Goal: Communication & Community: Participate in discussion

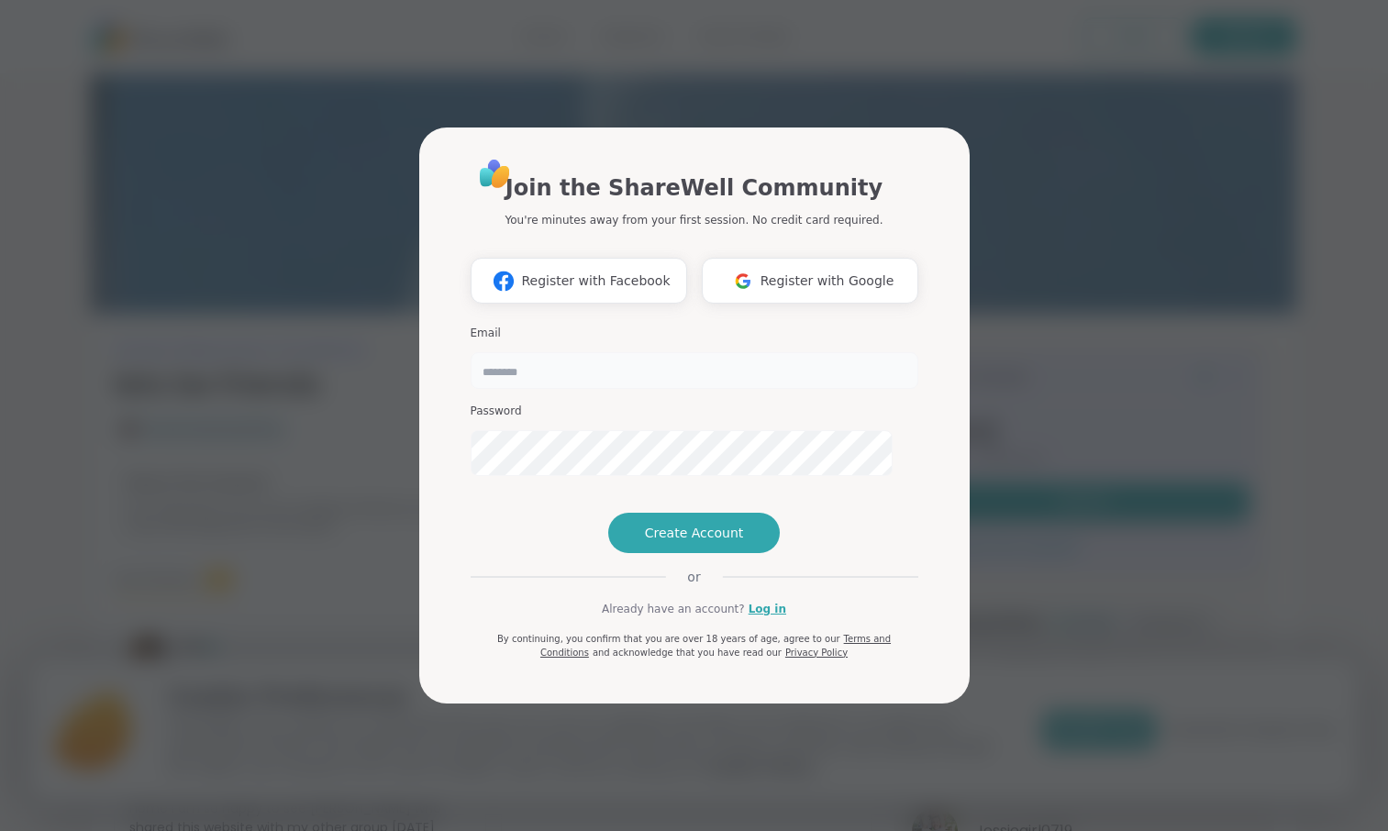
click at [639, 352] on input "email" at bounding box center [695, 370] width 448 height 37
type input "**********"
click at [755, 617] on link "Log in" at bounding box center [768, 609] width 38 height 17
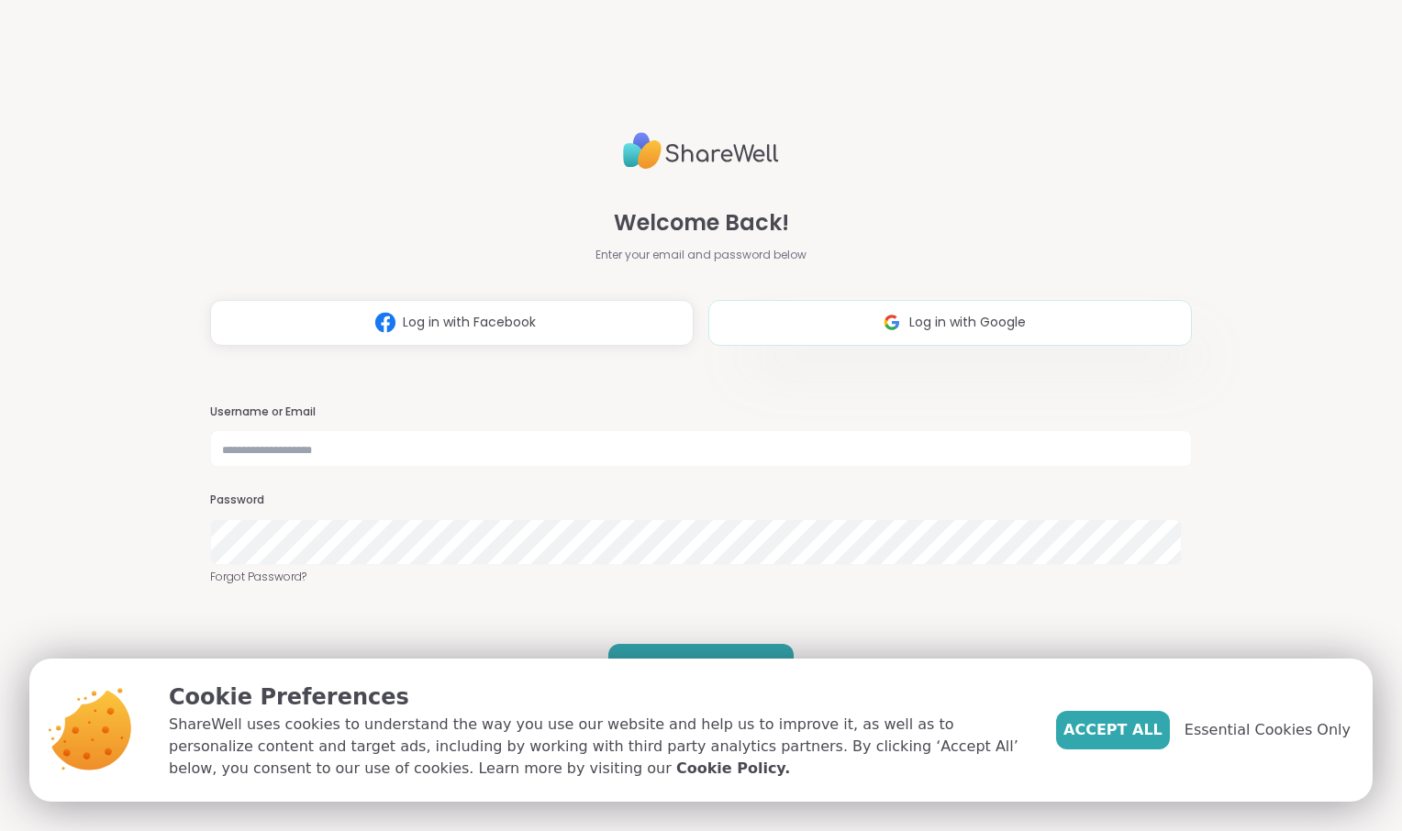
click at [818, 311] on button "Log in with Google" at bounding box center [950, 323] width 484 height 46
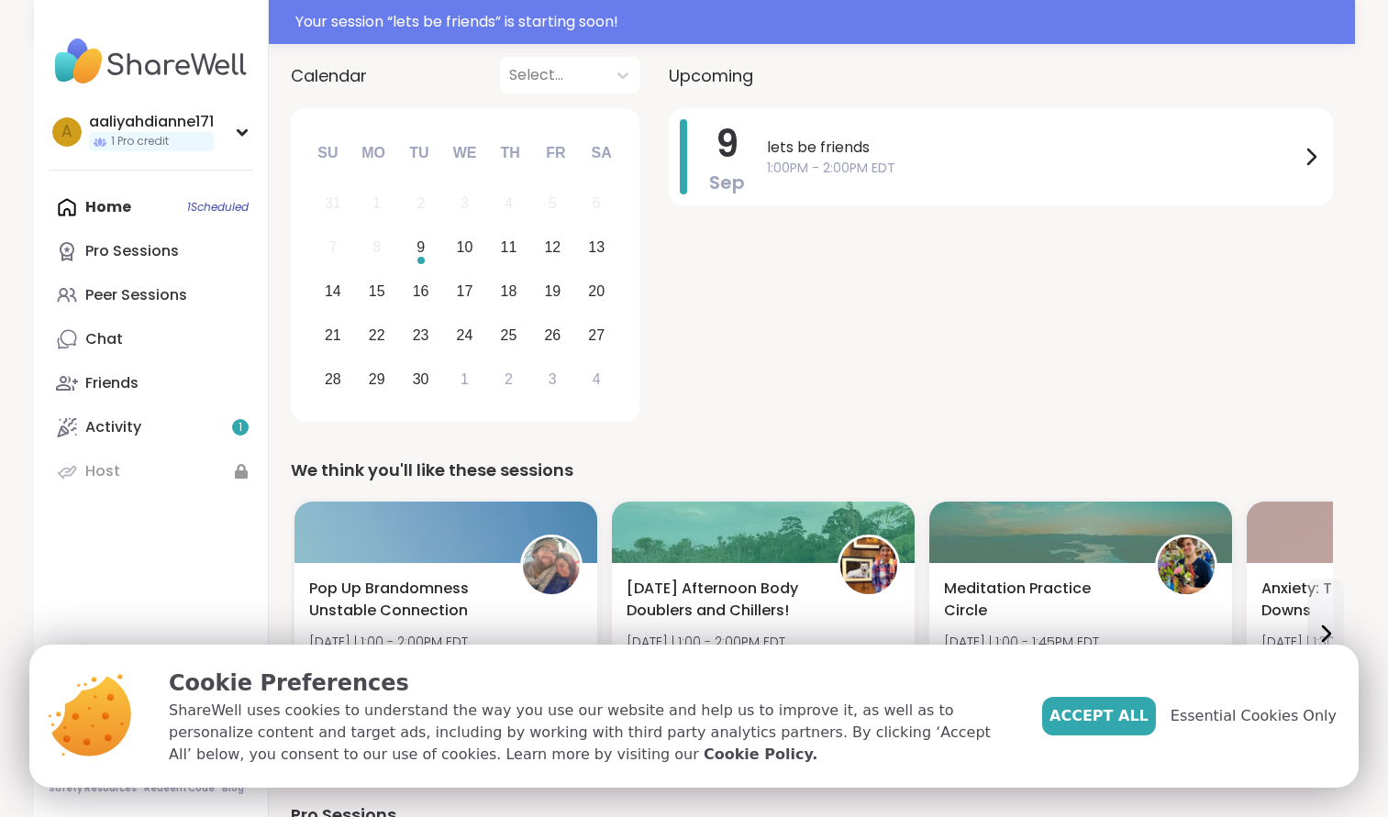
scroll to position [201, 0]
click at [1085, 706] on span "Accept All" at bounding box center [1099, 717] width 99 height 22
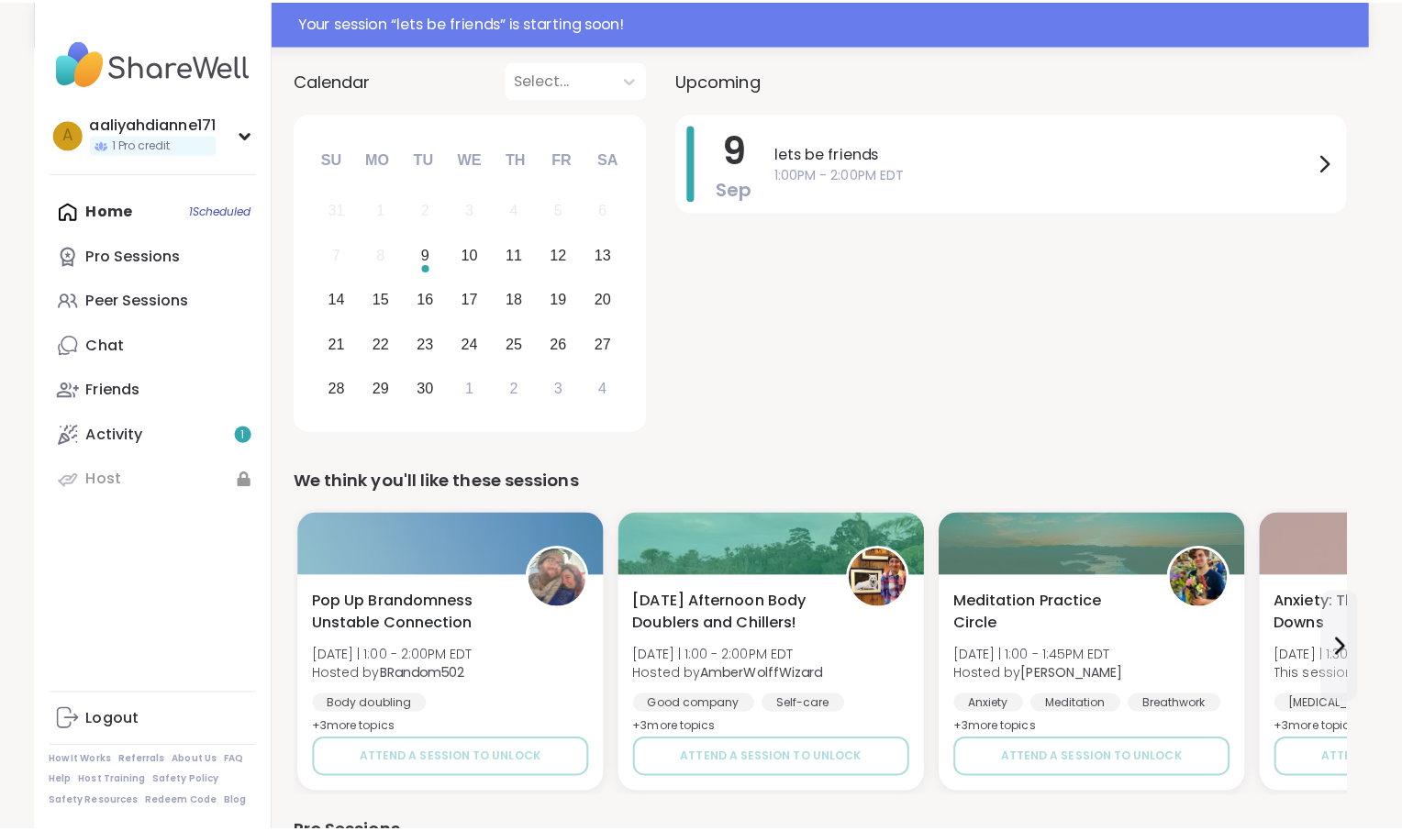
scroll to position [195, 0]
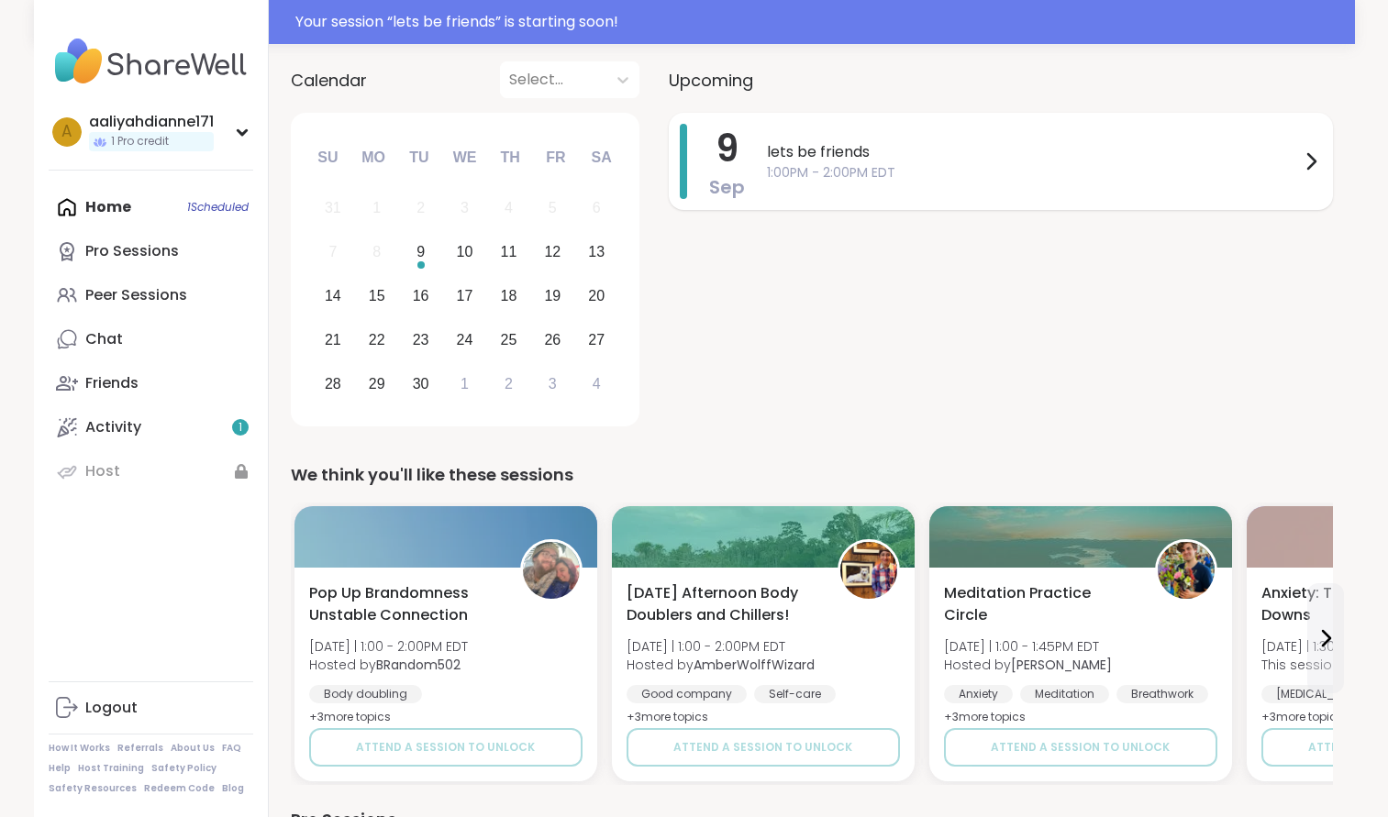
click at [1007, 183] on span "1:00PM - 2:00PM EDT" at bounding box center [1033, 172] width 533 height 19
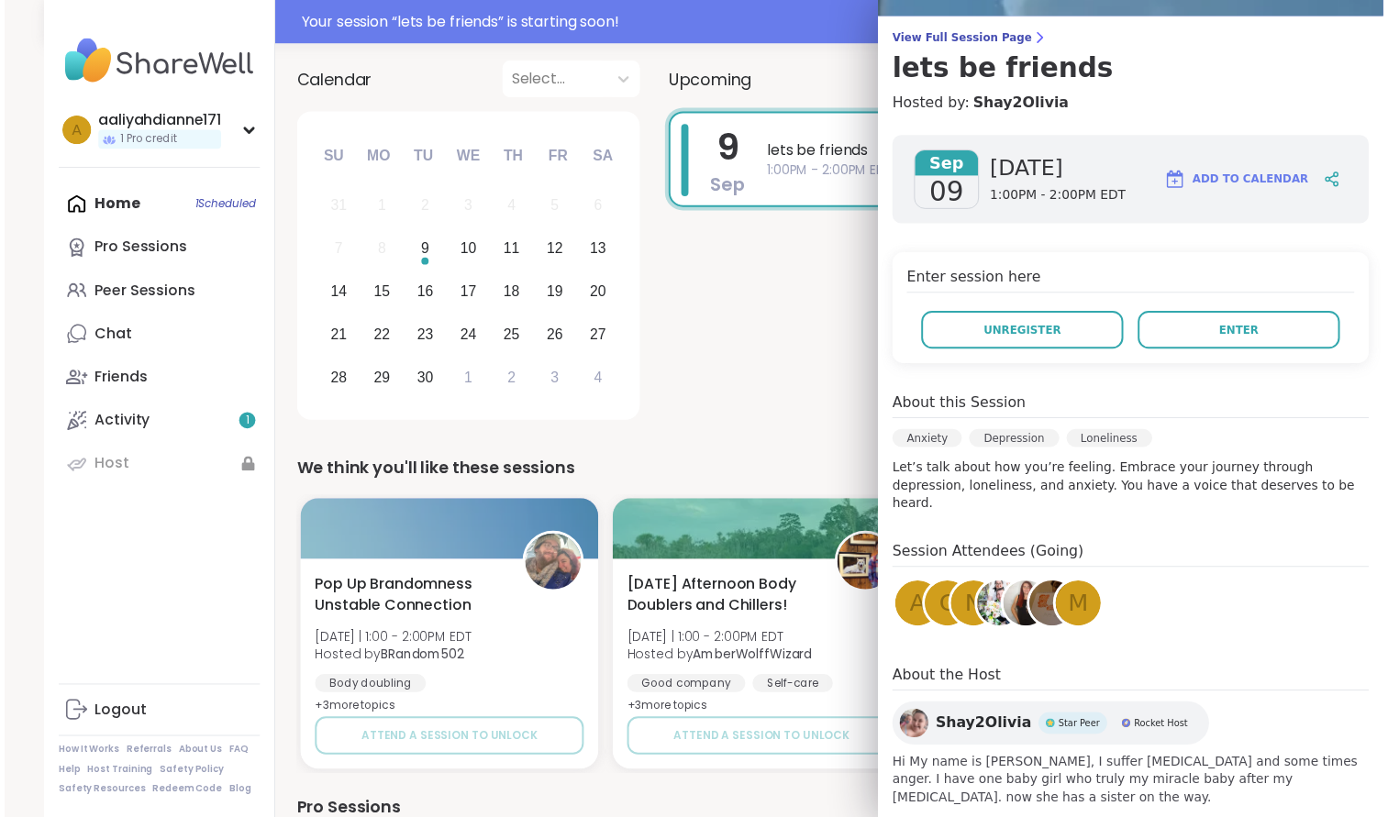
scroll to position [137, 0]
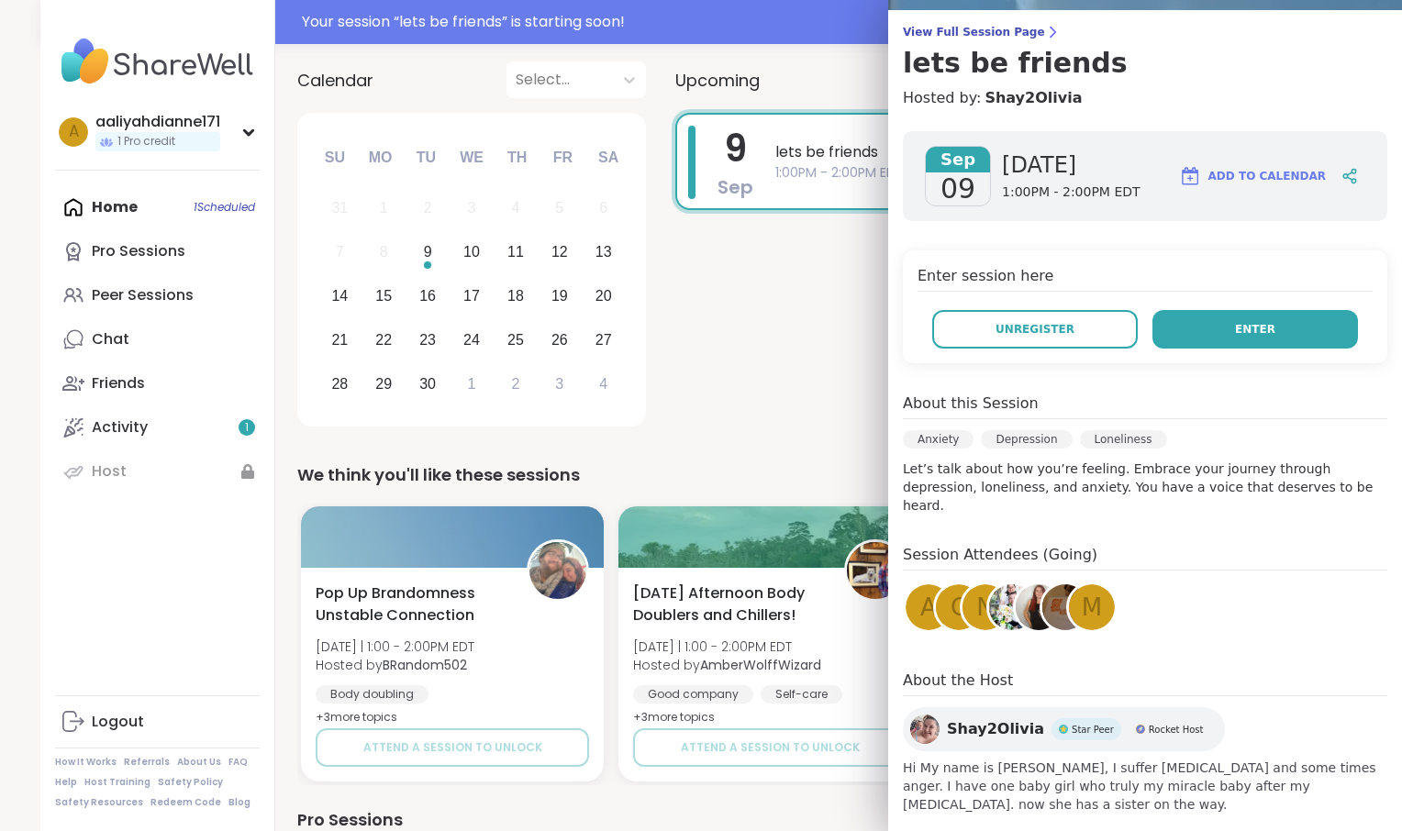
click at [1194, 349] on button "Enter" at bounding box center [1255, 329] width 206 height 39
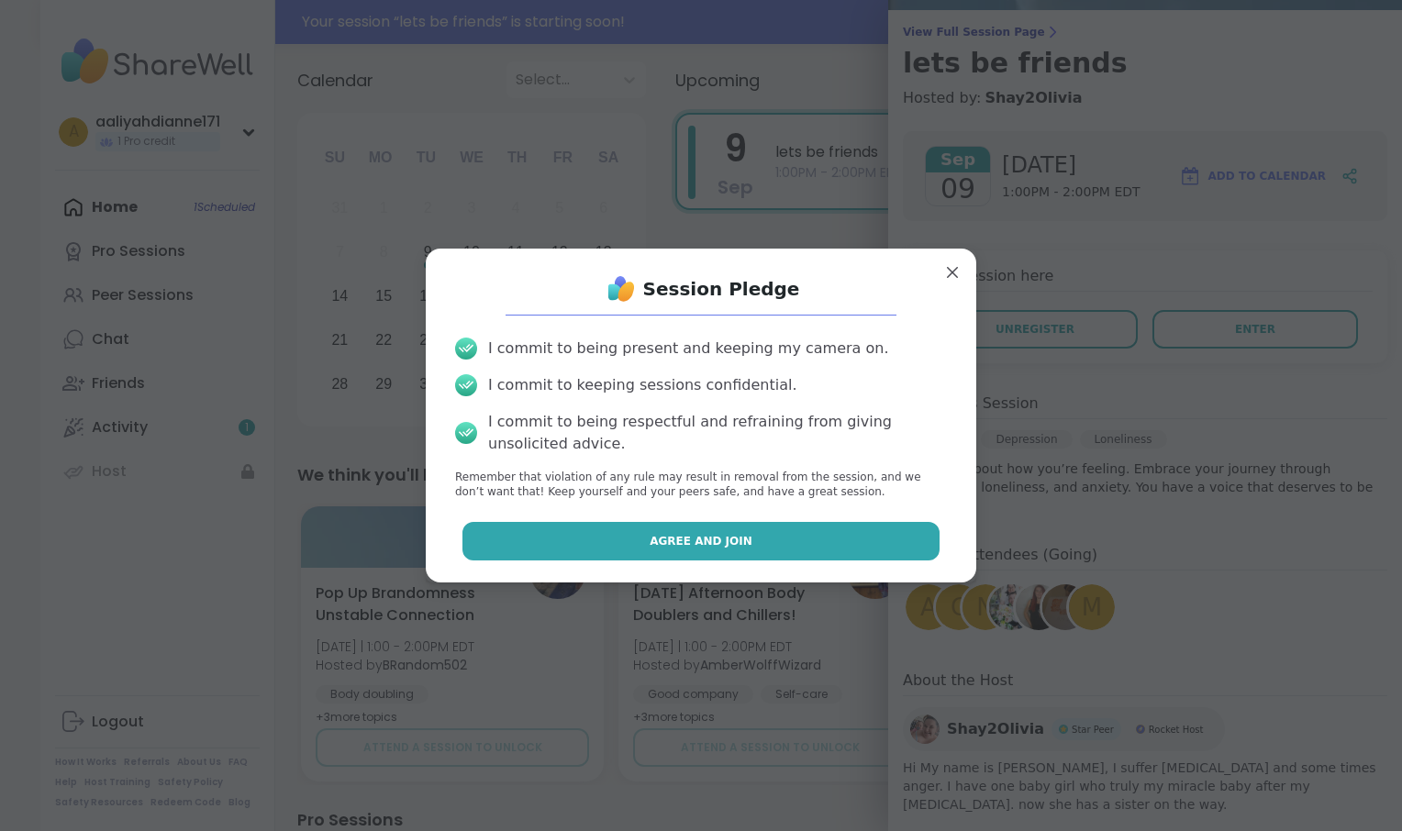
click at [757, 561] on button "Agree and Join" at bounding box center [701, 541] width 478 height 39
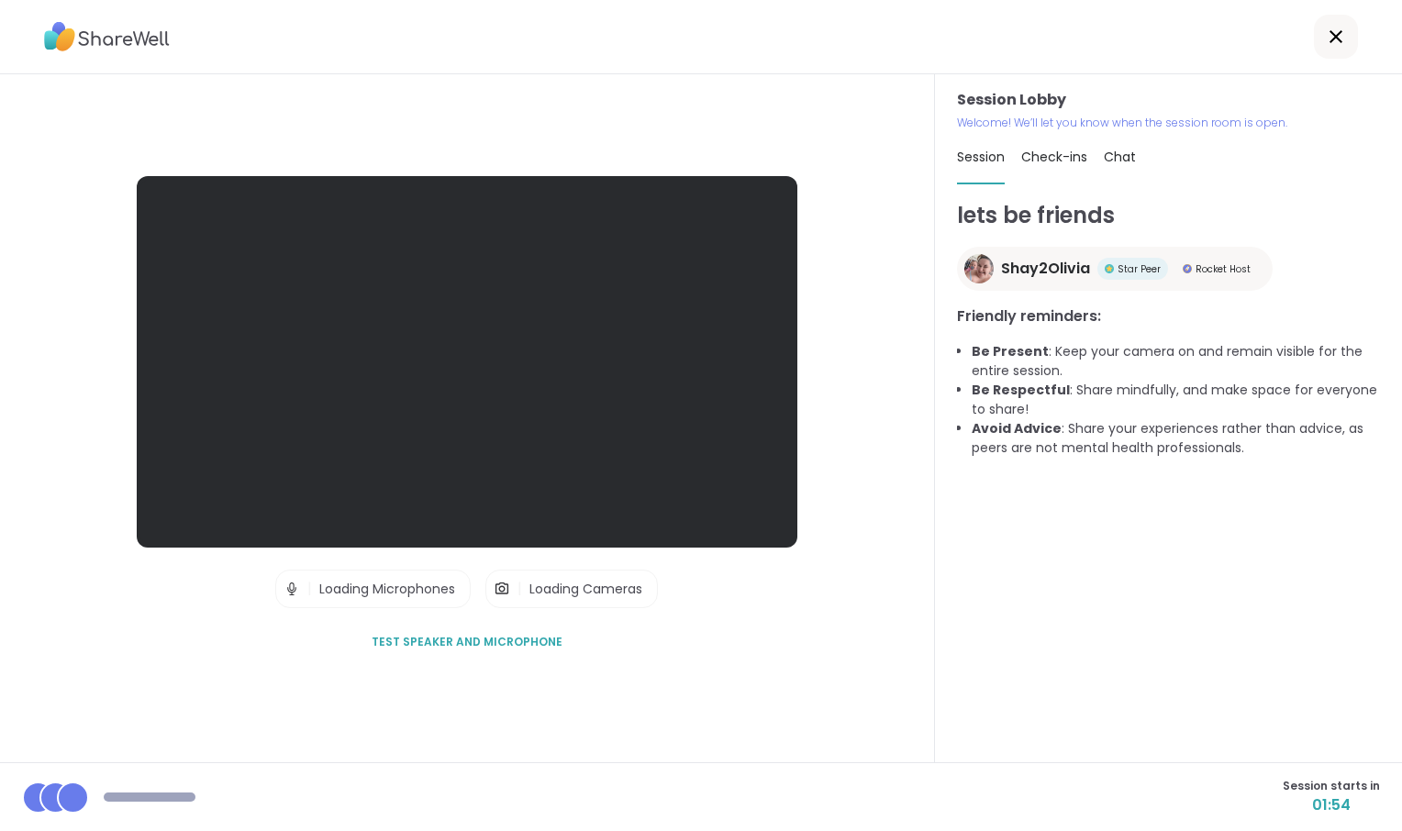
scroll to position [64, 0]
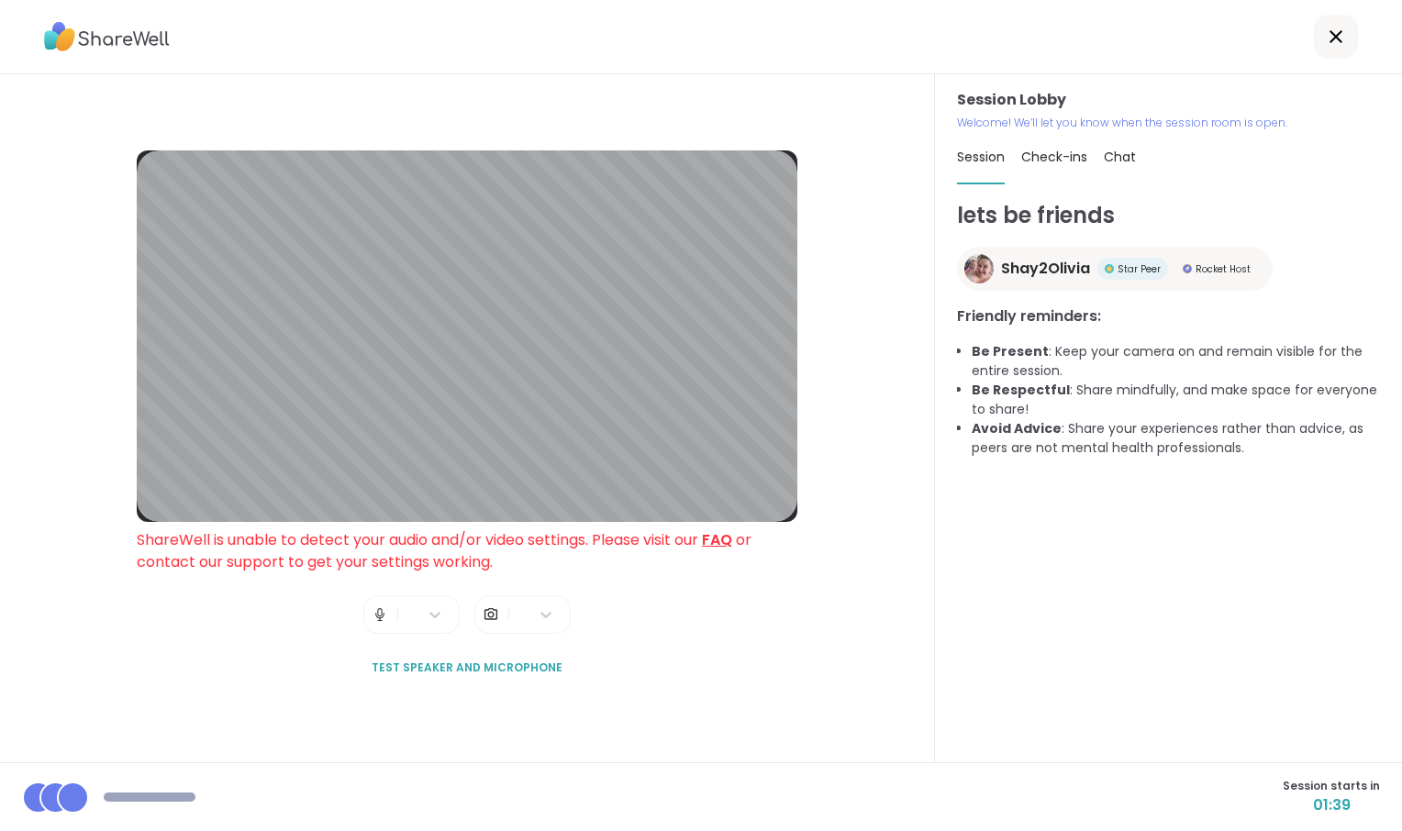
click at [373, 621] on img at bounding box center [380, 614] width 17 height 37
click at [395, 626] on span "|" at bounding box center [397, 614] width 5 height 37
click at [500, 616] on div "|" at bounding box center [522, 614] width 96 height 39
click at [564, 621] on div "|" at bounding box center [522, 614] width 96 height 39
click at [511, 676] on span "Test speaker and microphone" at bounding box center [467, 668] width 191 height 17
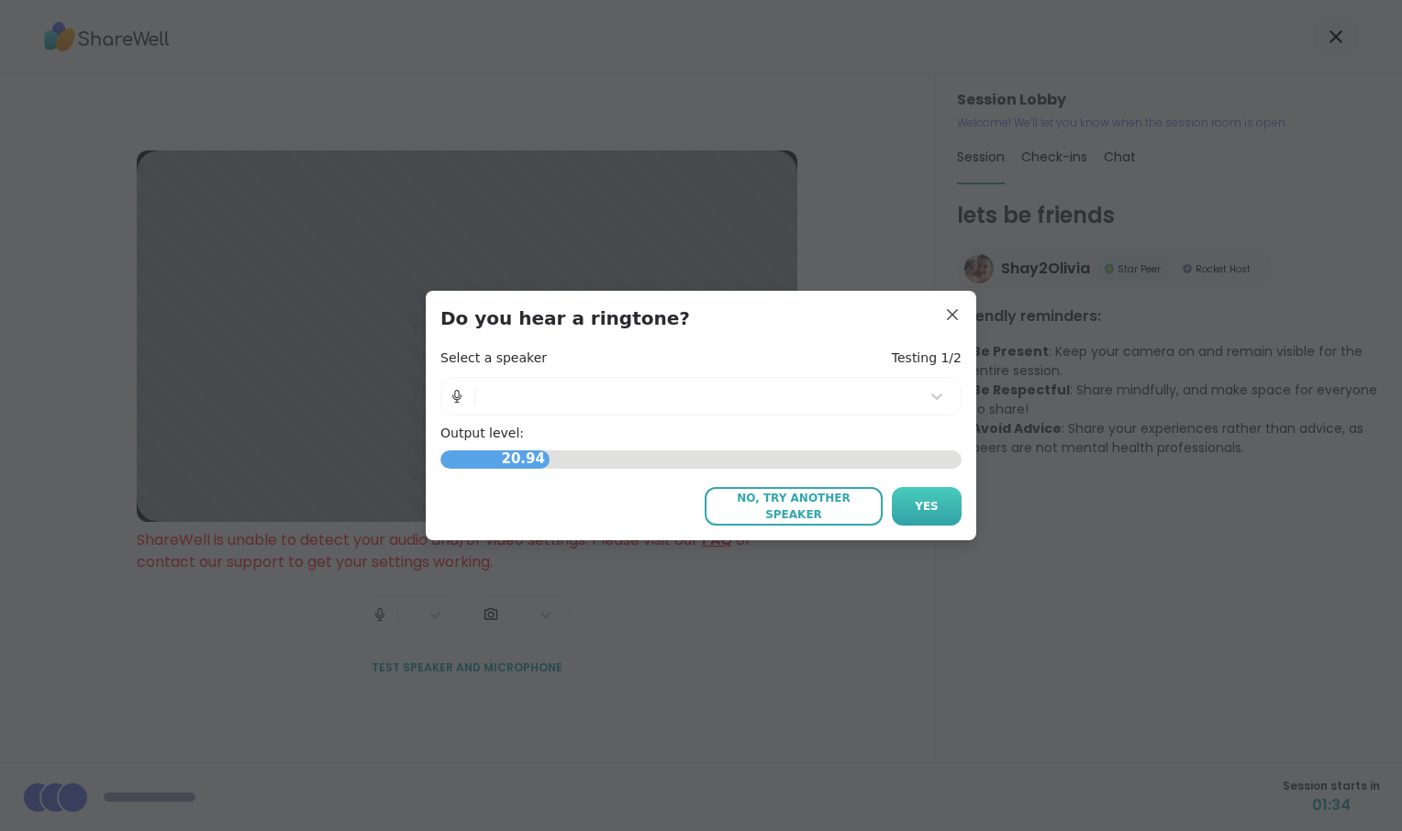
click at [915, 515] on span "Yes" at bounding box center [927, 506] width 24 height 17
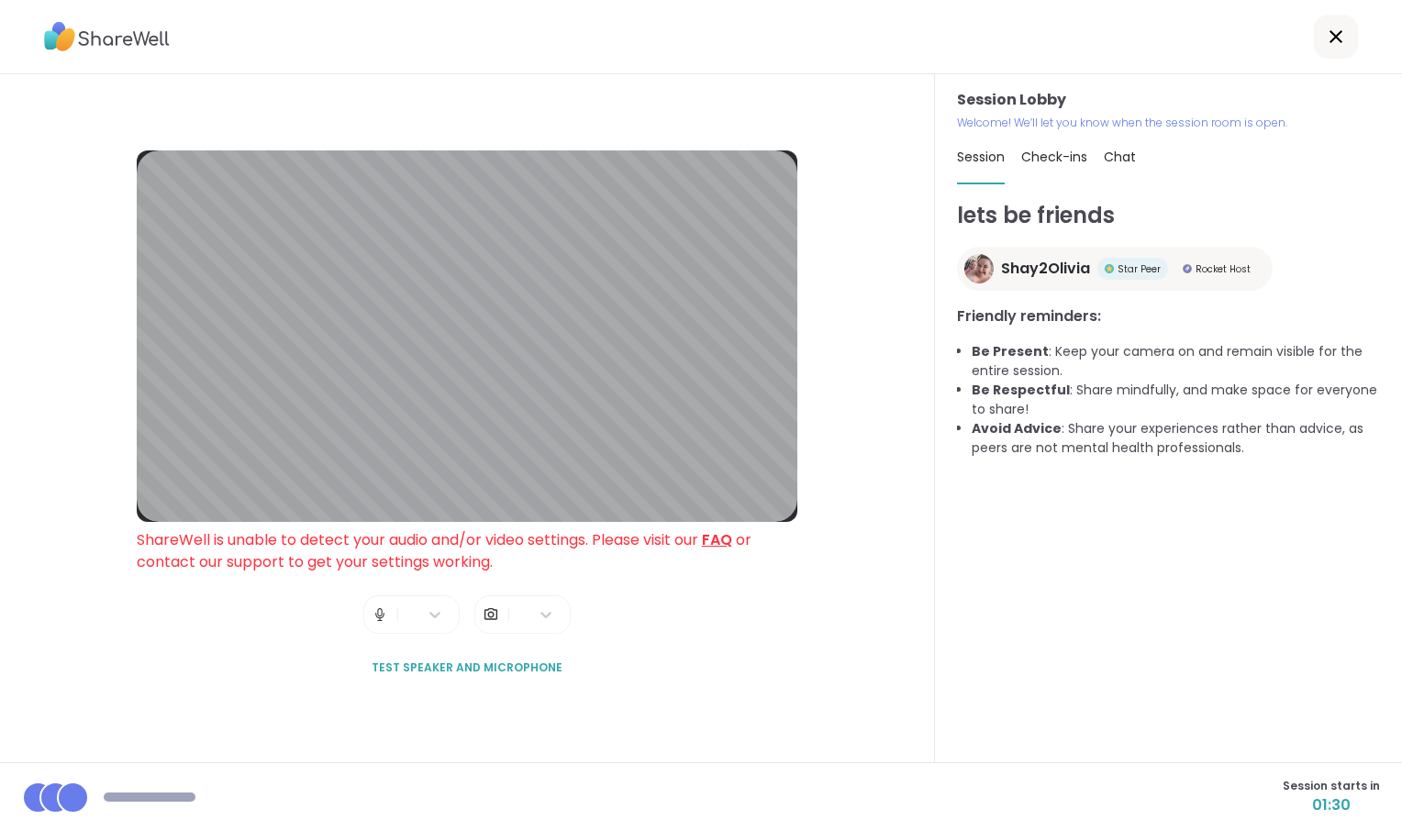
click at [1325, 39] on icon at bounding box center [1336, 37] width 22 height 22
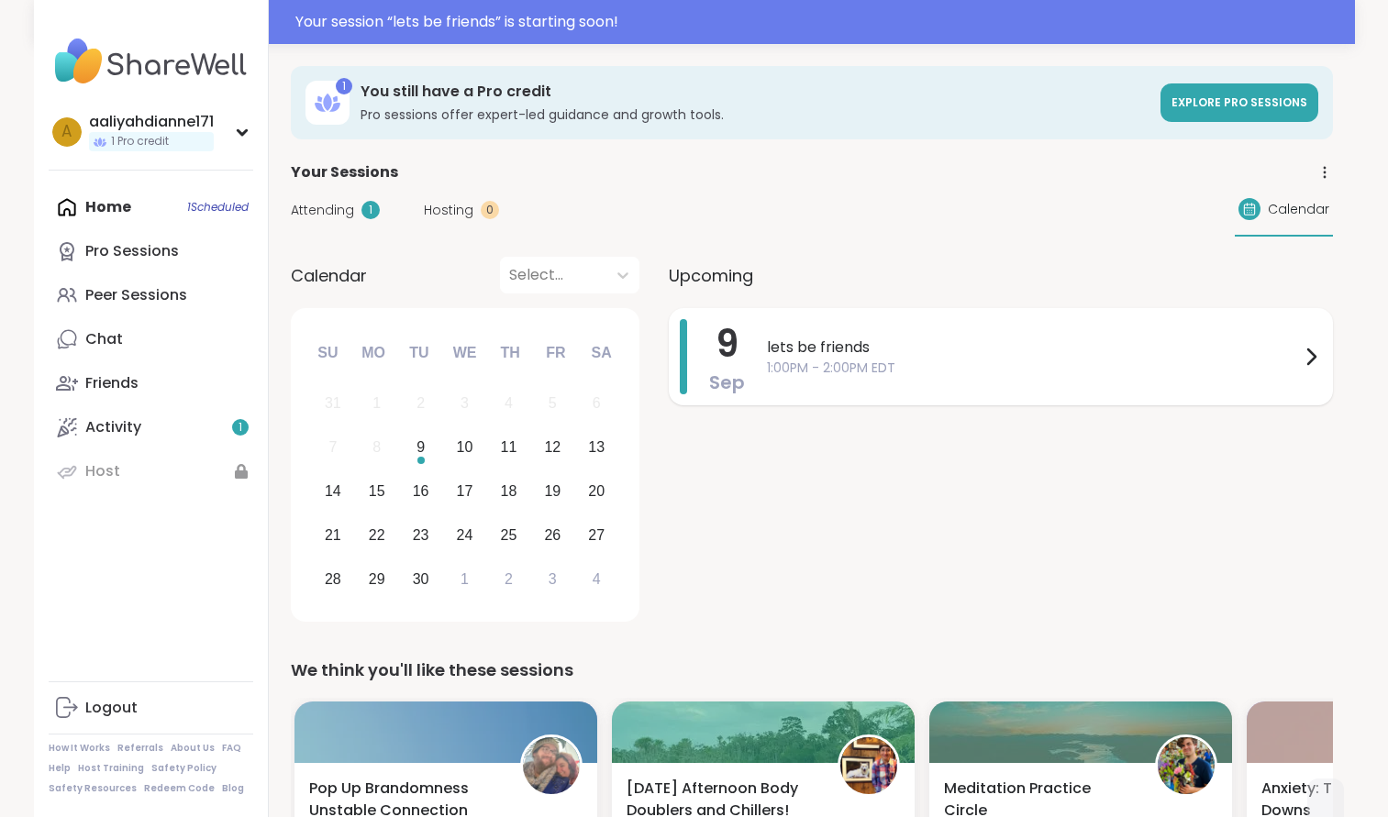
click at [1163, 359] on span "lets be friends" at bounding box center [1033, 348] width 533 height 22
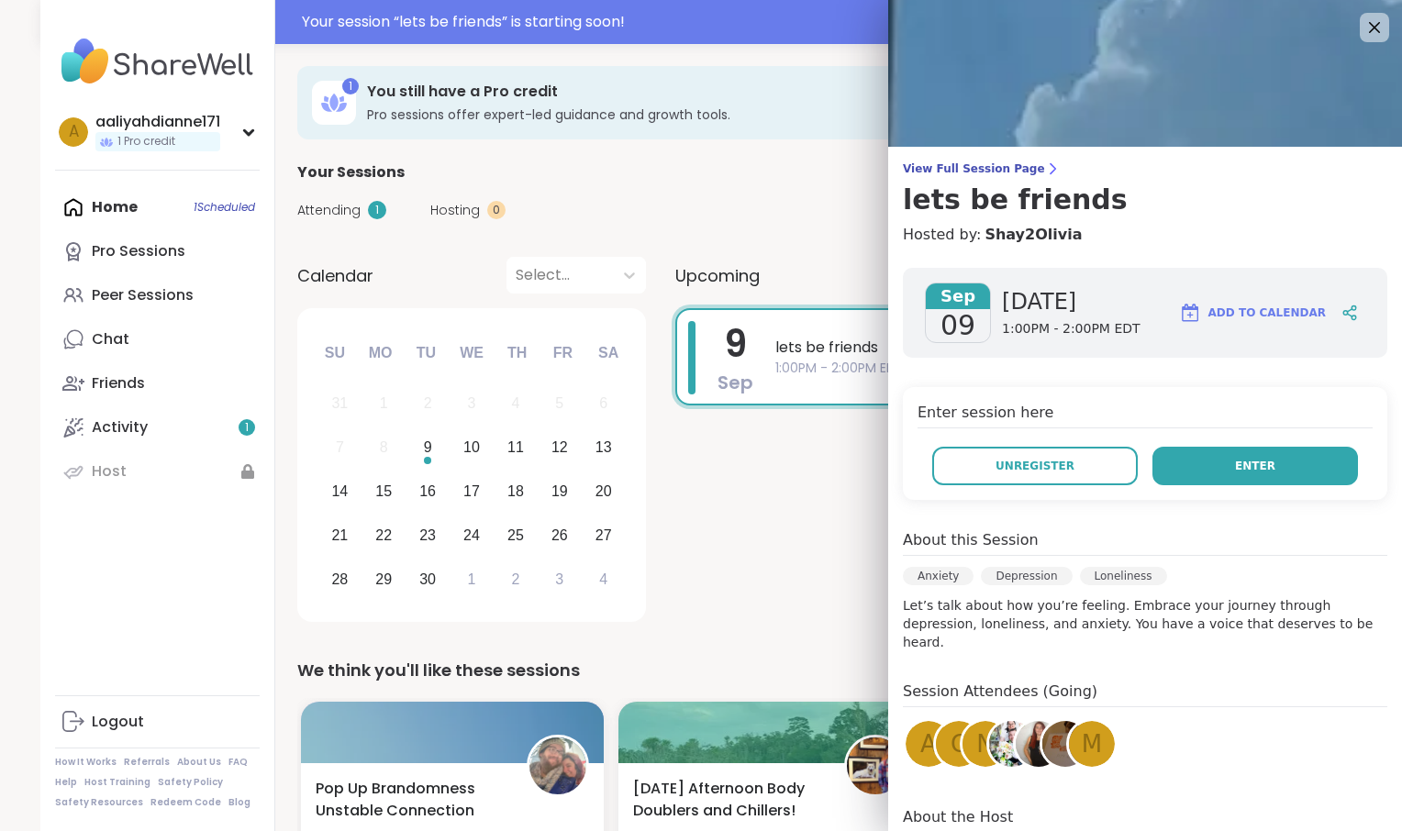
click at [1205, 485] on button "Enter" at bounding box center [1255, 466] width 206 height 39
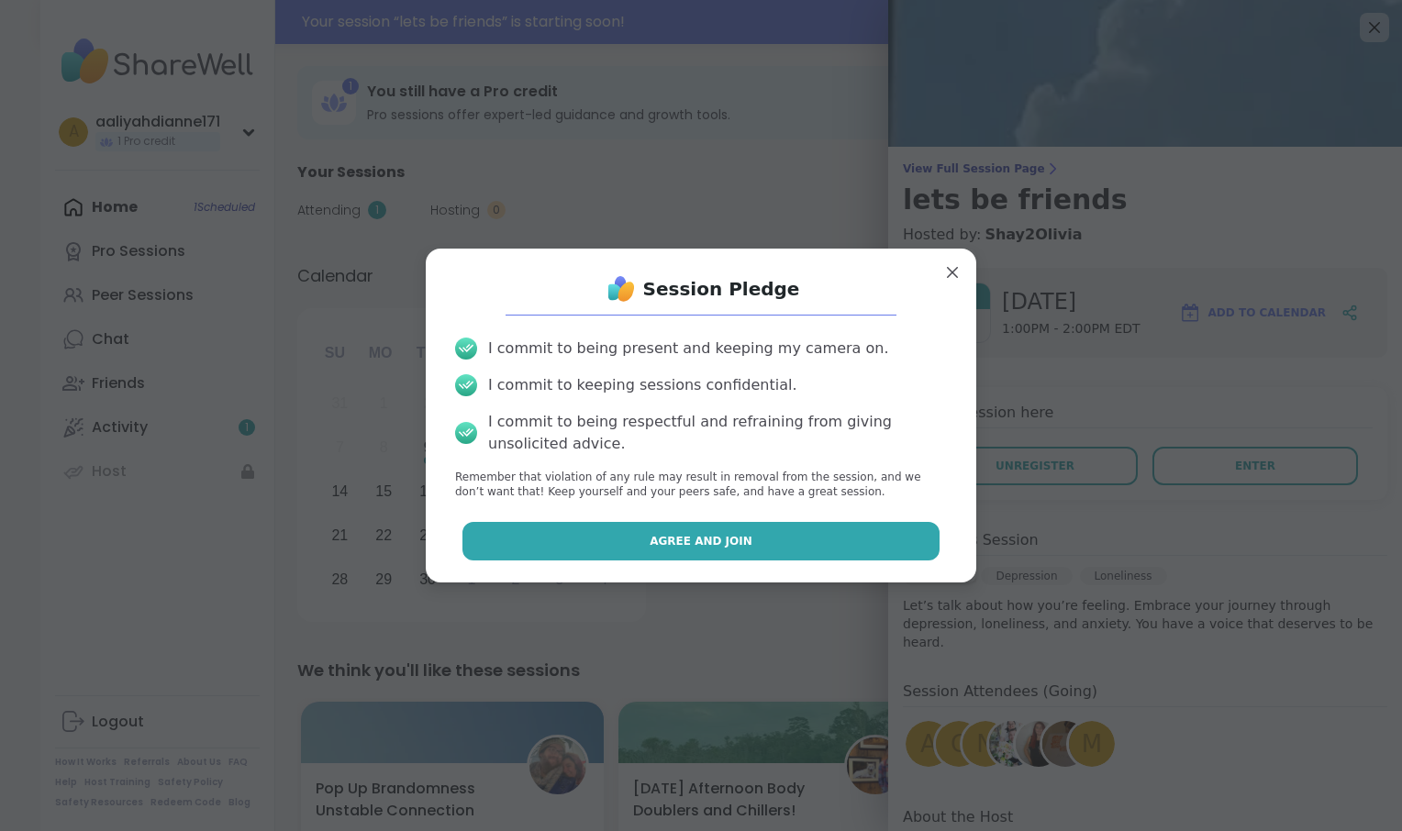
click at [818, 561] on button "Agree and Join" at bounding box center [701, 541] width 478 height 39
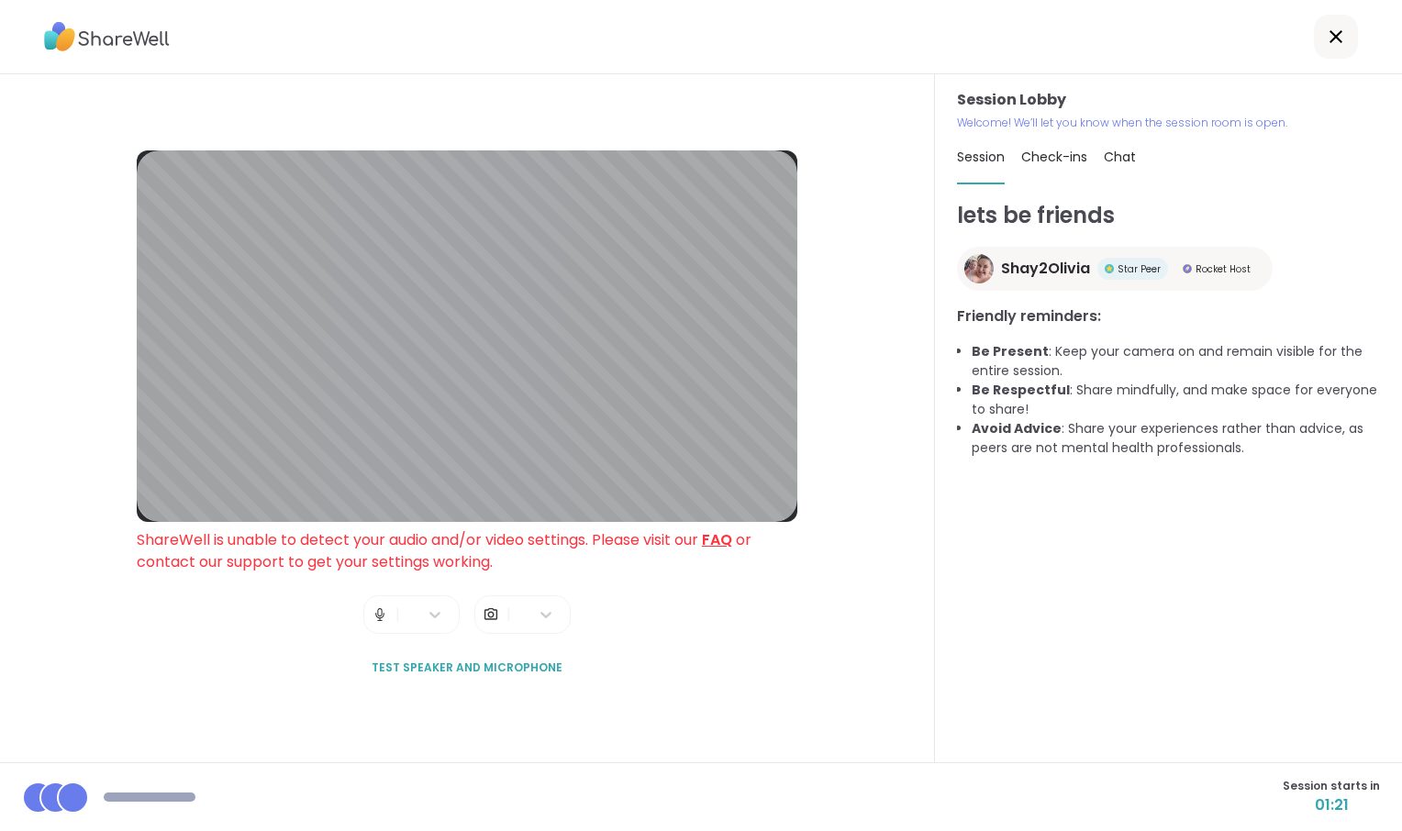
click at [378, 621] on div "|" at bounding box center [411, 614] width 96 height 39
drag, startPoint x: 378, startPoint y: 621, endPoint x: 356, endPoint y: 650, distance: 36.0
click at [356, 650] on div "Session Lobby ShareWell is unable to detect your audio and/or video settings. P…" at bounding box center [467, 418] width 661 height 537
click at [1087, 166] on span "Check-ins" at bounding box center [1054, 157] width 66 height 18
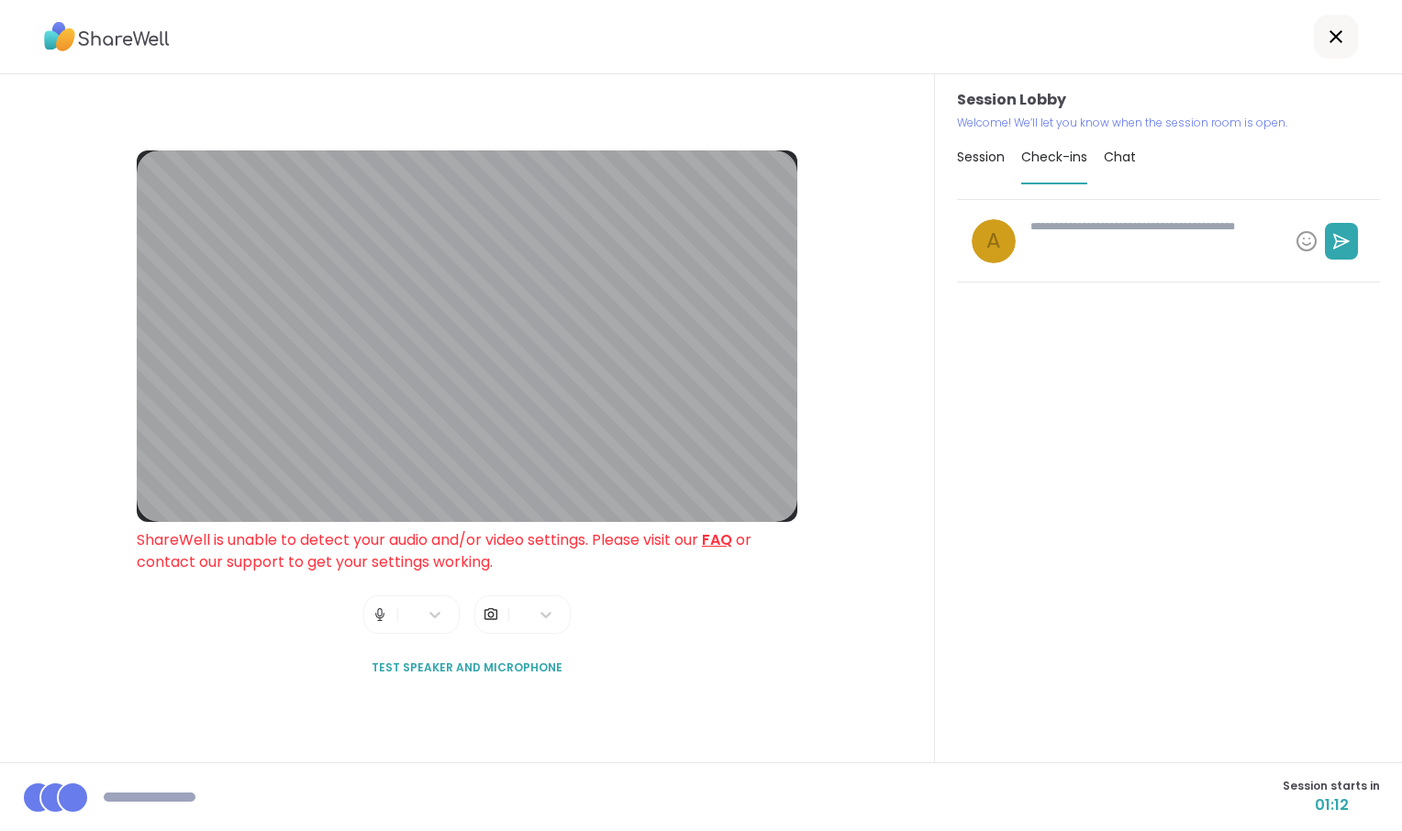
click at [1005, 166] on span "Session" at bounding box center [981, 157] width 48 height 18
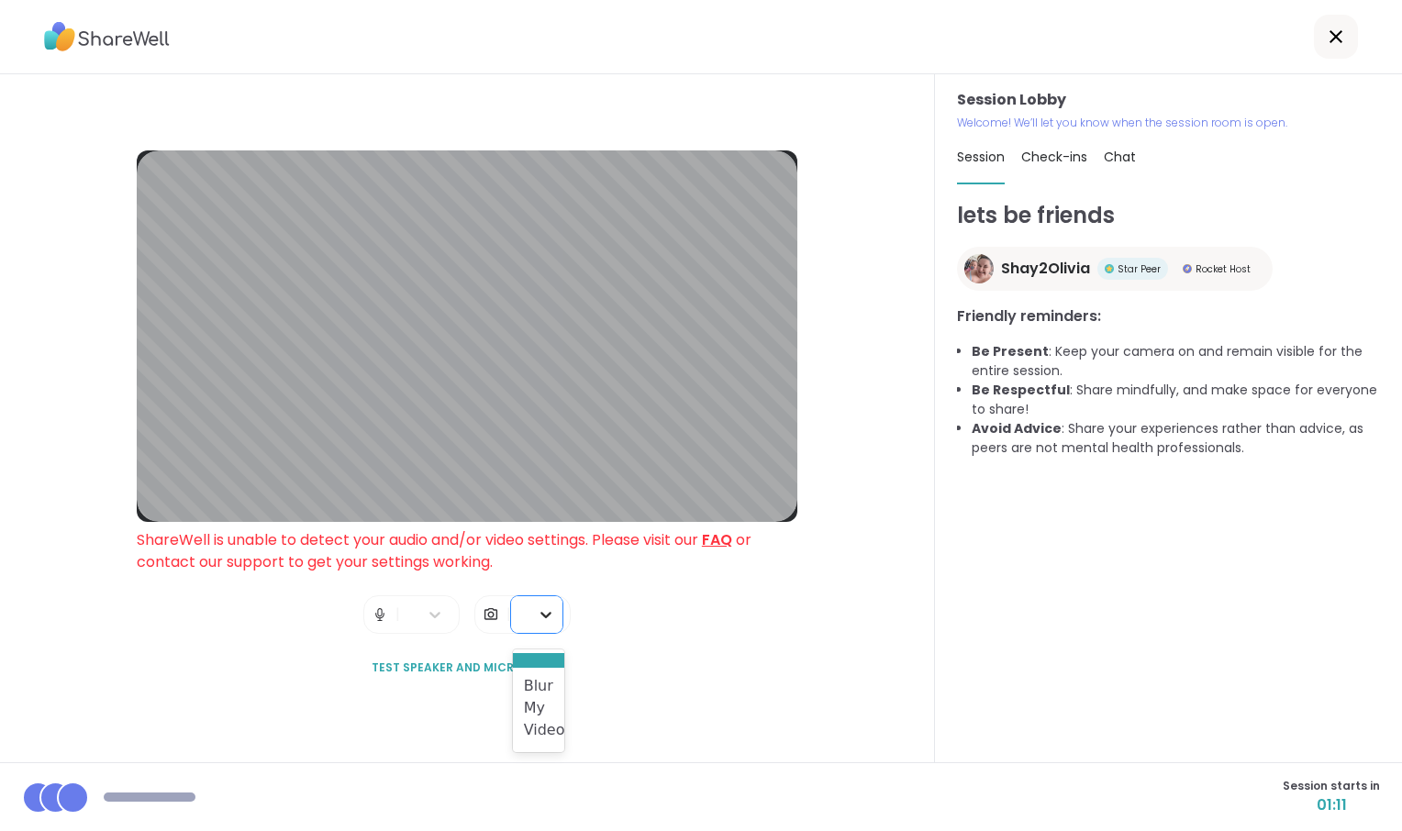
click at [550, 606] on div at bounding box center [545, 614] width 33 height 33
click at [464, 676] on span "Test speaker and microphone" at bounding box center [467, 668] width 191 height 17
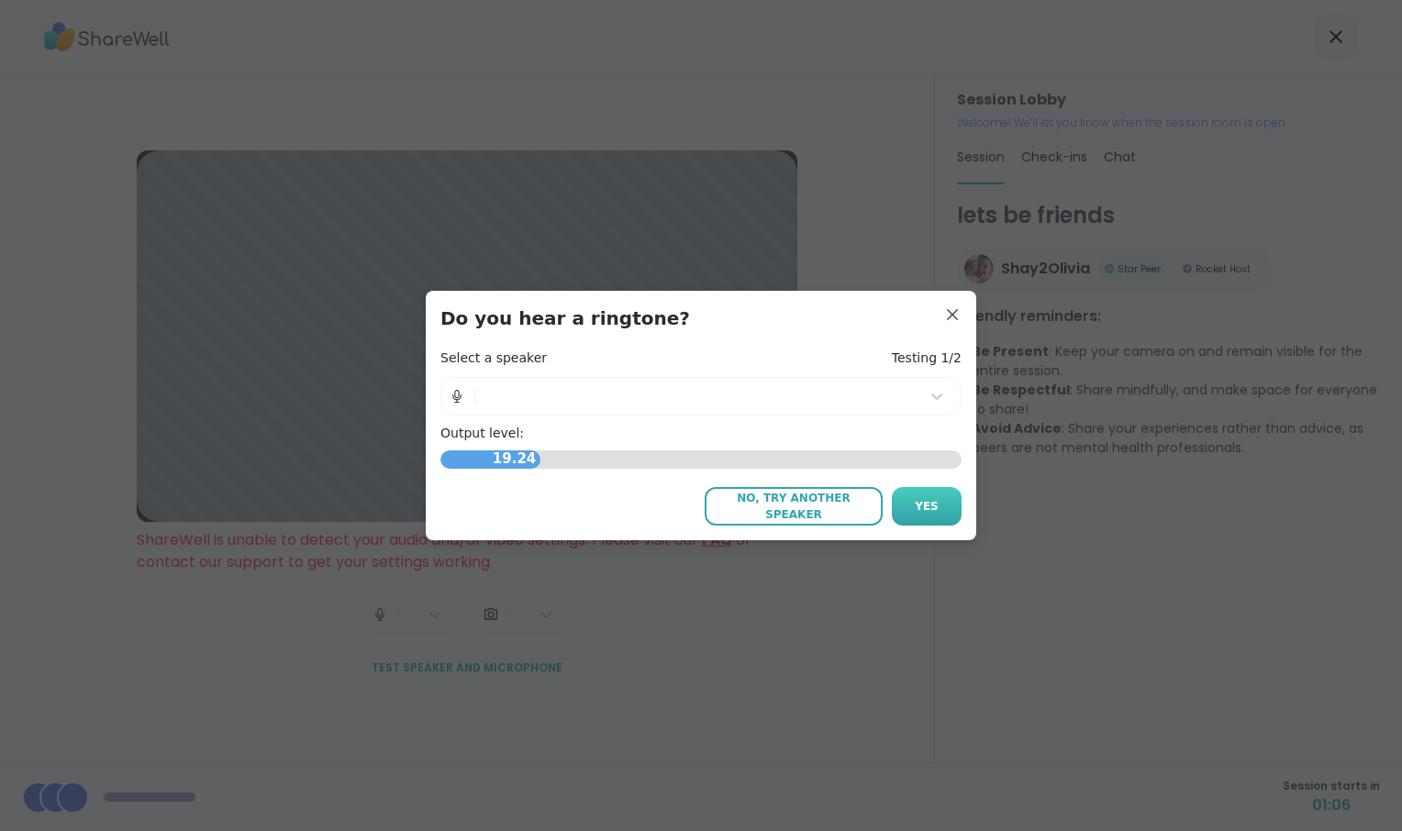
click at [895, 517] on button "Yes" at bounding box center [927, 506] width 70 height 39
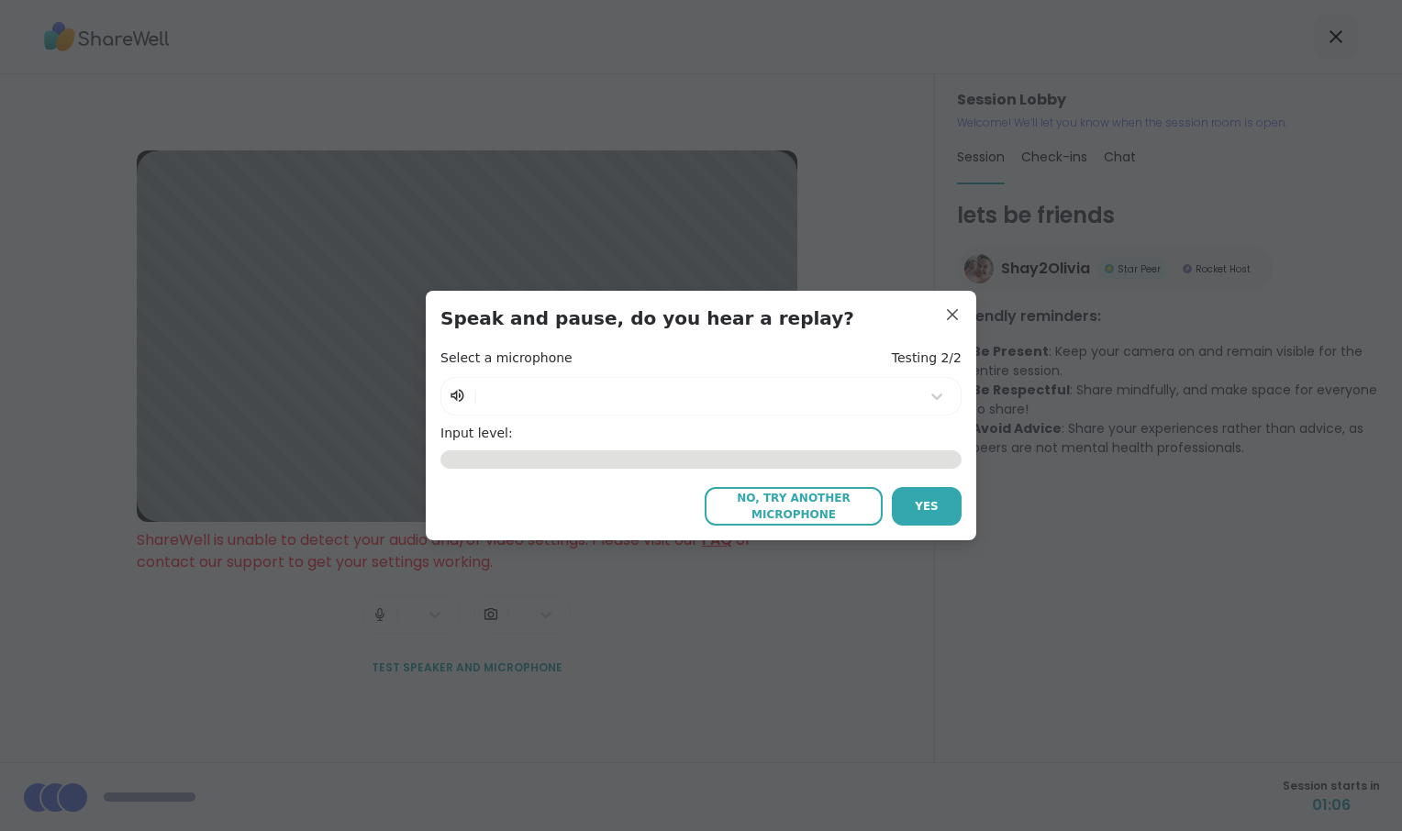
click at [895, 517] on button "Yes" at bounding box center [927, 506] width 70 height 39
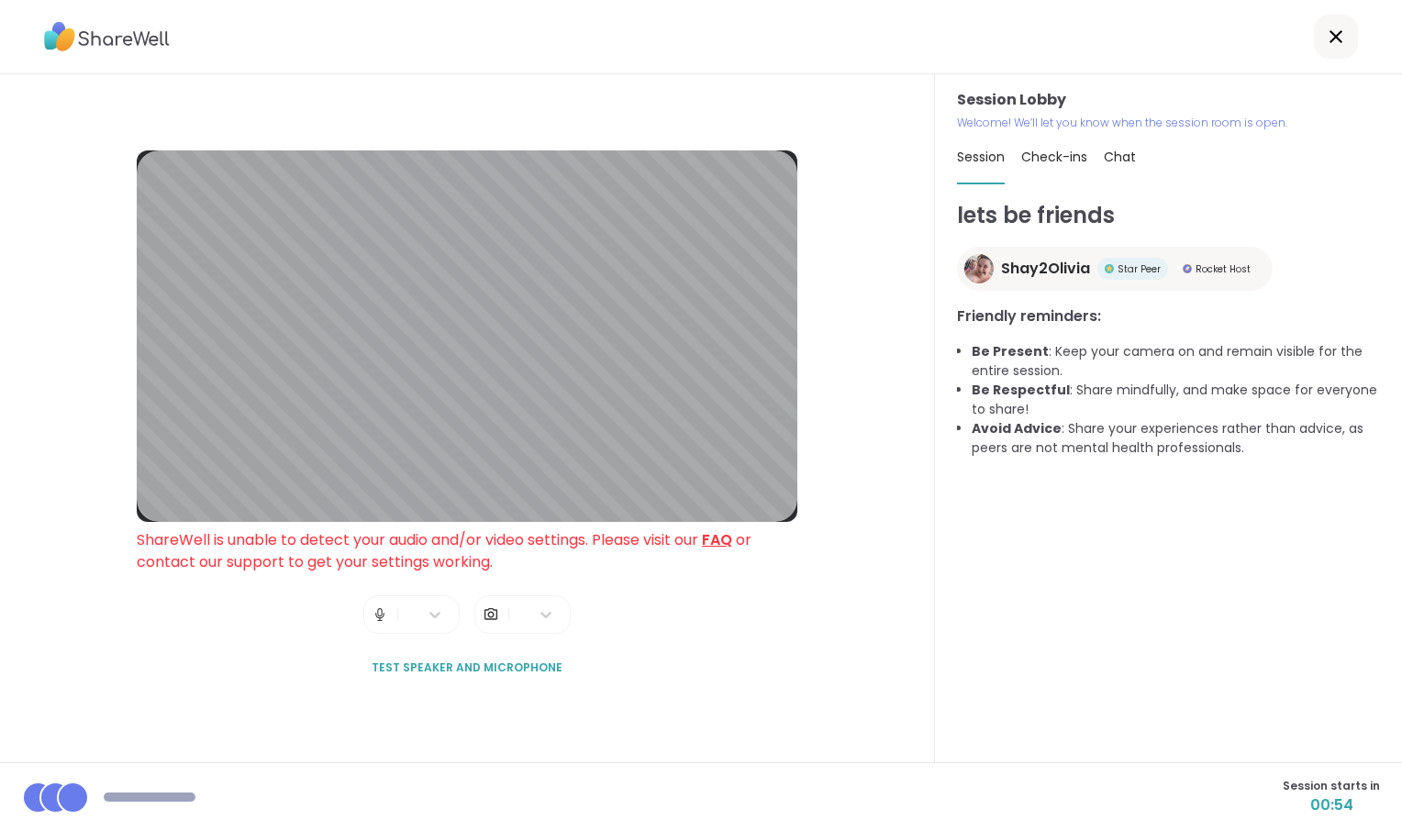
click at [425, 506] on div "Session Lobby ShareWell is unable to detect your audio and/or video settings. P…" at bounding box center [467, 418] width 661 height 537
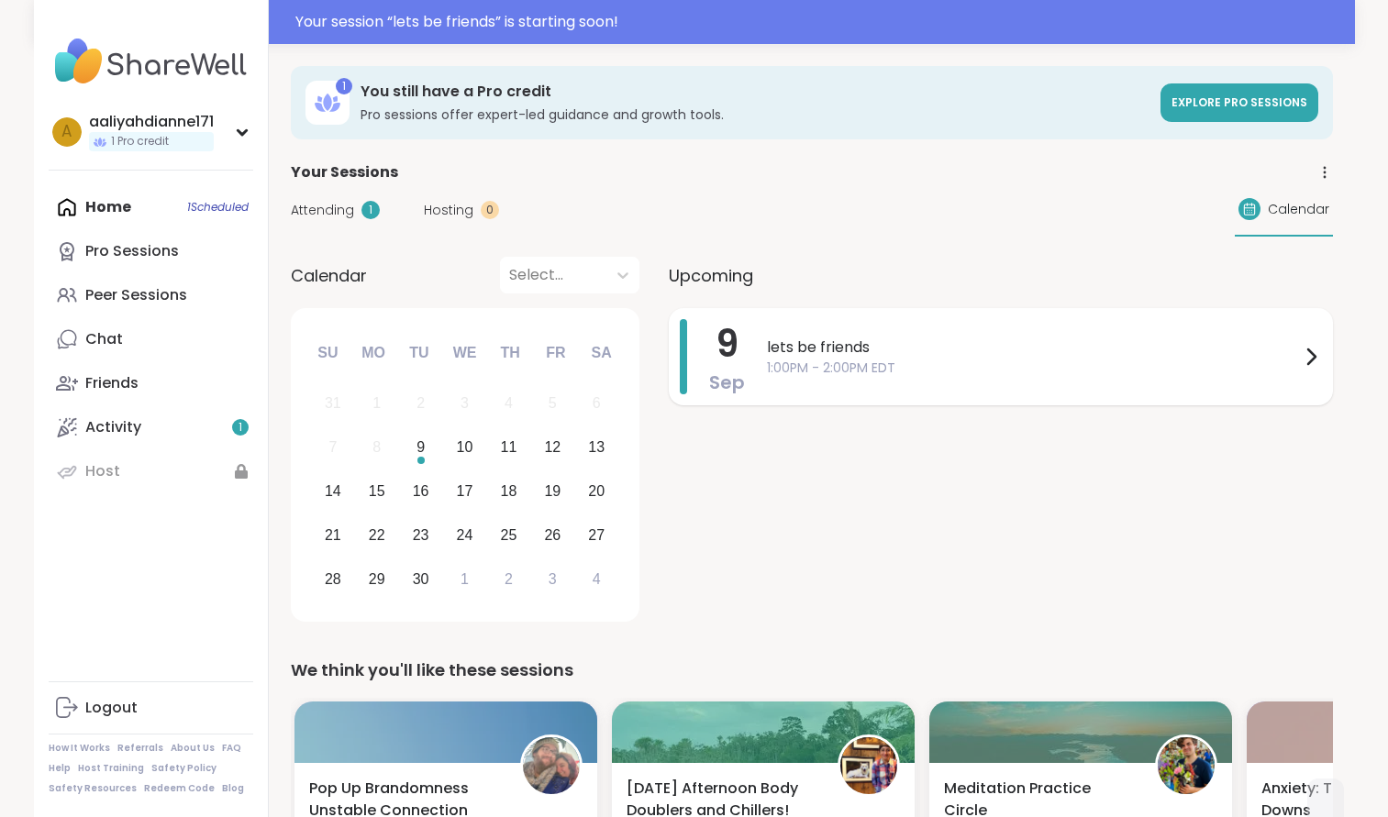
click at [1061, 359] on span "lets be friends" at bounding box center [1033, 348] width 533 height 22
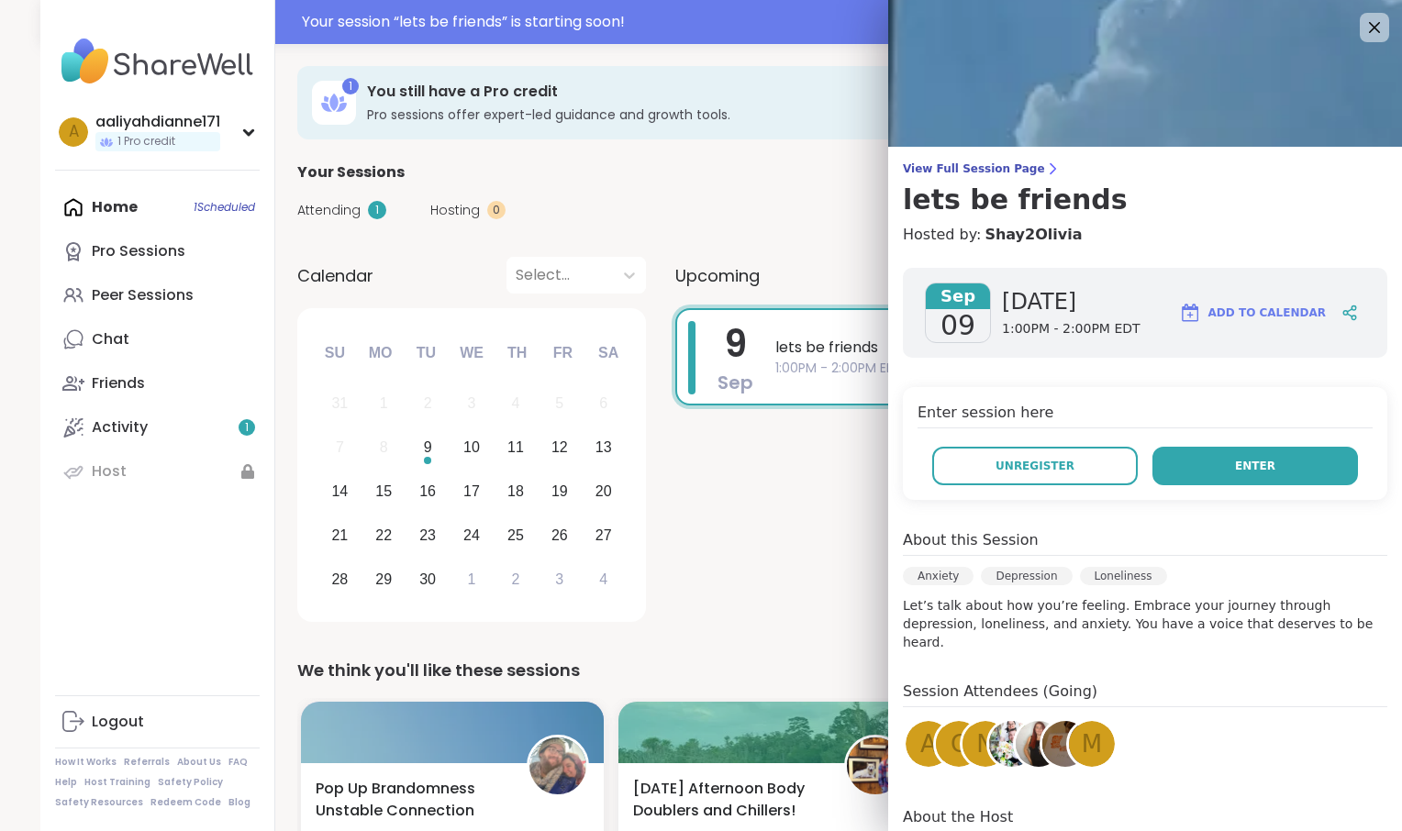
click at [1194, 485] on button "Enter" at bounding box center [1255, 466] width 206 height 39
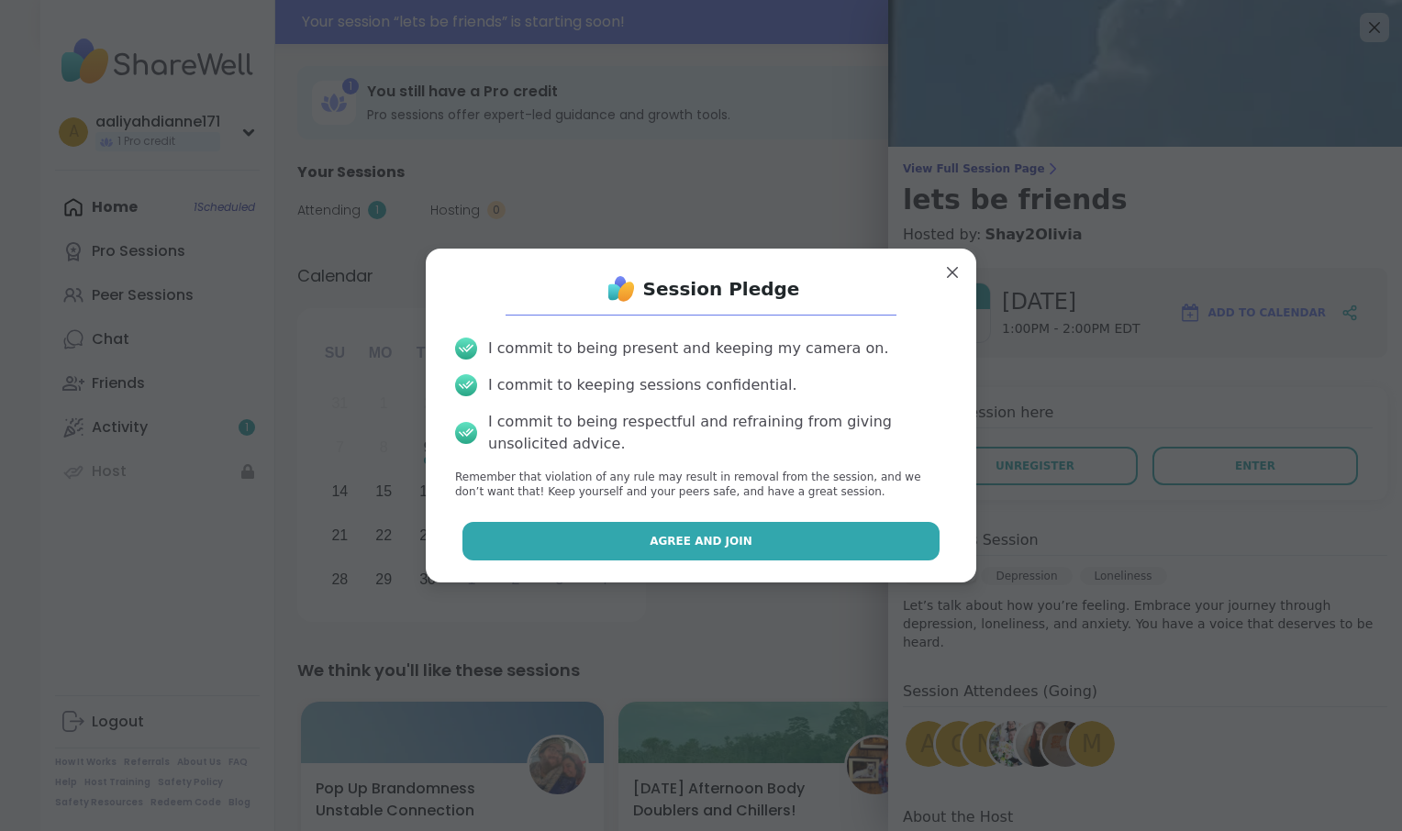
click at [855, 561] on button "Agree and Join" at bounding box center [701, 541] width 478 height 39
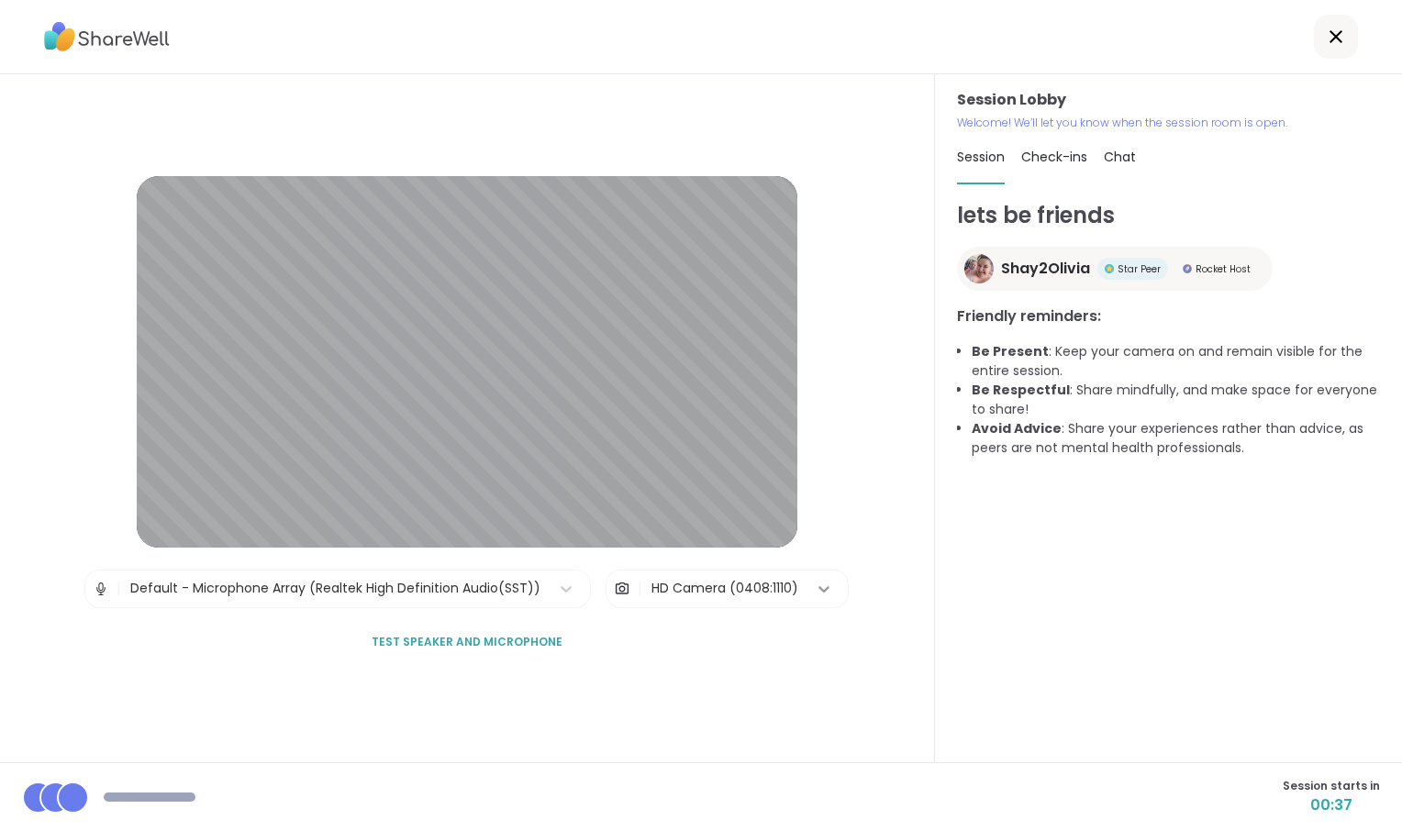
click at [833, 595] on icon at bounding box center [824, 589] width 18 height 18
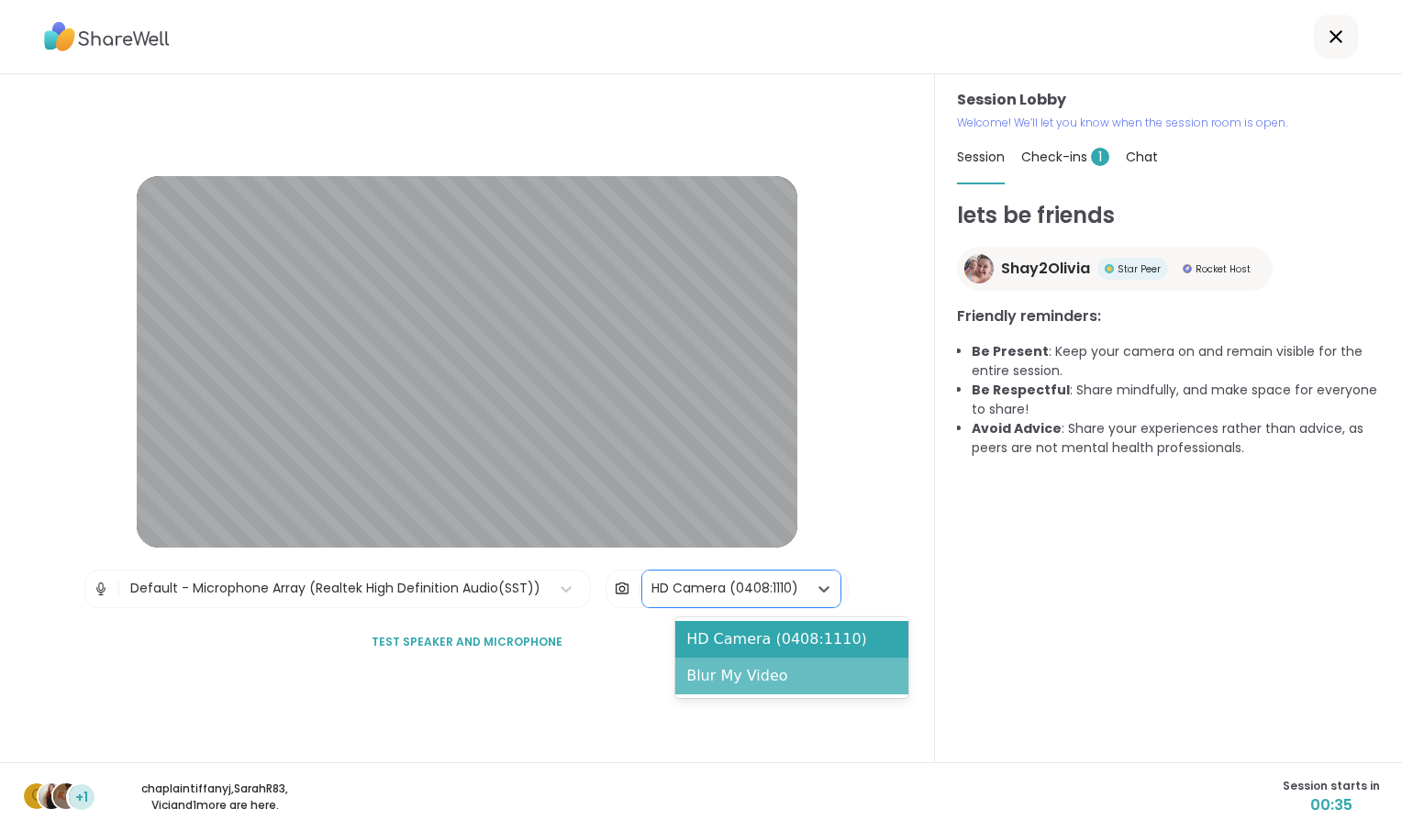
click at [851, 672] on div "Blur My Video" at bounding box center [791, 676] width 233 height 37
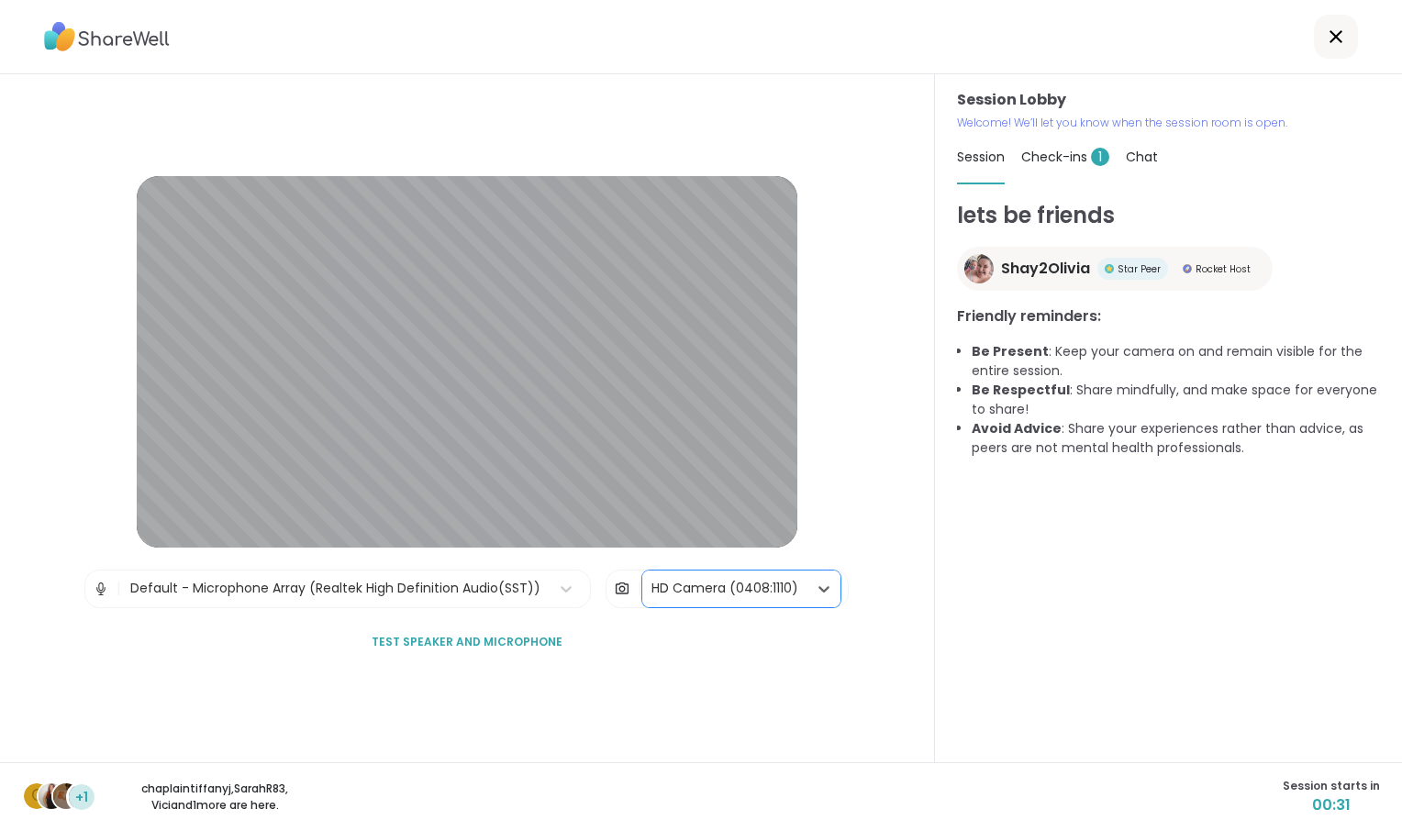
click at [630, 587] on img at bounding box center [622, 589] width 17 height 37
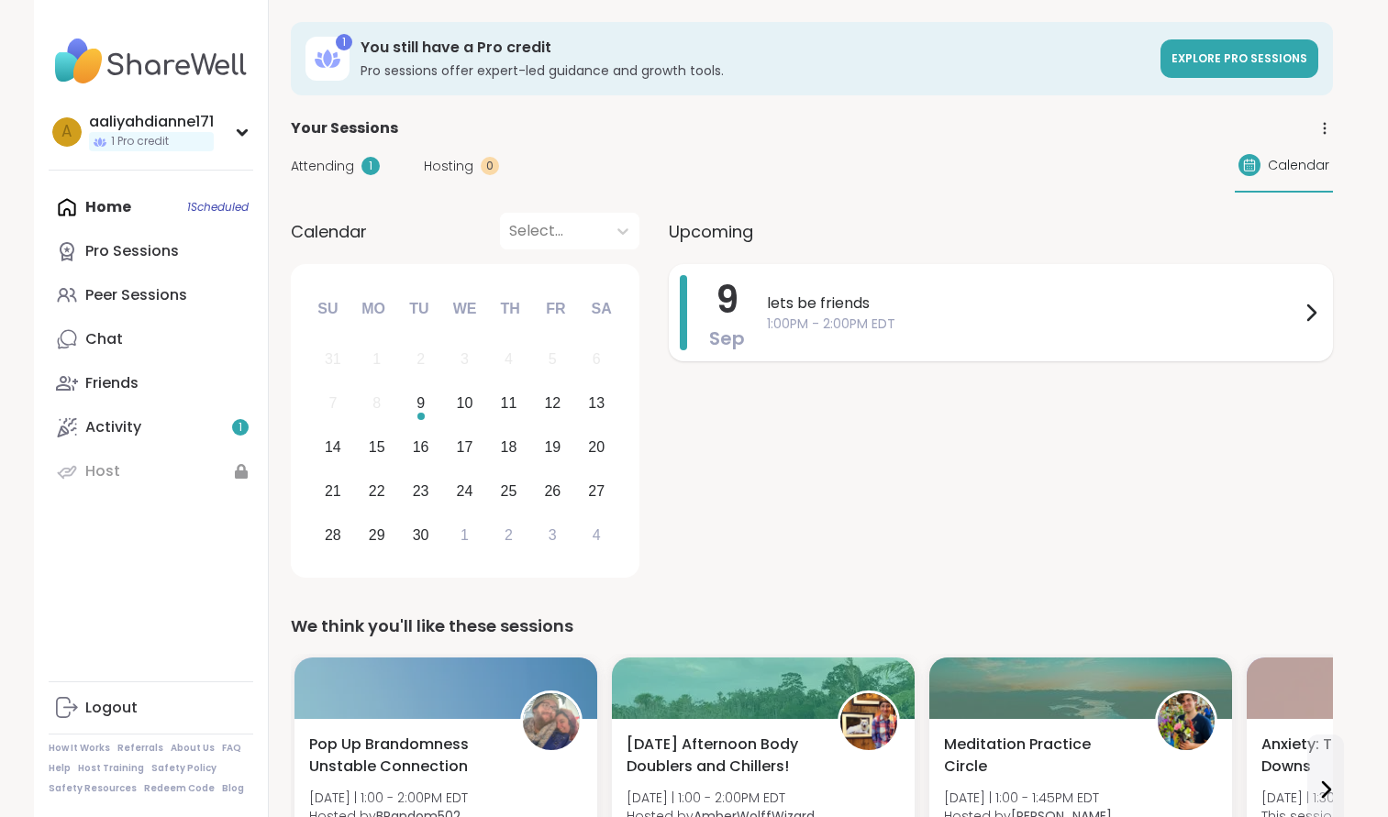
click at [932, 350] on div "lets be friends 1:00PM - 2:00PM EDT" at bounding box center [1044, 312] width 555 height 75
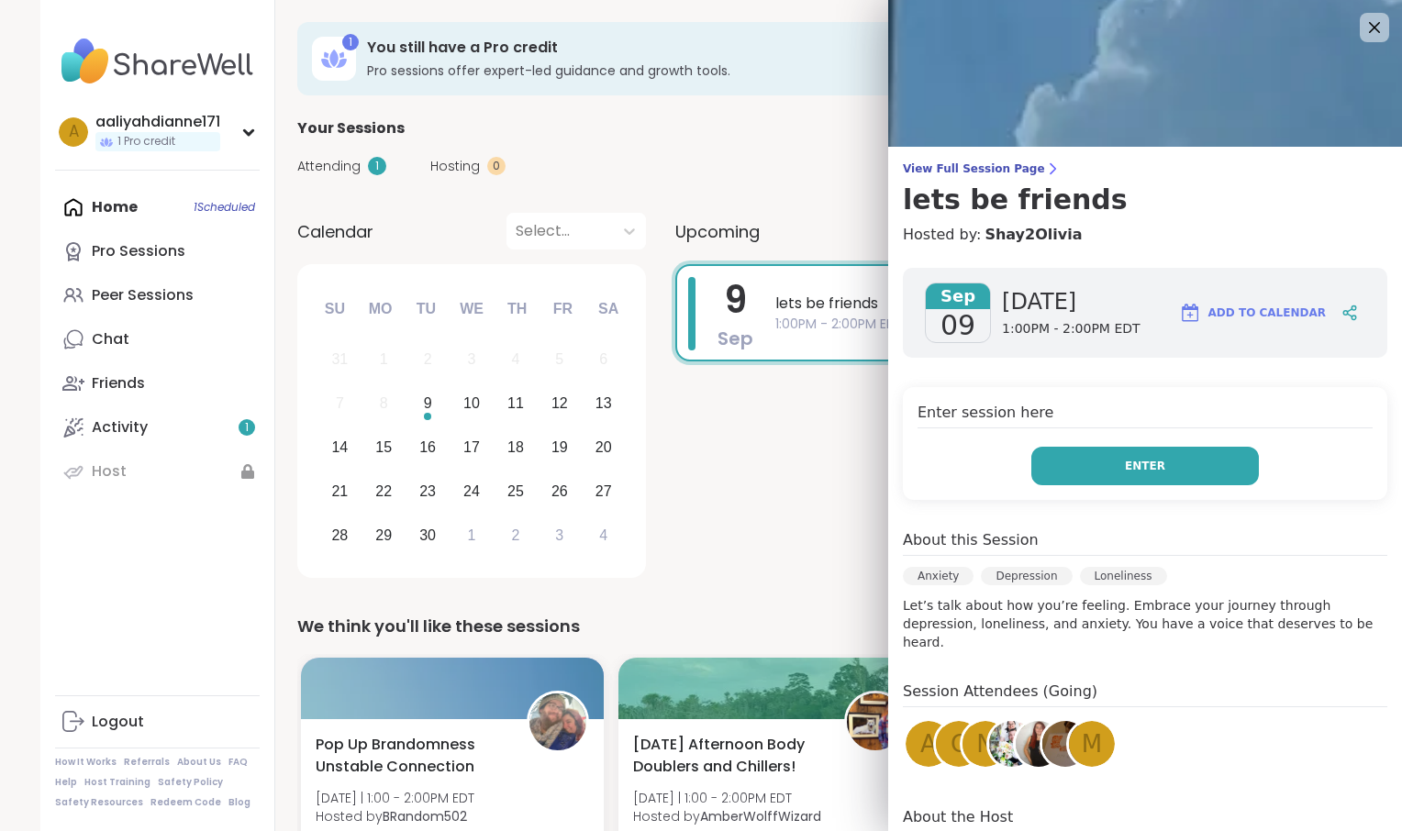
click at [1084, 485] on button "Enter" at bounding box center [1145, 466] width 228 height 39
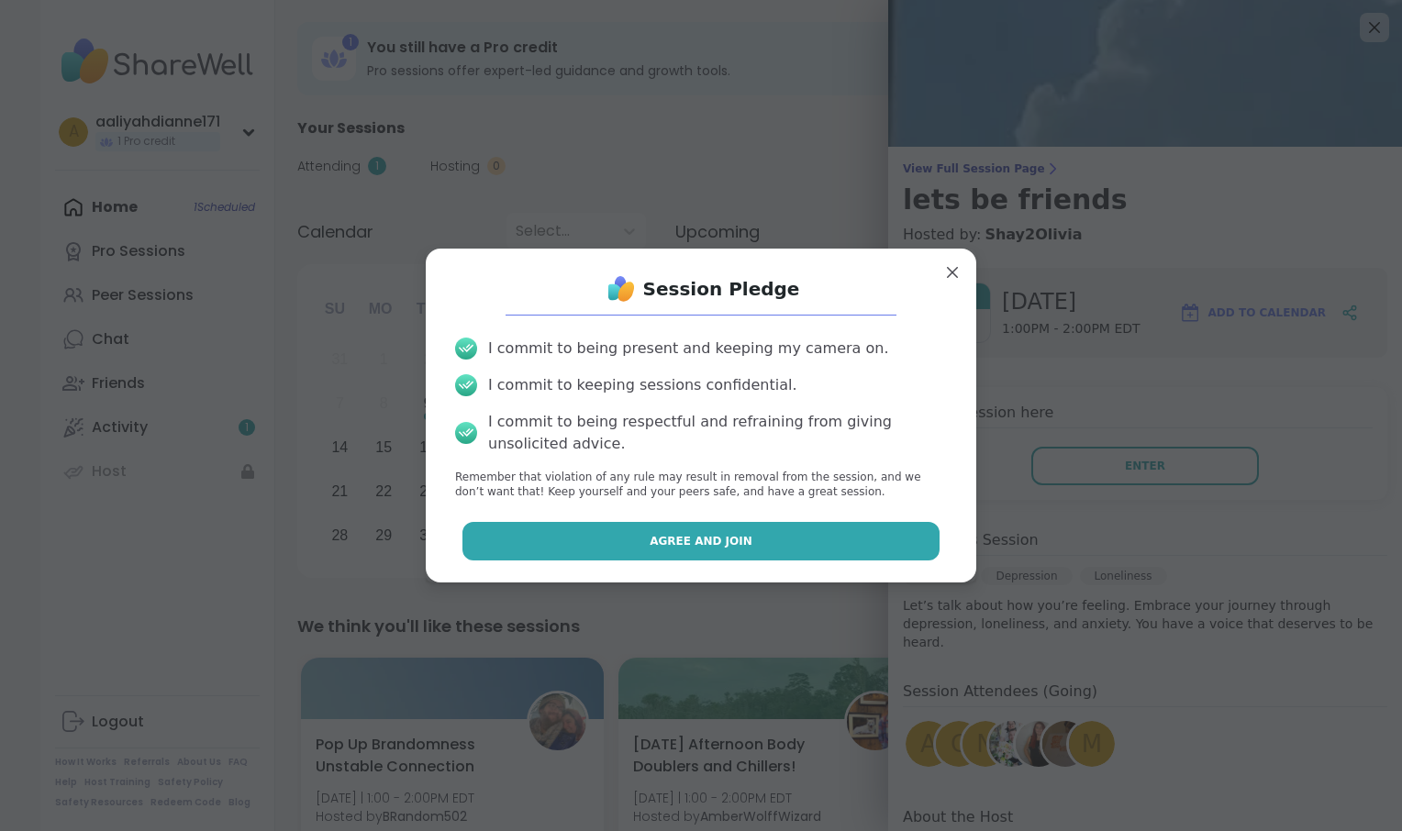
click at [844, 561] on button "Agree and Join" at bounding box center [701, 541] width 478 height 39
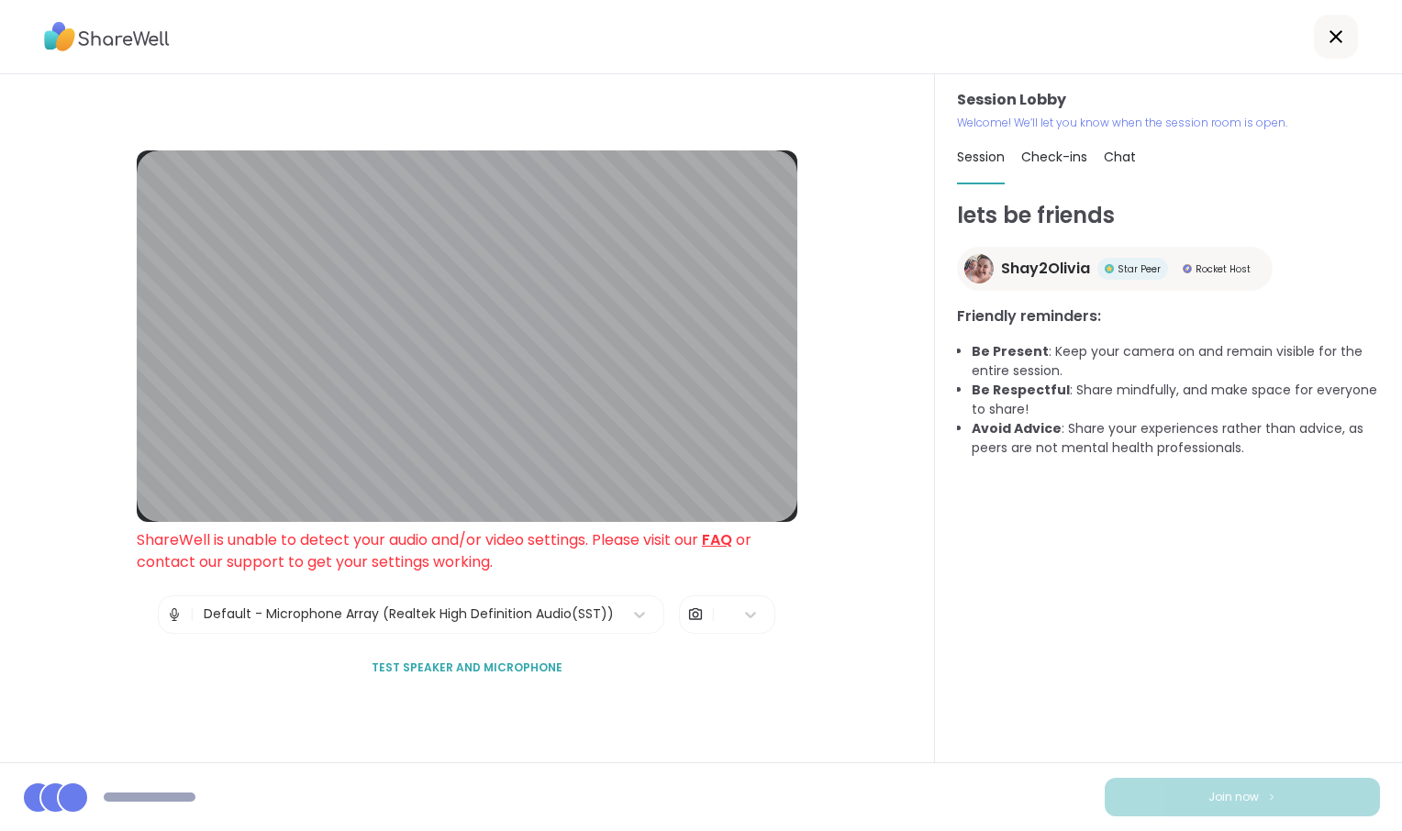
click at [458, 109] on div "Session Lobby ShareWell is unable to detect your audio and/or video settings. P…" at bounding box center [467, 418] width 935 height 688
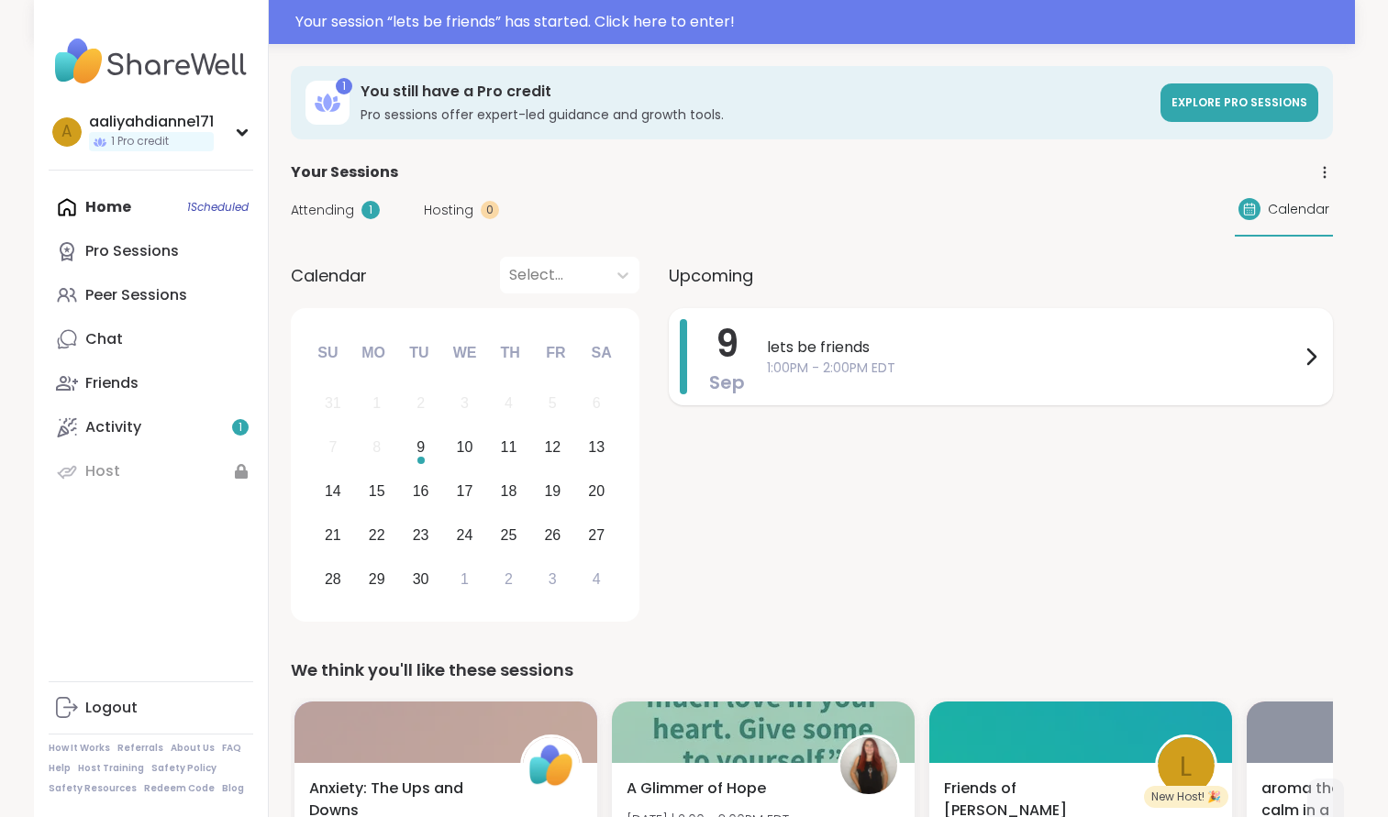
click at [1022, 378] on span "1:00PM - 2:00PM EDT" at bounding box center [1033, 368] width 533 height 19
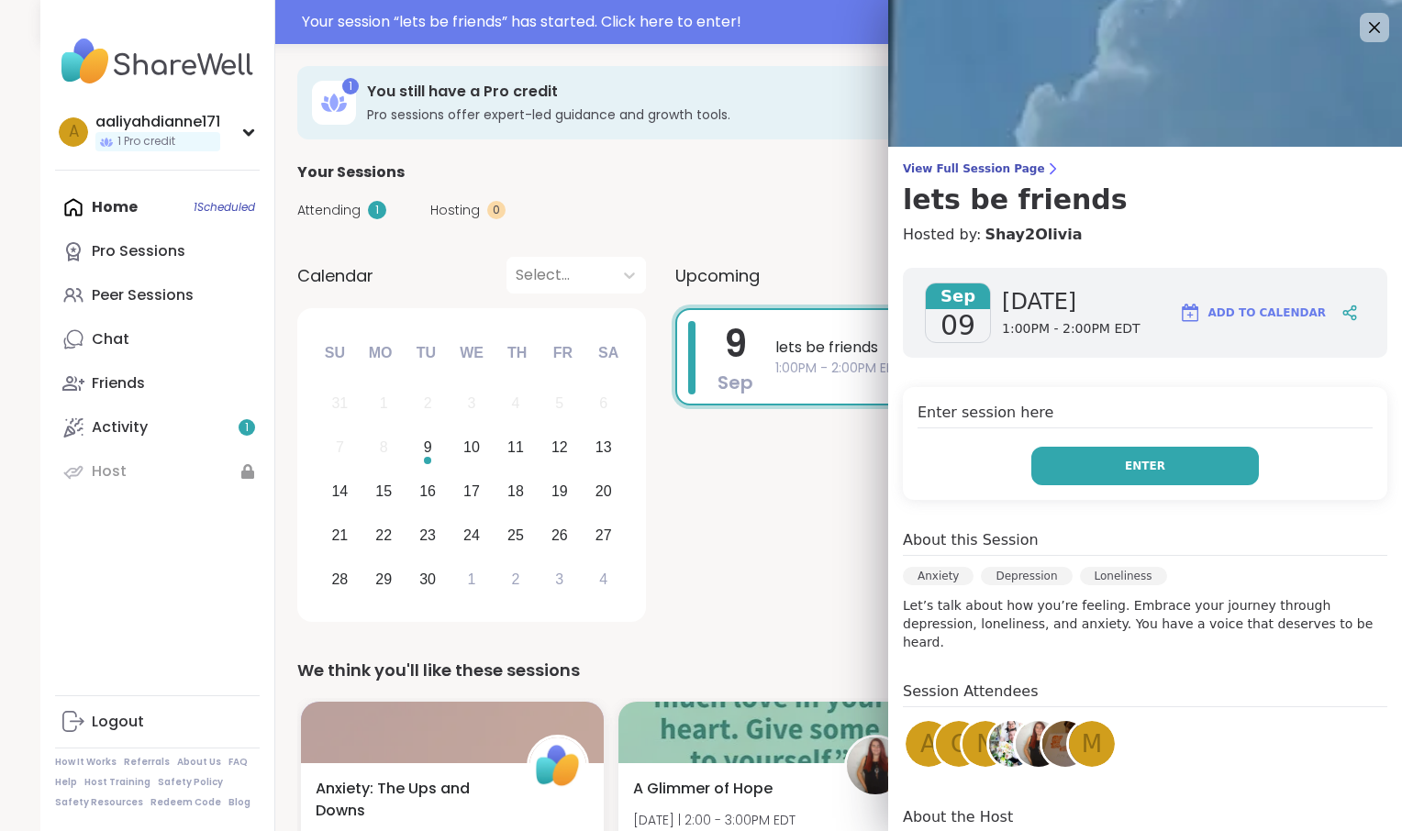
click at [1062, 485] on button "Enter" at bounding box center [1145, 466] width 228 height 39
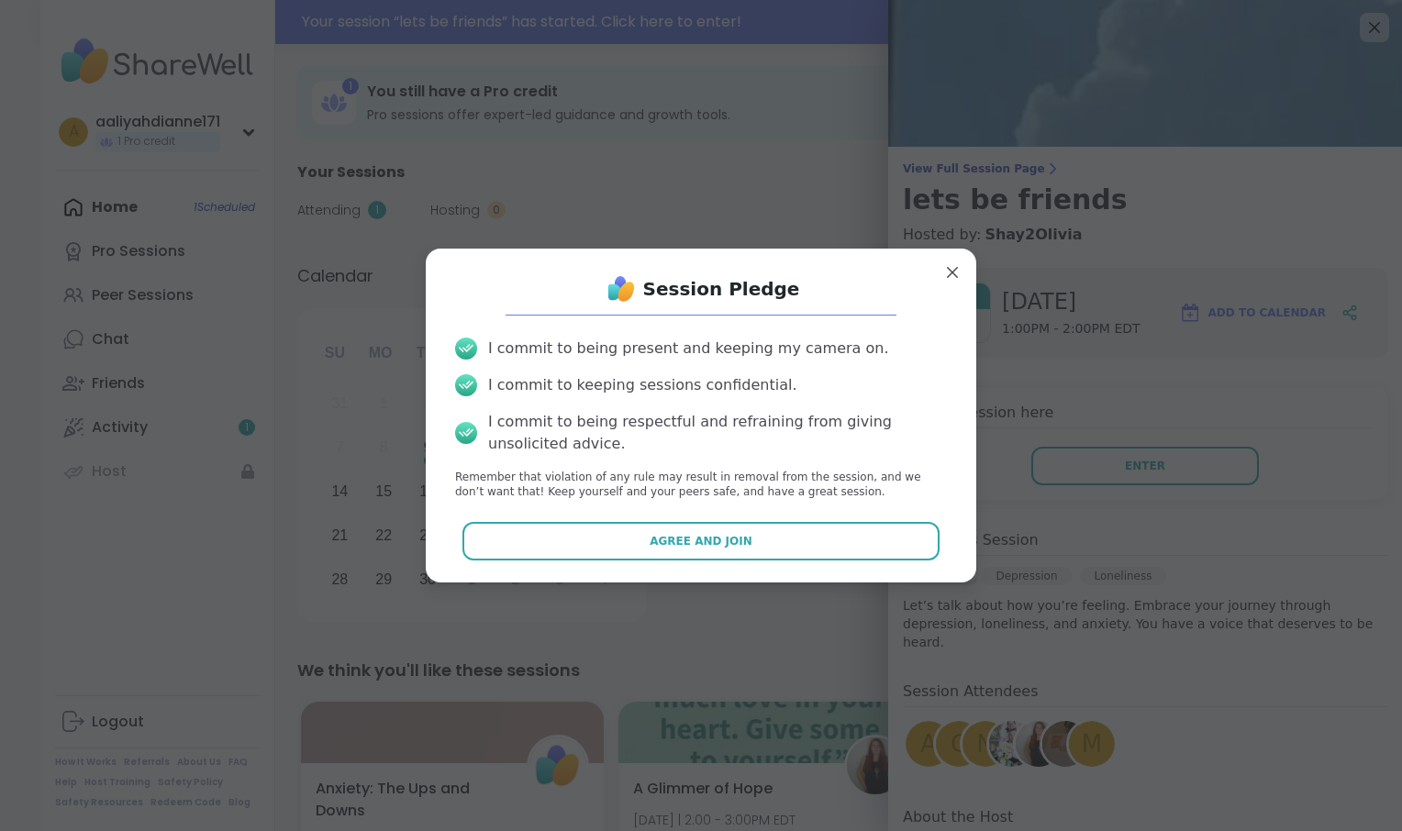
click at [843, 568] on div "Session Pledge I commit to being present and keeping my camera on. I commit to …" at bounding box center [700, 415] width 521 height 305
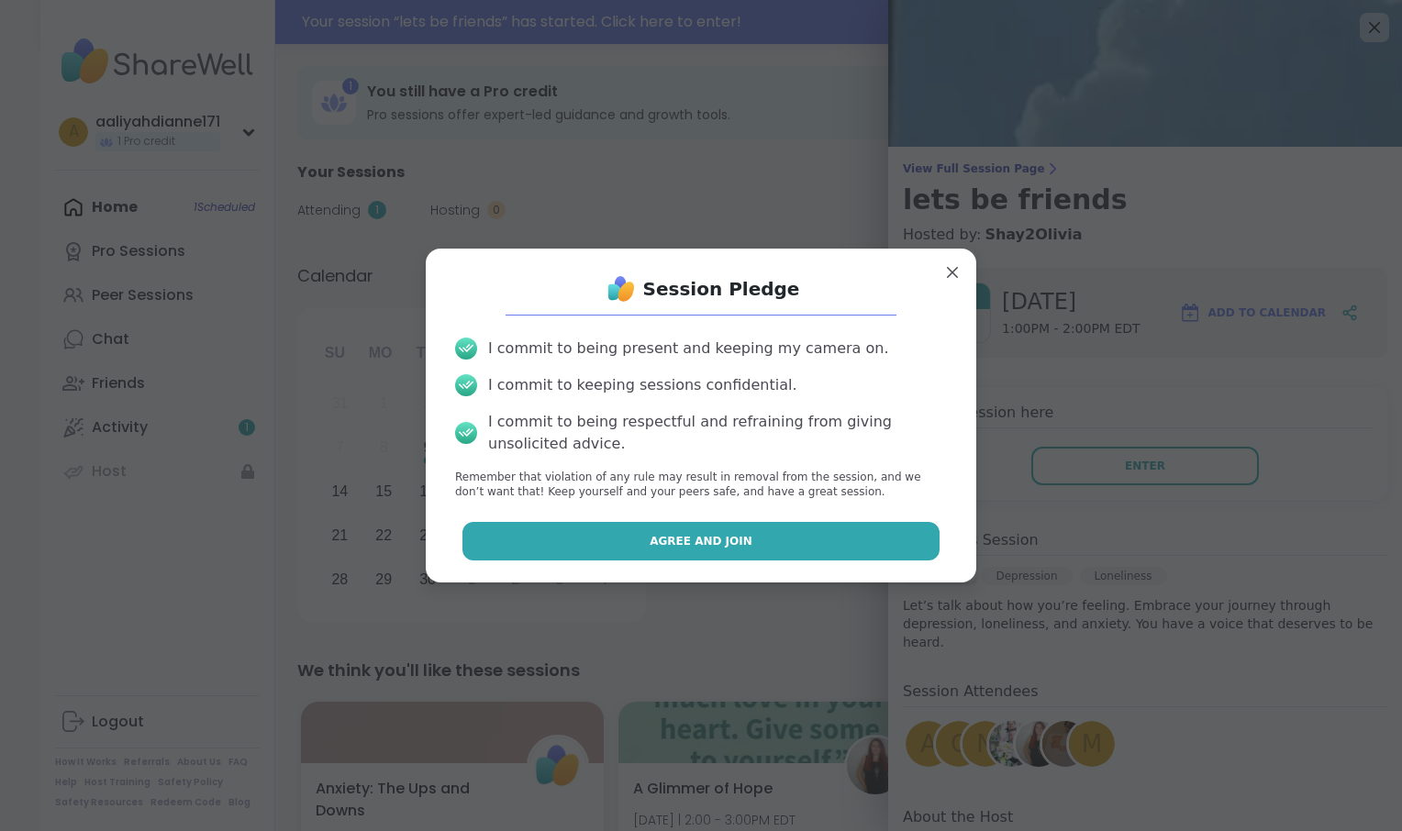
click at [832, 561] on button "Agree and Join" at bounding box center [701, 541] width 478 height 39
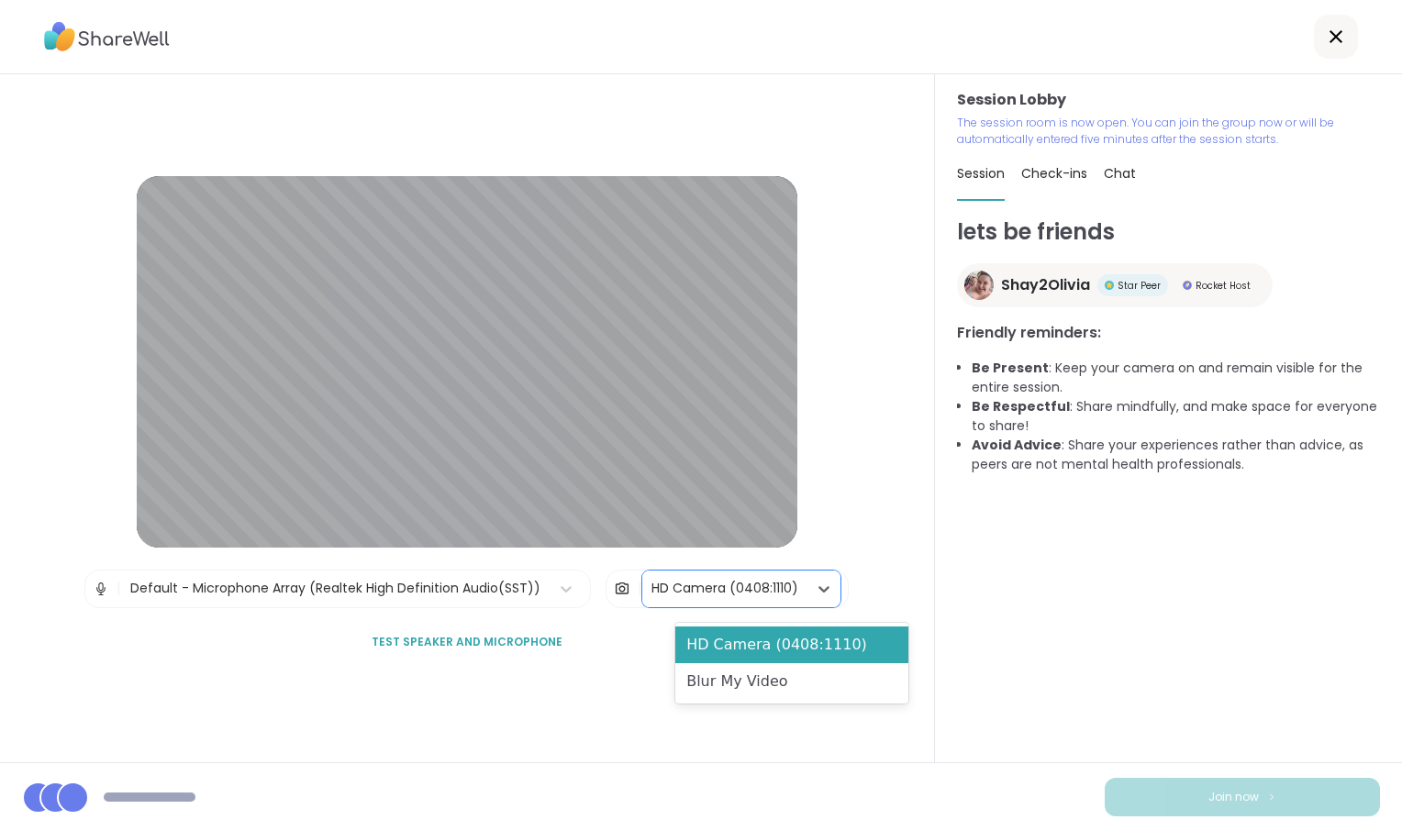
click at [807, 602] on div "HD Camera (0408:1110)" at bounding box center [724, 589] width 165 height 37
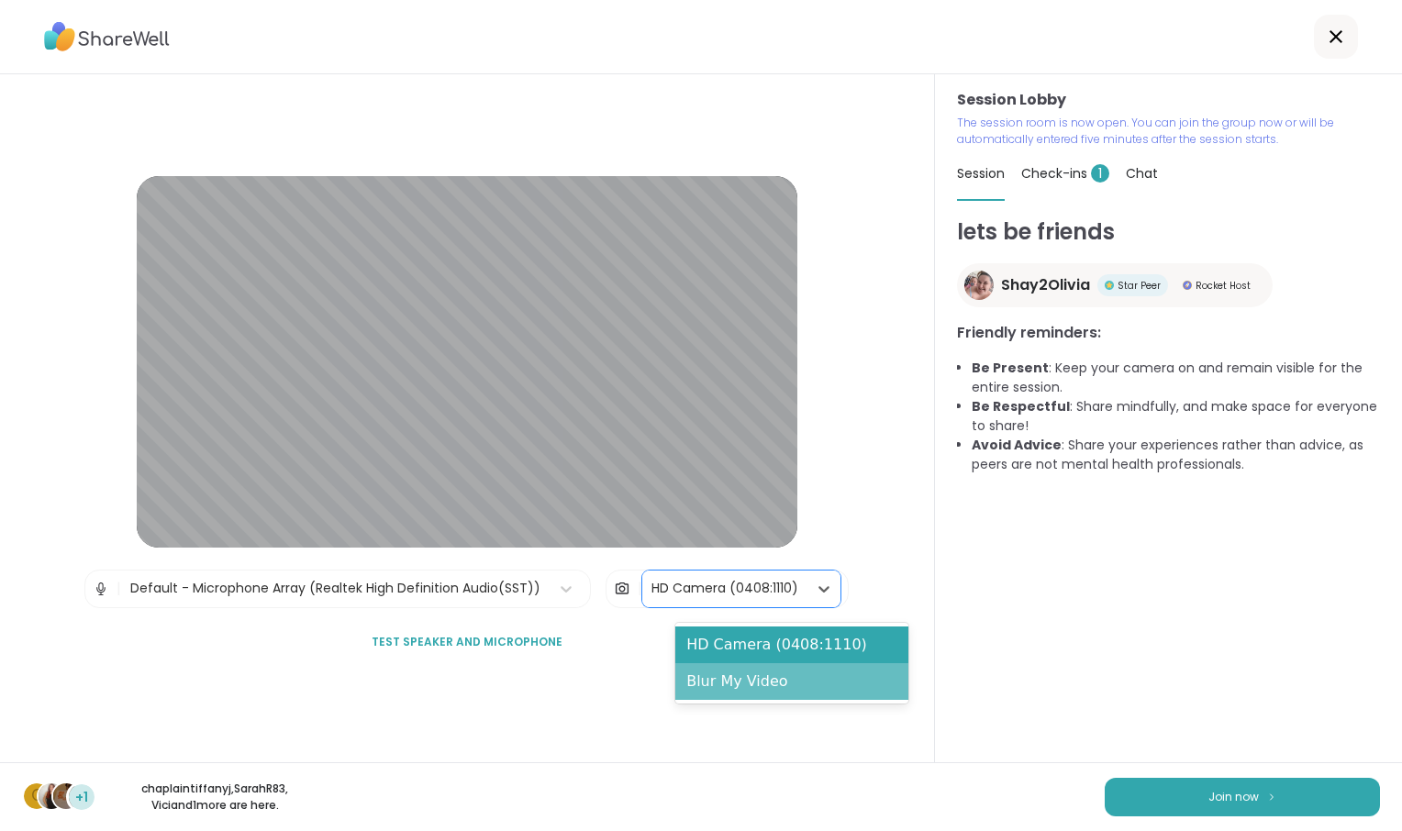
click at [854, 689] on div "Blur My Video" at bounding box center [791, 681] width 233 height 37
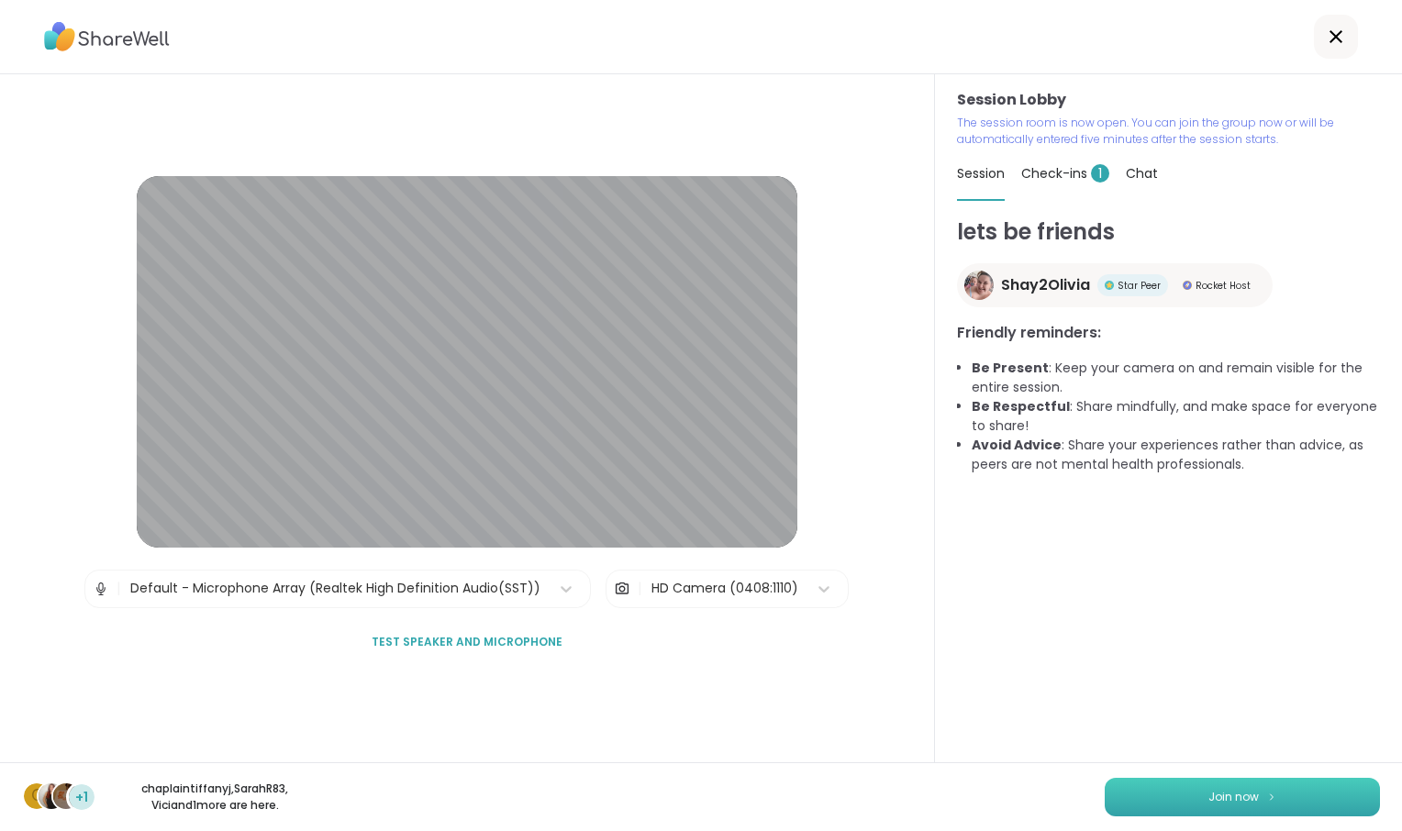
click at [1114, 801] on button "Join now" at bounding box center [1242, 797] width 275 height 39
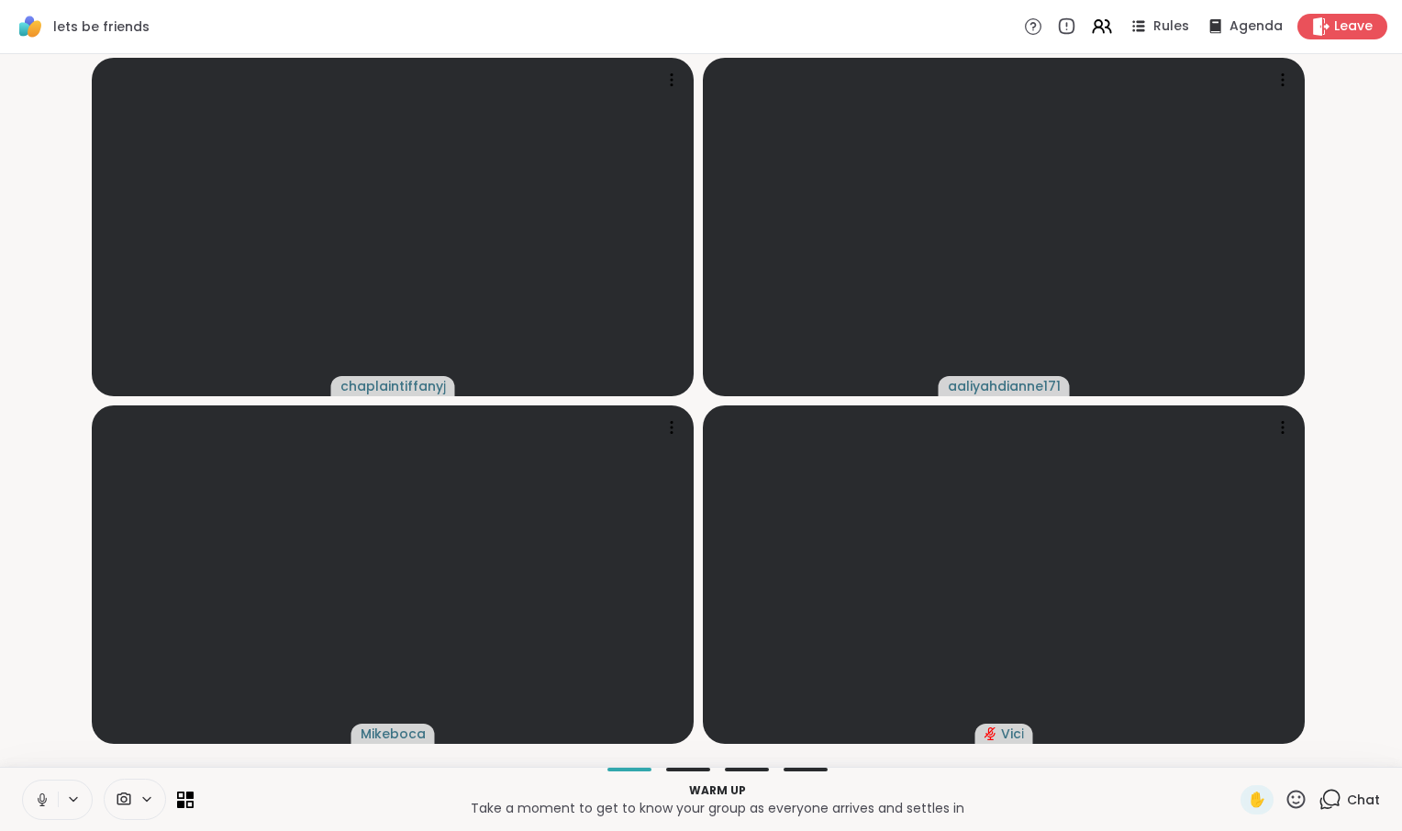
click at [132, 797] on icon at bounding box center [124, 799] width 17 height 17
click at [180, 736] on div at bounding box center [173, 733] width 31 height 31
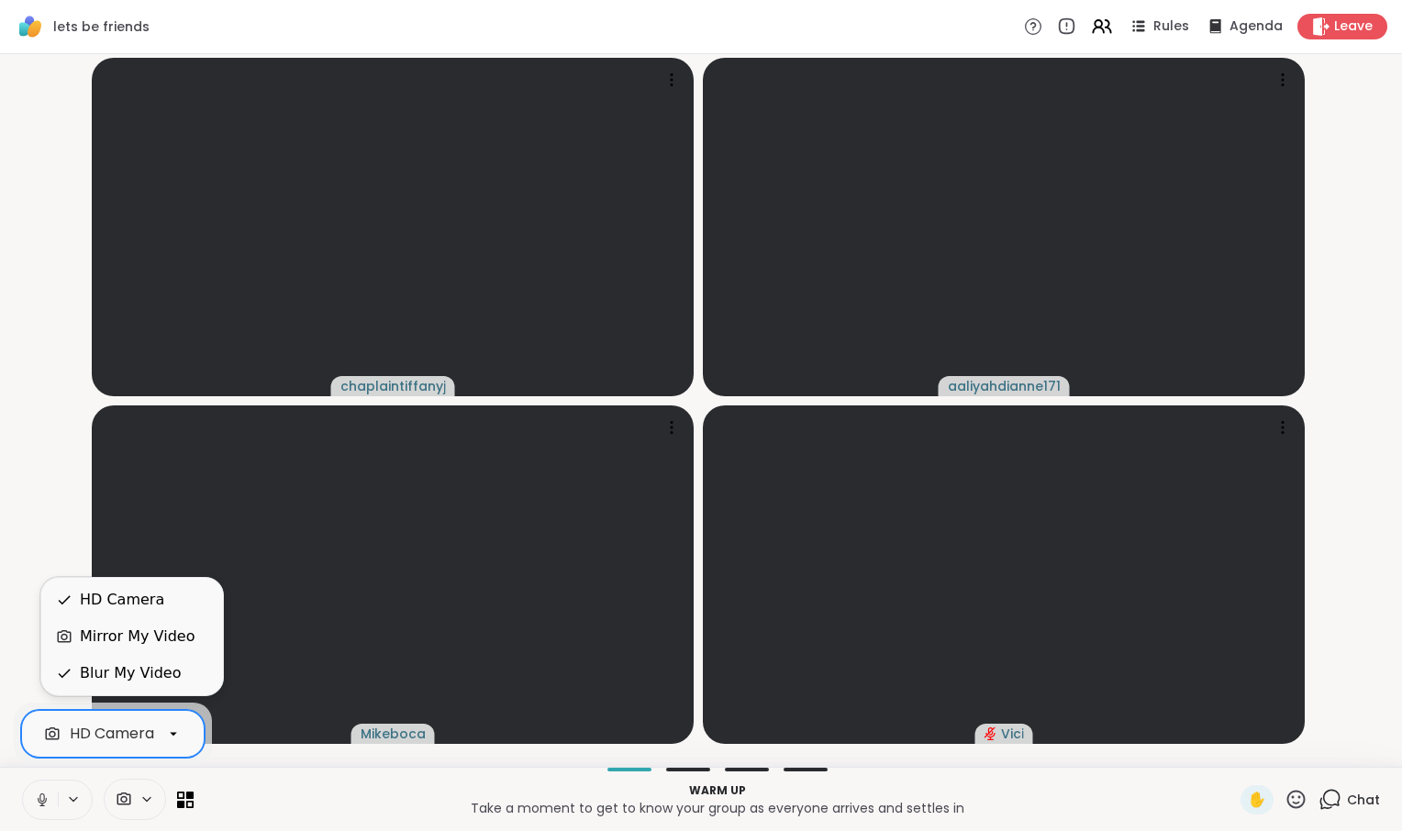
click at [180, 739] on div at bounding box center [173, 733] width 31 height 31
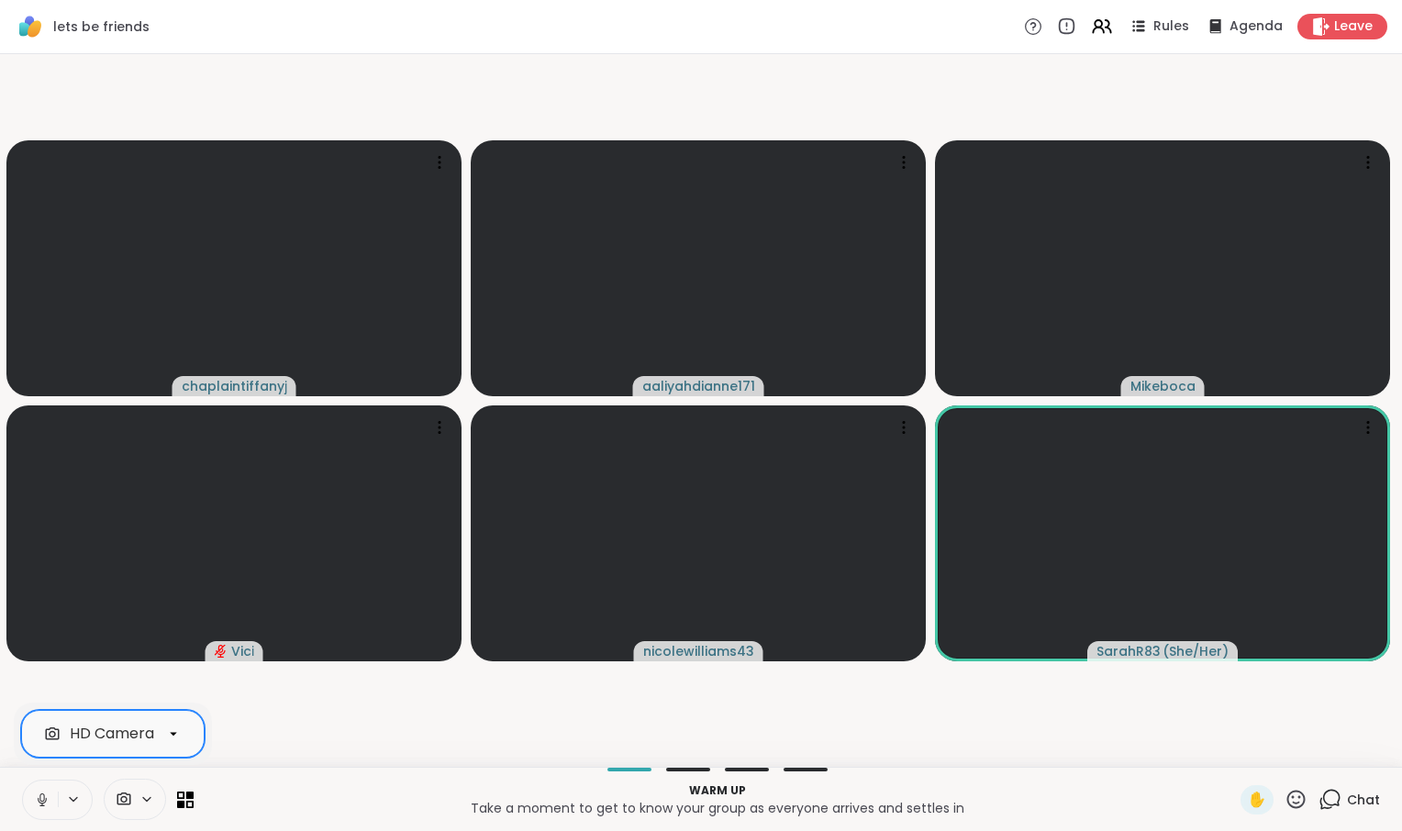
click at [131, 796] on icon at bounding box center [124, 799] width 14 height 13
click at [132, 796] on icon at bounding box center [124, 799] width 17 height 17
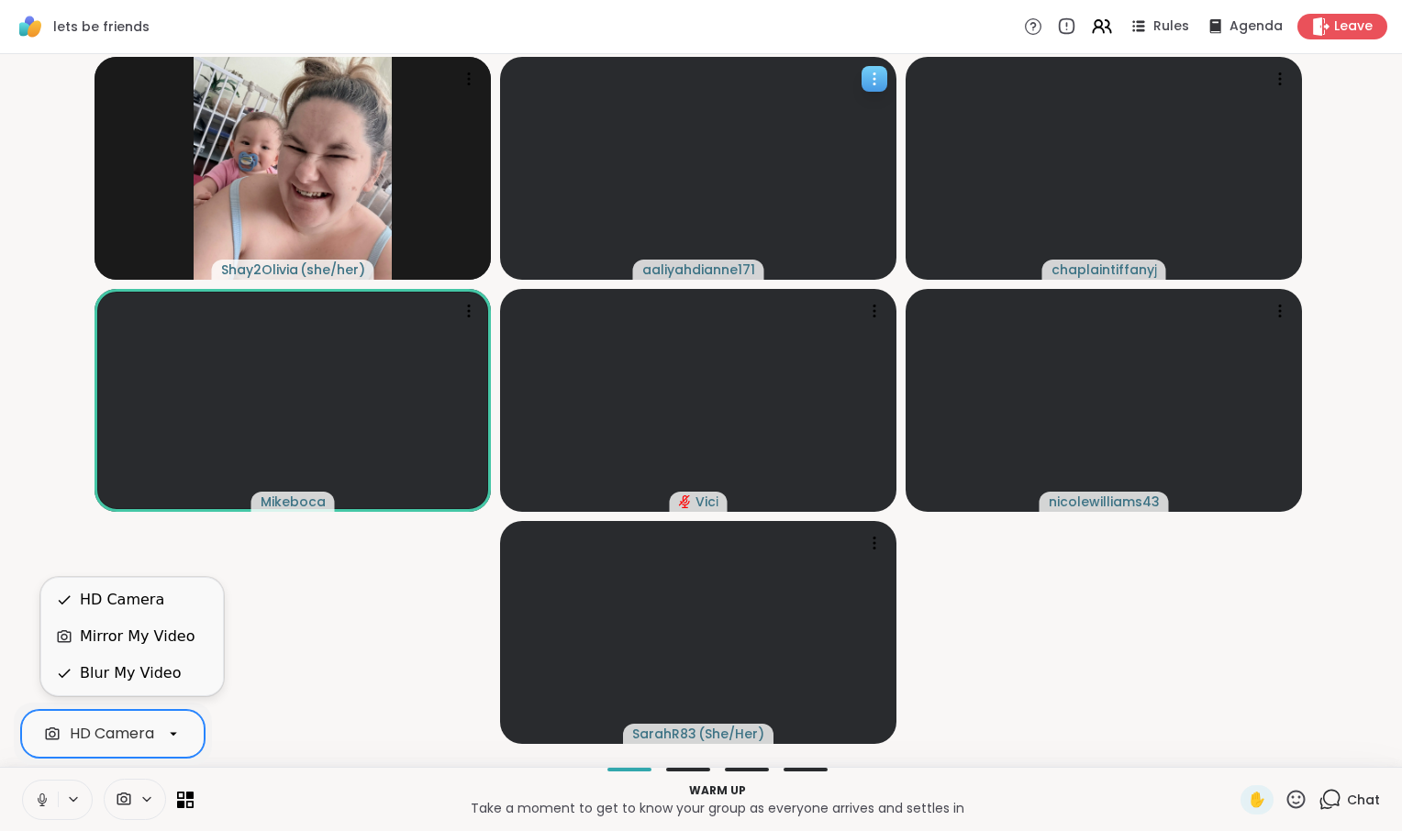
click at [865, 92] on div at bounding box center [875, 79] width 26 height 26
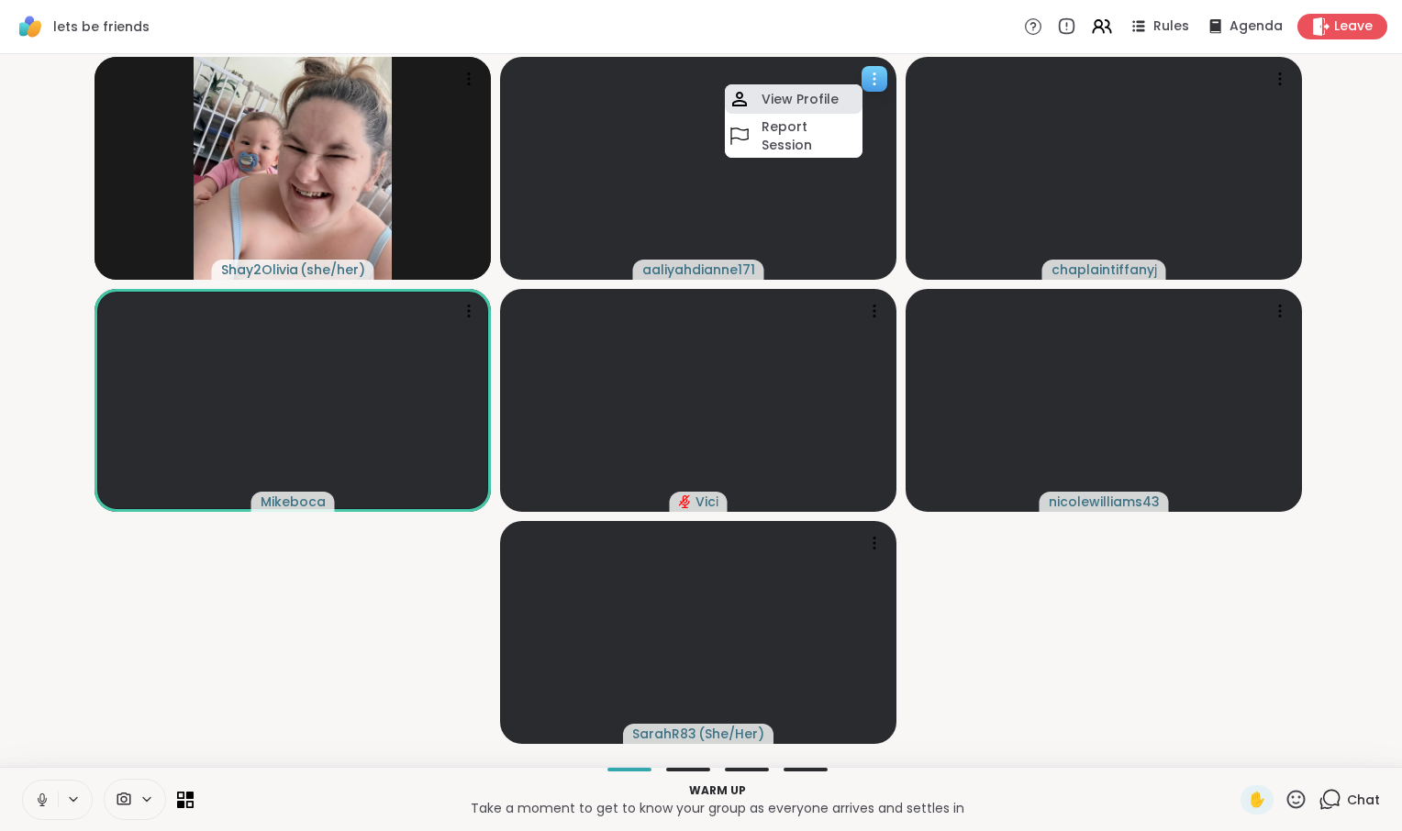
click at [839, 106] on h4 "View Profile" at bounding box center [800, 99] width 77 height 18
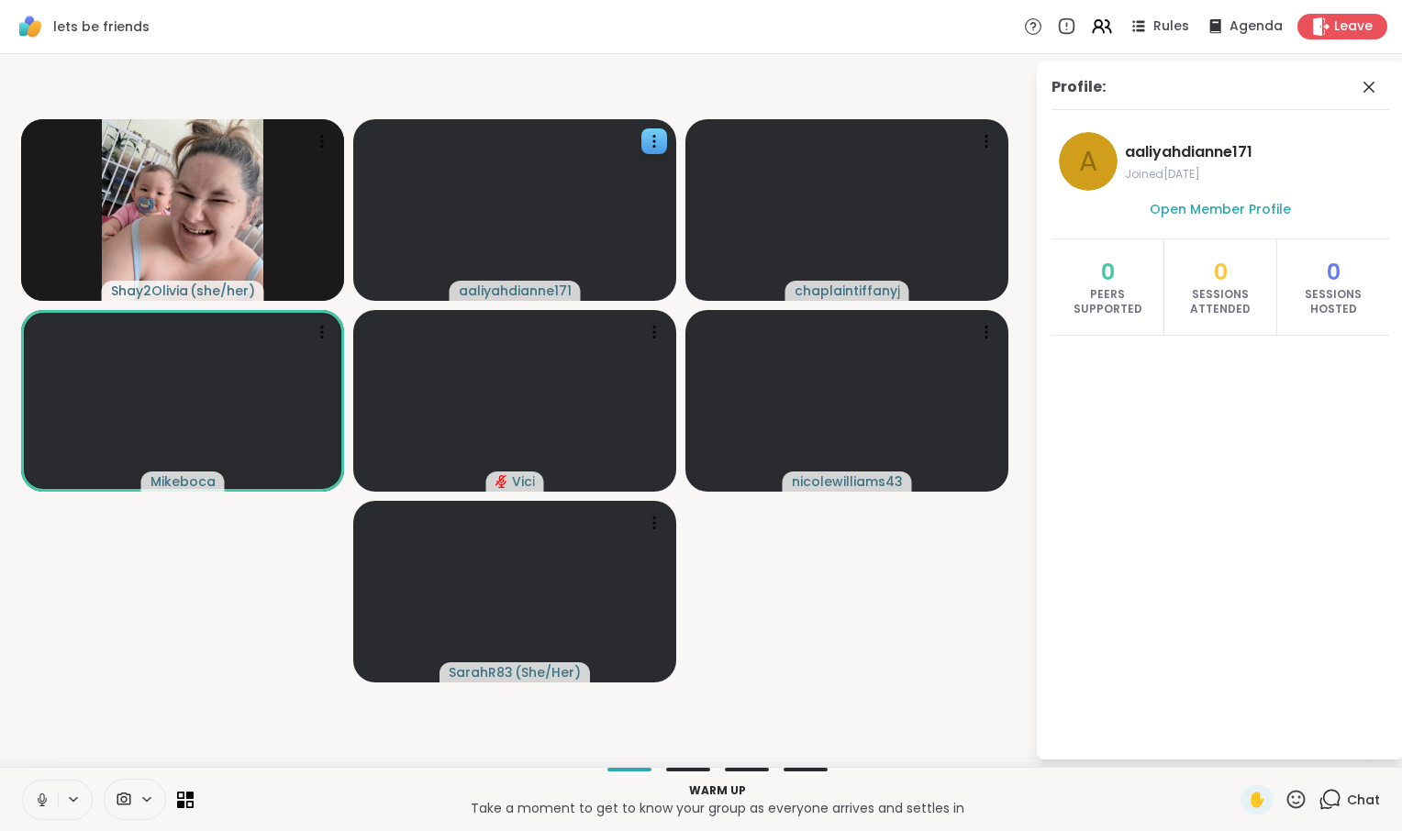
scroll to position [0, 6]
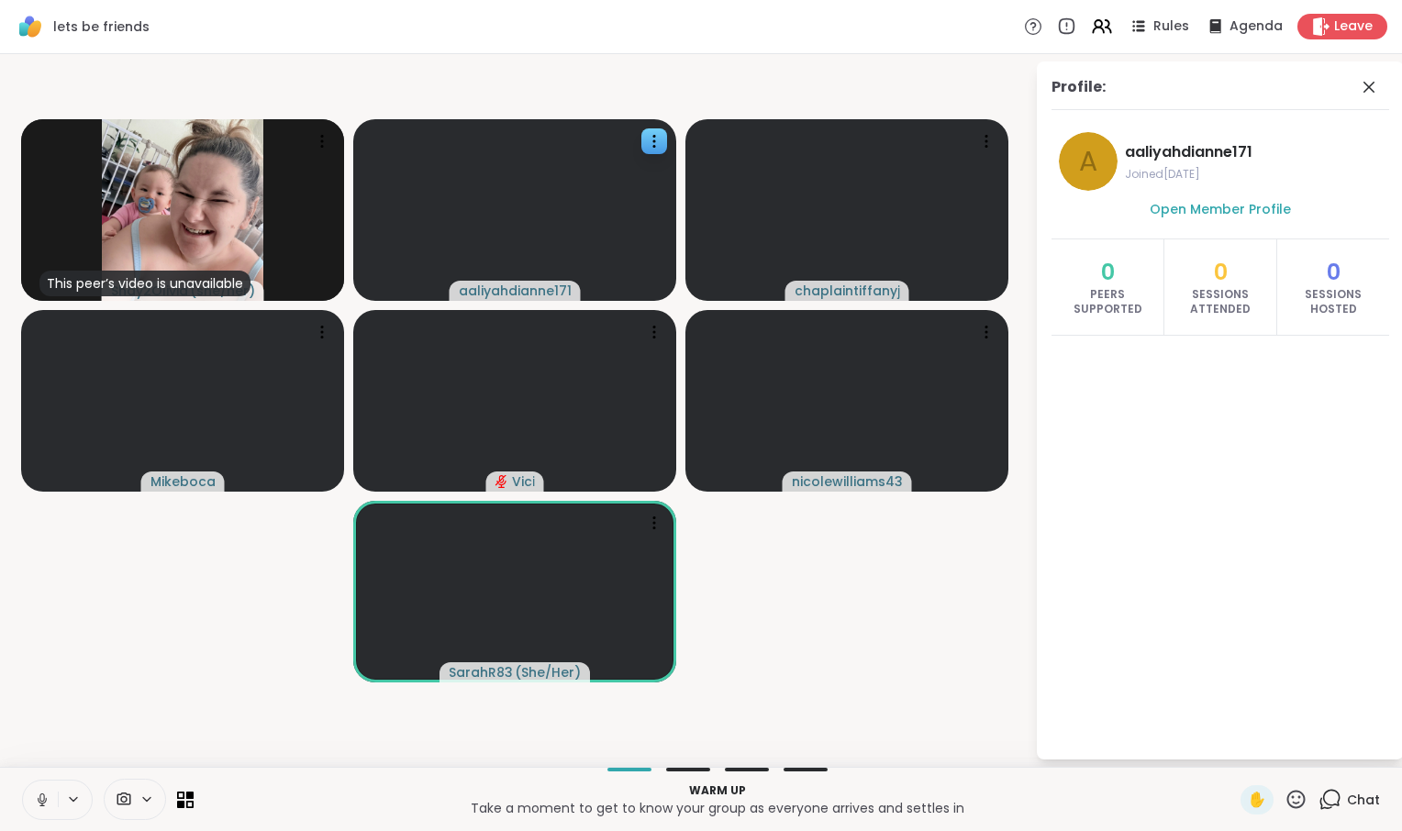
click at [1358, 98] on span at bounding box center [1371, 87] width 26 height 22
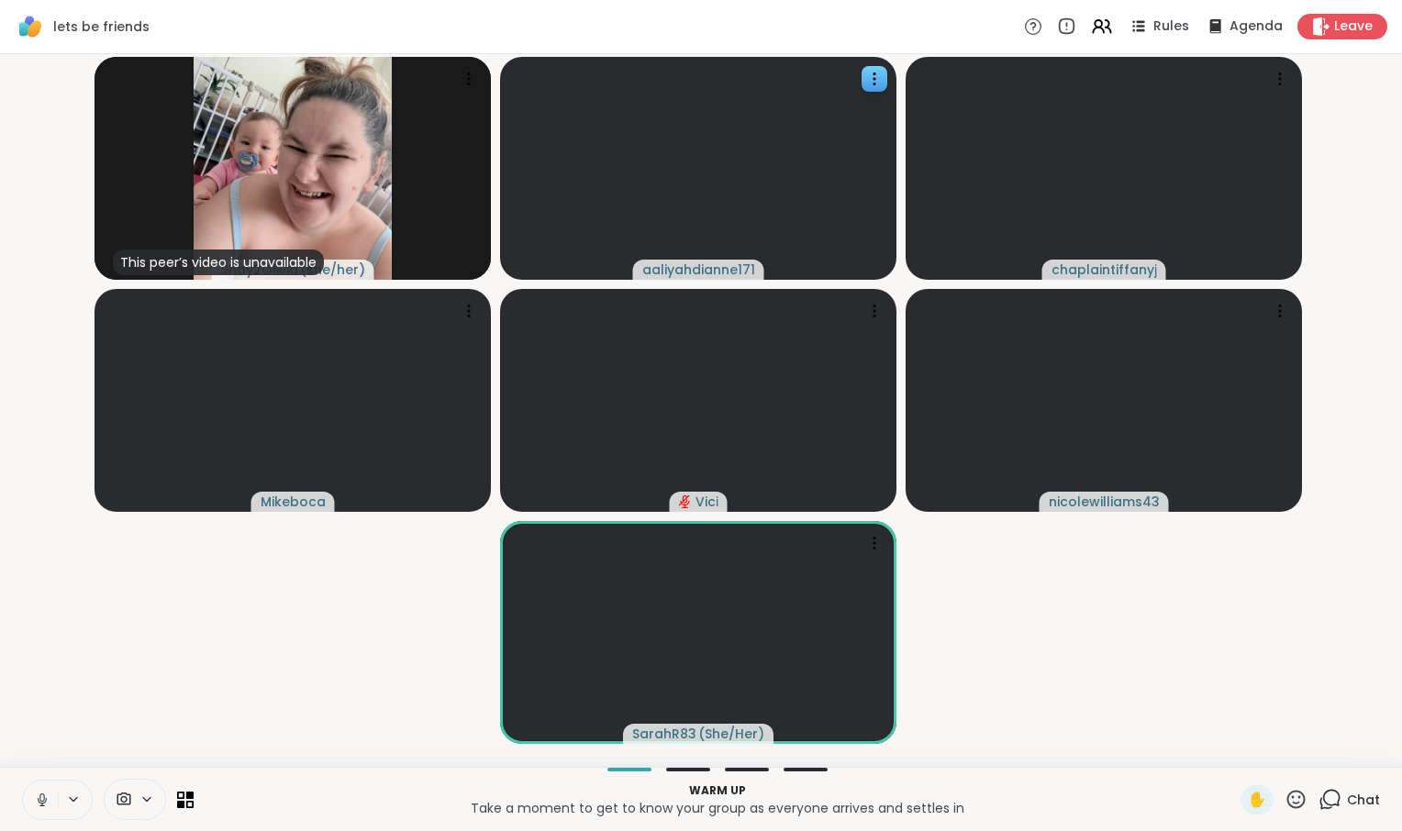
click at [132, 792] on icon at bounding box center [124, 799] width 17 height 17
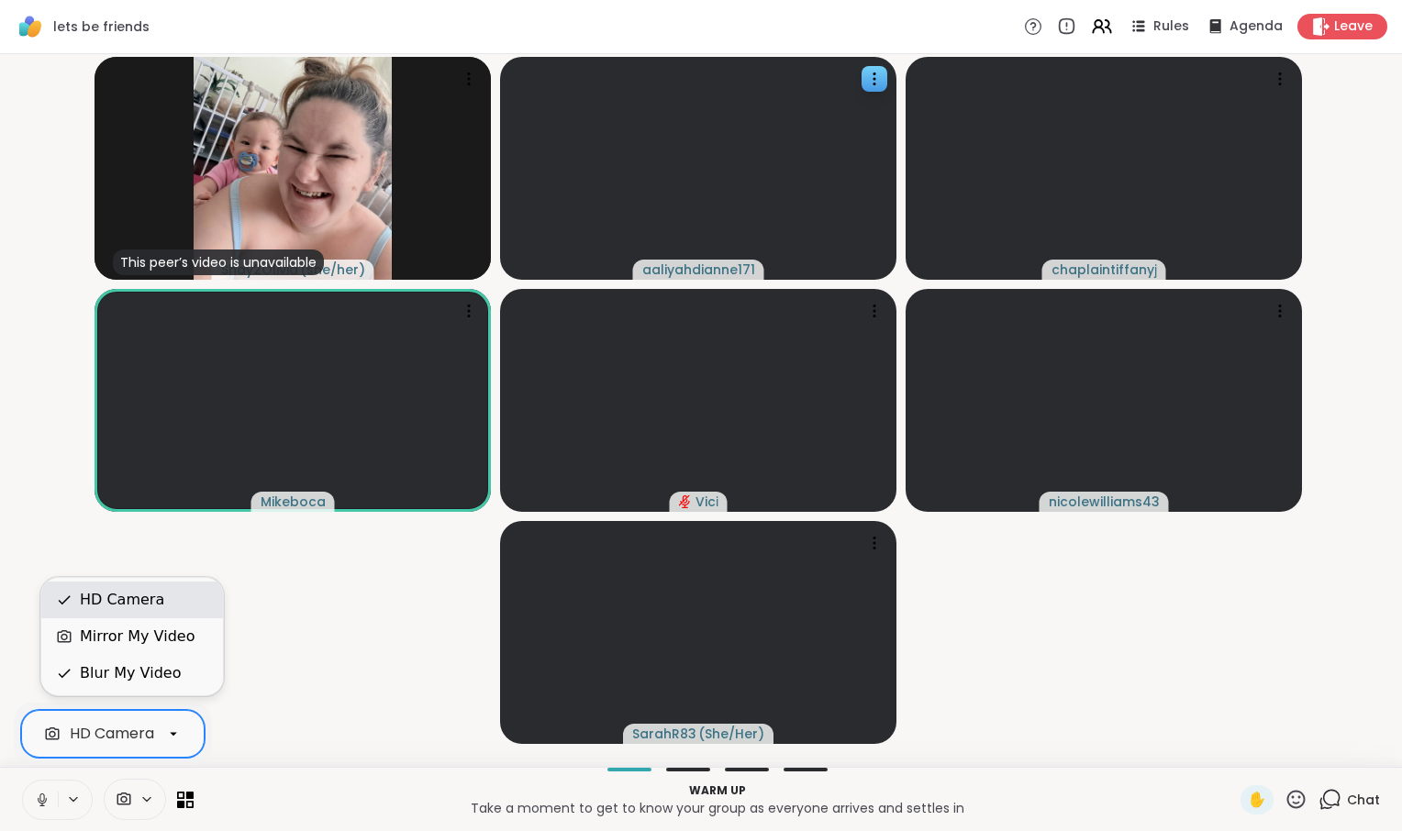
click at [138, 589] on div "HD Camera" at bounding box center [122, 600] width 84 height 22
click at [189, 730] on div at bounding box center [173, 733] width 31 height 31
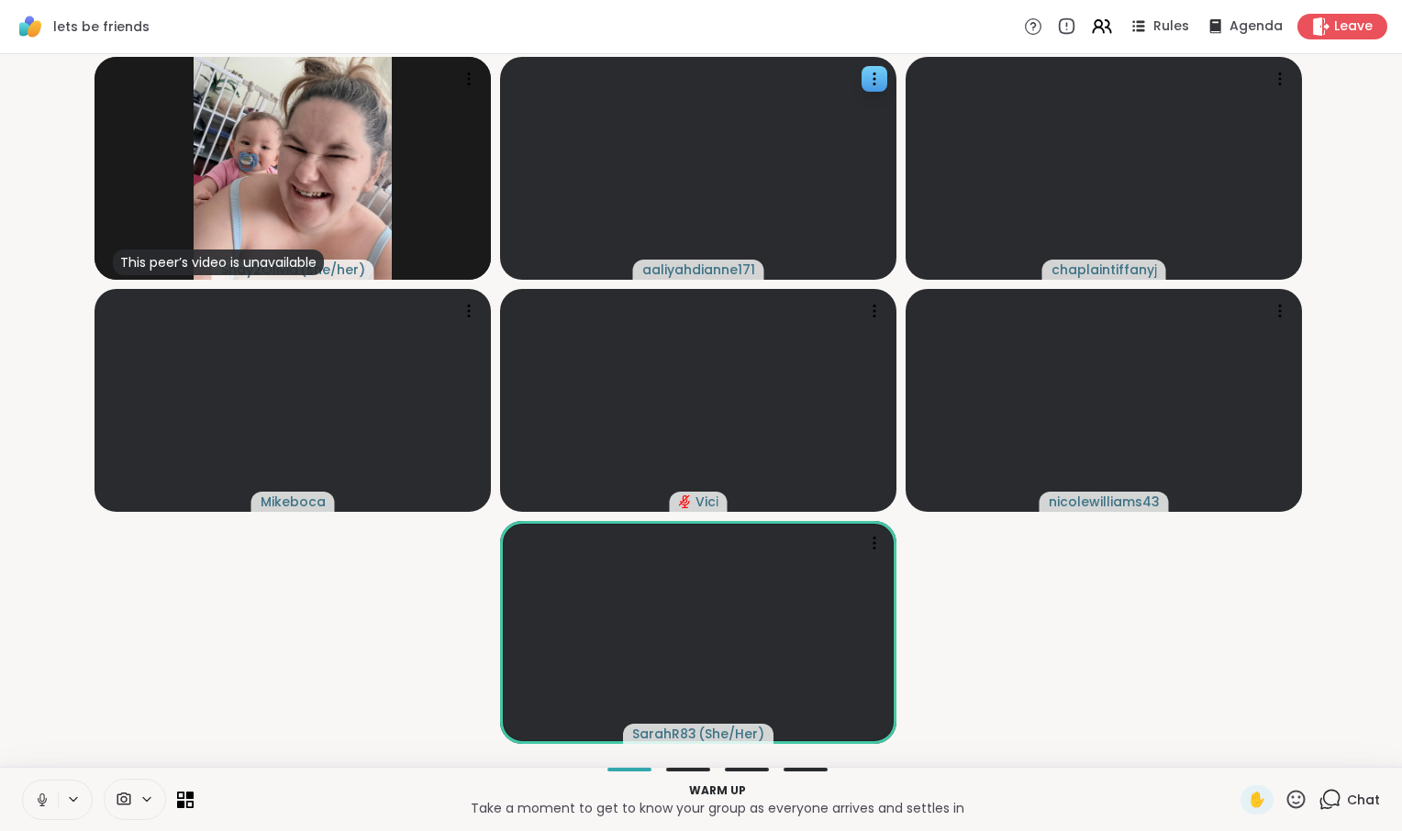
click at [242, 688] on video-player-container "This peer’s video is unavailable Shay2Olivia ( she/her ) aaliyahdianne171 chapl…" at bounding box center [701, 410] width 1380 height 698
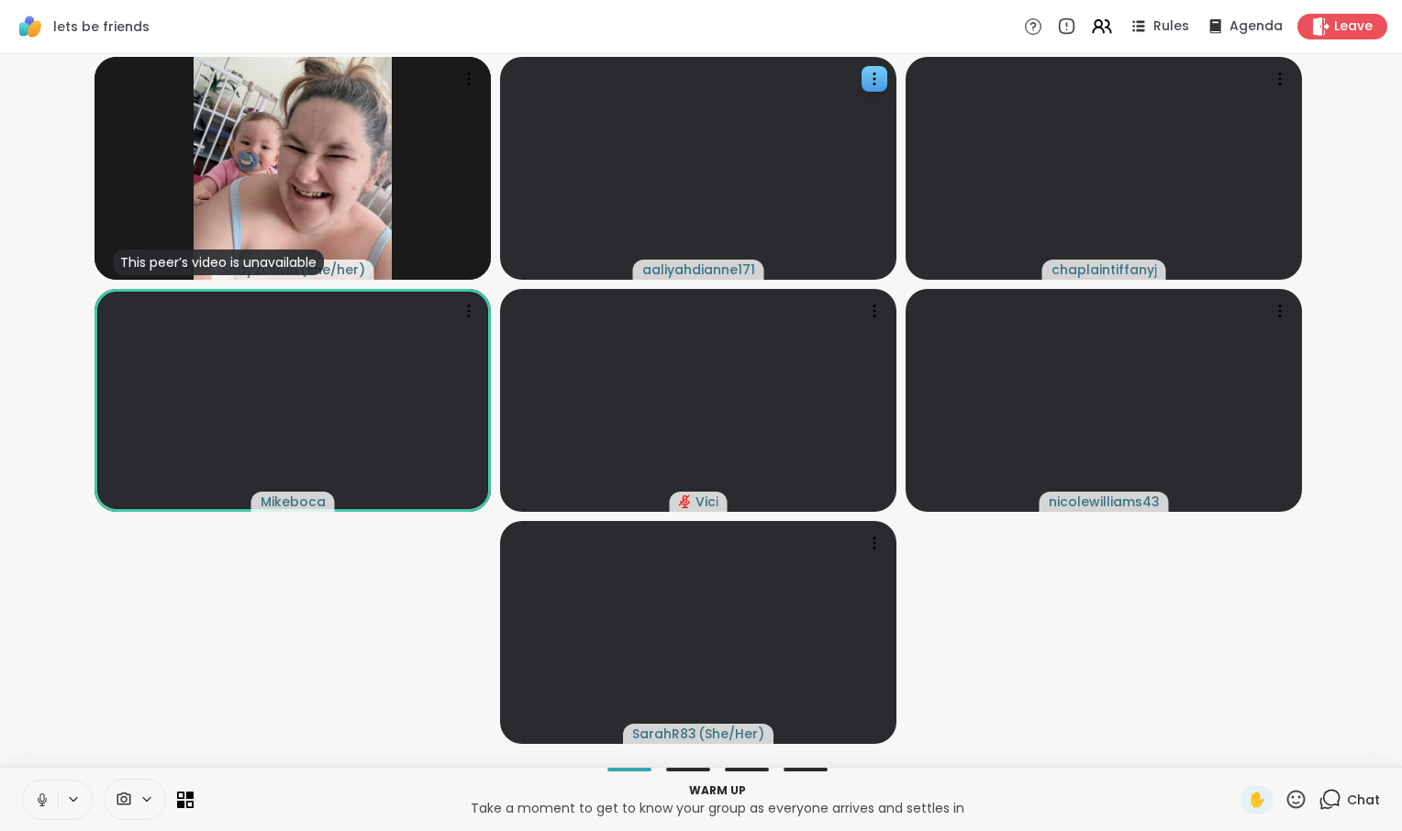
click at [50, 795] on icon at bounding box center [42, 800] width 17 height 17
click at [49, 795] on icon at bounding box center [42, 800] width 13 height 13
click at [58, 796] on button at bounding box center [40, 800] width 35 height 39
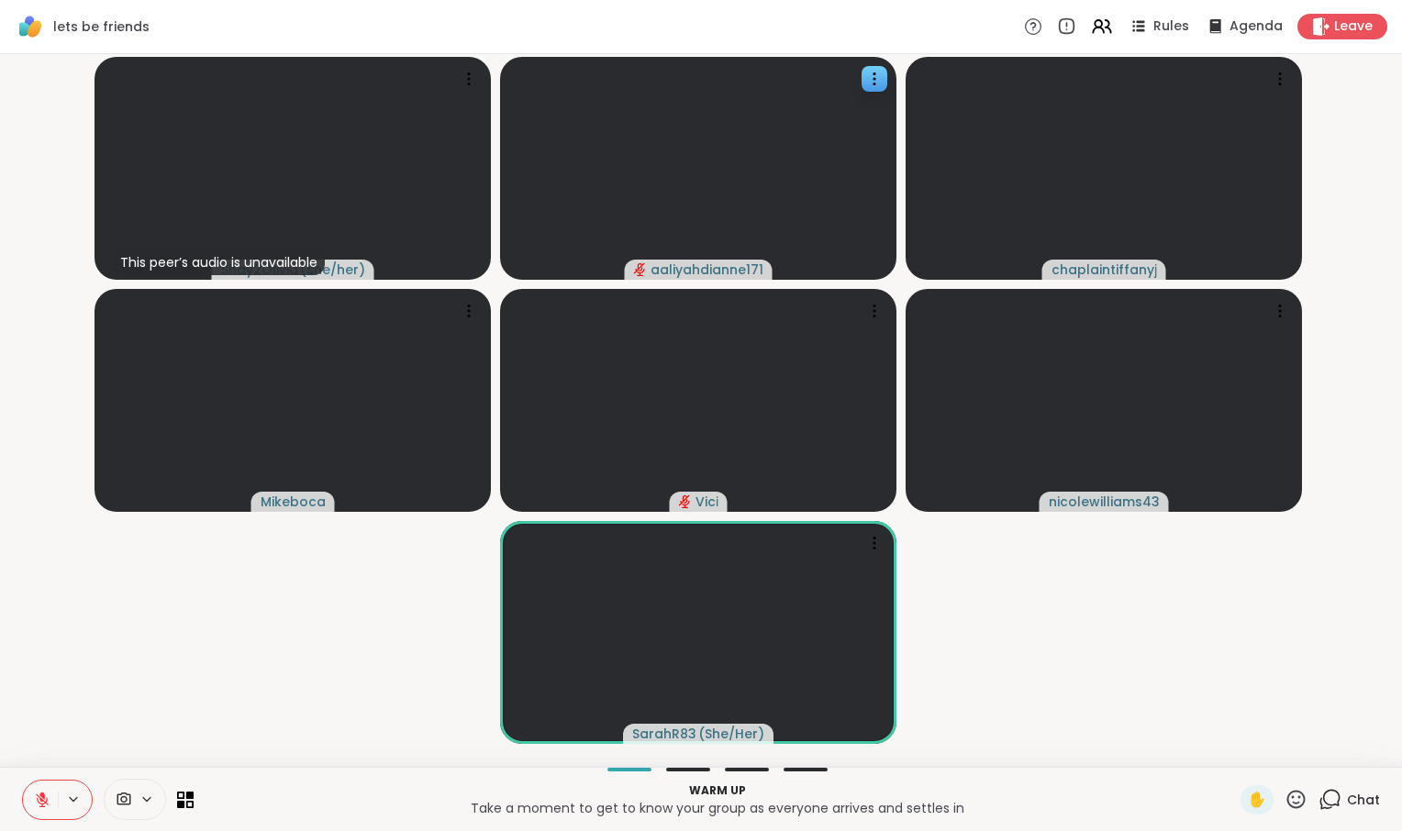
click at [139, 802] on span at bounding box center [122, 799] width 35 height 17
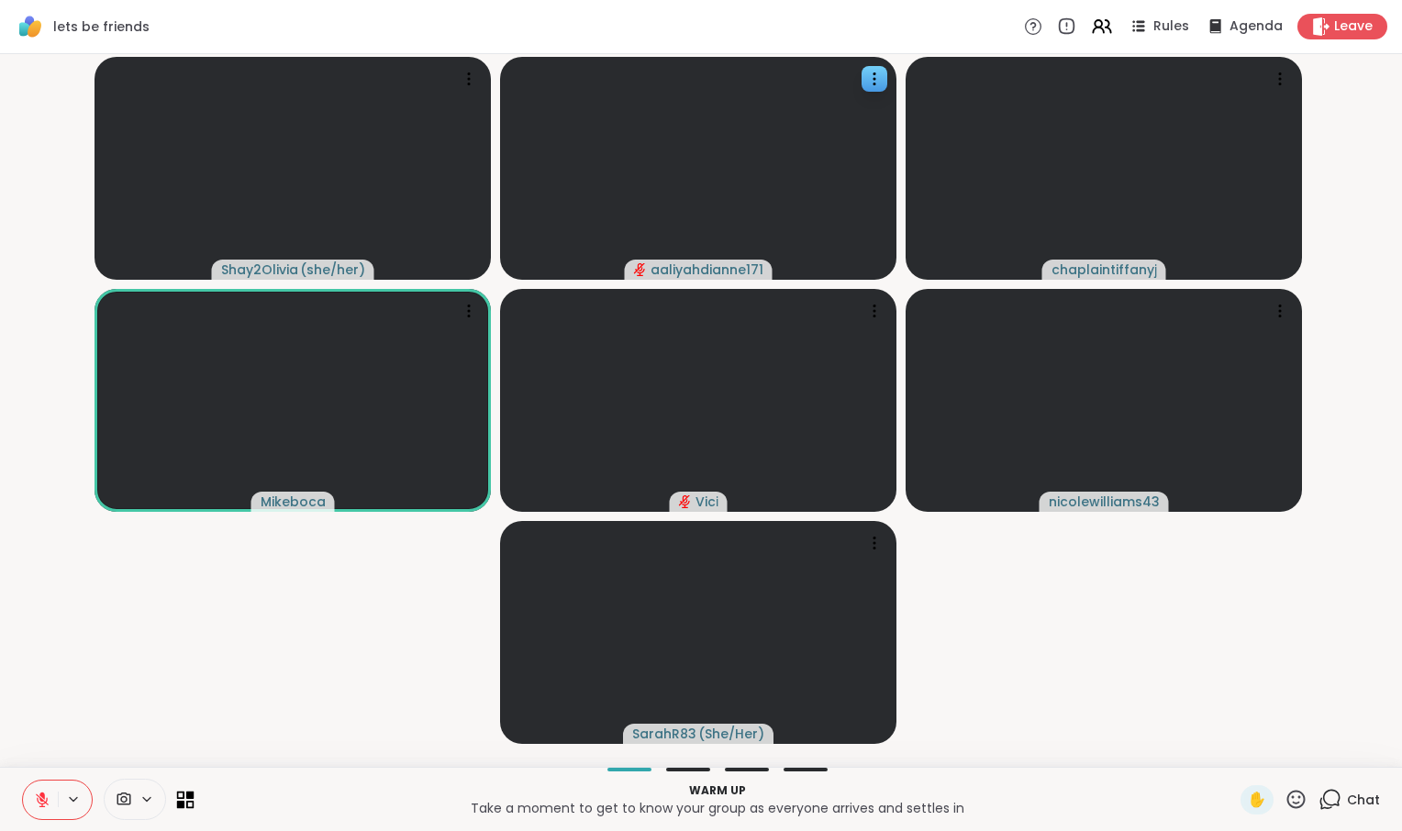
click at [185, 800] on icon at bounding box center [181, 804] width 8 height 8
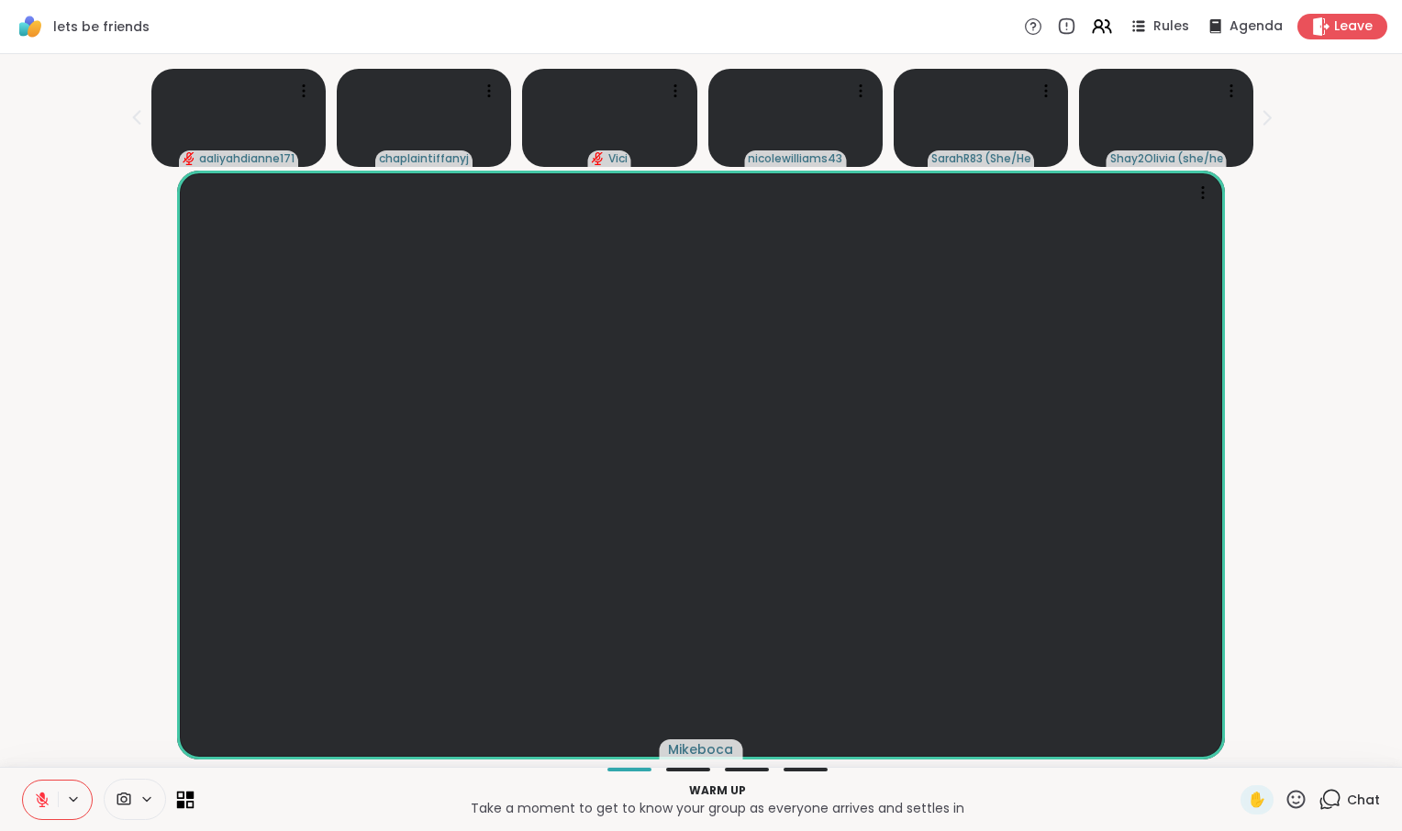
click at [185, 800] on icon at bounding box center [181, 804] width 8 height 8
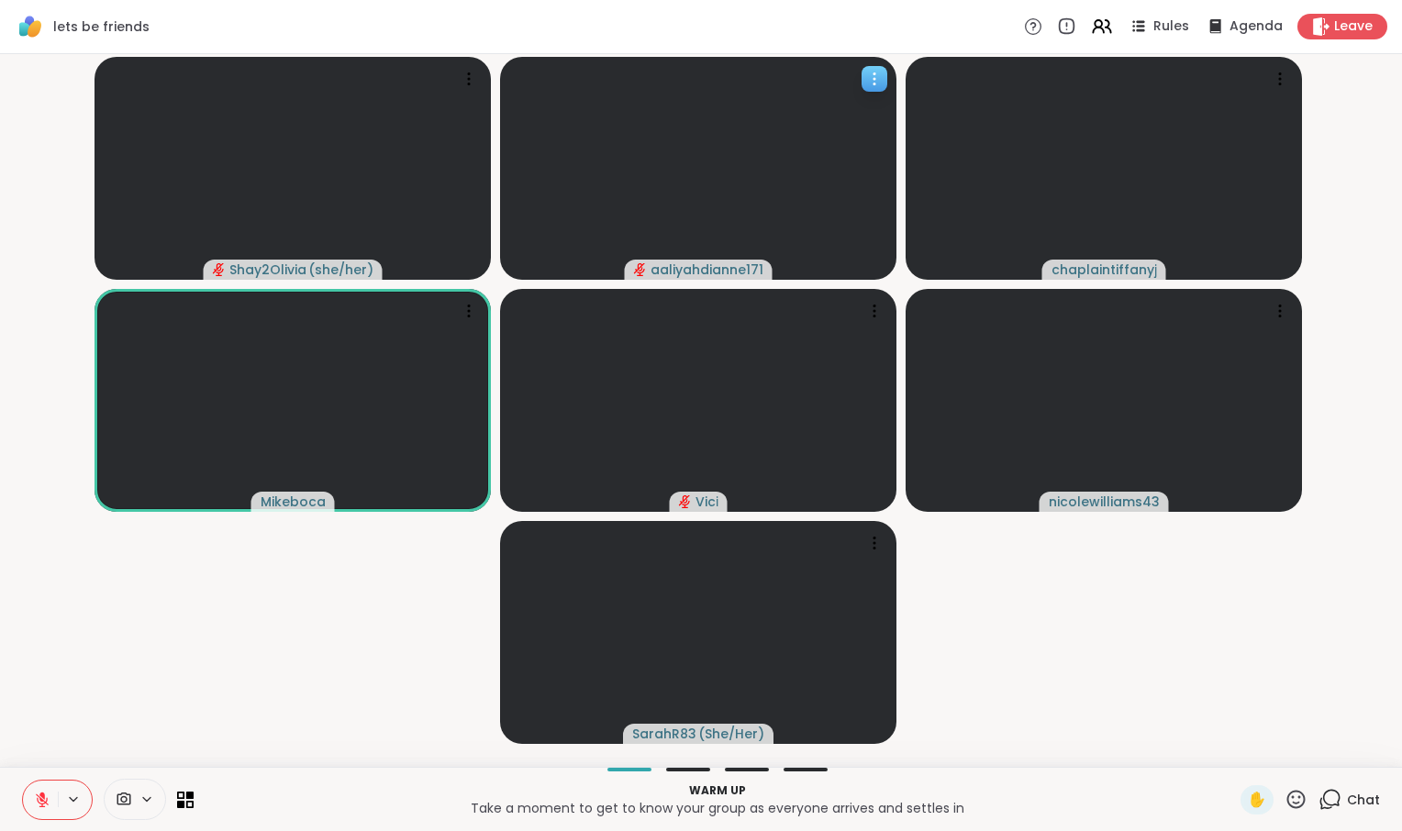
click at [883, 85] on icon at bounding box center [874, 79] width 18 height 18
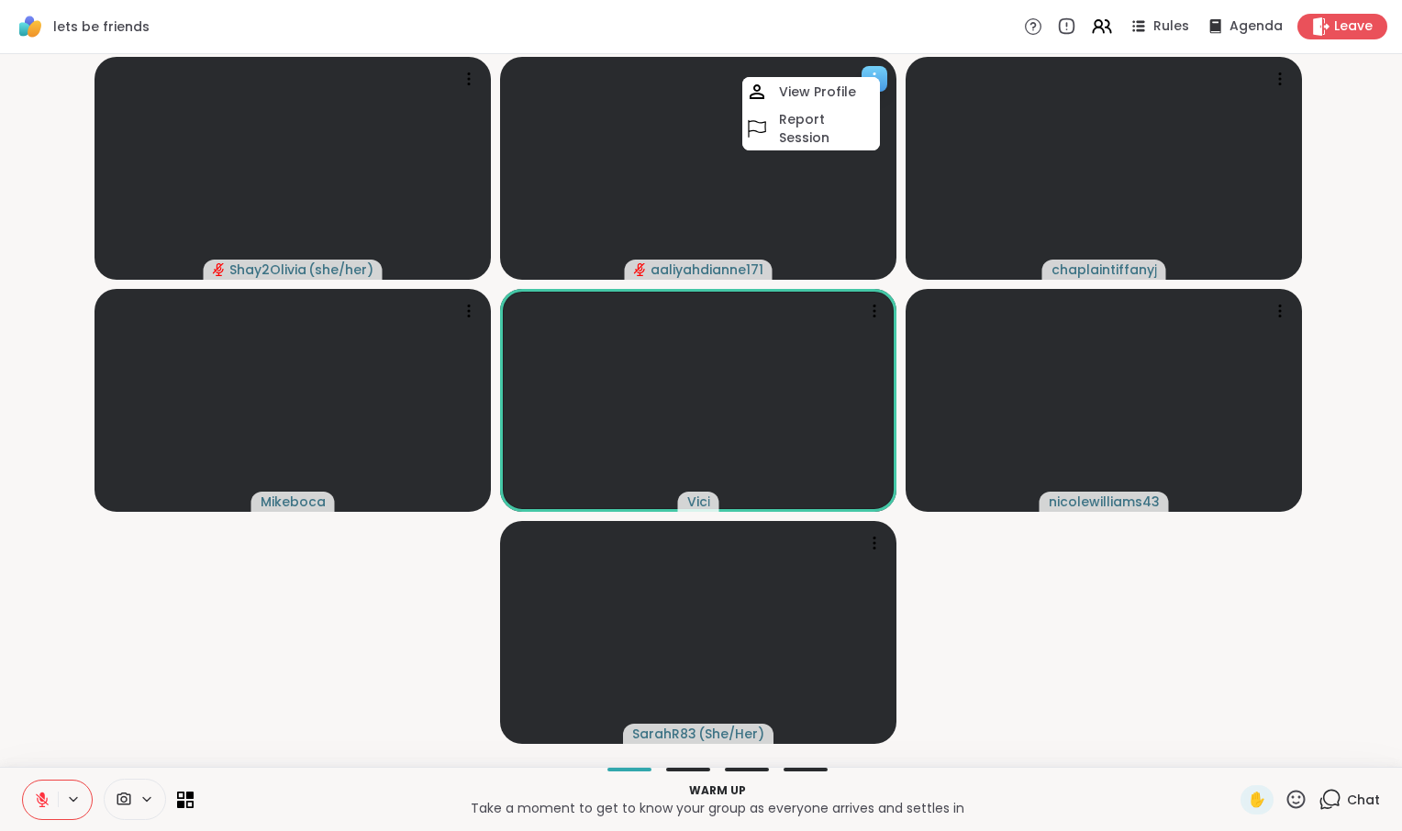
click at [882, 83] on icon at bounding box center [874, 79] width 18 height 18
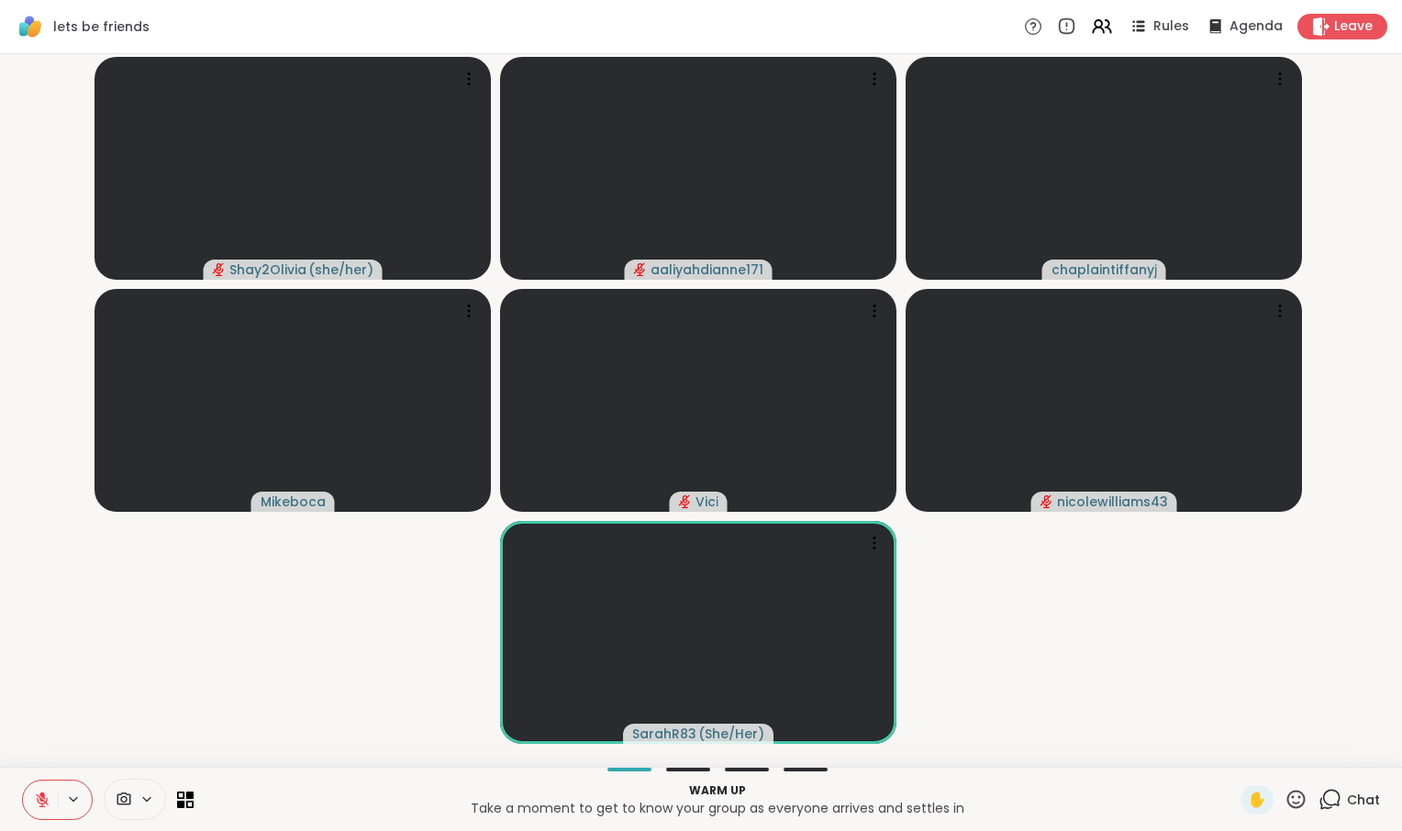
click at [162, 784] on div at bounding box center [135, 799] width 62 height 41
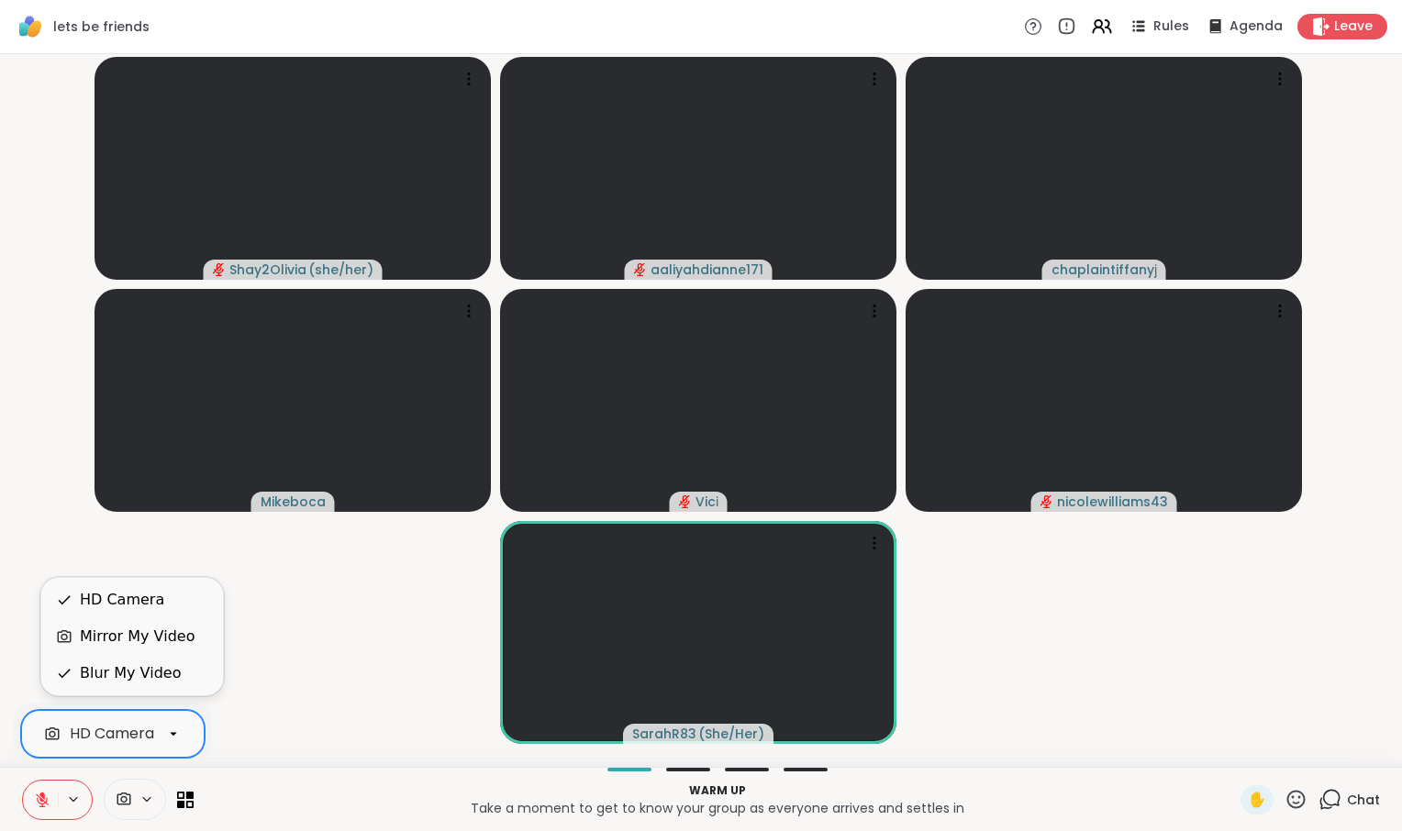
click at [122, 734] on div "HD Camera" at bounding box center [112, 734] width 84 height 22
click at [130, 589] on div "HD Camera" at bounding box center [122, 600] width 84 height 22
click at [146, 723] on div "HD Camera" at bounding box center [112, 734] width 84 height 22
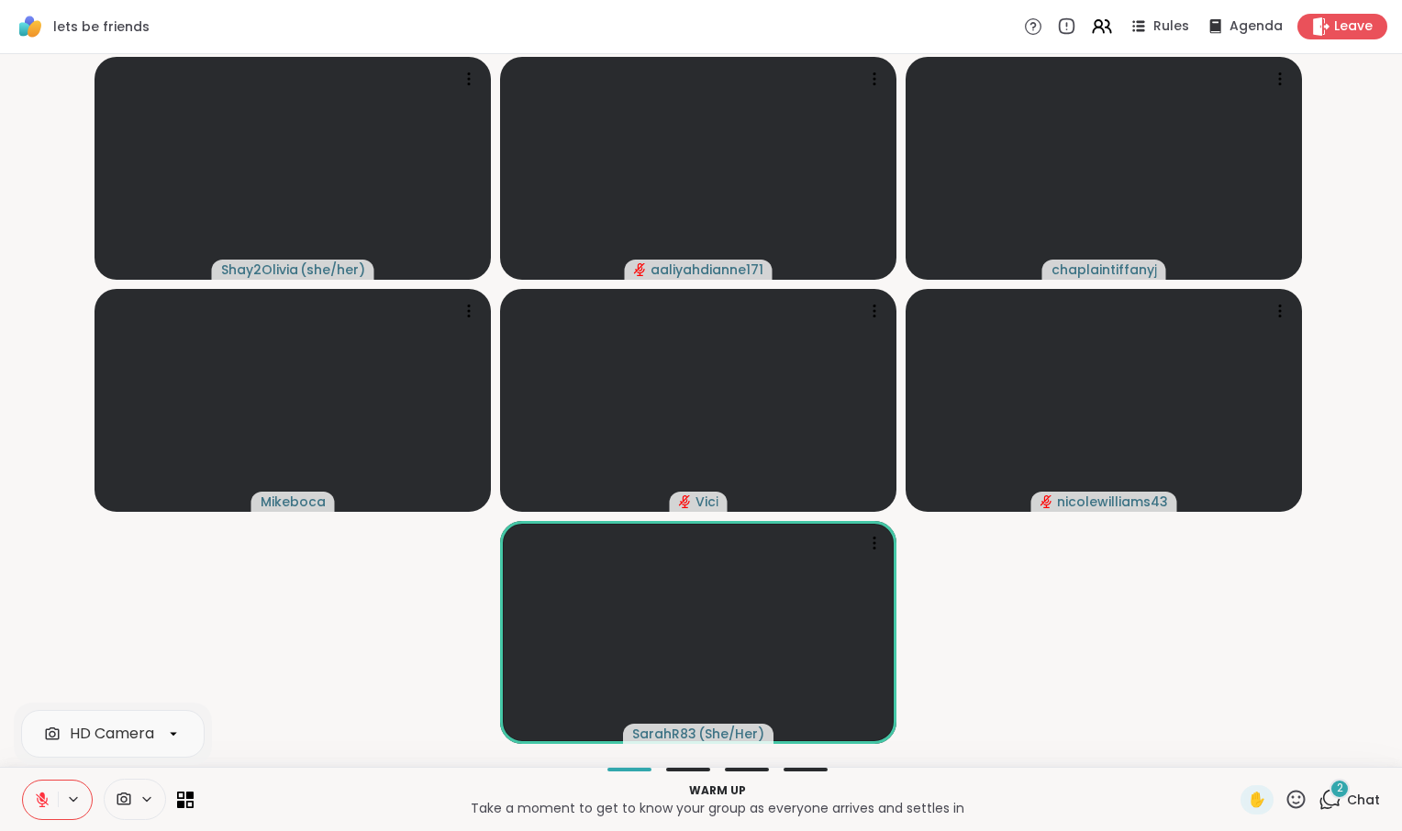
click at [132, 801] on icon at bounding box center [124, 799] width 17 height 17
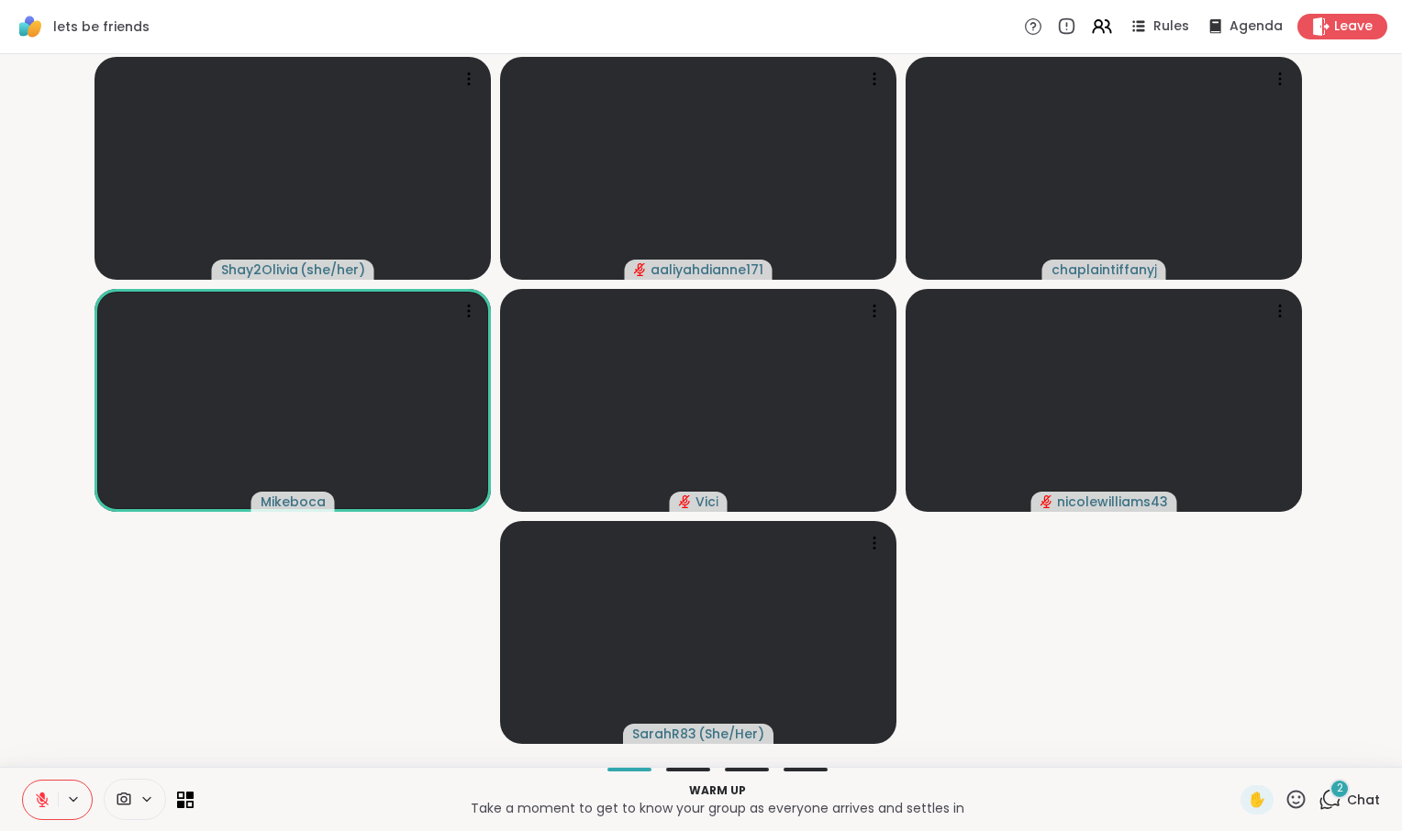
click at [132, 801] on icon at bounding box center [124, 799] width 17 height 17
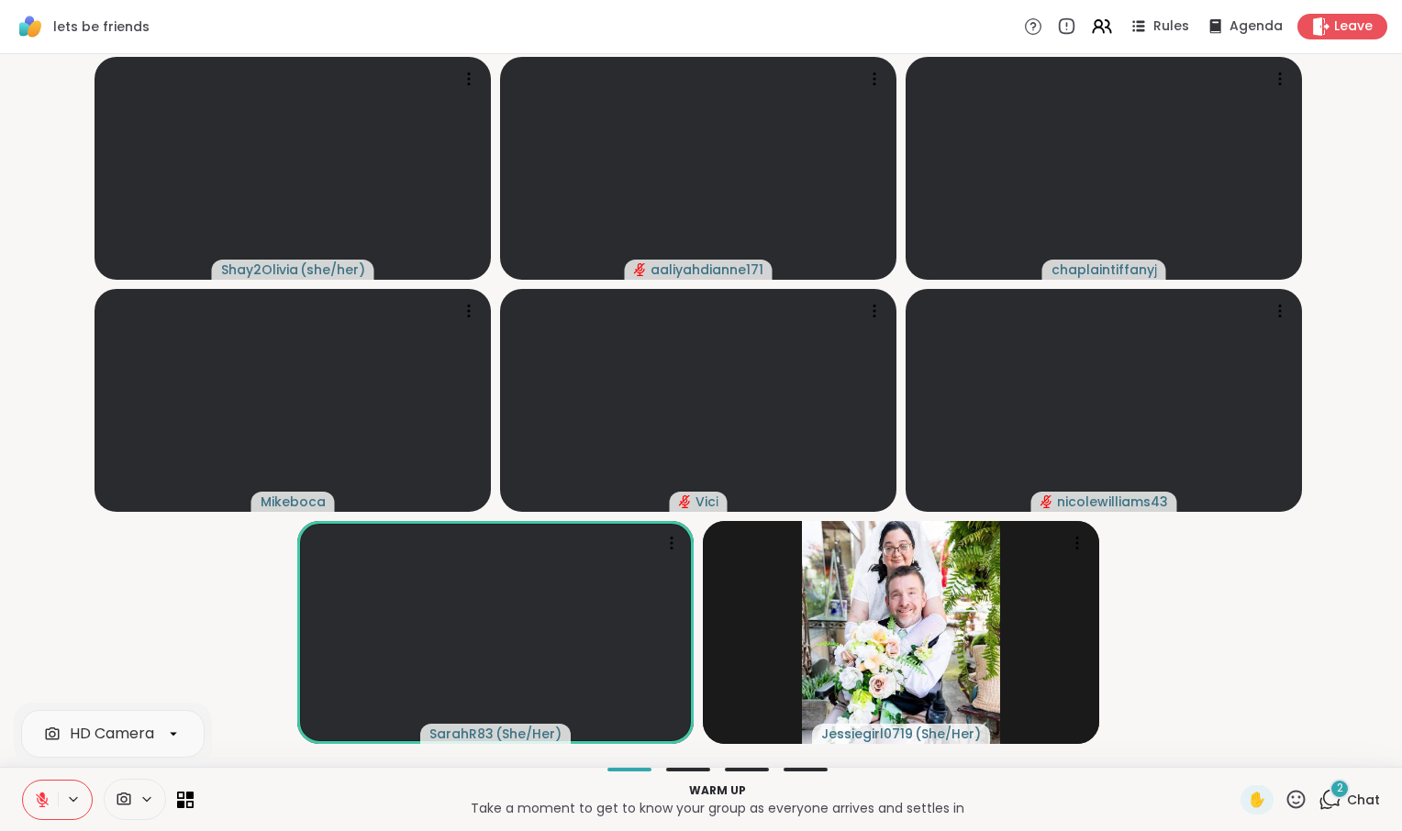
click at [132, 801] on icon at bounding box center [124, 799] width 17 height 17
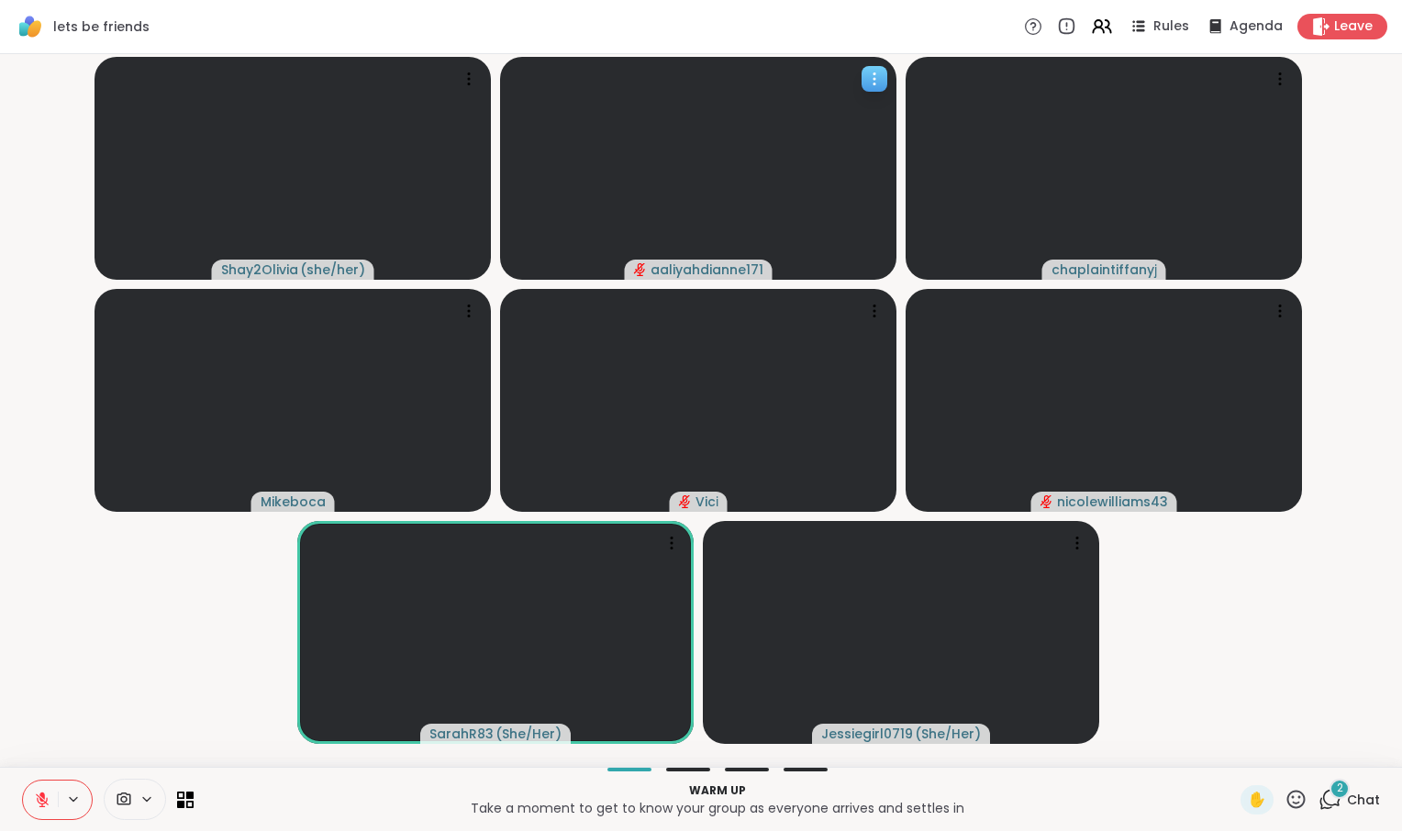
click at [722, 271] on span "aaliyahdianne171" at bounding box center [707, 270] width 113 height 18
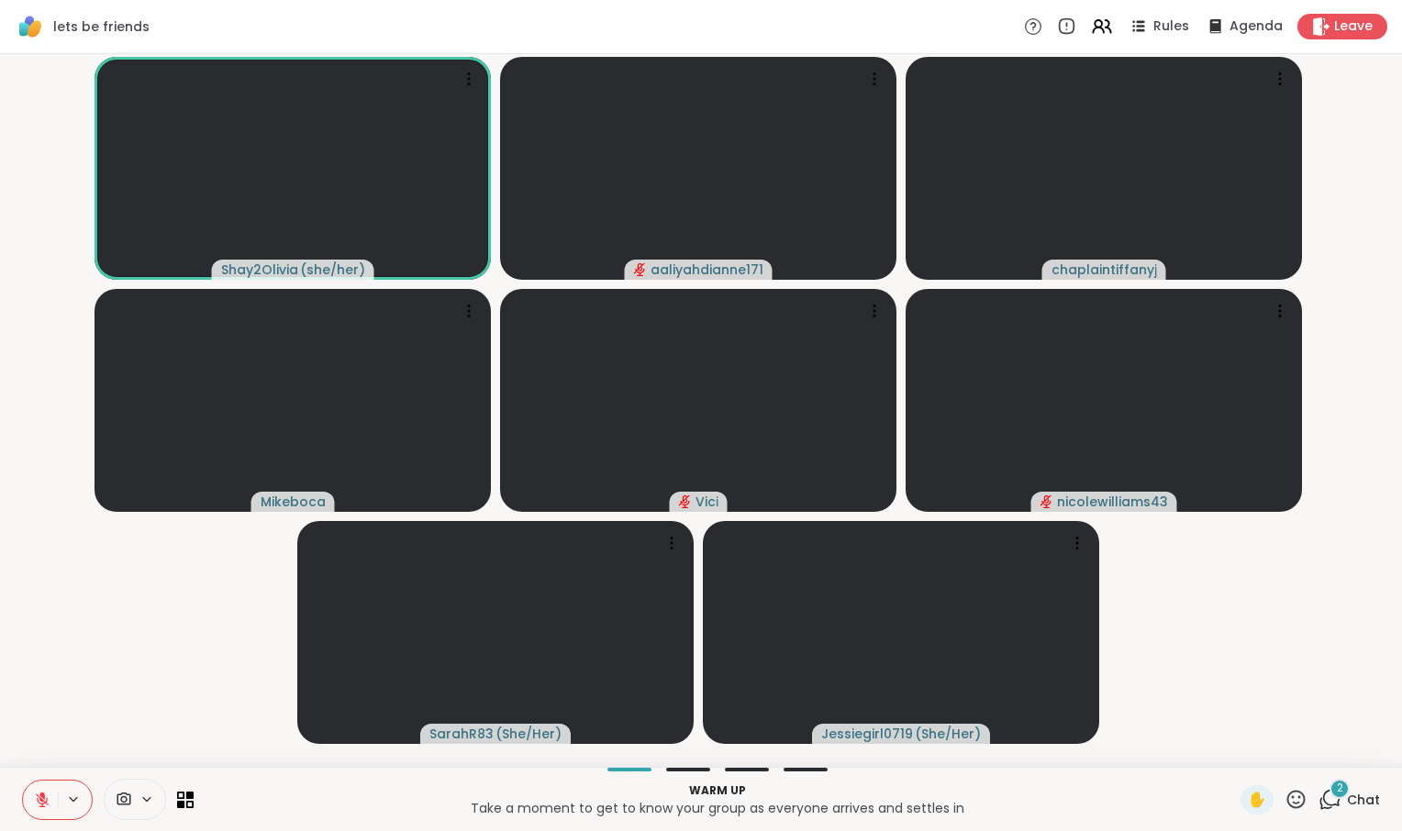
click at [1347, 795] on span "Chat" at bounding box center [1363, 800] width 33 height 18
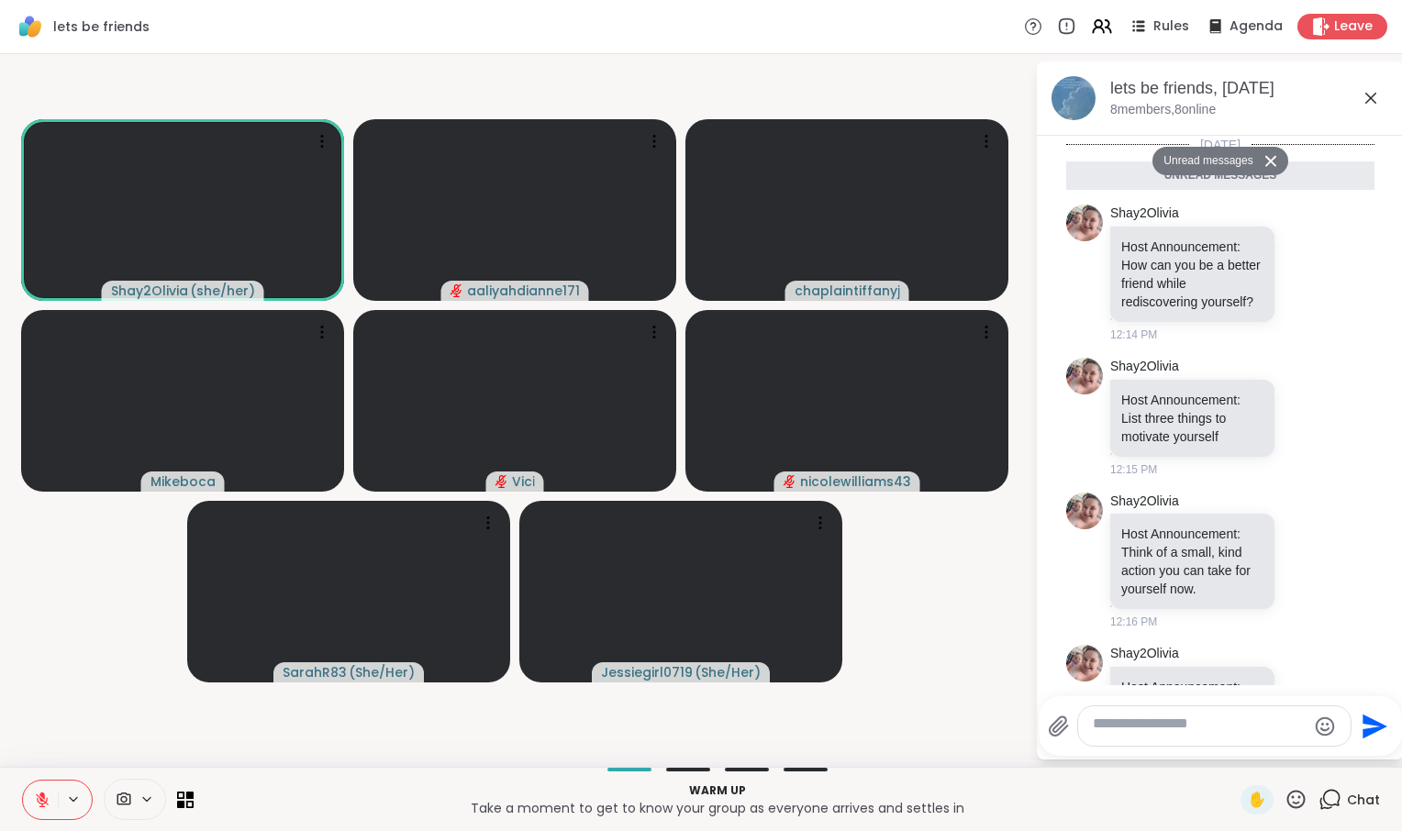
scroll to position [1732, 0]
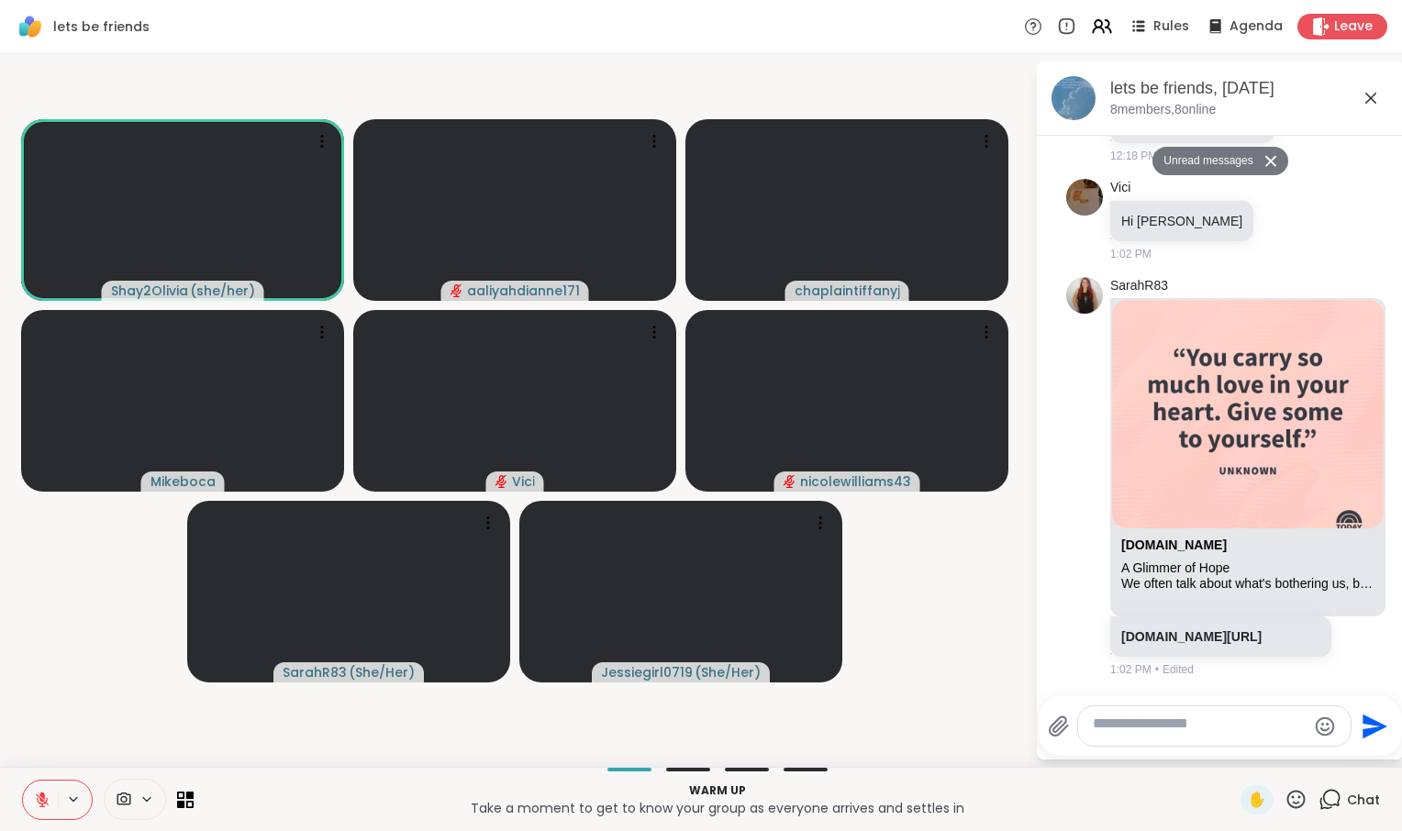
click at [1347, 795] on span "Chat" at bounding box center [1363, 800] width 33 height 18
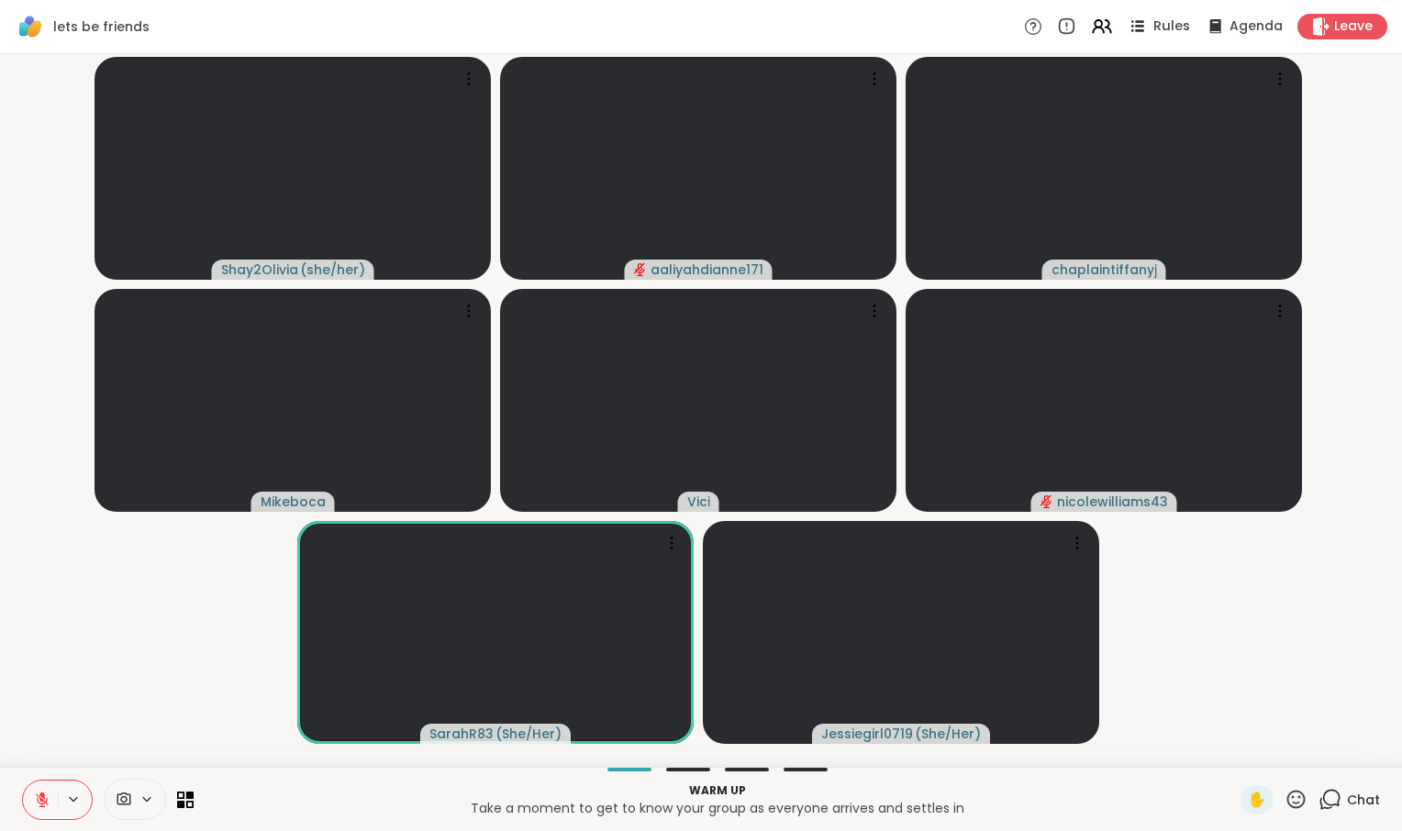
click at [1153, 34] on span "Rules" at bounding box center [1172, 26] width 38 height 19
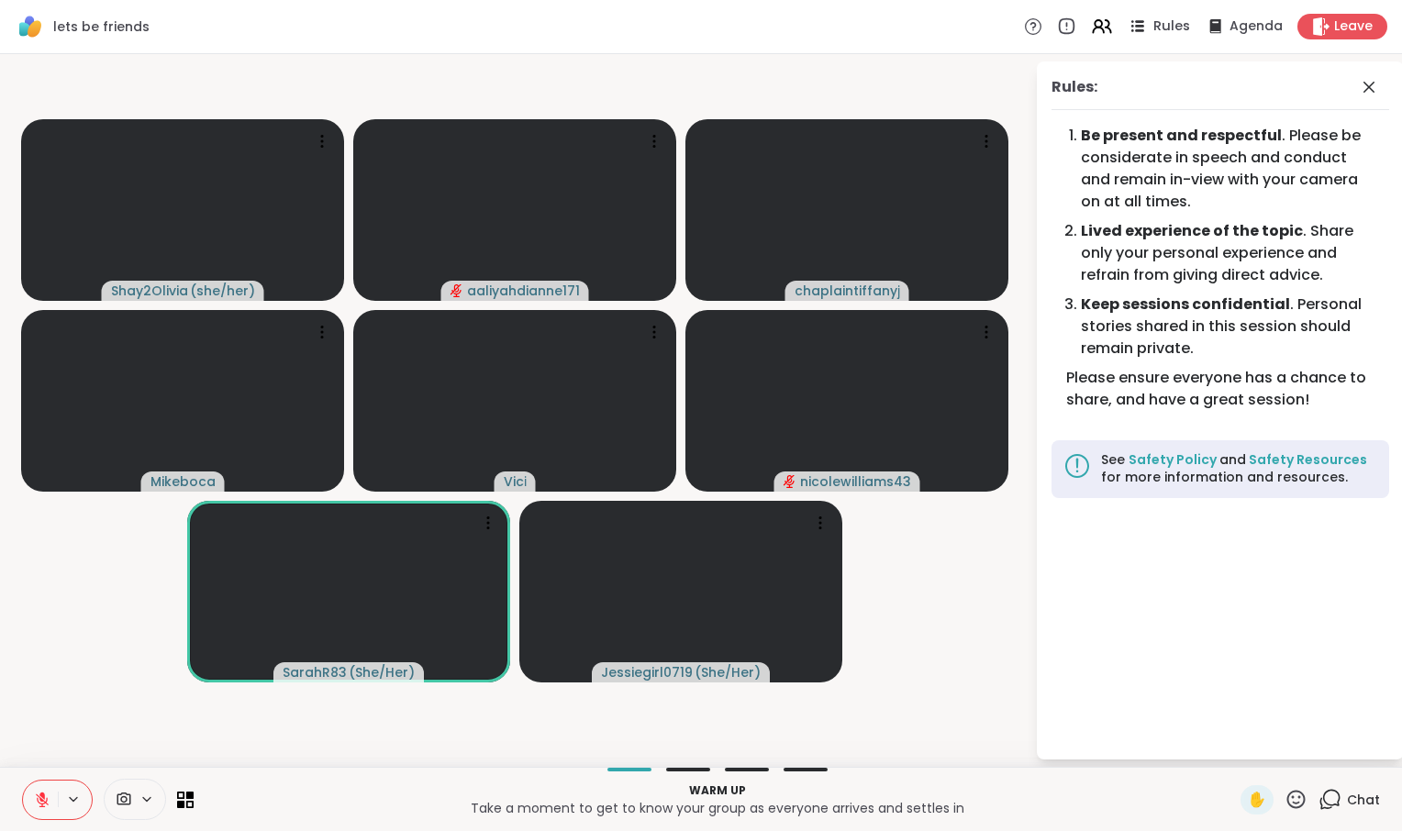
click at [1153, 34] on span "Rules" at bounding box center [1172, 26] width 38 height 19
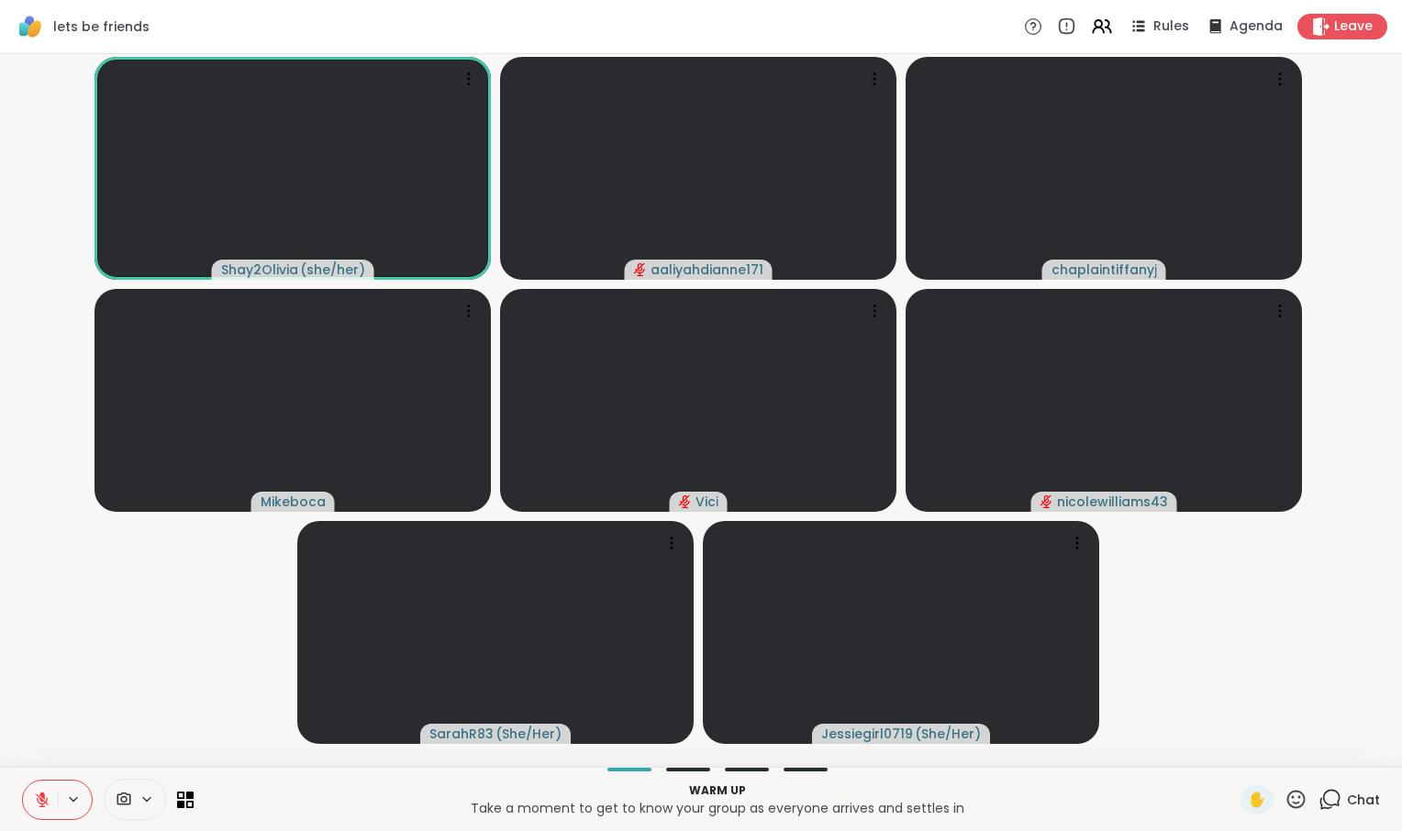
click at [165, 795] on span at bounding box center [152, 800] width 26 height 16
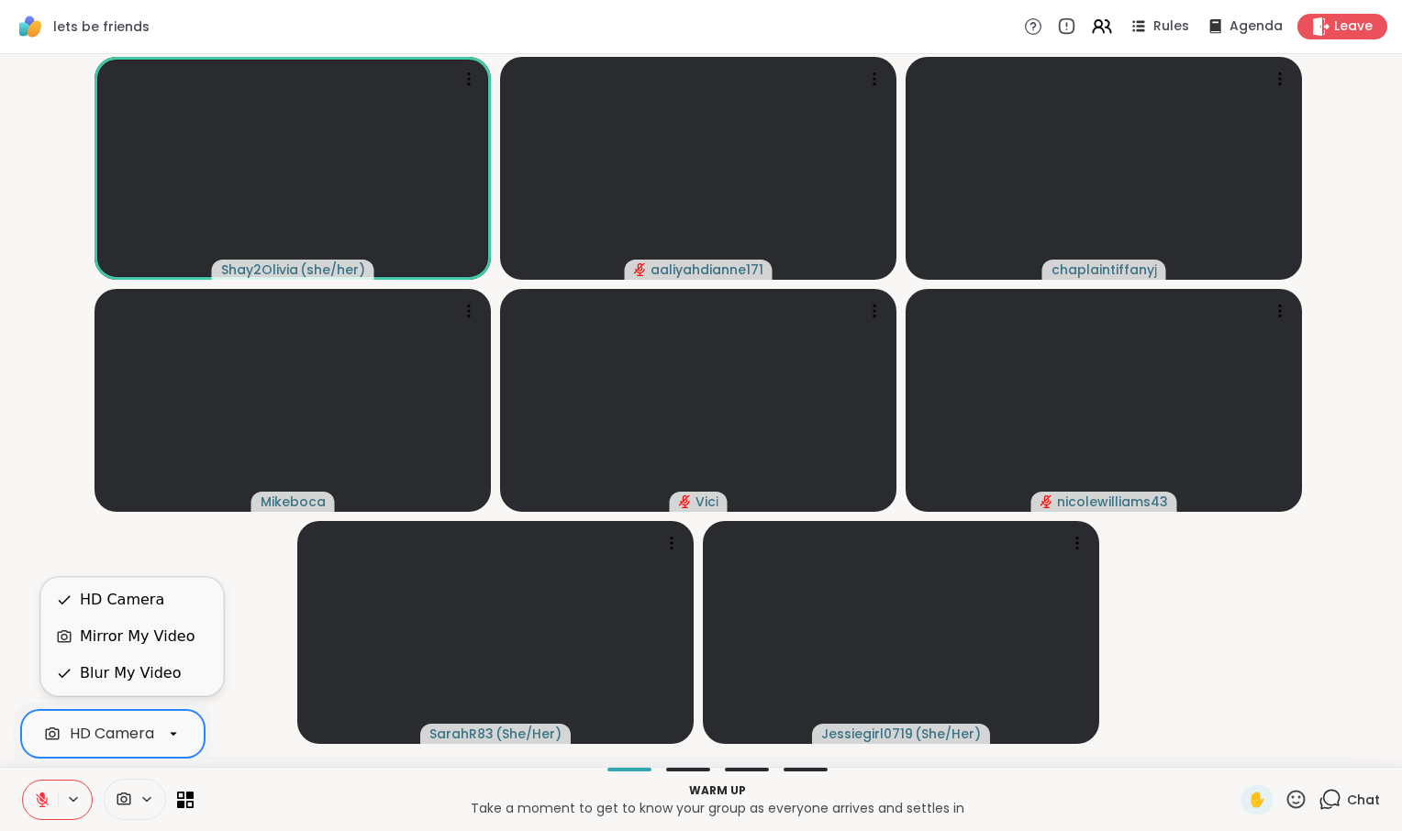
click at [153, 739] on div "HD Camera" at bounding box center [112, 734] width 84 height 22
click at [131, 589] on div "HD Camera" at bounding box center [122, 600] width 84 height 22
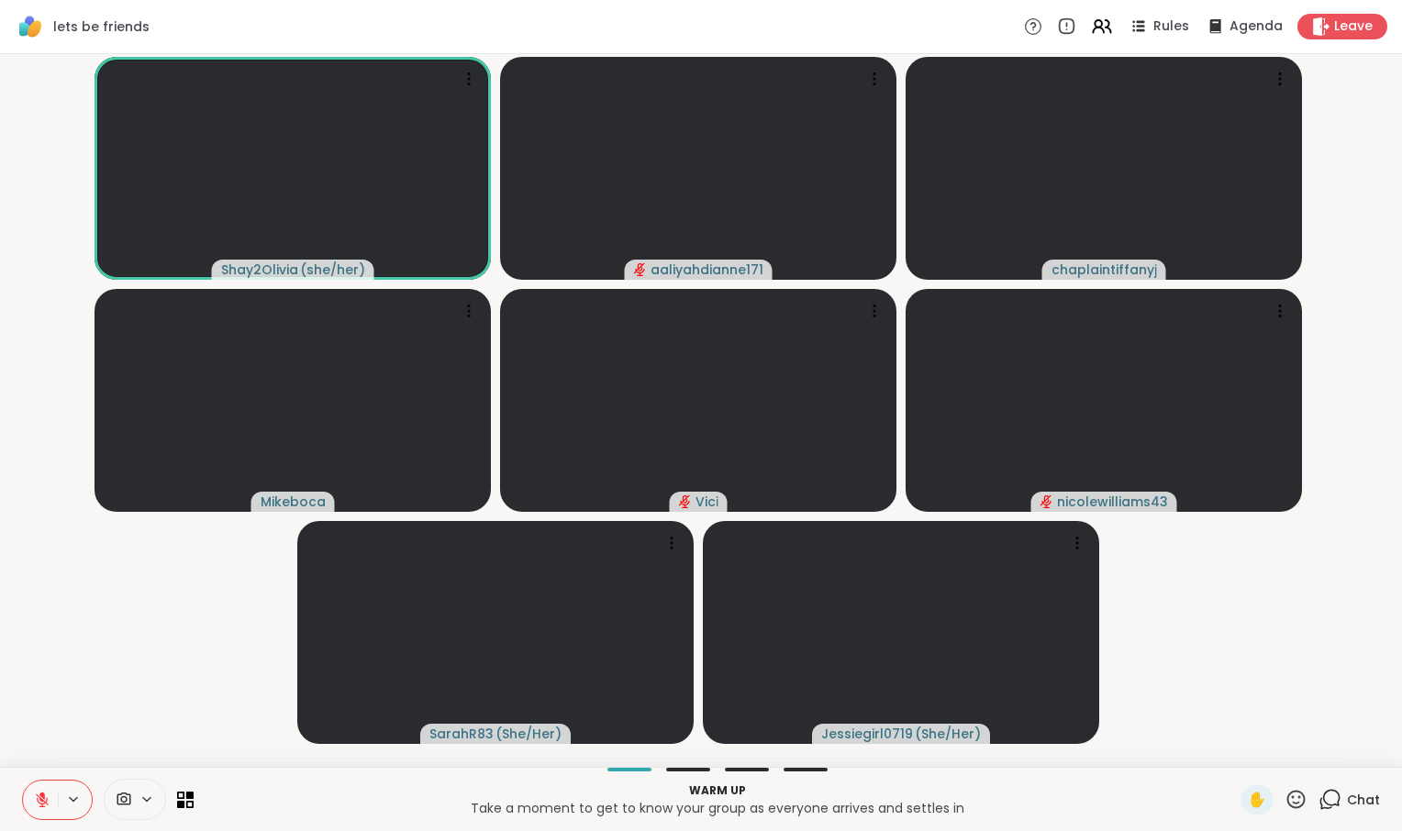
click at [1189, 592] on video-player-container "Shay2Olivia ( she/her ) aaliyahdianne171 chaplaintiffanyj Mikeboca Vici nicolew…" at bounding box center [701, 410] width 1380 height 698
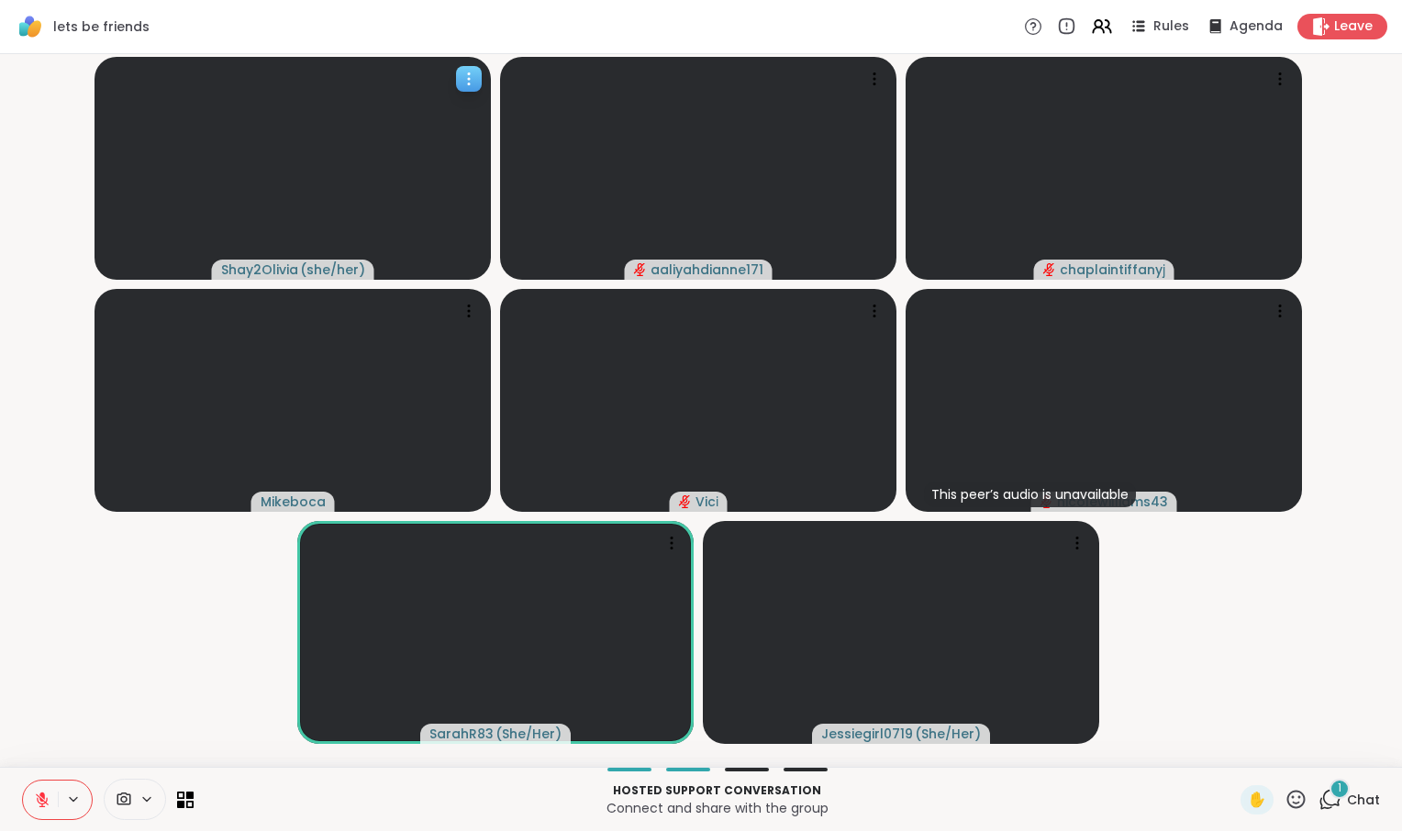
click at [460, 86] on div at bounding box center [469, 79] width 26 height 26
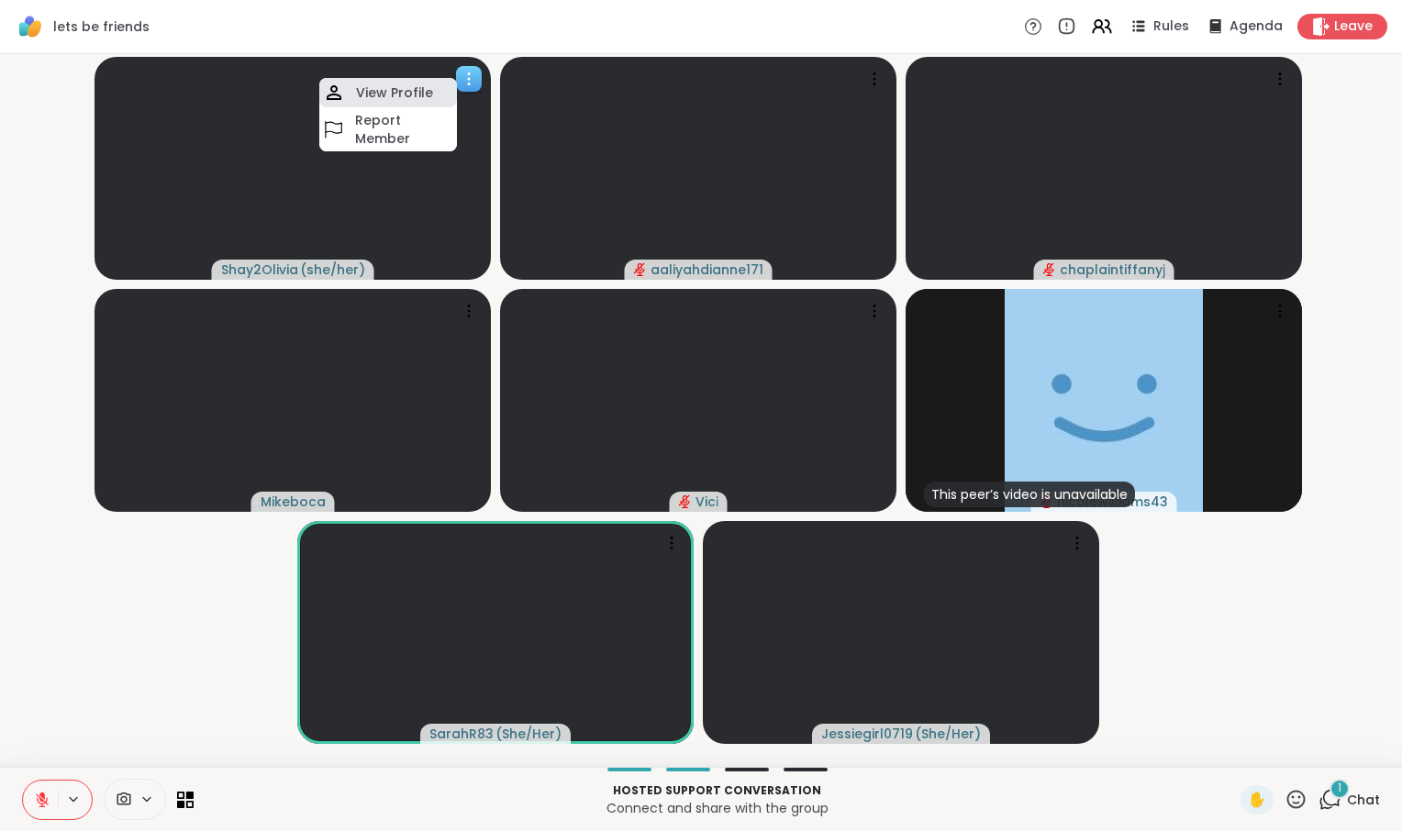
click at [433, 94] on h4 "View Profile" at bounding box center [394, 92] width 77 height 18
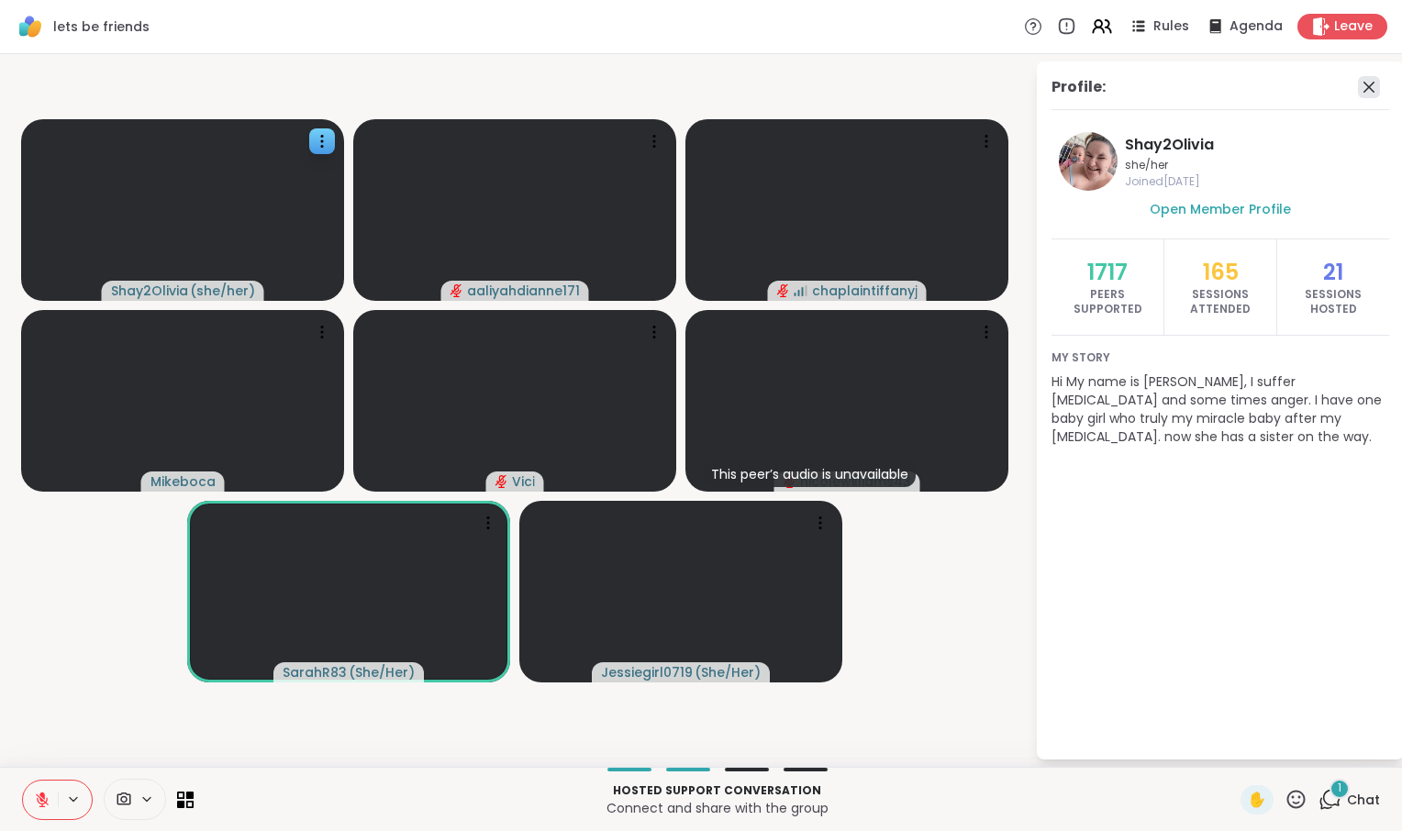
click at [1362, 98] on icon at bounding box center [1369, 87] width 22 height 22
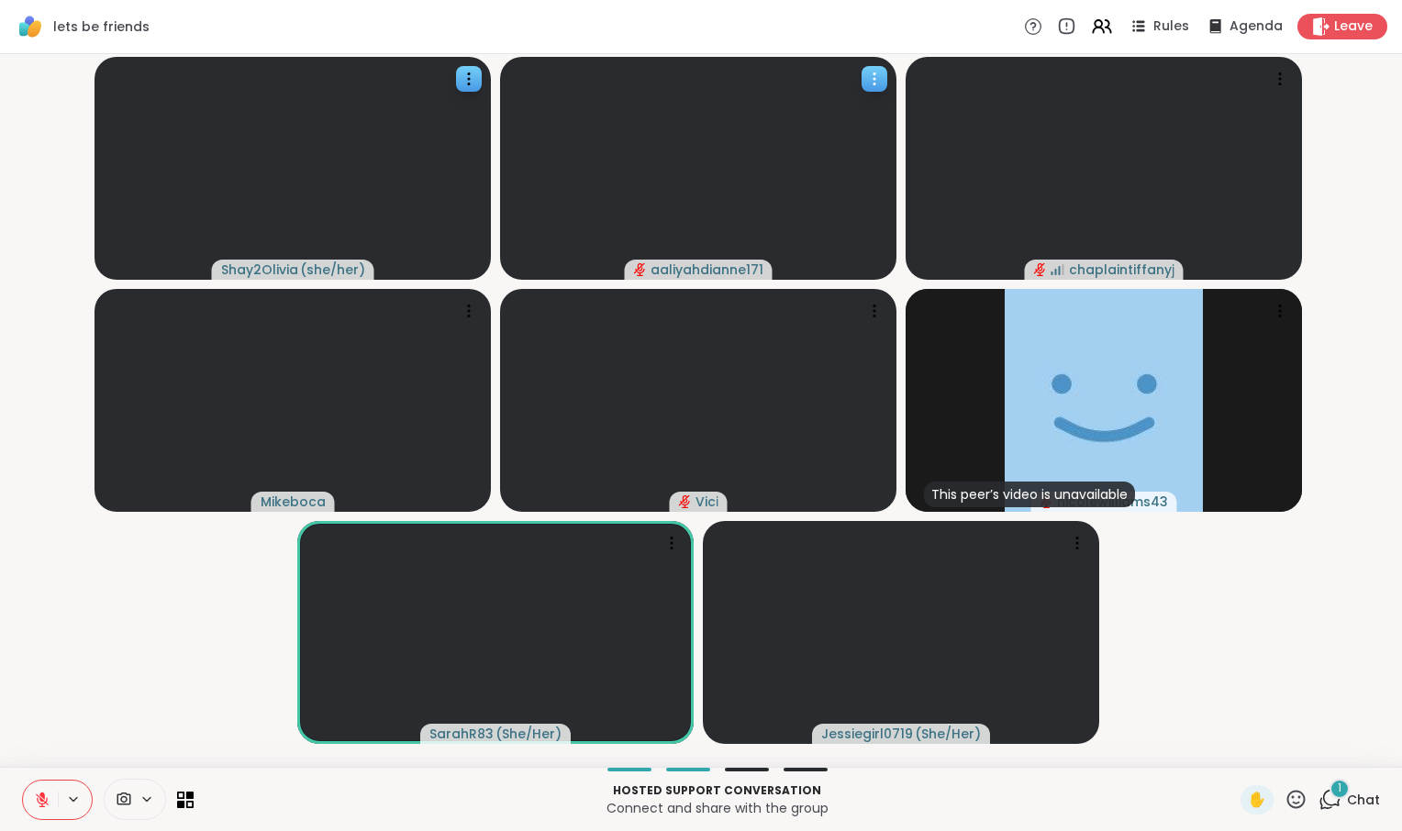
click at [875, 92] on div at bounding box center [875, 79] width 26 height 26
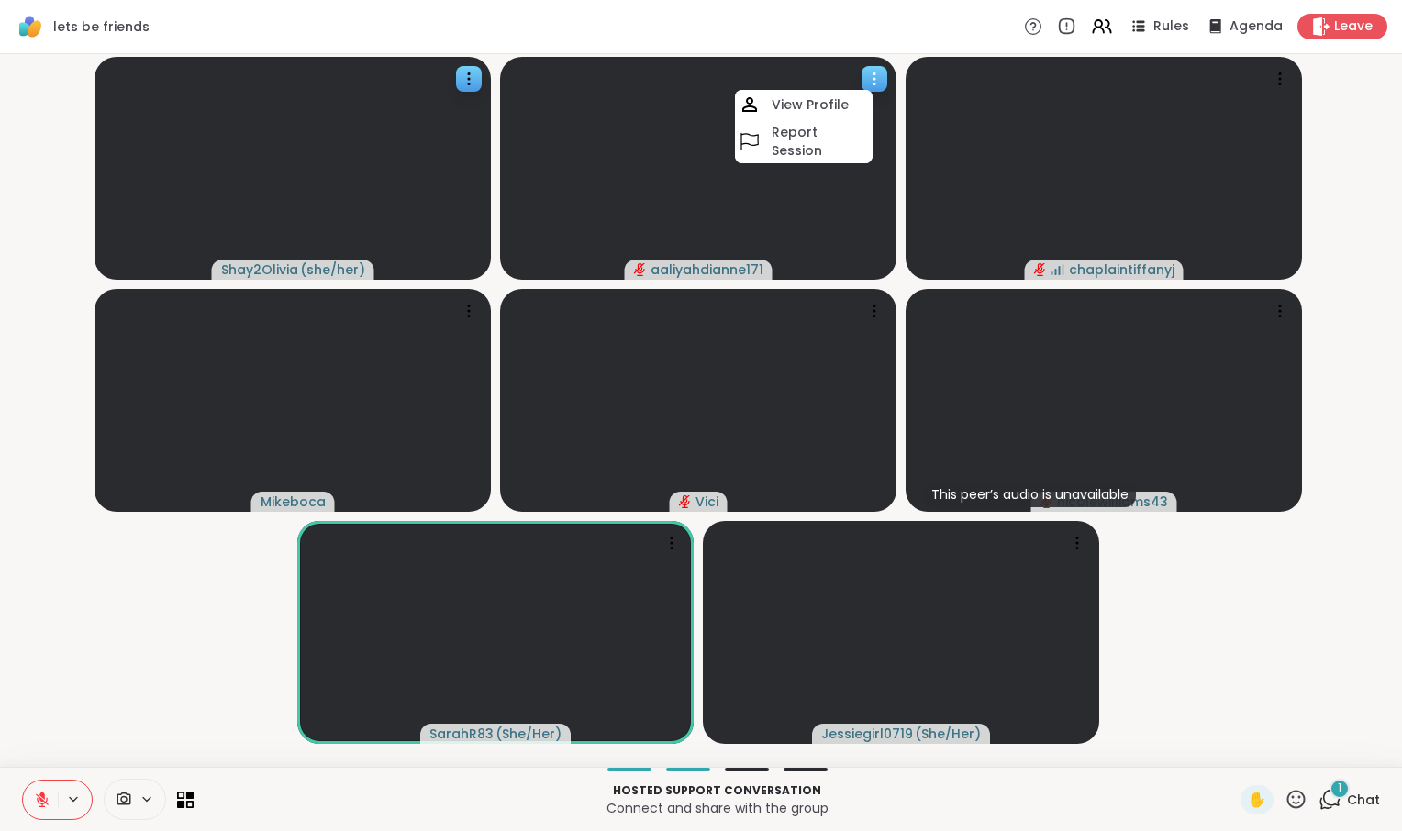
click at [875, 92] on div at bounding box center [875, 79] width 26 height 26
click at [1347, 791] on span "Chat" at bounding box center [1363, 800] width 33 height 18
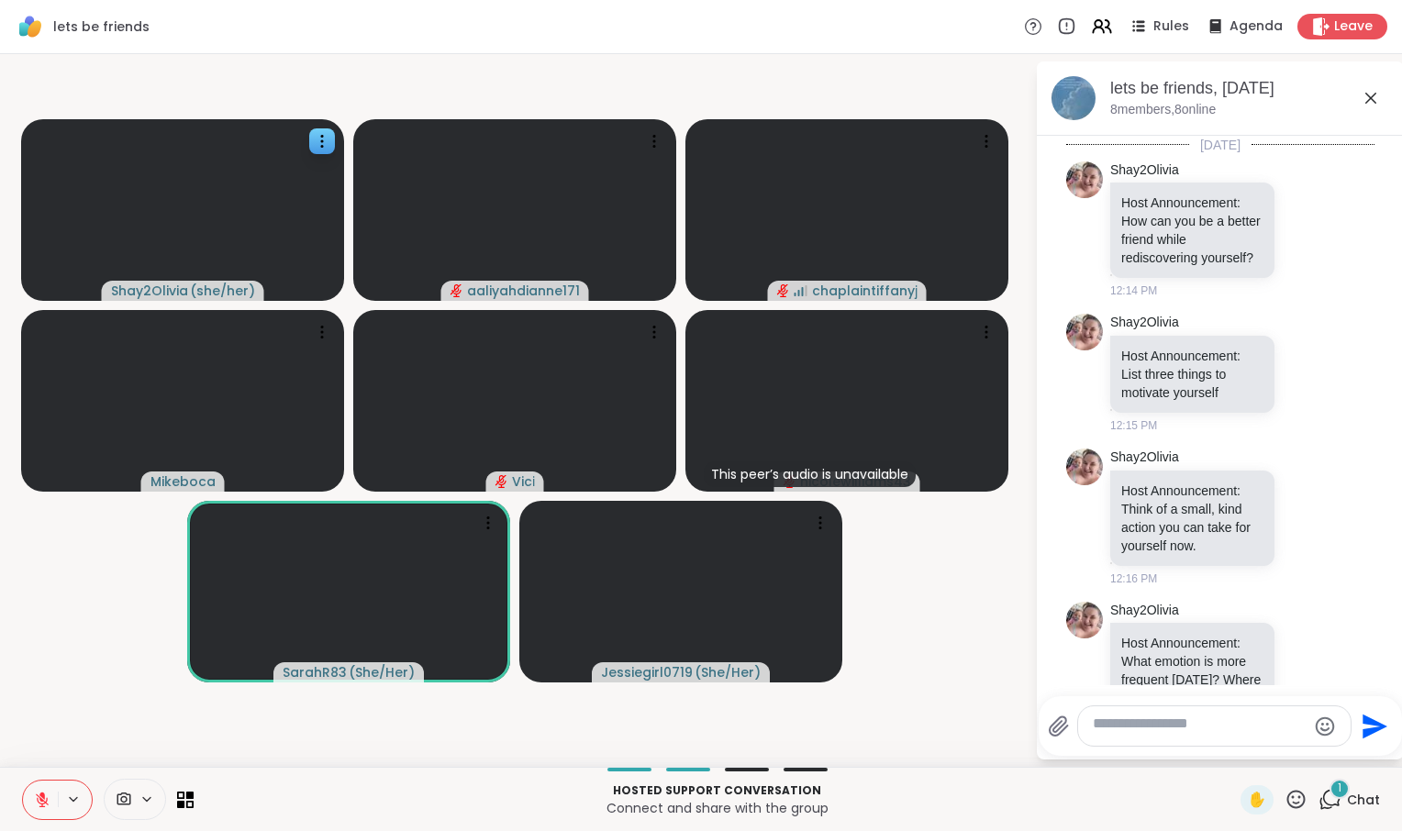
scroll to position [1945, 0]
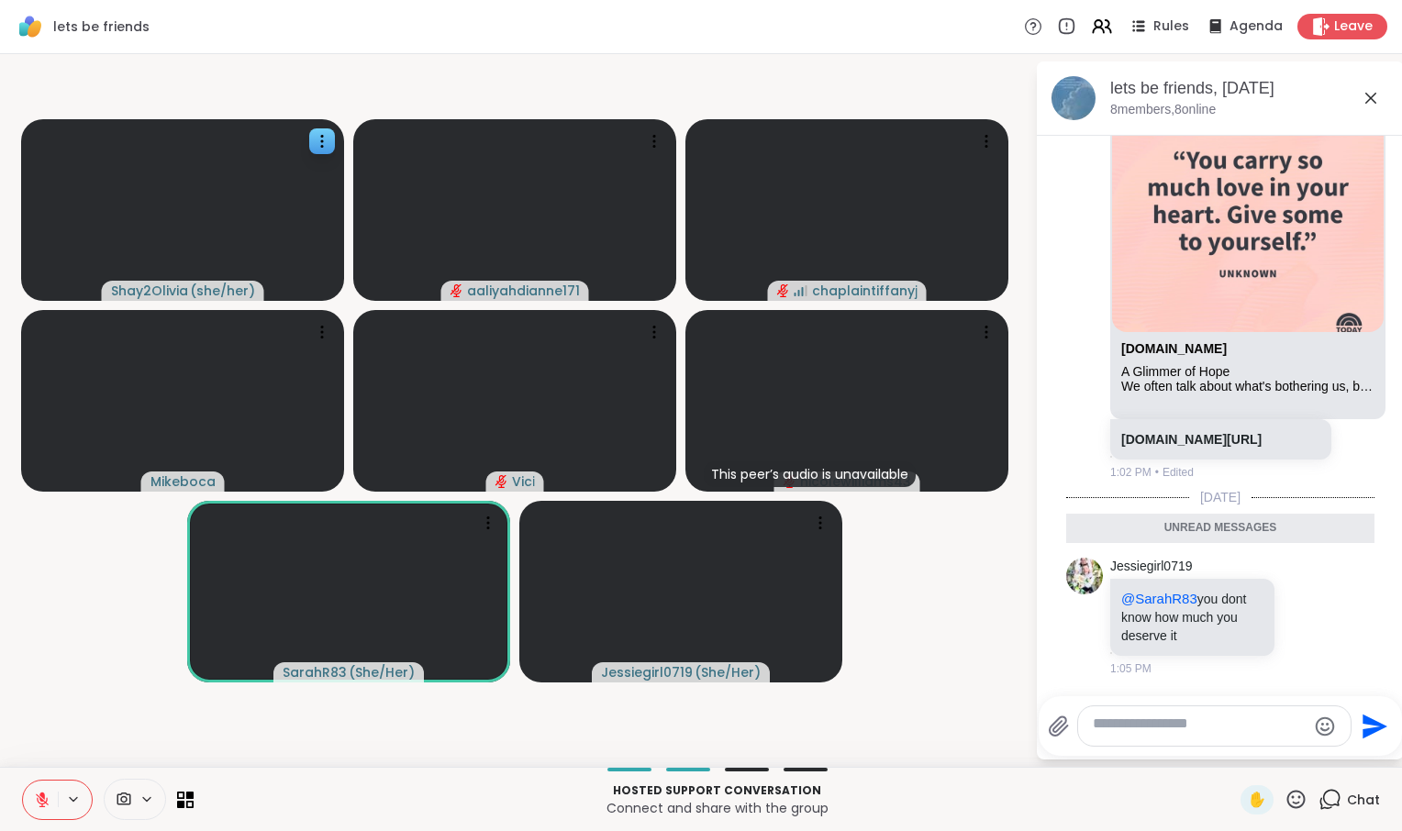
click at [1347, 791] on span "Chat" at bounding box center [1363, 800] width 33 height 18
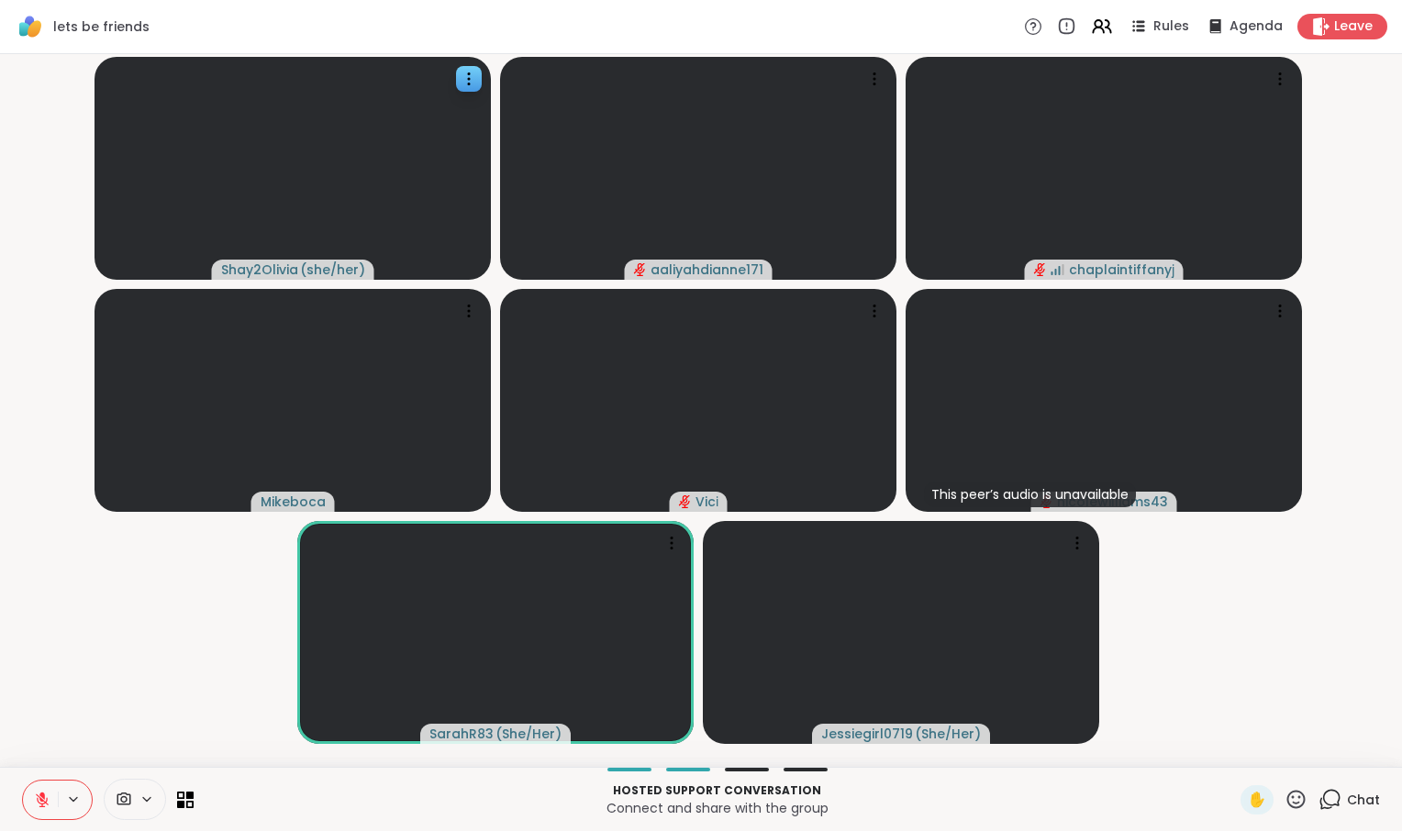
click at [1347, 791] on span "Chat" at bounding box center [1363, 800] width 33 height 18
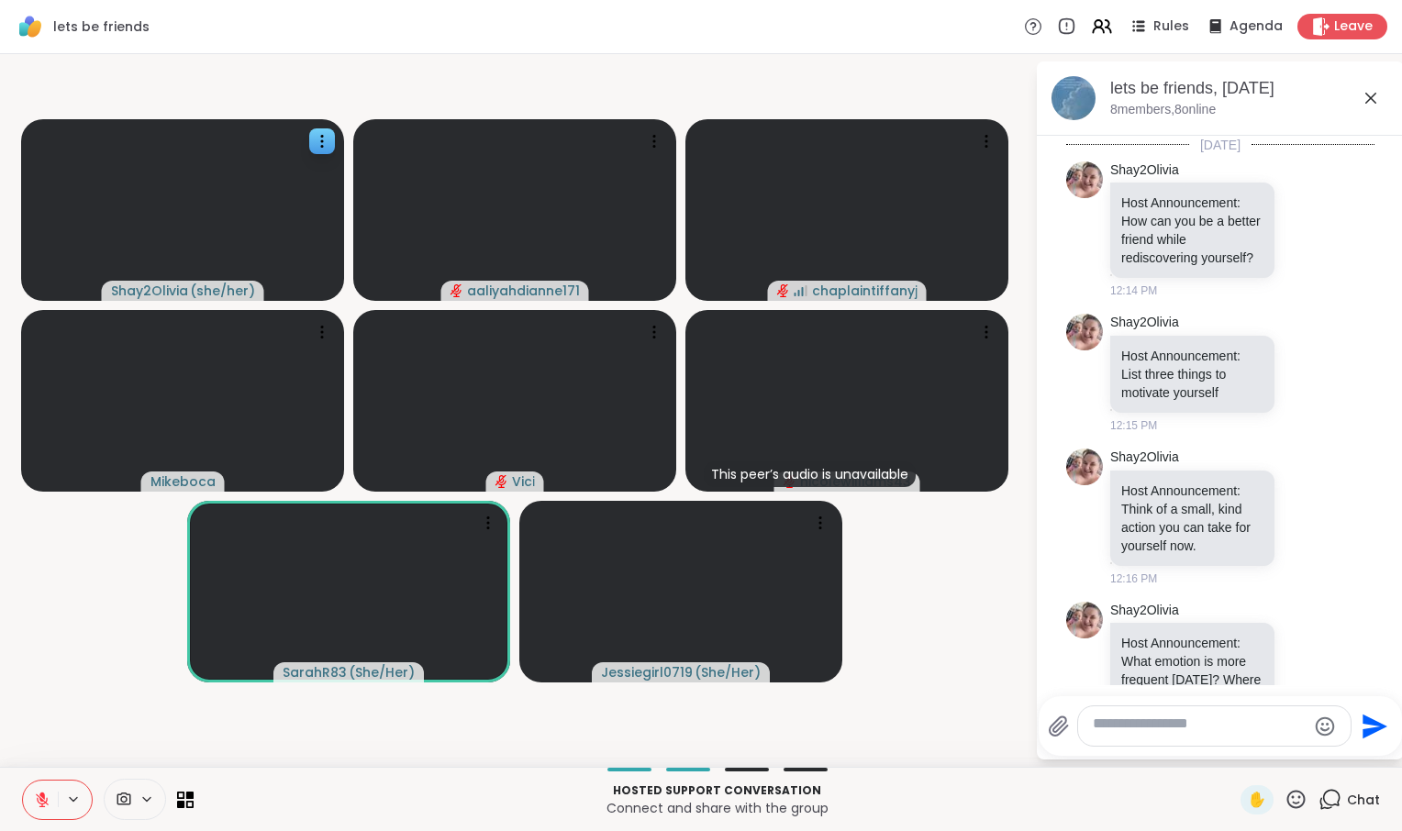
scroll to position [1868, 0]
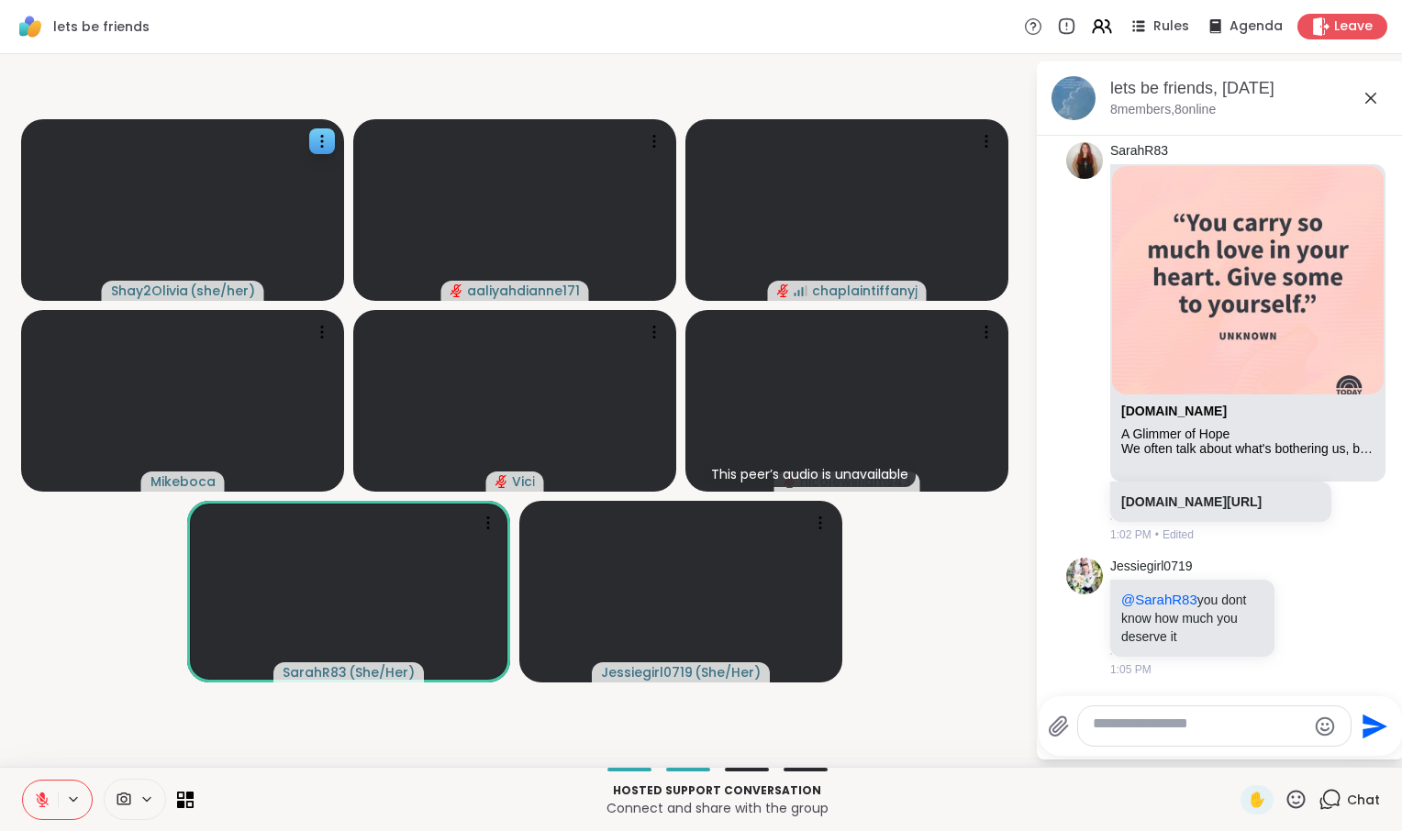
click at [1347, 791] on span "Chat" at bounding box center [1363, 800] width 33 height 18
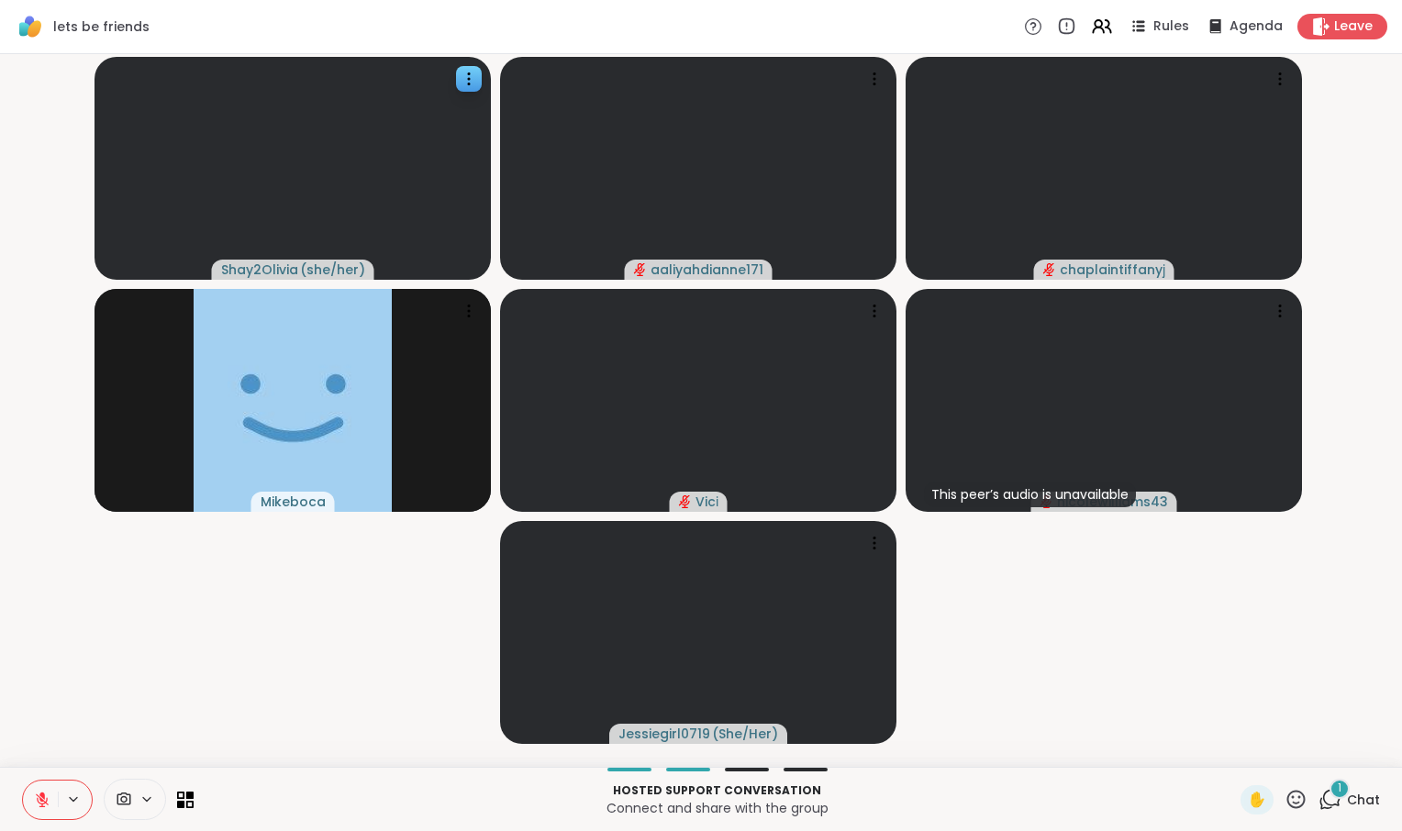
click at [48, 795] on icon at bounding box center [42, 800] width 17 height 17
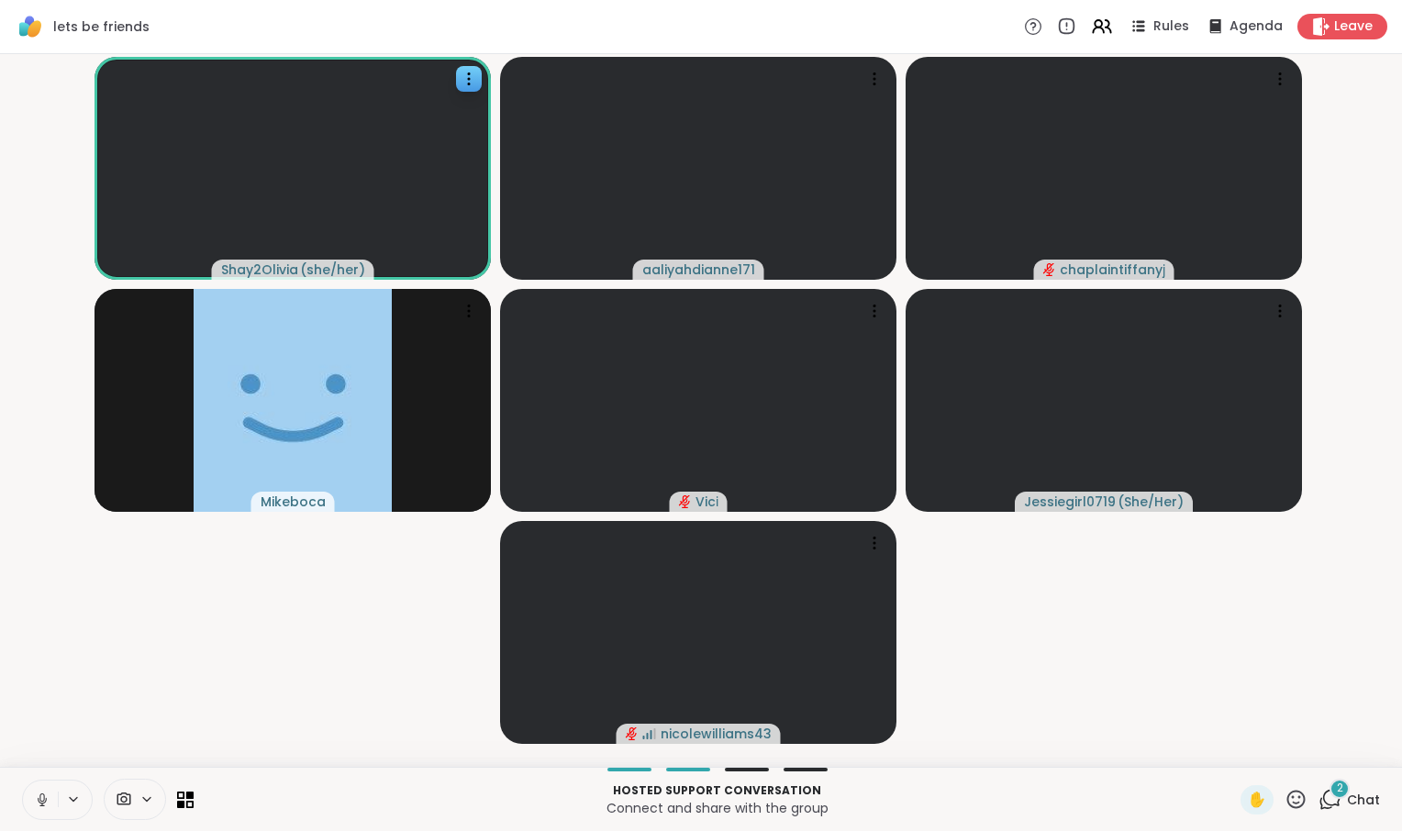
click at [46, 792] on icon at bounding box center [42, 800] width 17 height 17
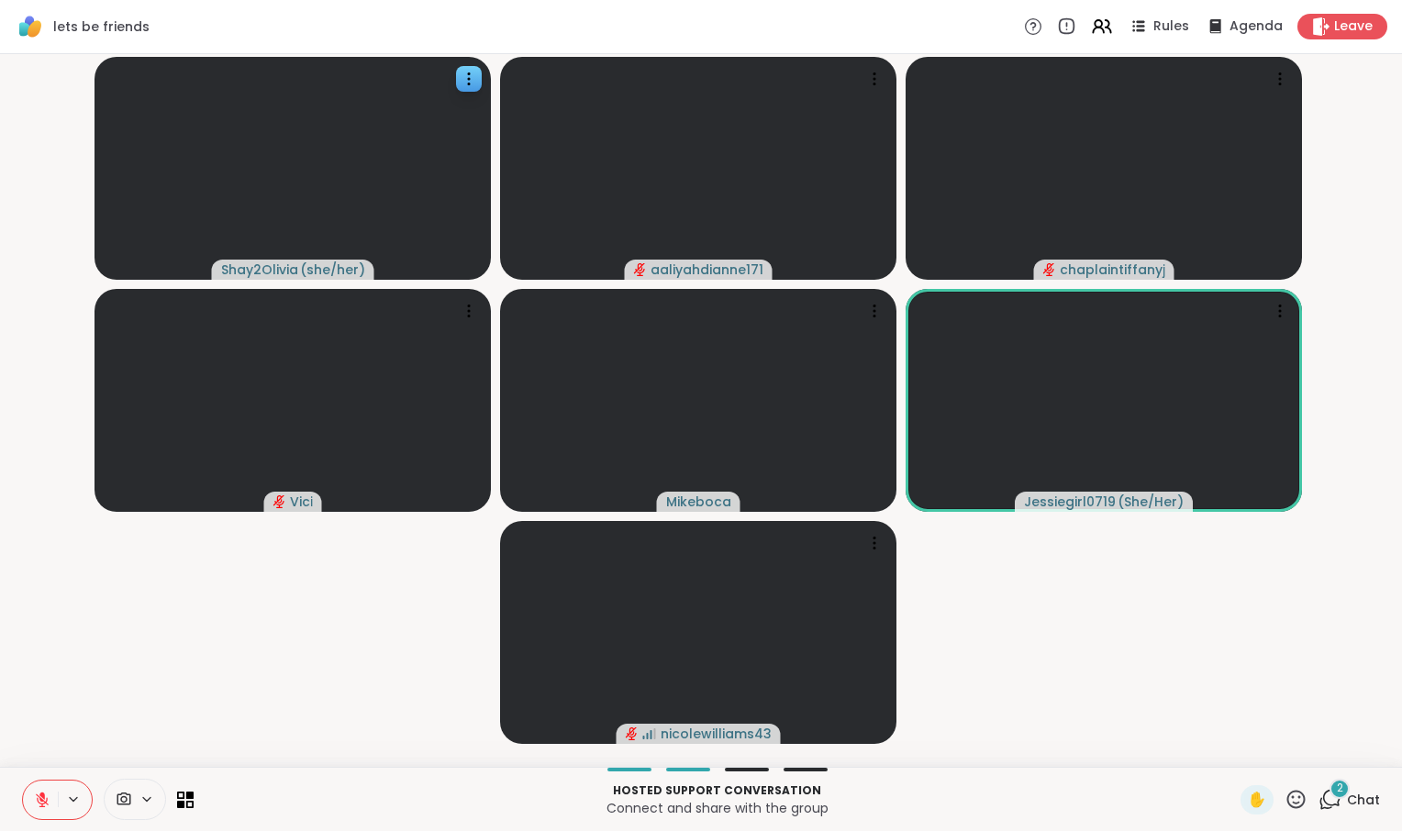
click at [1319, 788] on div "2 Chat" at bounding box center [1348, 799] width 61 height 29
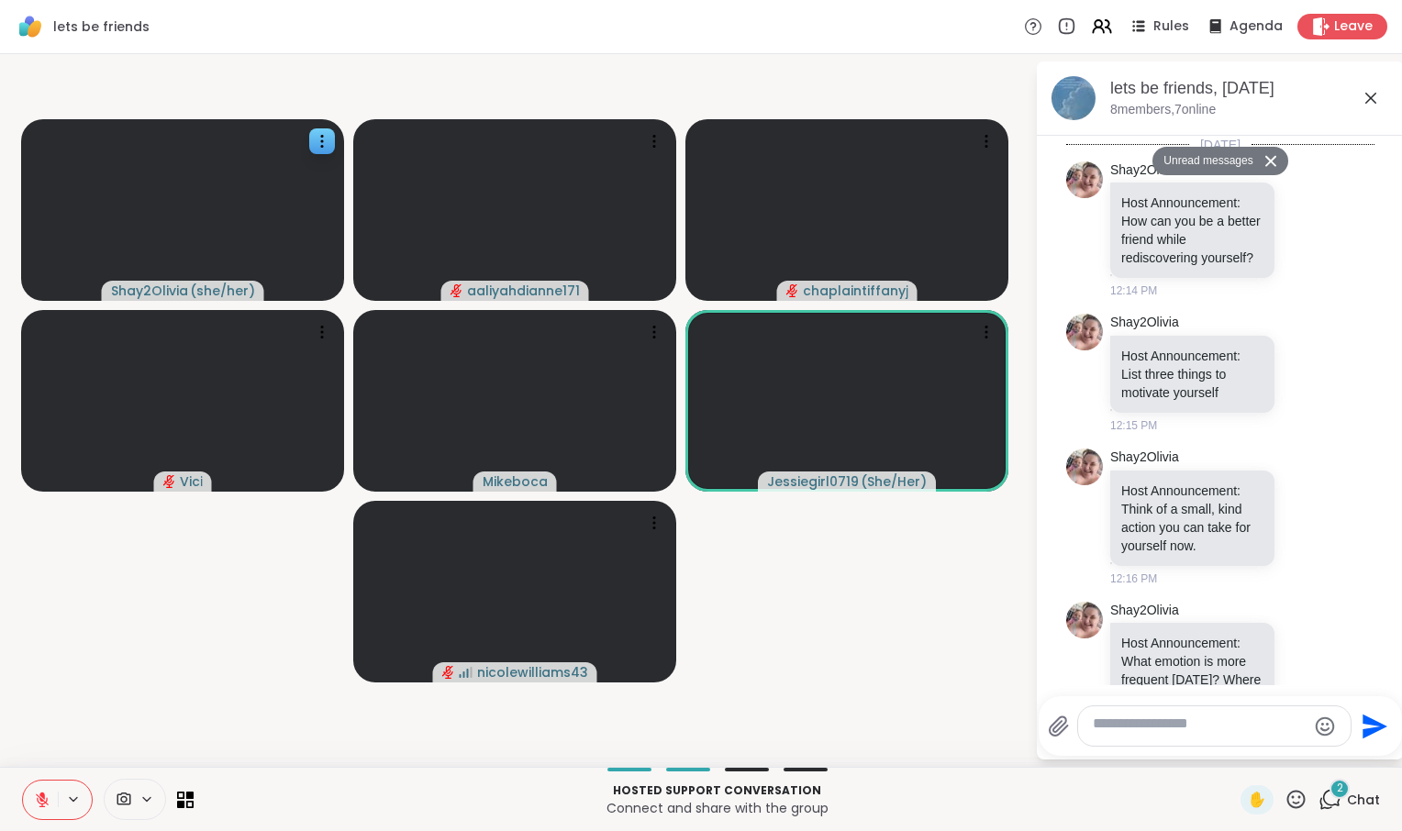
scroll to position [2795, 0]
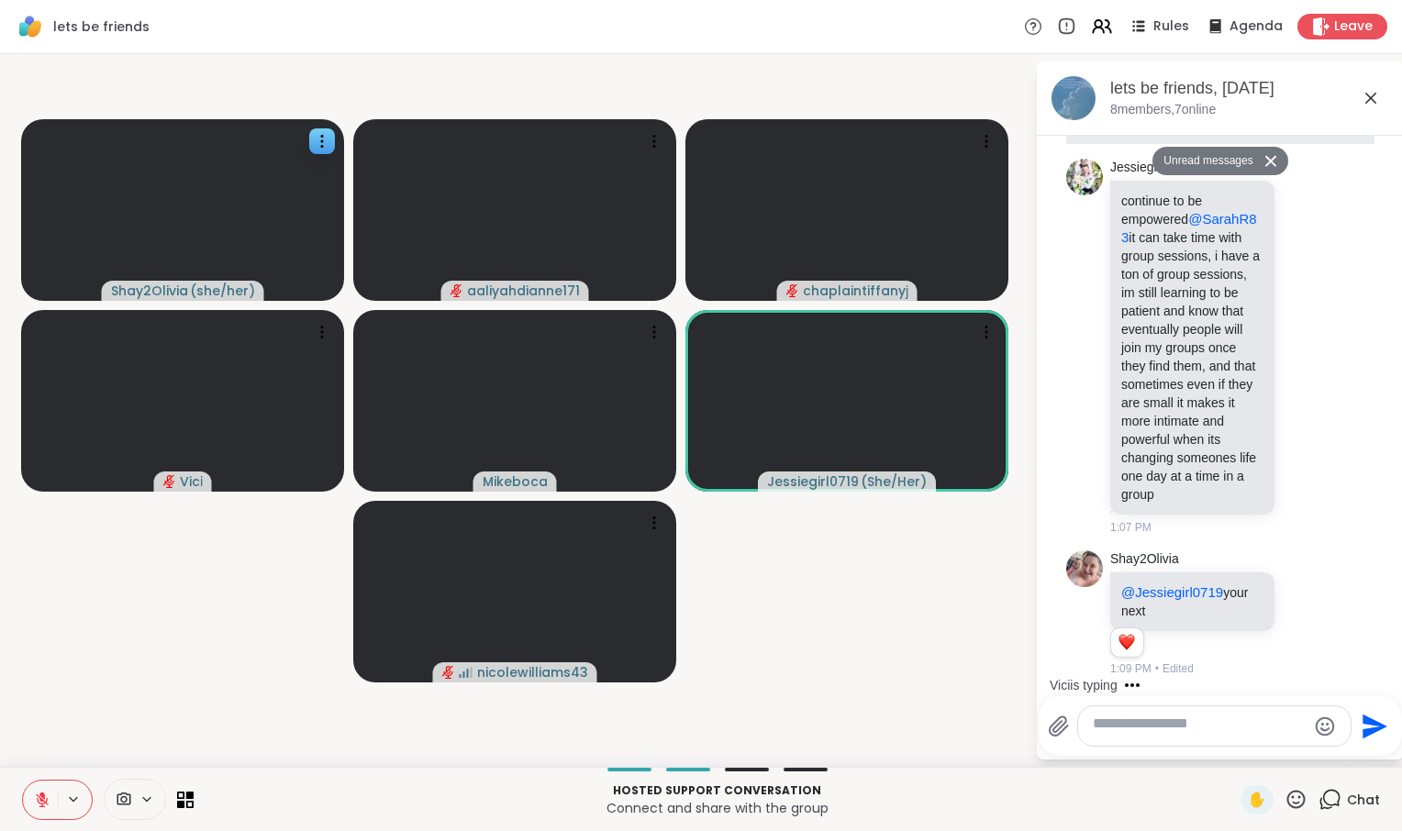
click at [1184, 715] on textarea "Type your message" at bounding box center [1200, 727] width 214 height 24
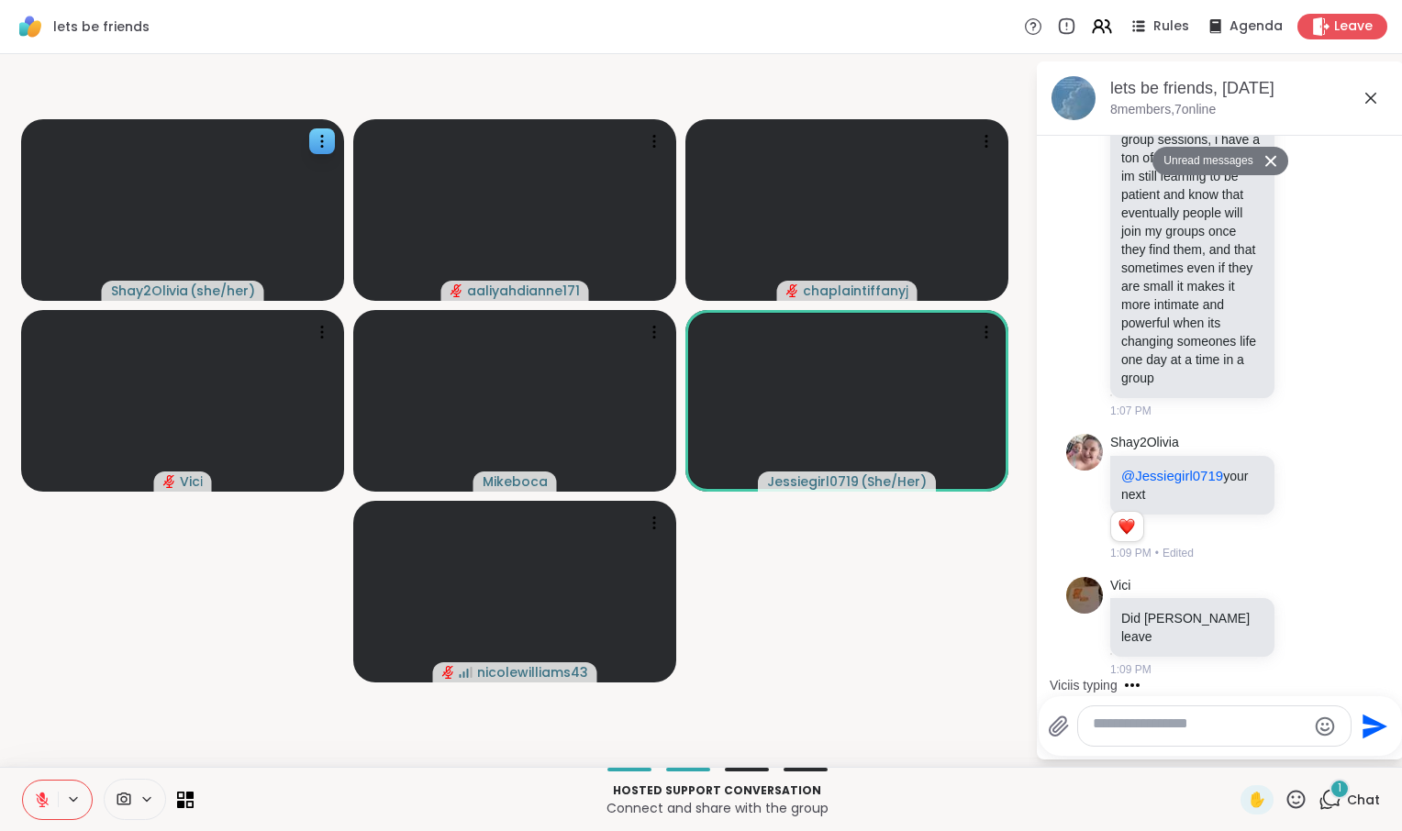
scroll to position [2861, 0]
type textarea "**********"
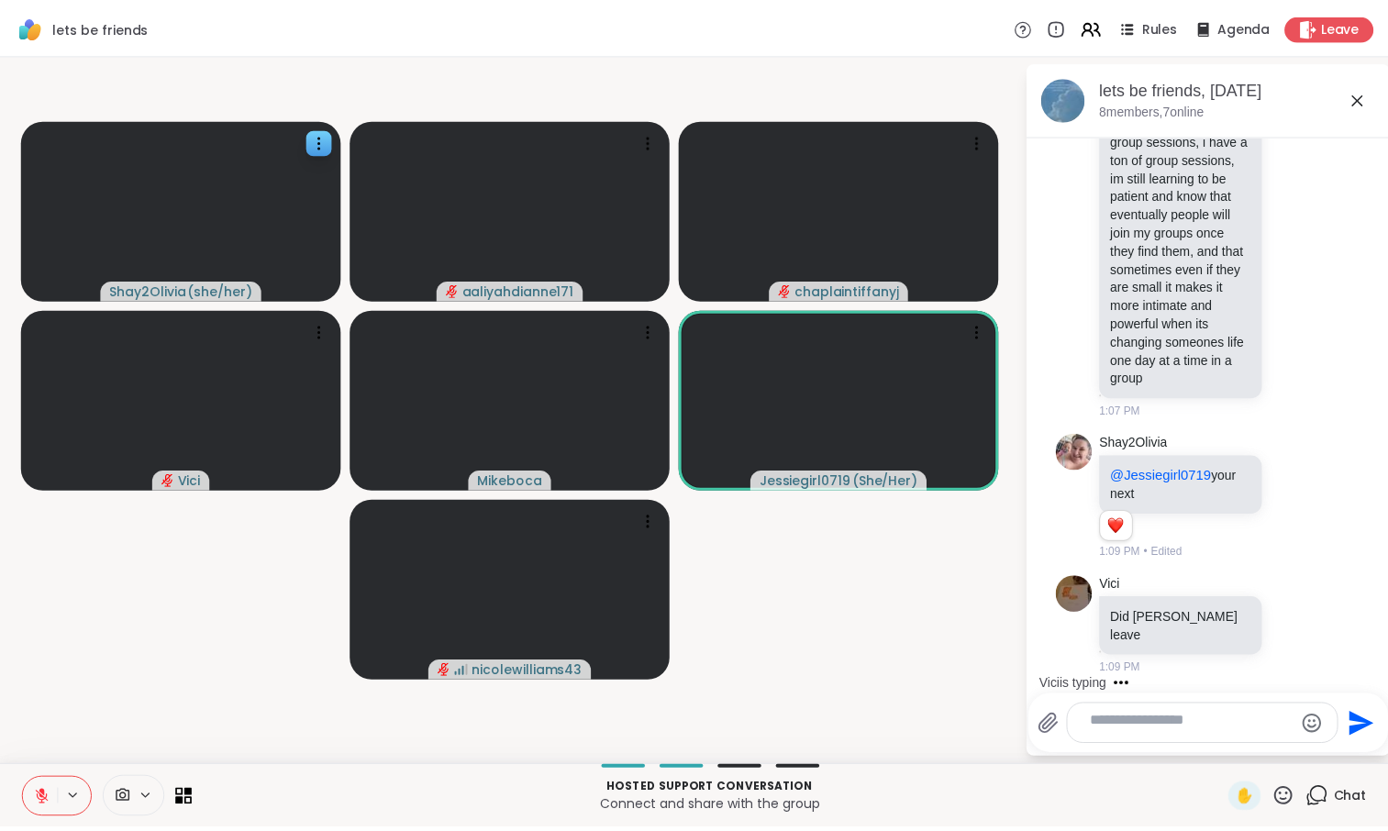
scroll to position [2982, 0]
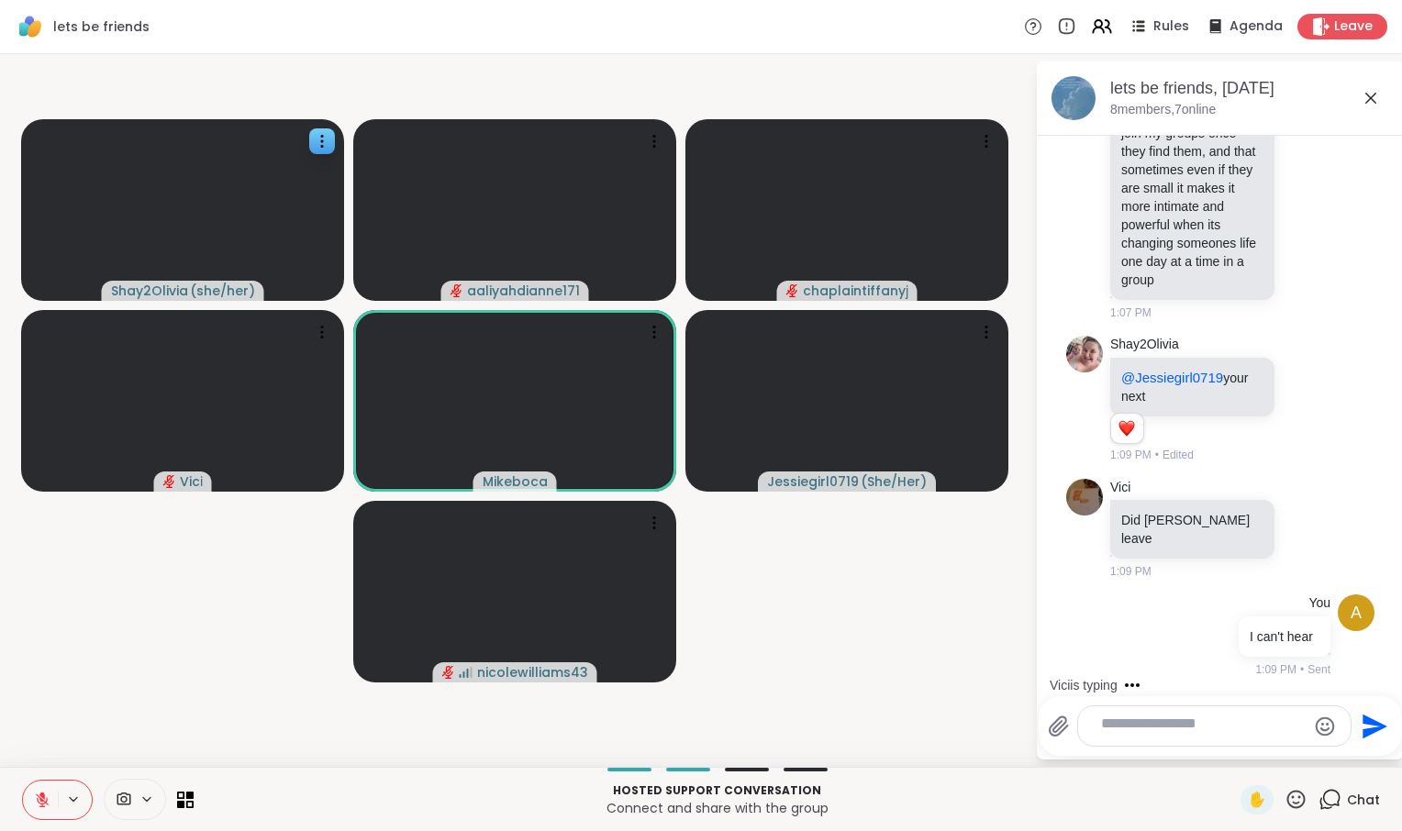
click at [1369, 109] on icon at bounding box center [1371, 98] width 22 height 22
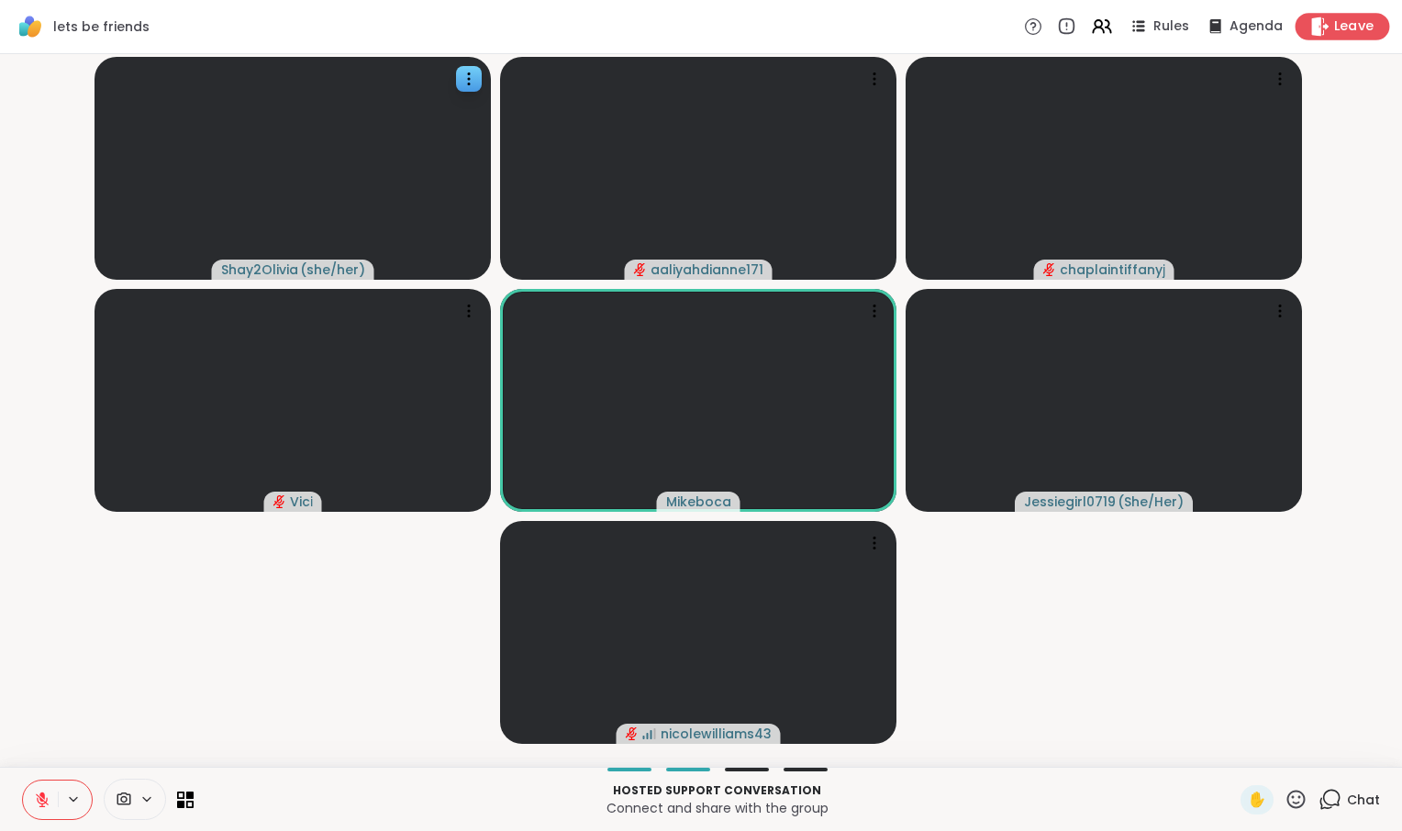
click at [1334, 37] on span "Leave" at bounding box center [1354, 26] width 40 height 19
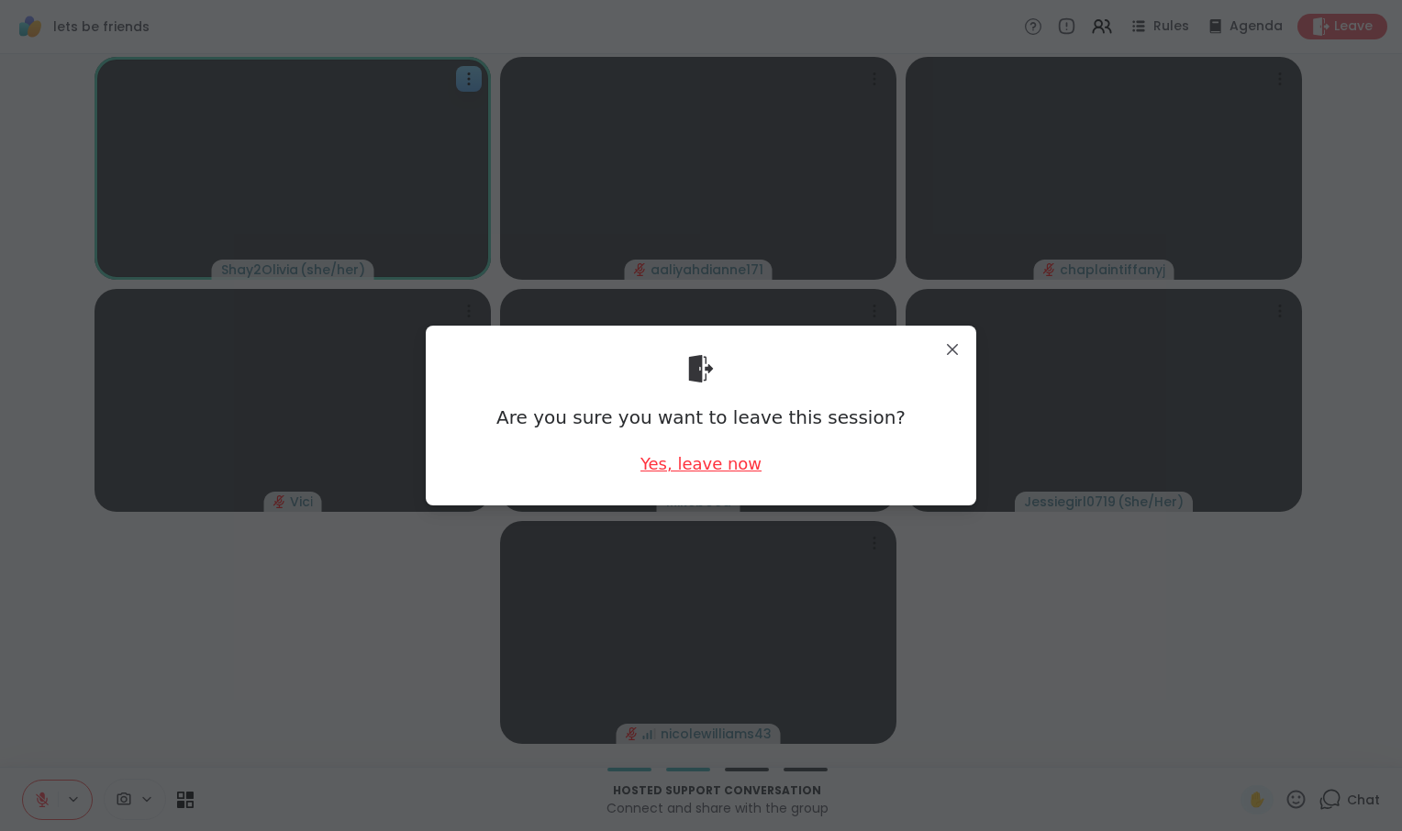
click at [730, 465] on div "Yes, leave now" at bounding box center [700, 463] width 121 height 23
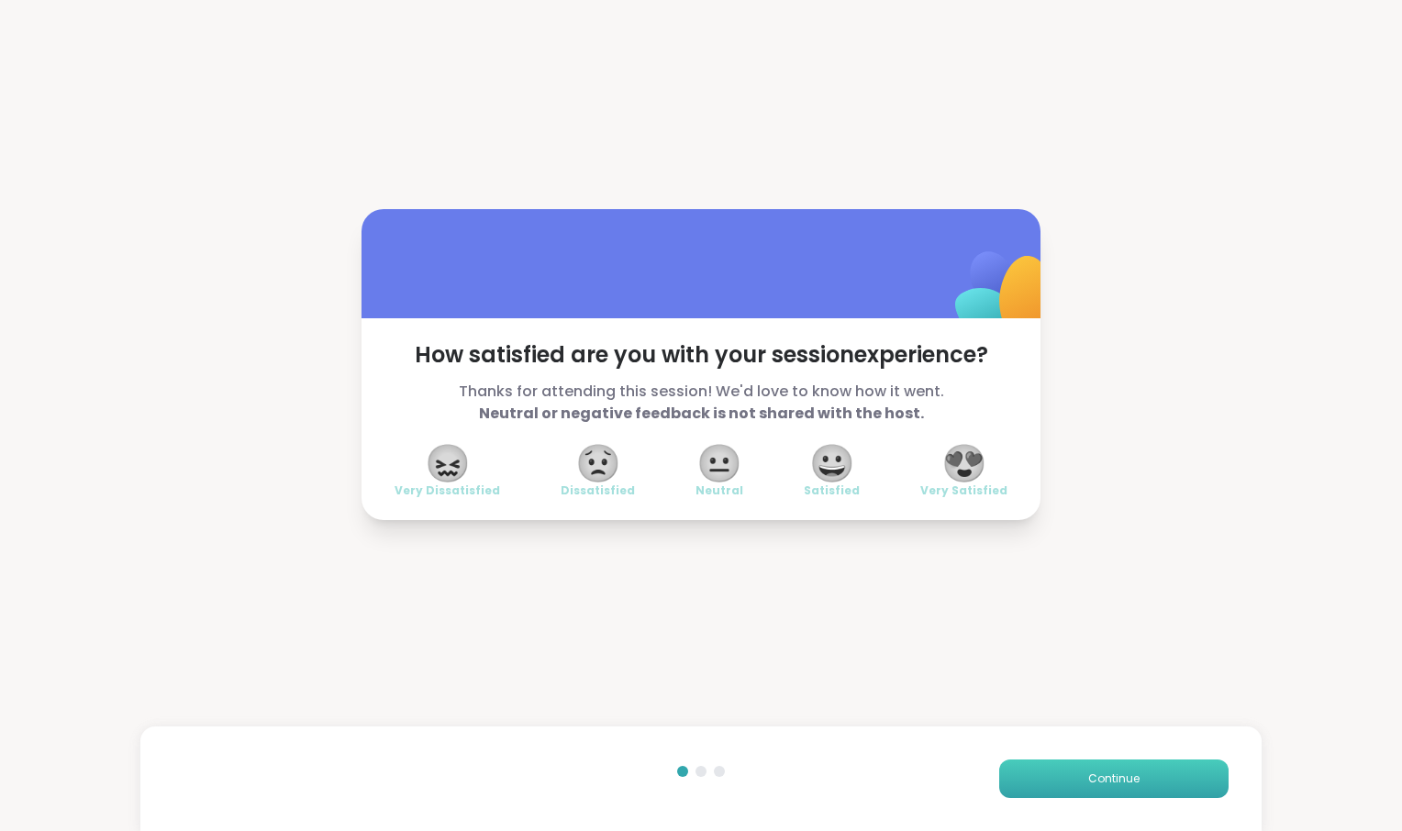
click at [1030, 773] on button "Continue" at bounding box center [1113, 779] width 229 height 39
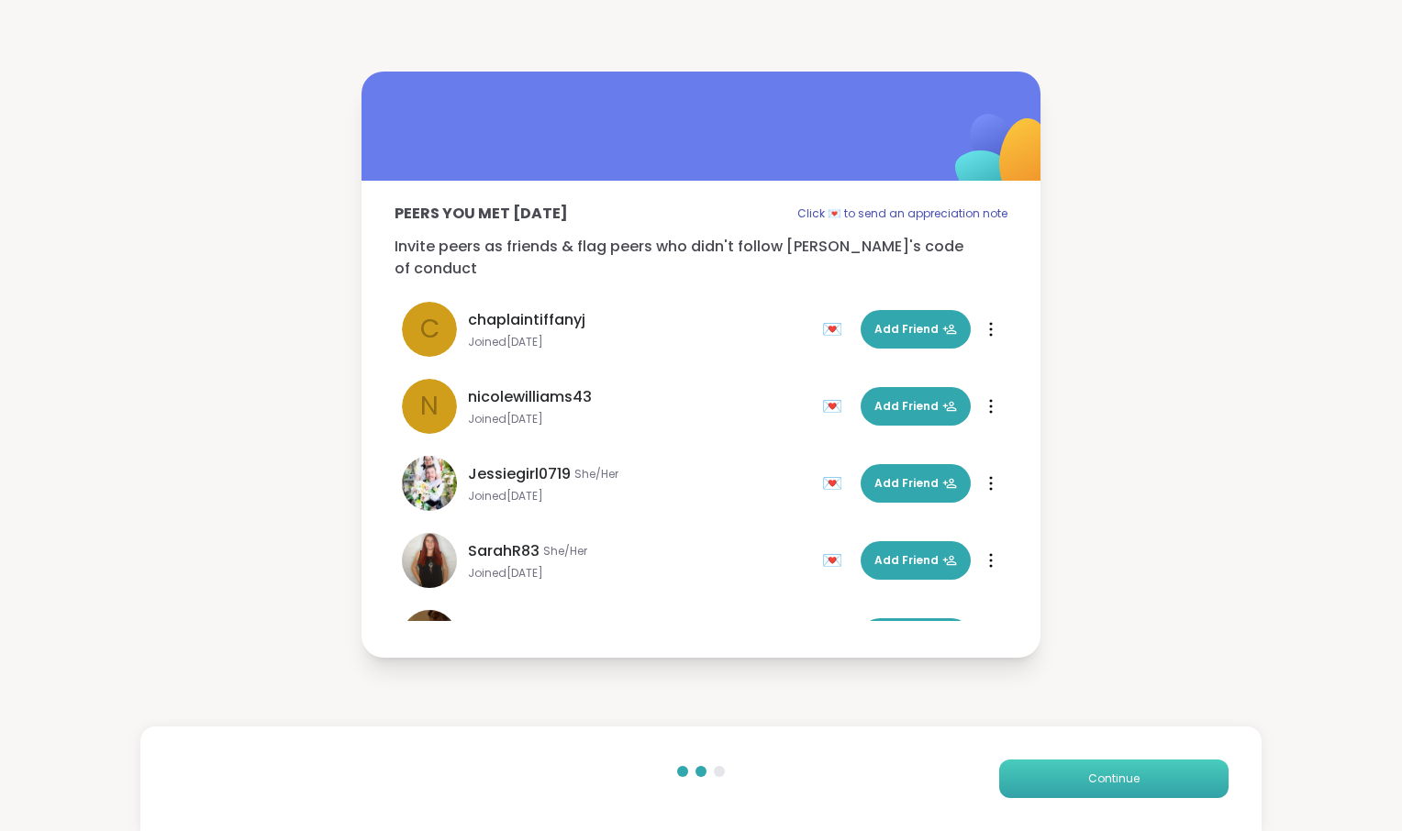
click at [1029, 773] on button "Continue" at bounding box center [1113, 779] width 229 height 39
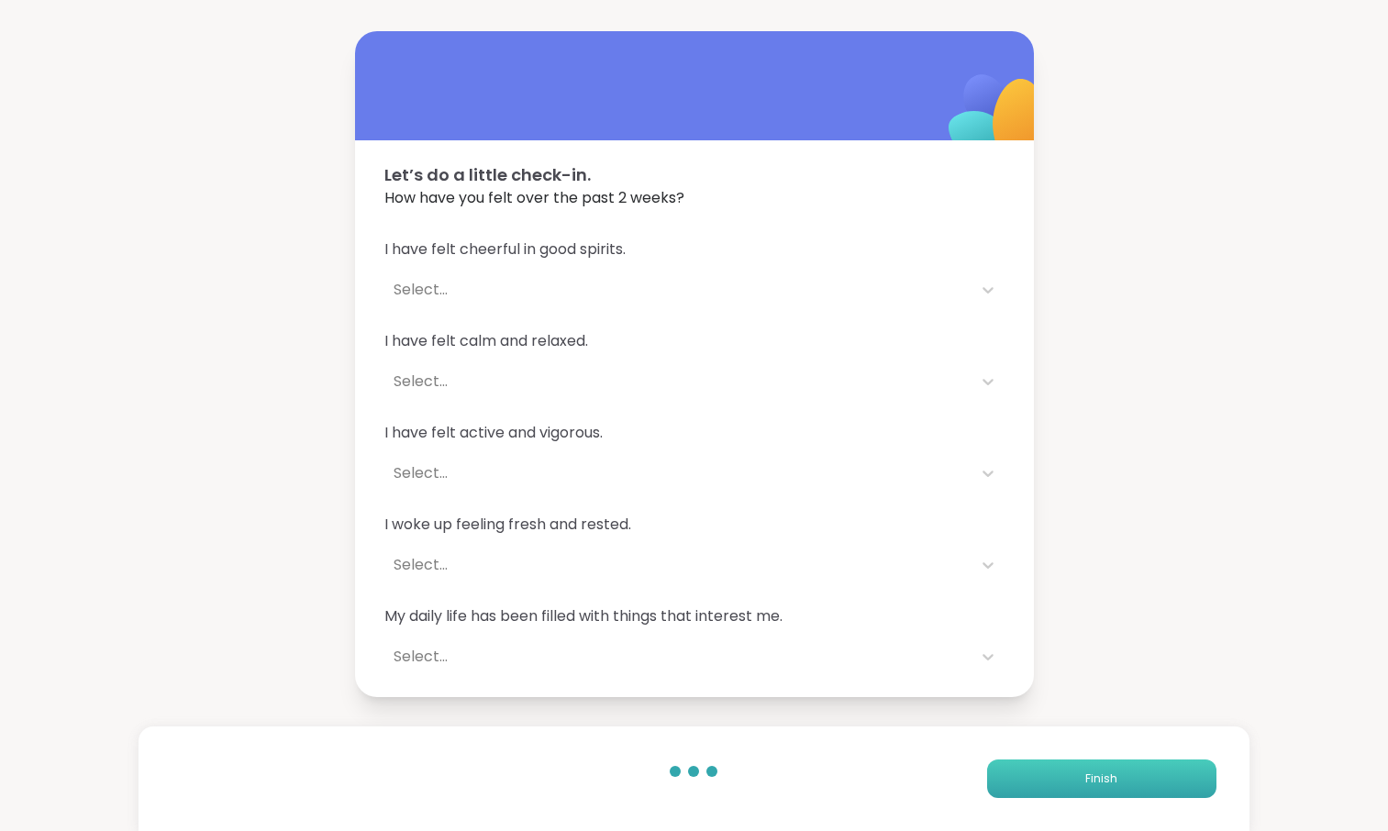
click at [1029, 773] on button "Finish" at bounding box center [1101, 779] width 229 height 39
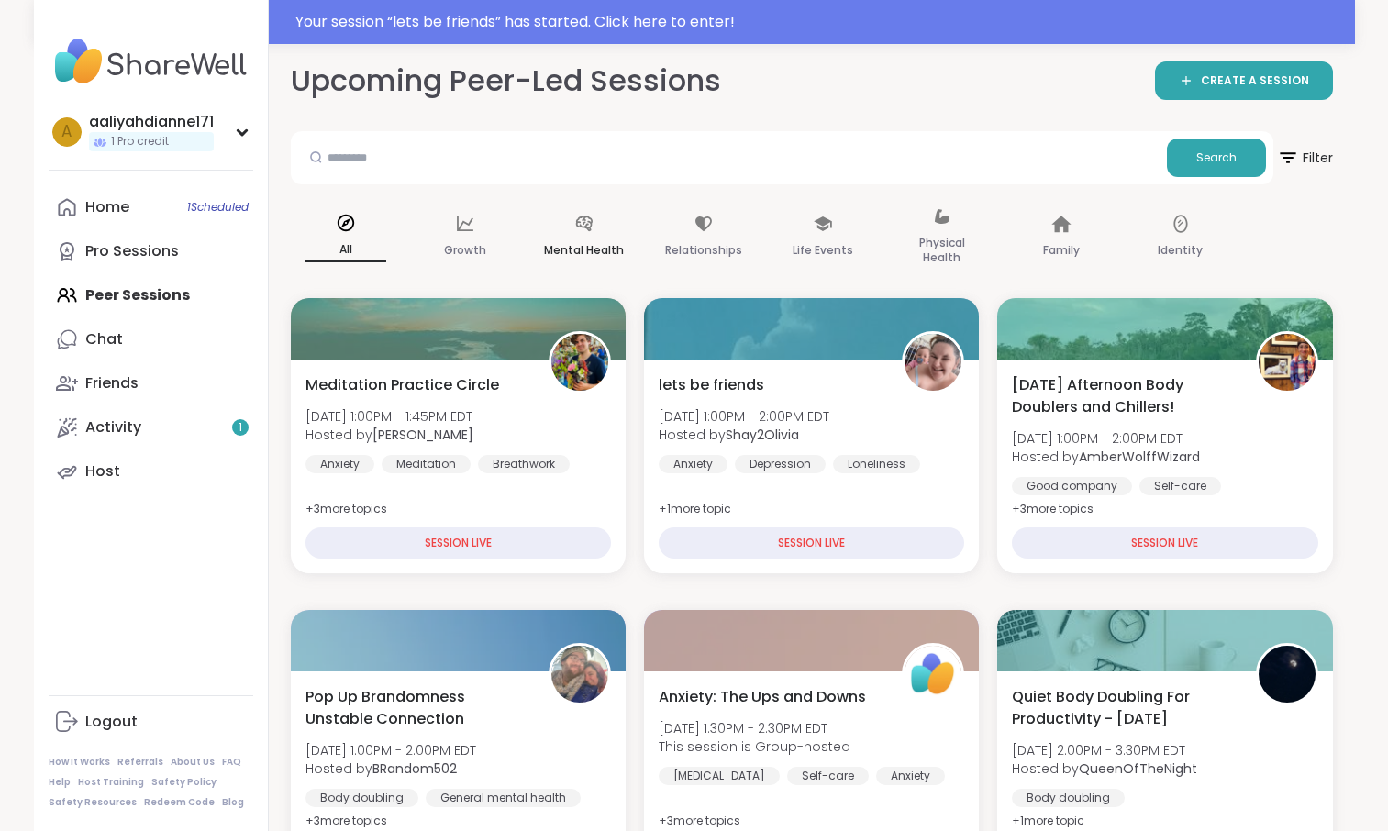
scroll to position [111, 0]
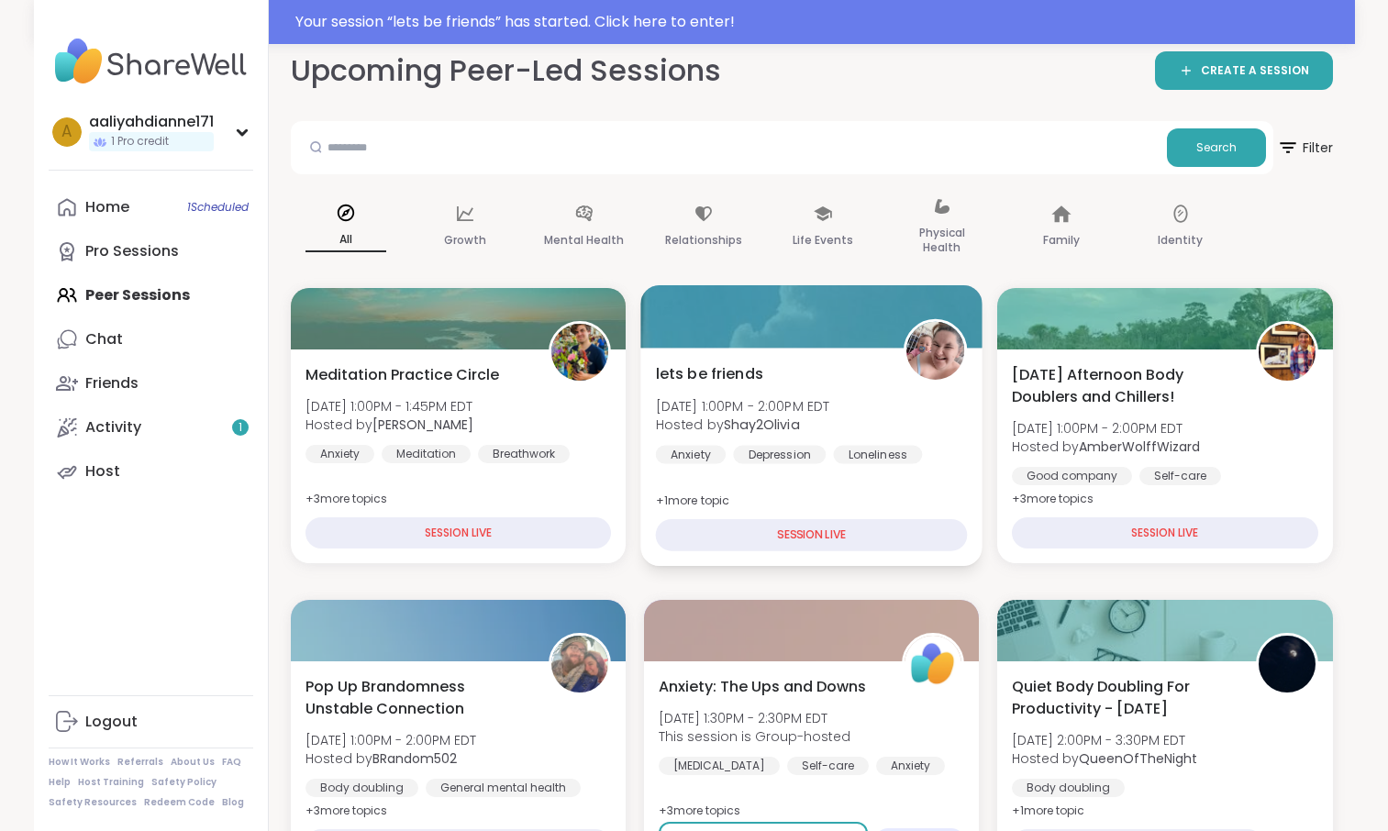
click at [762, 384] on span "lets be friends" at bounding box center [708, 373] width 107 height 22
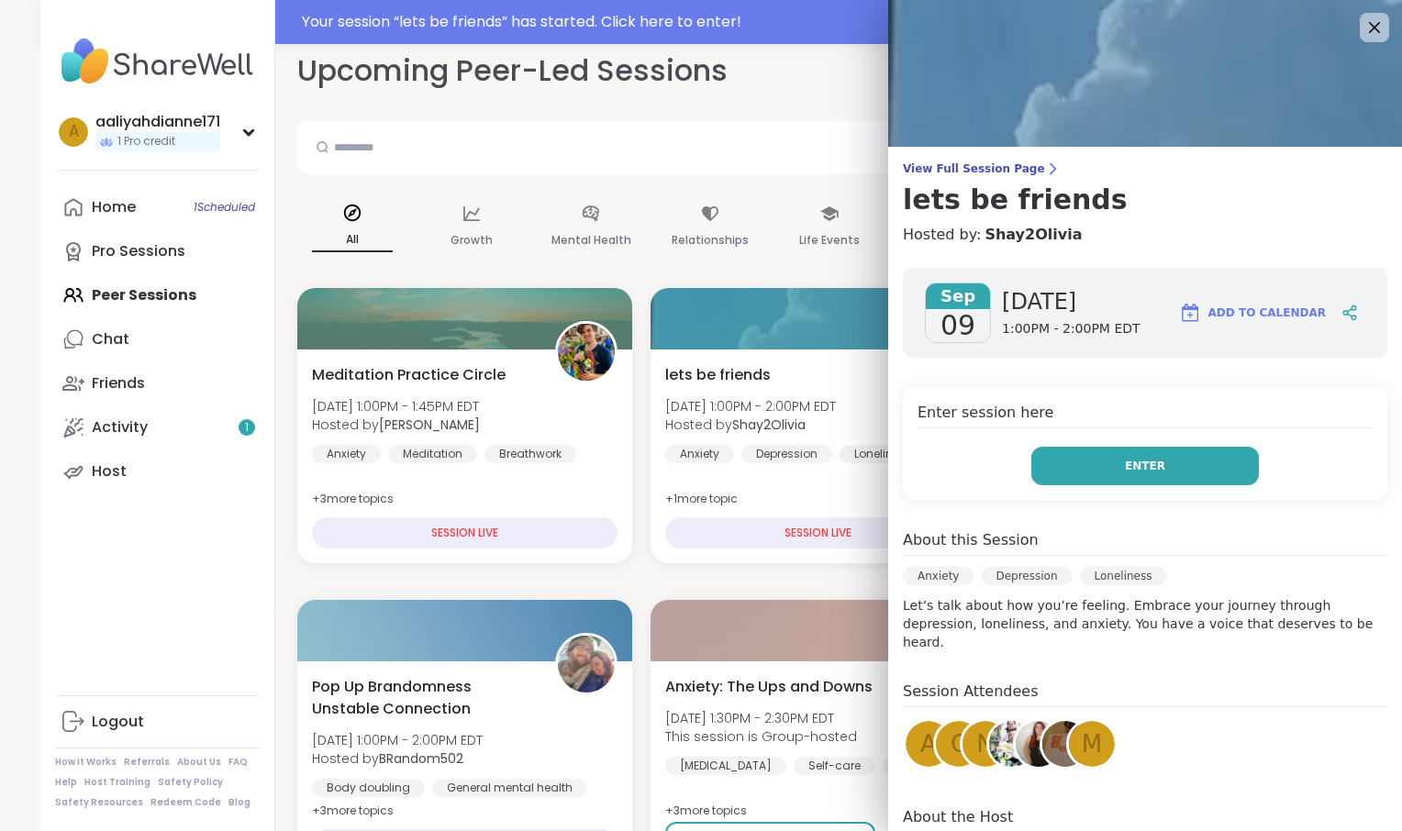
click at [1083, 485] on button "Enter" at bounding box center [1145, 466] width 228 height 39
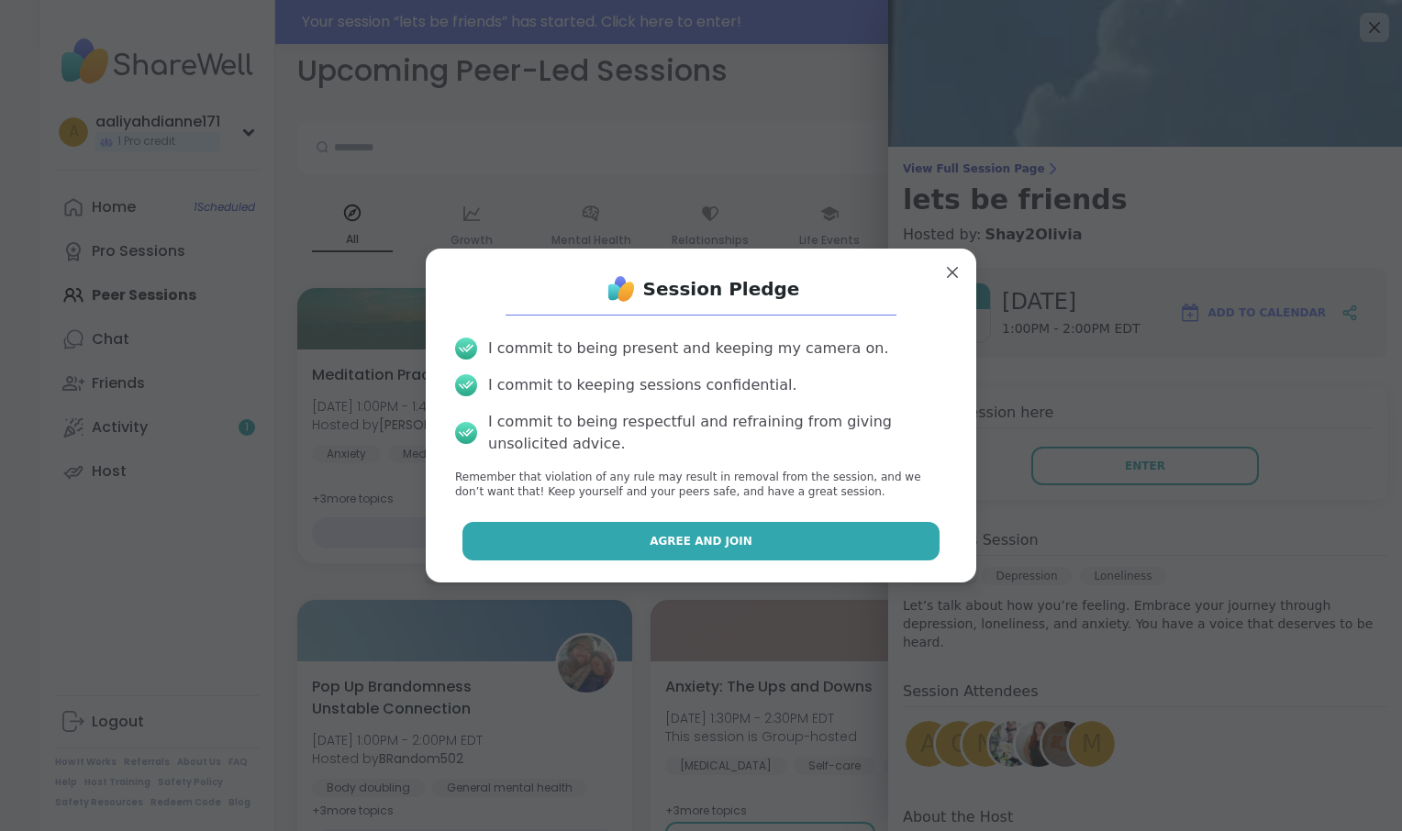
click at [814, 561] on button "Agree and Join" at bounding box center [701, 541] width 478 height 39
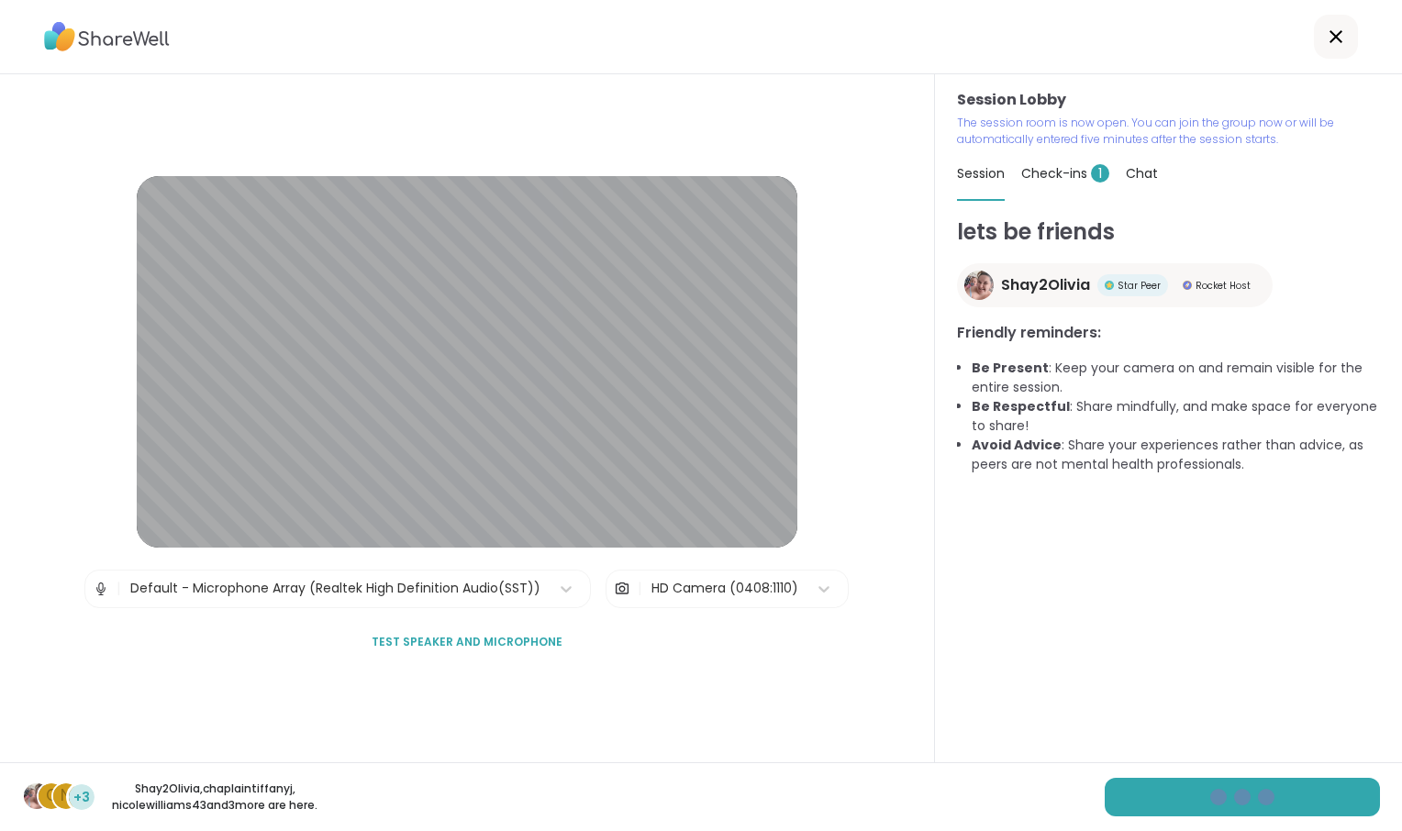
click at [495, 643] on span "Test speaker and microphone" at bounding box center [467, 642] width 191 height 17
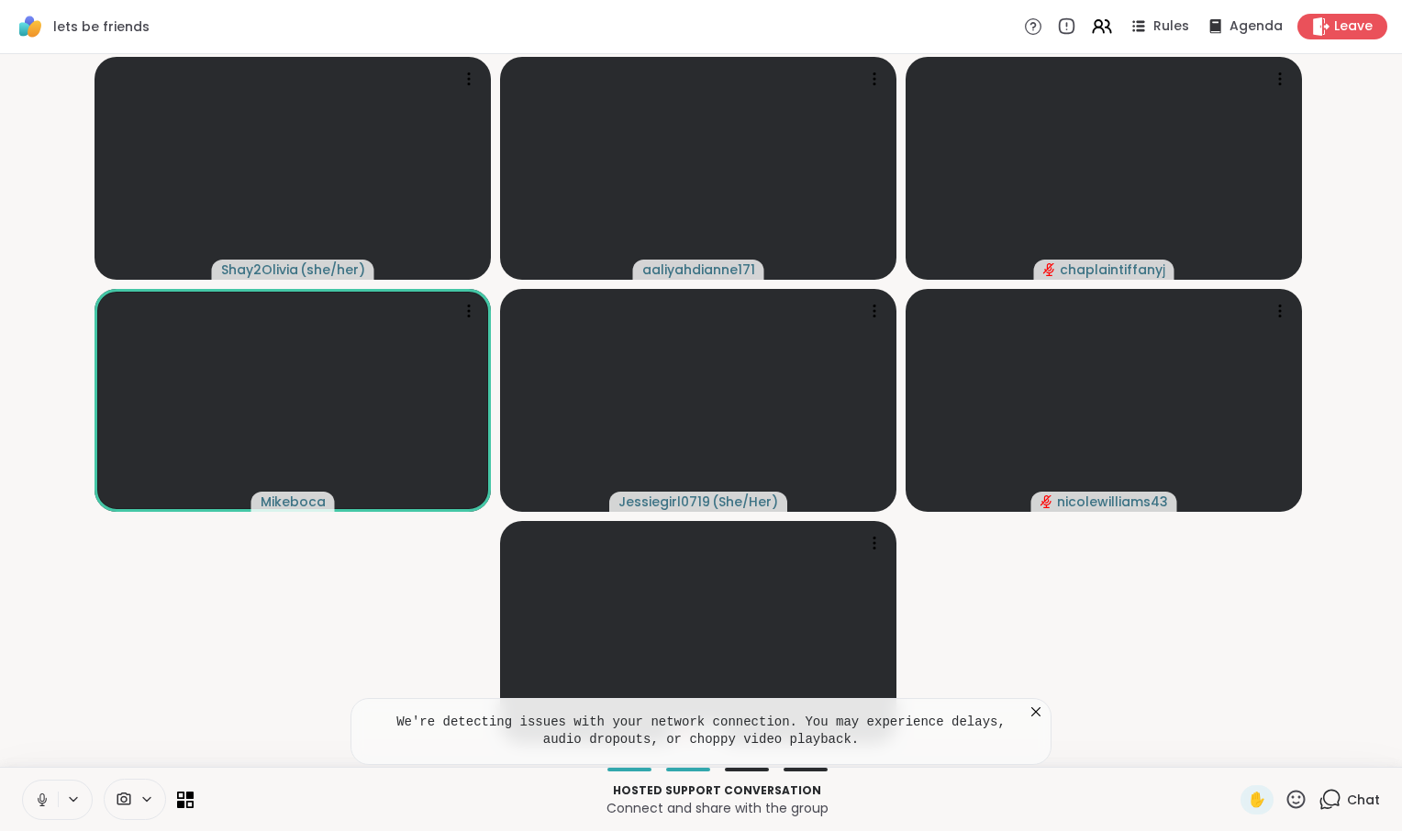
click at [50, 792] on icon at bounding box center [42, 800] width 17 height 17
click at [154, 795] on icon at bounding box center [146, 800] width 15 height 16
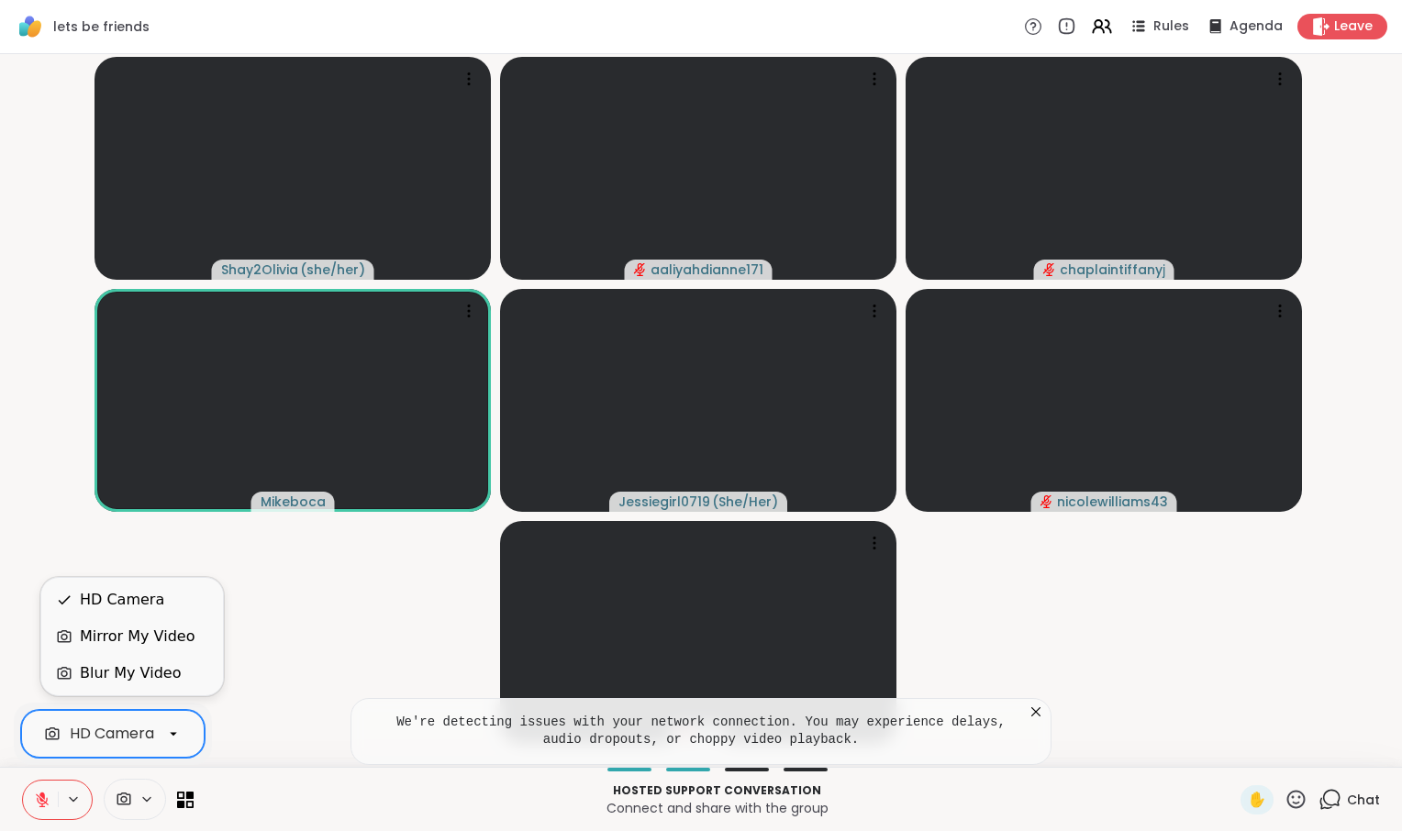
click at [154, 736] on div "HD Camera" at bounding box center [112, 734] width 84 height 22
click at [140, 680] on div "Blur My Video" at bounding box center [130, 673] width 101 height 22
click at [1035, 703] on icon at bounding box center [1036, 712] width 18 height 18
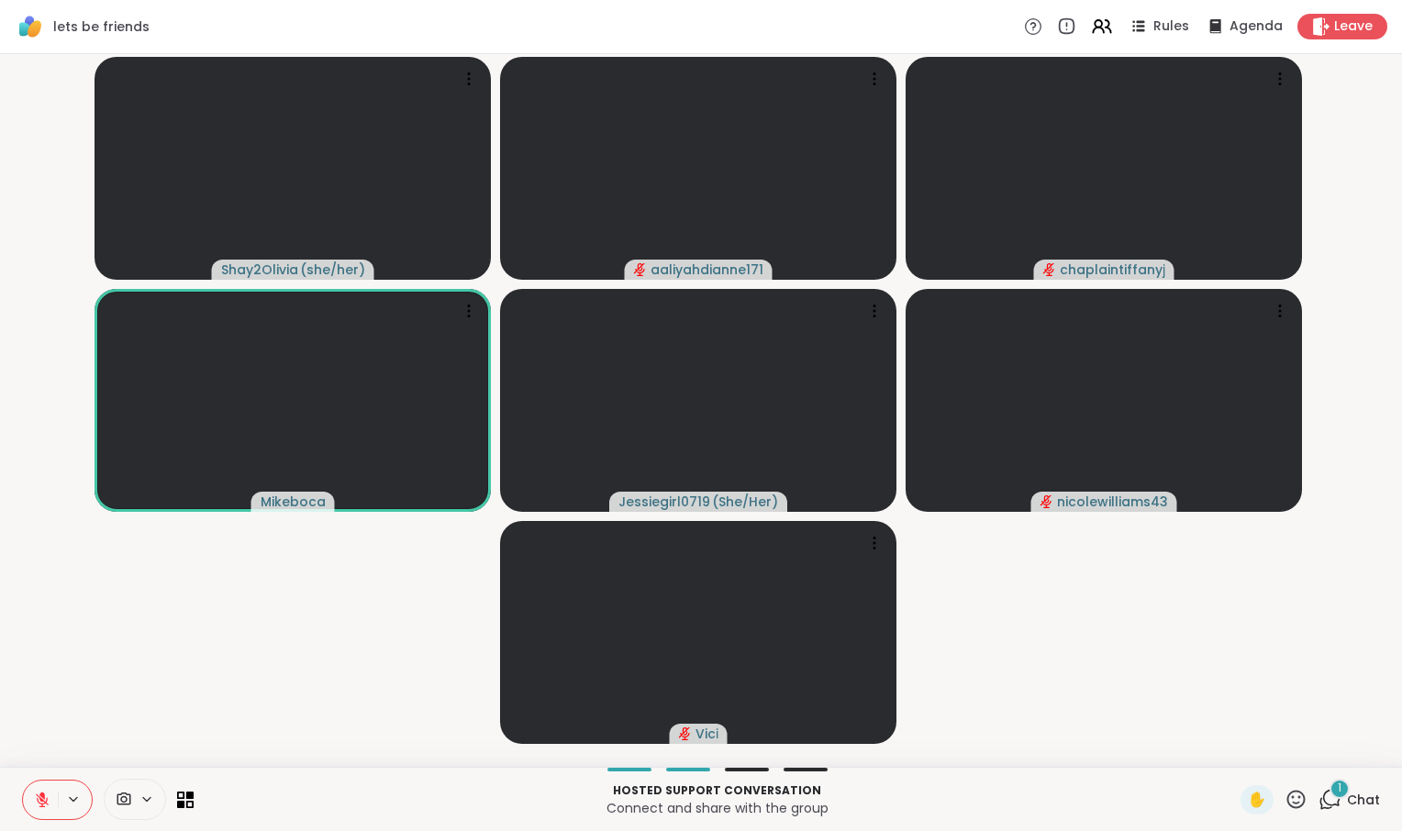
click at [1354, 791] on span "Chat" at bounding box center [1363, 800] width 33 height 18
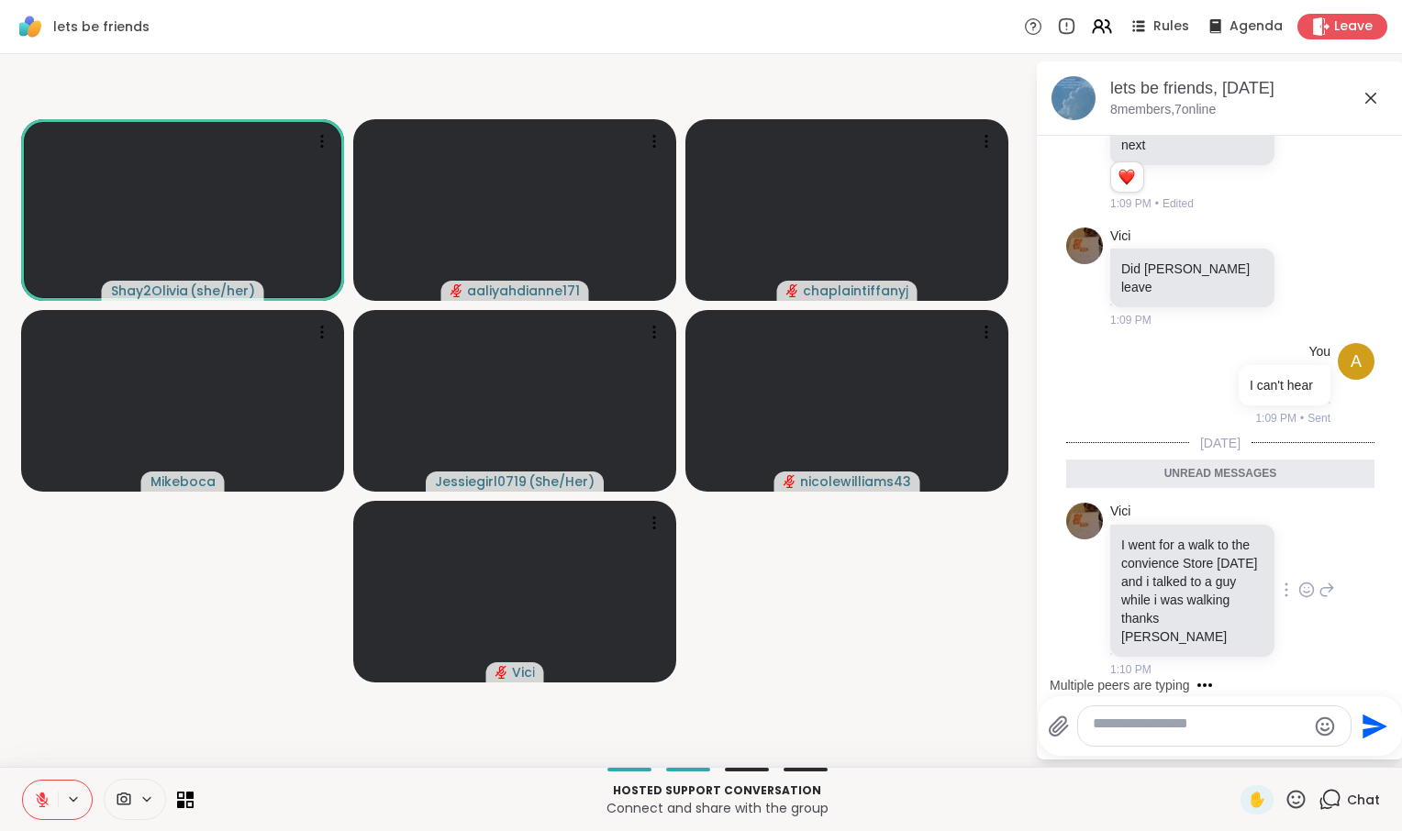
scroll to position [3385, 0]
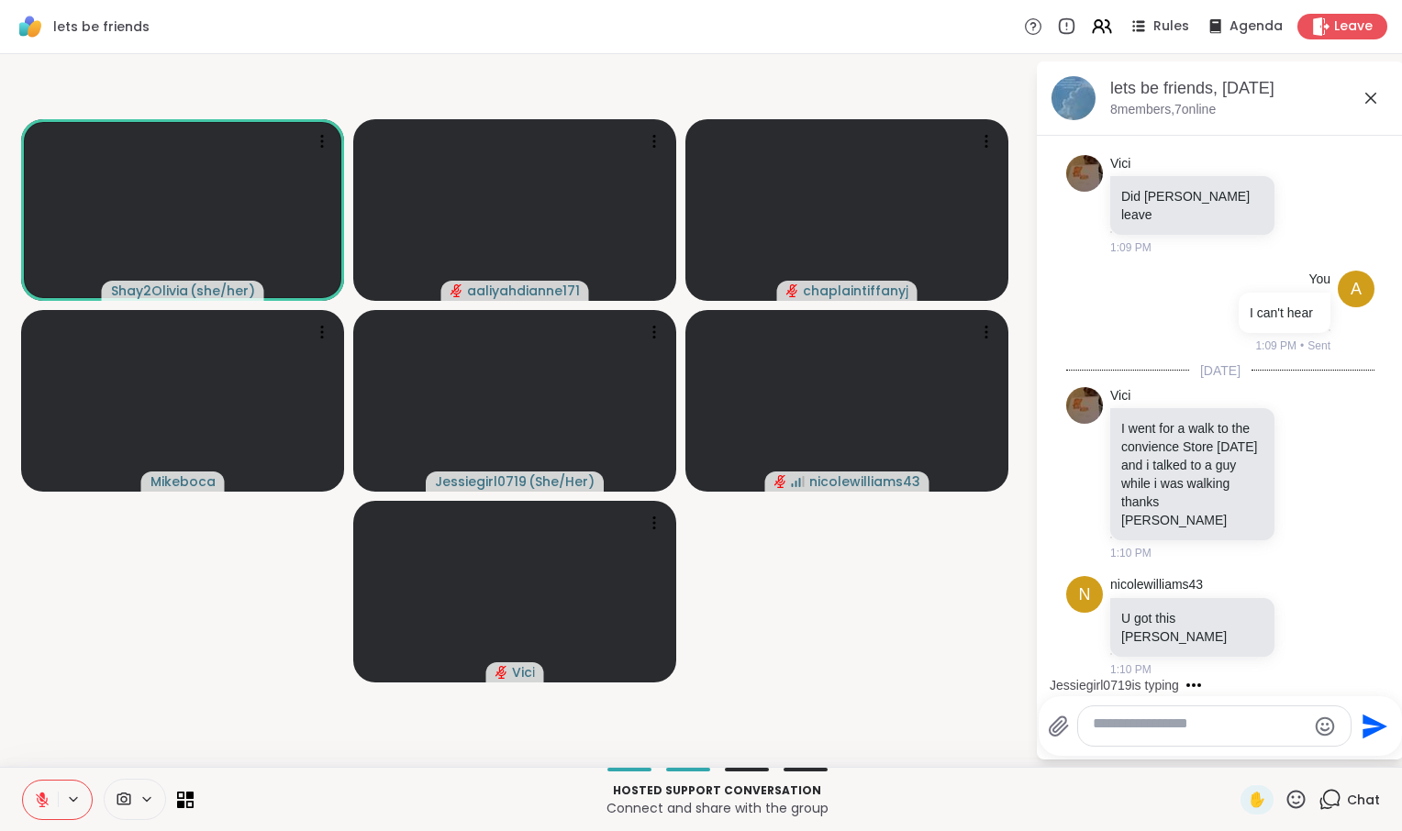
click at [1373, 109] on icon at bounding box center [1371, 98] width 22 height 22
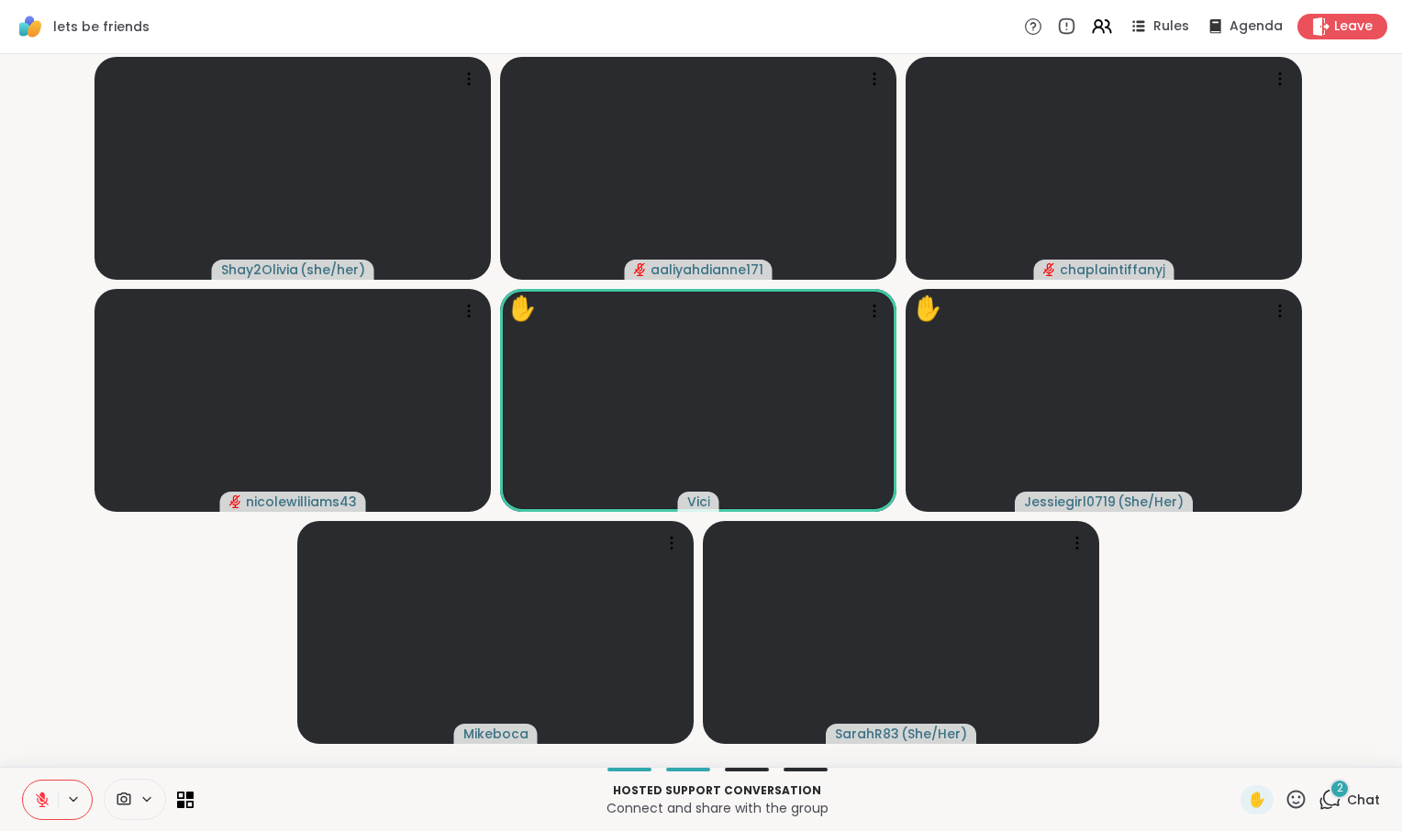
click at [46, 795] on icon at bounding box center [42, 800] width 13 height 13
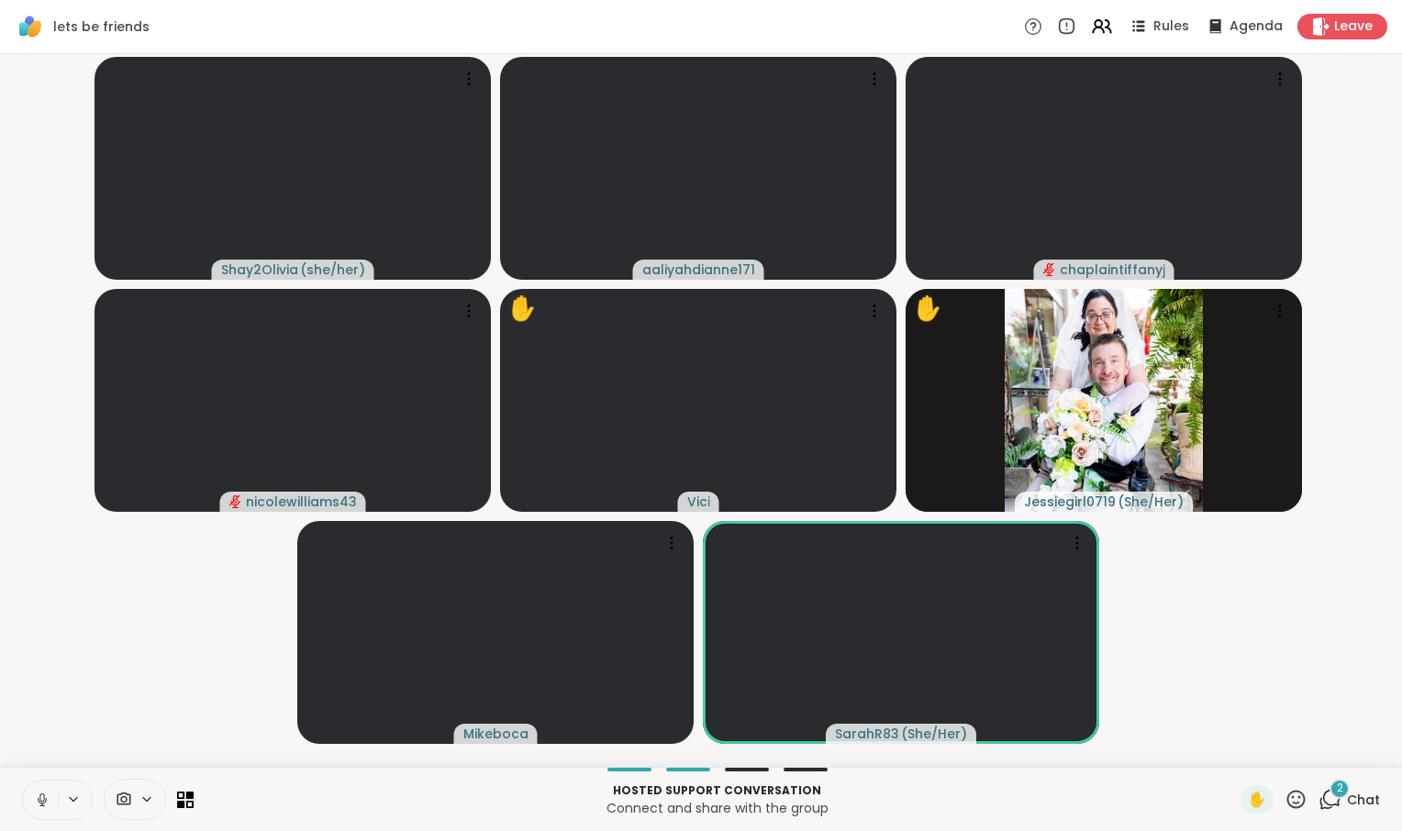
click at [48, 792] on icon at bounding box center [42, 800] width 17 height 17
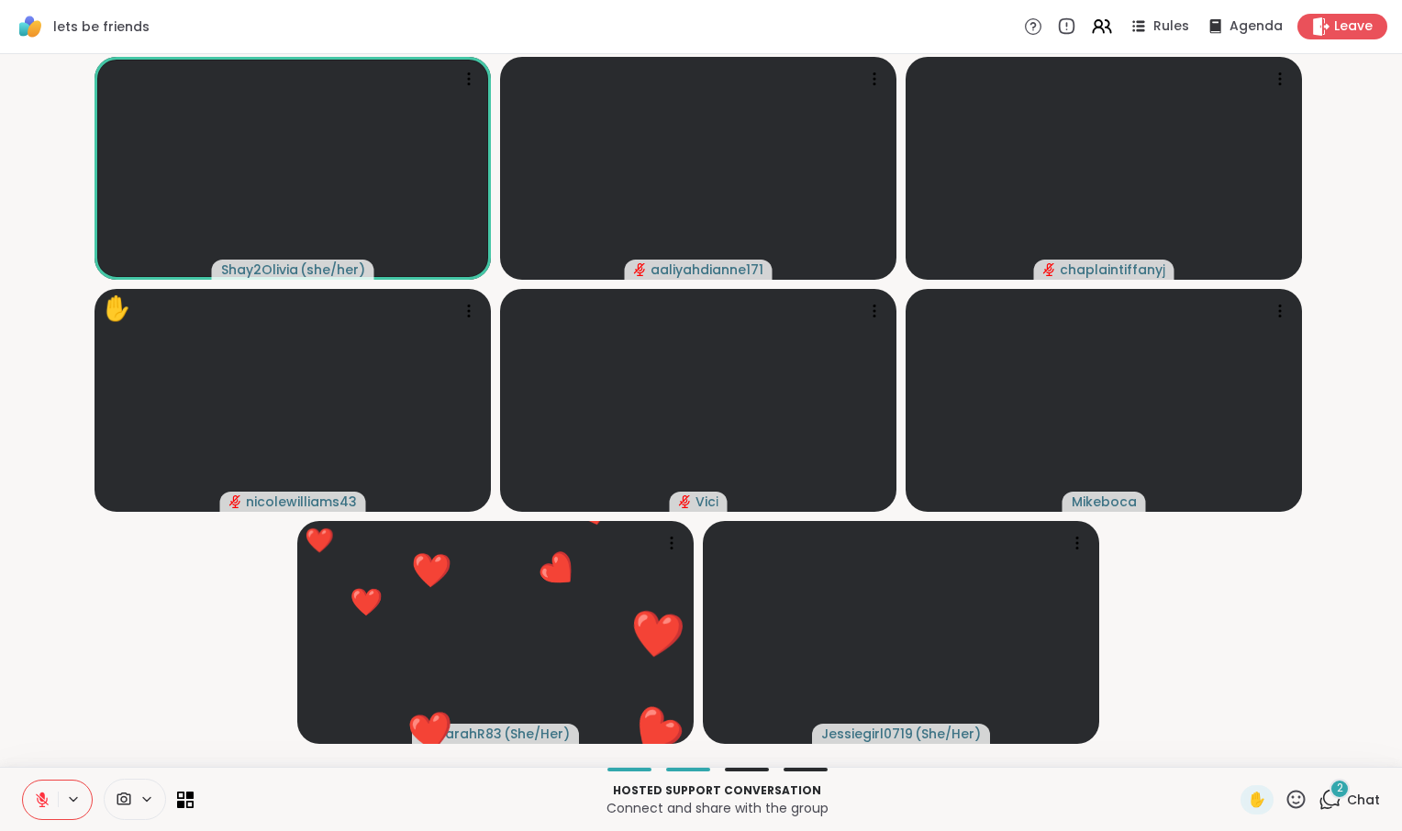
click at [53, 781] on button at bounding box center [40, 800] width 35 height 39
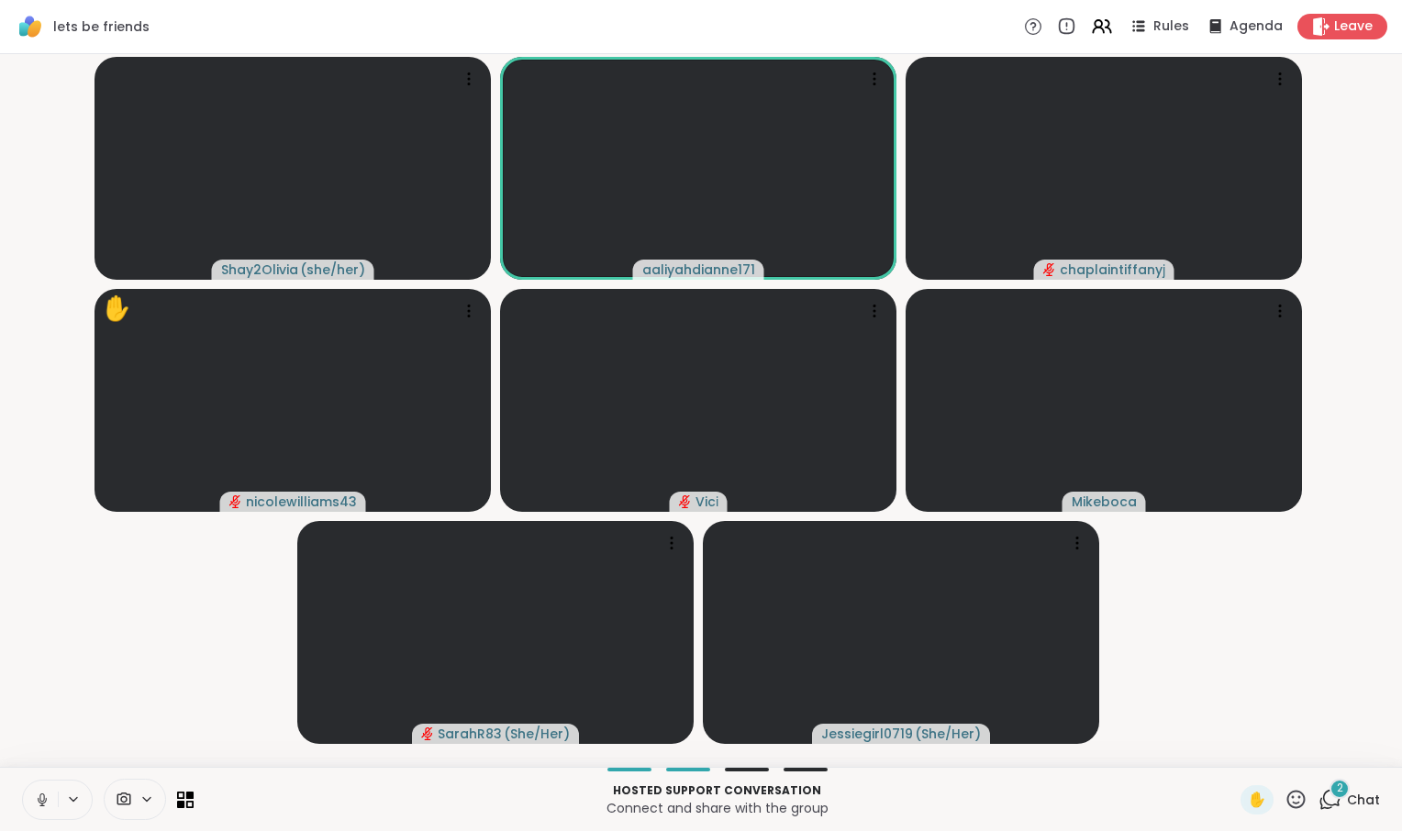
click at [50, 793] on icon at bounding box center [42, 800] width 17 height 17
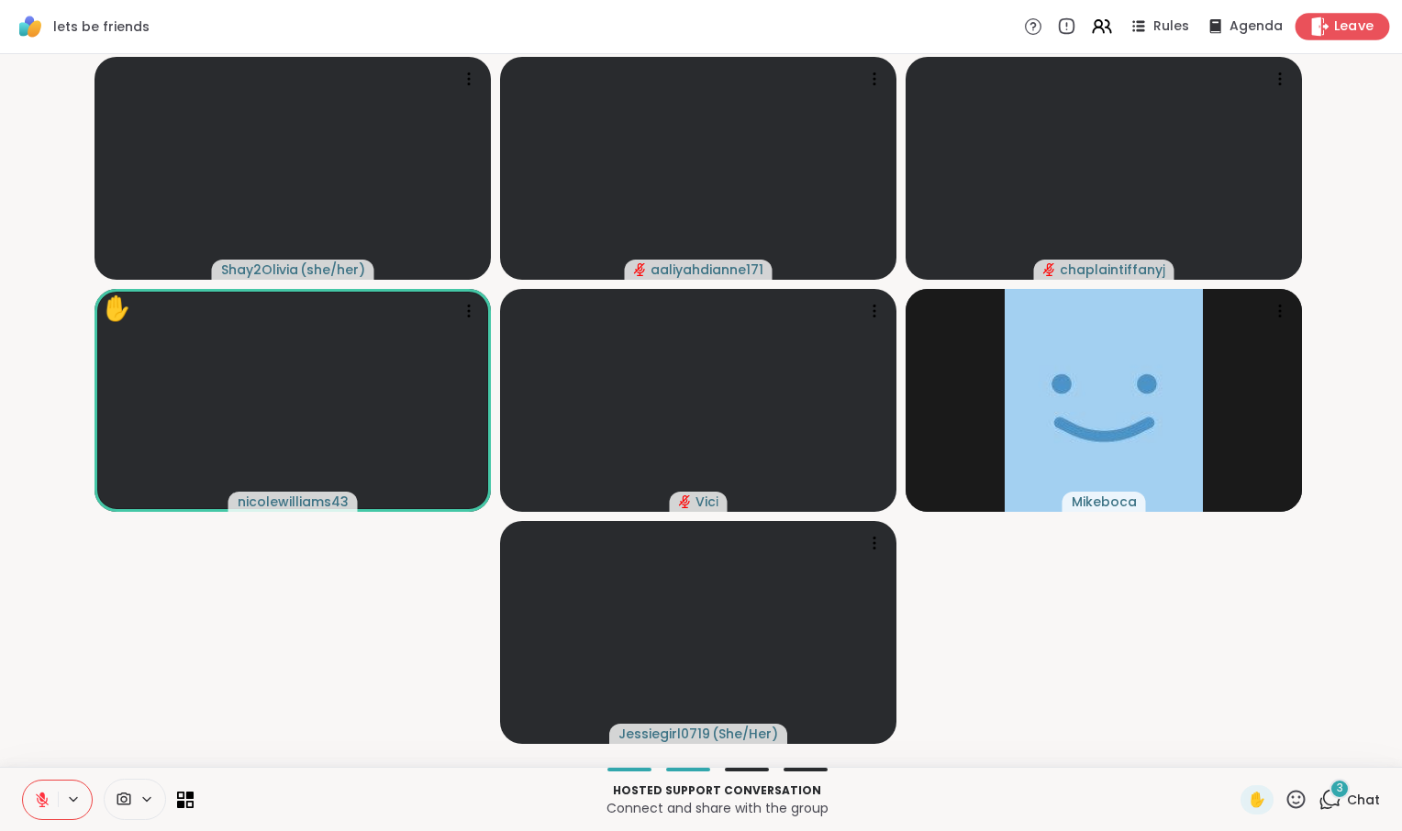
click at [1354, 24] on div "Leave" at bounding box center [1342, 26] width 95 height 27
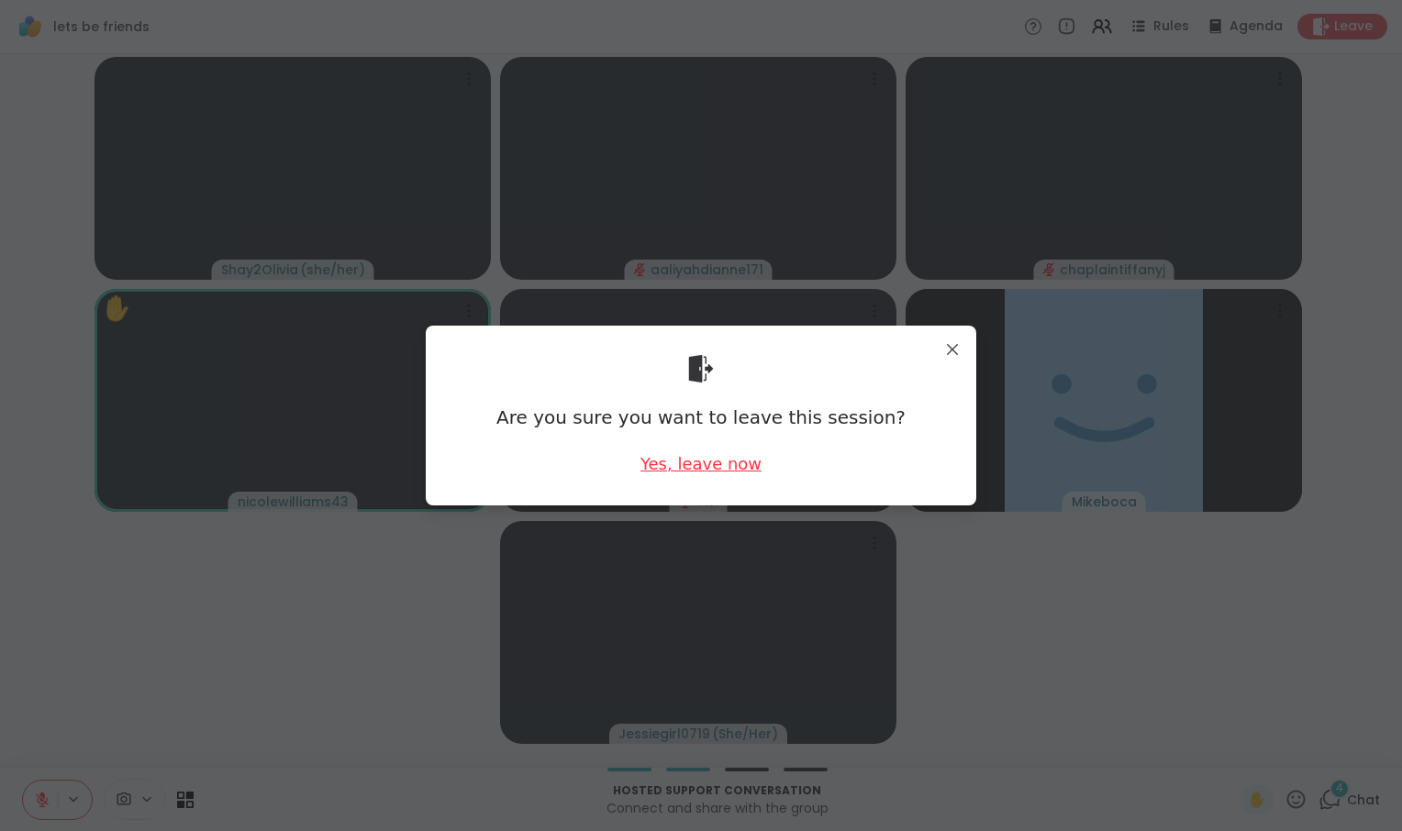
click at [741, 473] on div "Yes, leave now" at bounding box center [700, 463] width 121 height 23
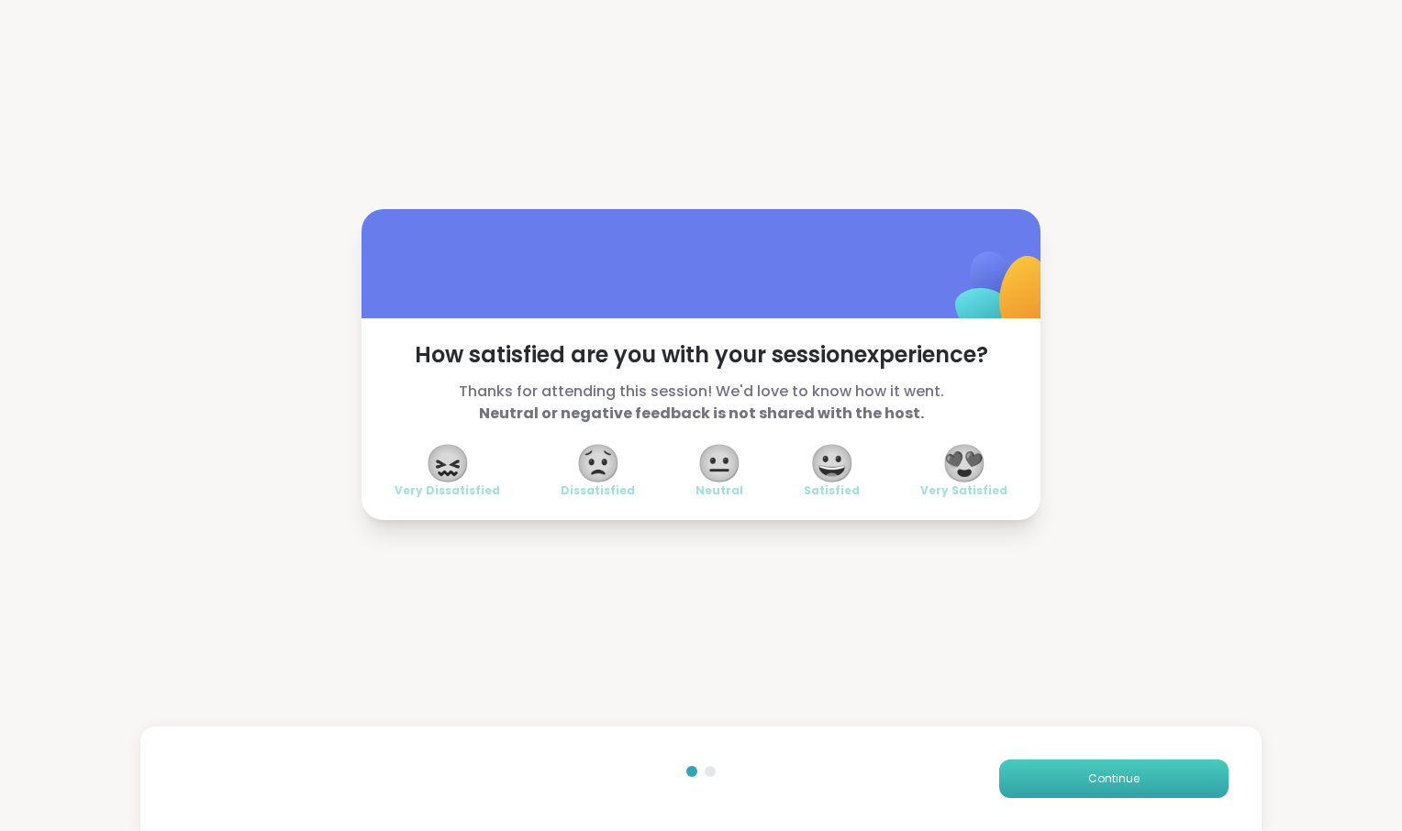
click at [1054, 760] on button "Continue" at bounding box center [1113, 779] width 229 height 39
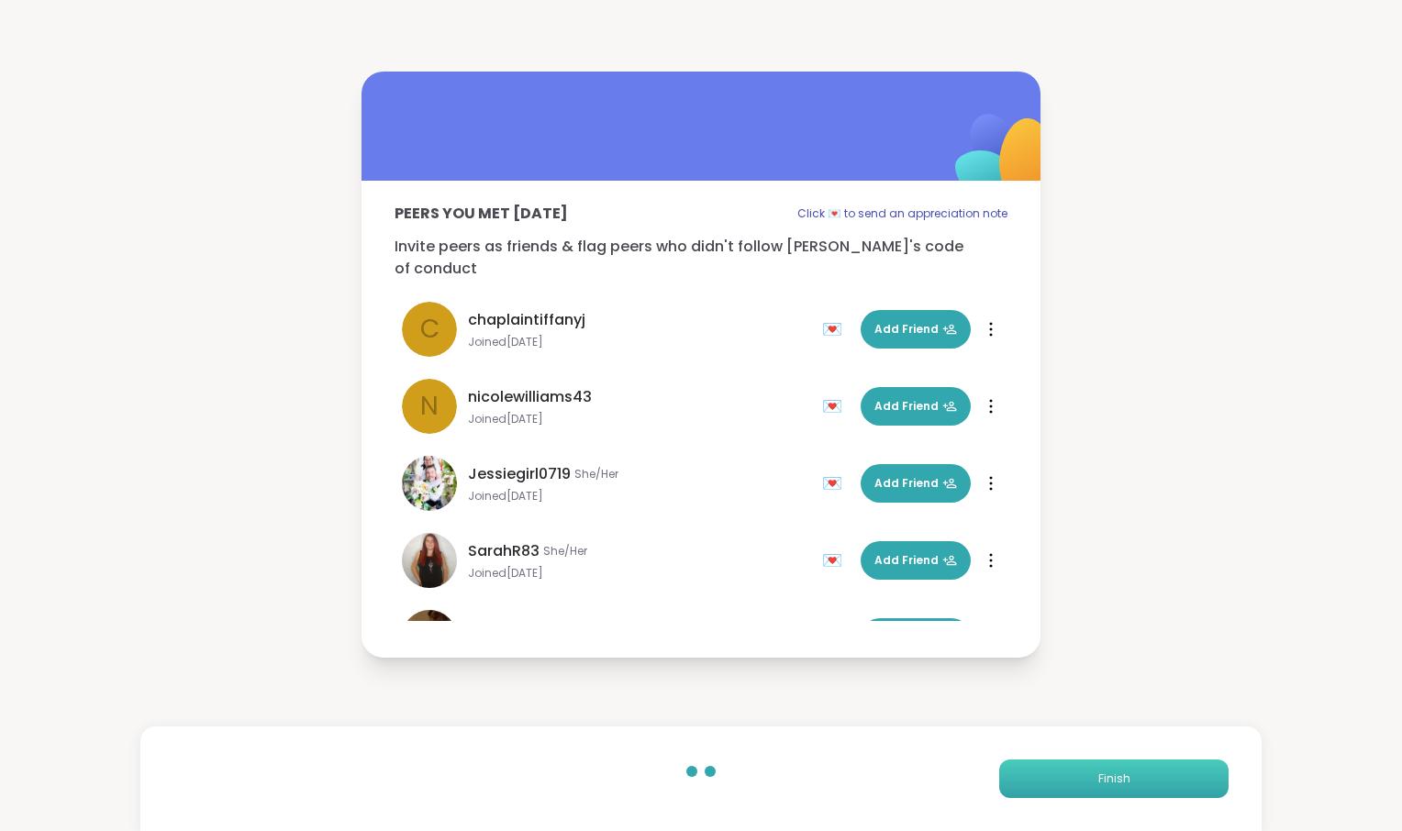
click at [1054, 760] on button "Finish" at bounding box center [1113, 779] width 229 height 39
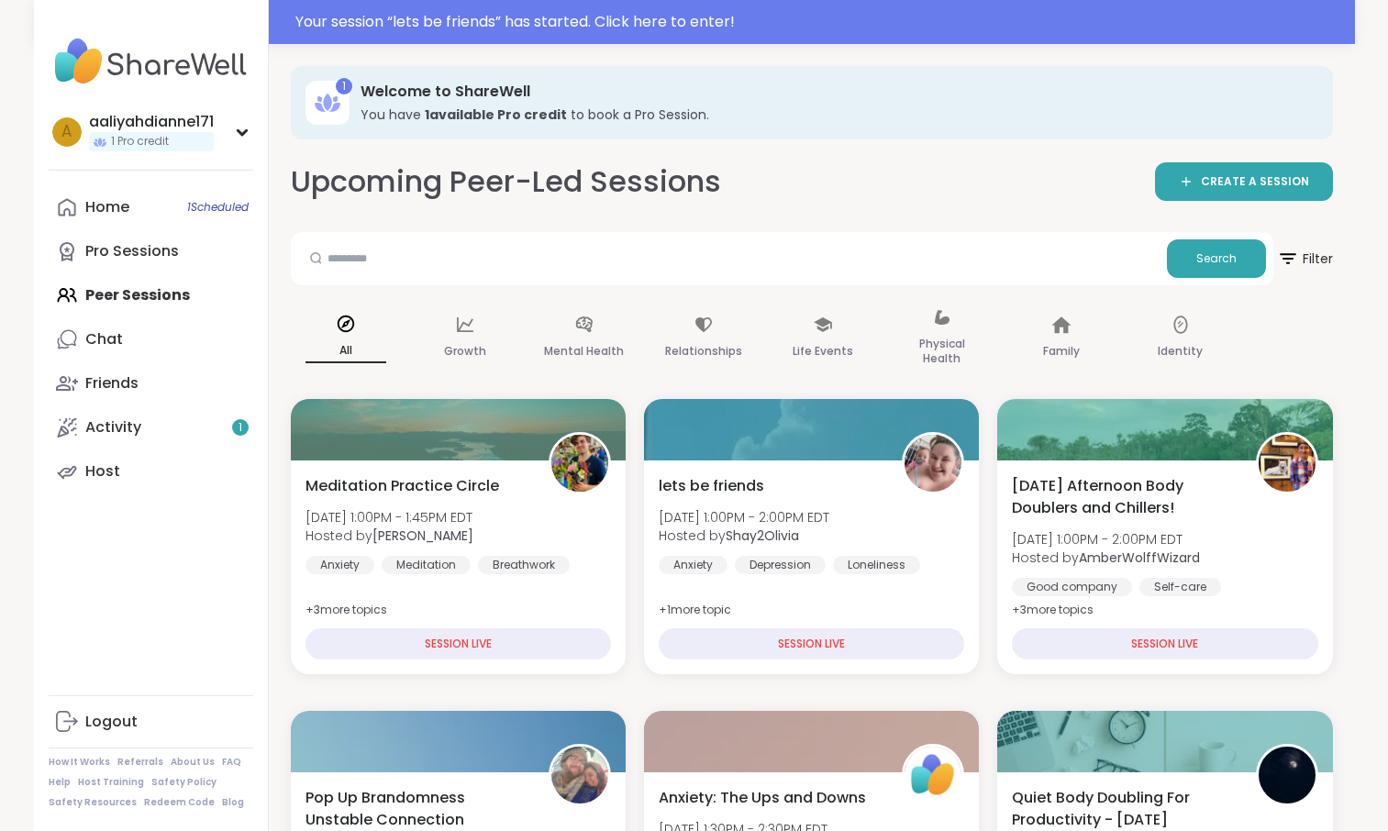
click at [843, 523] on div "lets be friends Tue, Sep 09 | 1:00PM - 2:00PM EDT Hosted by Shay2Olivia Anxiety…" at bounding box center [811, 568] width 335 height 214
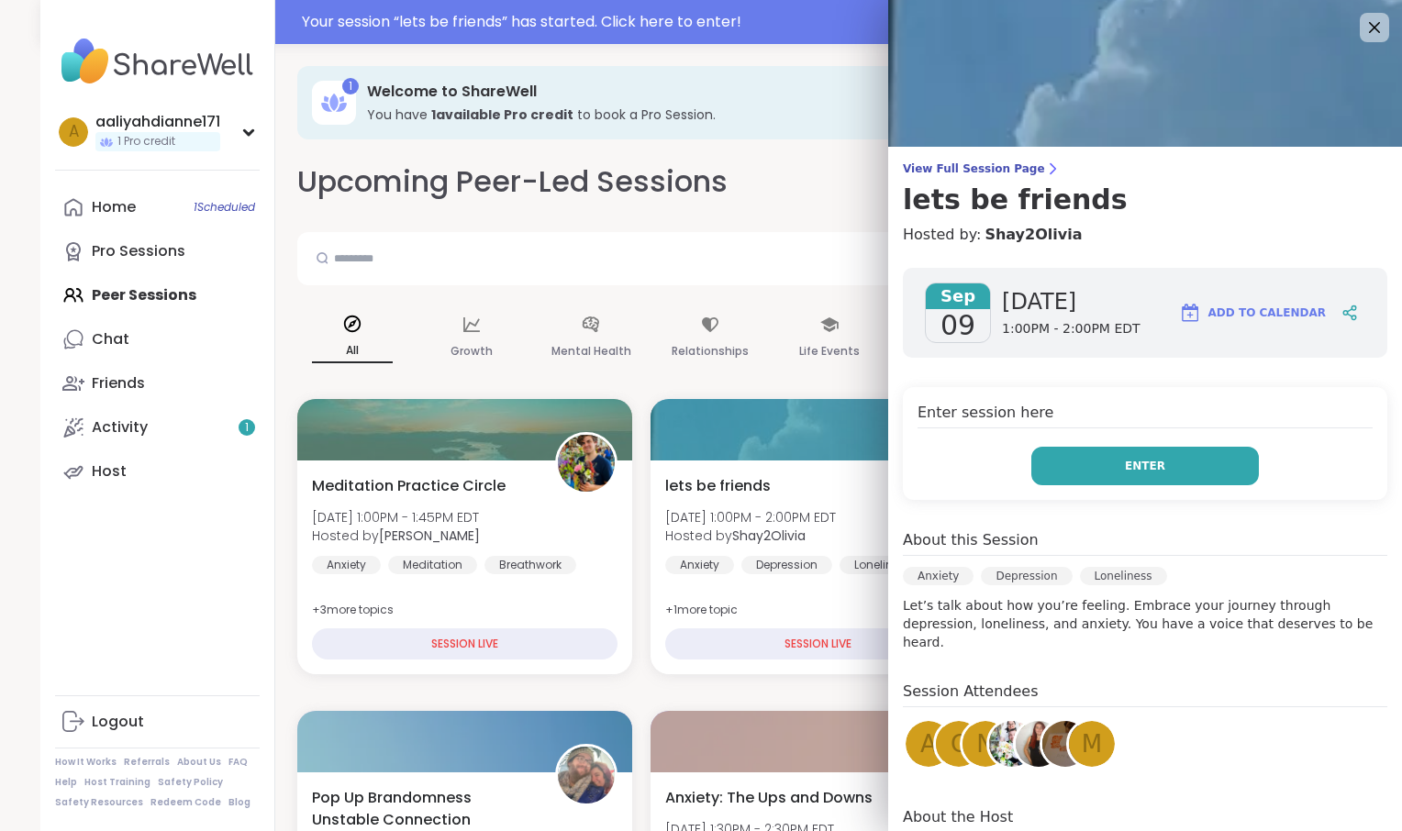
click at [1154, 485] on button "Enter" at bounding box center [1145, 466] width 228 height 39
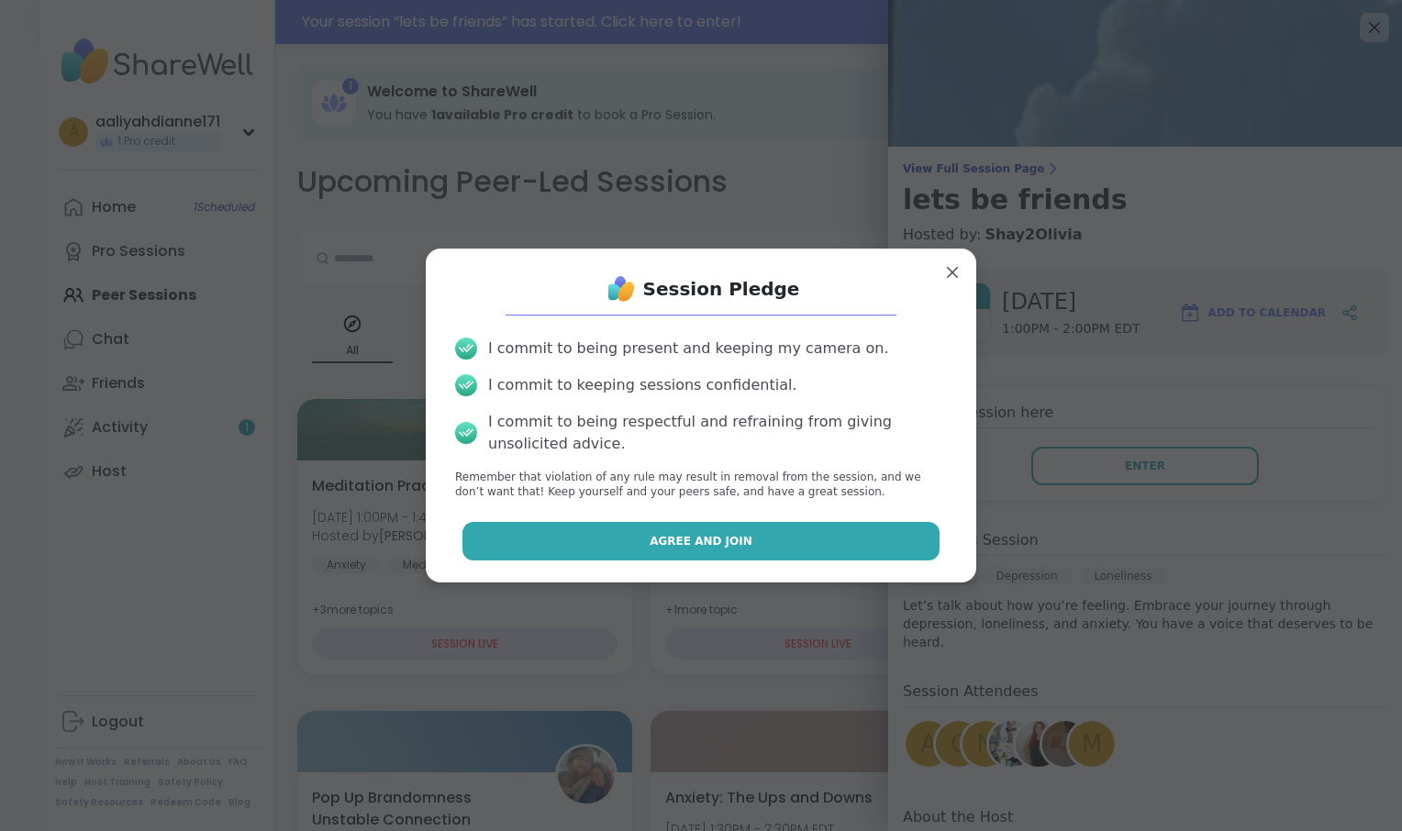
click at [851, 561] on button "Agree and Join" at bounding box center [701, 541] width 478 height 39
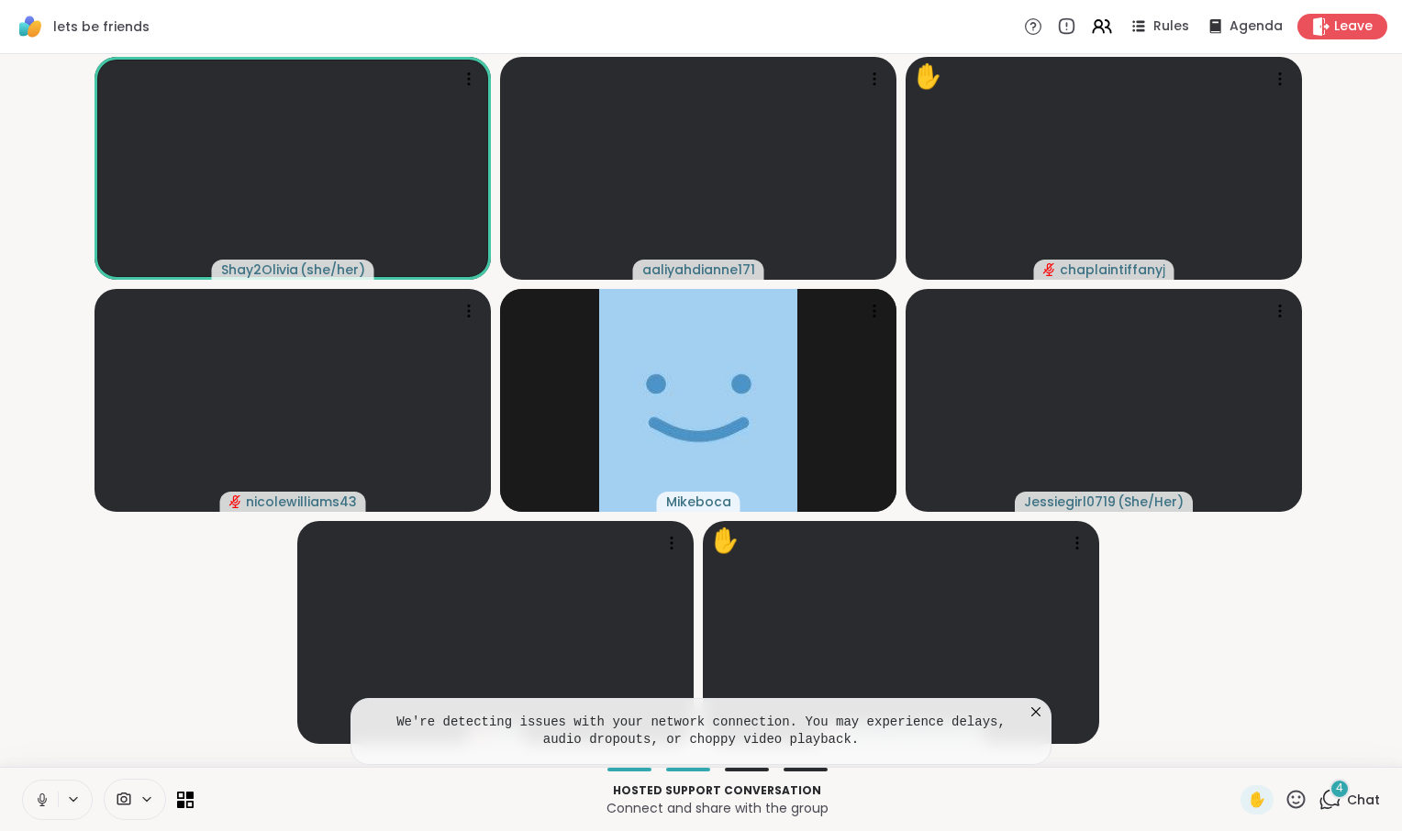
click at [1033, 703] on icon at bounding box center [1036, 712] width 18 height 18
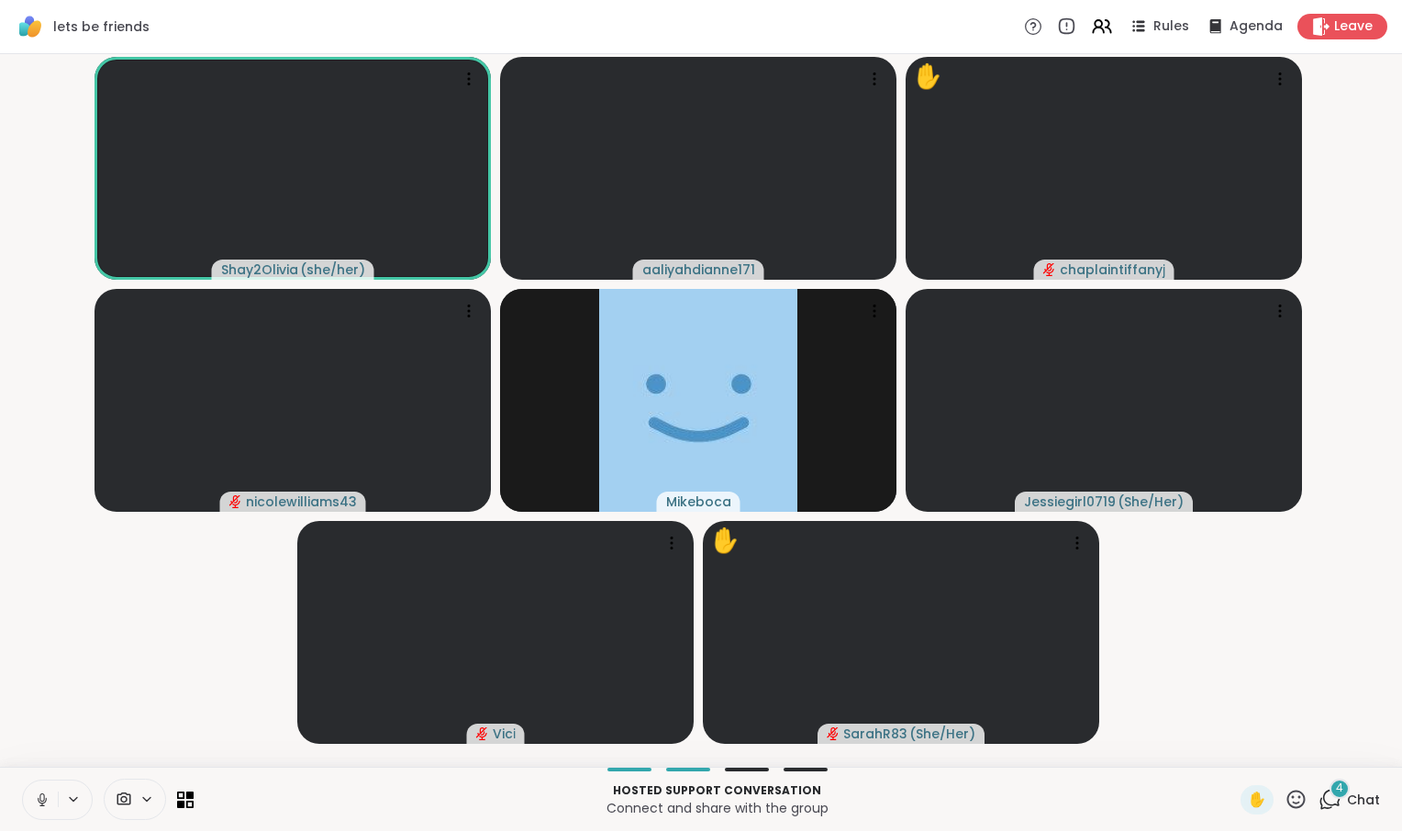
click at [39, 789] on button at bounding box center [40, 800] width 35 height 39
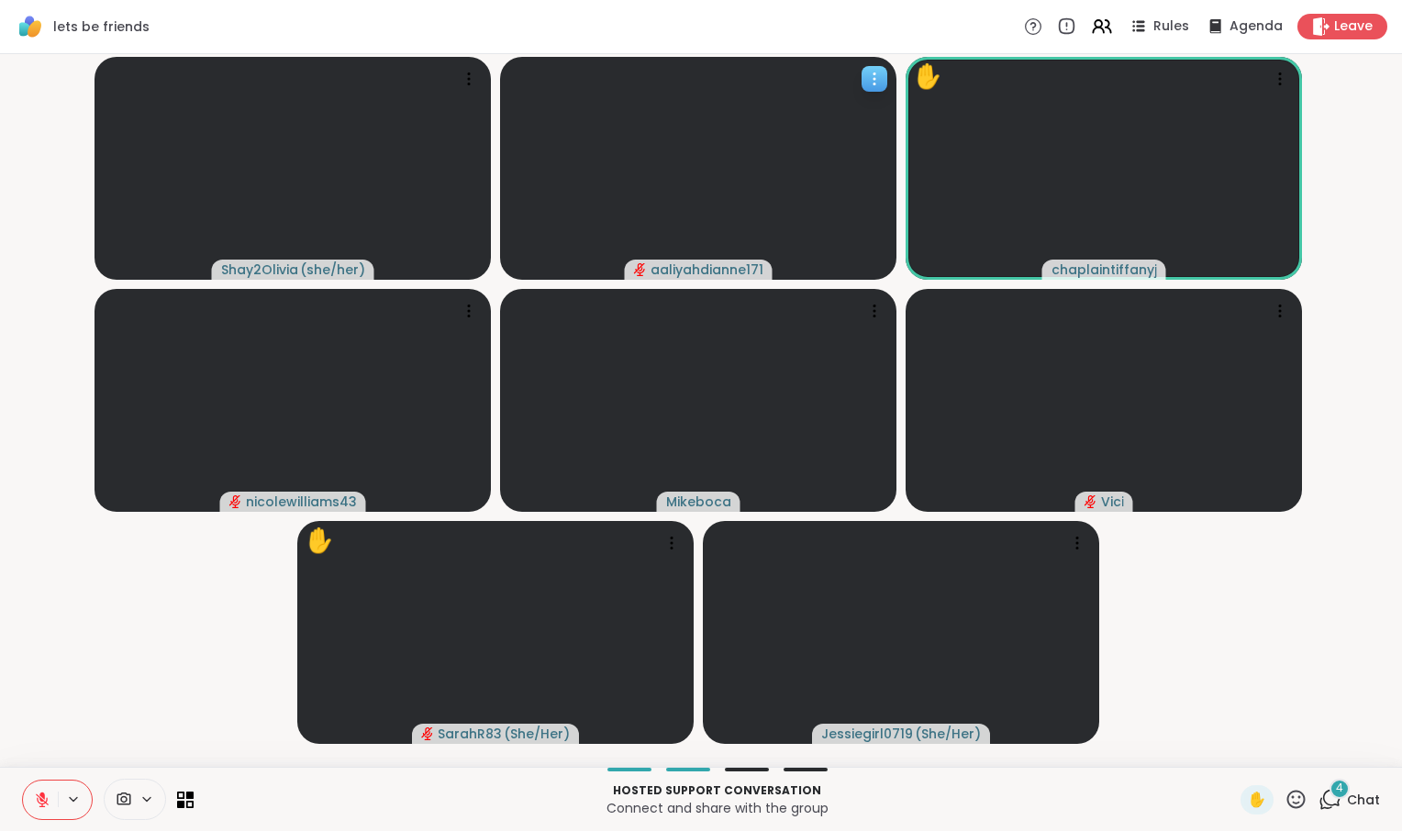
click at [870, 88] on icon at bounding box center [874, 79] width 18 height 18
click at [843, 108] on h4 "View Profile" at bounding box center [804, 101] width 77 height 18
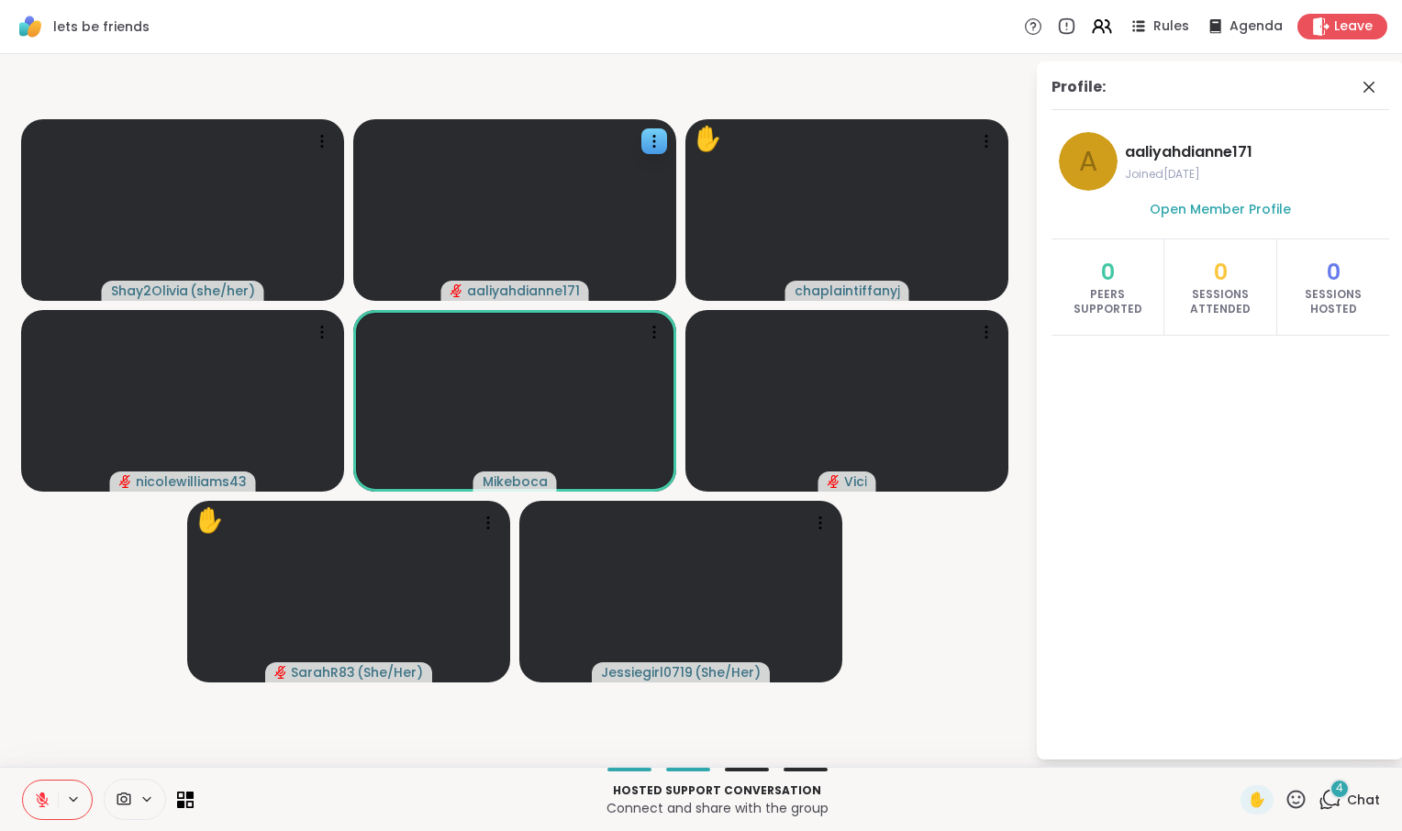
click at [166, 784] on div at bounding box center [135, 799] width 62 height 41
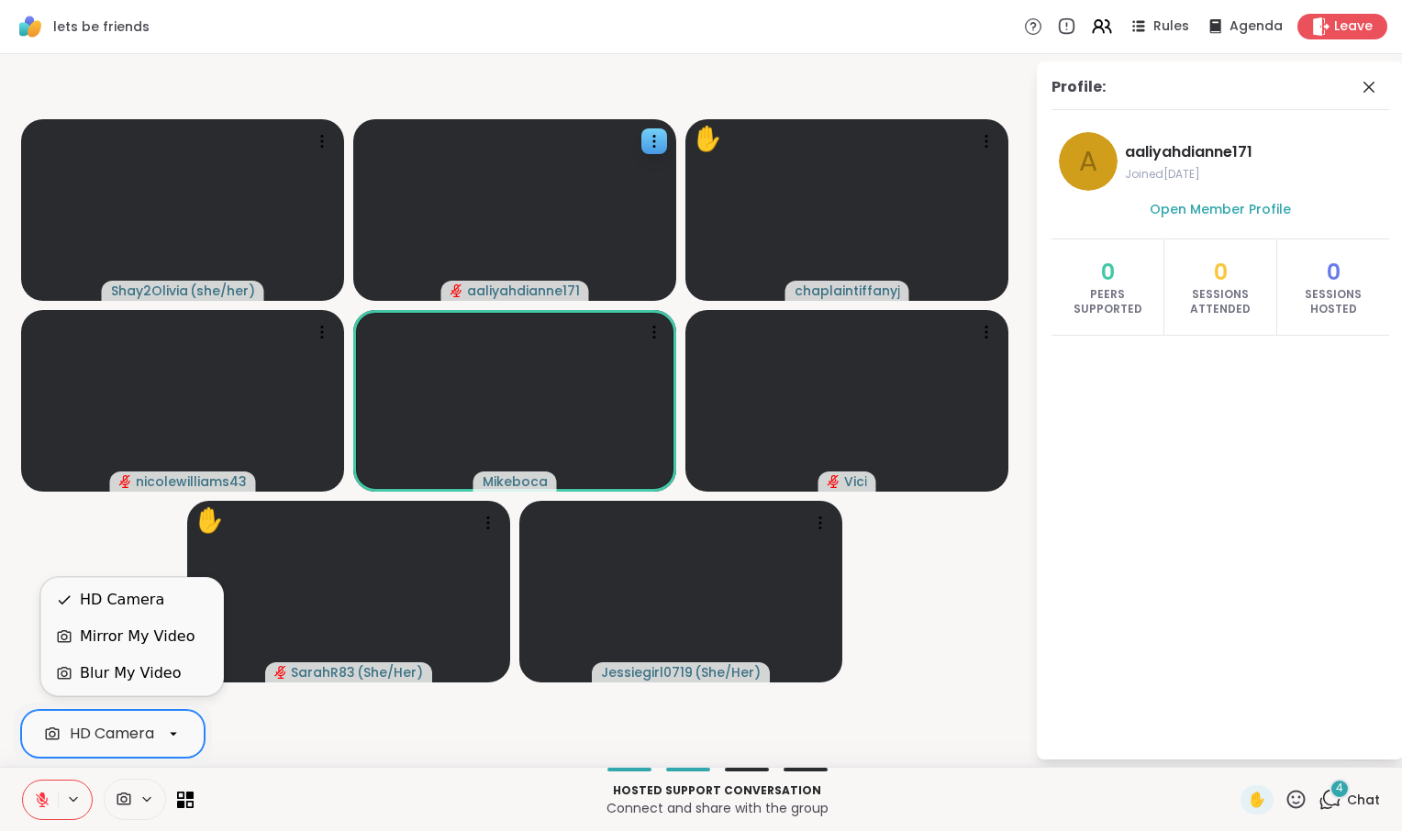
click at [169, 746] on div "HD Camera" at bounding box center [112, 734] width 183 height 48
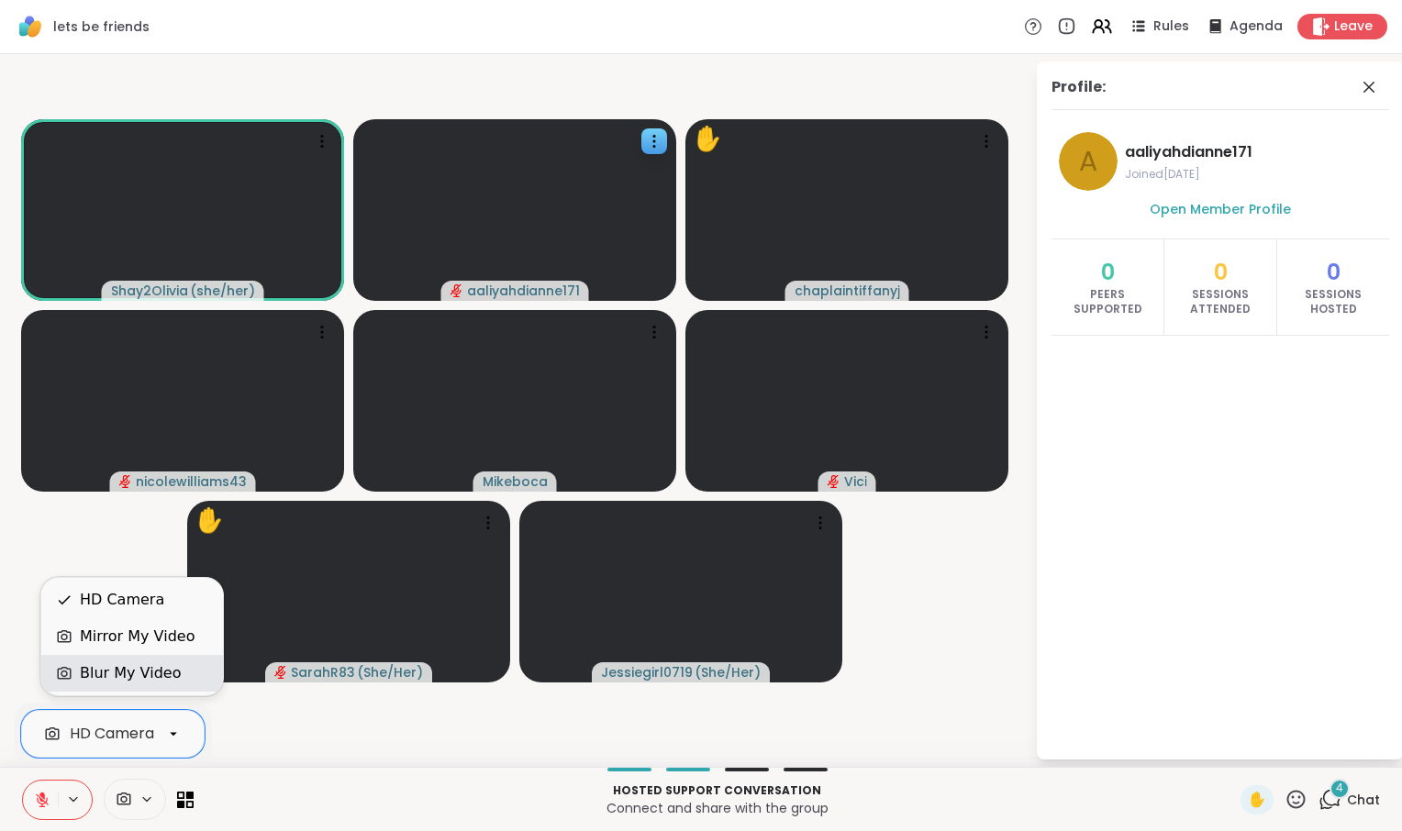
click at [145, 673] on div "Blur My Video" at bounding box center [130, 673] width 101 height 22
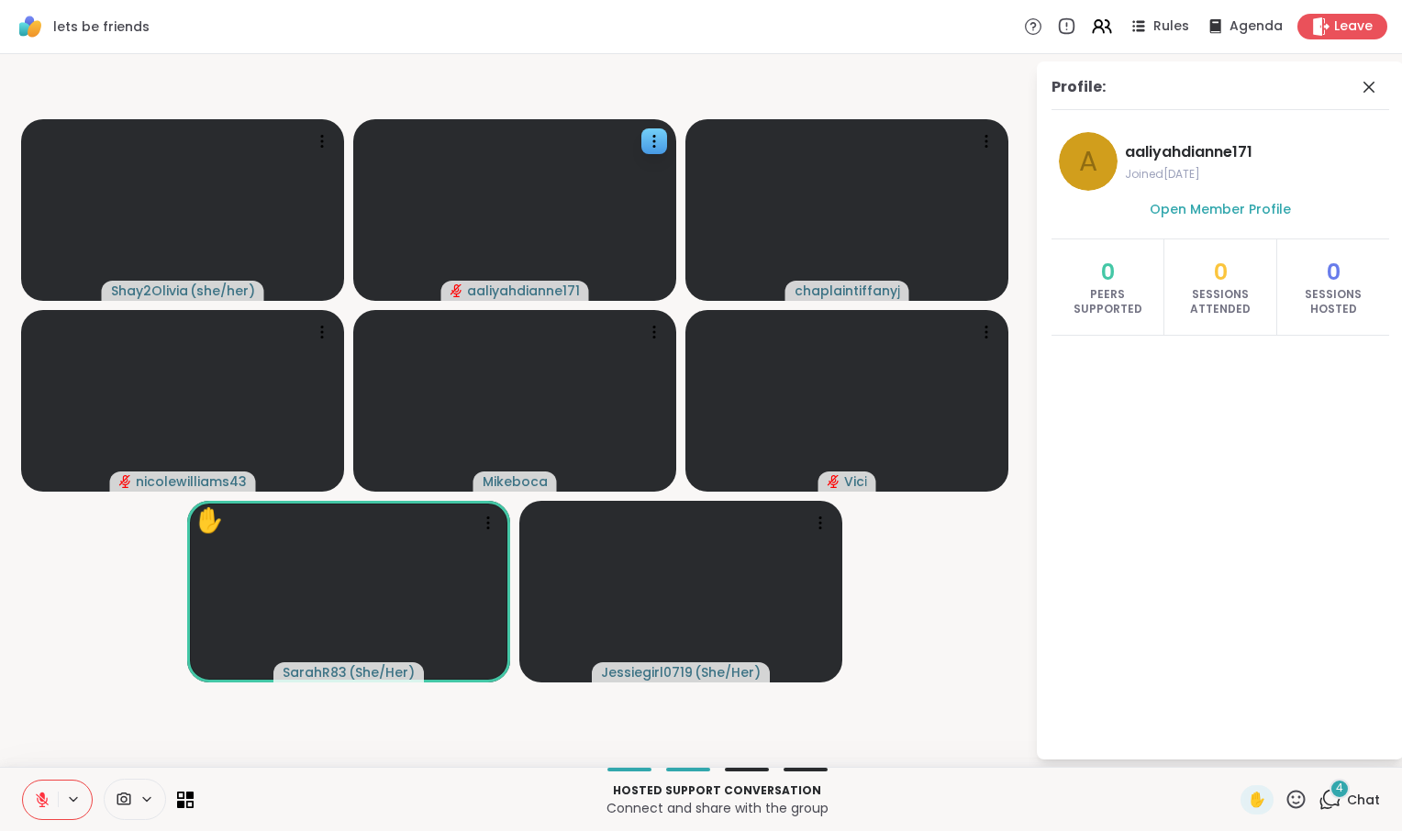
click at [1346, 107] on div "Profile:" at bounding box center [1220, 93] width 338 height 34
click at [1377, 92] on span at bounding box center [1371, 87] width 26 height 22
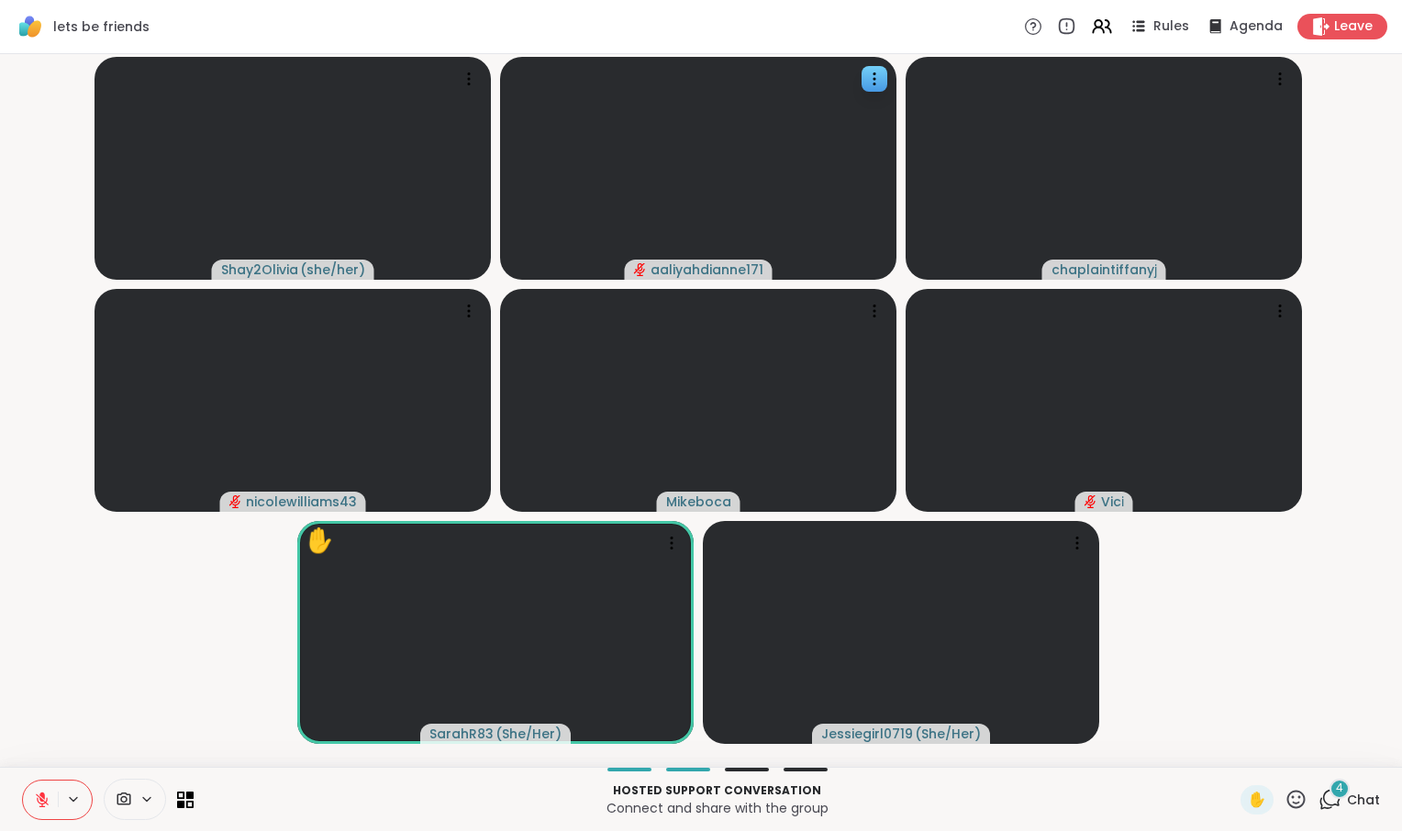
click at [1284, 796] on icon at bounding box center [1295, 799] width 23 height 23
click at [1233, 740] on span "❤️" at bounding box center [1242, 751] width 18 height 22
click at [1334, 37] on span "Leave" at bounding box center [1354, 26] width 40 height 19
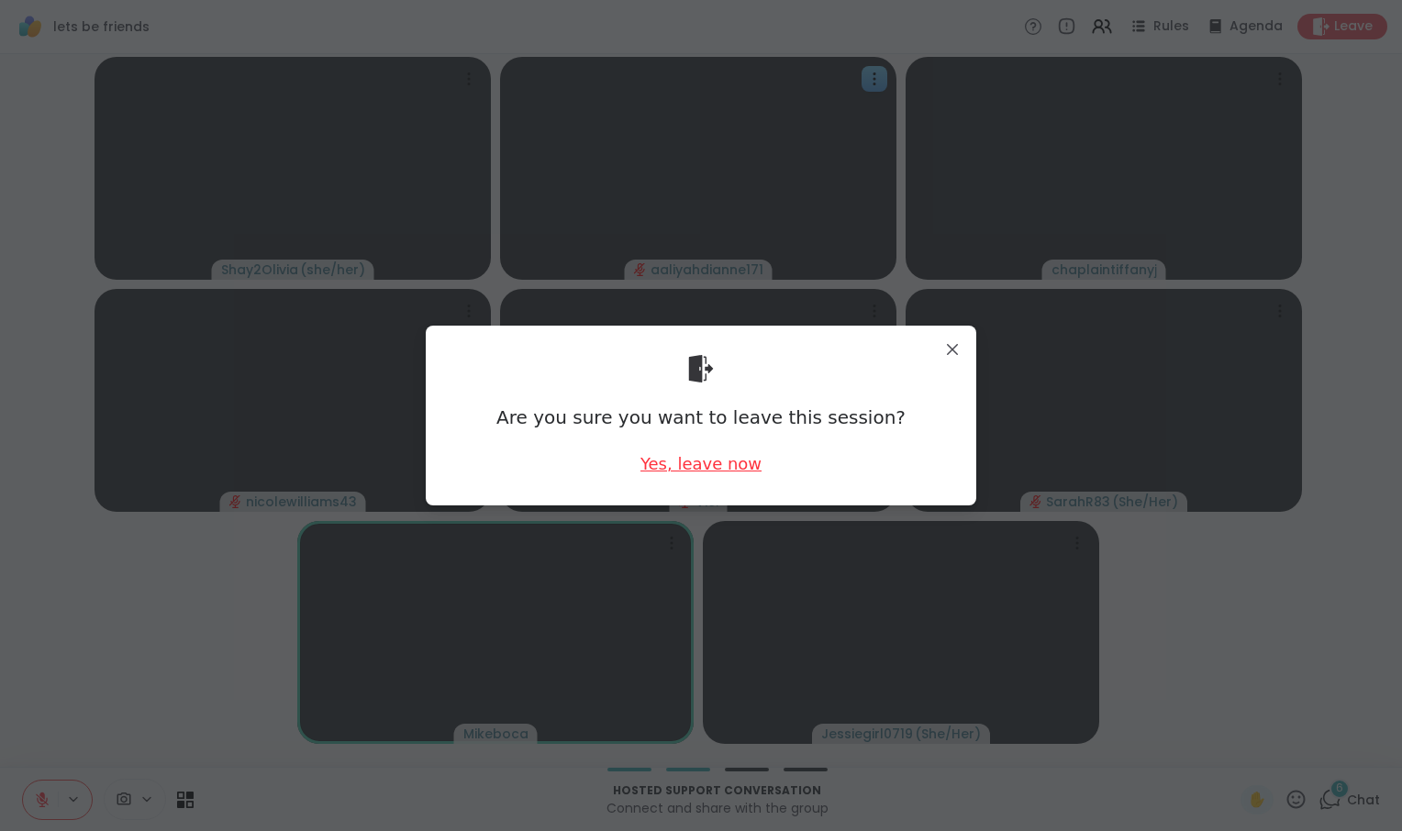
click at [684, 465] on div "Yes, leave now" at bounding box center [700, 463] width 121 height 23
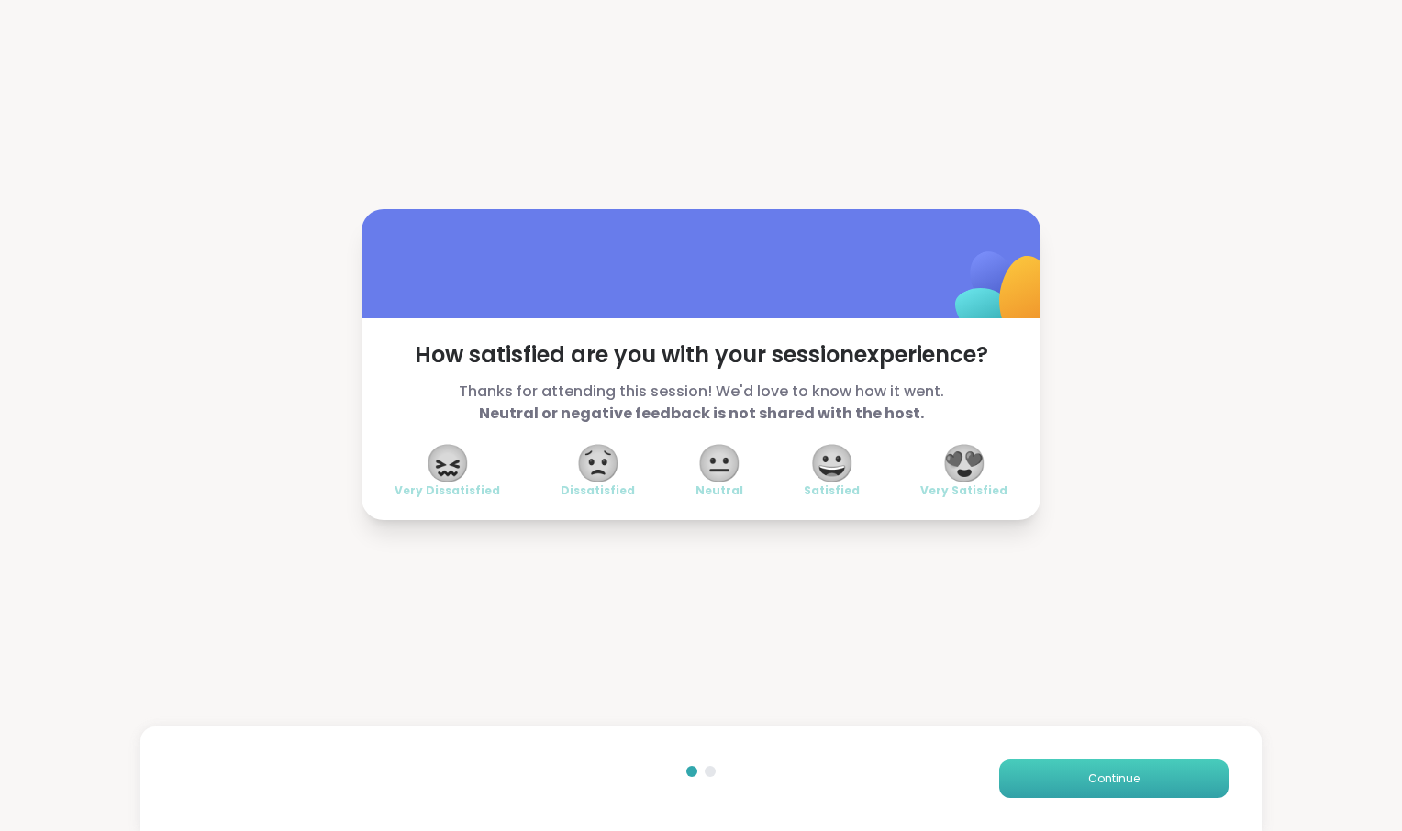
click at [1047, 774] on button "Continue" at bounding box center [1113, 779] width 229 height 39
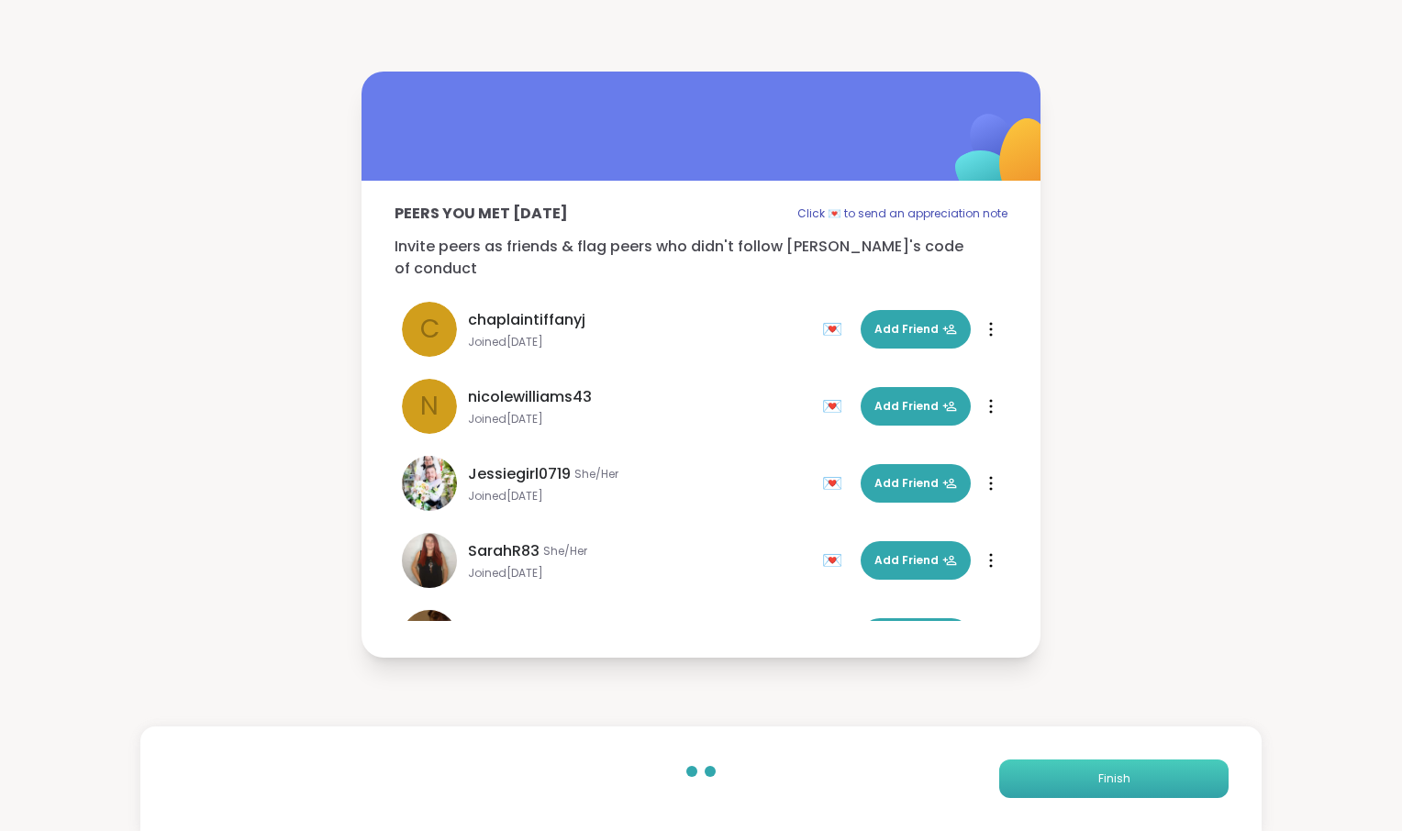
click at [1047, 774] on button "Finish" at bounding box center [1113, 779] width 229 height 39
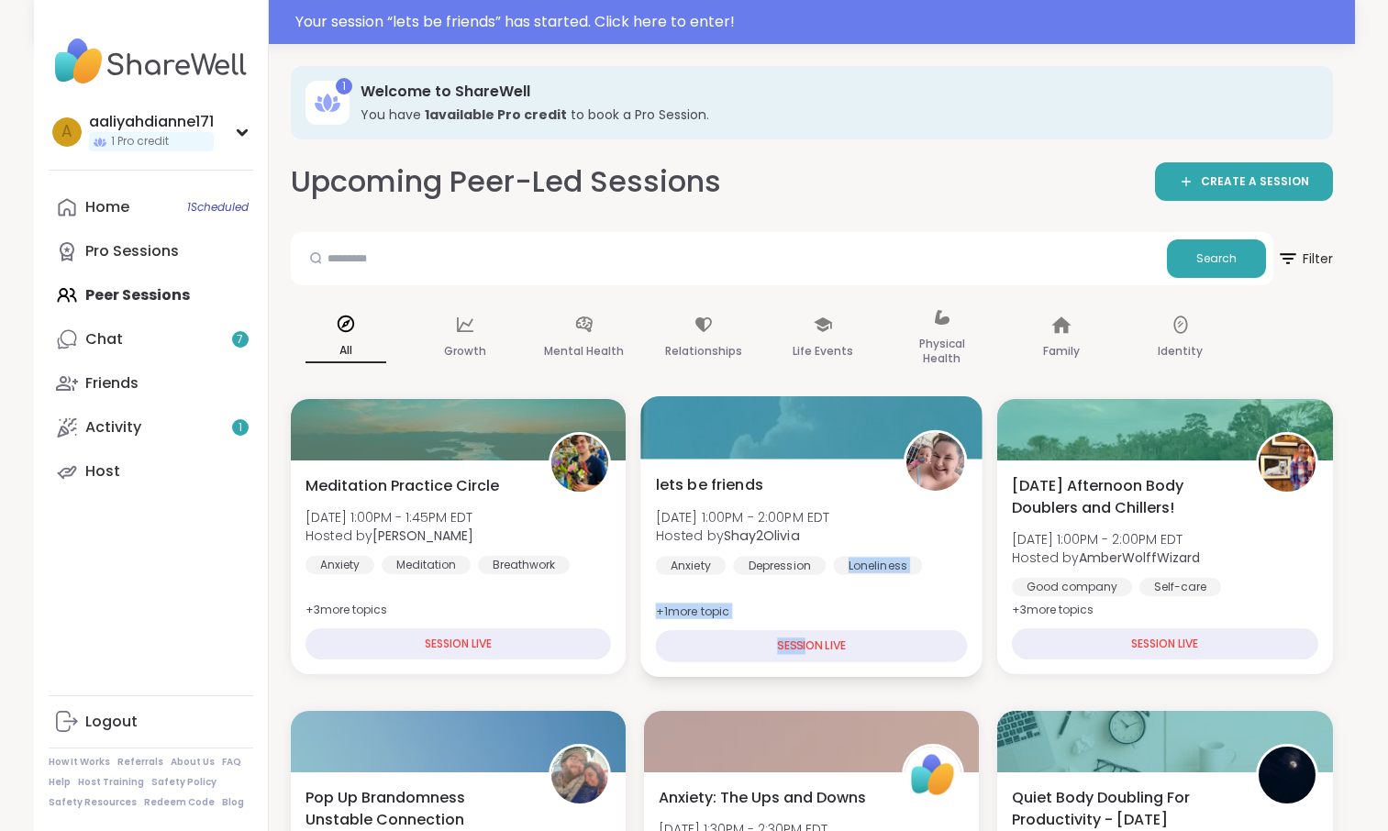
drag, startPoint x: 899, startPoint y: 639, endPoint x: 835, endPoint y: 703, distance: 90.8
click at [835, 677] on div "lets be friends Tue, Sep 09 | 1:00PM - 2:00PM EDT Hosted by Shay2Olivia Anxiety…" at bounding box center [811, 568] width 342 height 218
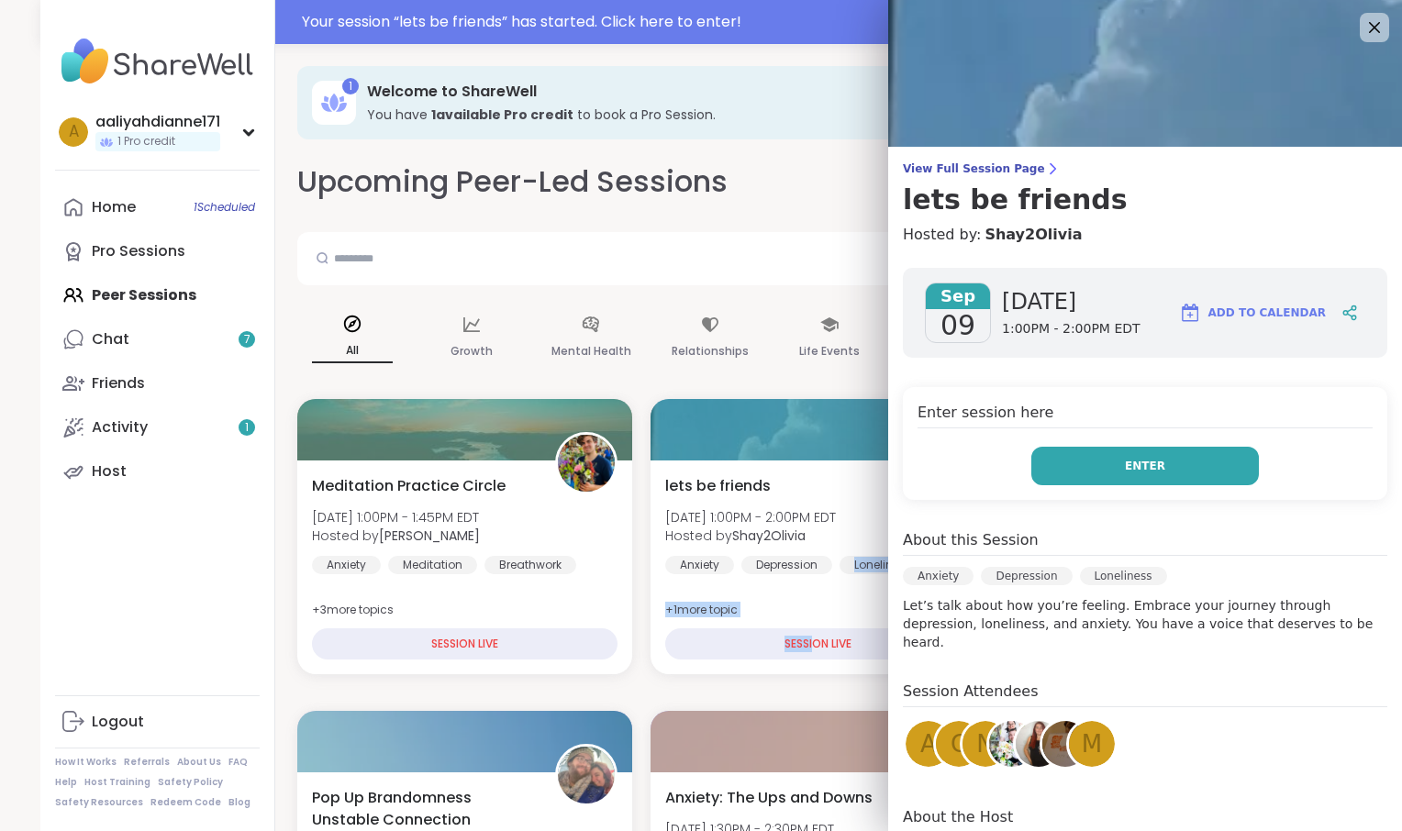
drag, startPoint x: 835, startPoint y: 703, endPoint x: 1091, endPoint y: 538, distance: 304.6
click at [1091, 485] on button "Enter" at bounding box center [1145, 466] width 228 height 39
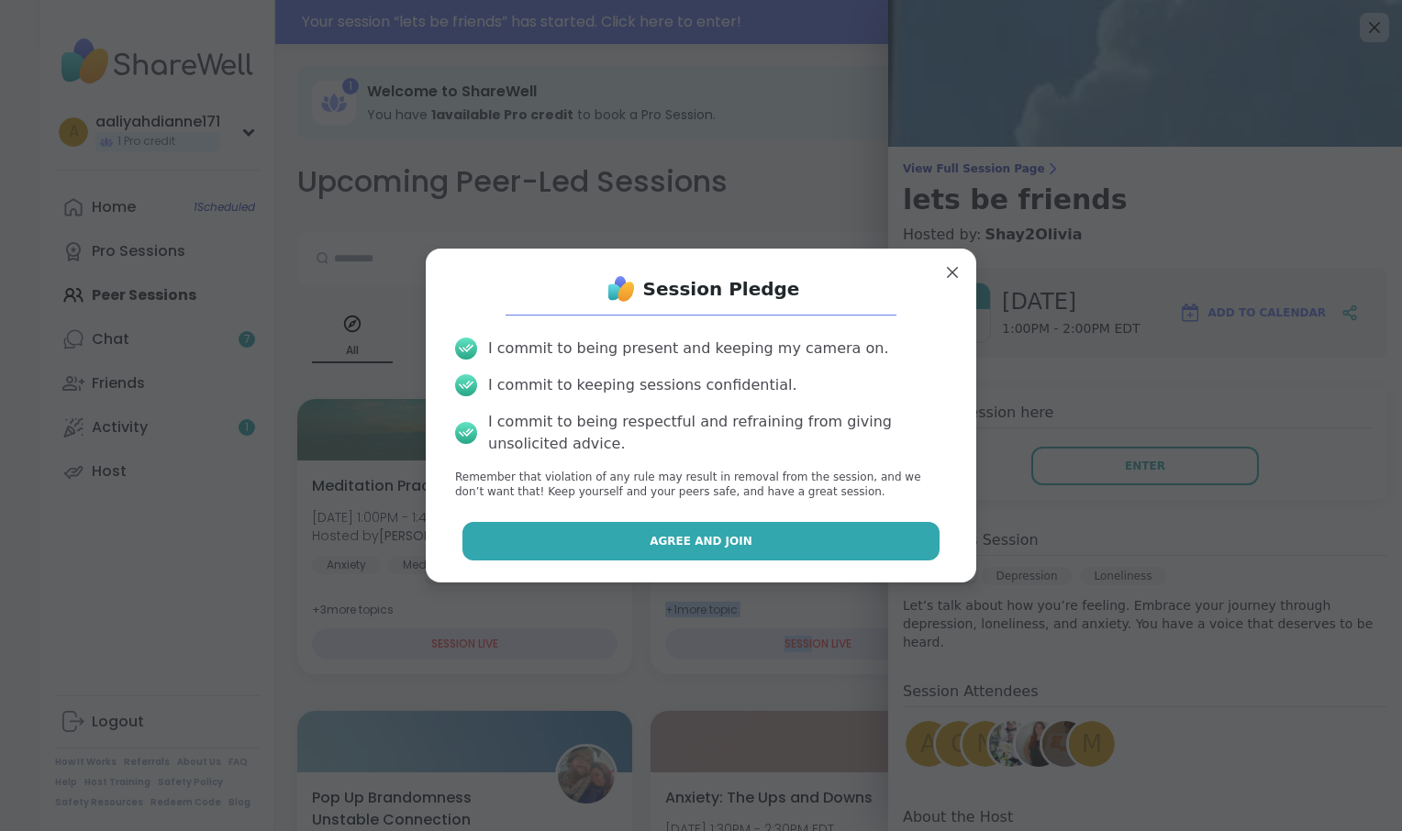
click at [650, 550] on span "Agree and Join" at bounding box center [701, 541] width 103 height 17
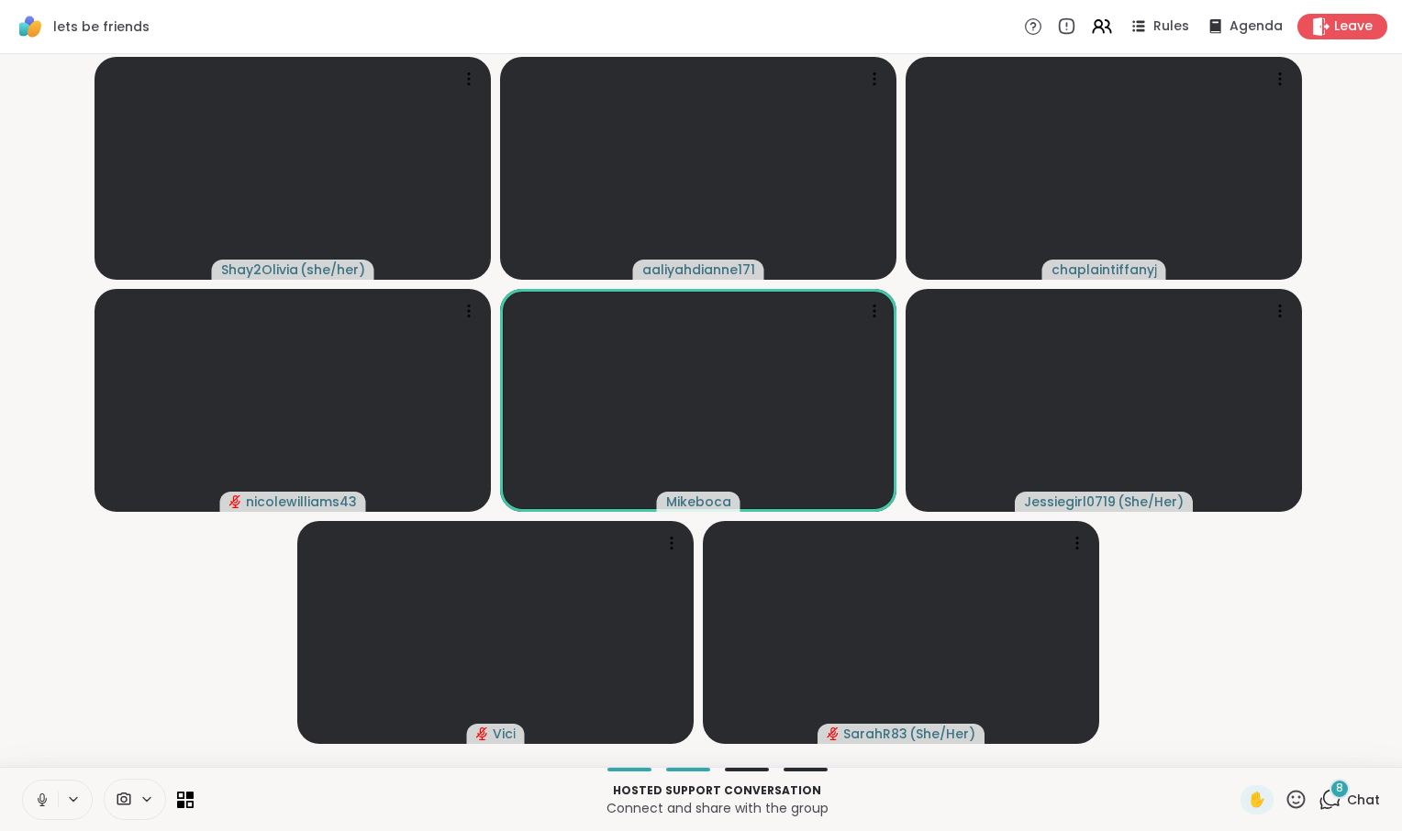
click at [47, 792] on icon at bounding box center [42, 800] width 17 height 17
click at [163, 805] on div at bounding box center [135, 799] width 62 height 41
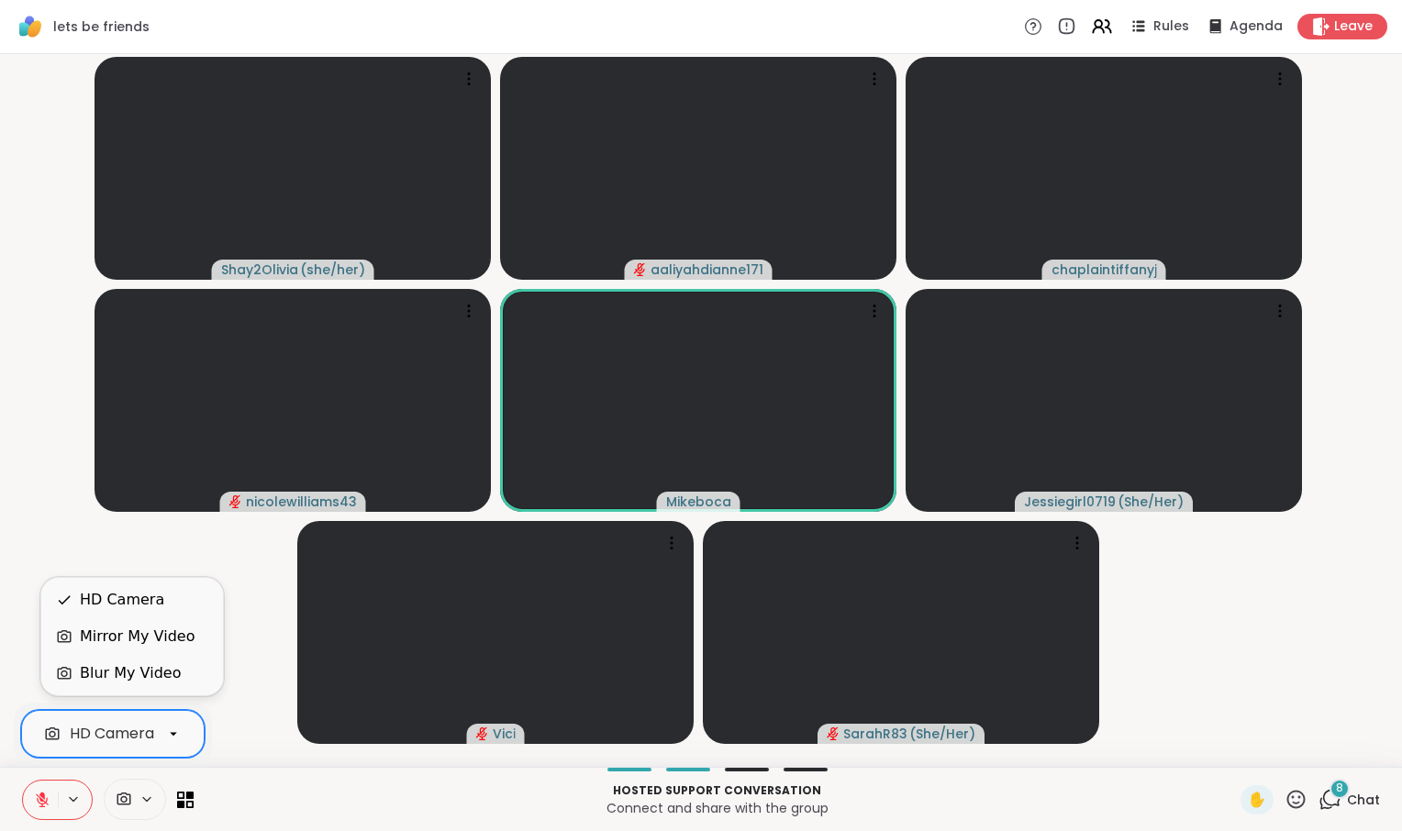
click at [166, 748] on div "HD Camera" at bounding box center [112, 734] width 183 height 48
click at [158, 675] on div "Blur My Video" at bounding box center [130, 673] width 101 height 22
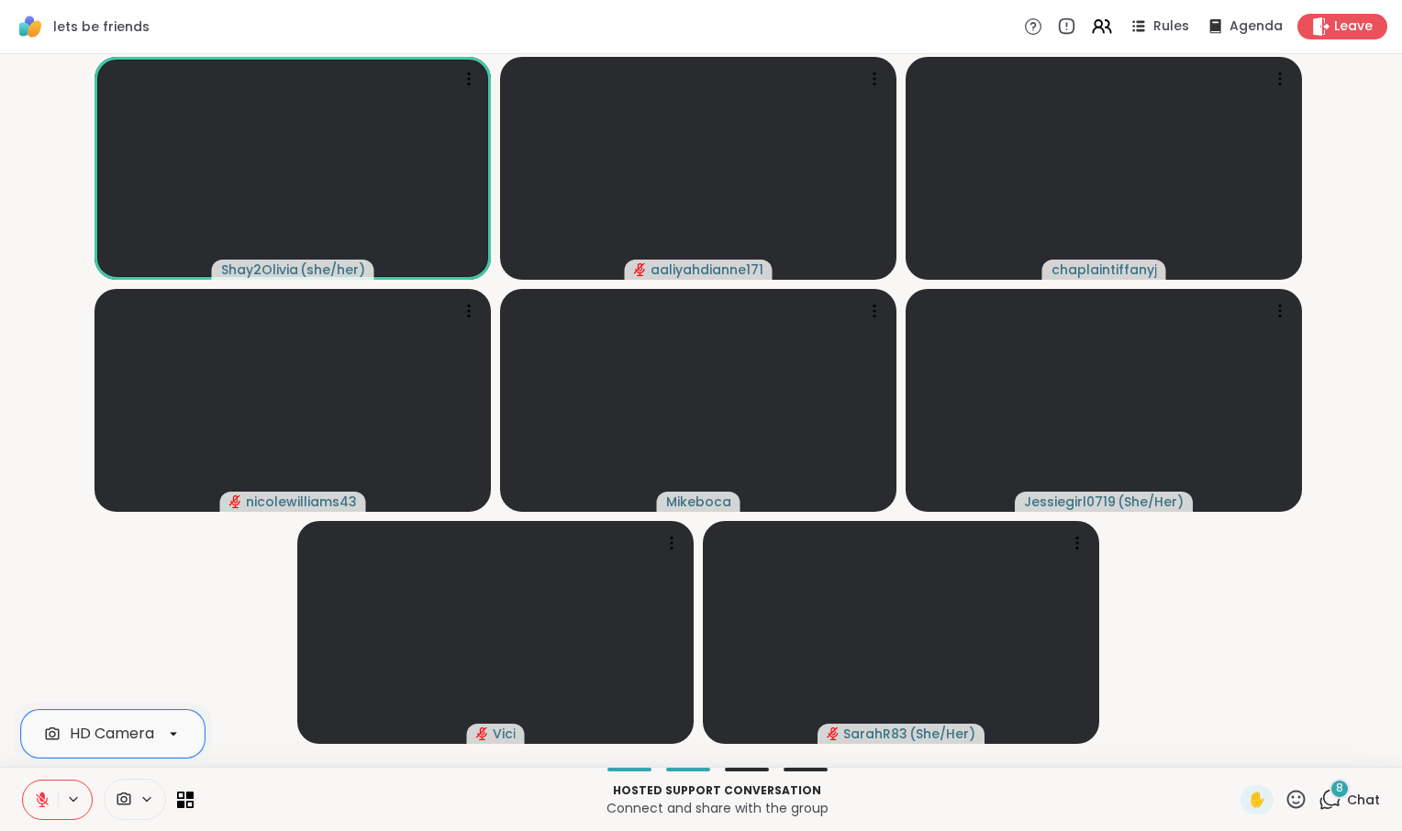
click at [49, 795] on icon at bounding box center [42, 800] width 13 height 13
click at [50, 795] on icon at bounding box center [42, 800] width 17 height 17
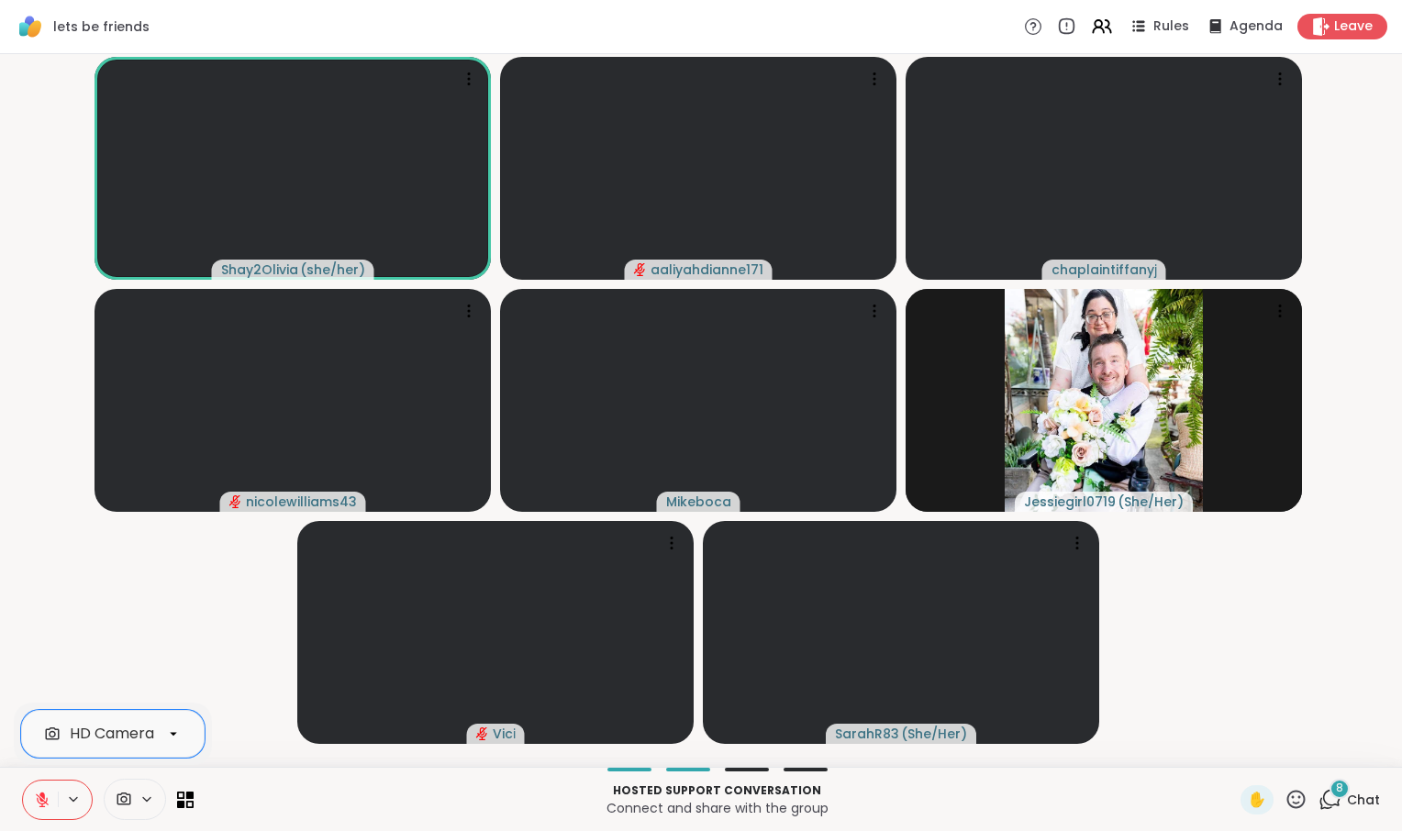
click at [49, 795] on icon at bounding box center [42, 800] width 13 height 13
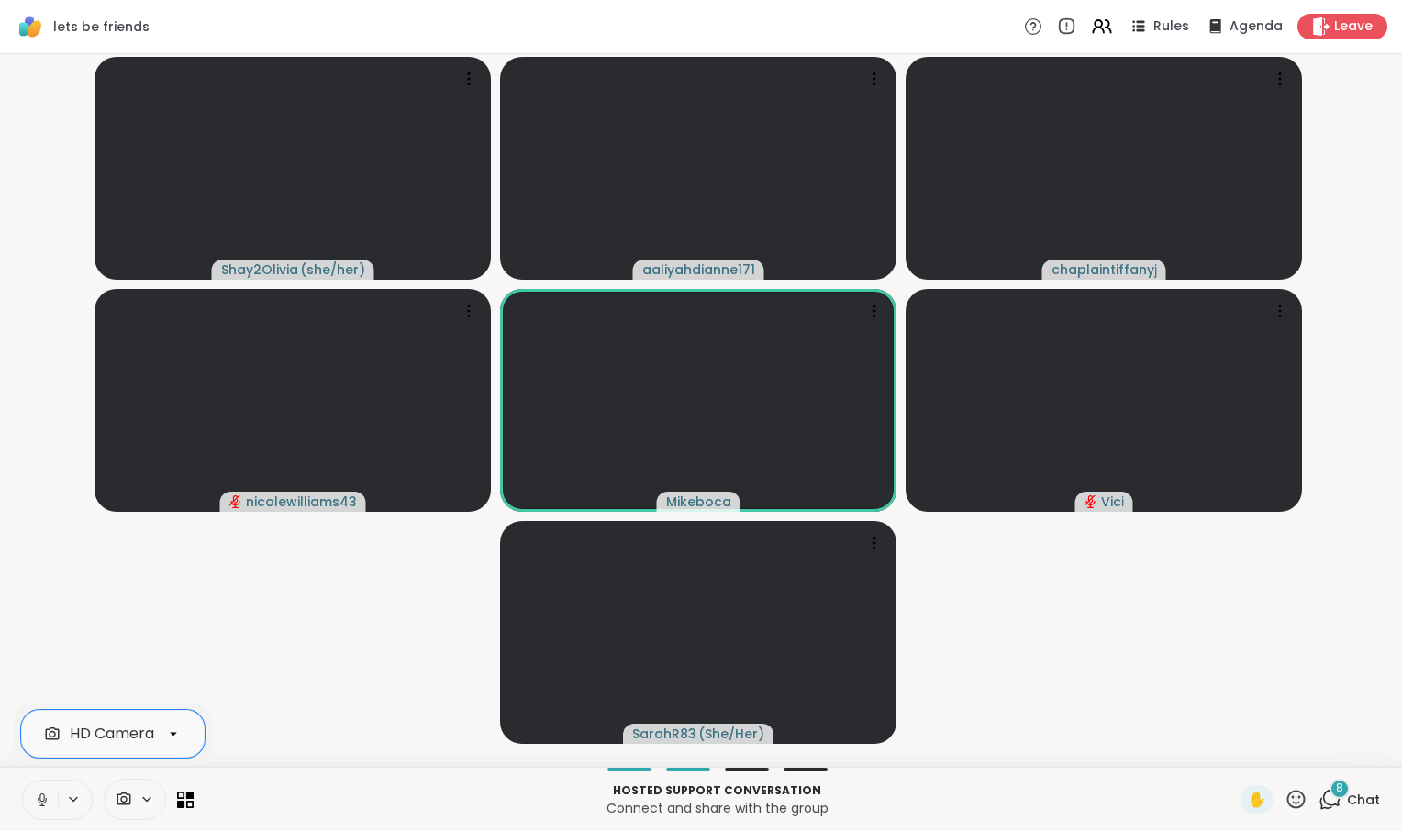
click at [50, 795] on icon at bounding box center [42, 800] width 17 height 17
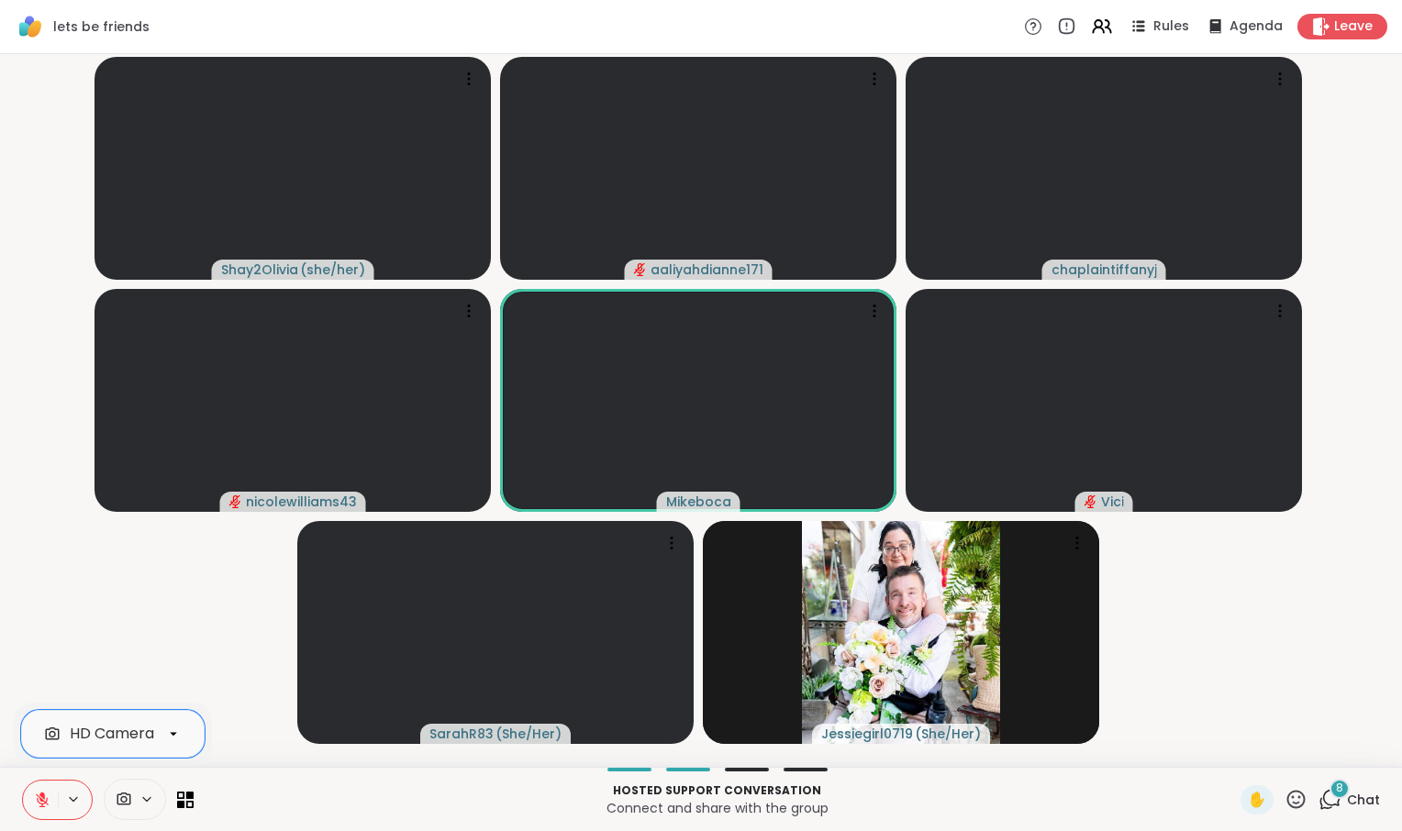
click at [238, 697] on video-player-container "Shay2Olivia ( she/her ) aaliyahdianne171 chaplaintiffanyj nicolewilliams43 Mike…" at bounding box center [701, 410] width 1380 height 698
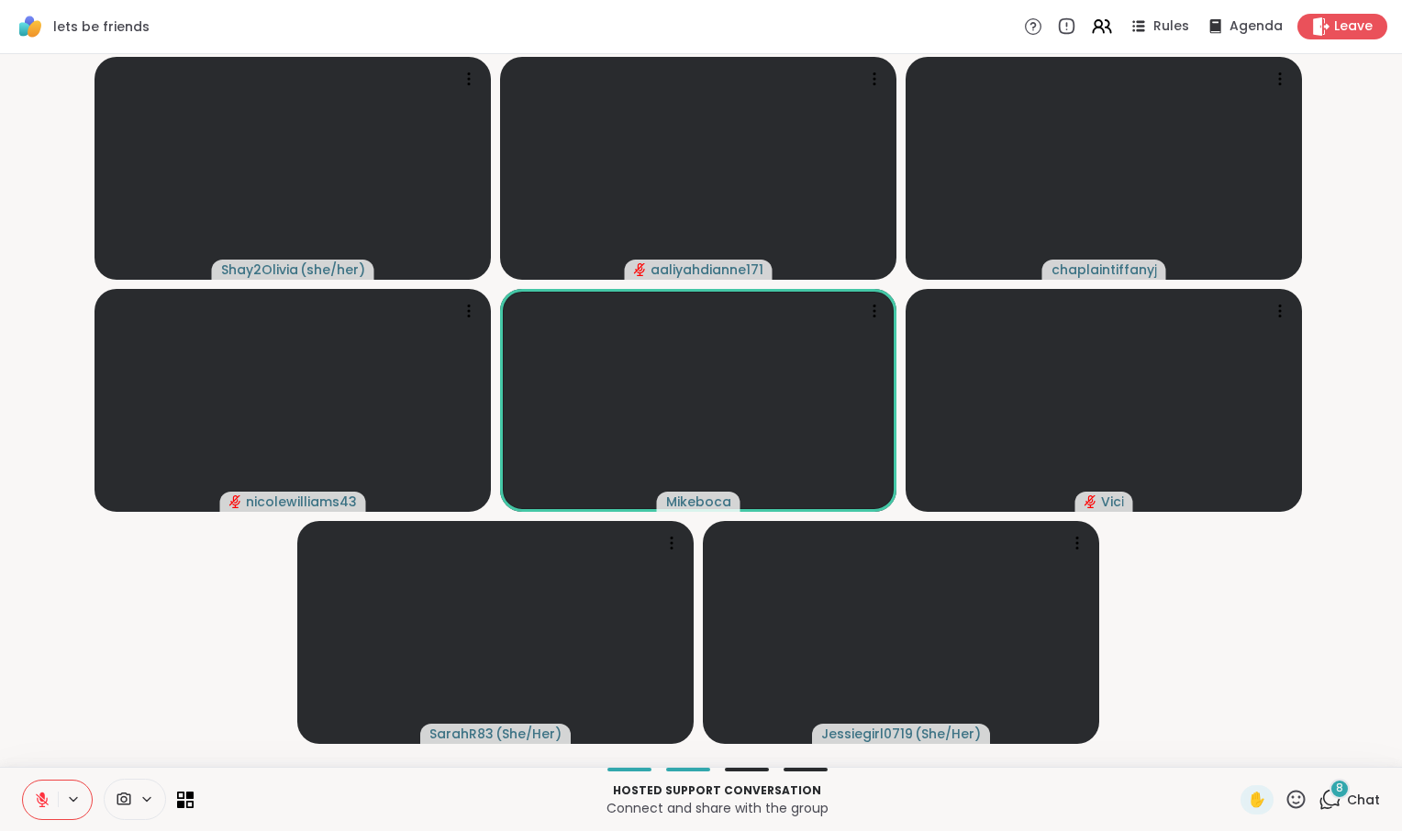
click at [1347, 801] on span "Chat" at bounding box center [1363, 800] width 33 height 18
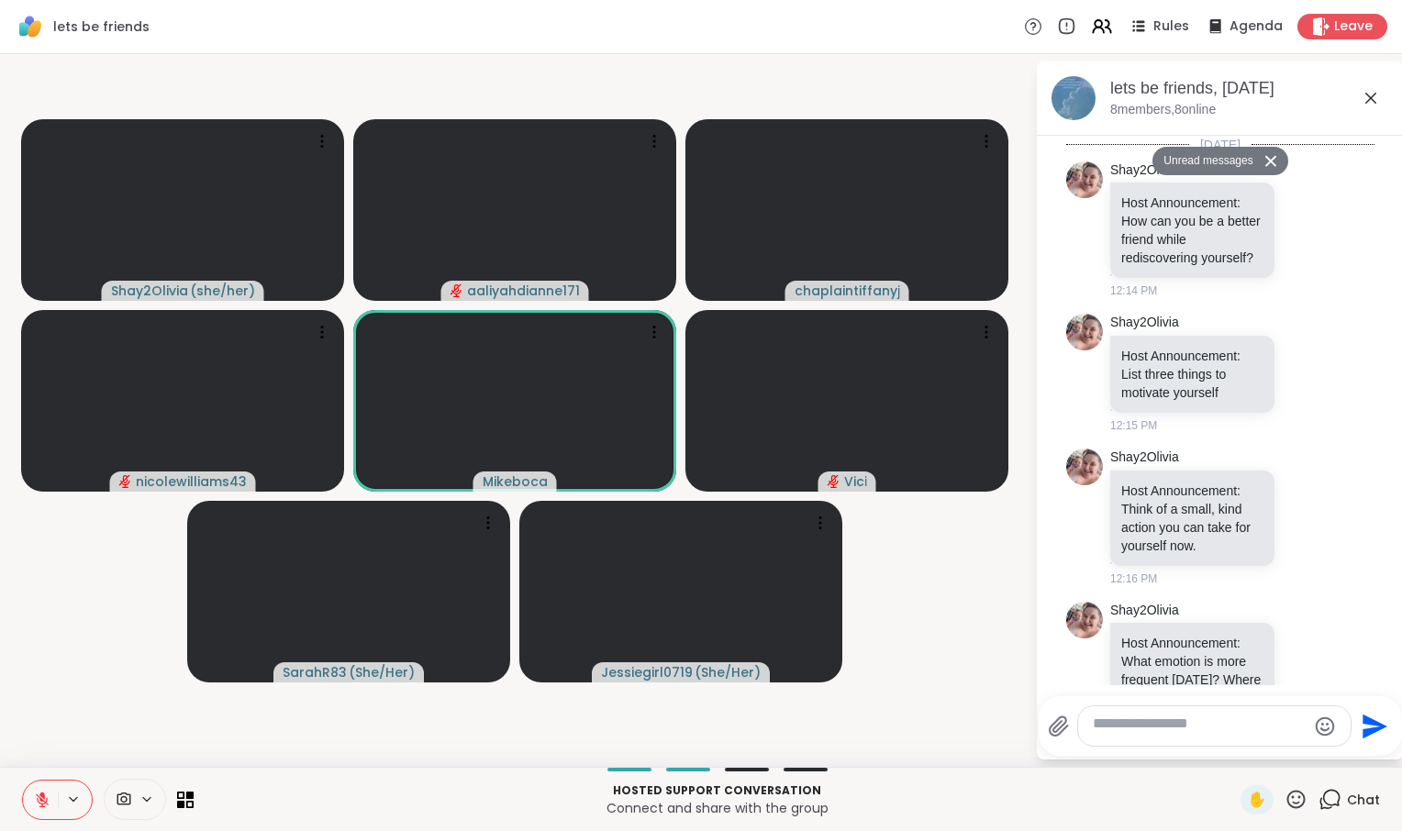
scroll to position [5451, 0]
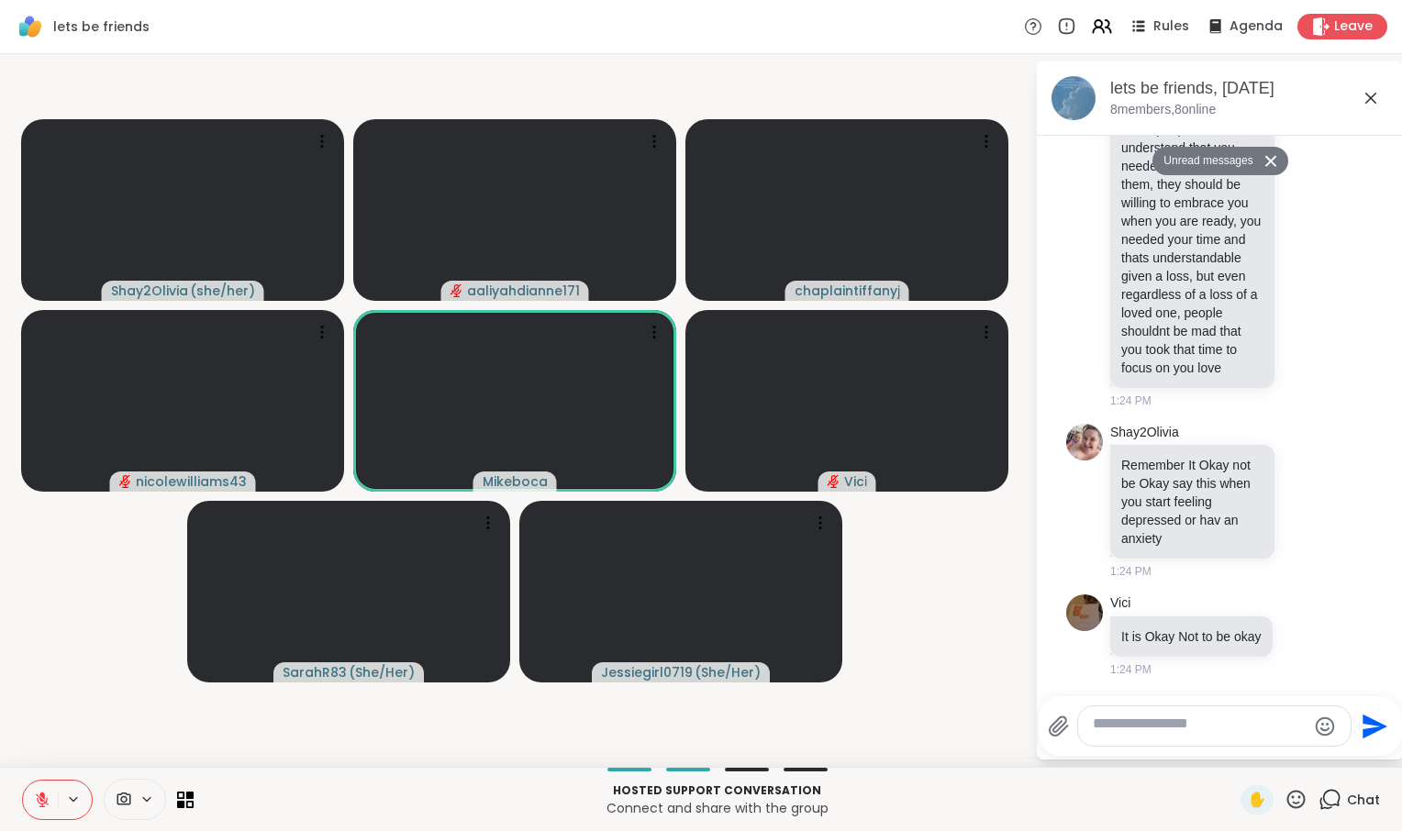
click at [1347, 801] on span "Chat" at bounding box center [1363, 800] width 33 height 18
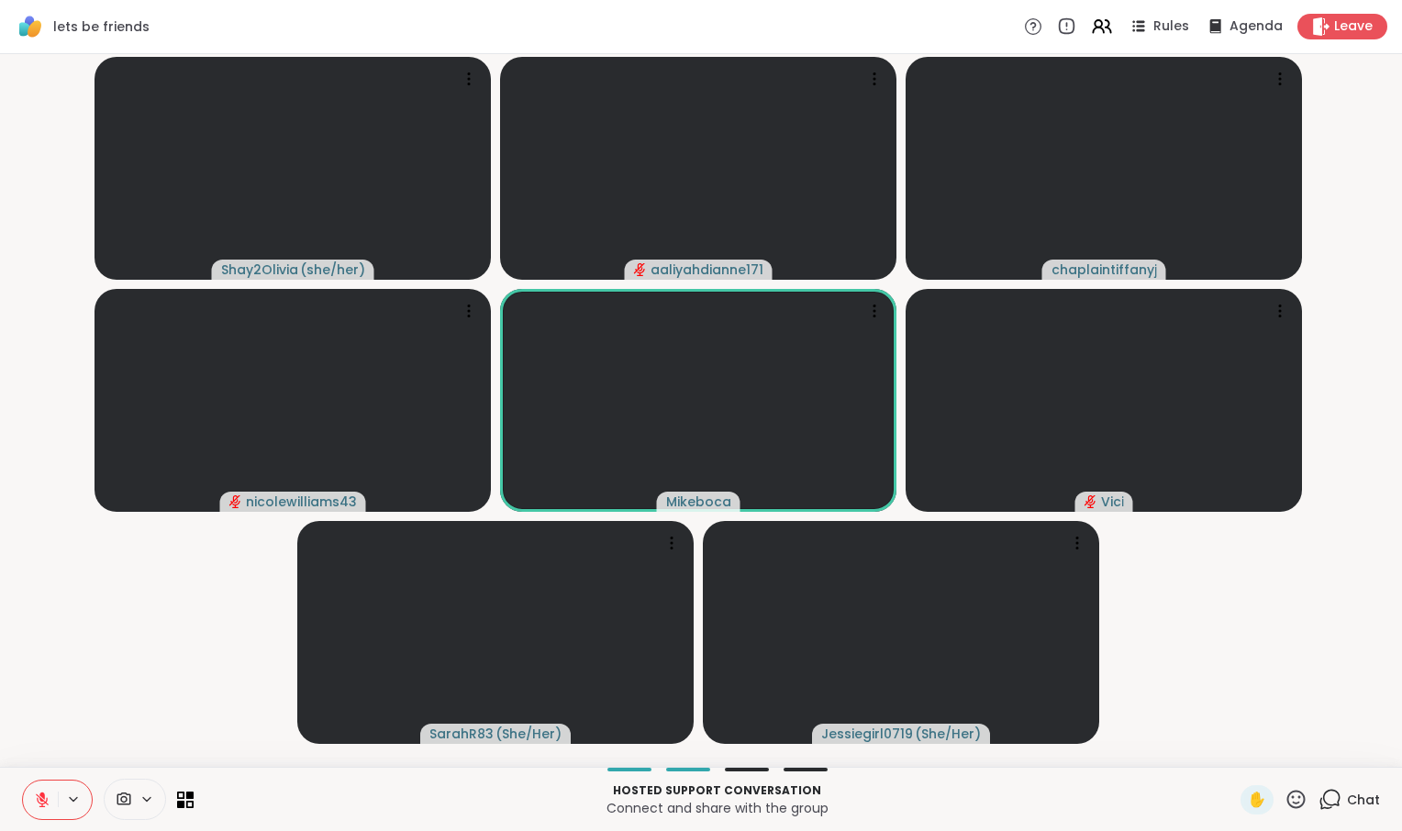
click at [1347, 801] on span "Chat" at bounding box center [1363, 800] width 33 height 18
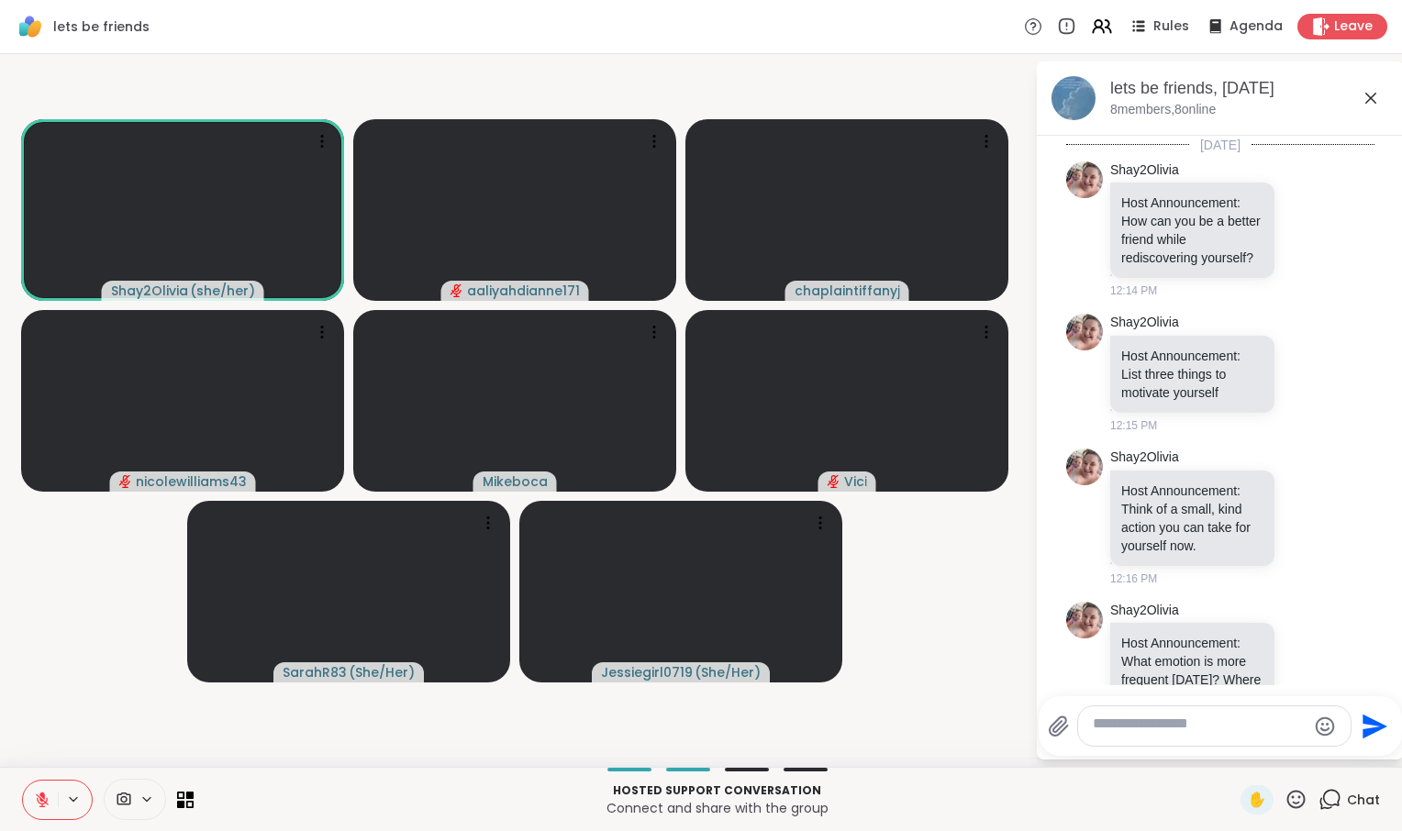
scroll to position [5374, 0]
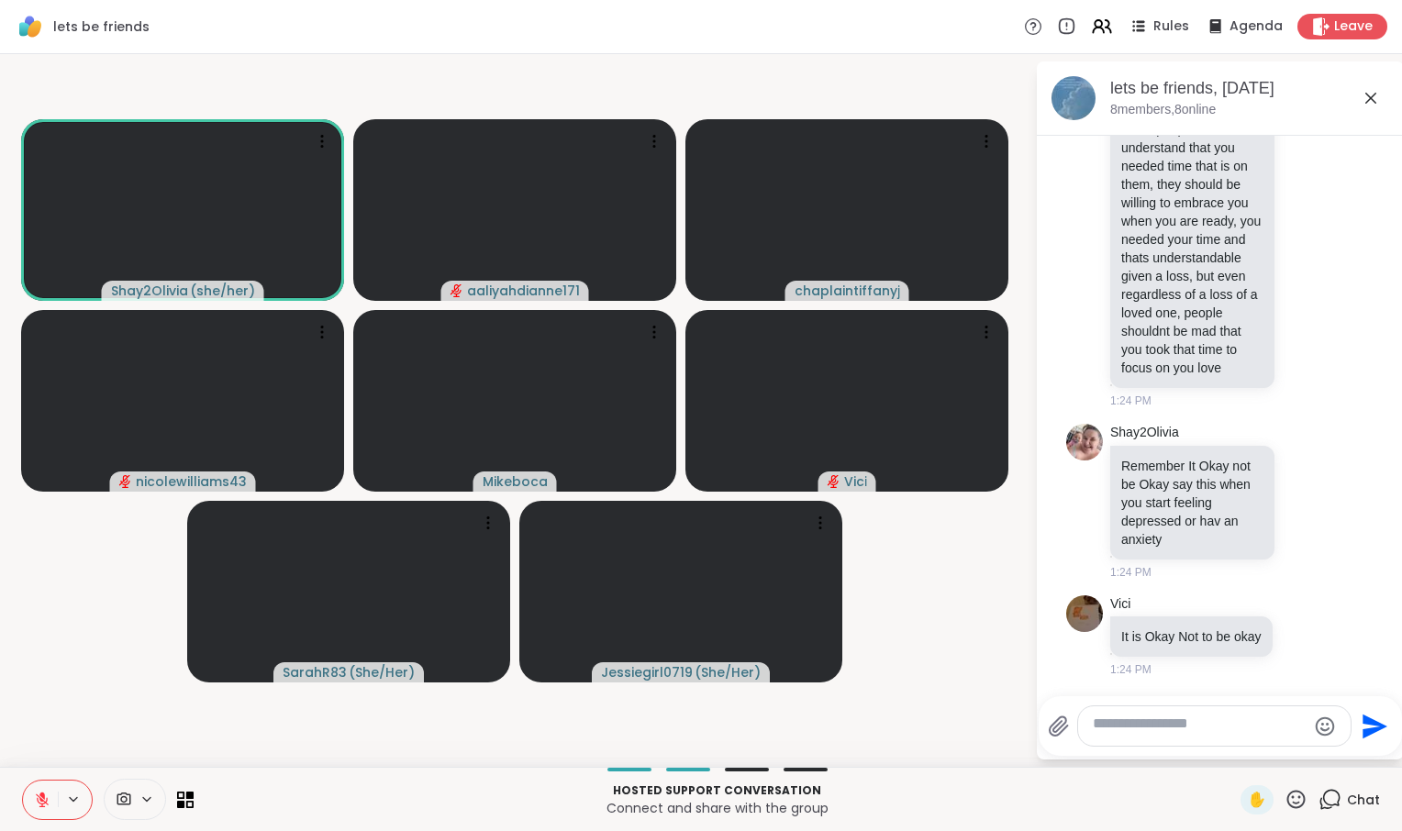
click at [1347, 801] on span "Chat" at bounding box center [1363, 800] width 33 height 18
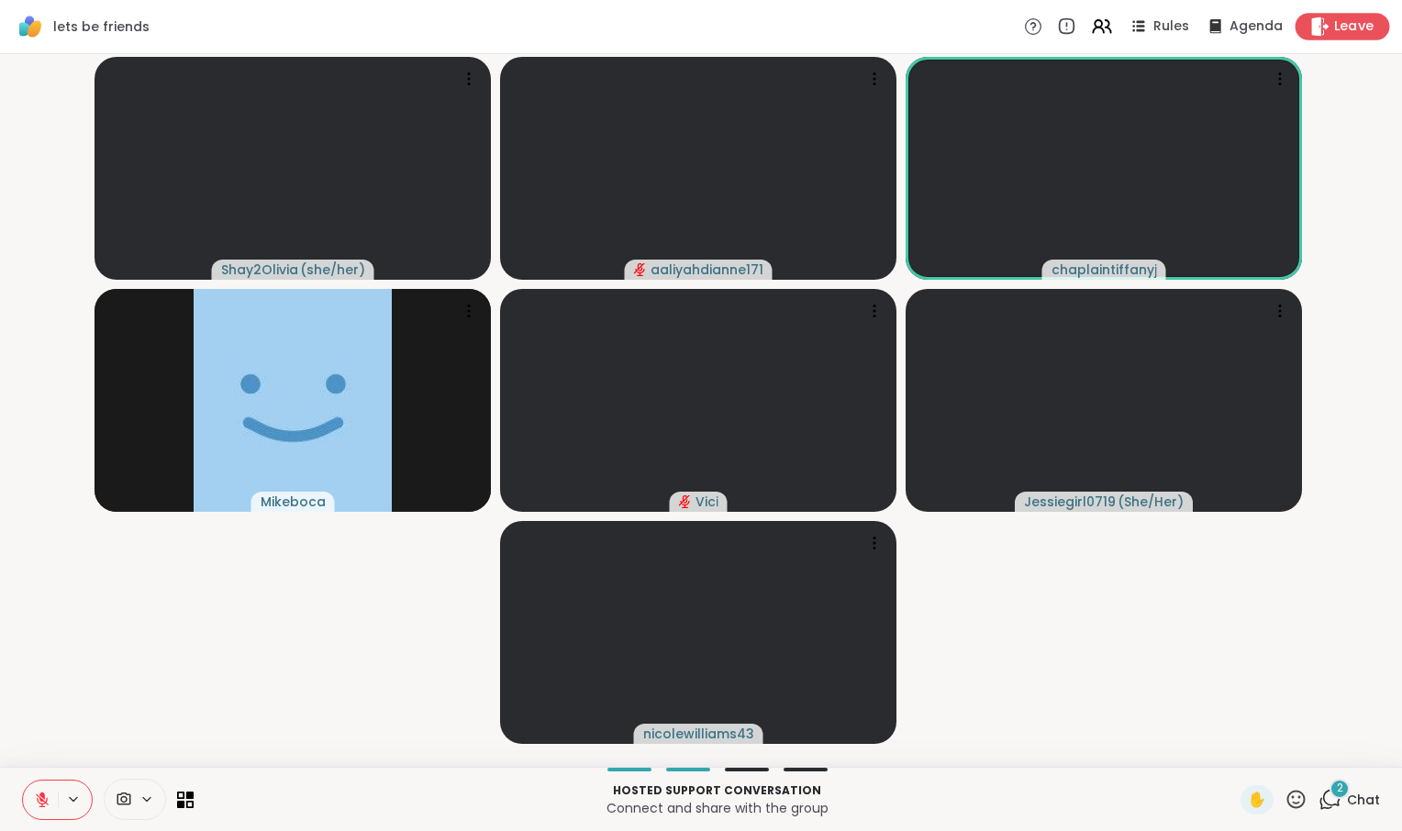
click at [1341, 34] on span "Leave" at bounding box center [1354, 26] width 40 height 19
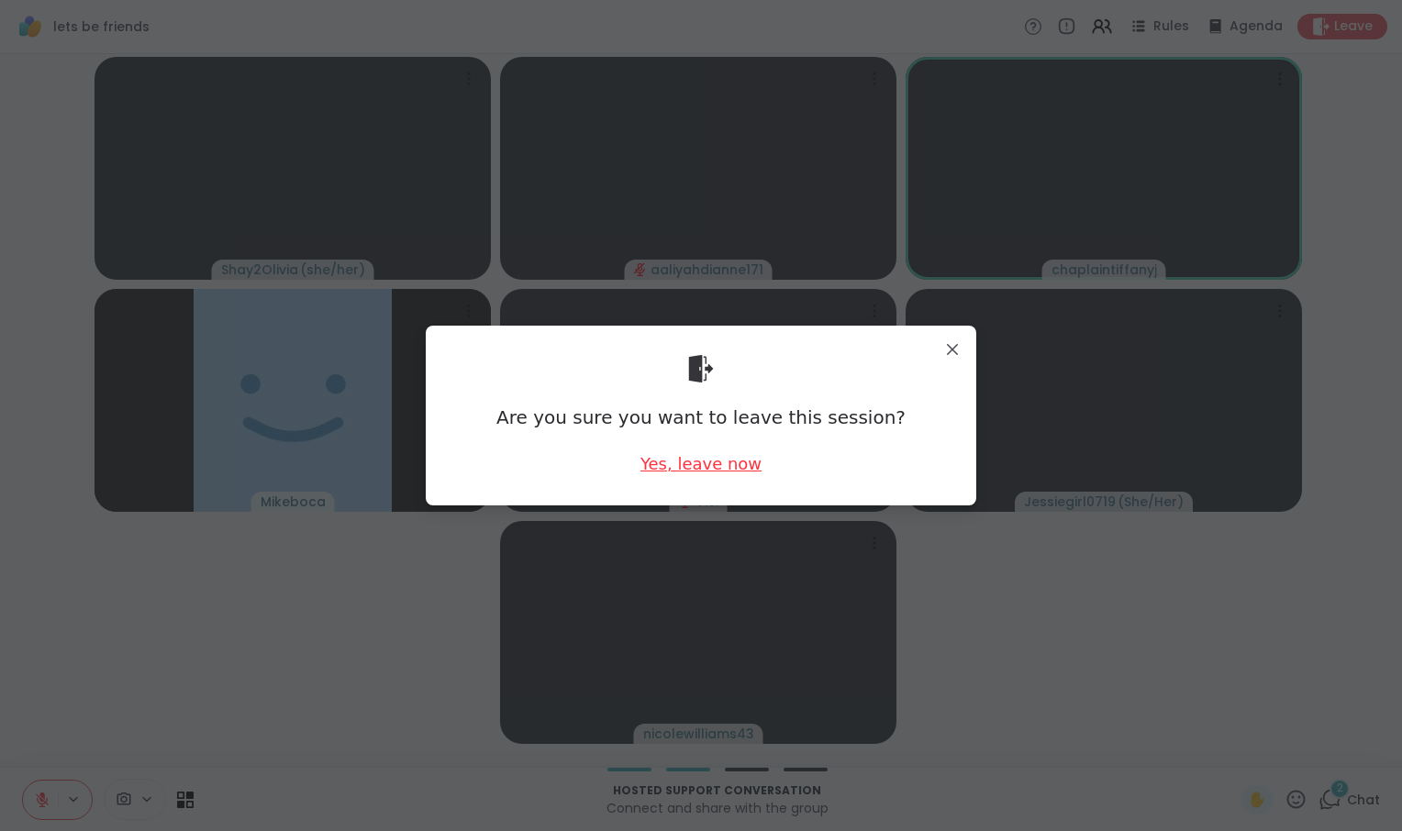
click at [739, 475] on div "Yes, leave now" at bounding box center [700, 463] width 121 height 23
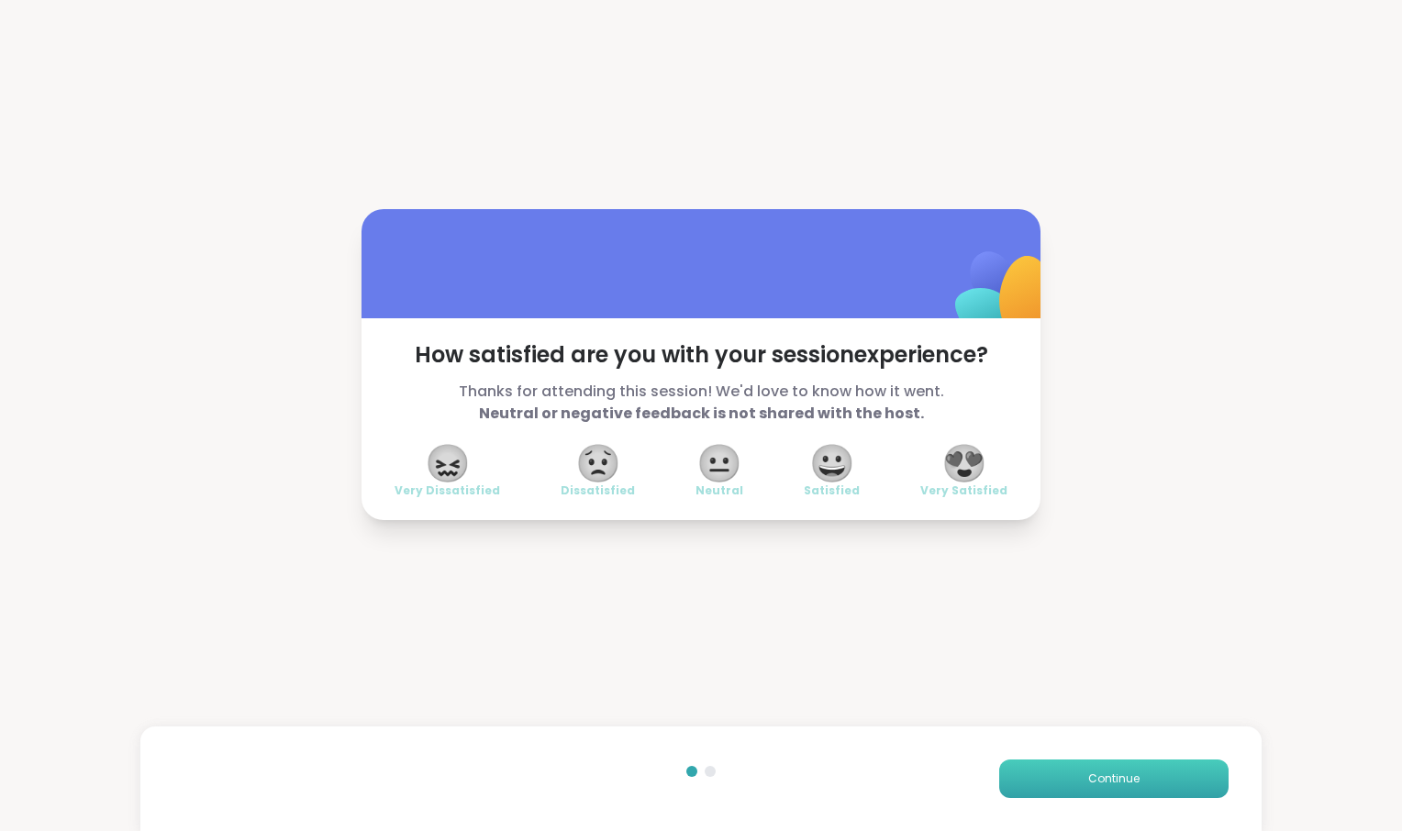
click at [1088, 778] on span "Continue" at bounding box center [1113, 779] width 51 height 17
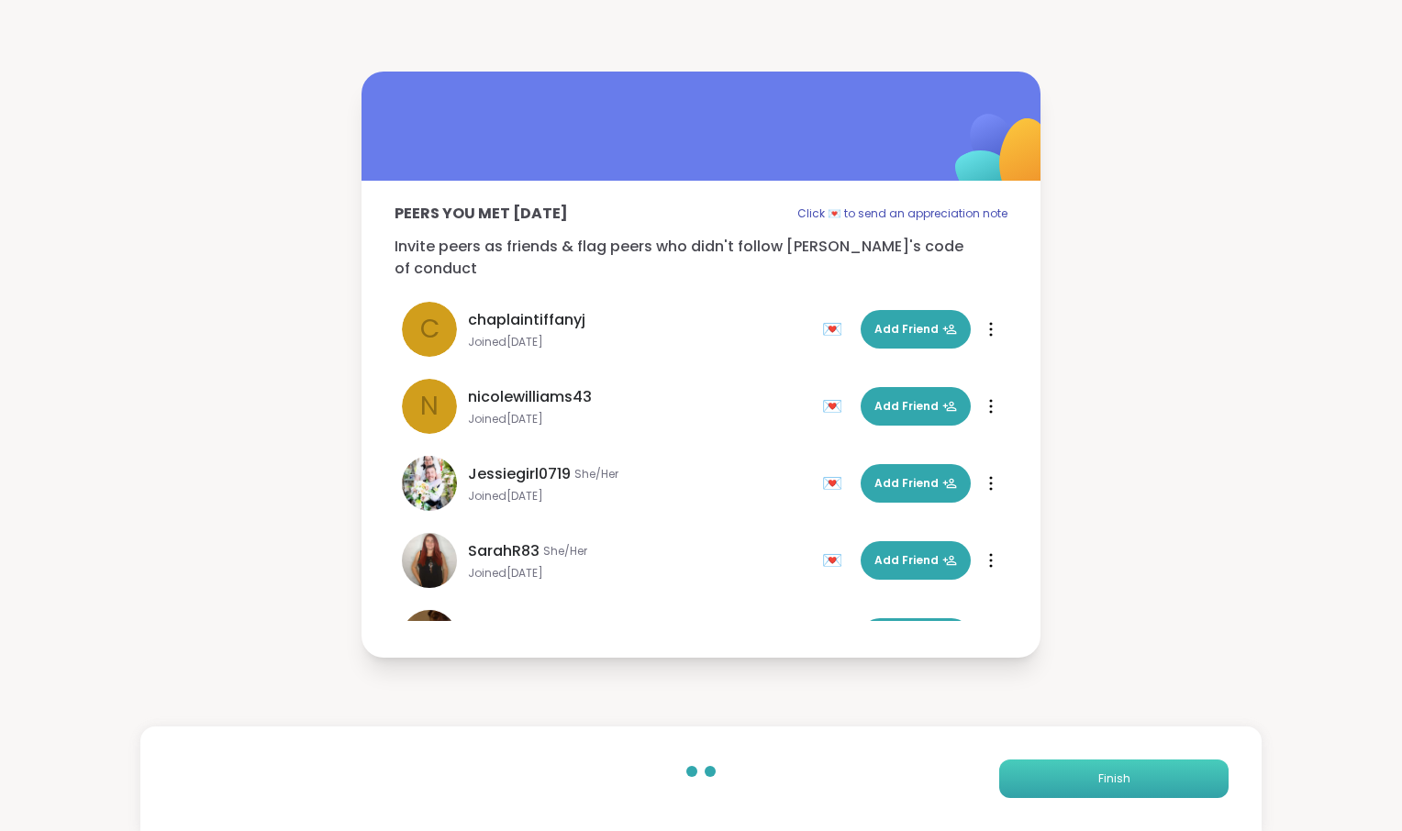
click at [1069, 773] on button "Finish" at bounding box center [1113, 779] width 229 height 39
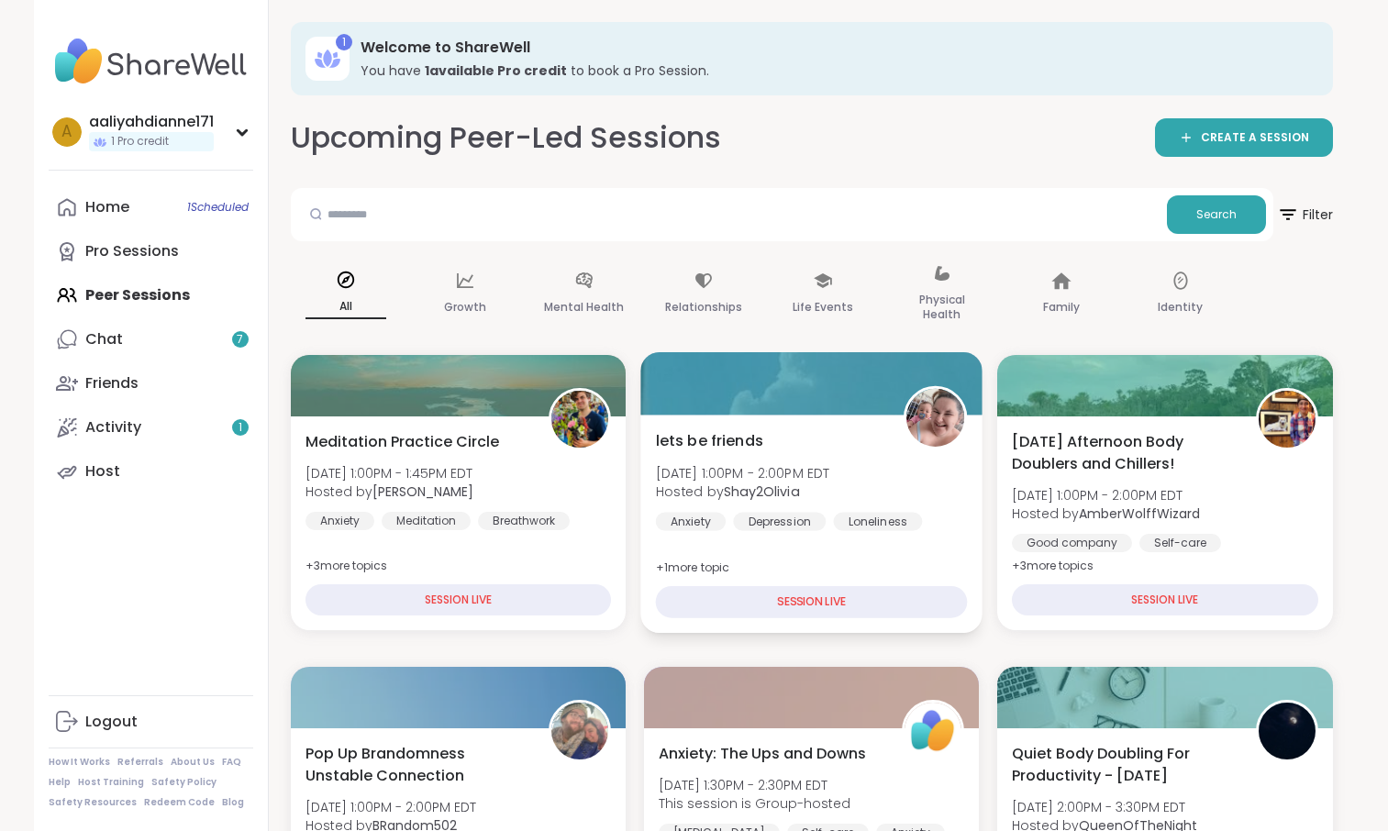
click at [839, 526] on div "lets be friends Tue, Sep 09 | 1:00PM - 2:00PM EDT Hosted by Shay2Olivia Anxiety…" at bounding box center [811, 479] width 312 height 101
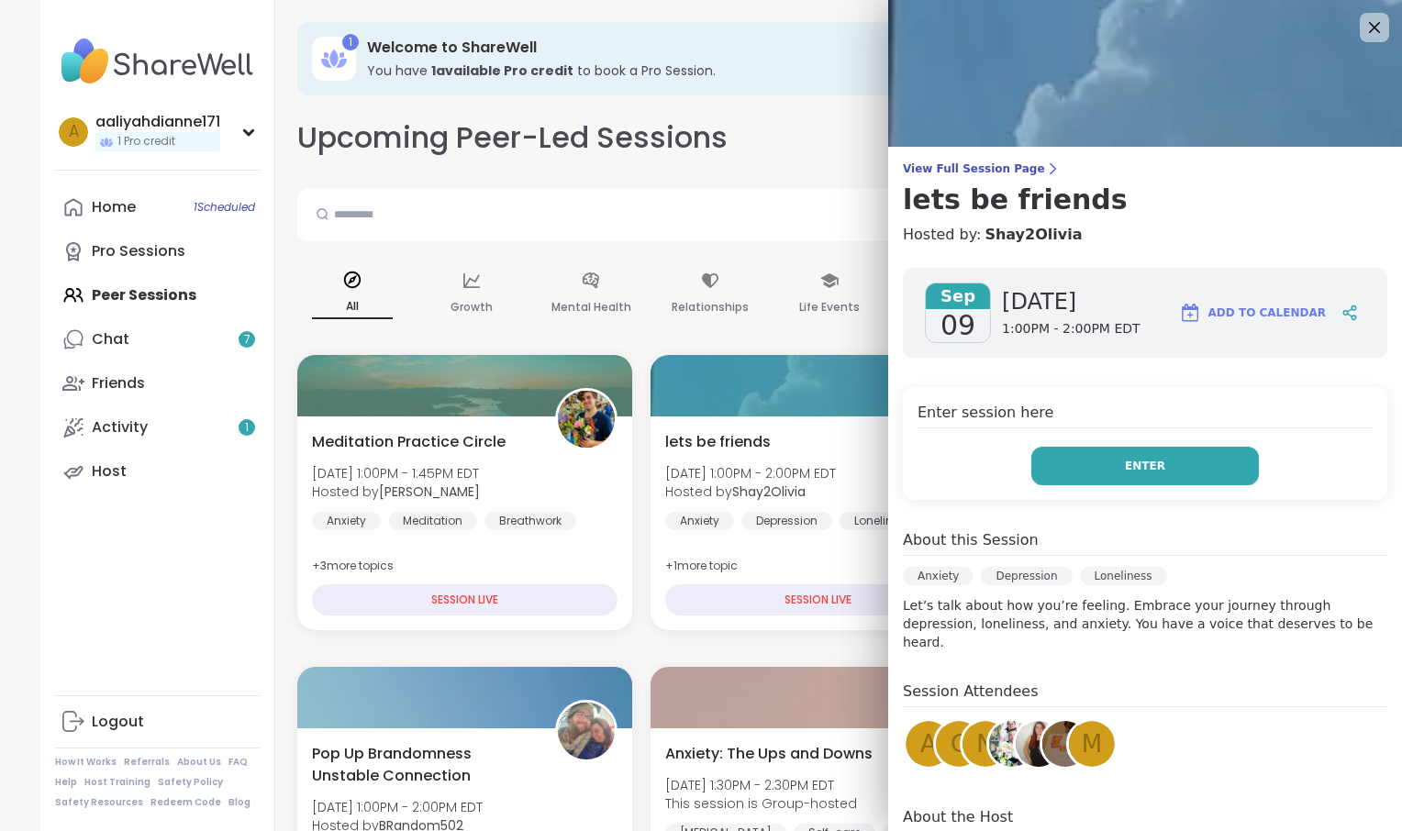
click at [1078, 485] on button "Enter" at bounding box center [1145, 466] width 228 height 39
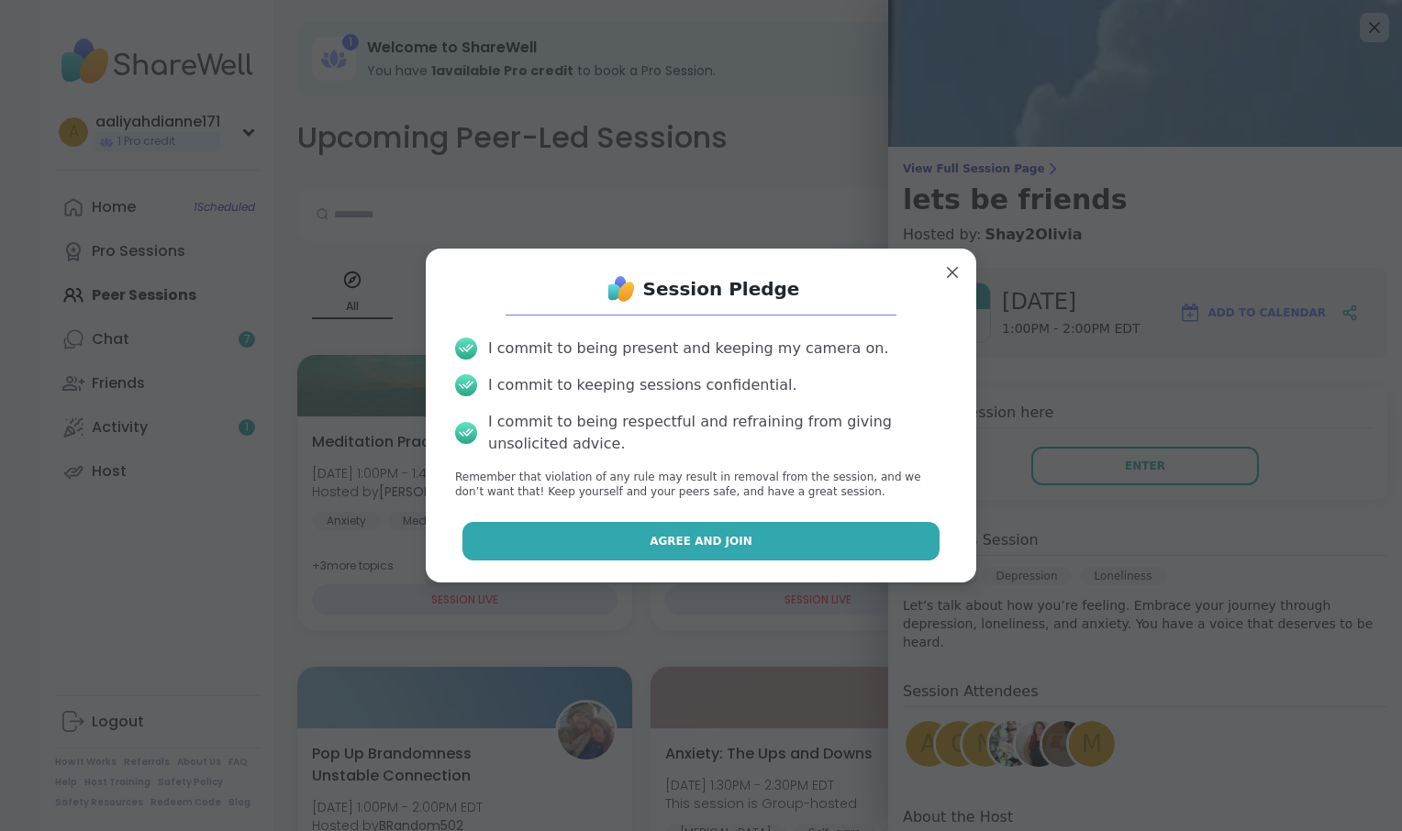
click at [824, 561] on button "Agree and Join" at bounding box center [701, 541] width 478 height 39
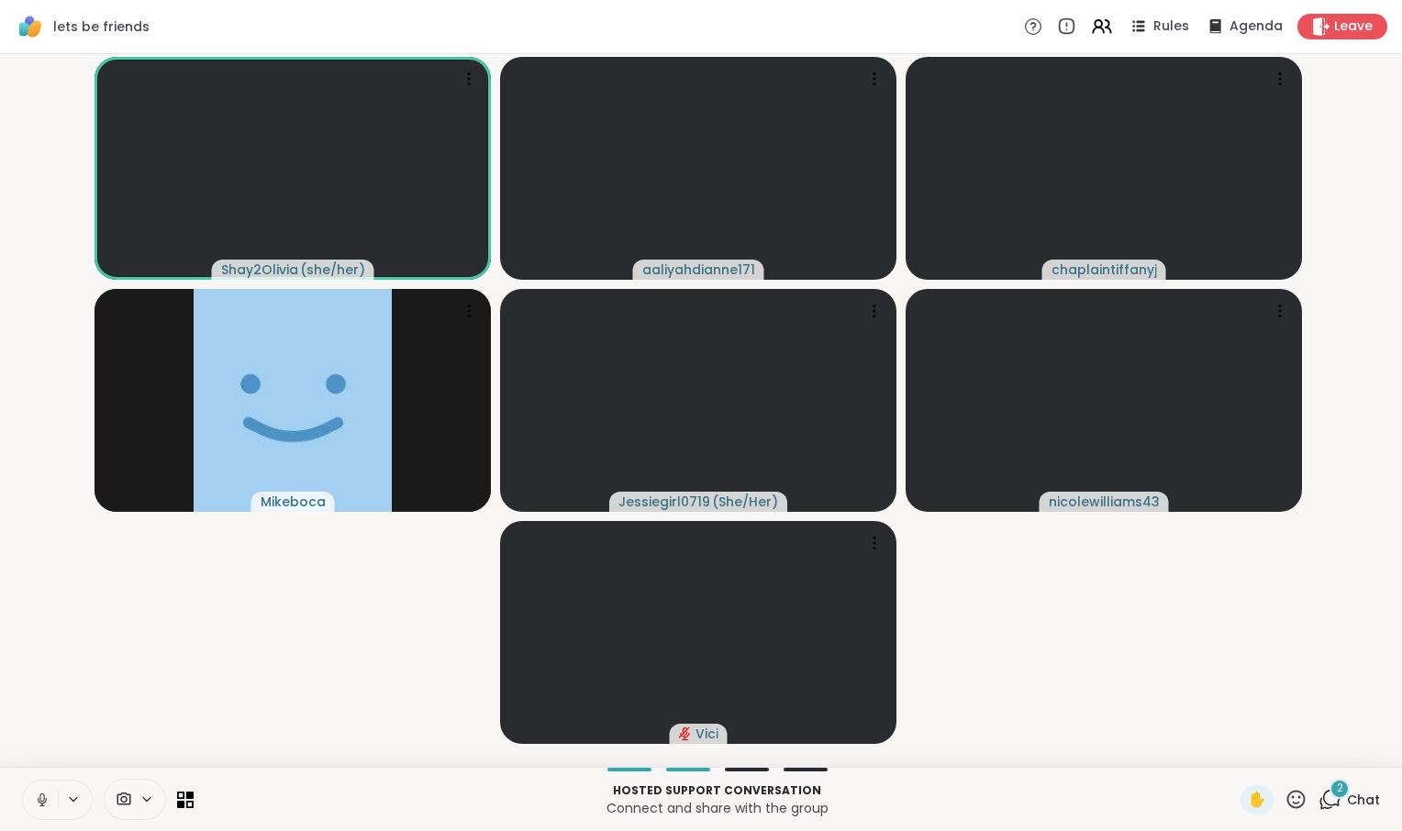
click at [36, 795] on button at bounding box center [40, 800] width 35 height 39
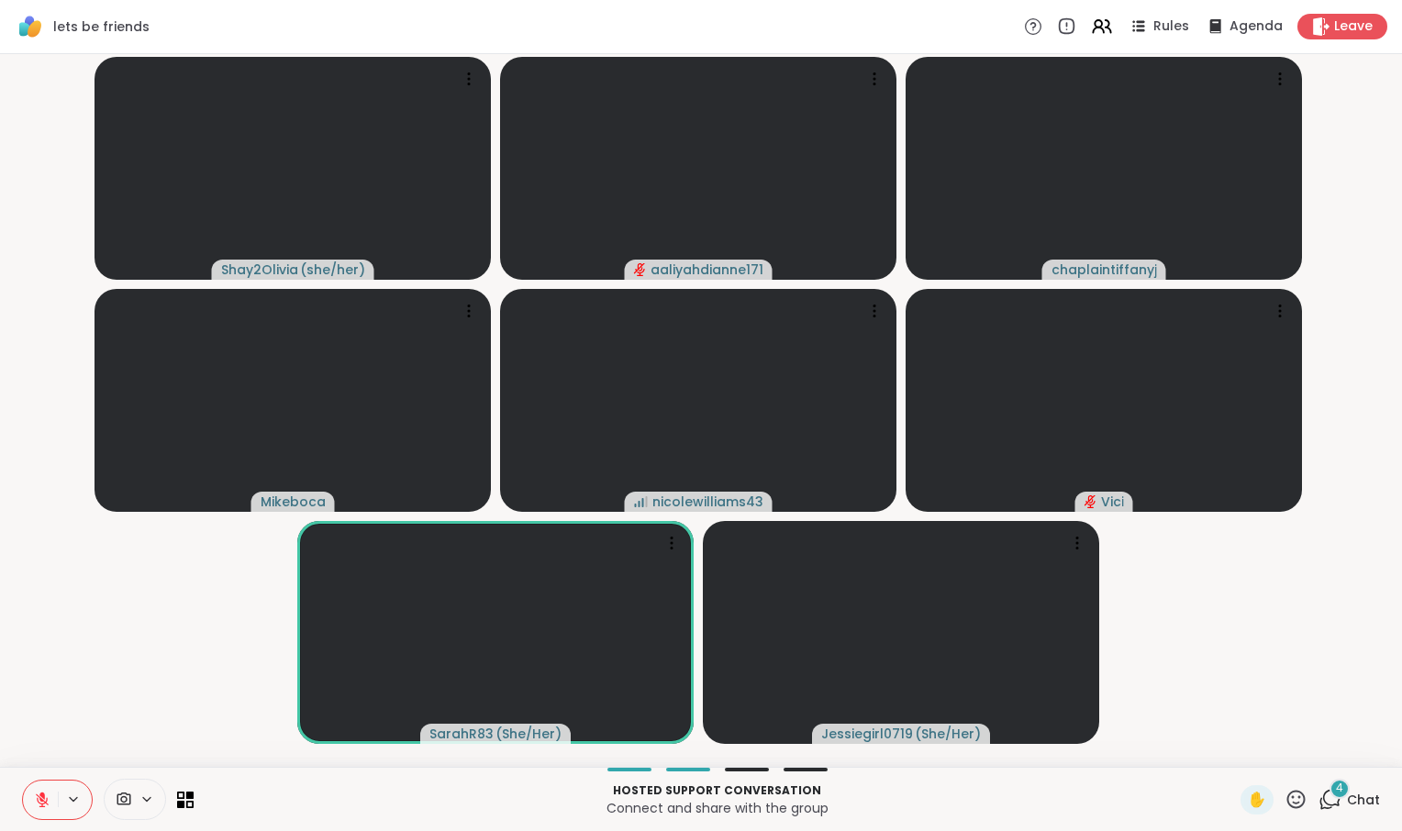
click at [1329, 806] on div "4 Chat" at bounding box center [1348, 799] width 61 height 29
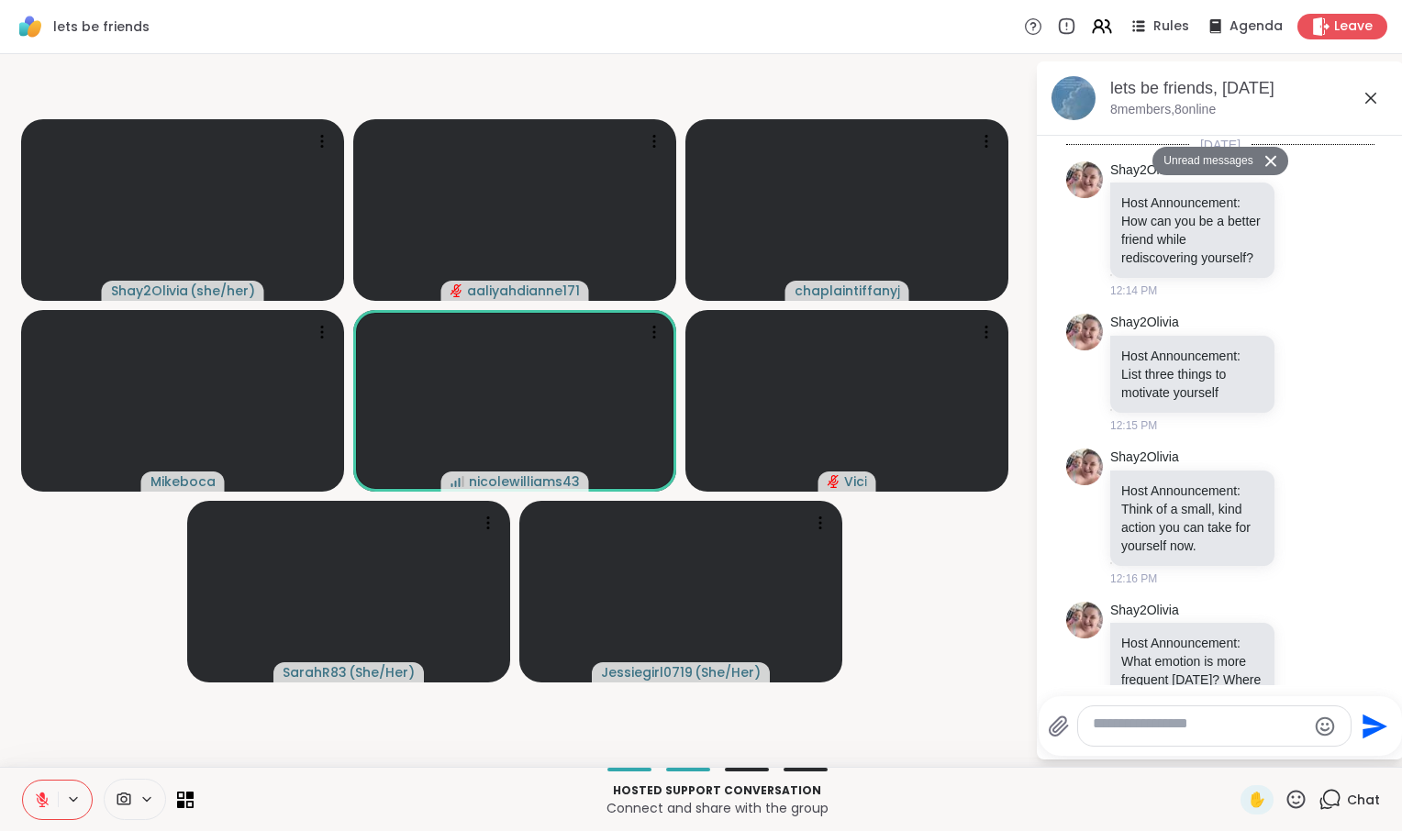
scroll to position [6655, 0]
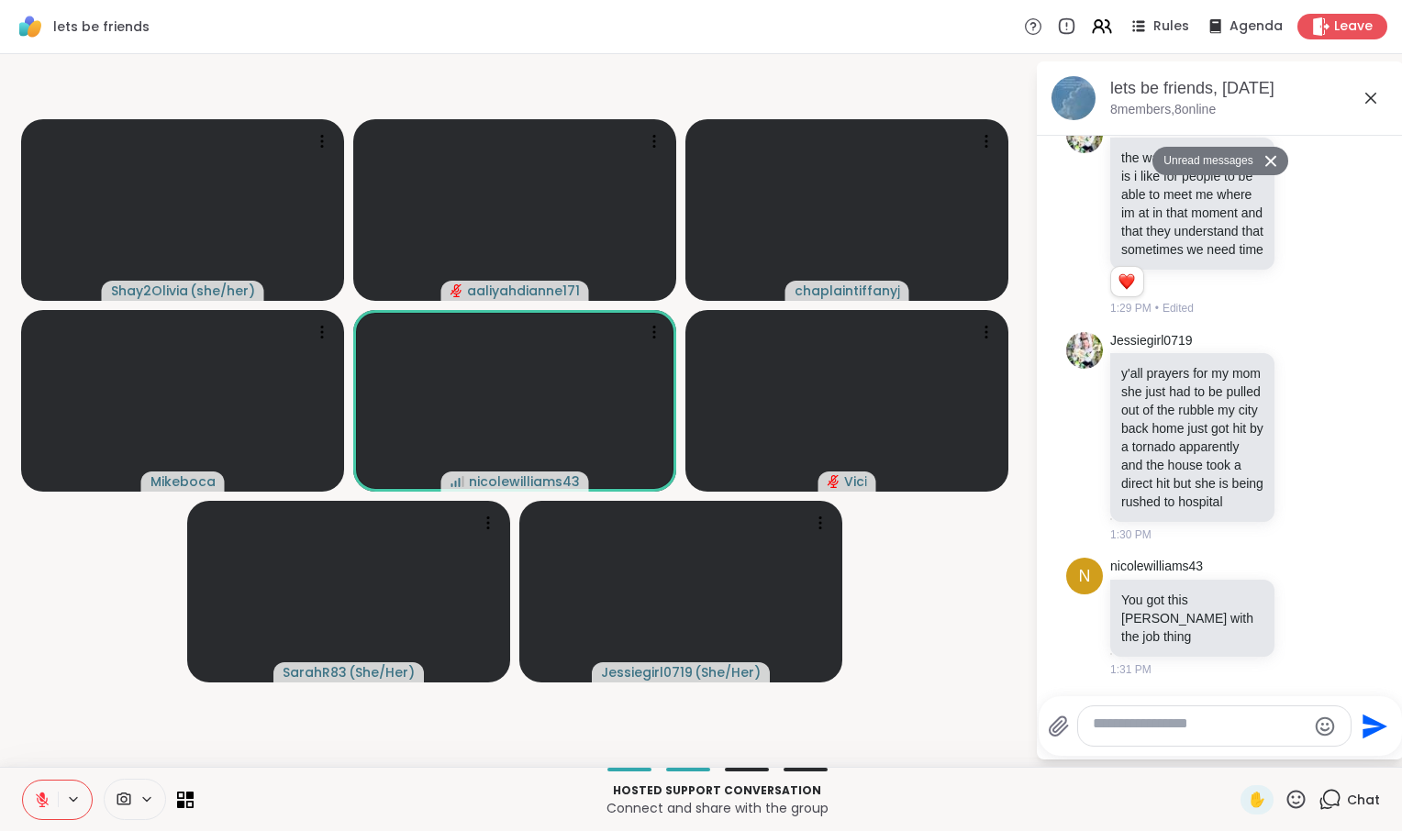
click at [1368, 109] on icon at bounding box center [1371, 98] width 22 height 22
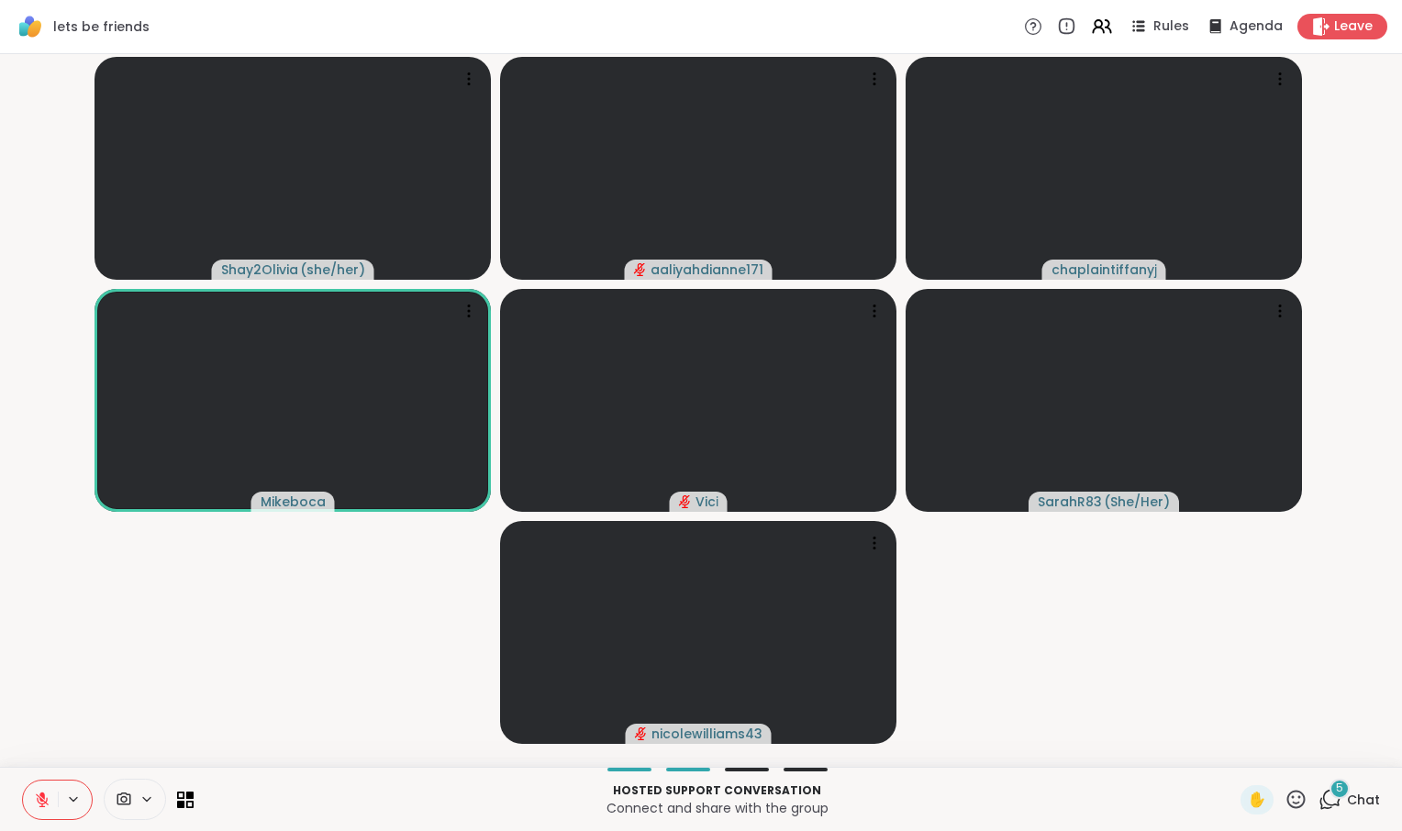
click at [1347, 793] on span "Chat" at bounding box center [1363, 800] width 33 height 18
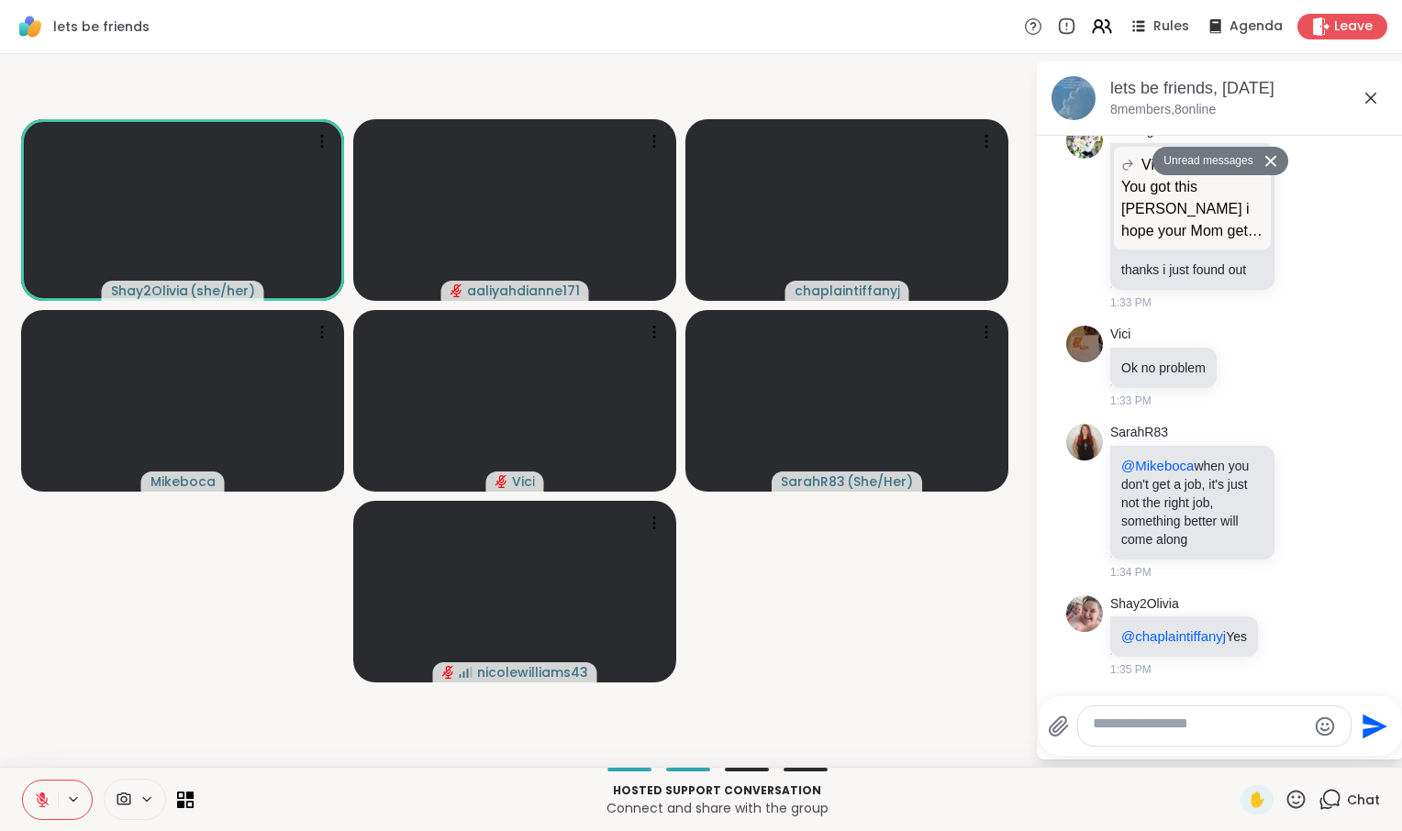
scroll to position [7736, 0]
click at [1365, 104] on icon at bounding box center [1370, 98] width 11 height 11
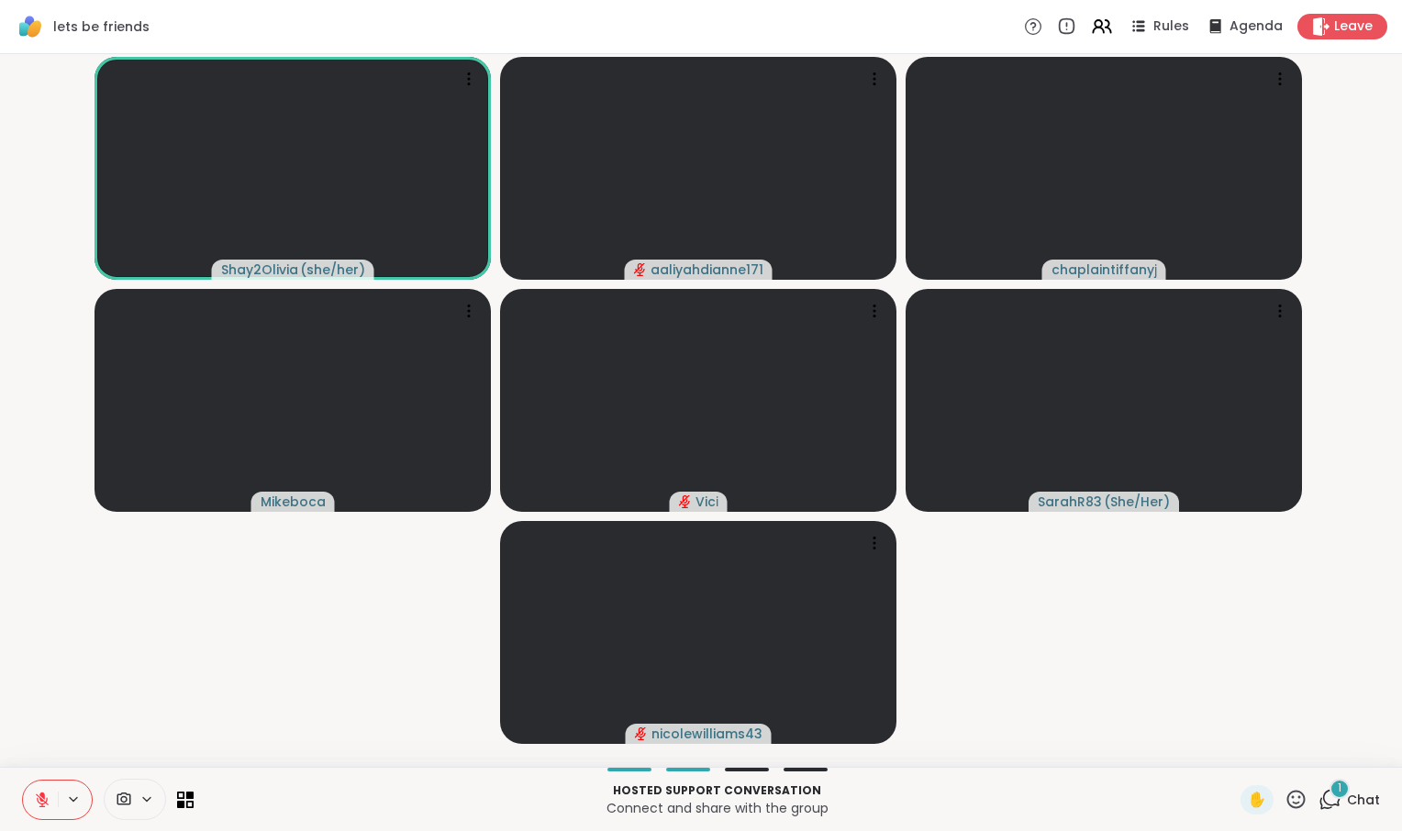
click at [154, 795] on icon at bounding box center [146, 800] width 15 height 16
click at [154, 732] on div "HD Camera" at bounding box center [112, 734] width 84 height 22
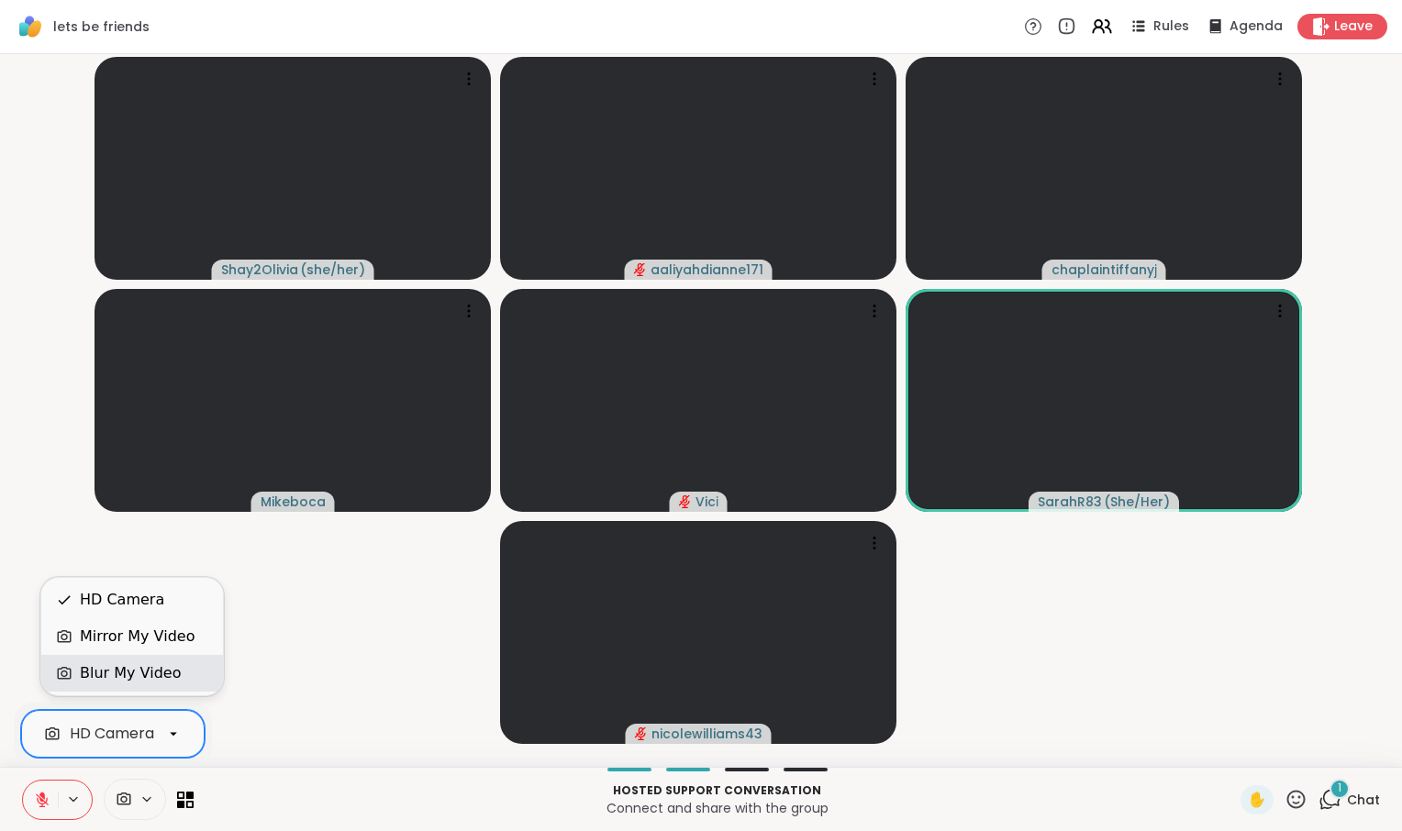
click at [160, 674] on div "Blur My Video" at bounding box center [130, 673] width 101 height 22
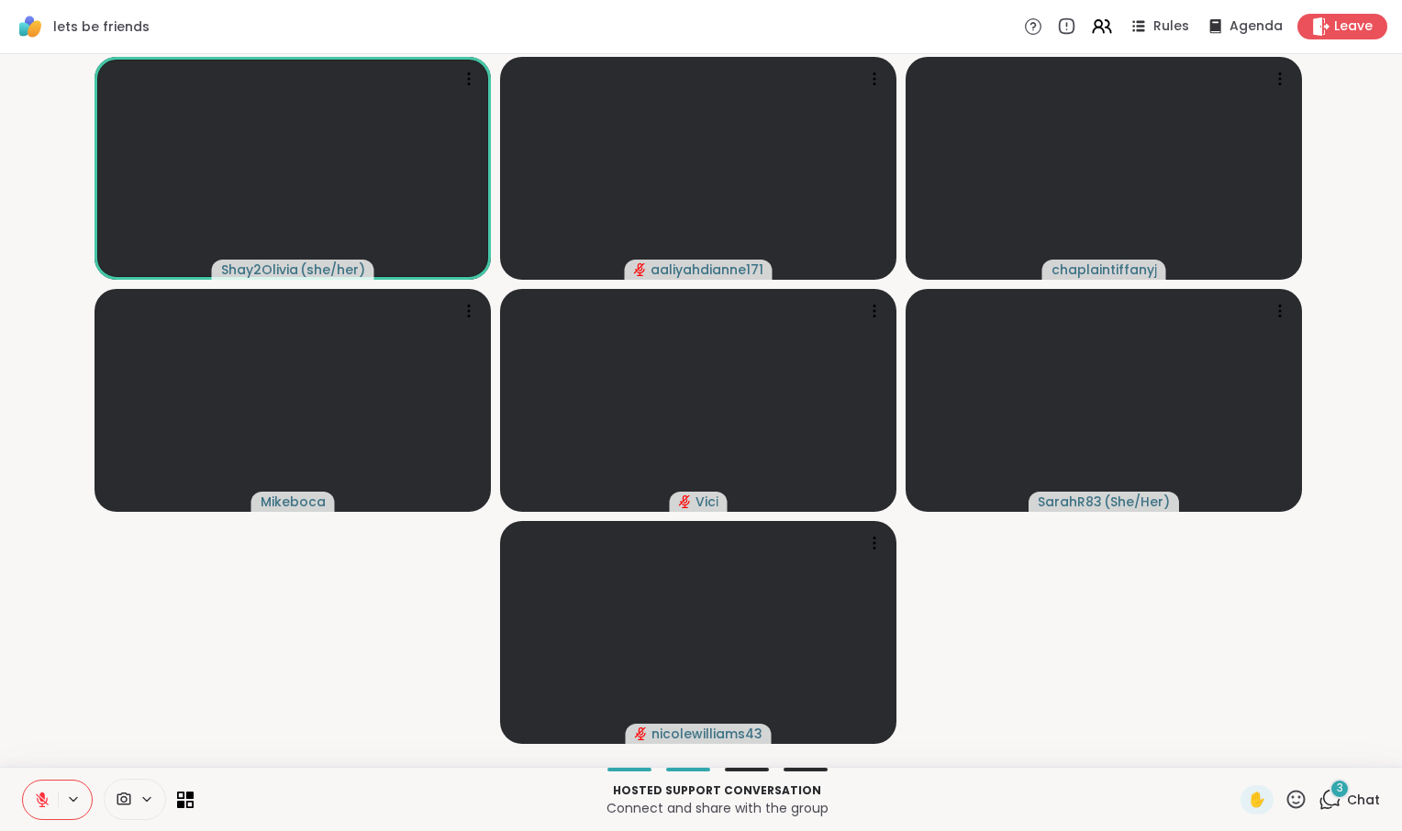
click at [1347, 791] on span "Chat" at bounding box center [1363, 800] width 33 height 18
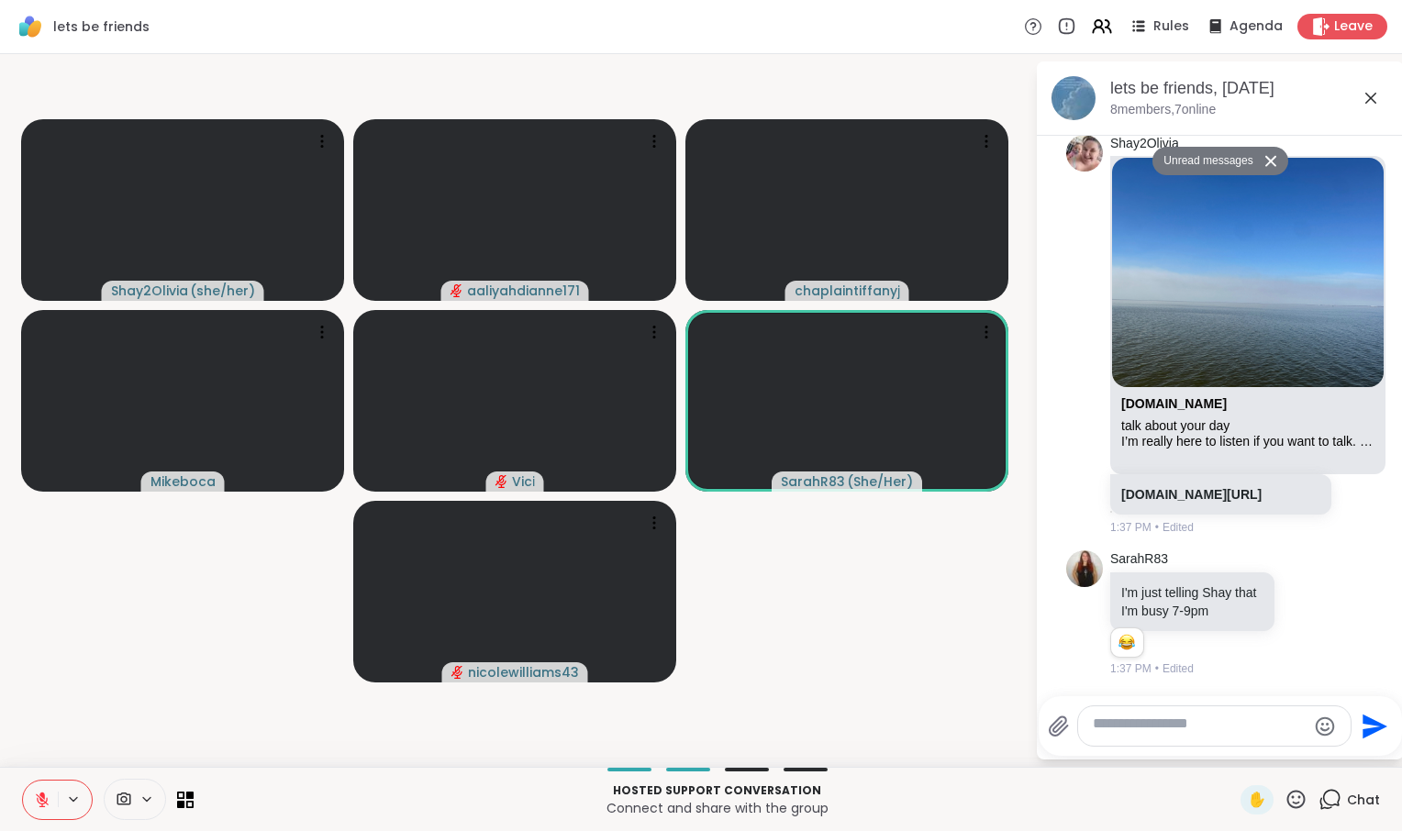
scroll to position [8584, 0]
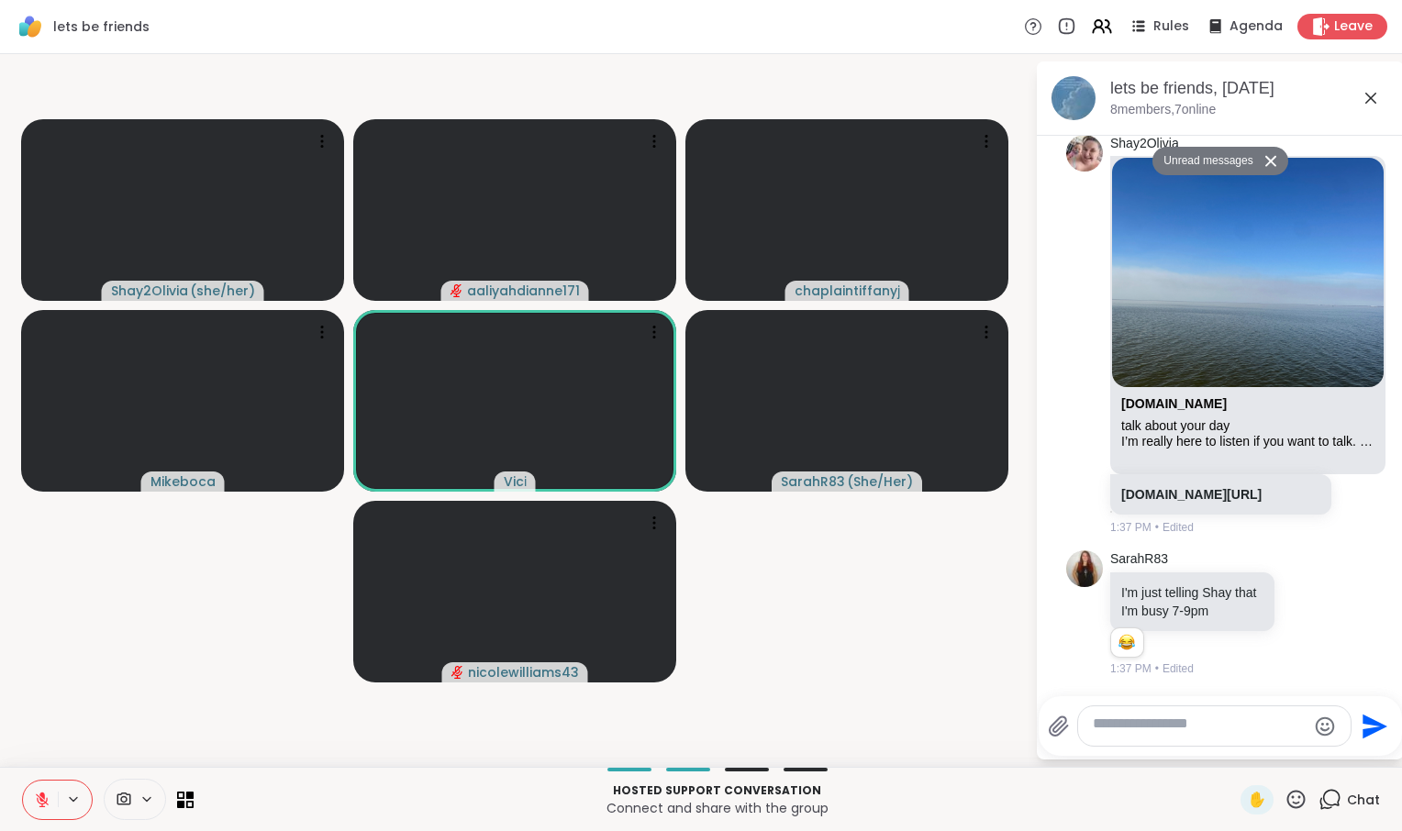
click at [1368, 109] on icon at bounding box center [1371, 98] width 22 height 22
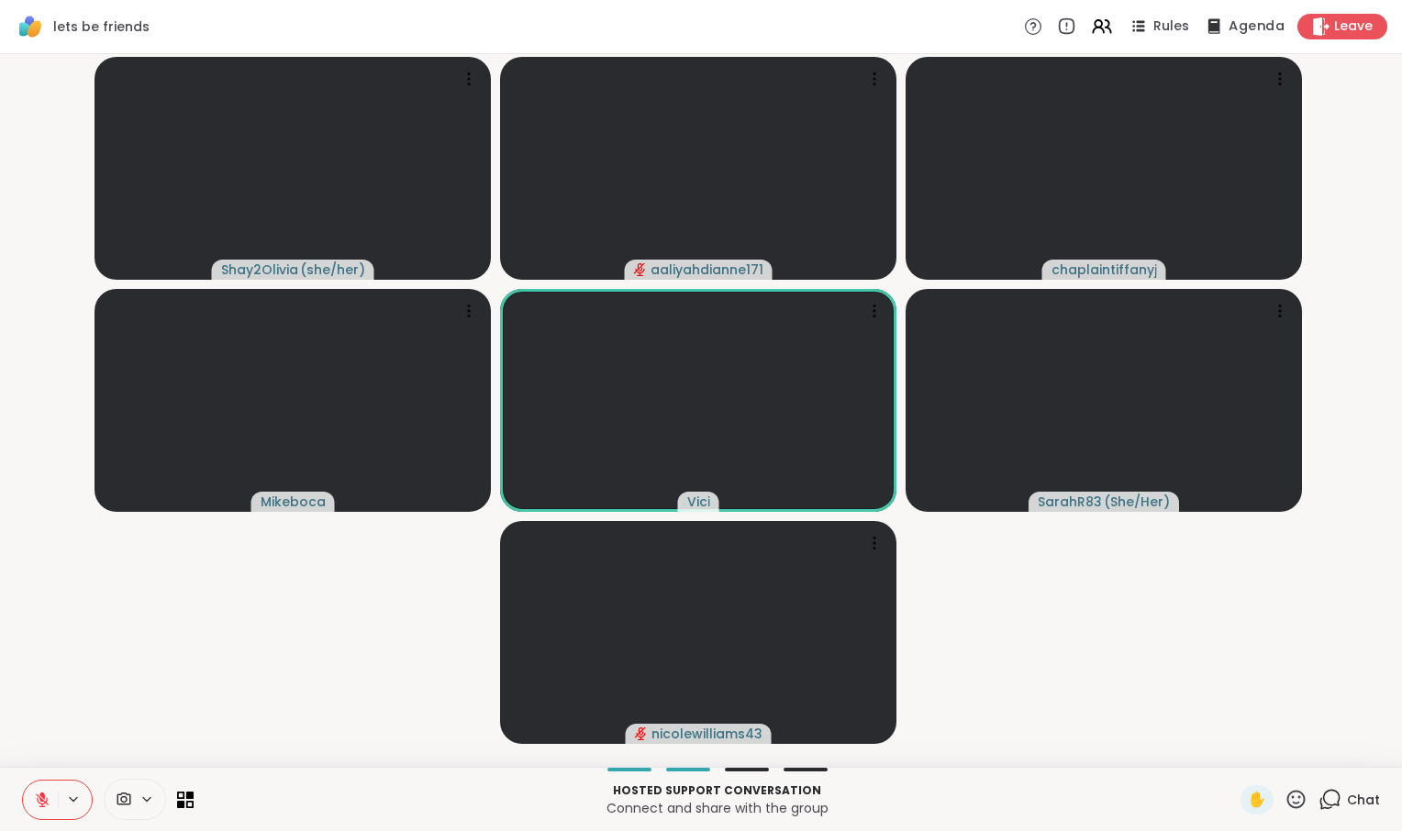
click at [1229, 29] on span "Agenda" at bounding box center [1257, 26] width 56 height 19
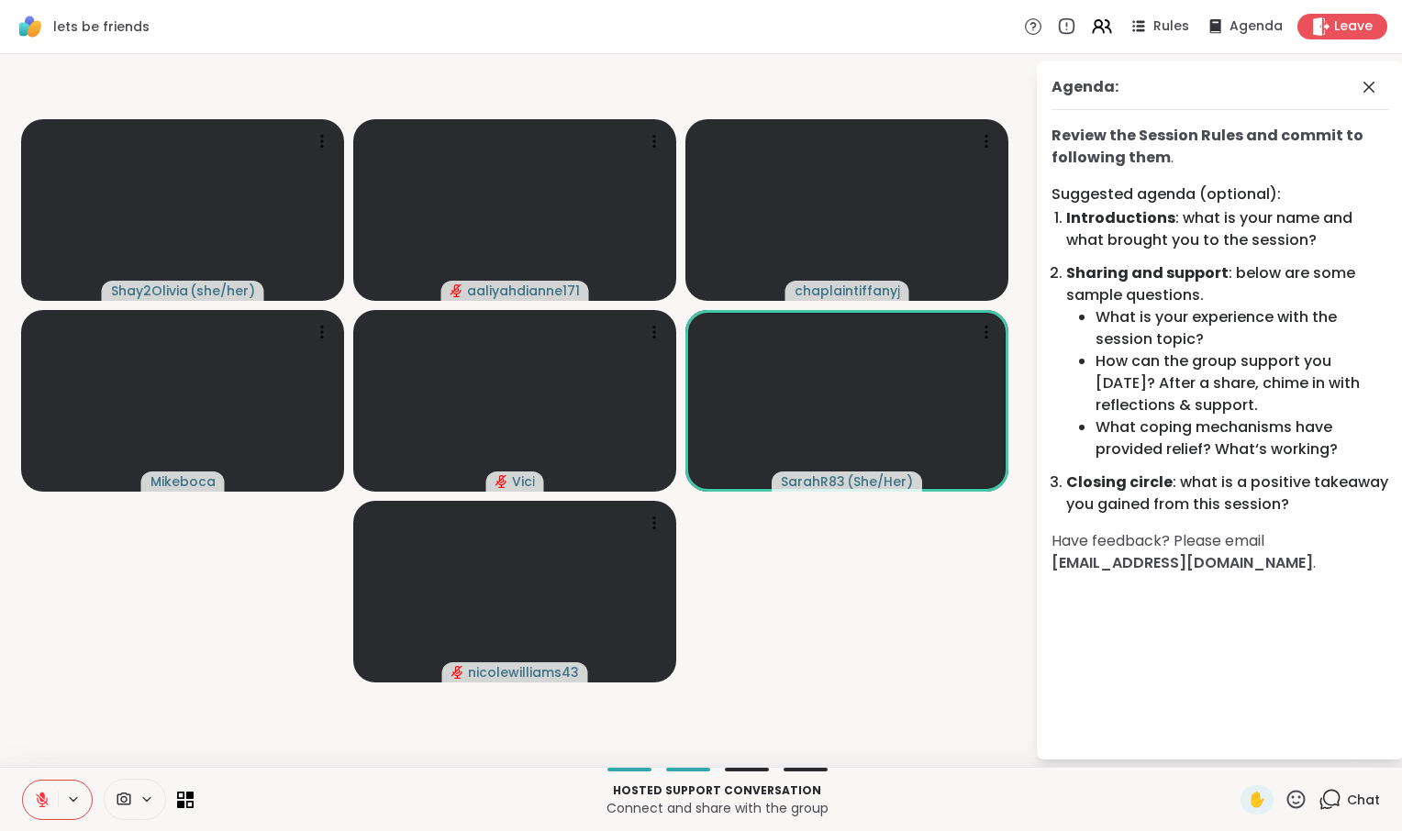
scroll to position [0, 0]
click at [1358, 98] on icon at bounding box center [1369, 87] width 22 height 22
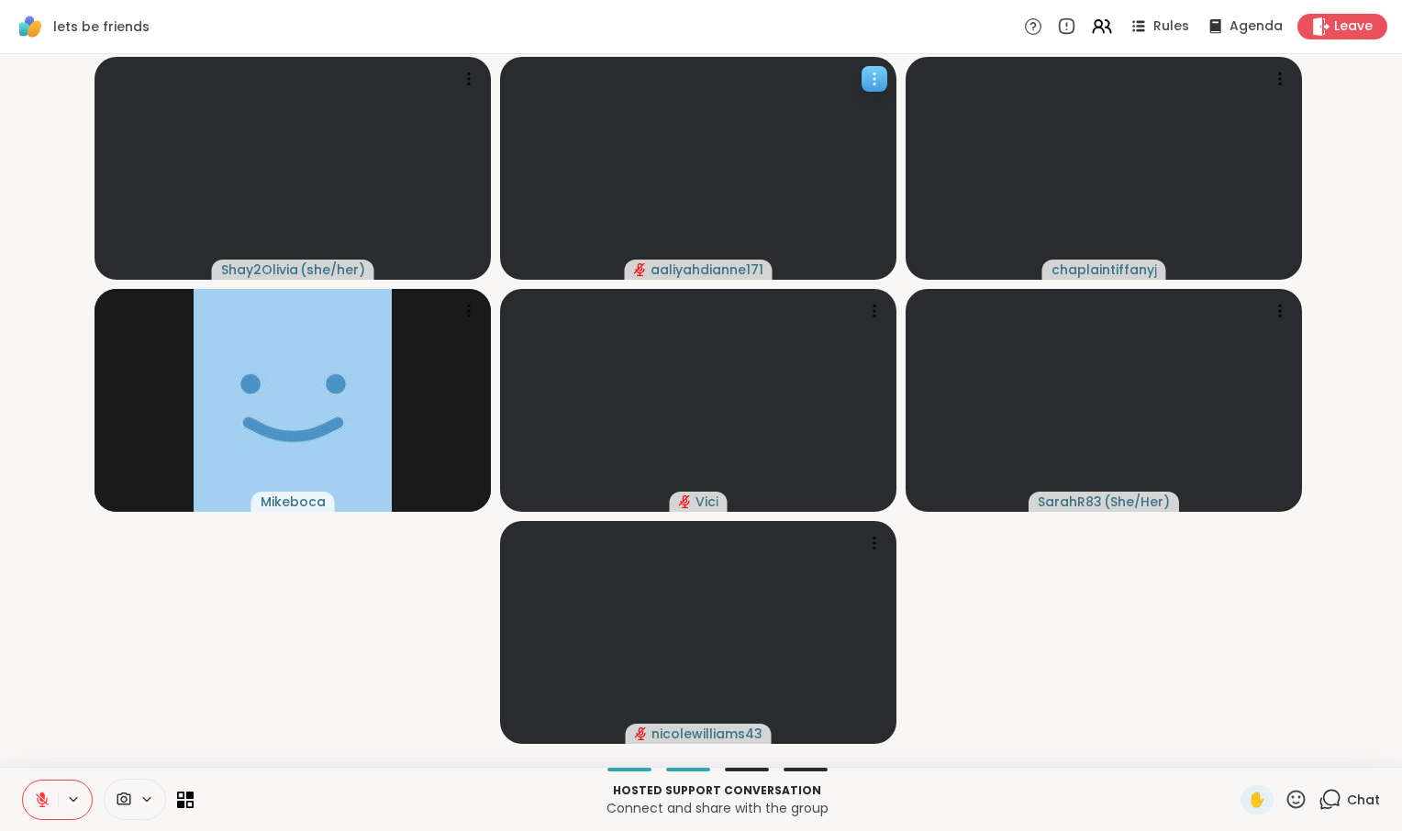
click at [884, 88] on icon at bounding box center [874, 79] width 18 height 18
click at [857, 100] on h4 "View Profile" at bounding box center [819, 98] width 77 height 18
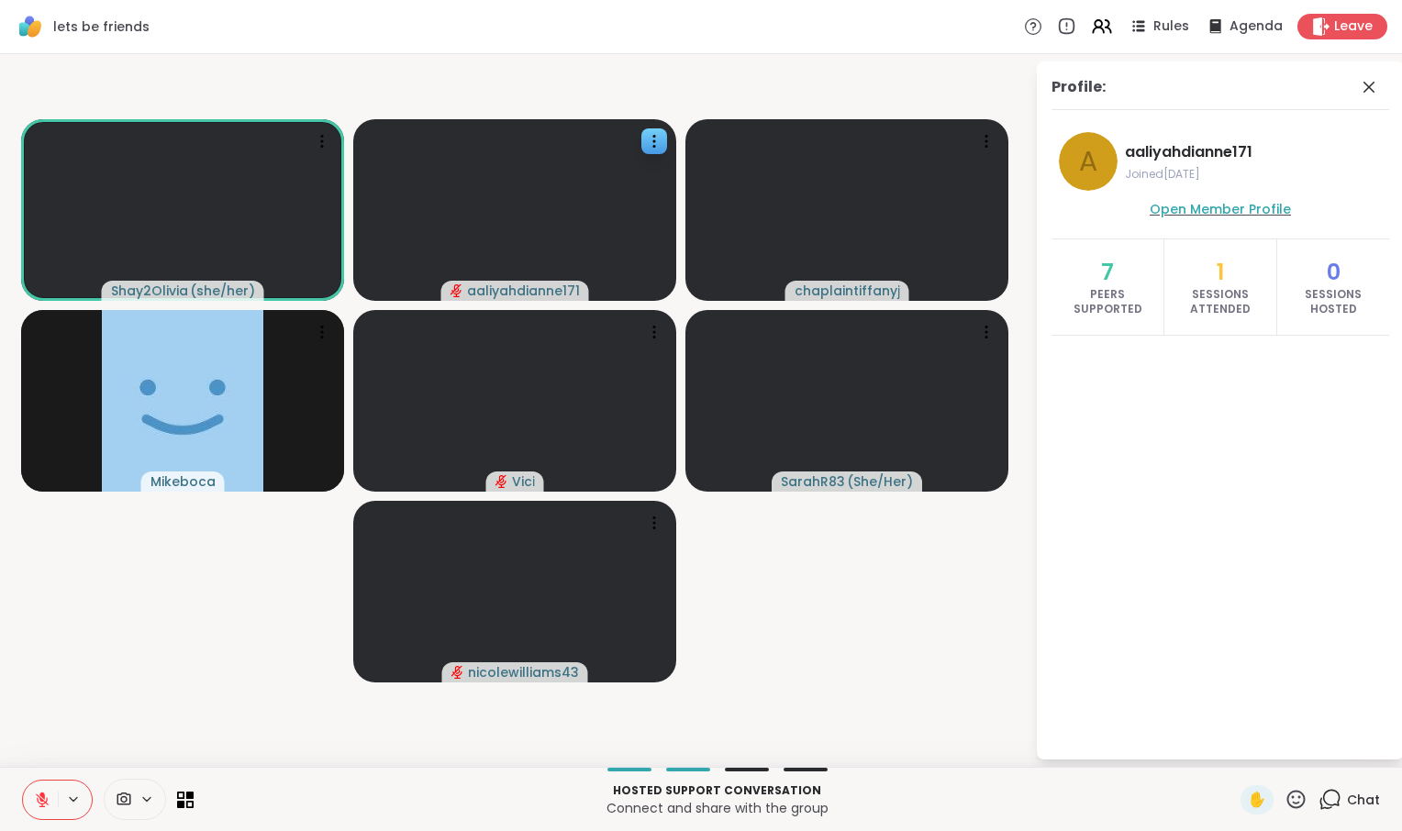
click at [1156, 218] on span "Open Member Profile" at bounding box center [1220, 209] width 141 height 18
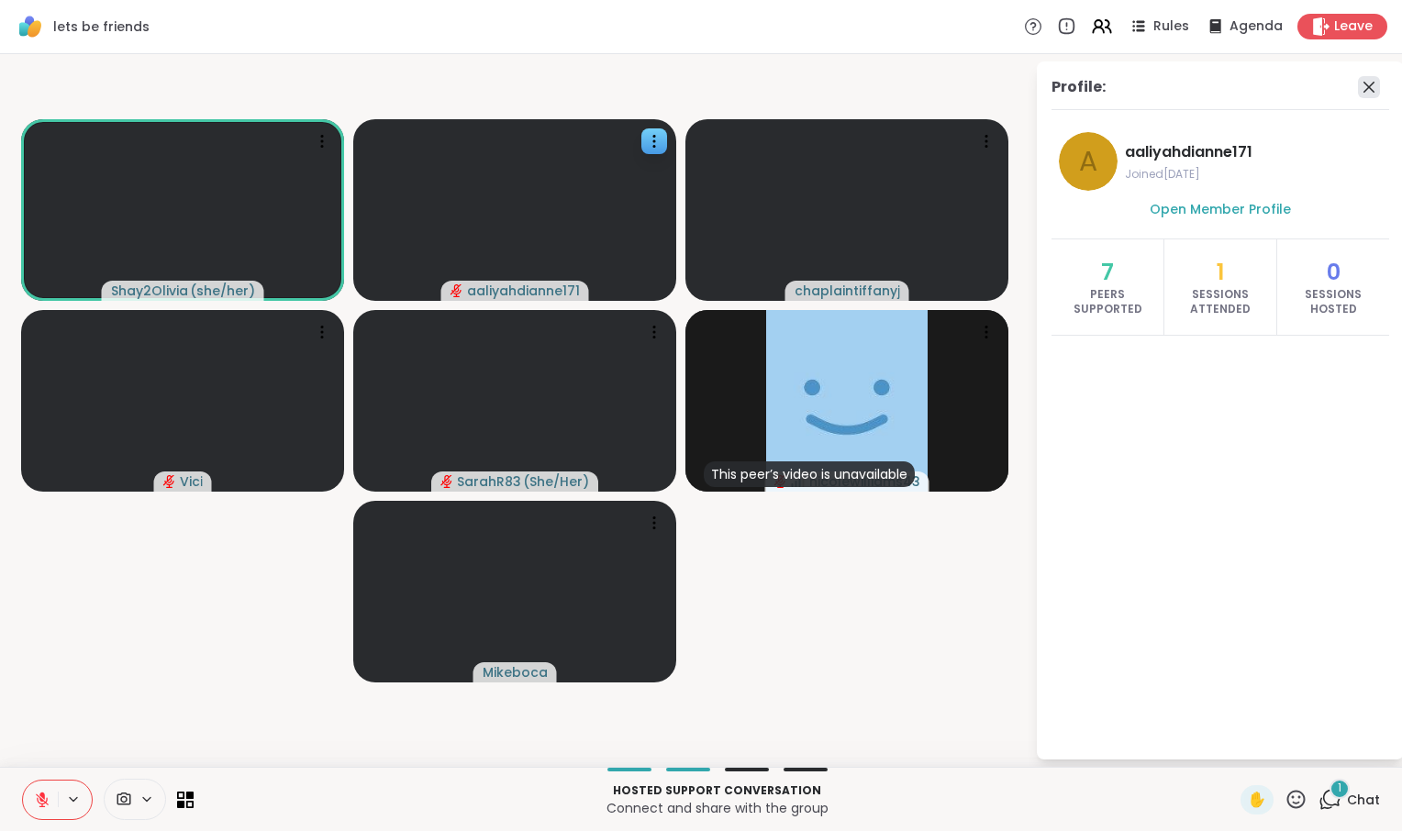
click at [1364, 98] on icon at bounding box center [1369, 87] width 22 height 22
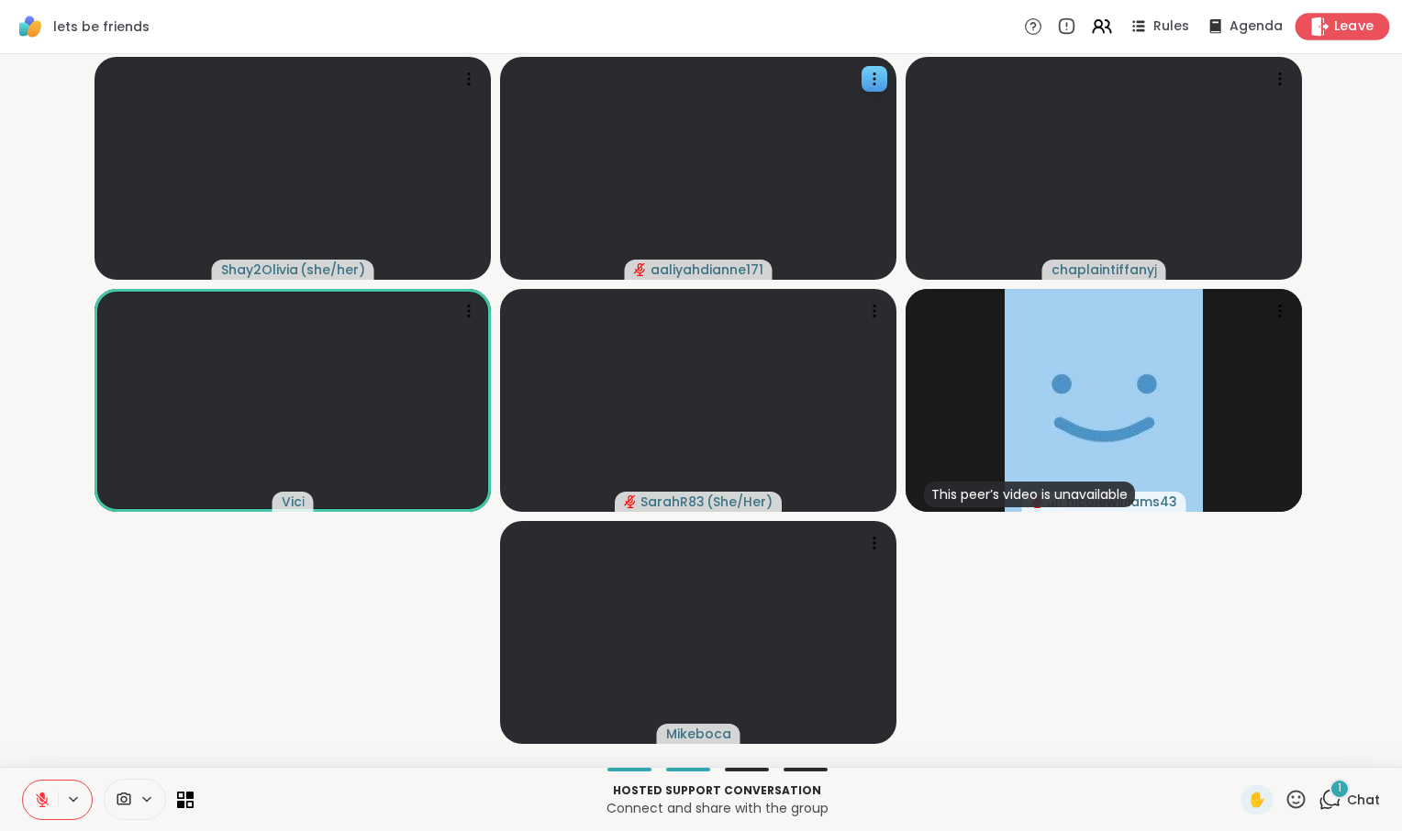
click at [1300, 14] on div "Leave" at bounding box center [1342, 26] width 95 height 27
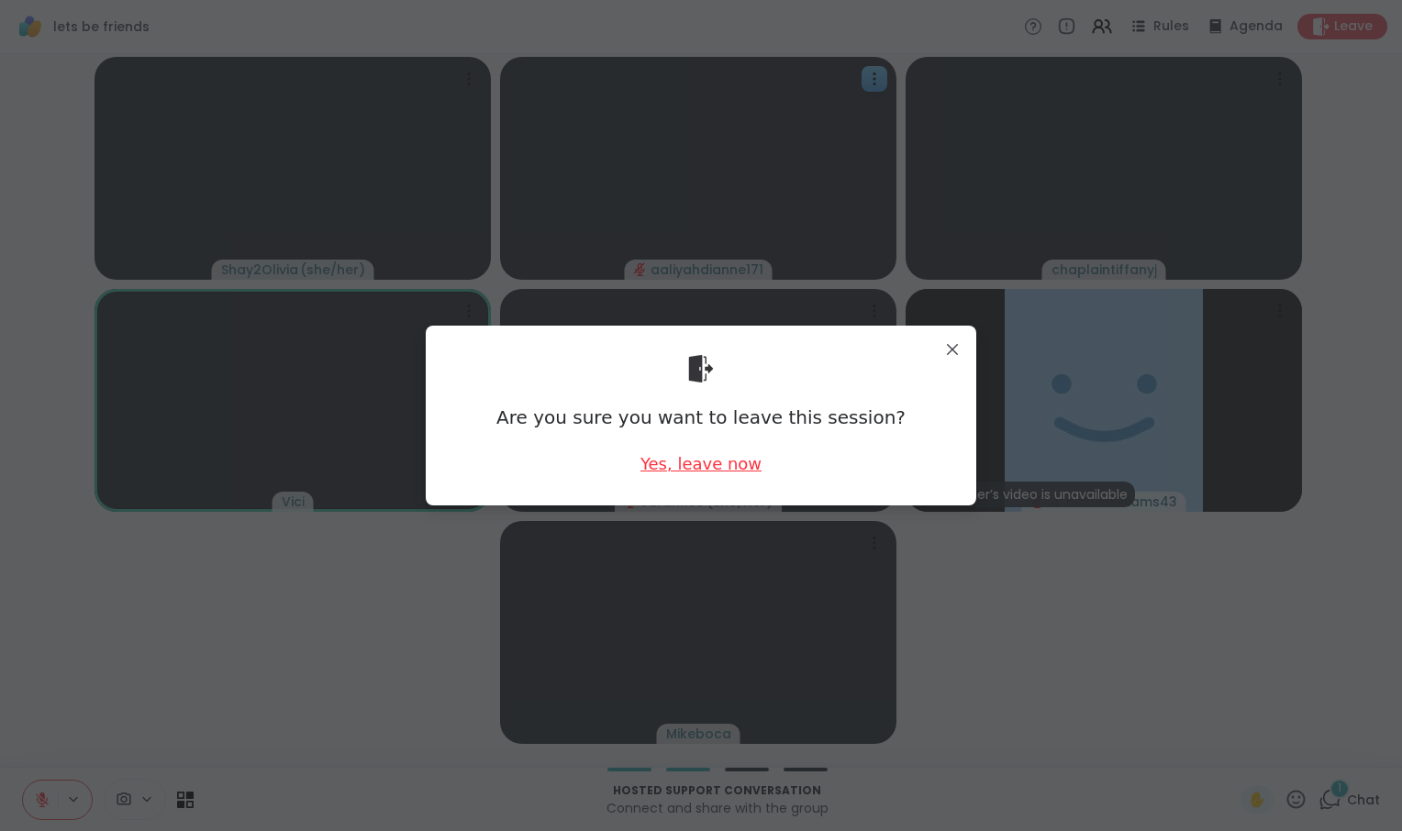
click at [713, 466] on div "Yes, leave now" at bounding box center [700, 463] width 121 height 23
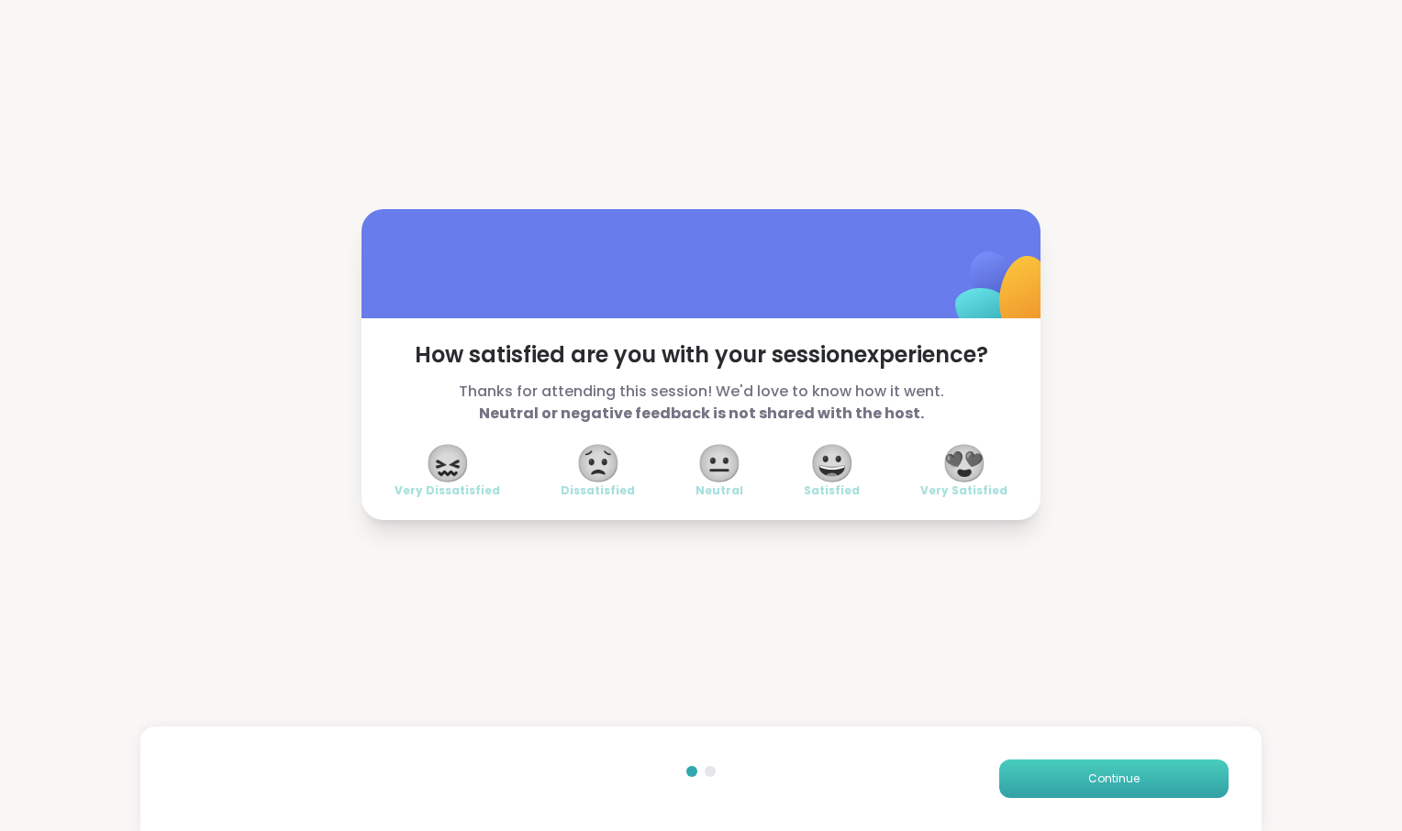
click at [1055, 773] on button "Continue" at bounding box center [1113, 779] width 229 height 39
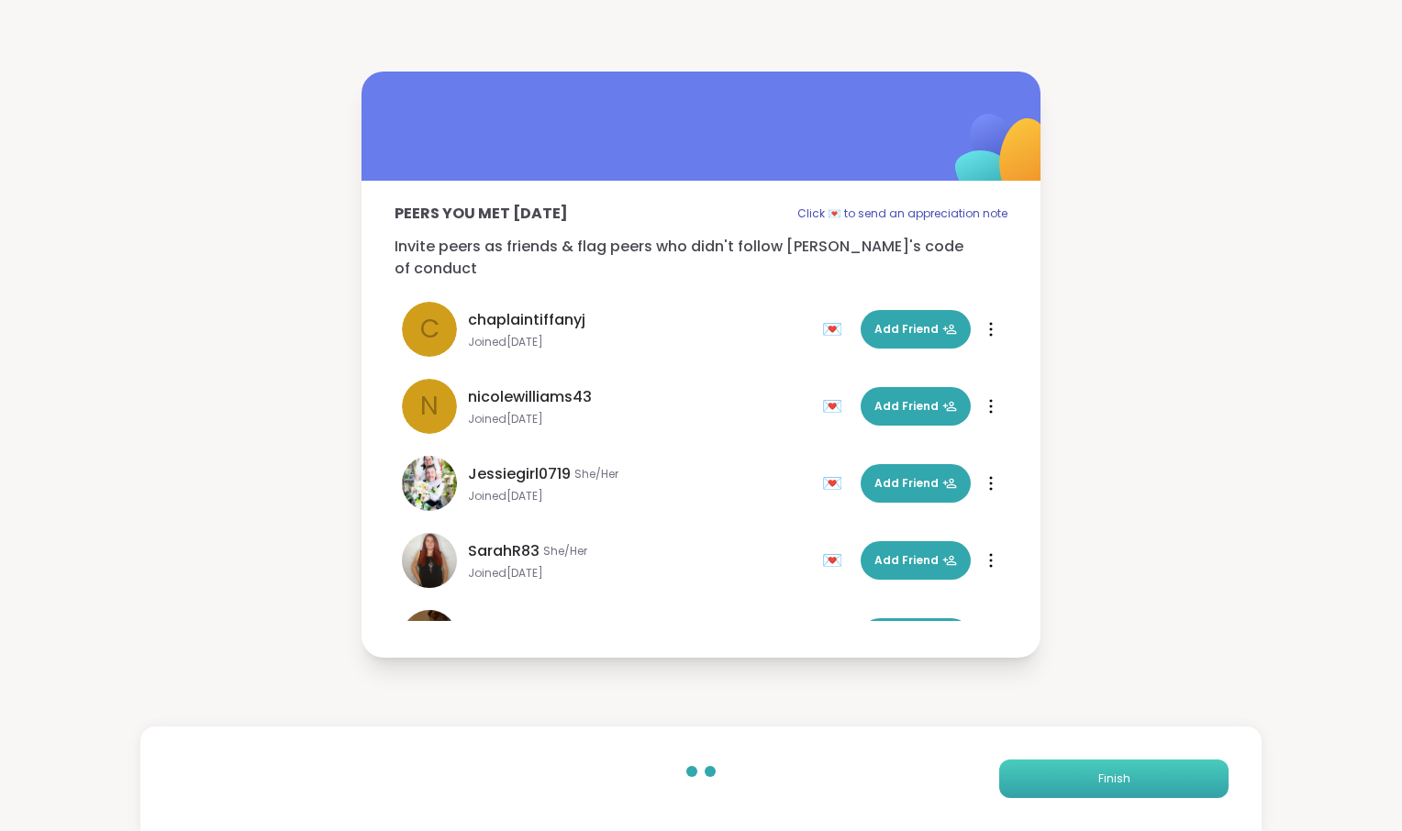
click at [1055, 773] on button "Finish" at bounding box center [1113, 779] width 229 height 39
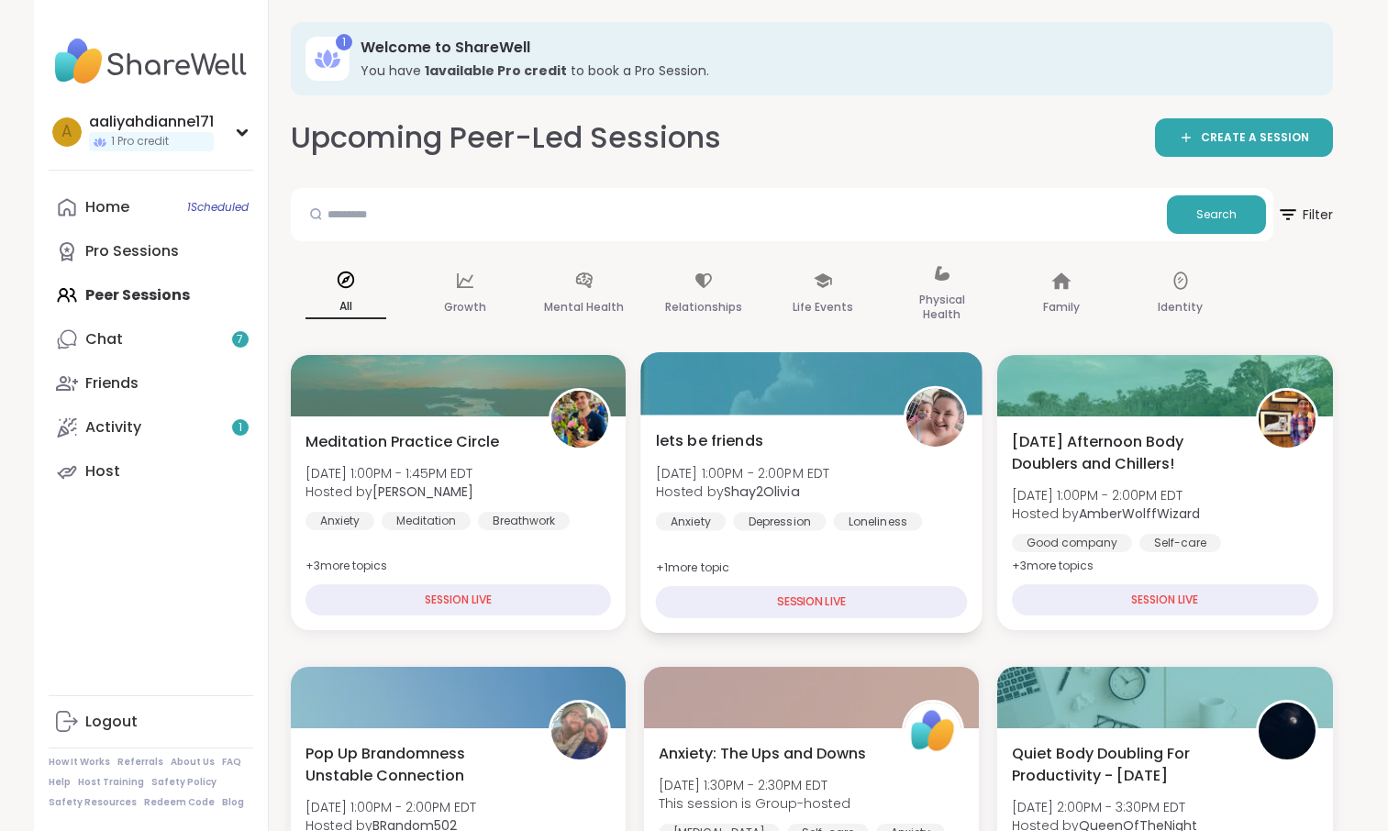
click at [829, 482] on span "[DATE] 1:00PM - 2:00PM EDT" at bounding box center [742, 472] width 174 height 18
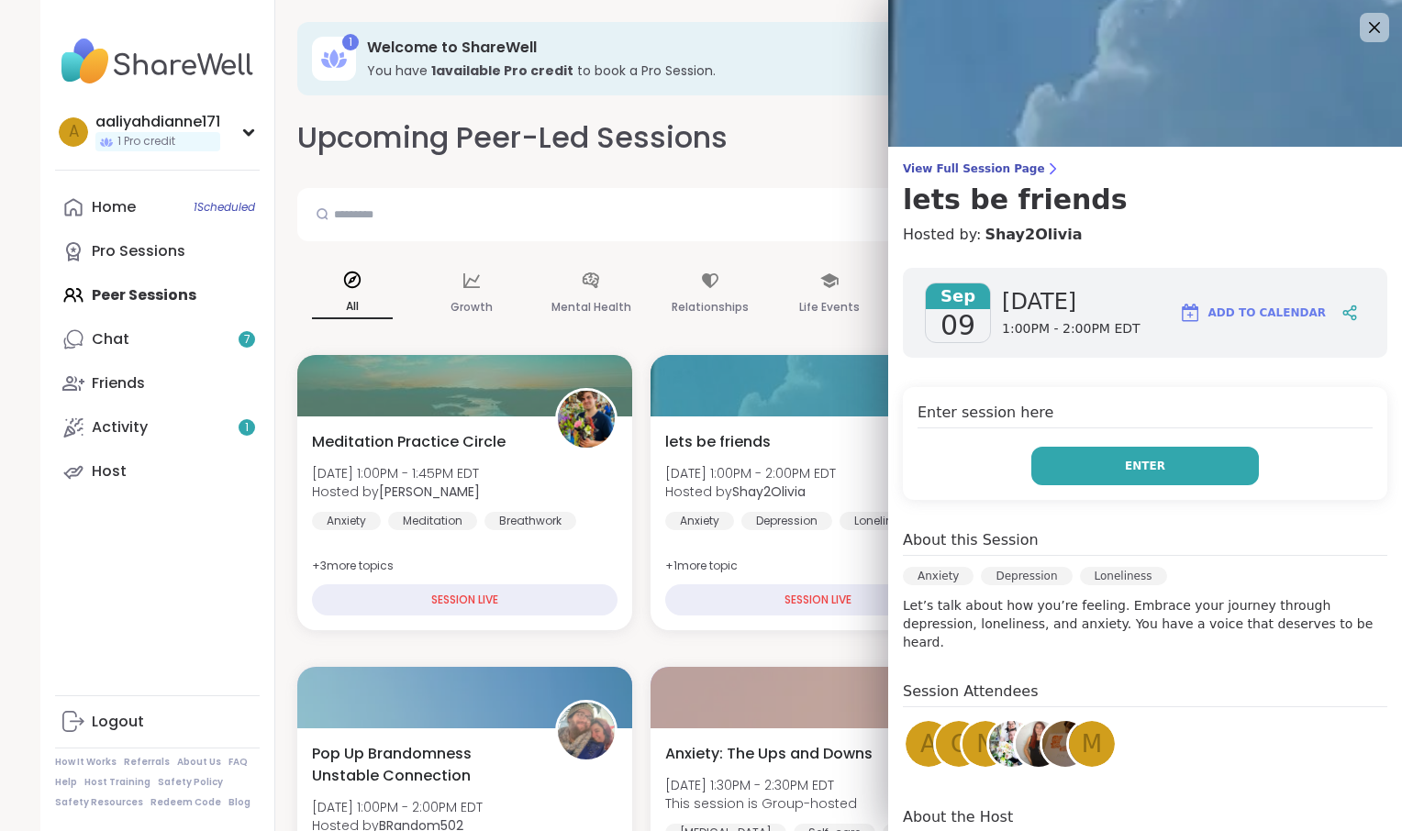
click at [1080, 485] on button "Enter" at bounding box center [1145, 466] width 228 height 39
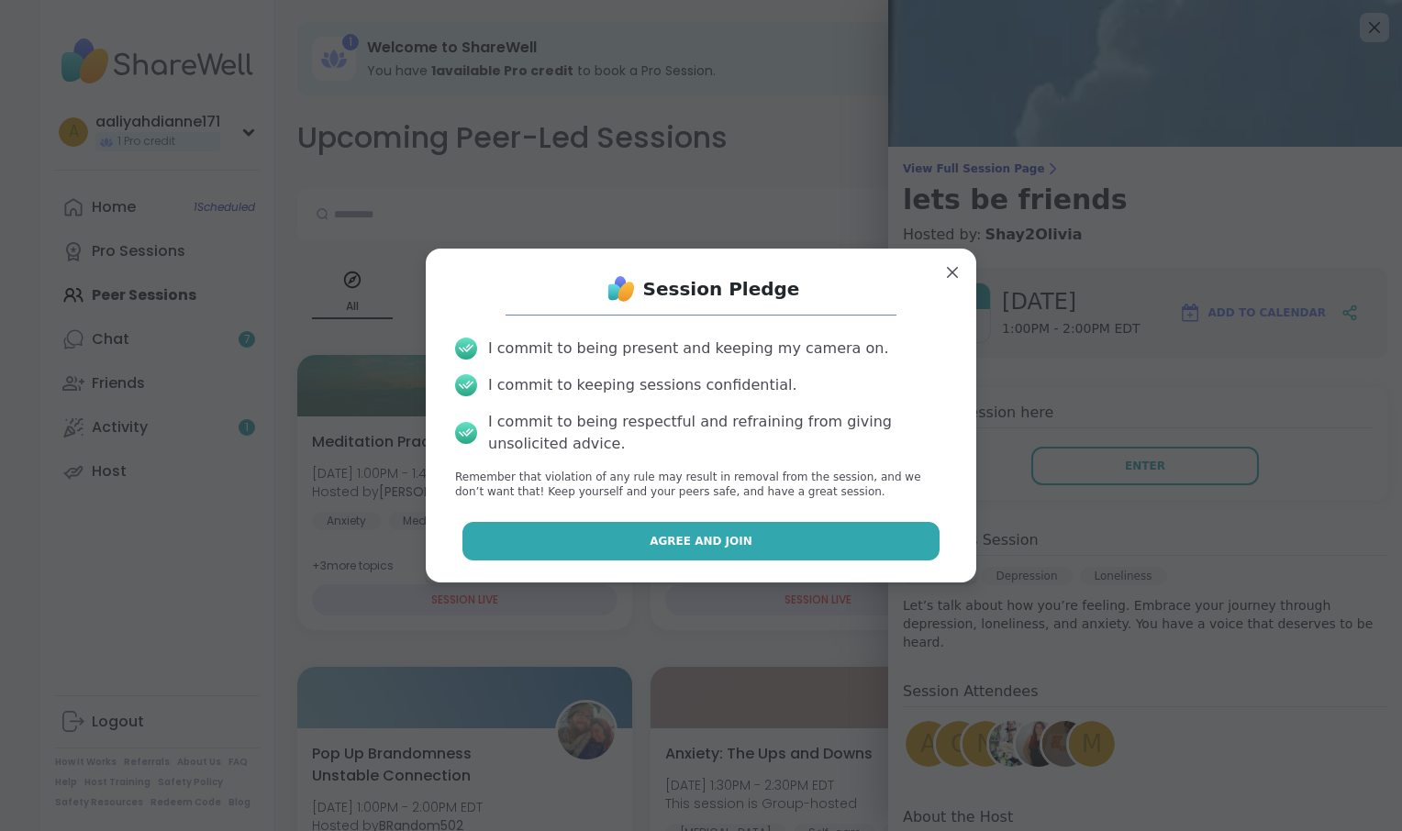
click at [845, 561] on button "Agree and Join" at bounding box center [701, 541] width 478 height 39
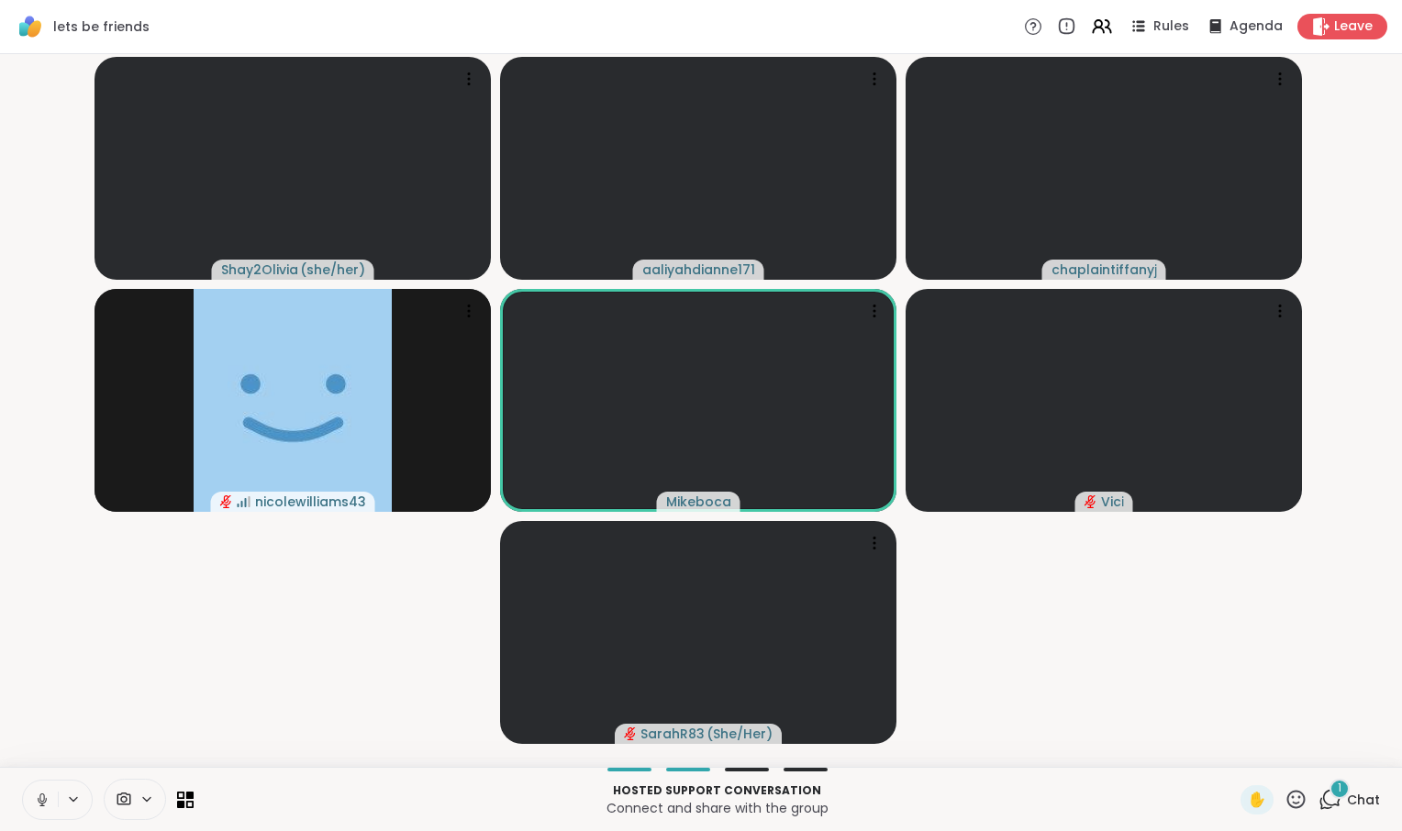
click at [50, 792] on icon at bounding box center [42, 800] width 17 height 17
click at [154, 792] on icon at bounding box center [146, 800] width 15 height 16
click at [154, 723] on div "HD Camera" at bounding box center [112, 734] width 84 height 22
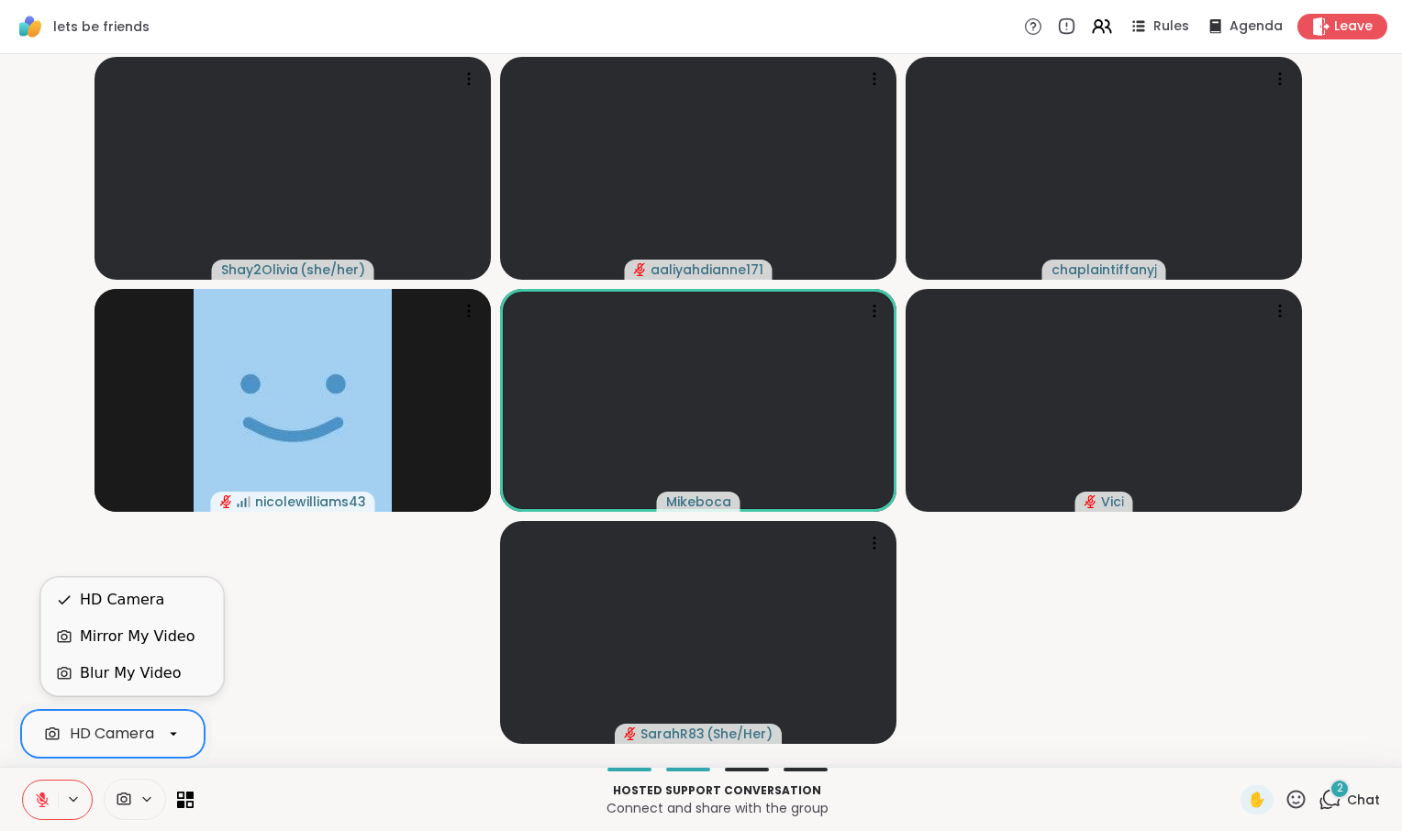
click at [178, 673] on div "Blur My Video" at bounding box center [130, 673] width 101 height 22
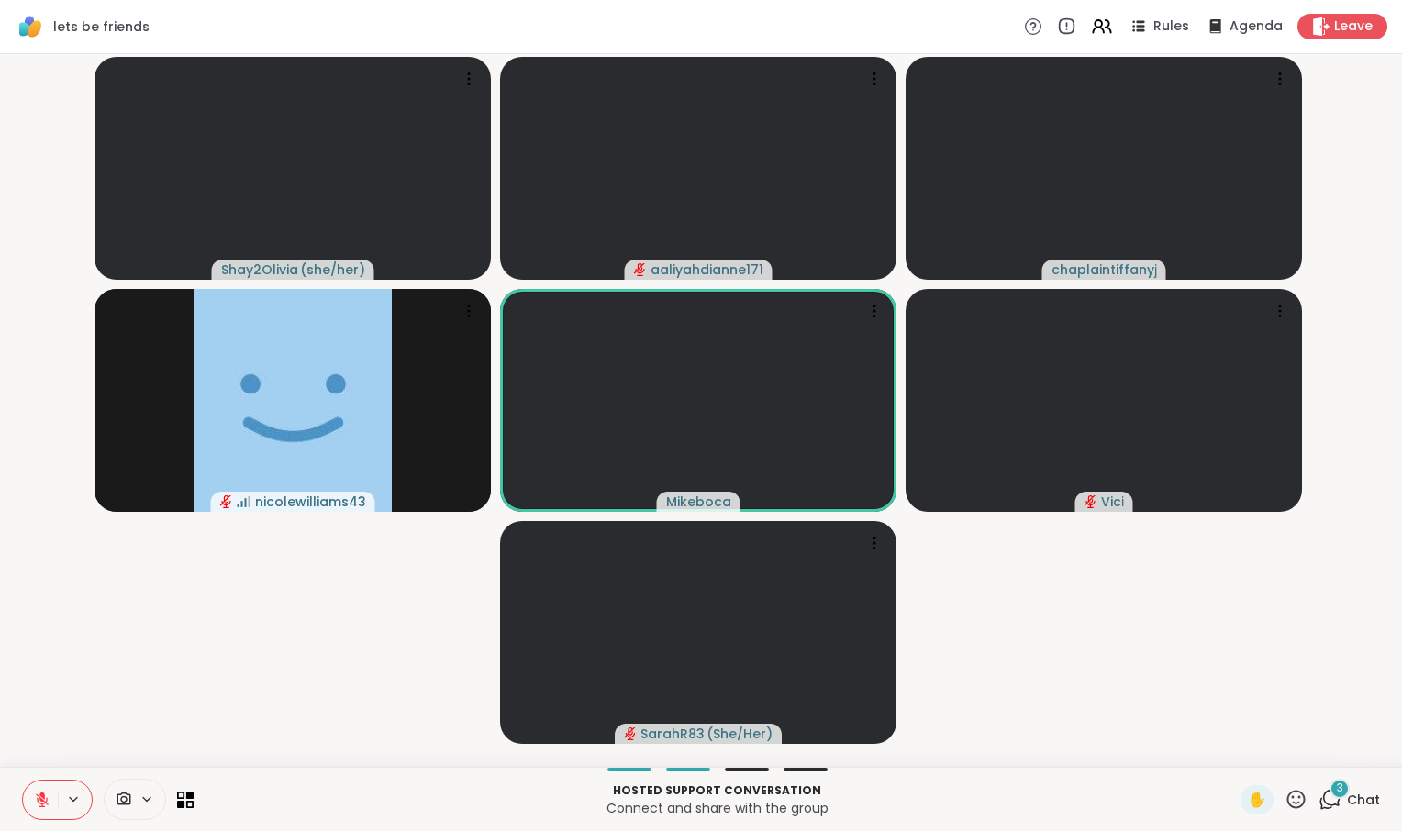
click at [1318, 789] on icon at bounding box center [1329, 799] width 23 height 23
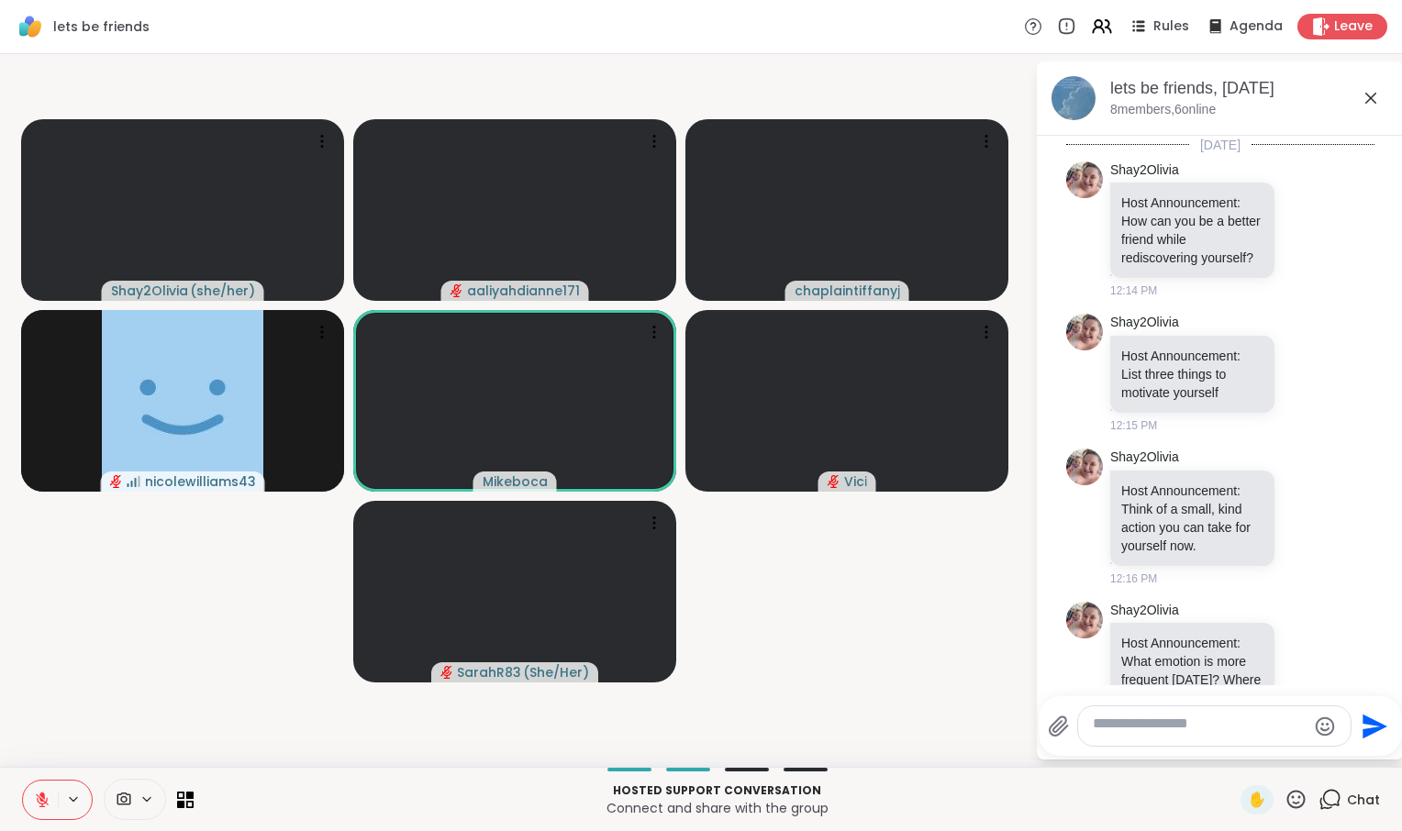
scroll to position [10444, 0]
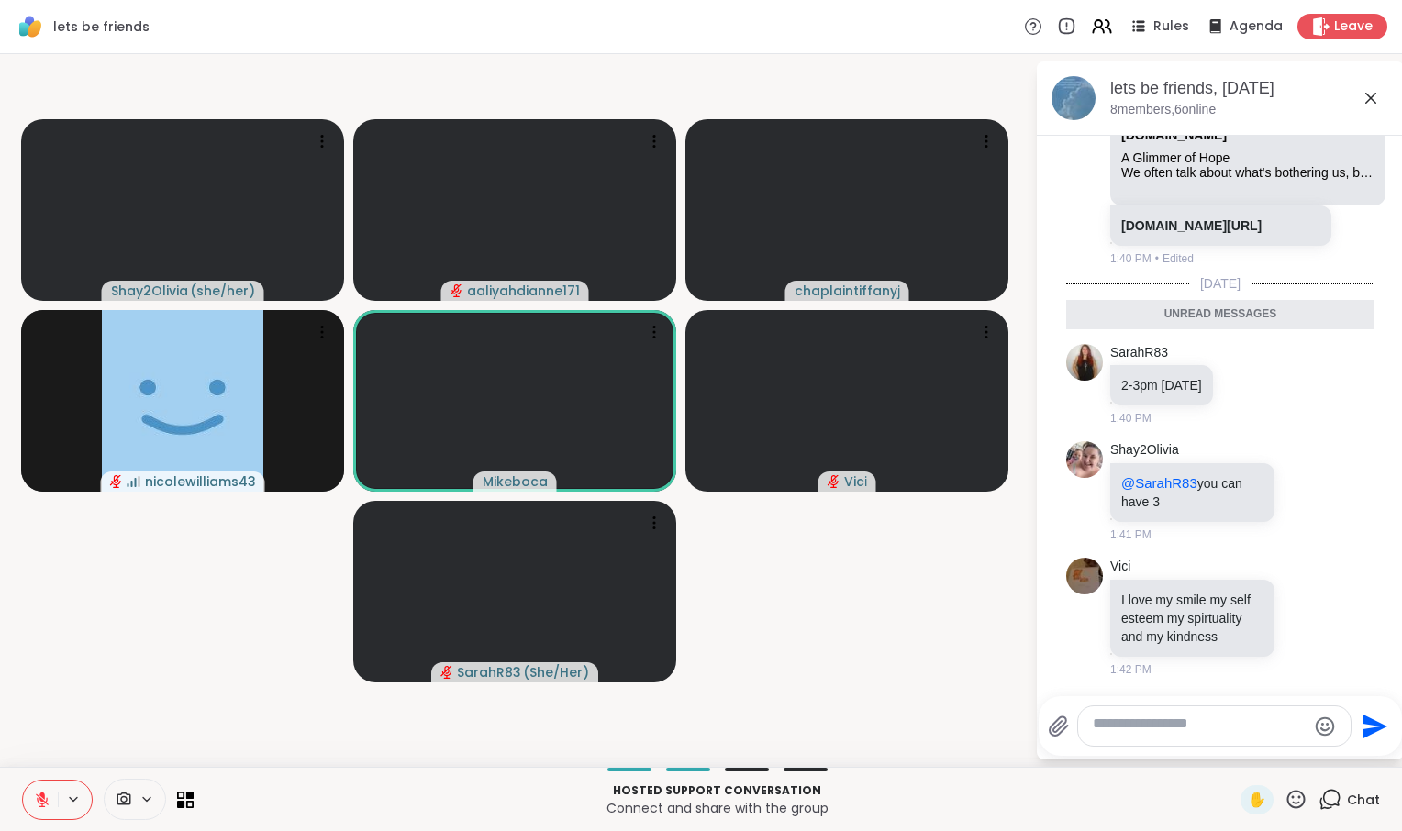
click at [1318, 789] on icon at bounding box center [1329, 799] width 23 height 23
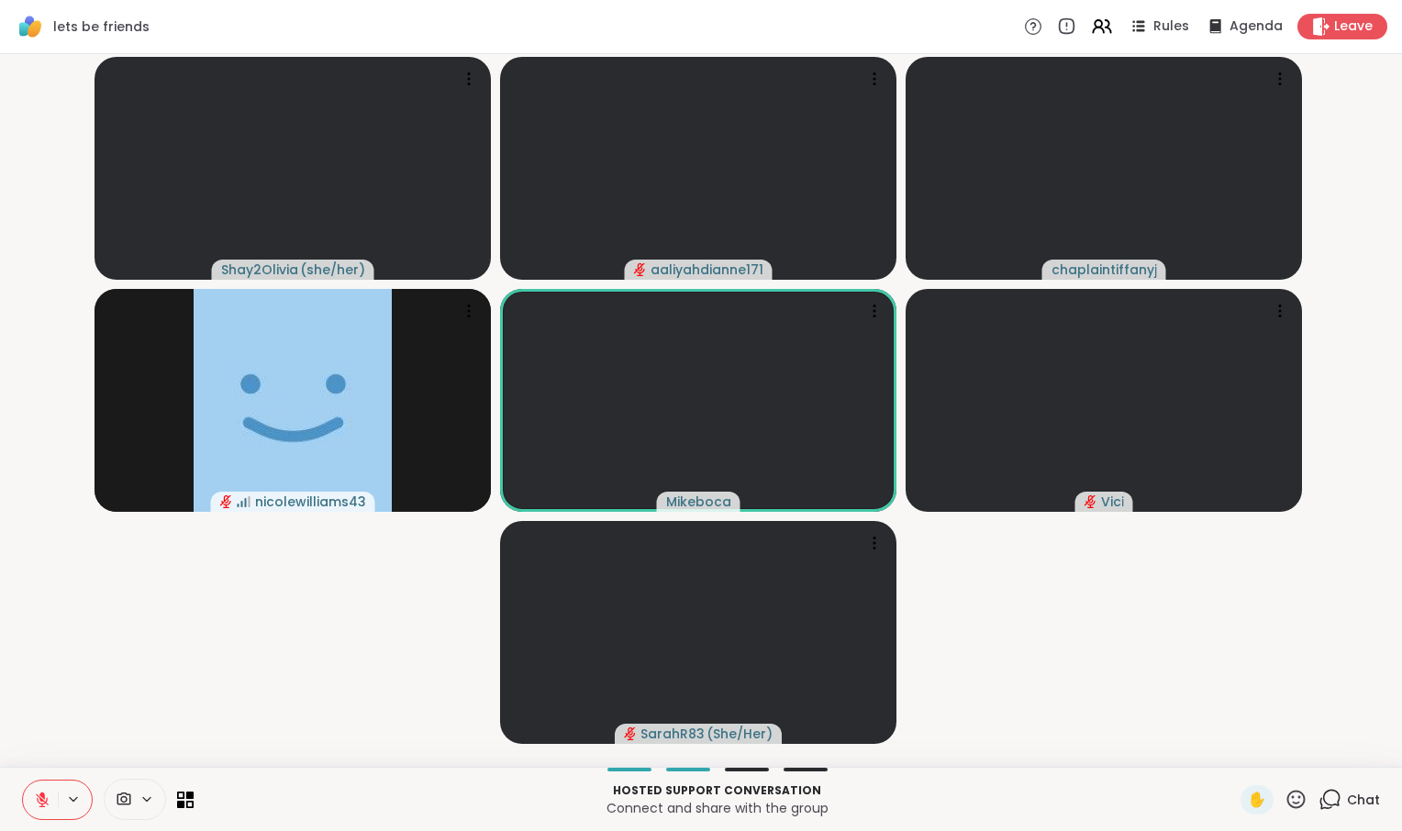
click at [1318, 789] on icon at bounding box center [1329, 799] width 23 height 23
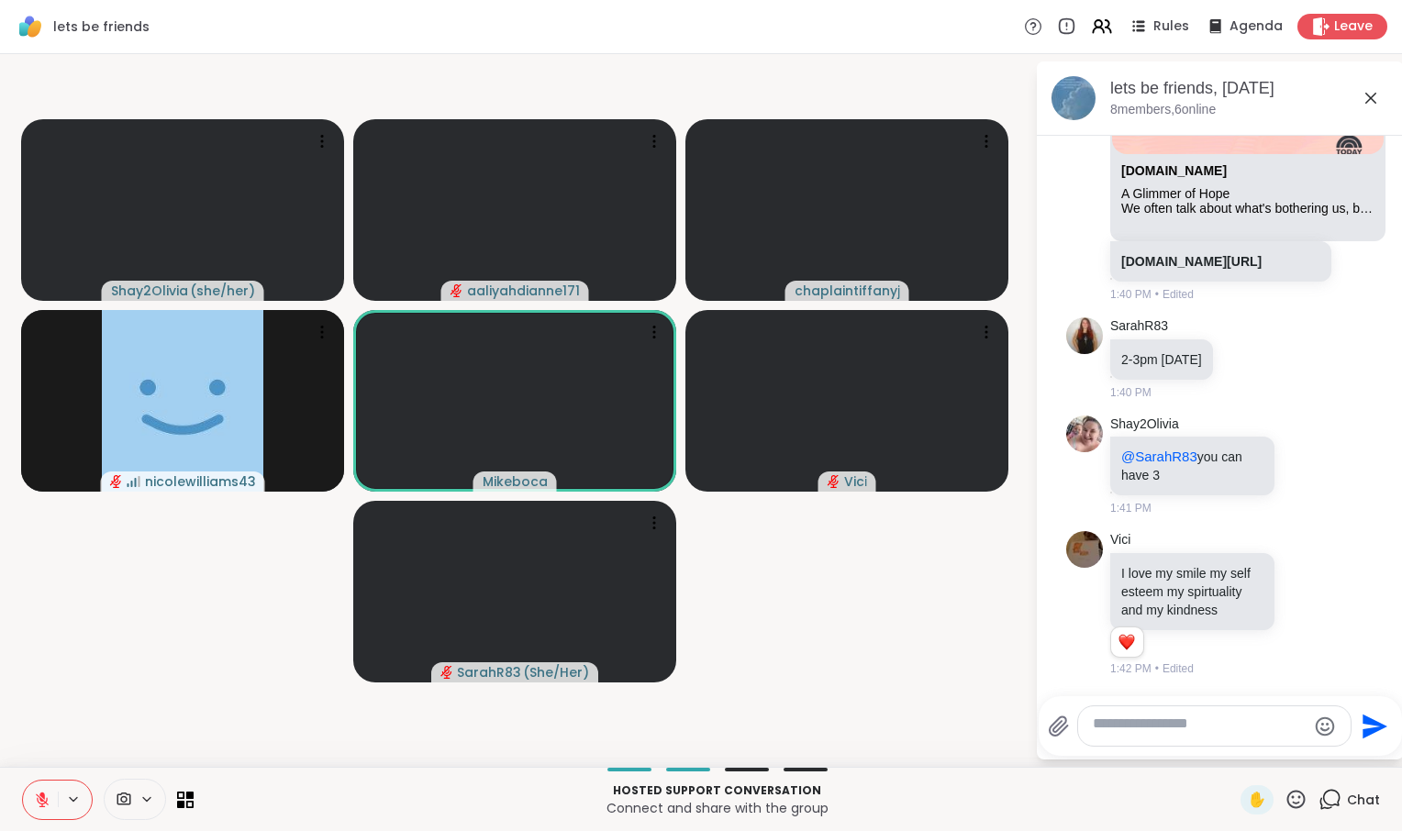
scroll to position [10400, 0]
click at [1318, 789] on icon at bounding box center [1329, 799] width 23 height 23
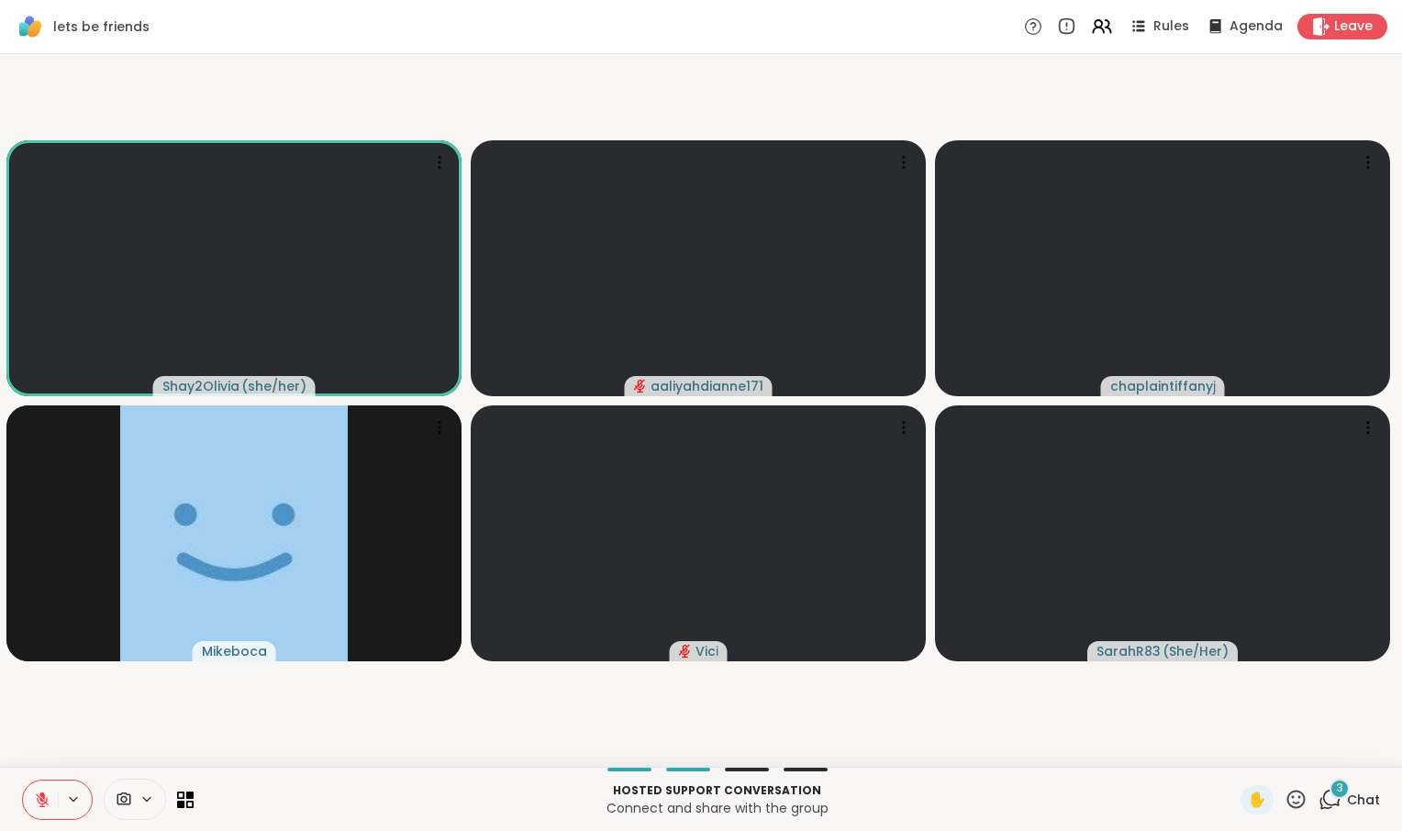
click at [47, 798] on icon at bounding box center [42, 800] width 17 height 17
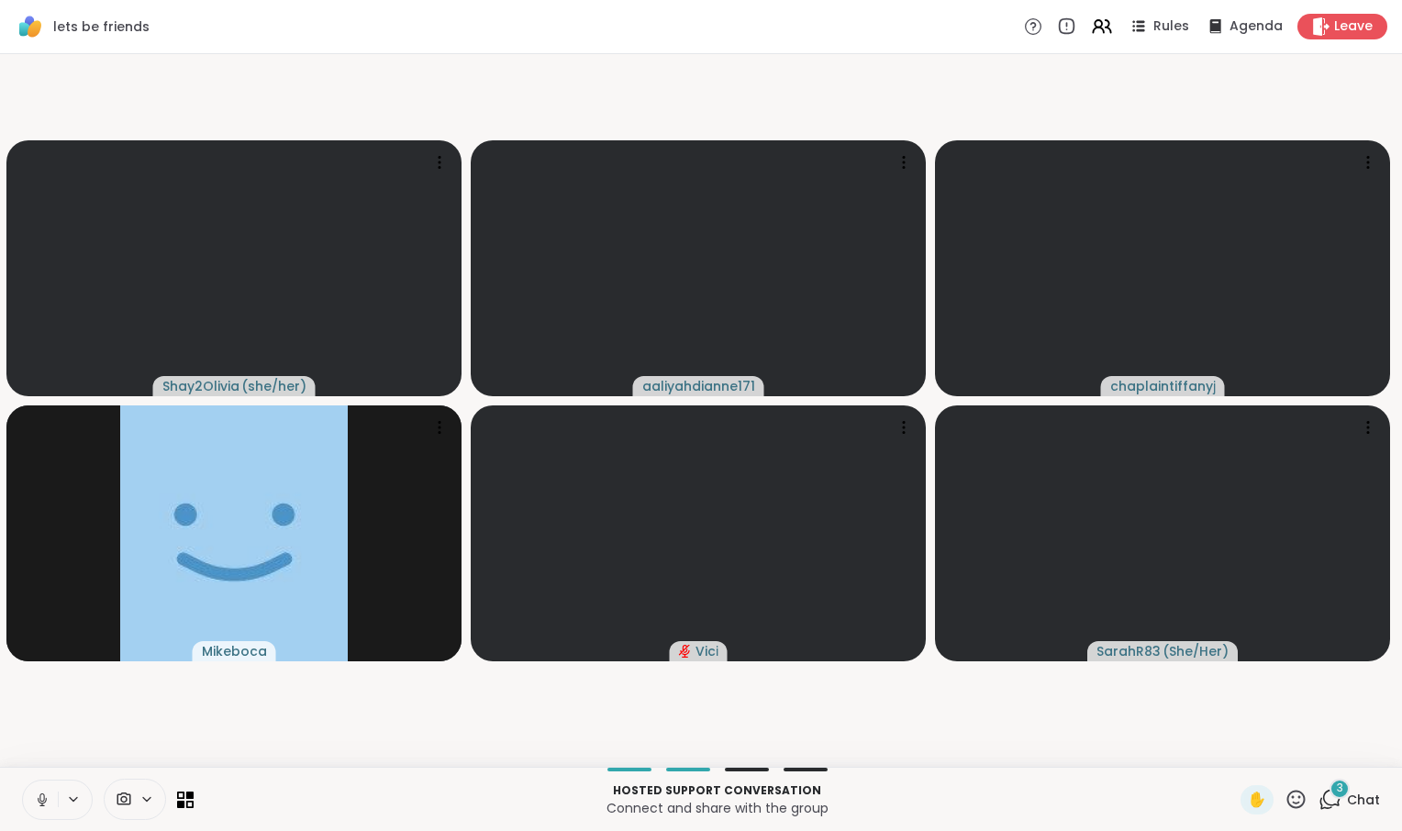
click at [46, 793] on icon at bounding box center [42, 800] width 17 height 17
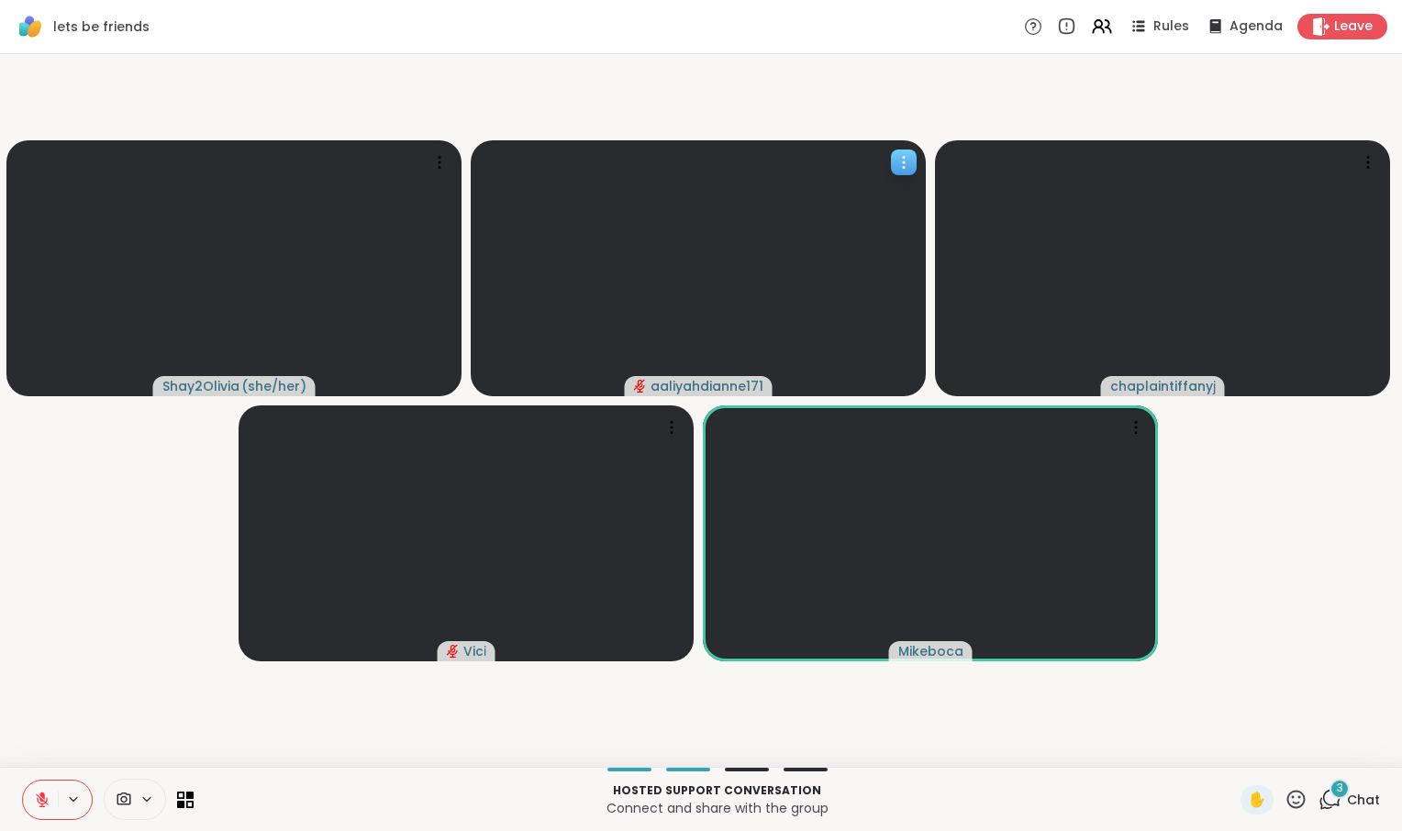
click at [904, 172] on icon at bounding box center [904, 162] width 18 height 18
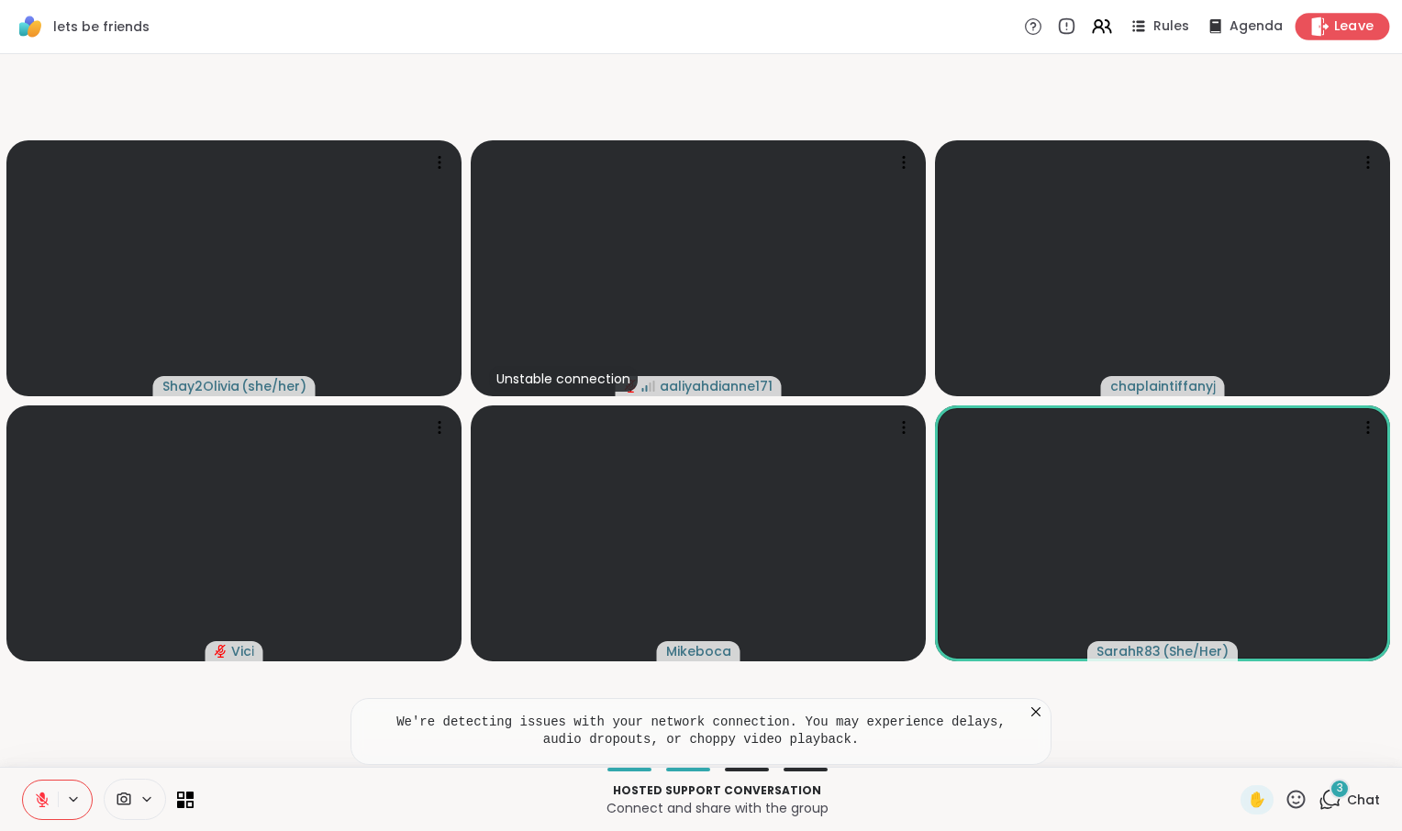
click at [1334, 37] on span "Leave" at bounding box center [1354, 26] width 40 height 19
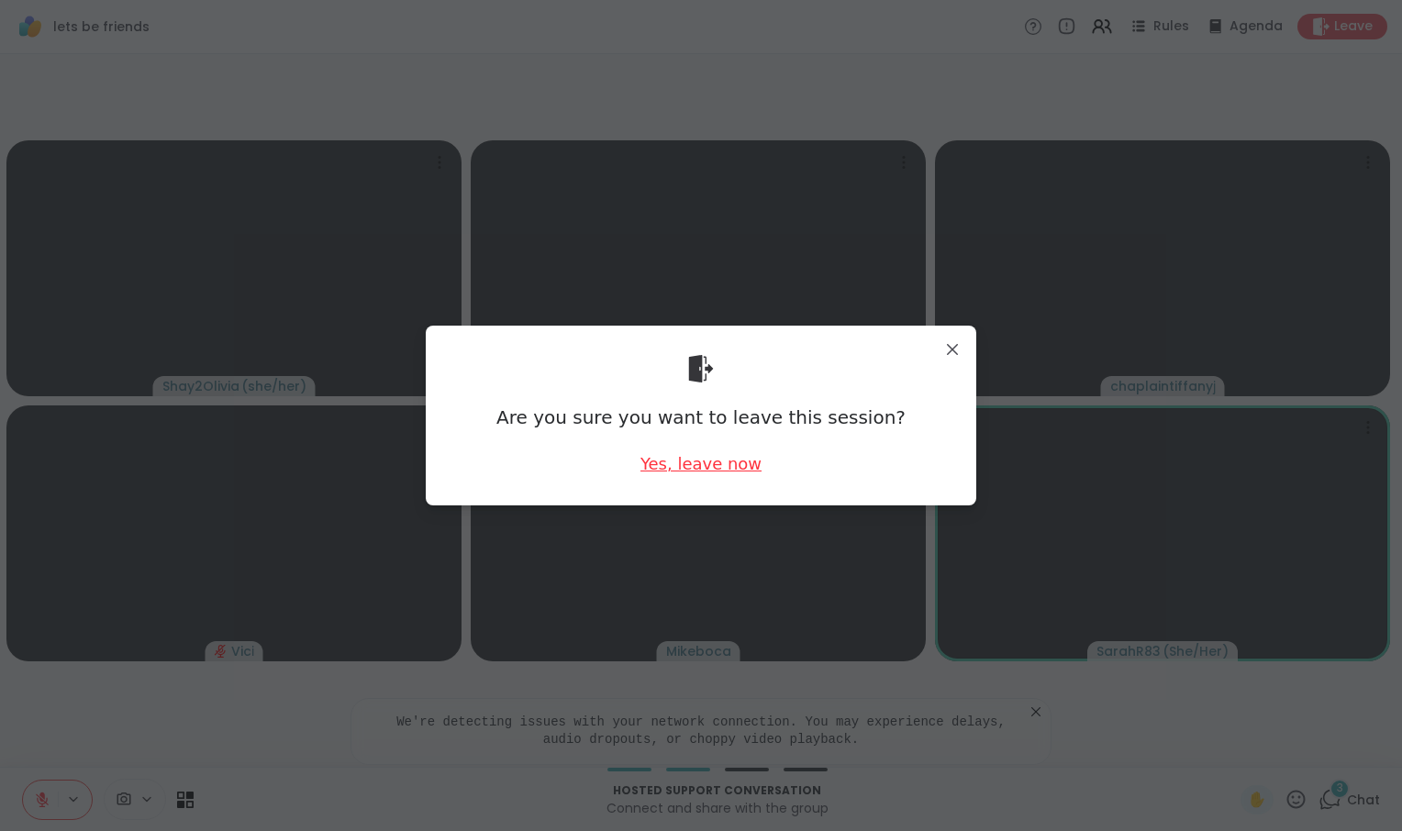
click at [703, 473] on div "Yes, leave now" at bounding box center [700, 463] width 121 height 23
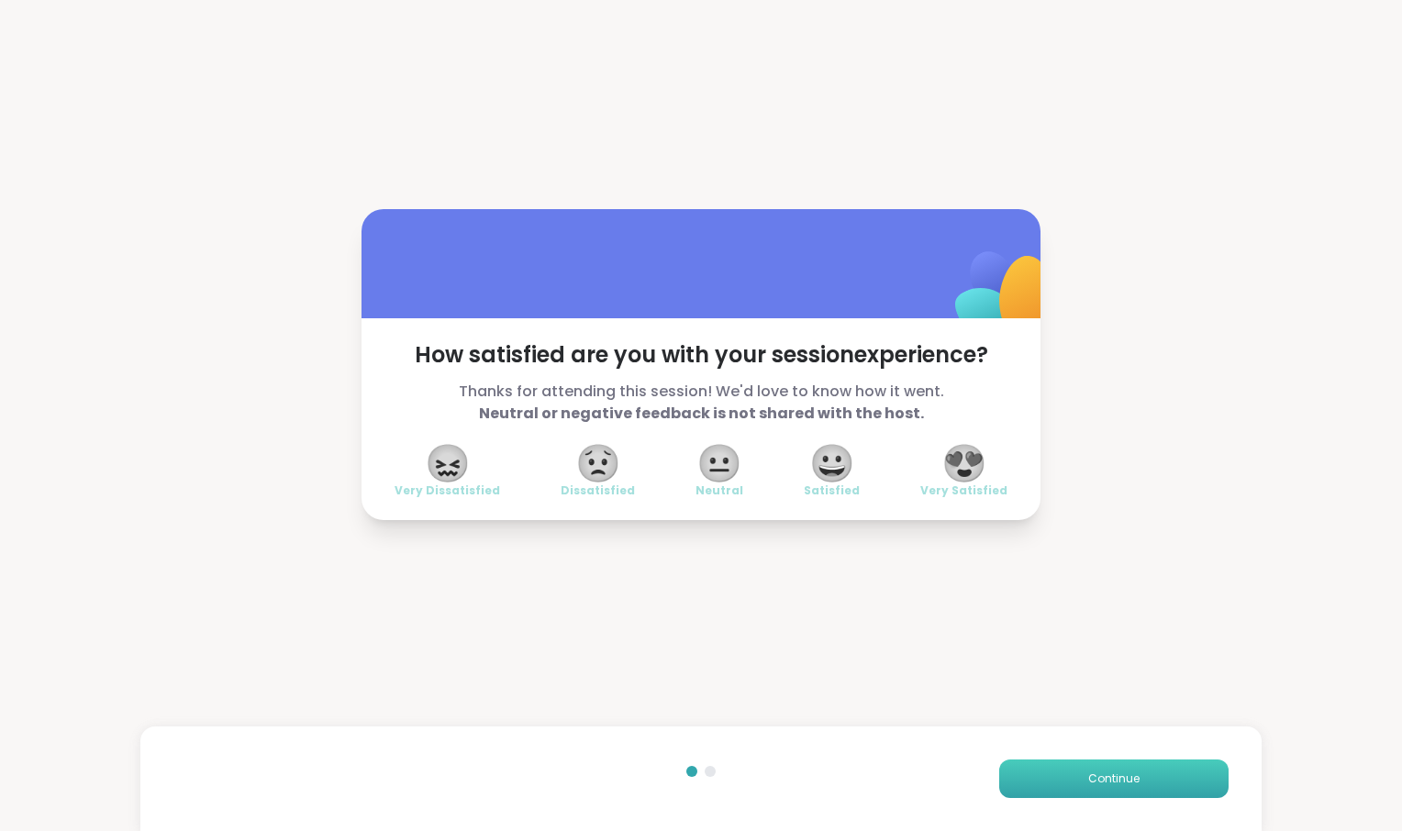
click at [1088, 776] on span "Continue" at bounding box center [1113, 779] width 51 height 17
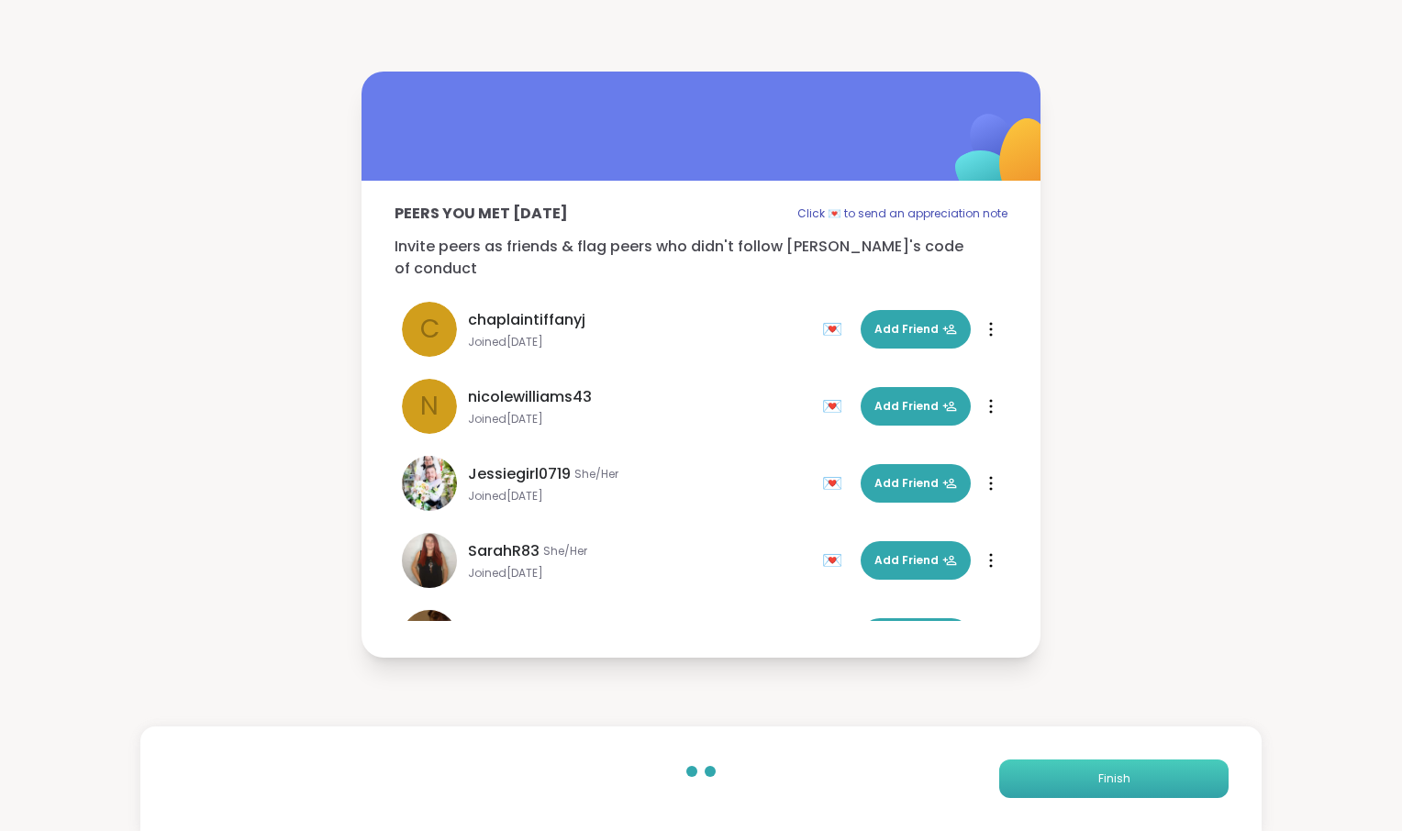
click at [1098, 777] on span "Finish" at bounding box center [1114, 779] width 32 height 17
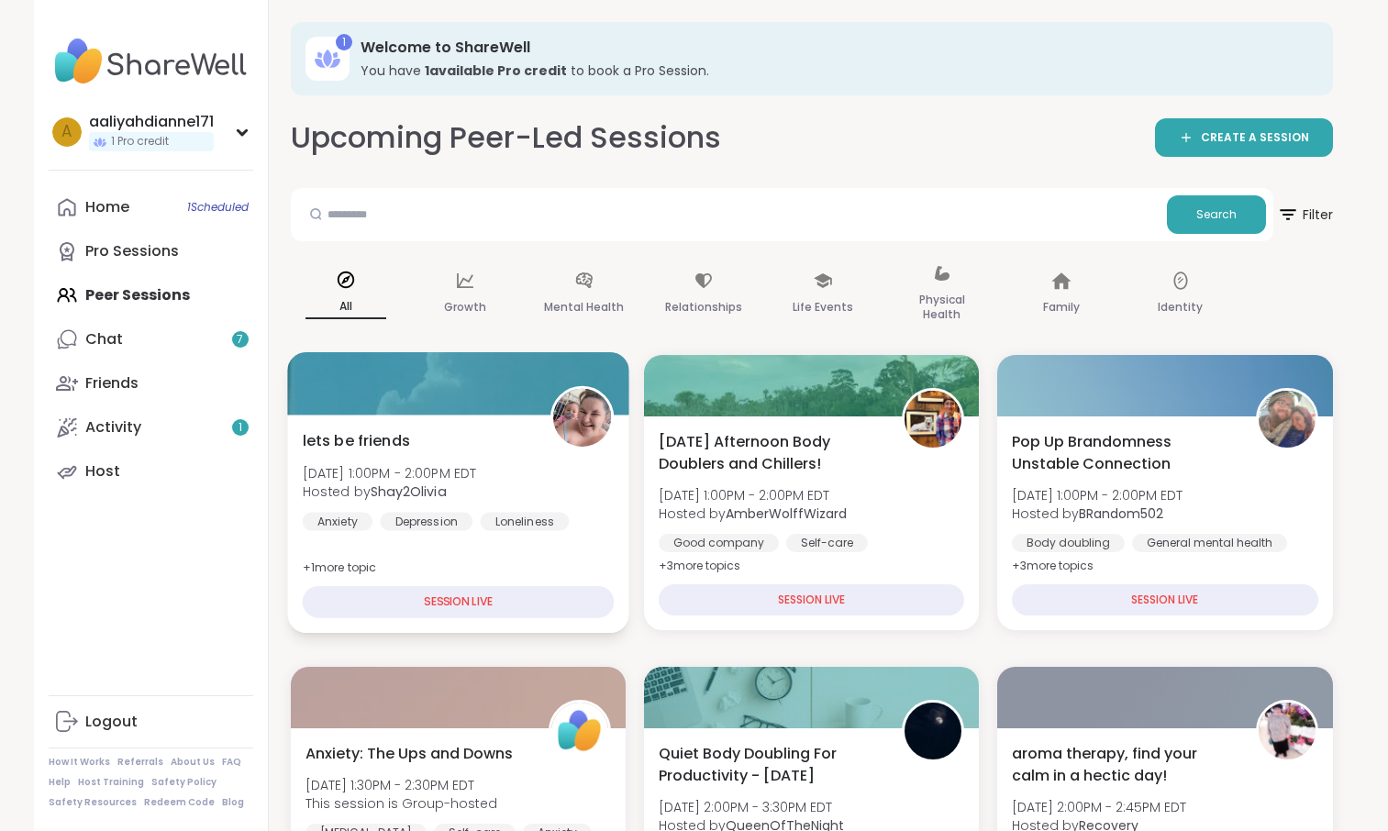
click at [476, 482] on span "[DATE] 1:00PM - 2:00PM EDT" at bounding box center [389, 472] width 174 height 18
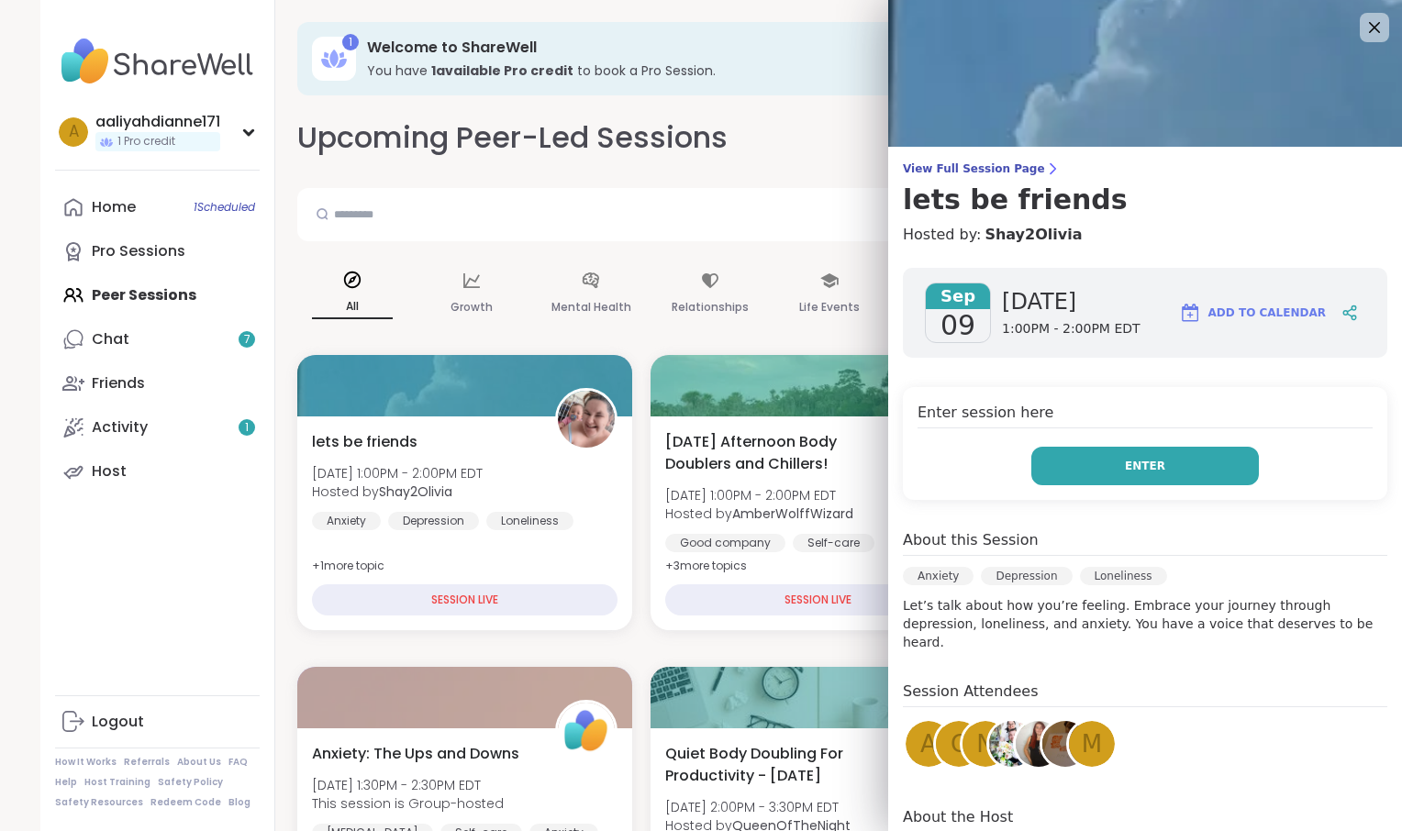
click at [1042, 485] on button "Enter" at bounding box center [1145, 466] width 228 height 39
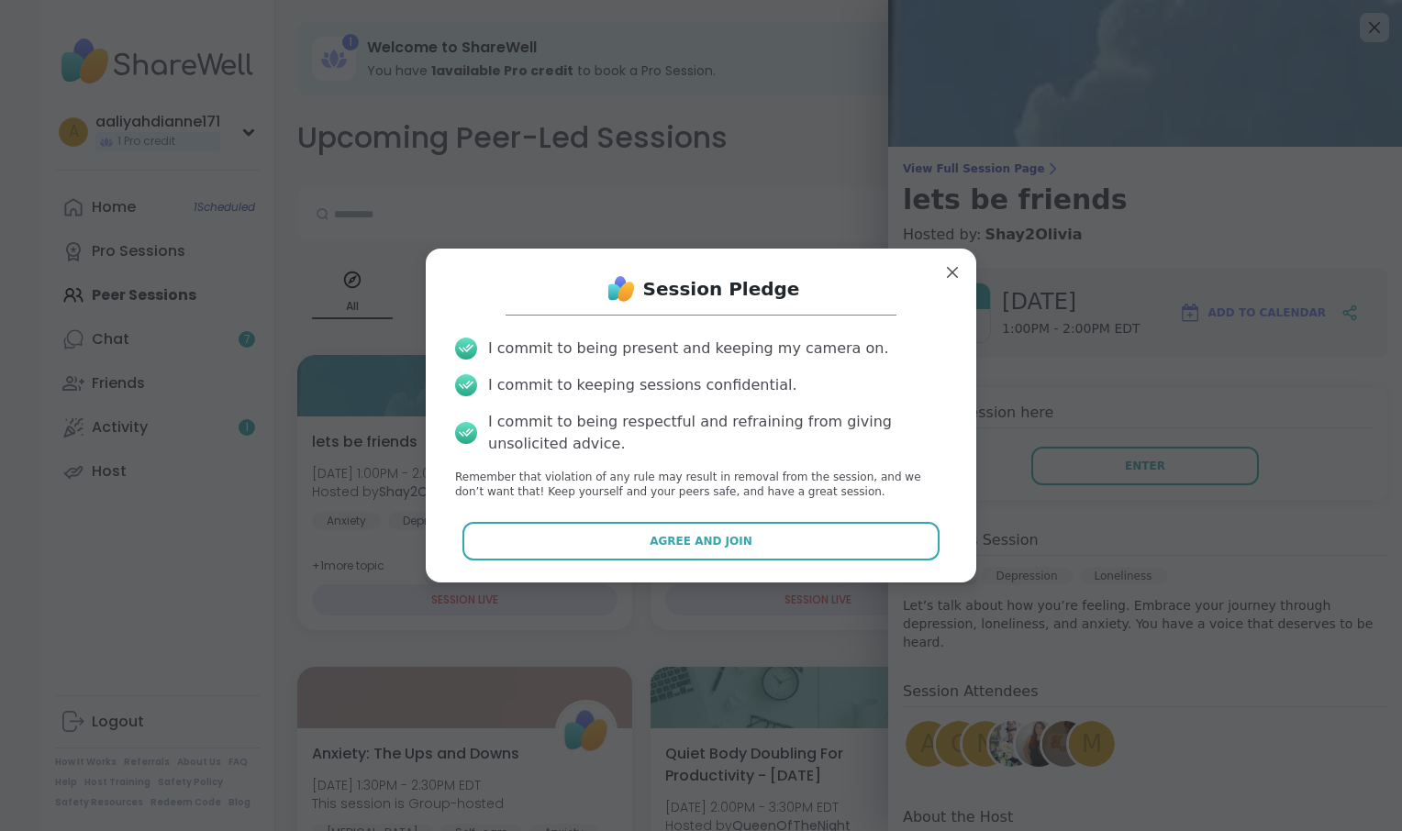
click at [842, 568] on div "Session Pledge I commit to being present and keeping my camera on. I commit to …" at bounding box center [700, 415] width 521 height 305
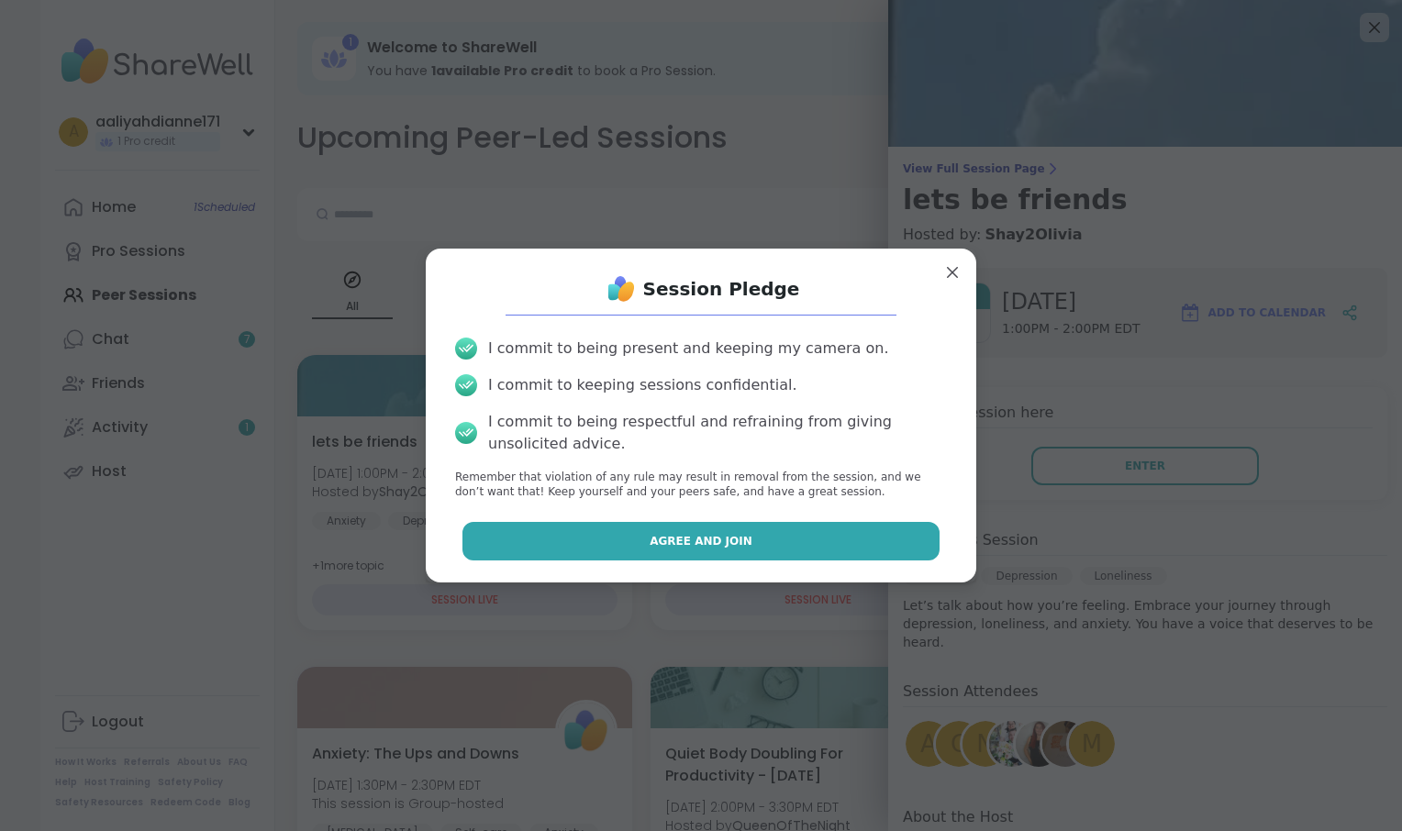
click at [819, 561] on button "Agree and Join" at bounding box center [701, 541] width 478 height 39
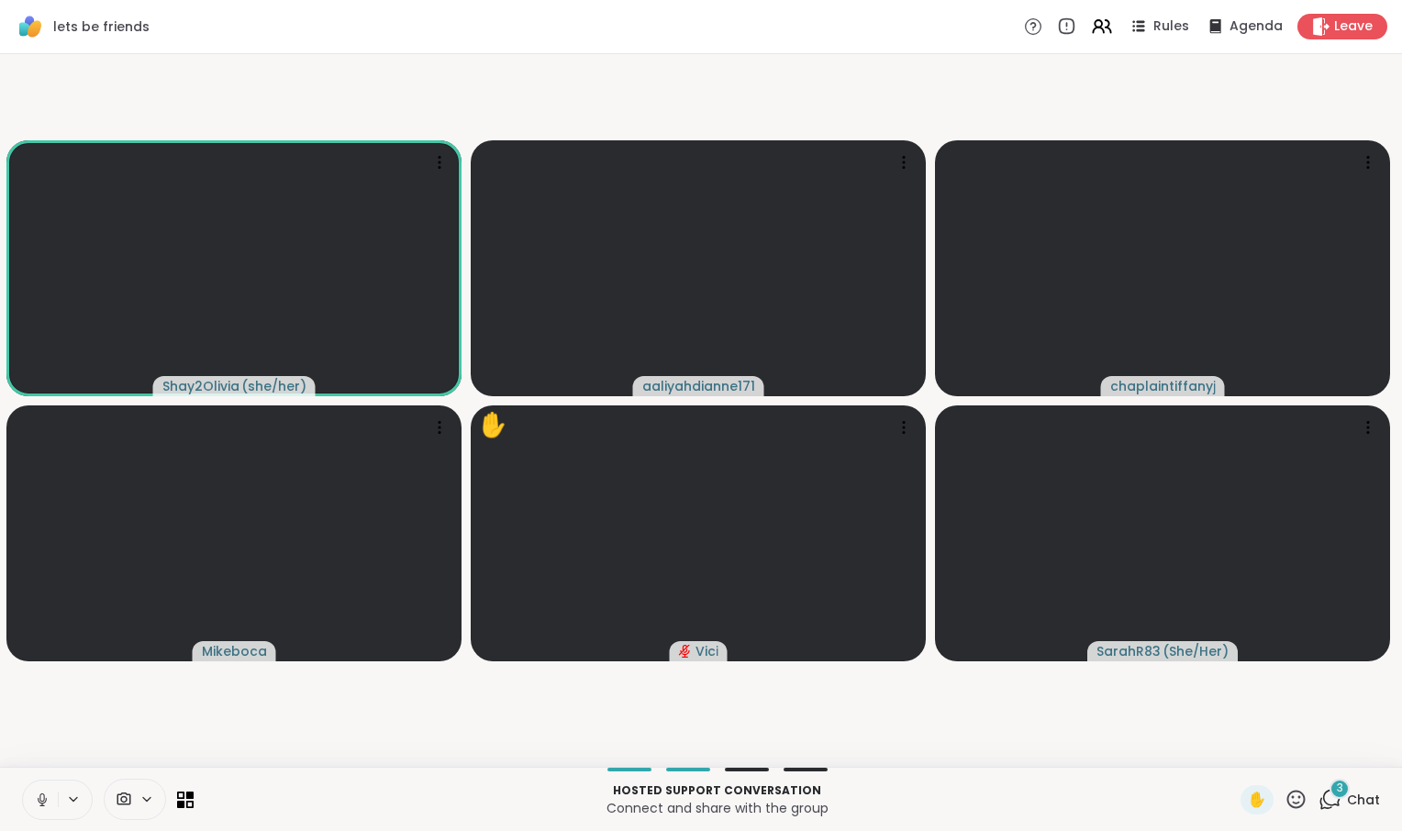
click at [50, 806] on button at bounding box center [40, 800] width 35 height 39
click at [48, 793] on icon at bounding box center [42, 800] width 17 height 17
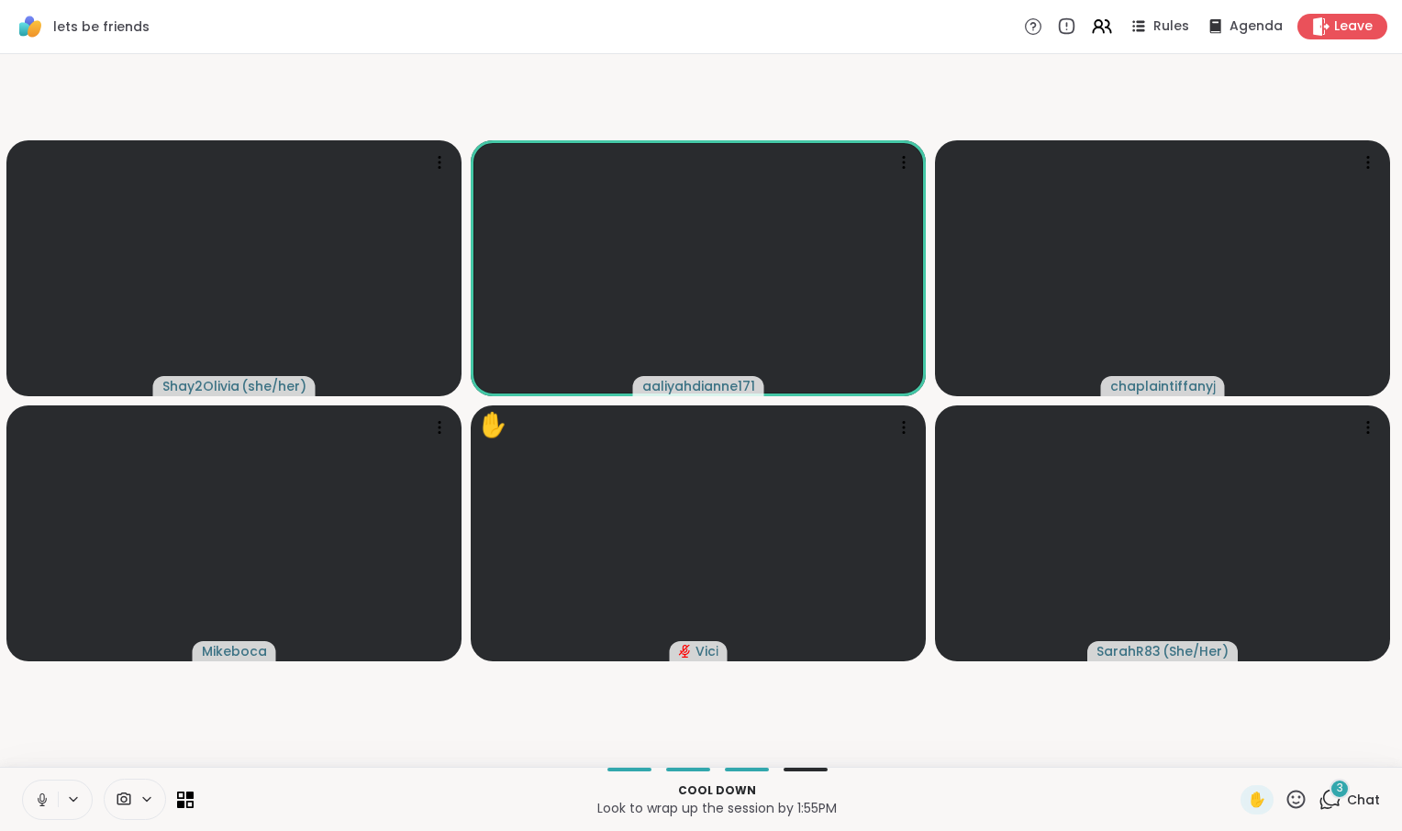
click at [46, 793] on icon at bounding box center [42, 800] width 17 height 17
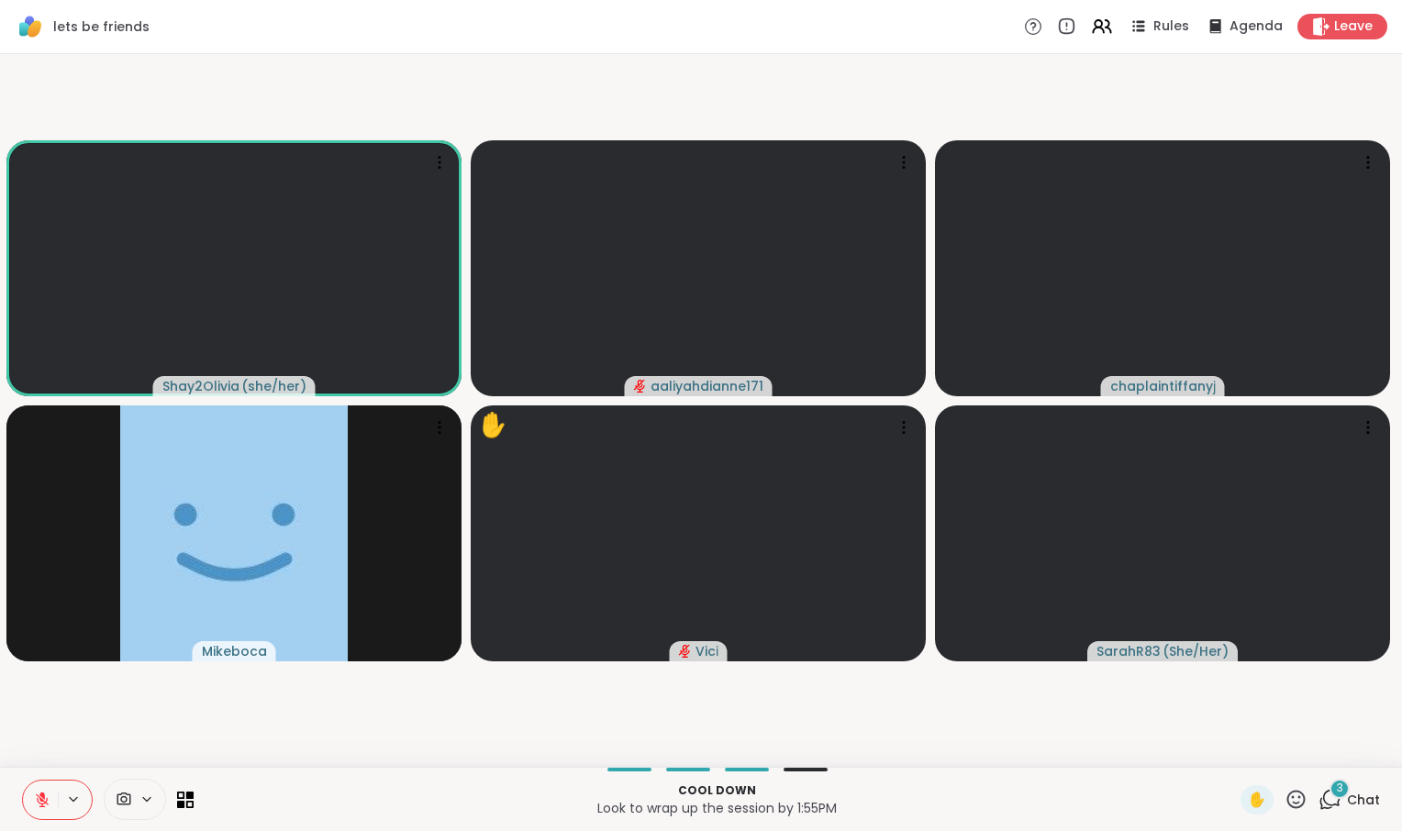
click at [1323, 795] on icon at bounding box center [1331, 798] width 17 height 17
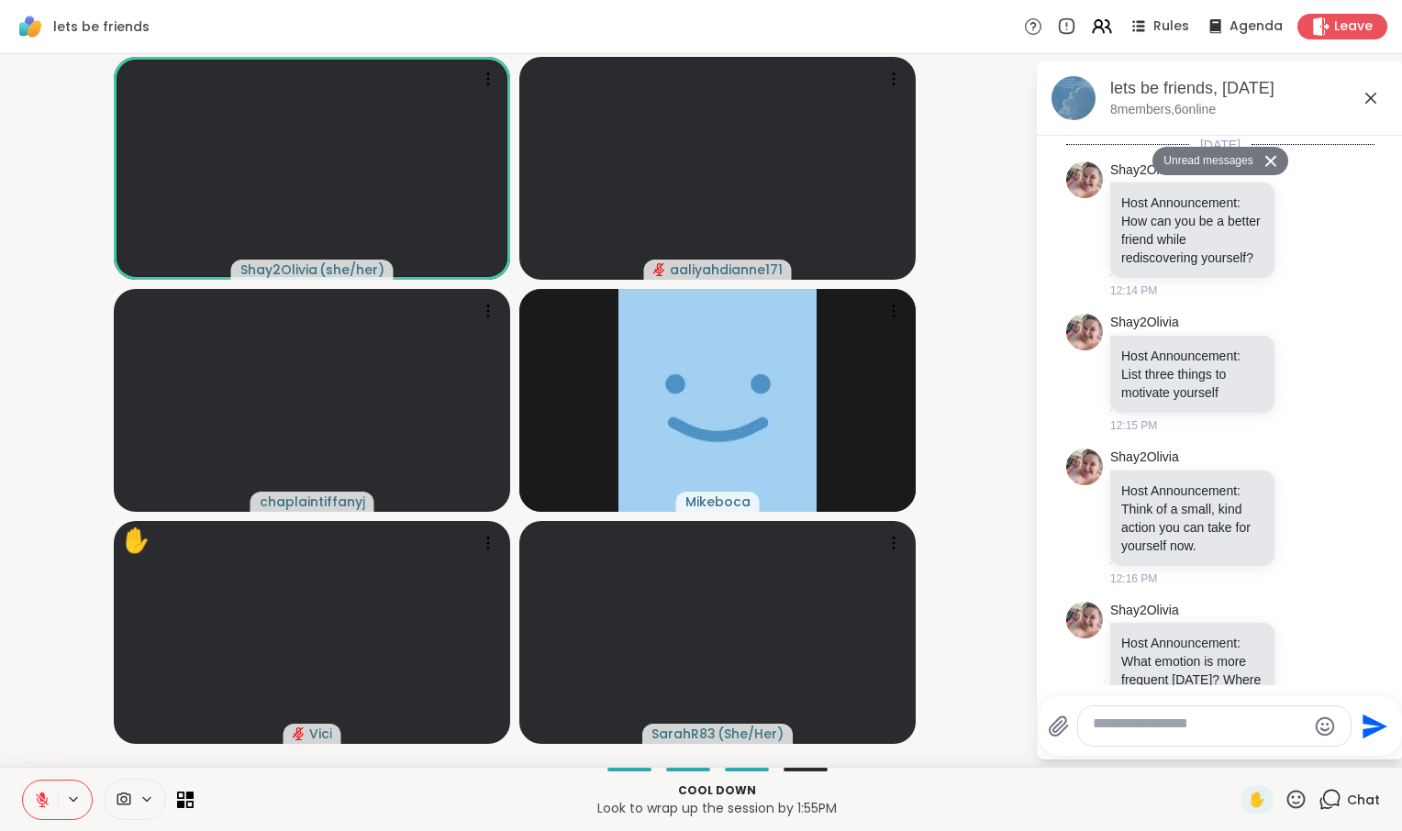
scroll to position [11203, 0]
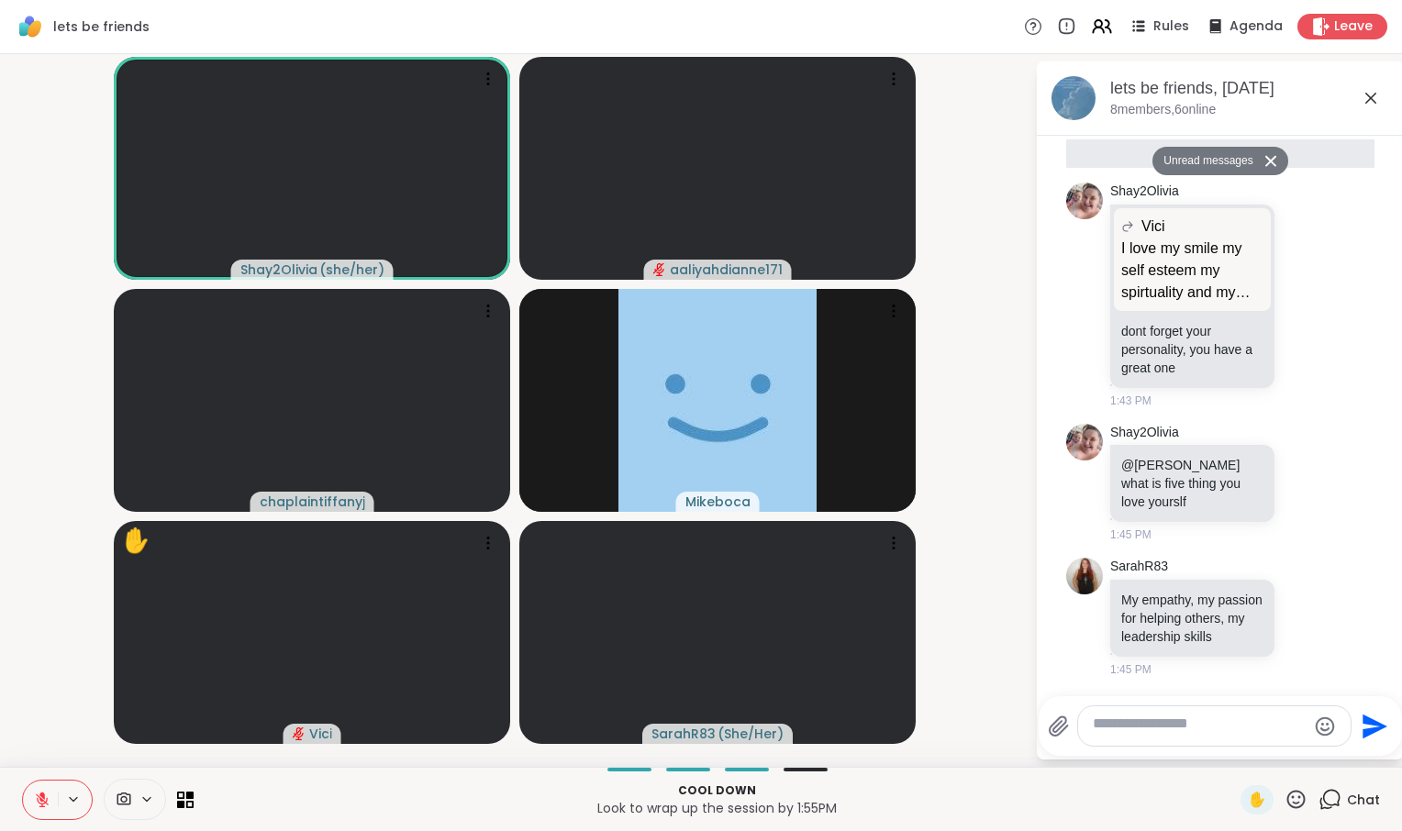
click at [47, 792] on icon at bounding box center [42, 800] width 17 height 17
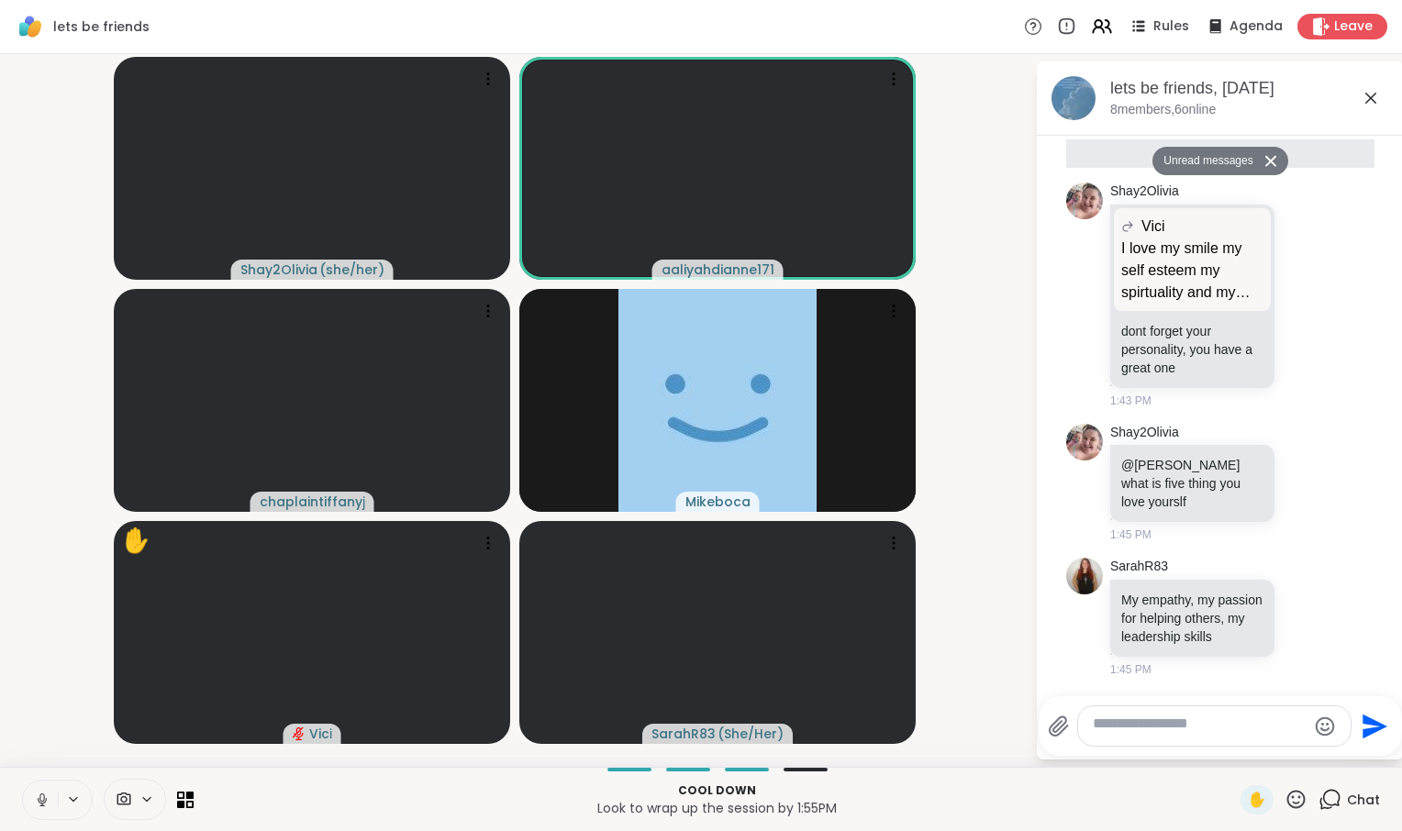
click at [48, 792] on icon at bounding box center [42, 800] width 17 height 17
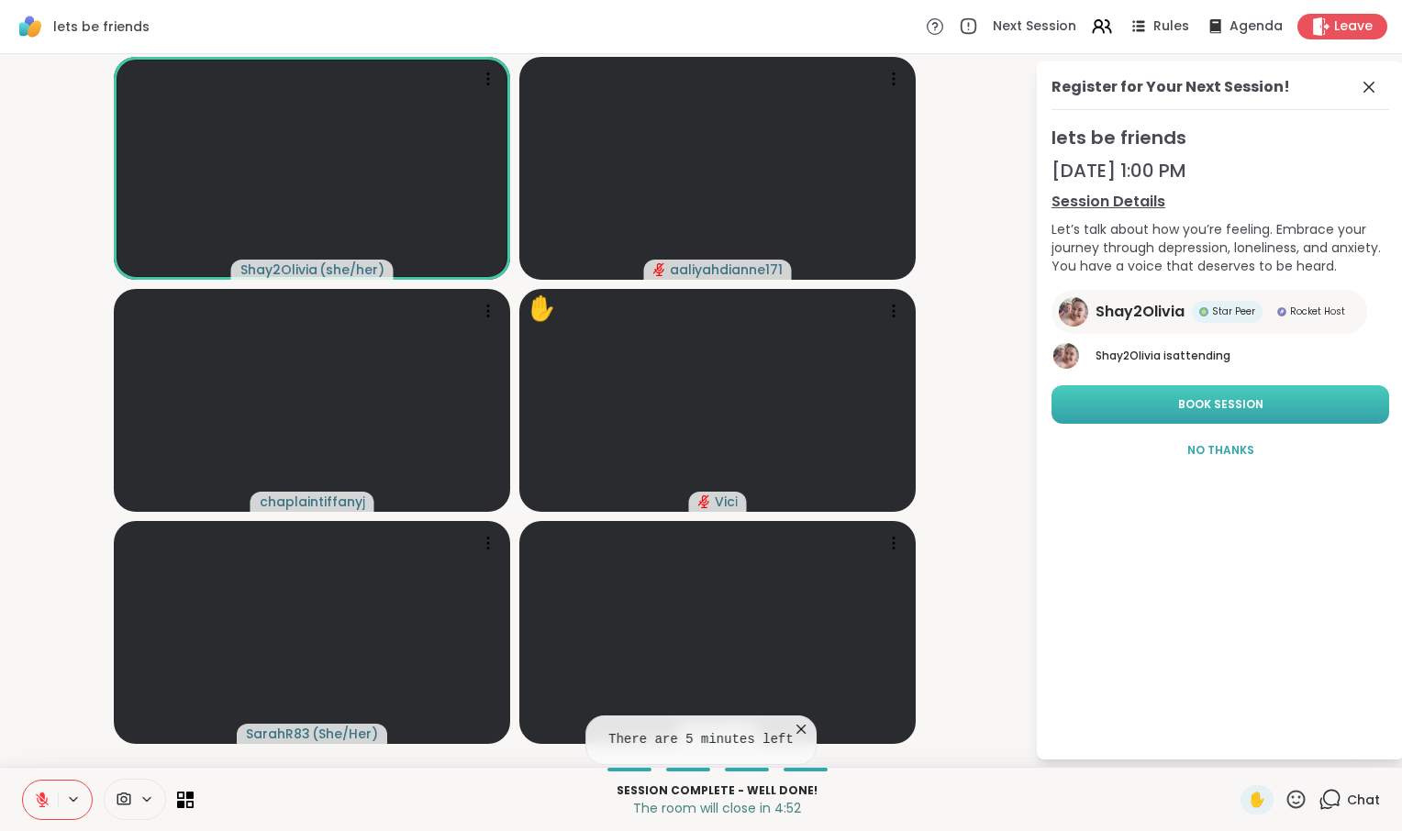
click at [1205, 424] on button "Book Session" at bounding box center [1220, 404] width 338 height 39
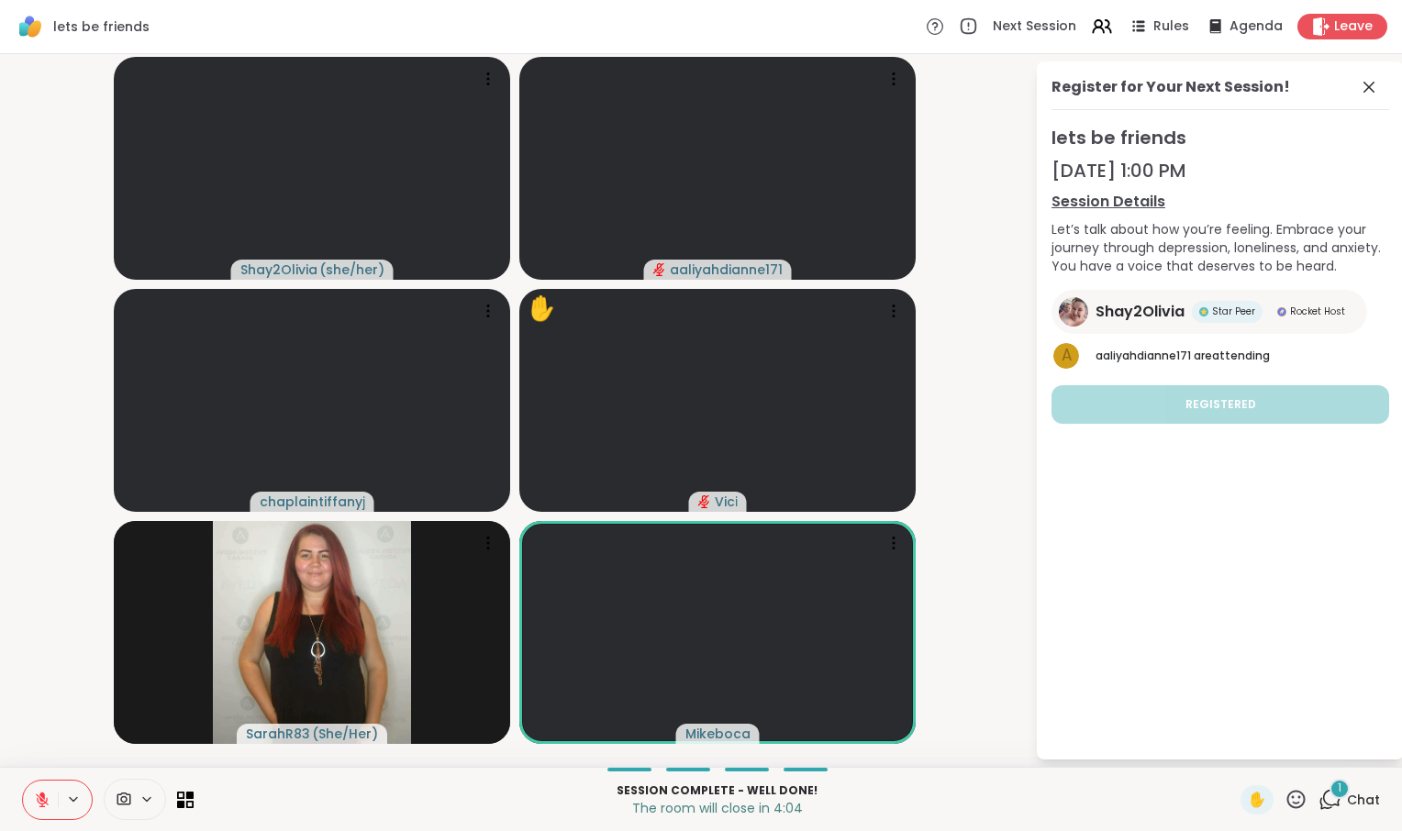
click at [1329, 789] on div "1" at bounding box center [1339, 789] width 20 height 20
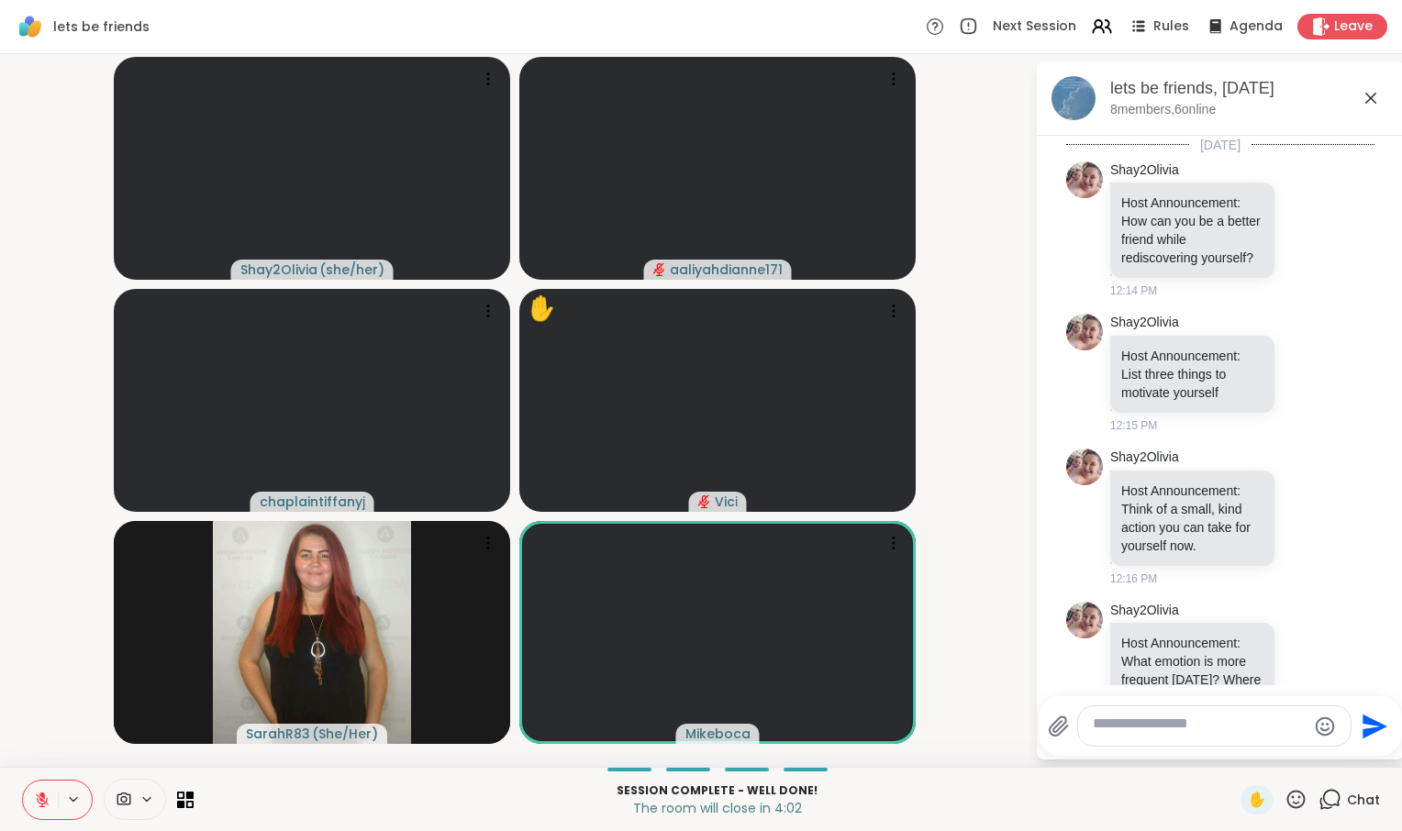
scroll to position [11531, 0]
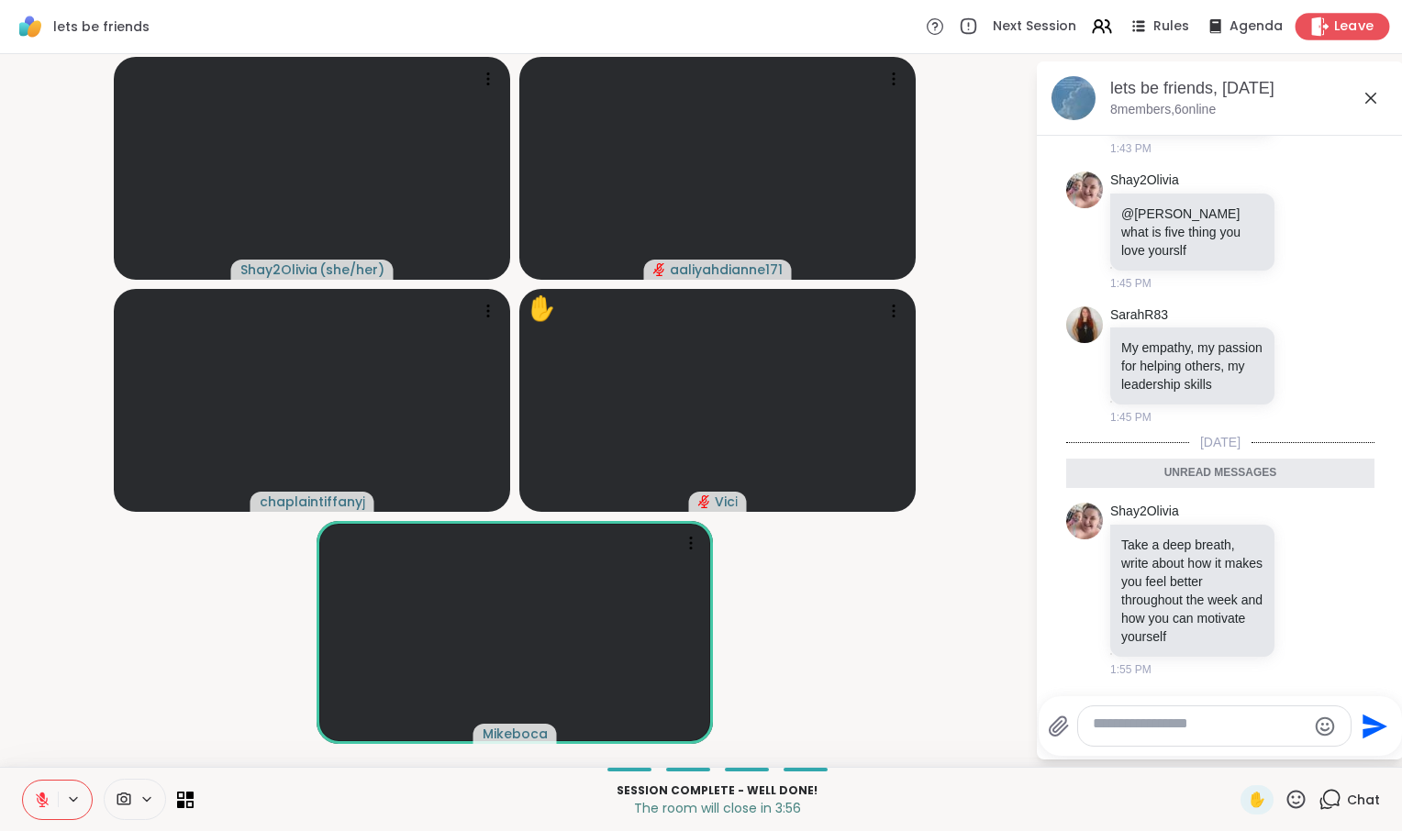
click at [1302, 28] on div "Leave" at bounding box center [1342, 26] width 95 height 27
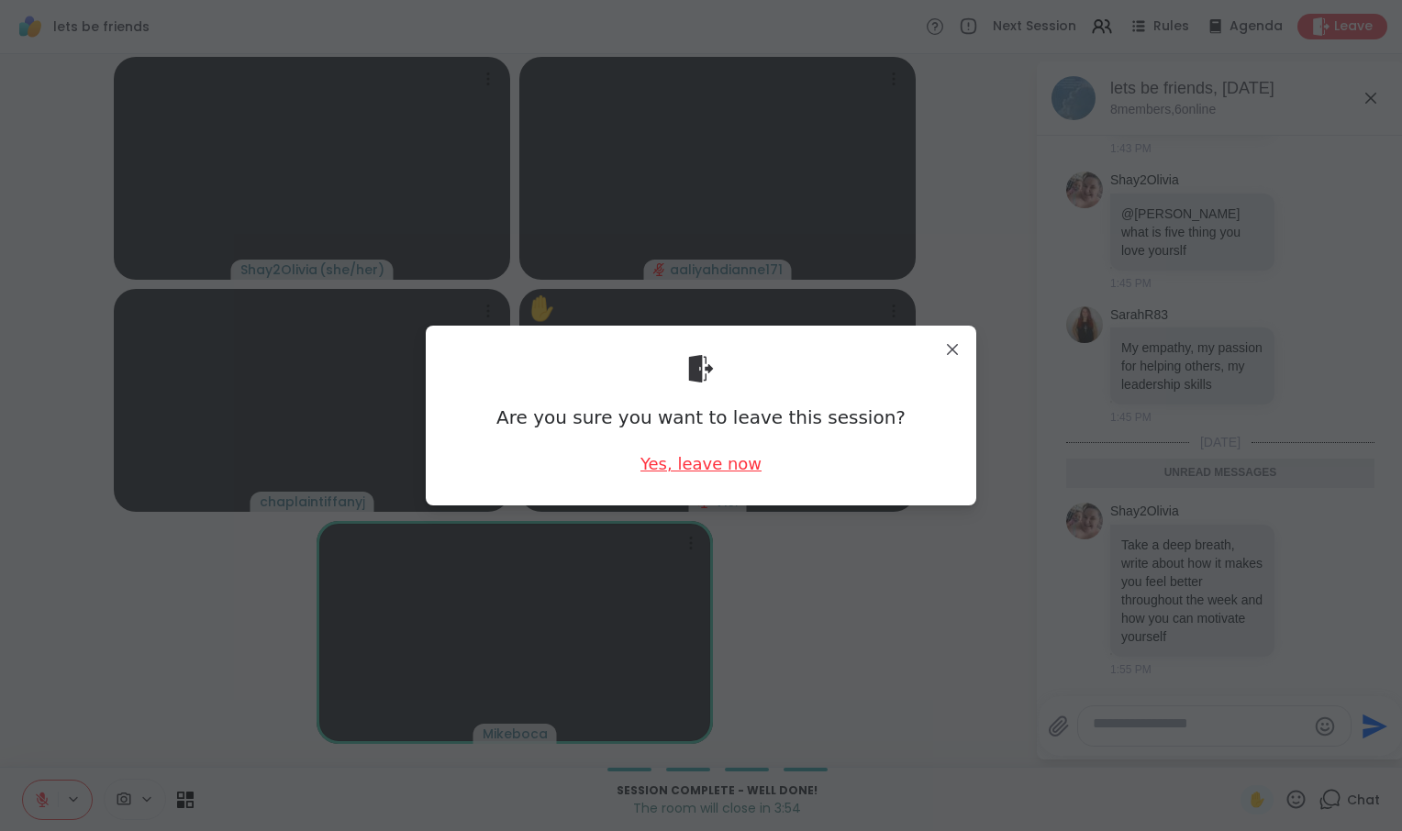
click at [693, 475] on div "Yes, leave now" at bounding box center [700, 463] width 121 height 23
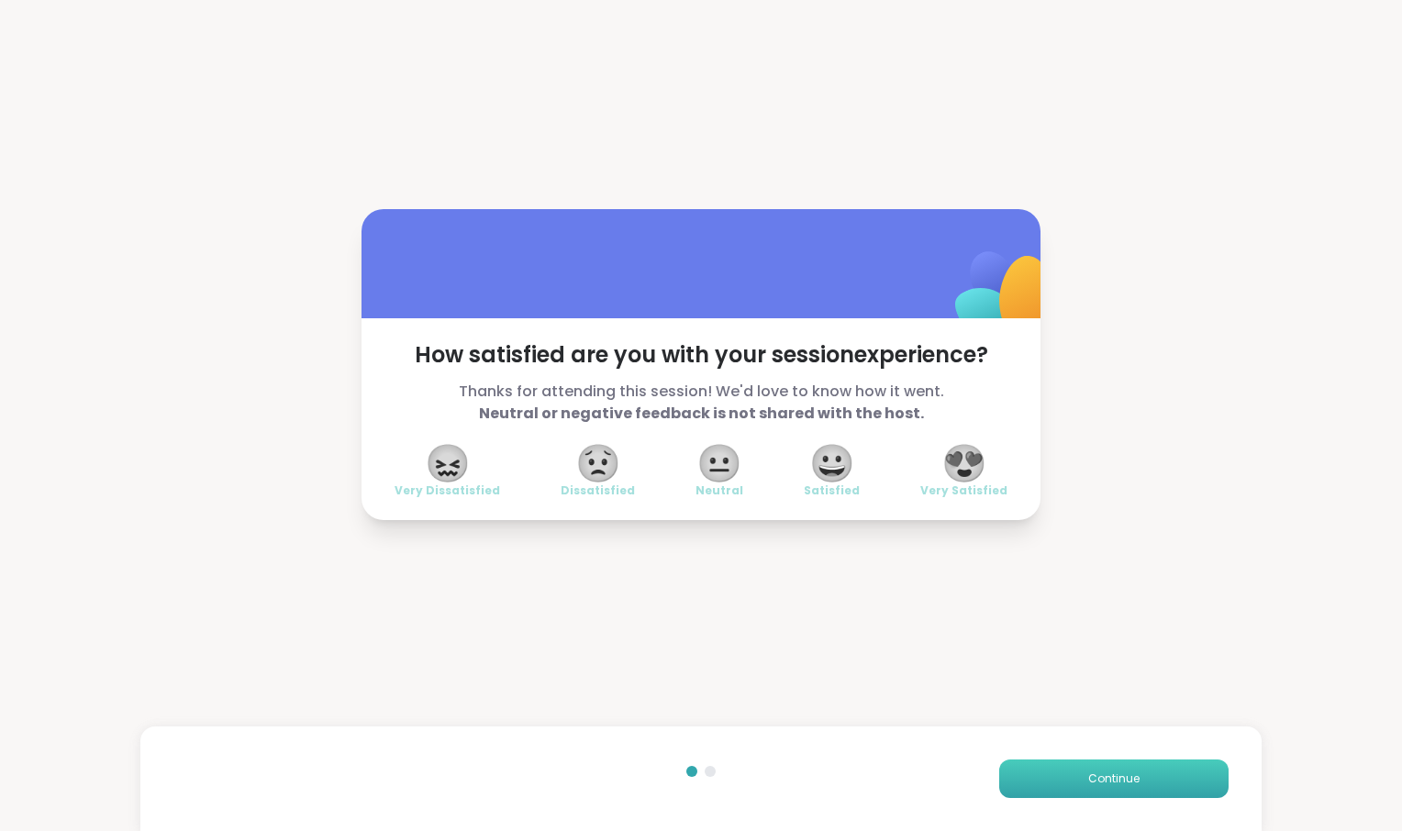
click at [1088, 771] on span "Continue" at bounding box center [1113, 779] width 51 height 17
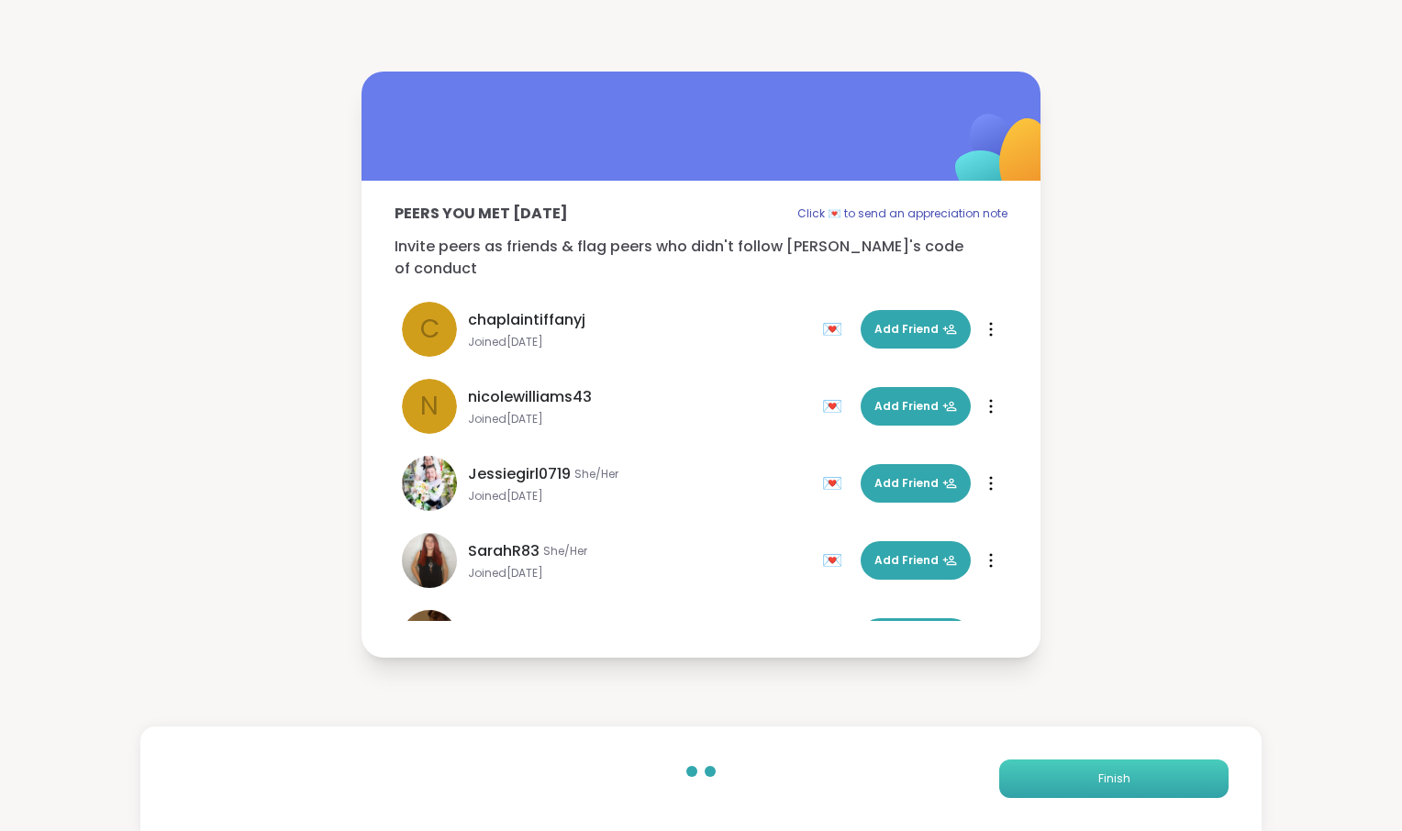
click at [1098, 771] on span "Finish" at bounding box center [1114, 779] width 32 height 17
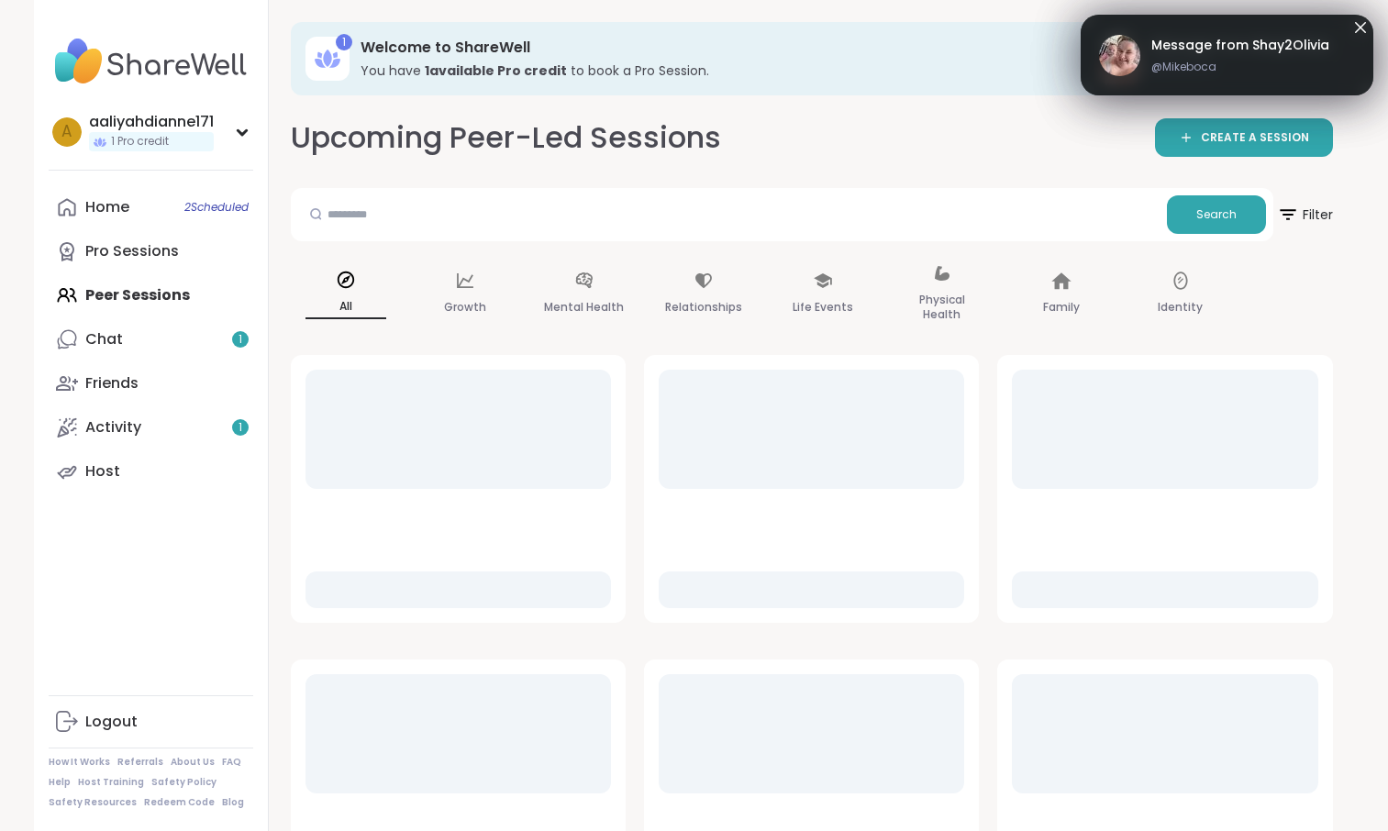
click at [1186, 55] on span "Message from Shay2Olivia" at bounding box center [1240, 45] width 178 height 19
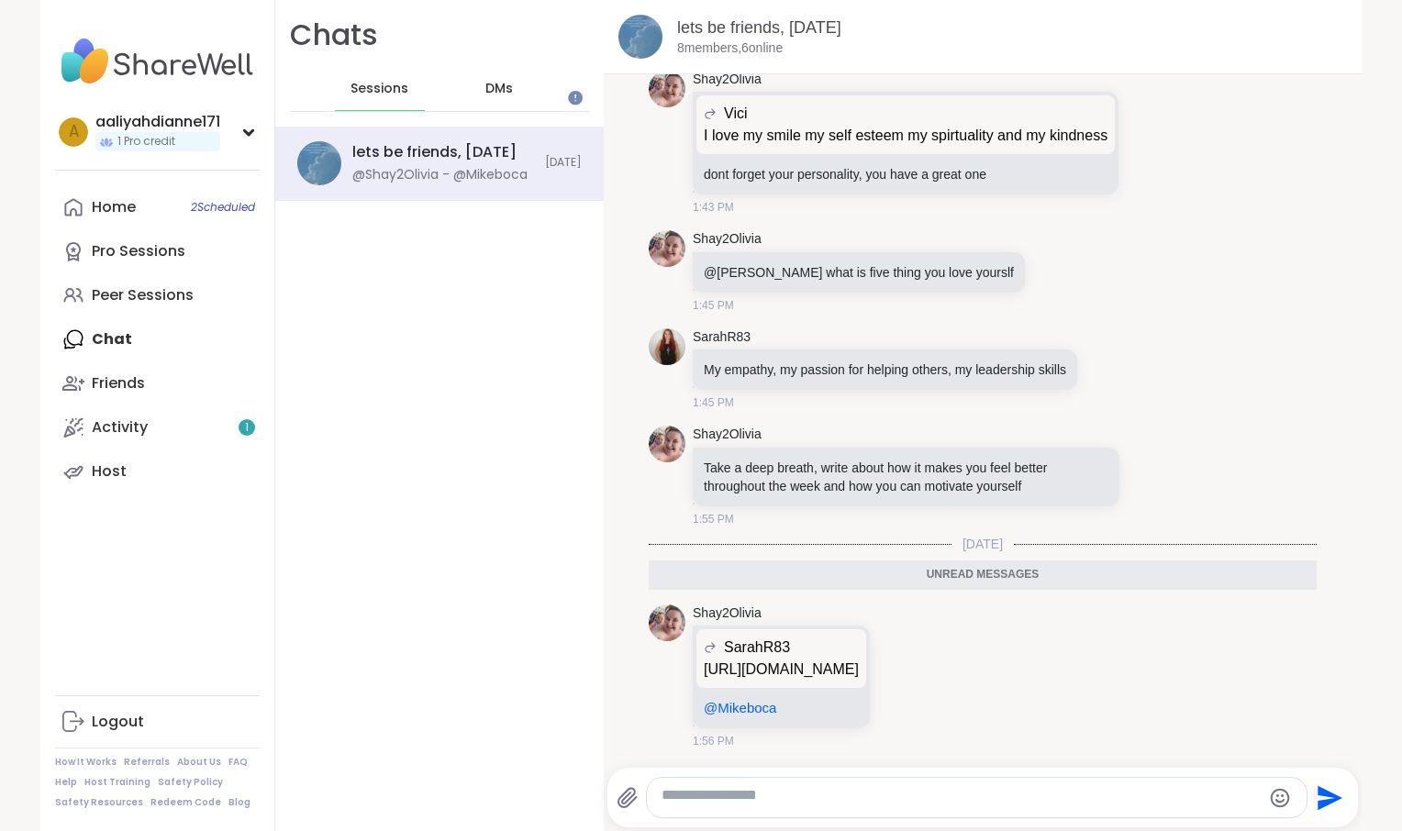
click at [137, 399] on div "Home 2 Scheduled Pro Sessions Peer Sessions Chat Friends Activity 1 Host" at bounding box center [157, 339] width 205 height 308
click at [545, 107] on div "DMs" at bounding box center [500, 89] width 90 height 44
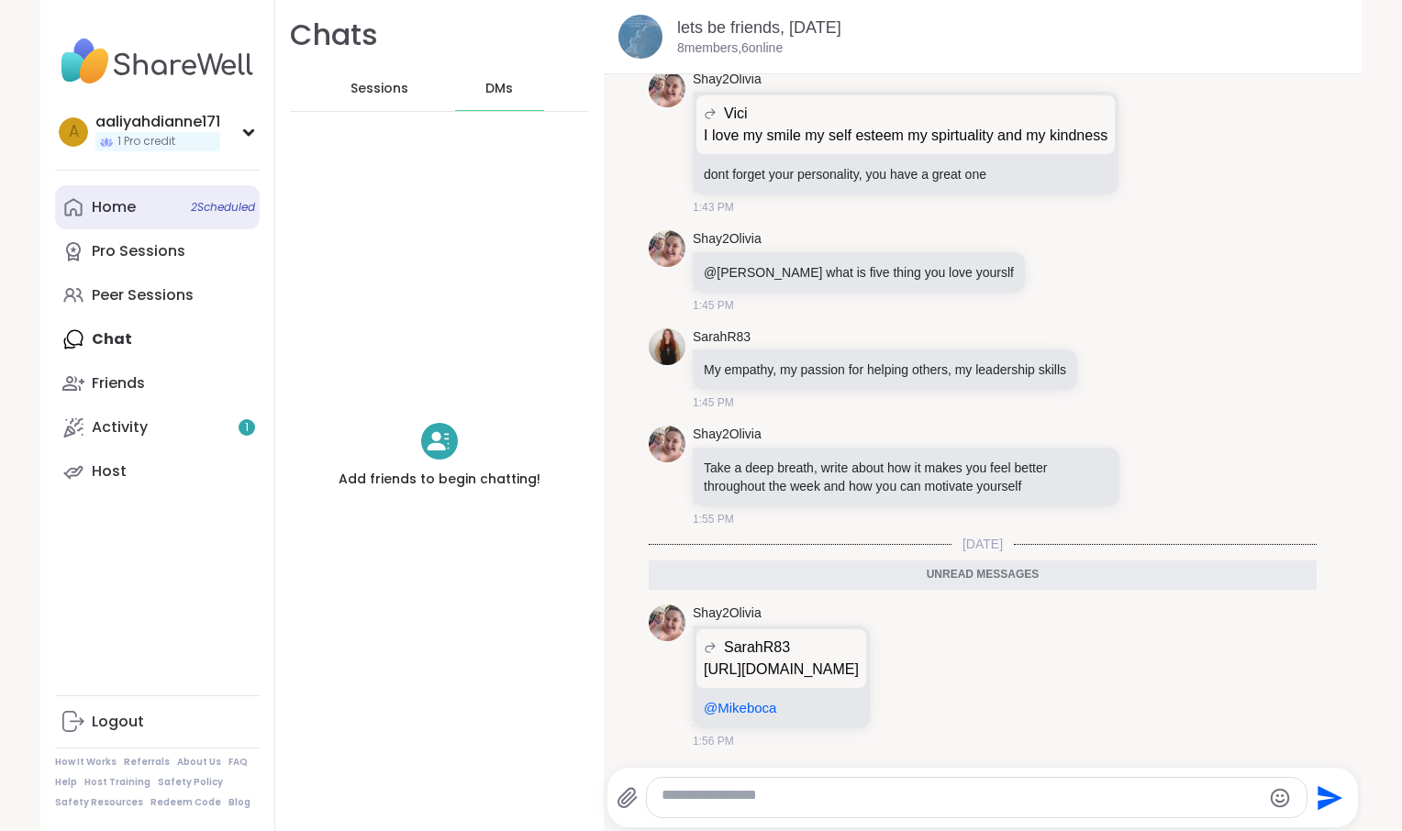
click at [138, 227] on link "Home 2 Scheduled" at bounding box center [157, 207] width 205 height 44
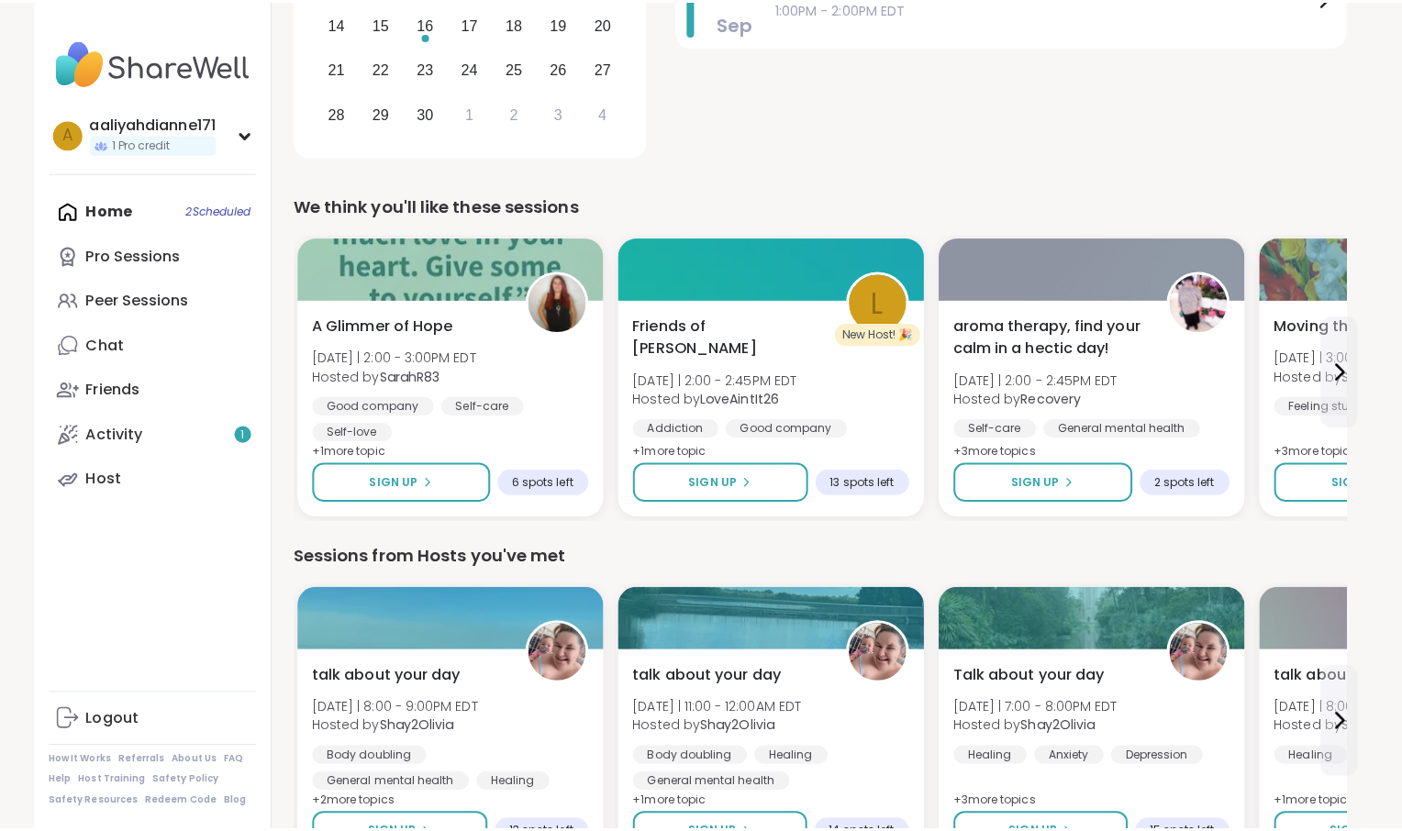
scroll to position [431, 0]
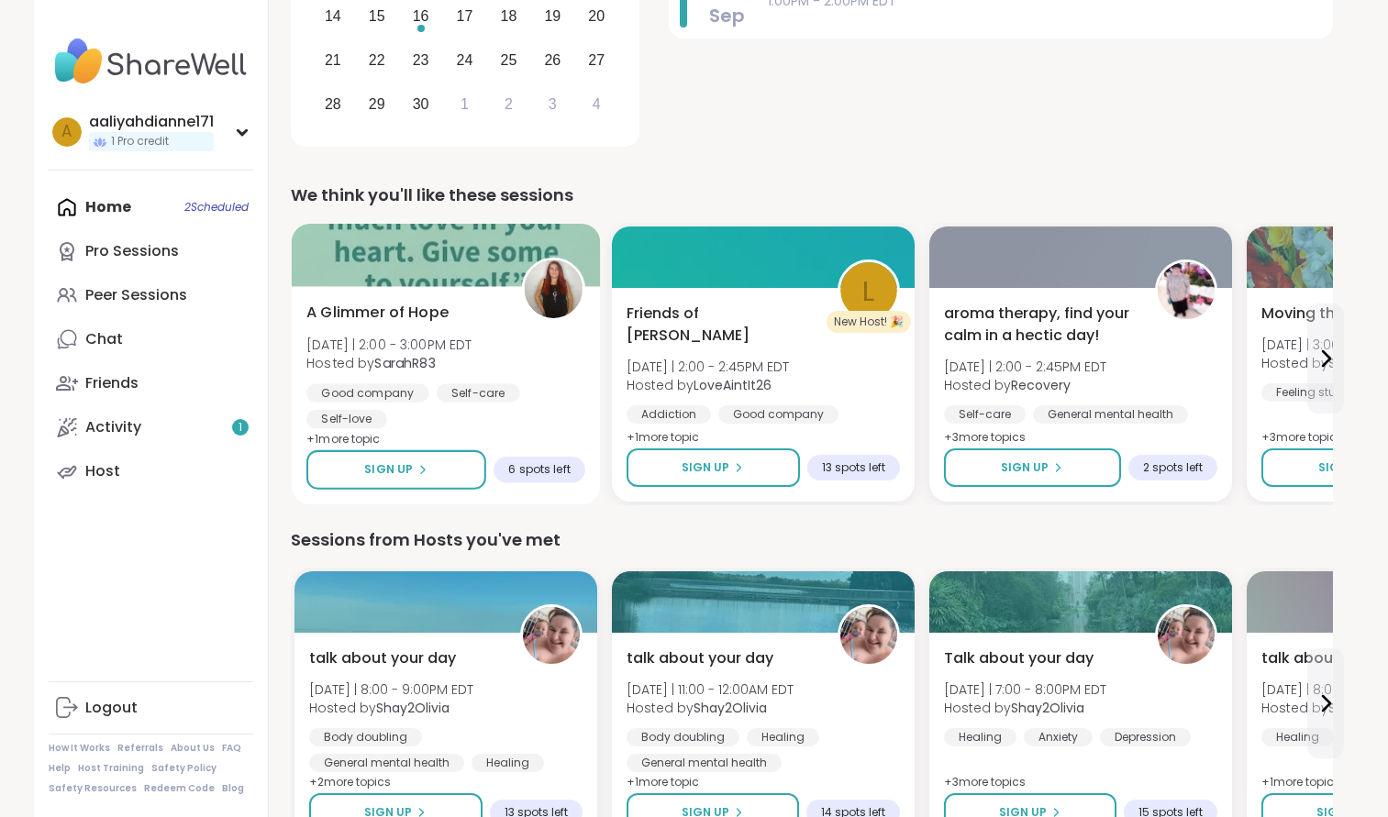
click at [473, 353] on span "Tue 9/9 | 2:00 - 3:00PM EDT" at bounding box center [389, 344] width 166 height 18
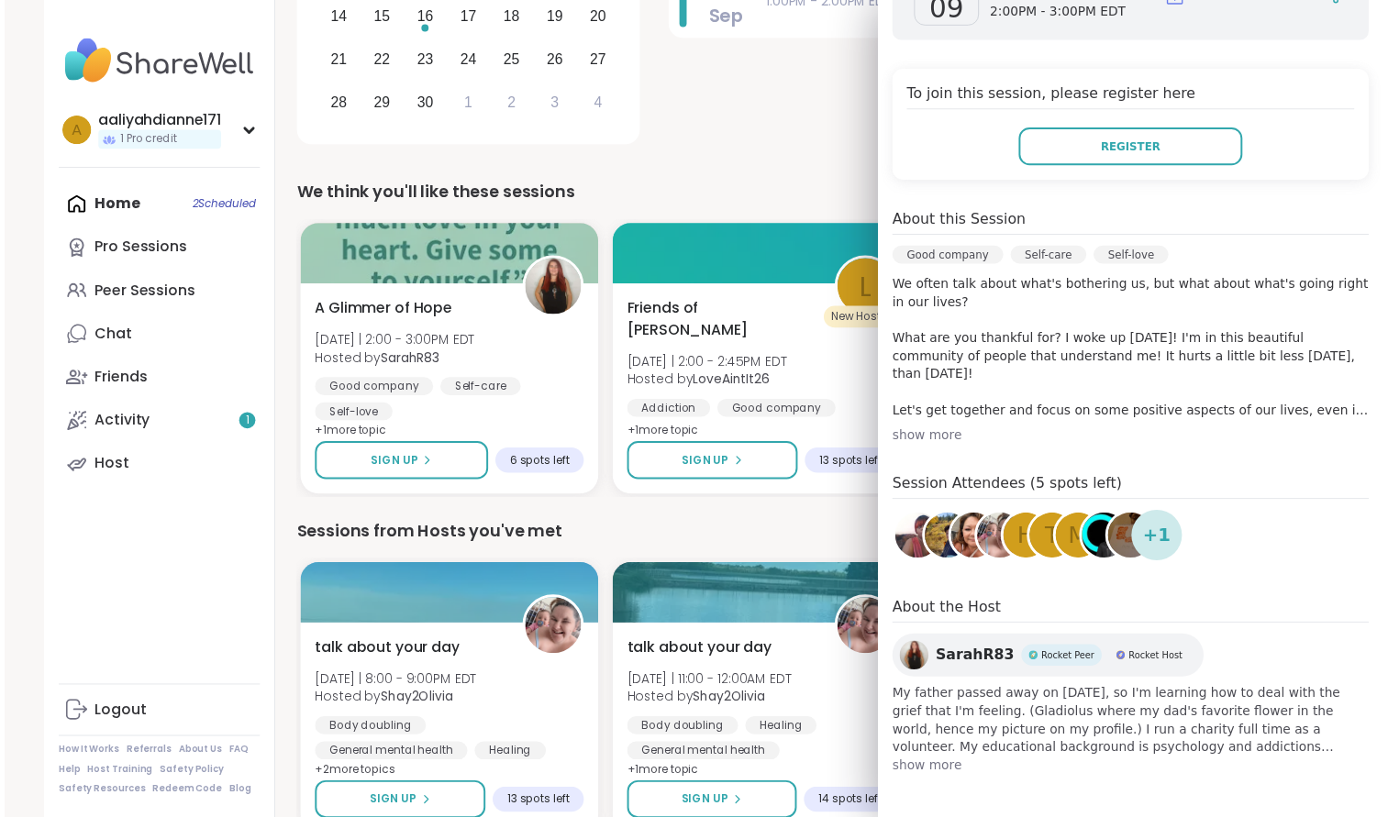
scroll to position [561, 0]
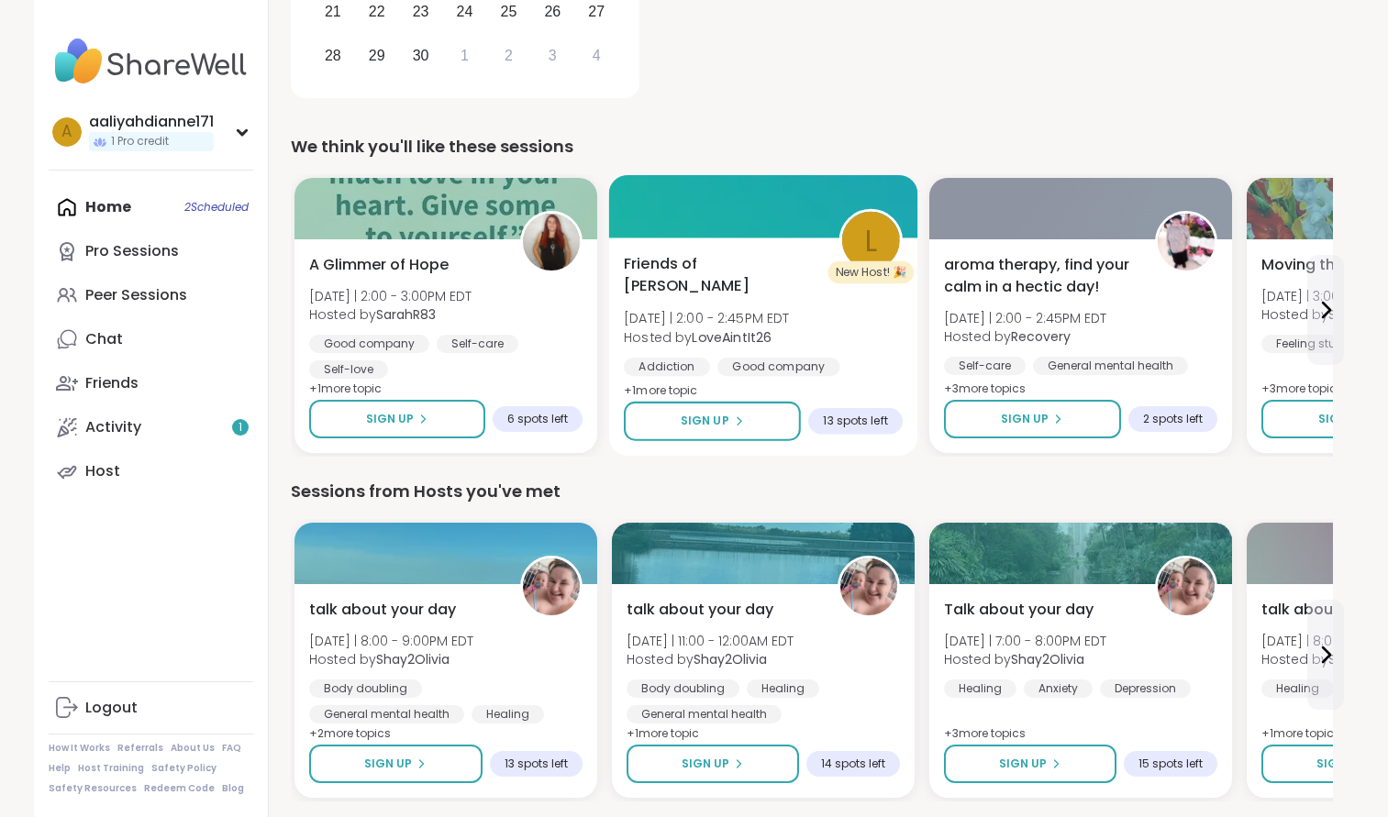
scroll to position [480, 26]
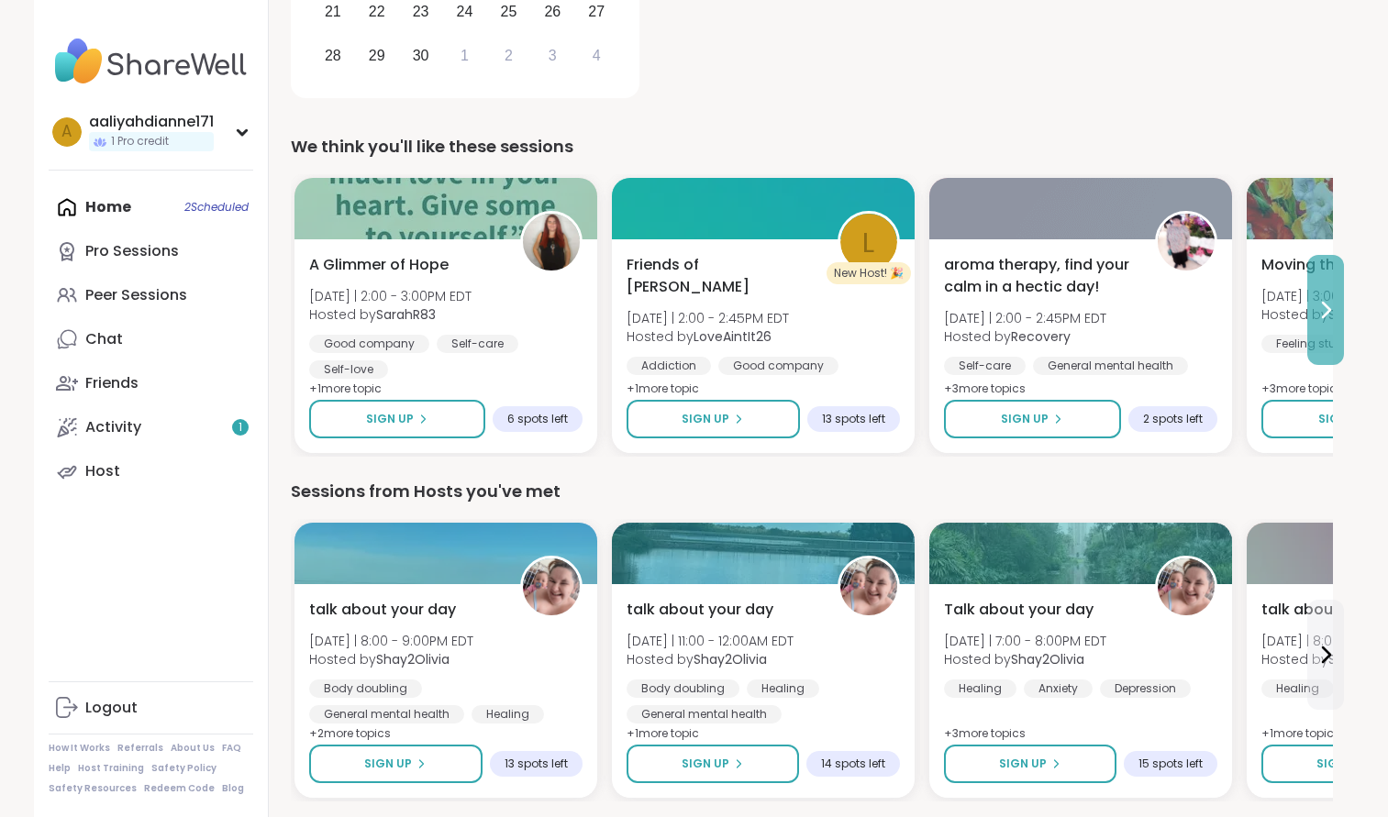
click at [1344, 361] on button at bounding box center [1325, 310] width 37 height 110
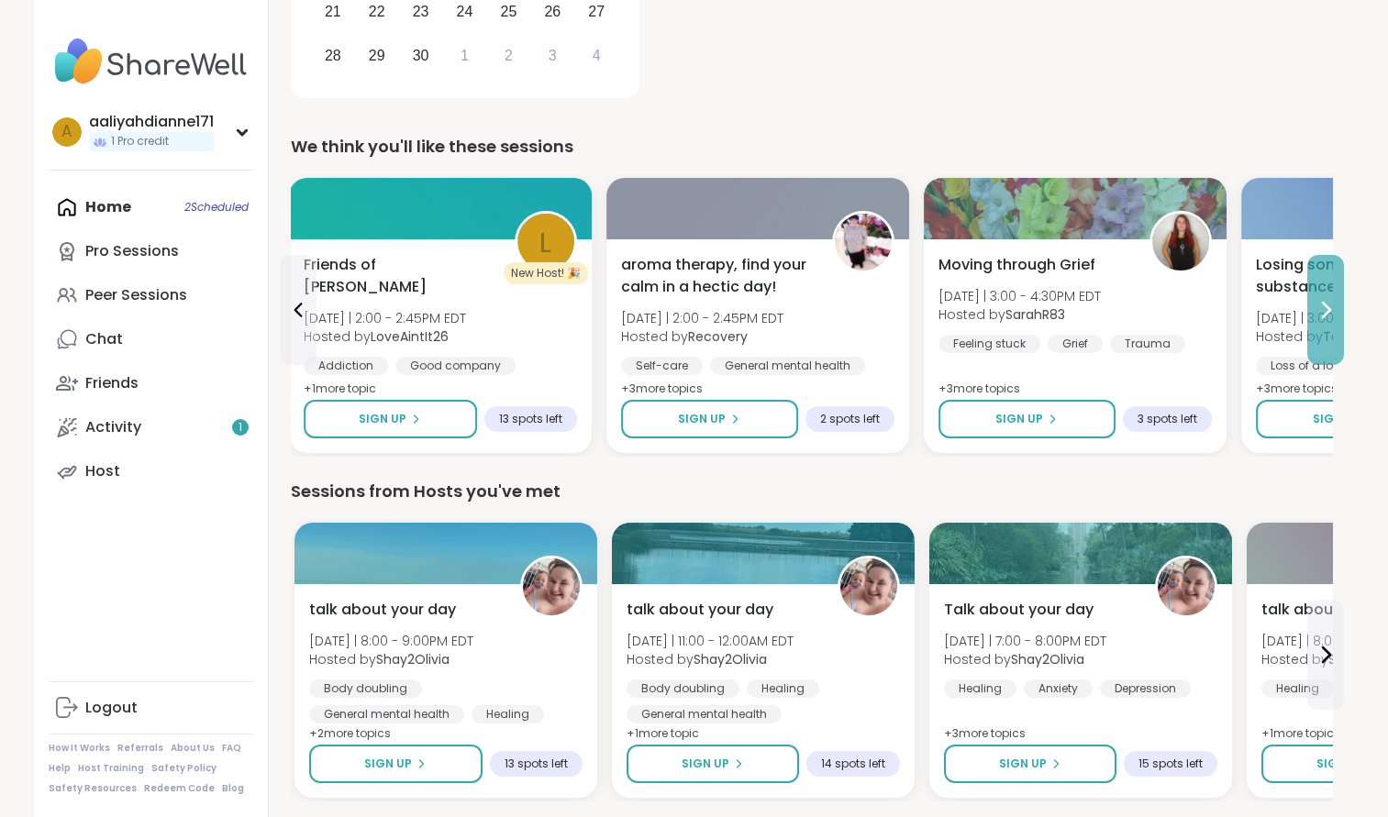
click at [1344, 362] on button at bounding box center [1325, 310] width 37 height 110
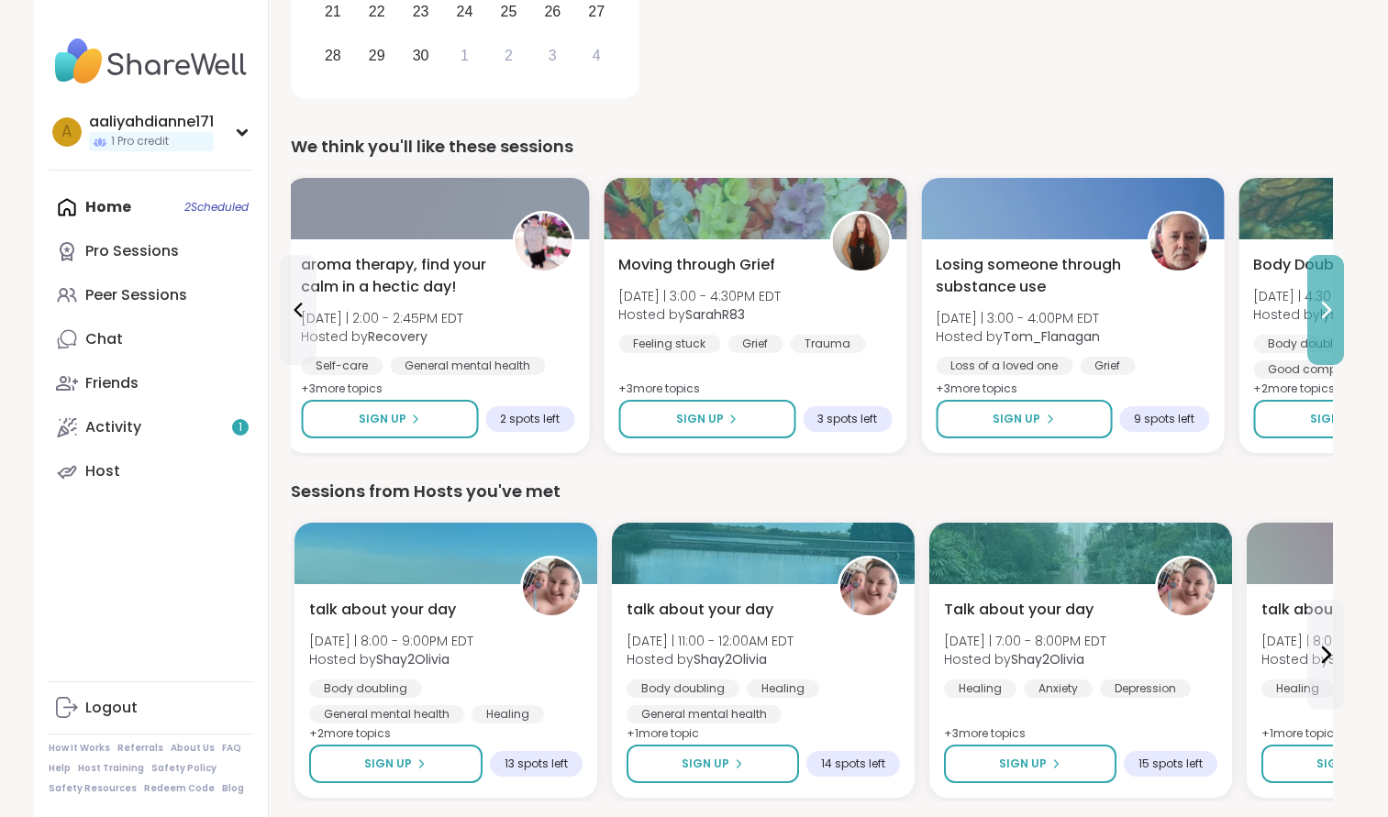
click at [1344, 362] on button at bounding box center [1325, 310] width 37 height 110
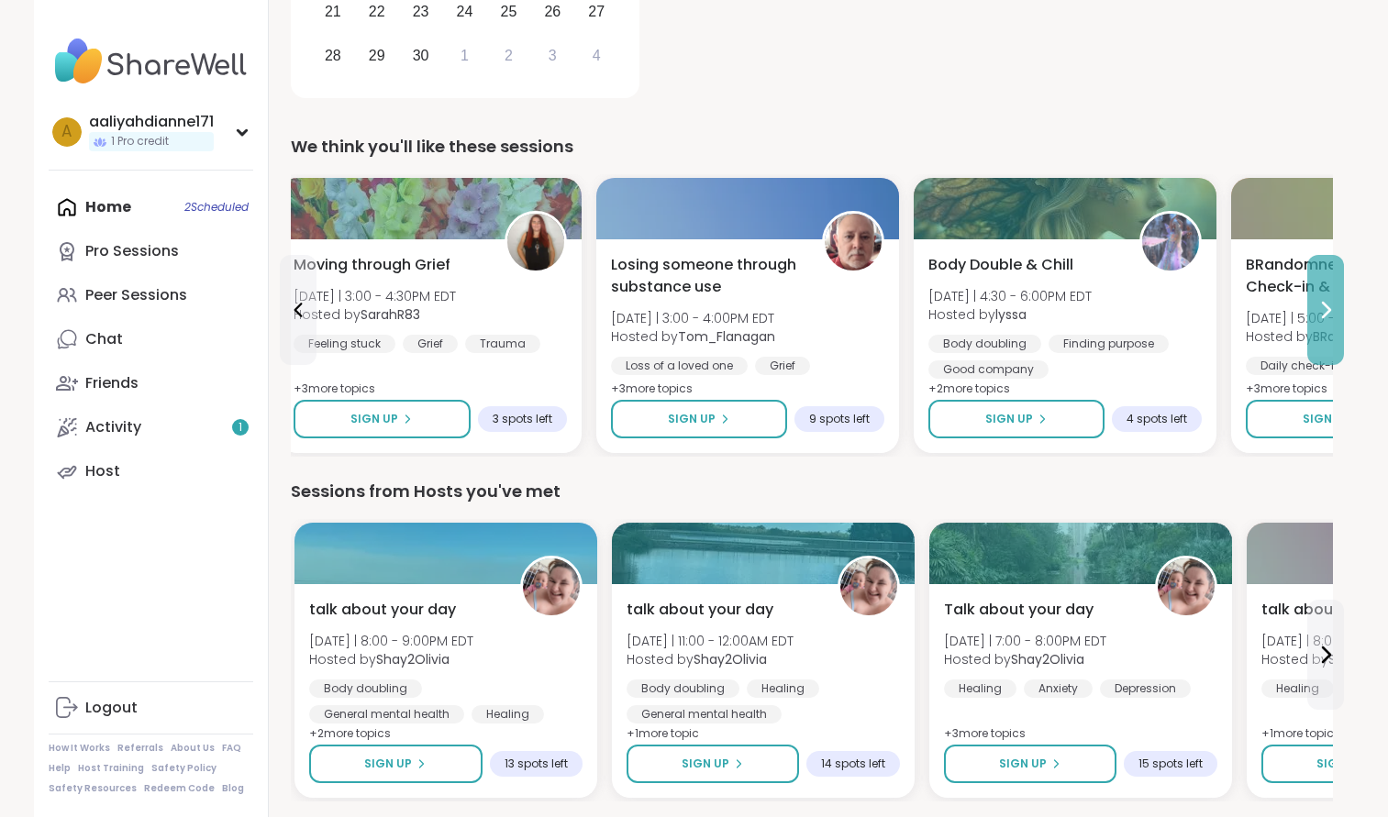
click at [1344, 362] on button at bounding box center [1325, 310] width 37 height 110
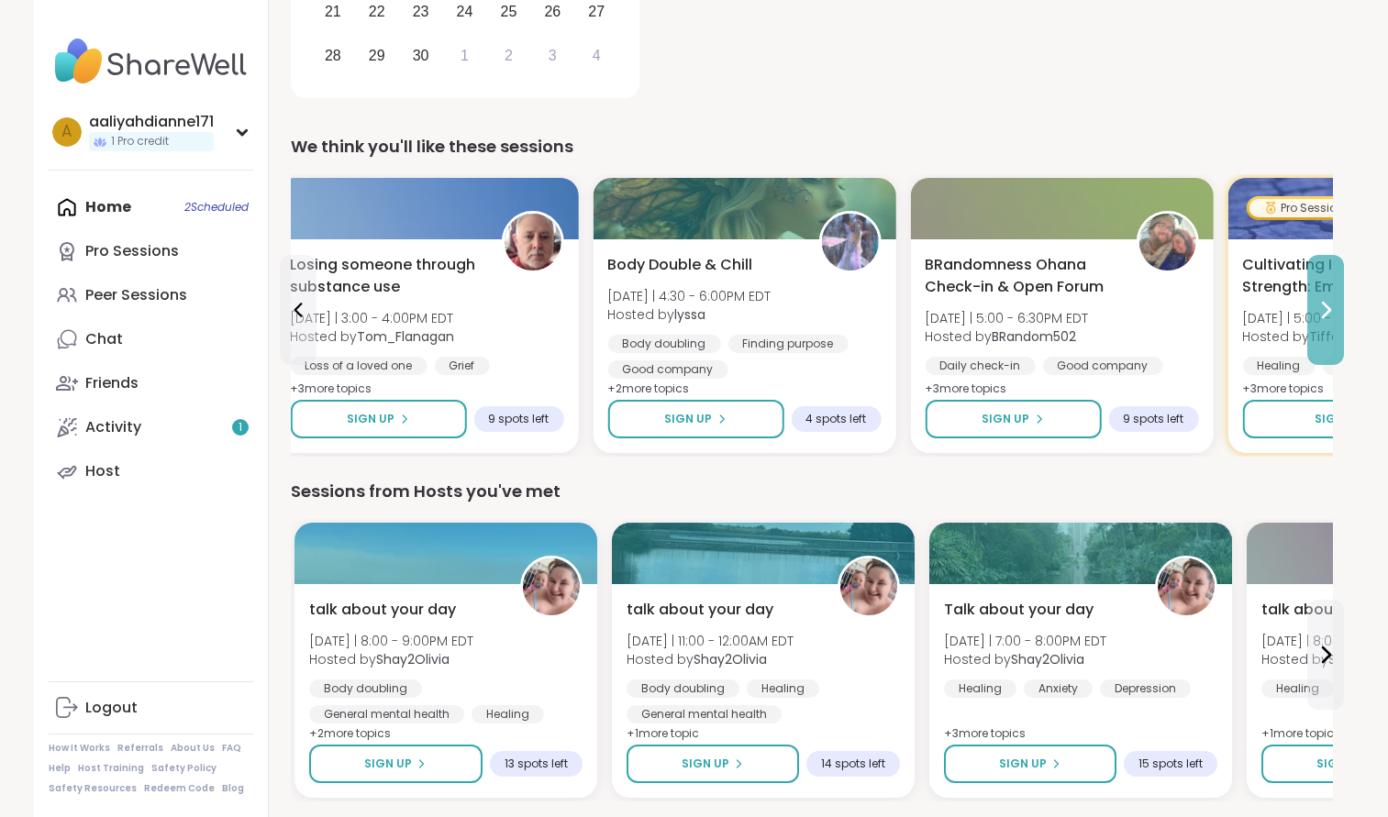
click at [1344, 362] on button at bounding box center [1325, 310] width 37 height 110
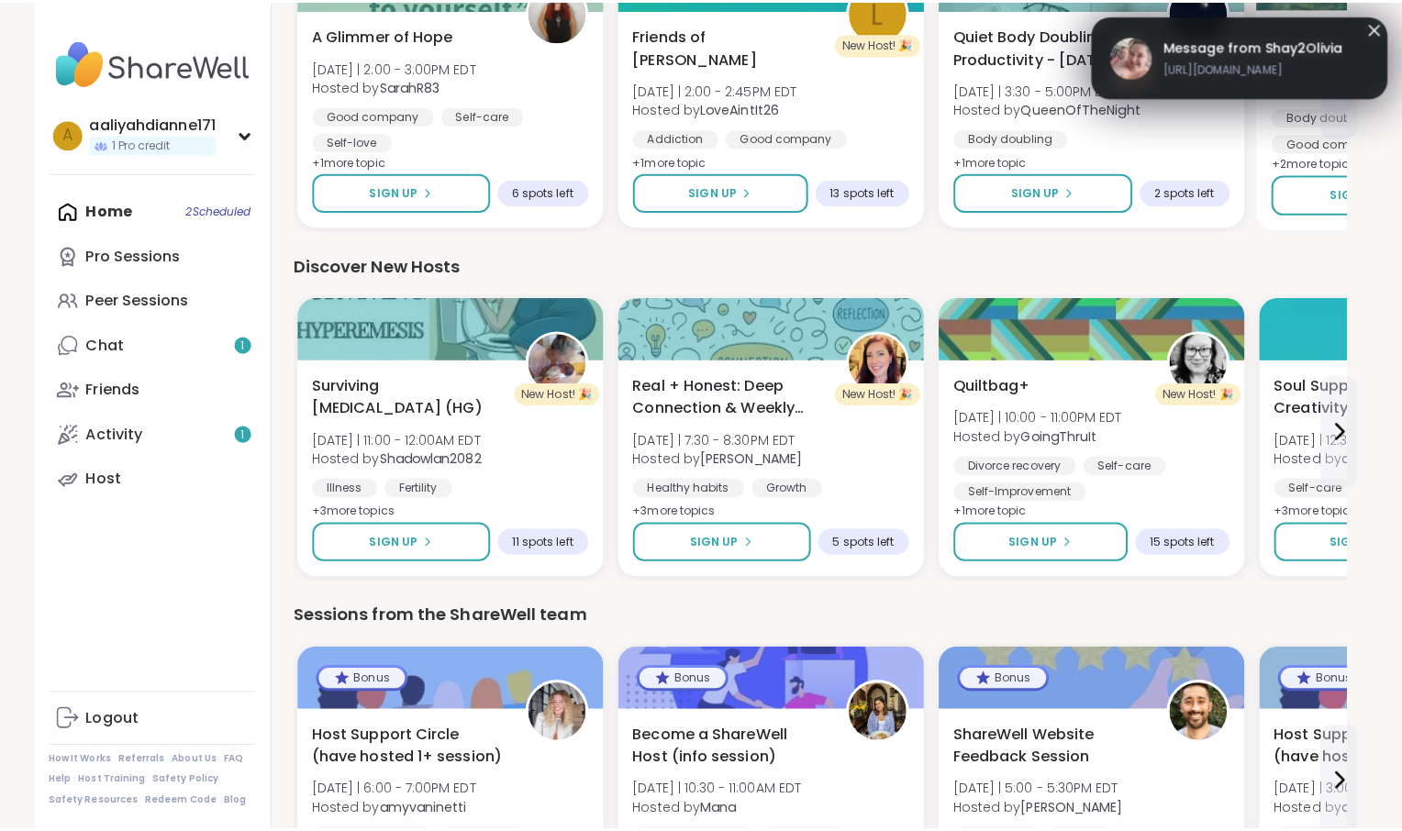
scroll to position [1744, 26]
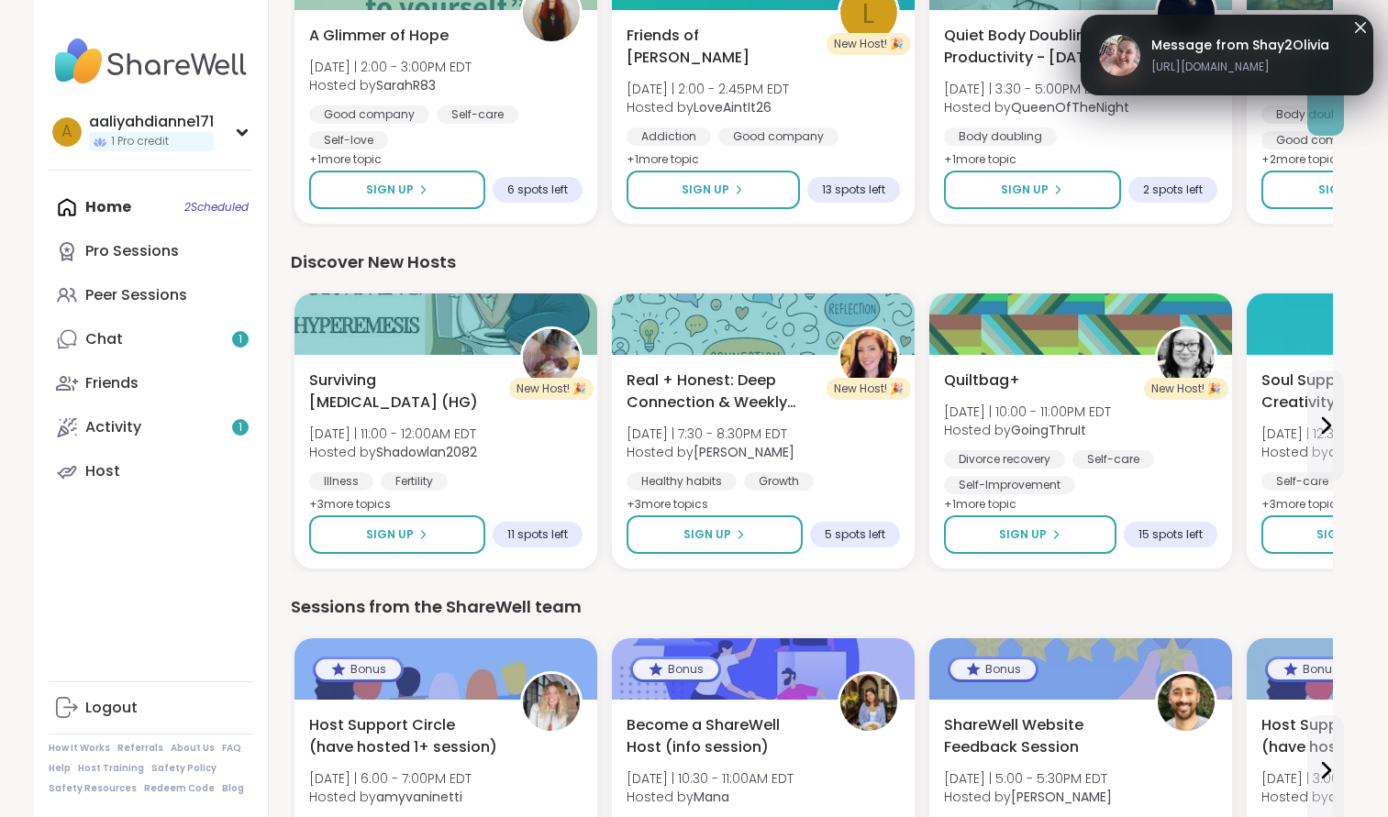
click at [1337, 92] on icon at bounding box center [1326, 81] width 22 height 22
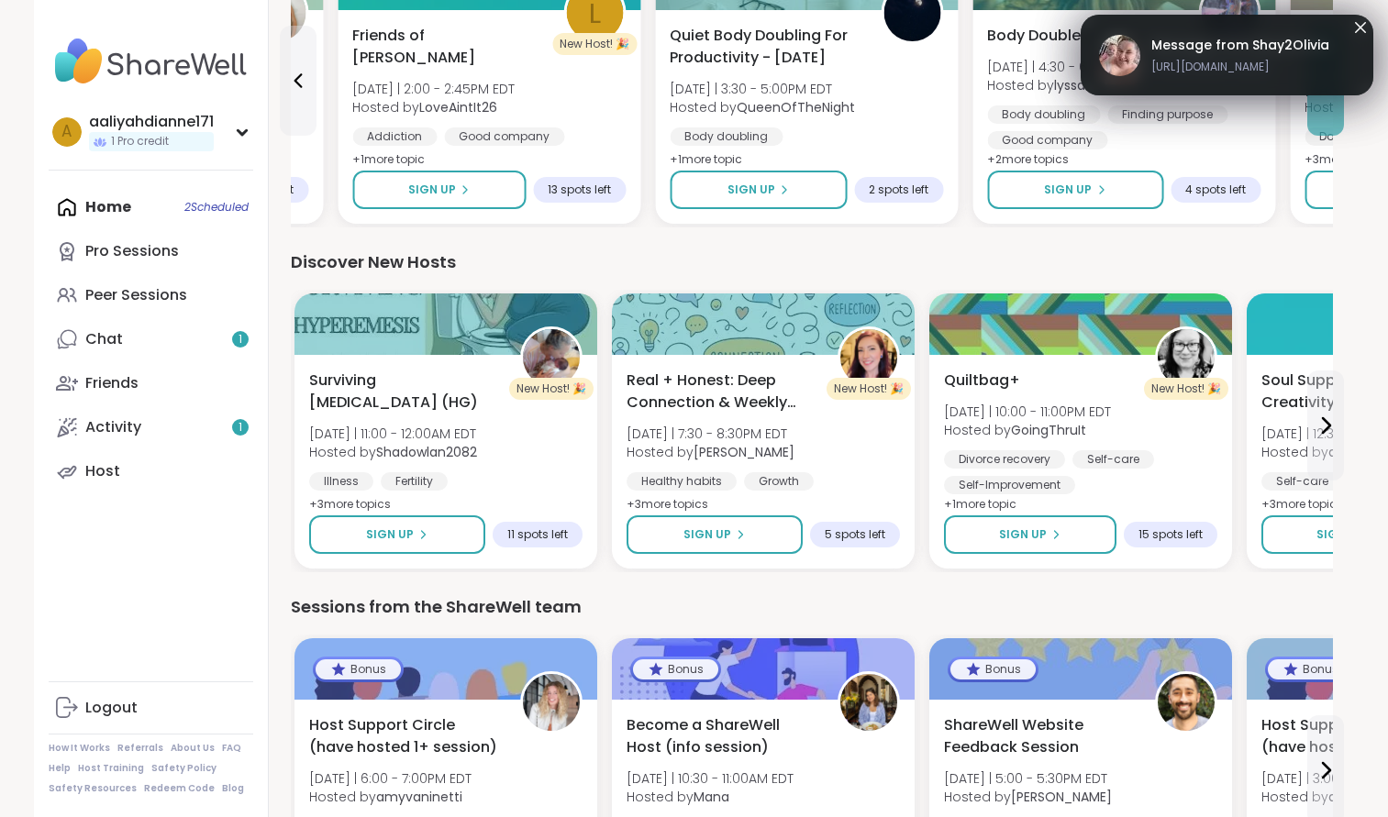
click at [1337, 92] on icon at bounding box center [1326, 81] width 22 height 22
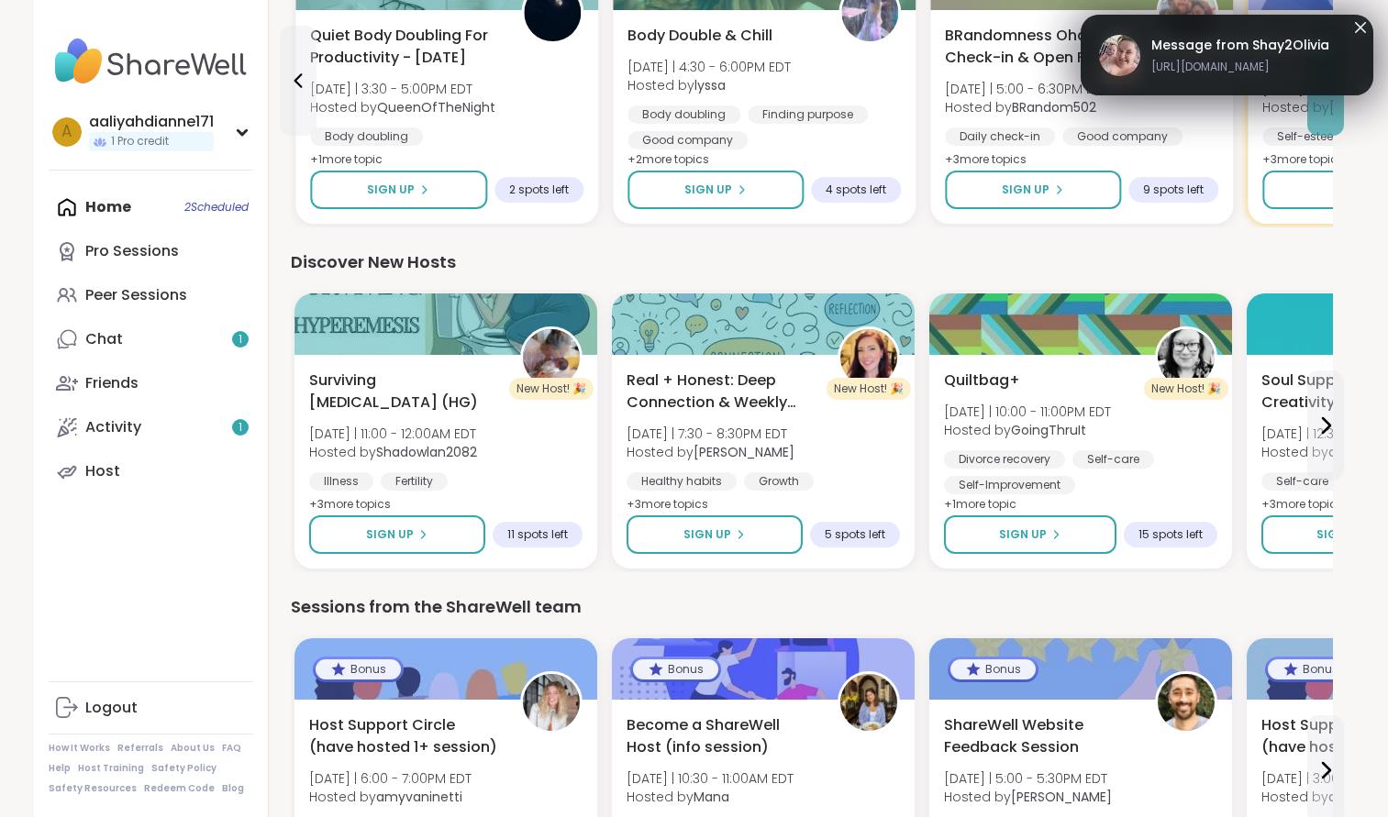
click at [1337, 92] on icon at bounding box center [1326, 81] width 22 height 22
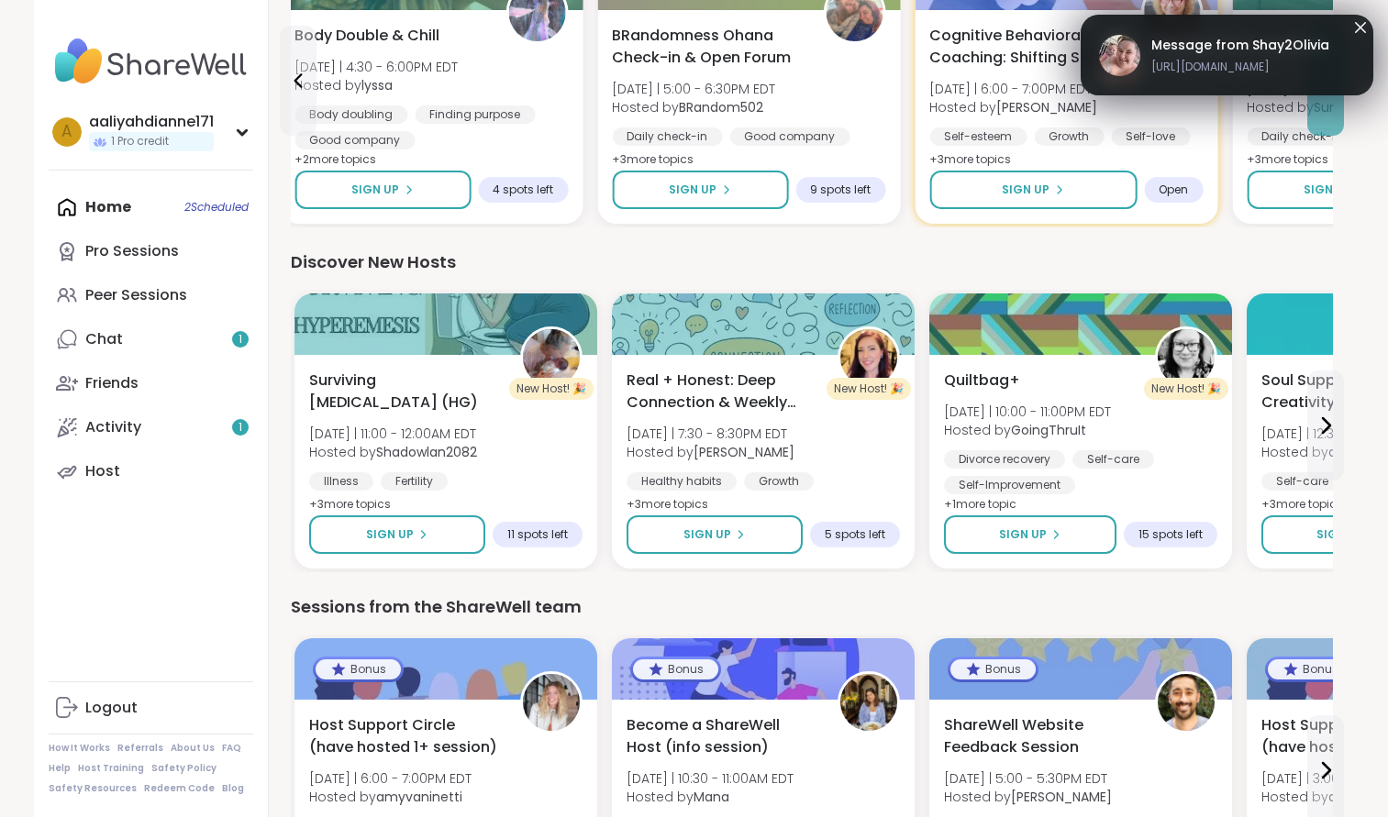
click at [1337, 92] on icon at bounding box center [1326, 81] width 22 height 22
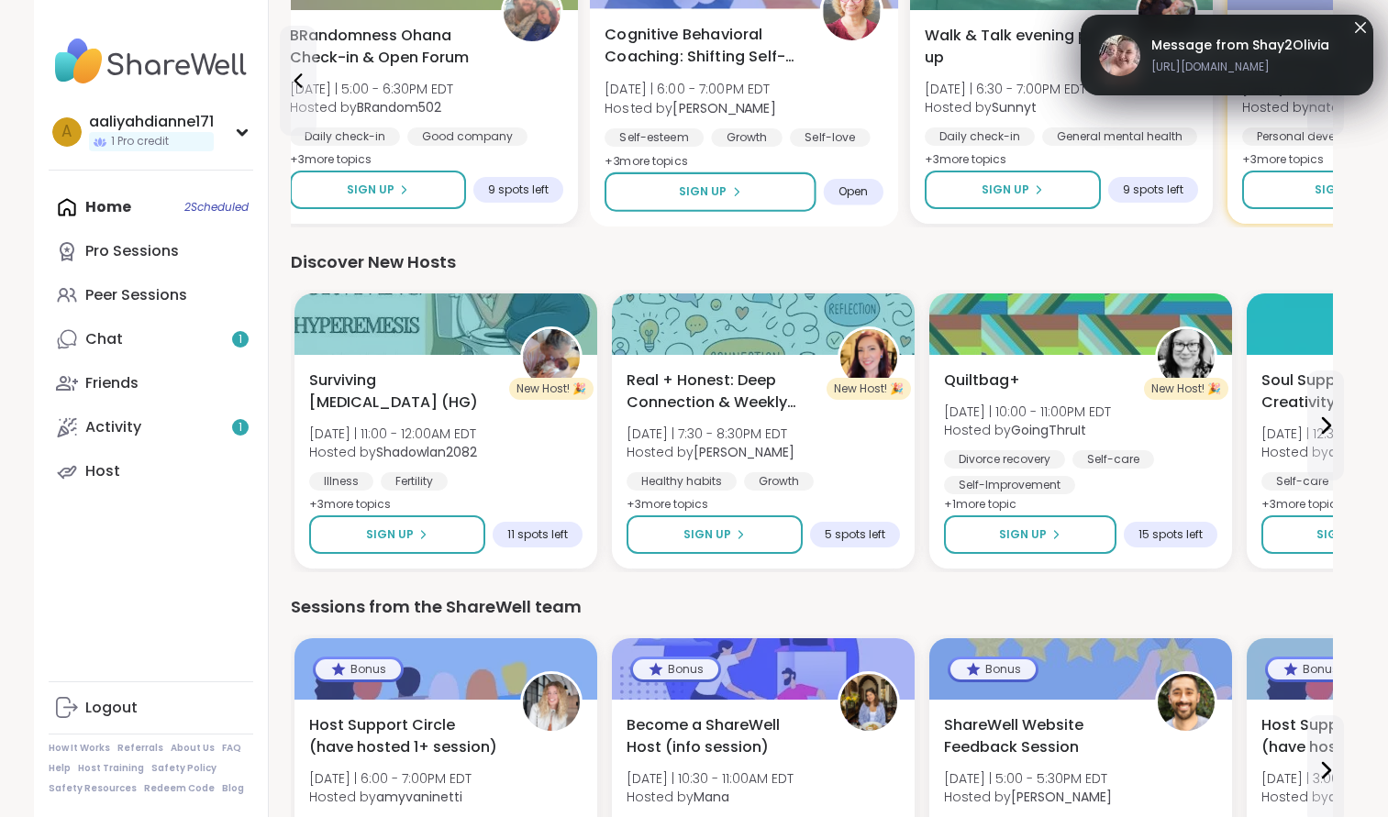
click at [864, 148] on div "Cognitive Behavioral Coaching: Shifting Self-Talk Tue 9/9 | 6:00 - 7:00PM EDT H…" at bounding box center [744, 86] width 279 height 124
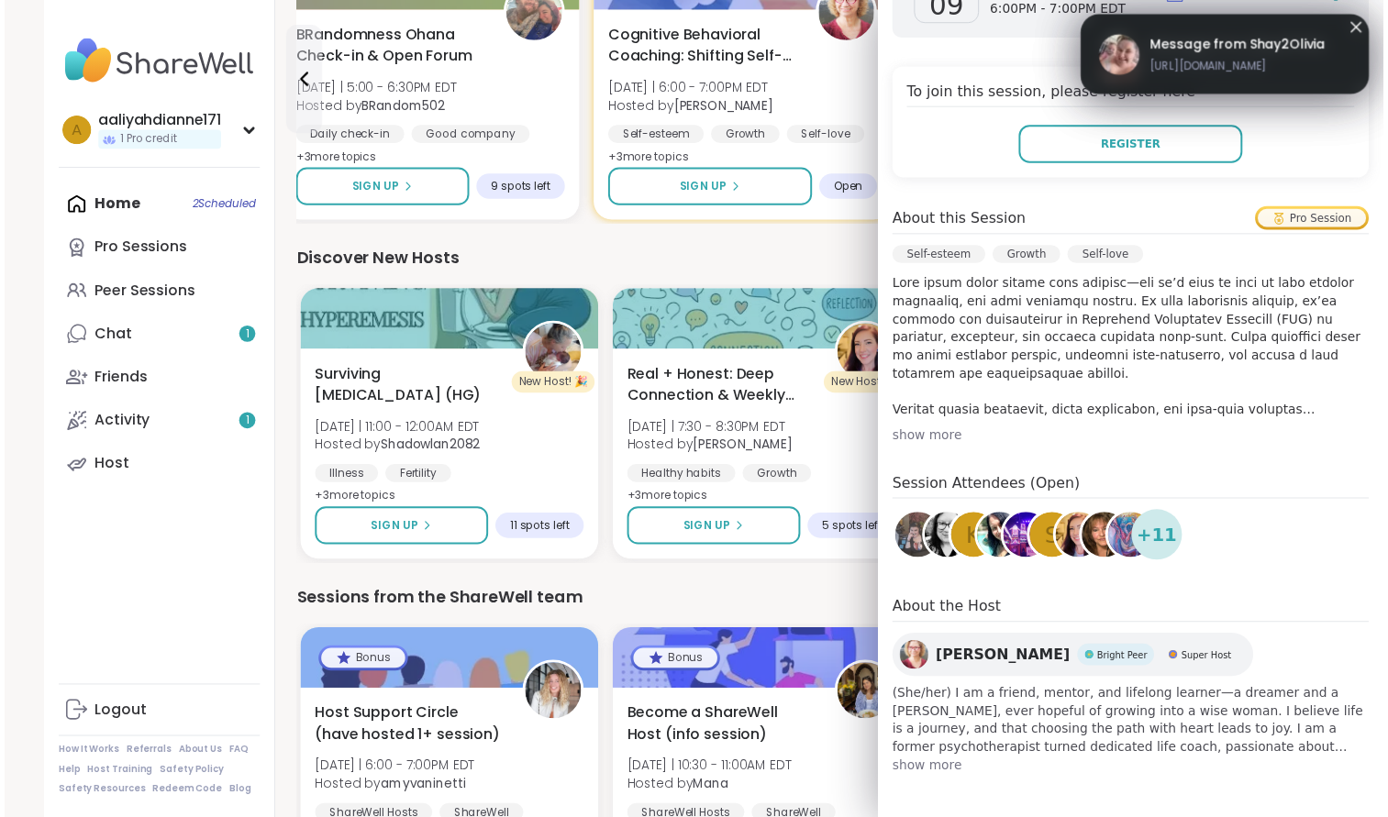
scroll to position [601, 0]
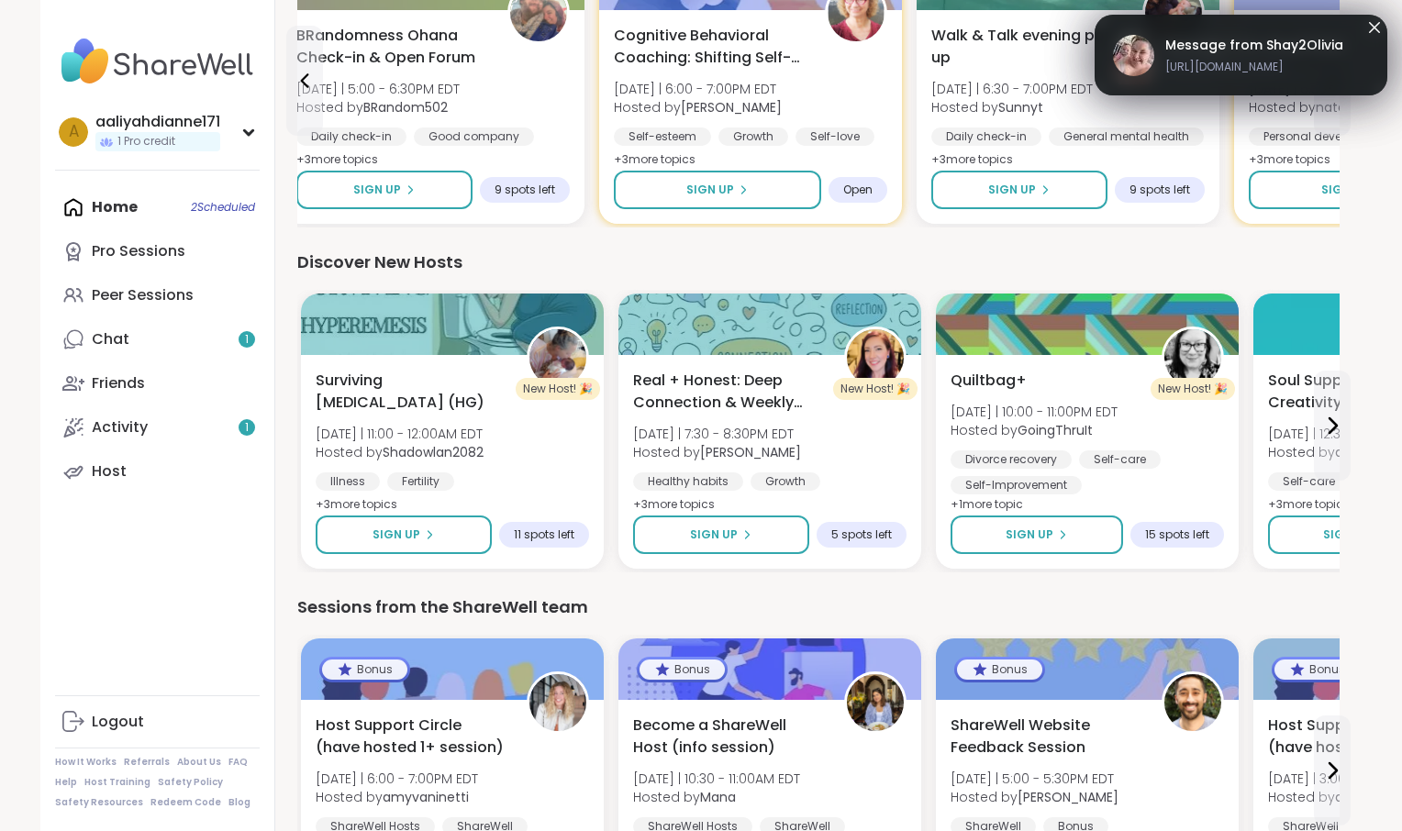
click at [816, 275] on div "Discover New Hosts" at bounding box center [818, 263] width 1042 height 26
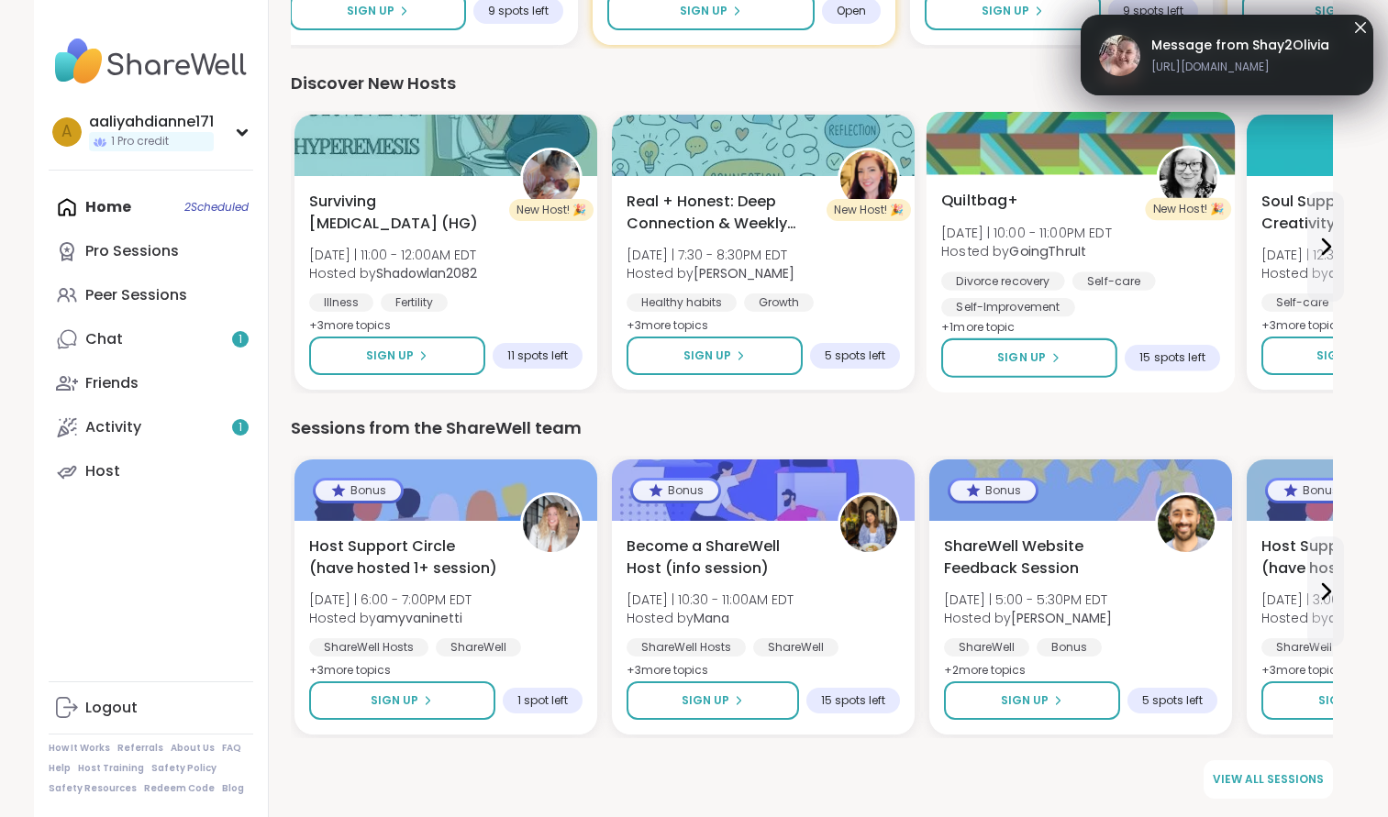
scroll to position [2083, 26]
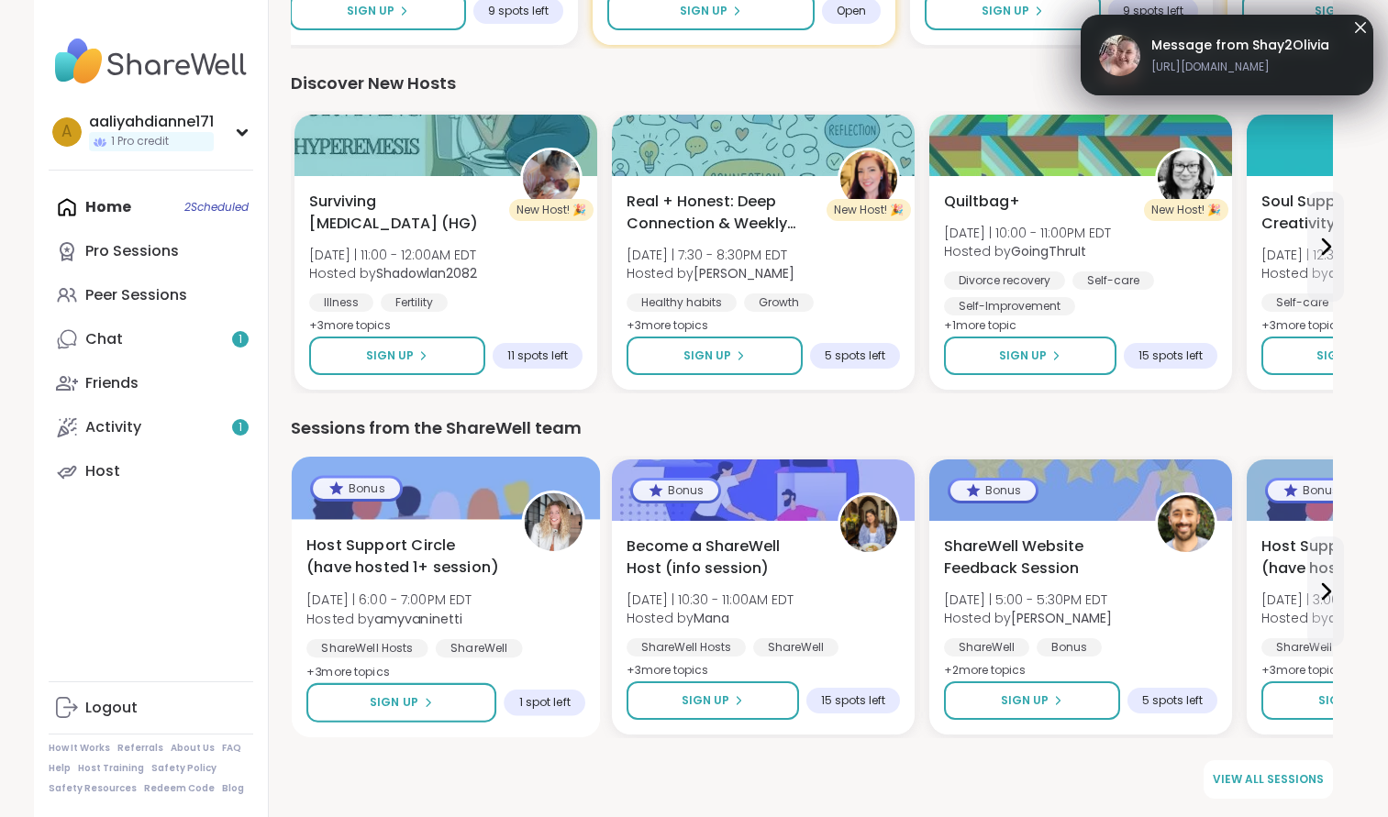
click at [501, 541] on span "Host Support Circle (have hosted 1+ session)" at bounding box center [403, 557] width 195 height 45
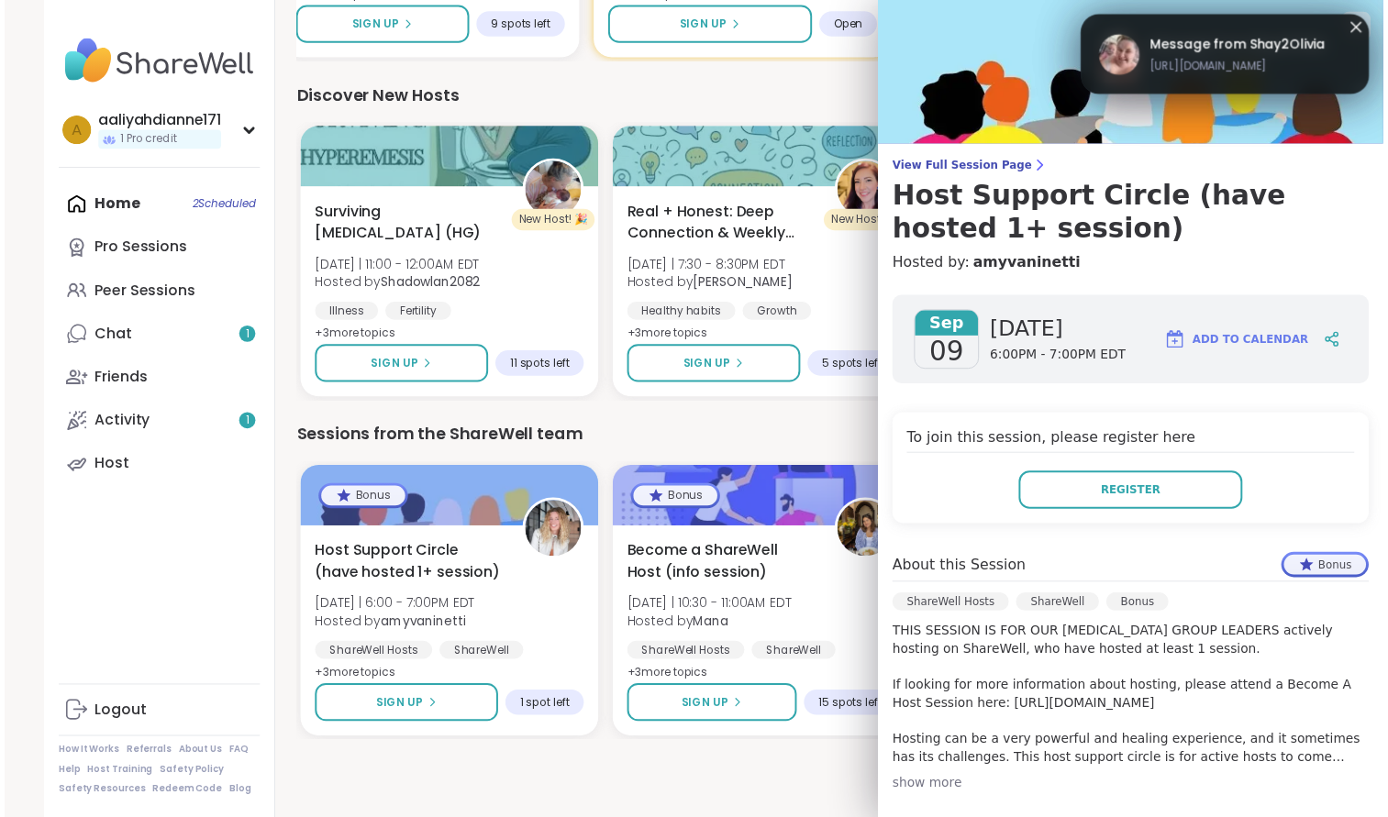
scroll to position [0, 0]
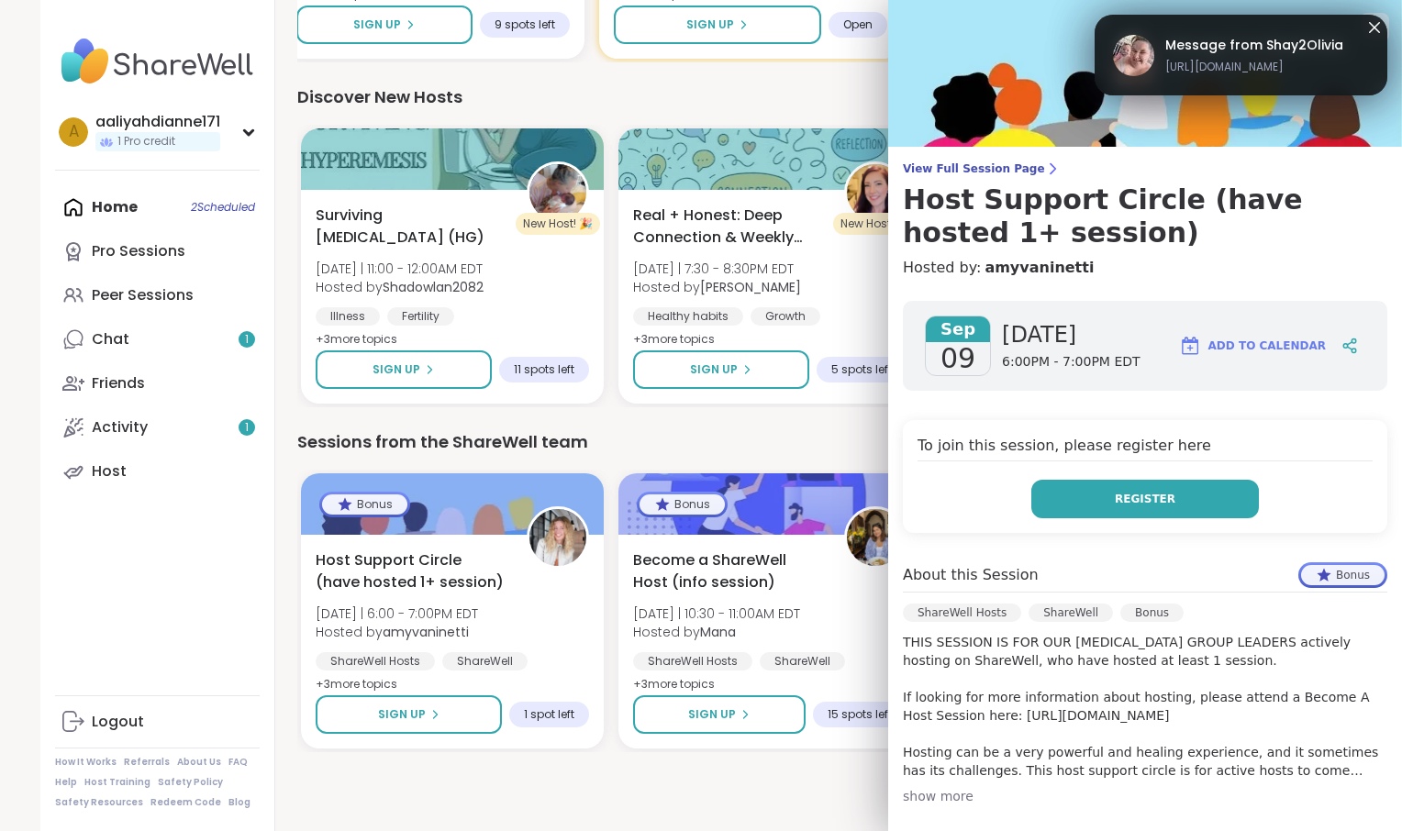
drag, startPoint x: 1083, startPoint y: 595, endPoint x: 1057, endPoint y: 597, distance: 25.8
click at [1057, 518] on button "Register" at bounding box center [1145, 499] width 228 height 39
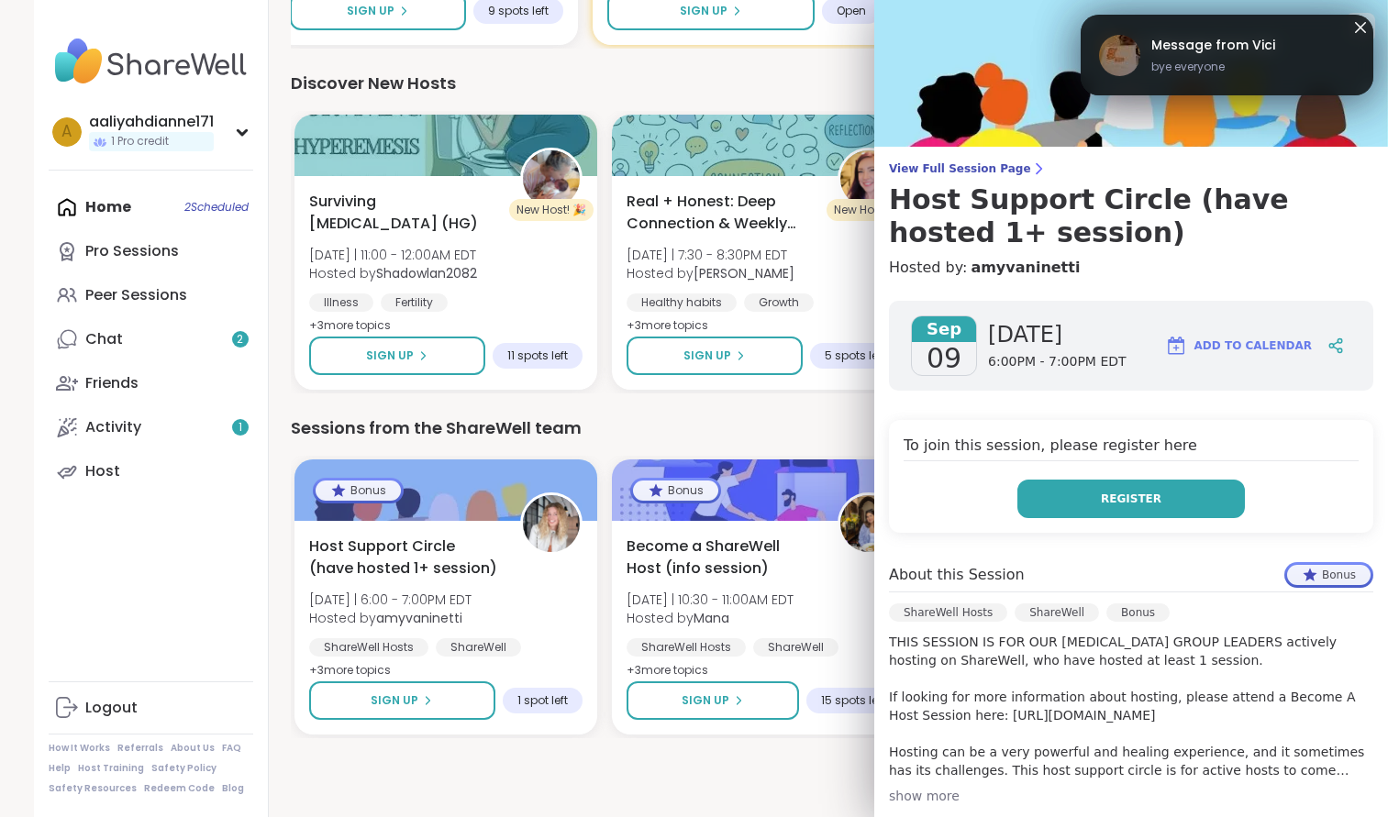
click at [1091, 518] on button "Register" at bounding box center [1131, 499] width 228 height 39
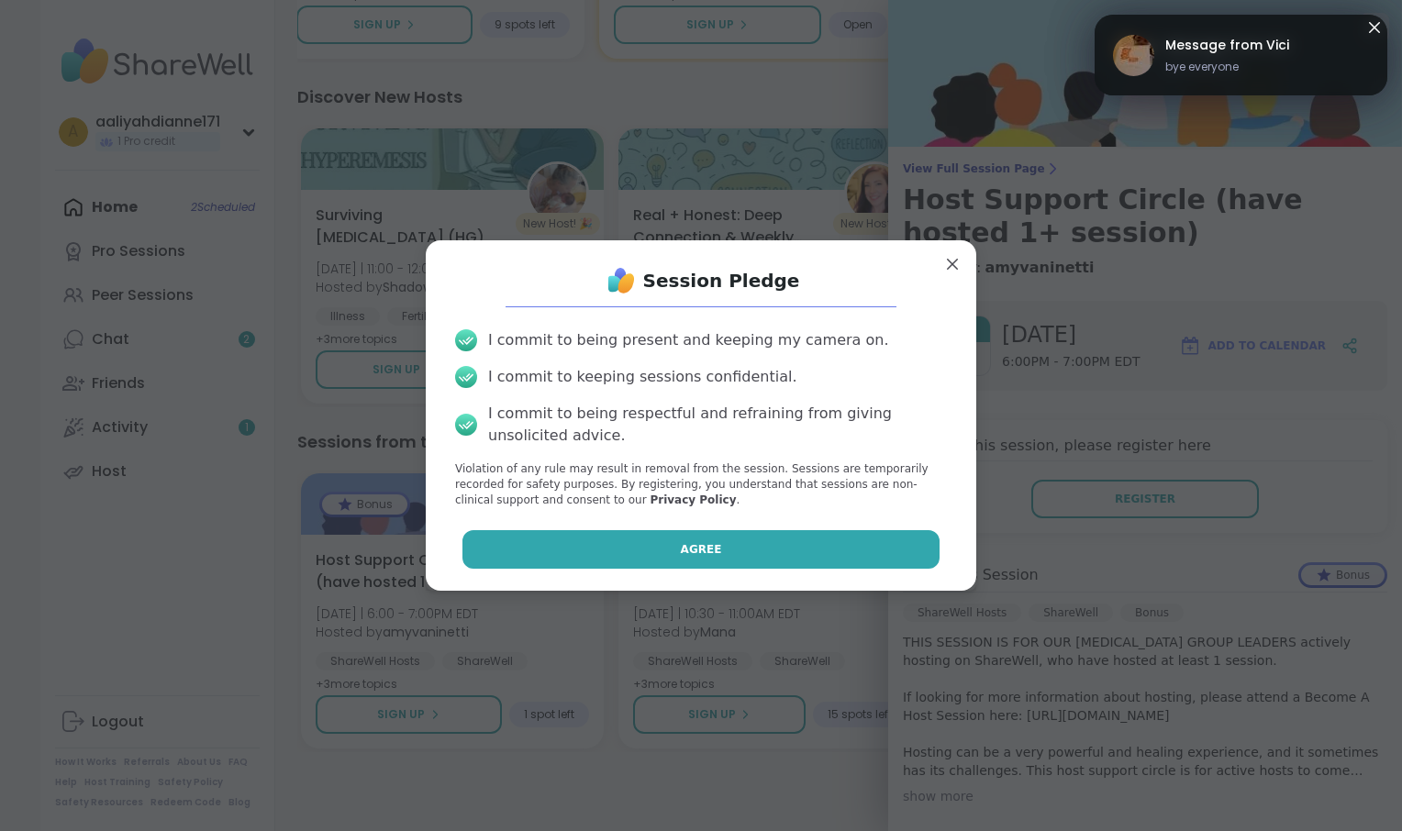
click at [843, 569] on button "Agree" at bounding box center [701, 549] width 478 height 39
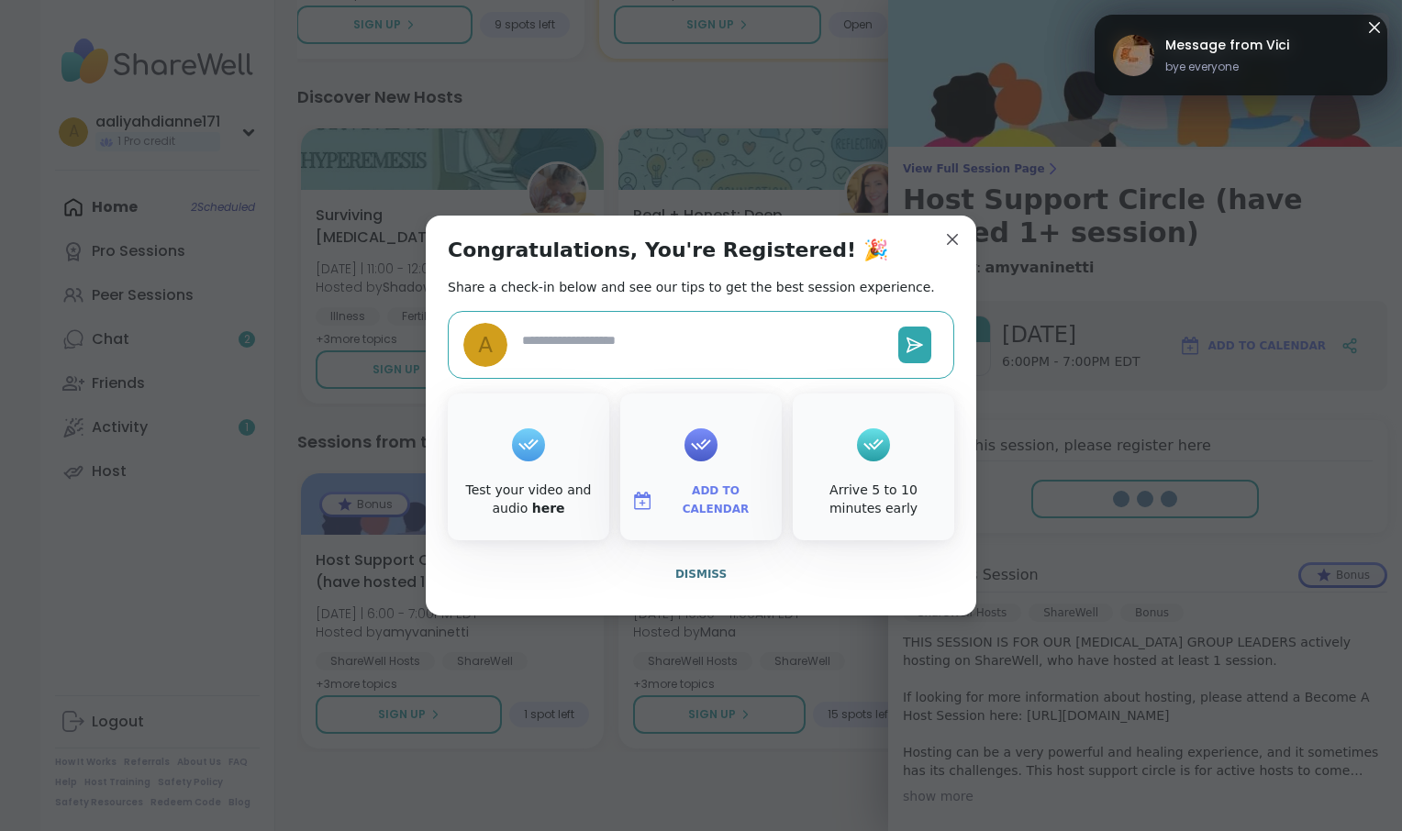
type textarea "*"
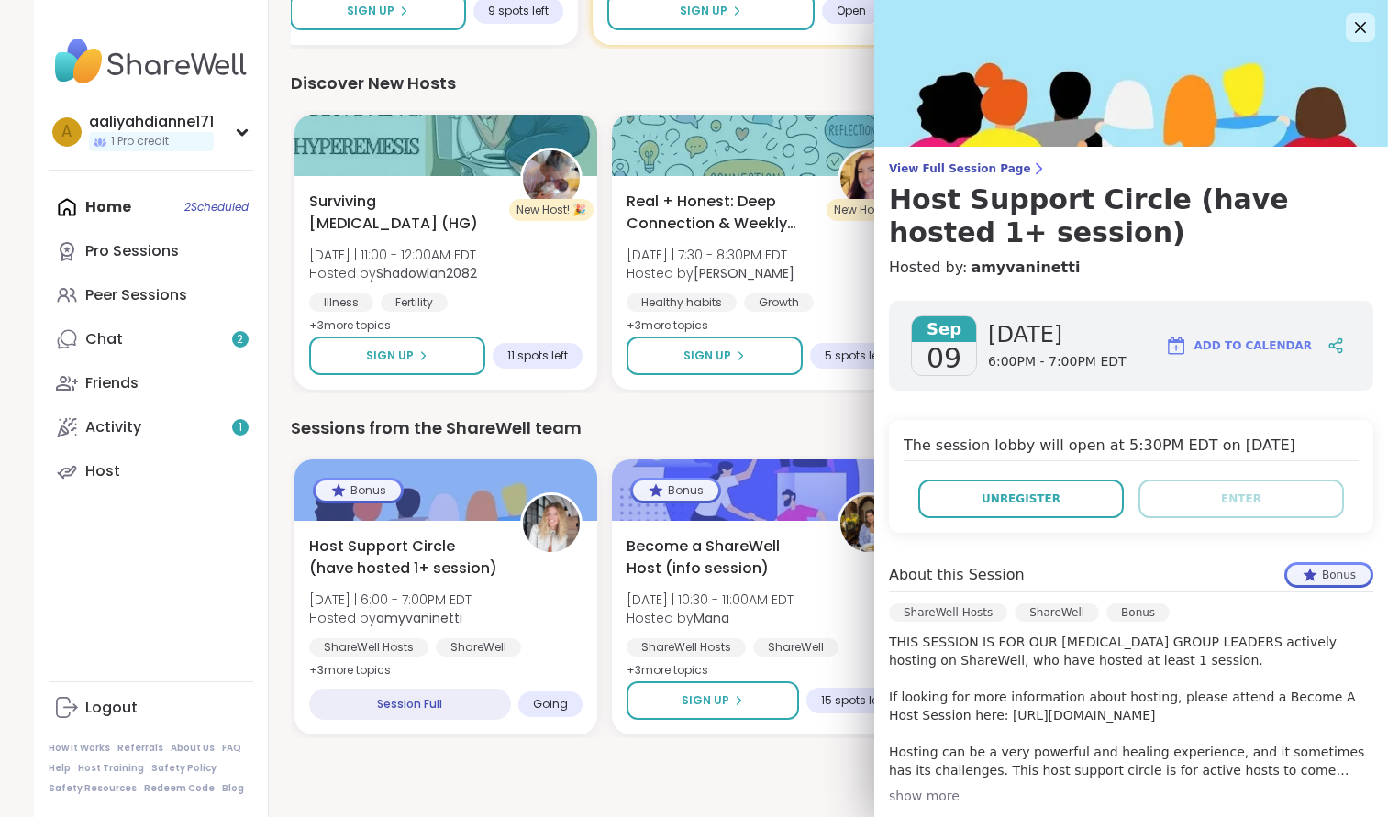
click at [1361, 33] on img at bounding box center [1131, 73] width 514 height 147
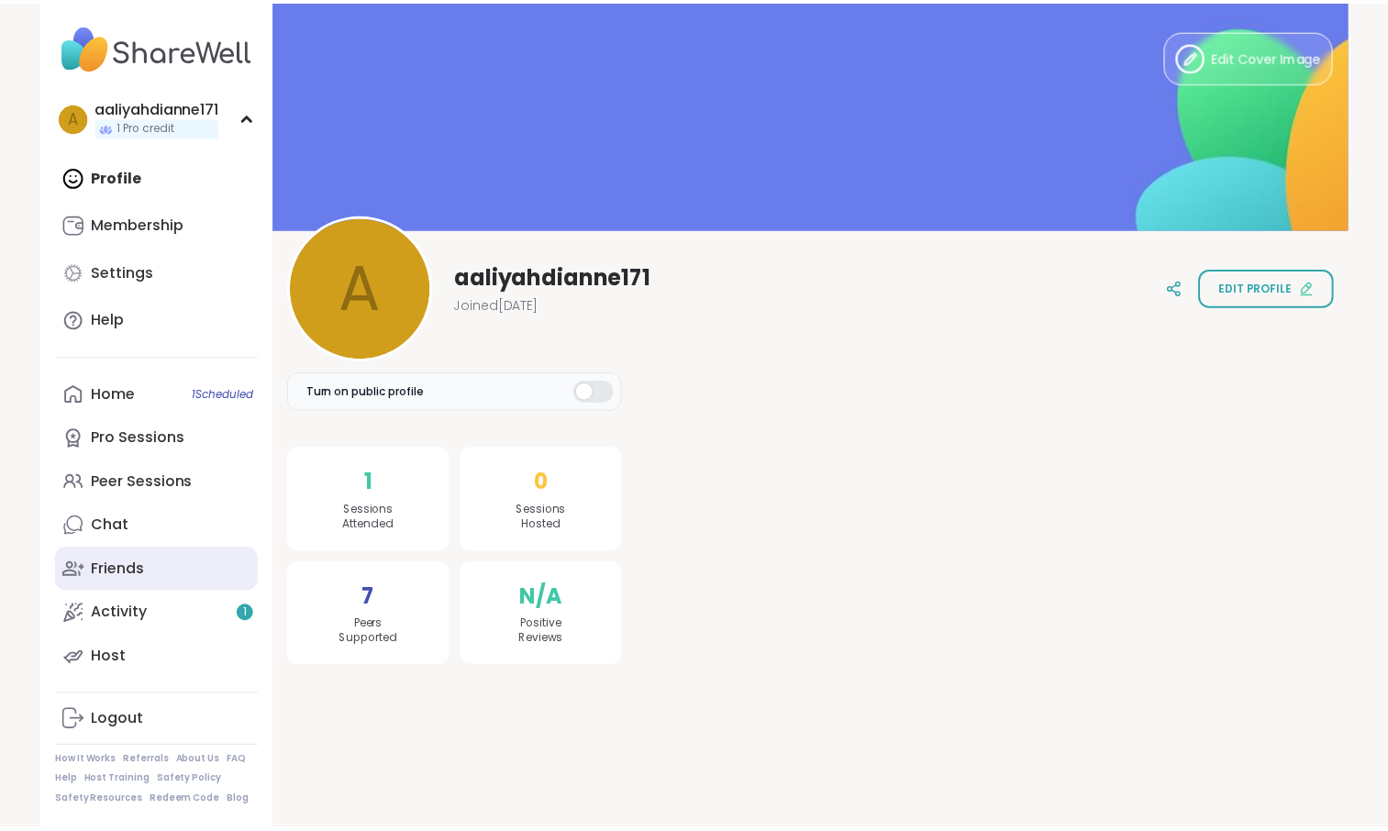
scroll to position [155, 0]
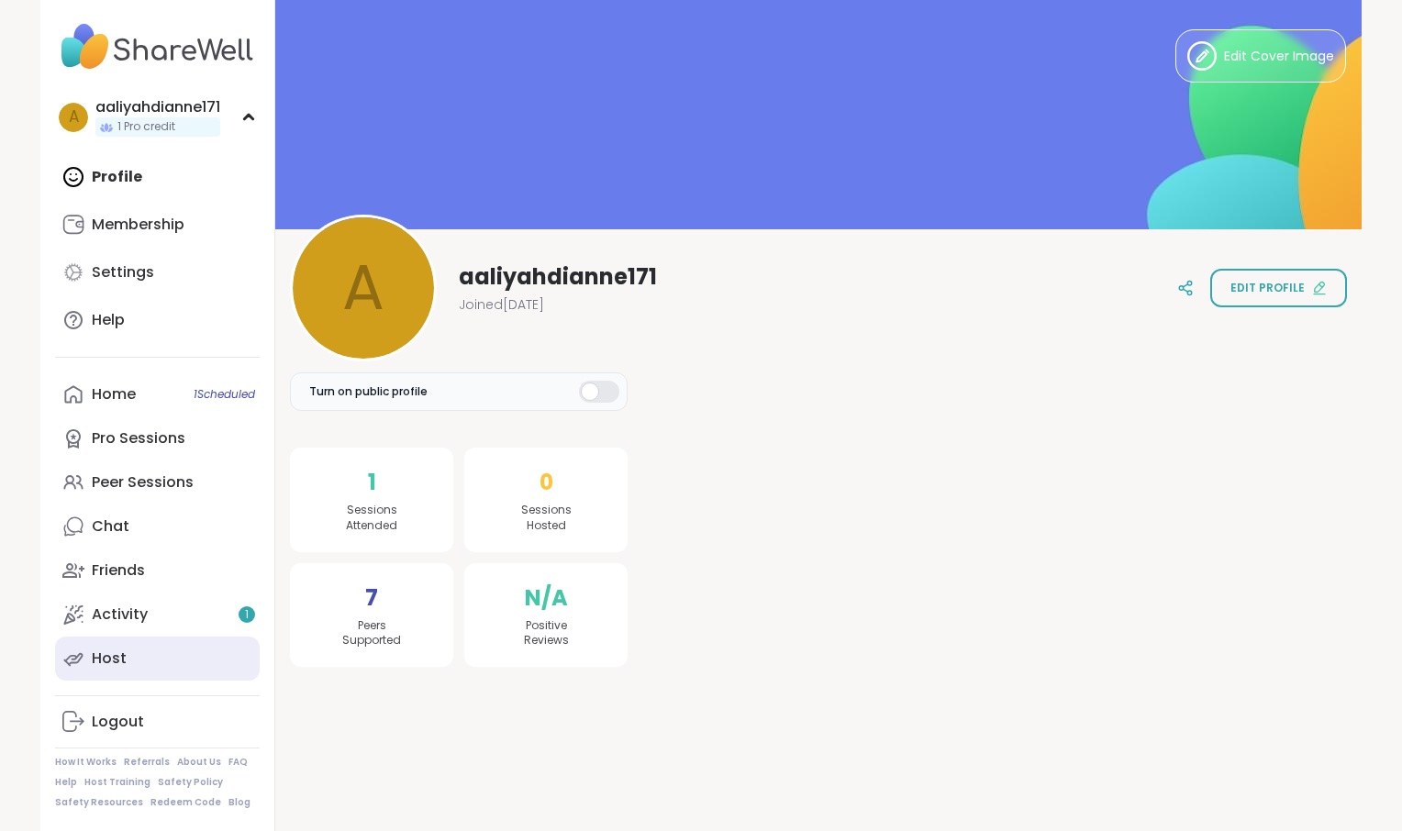
click at [178, 662] on link "Host" at bounding box center [157, 659] width 205 height 44
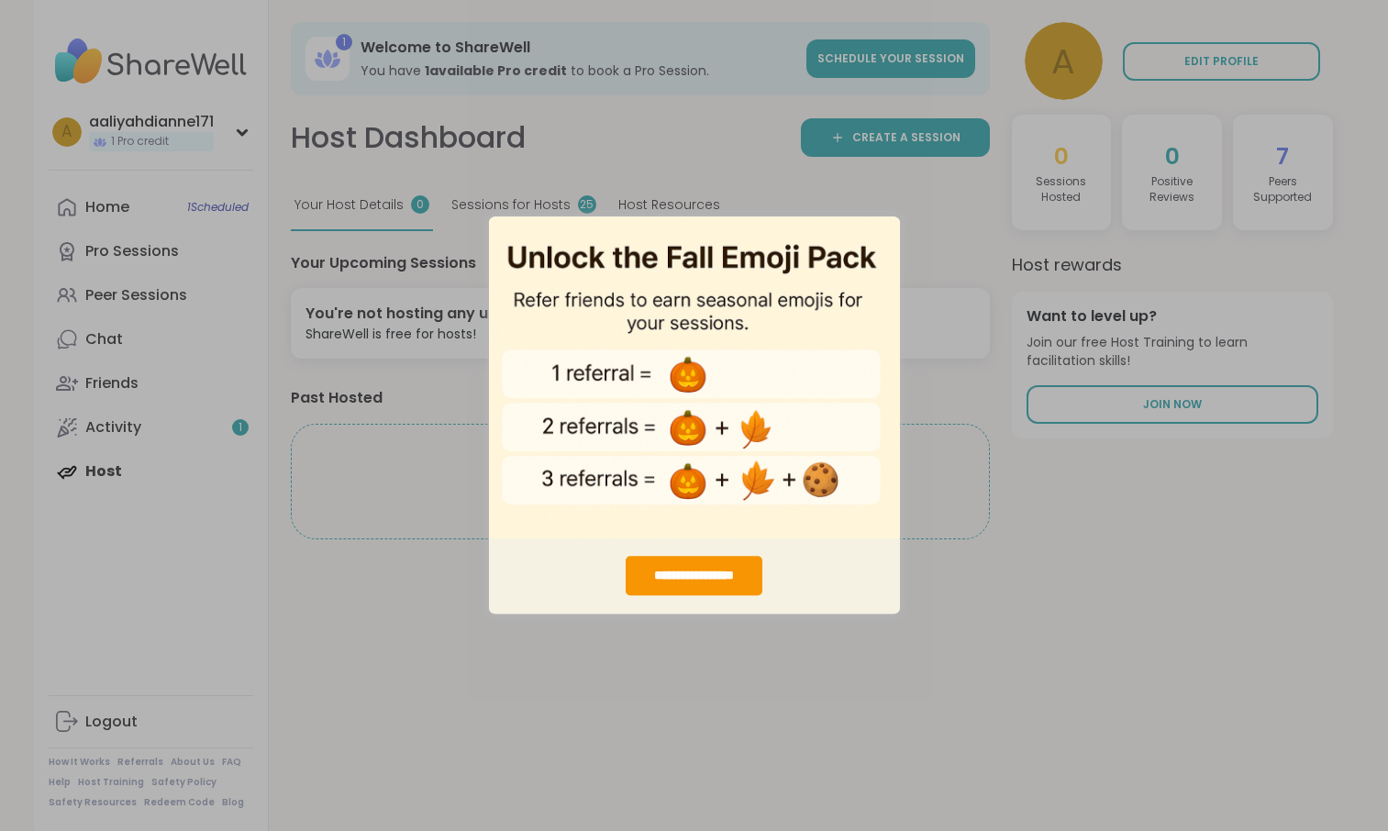
click at [918, 323] on div "**********" at bounding box center [694, 415] width 1388 height 831
click at [716, 566] on div "**********" at bounding box center [694, 576] width 137 height 39
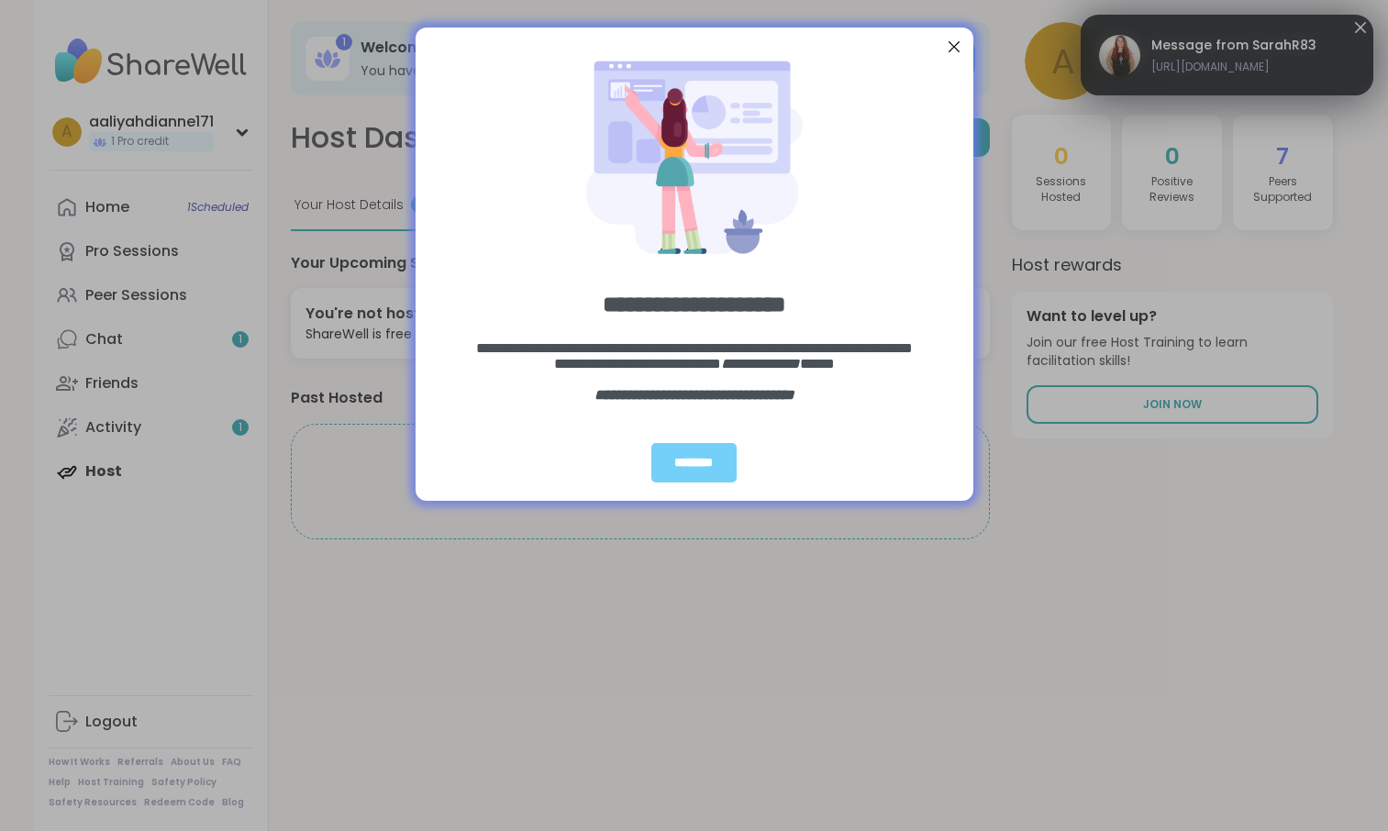
click at [946, 46] on div at bounding box center [953, 47] width 24 height 24
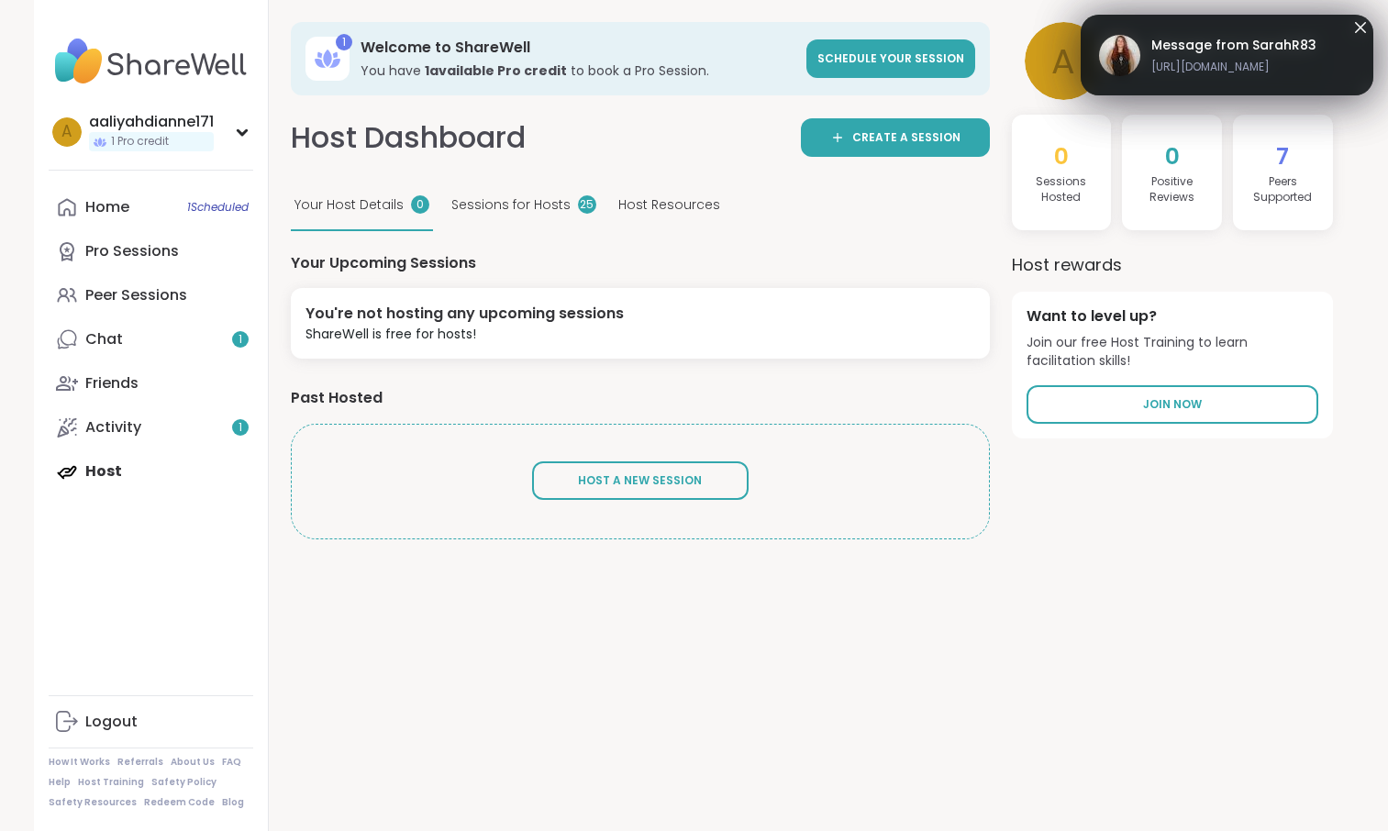
click at [571, 215] on span "Sessions for Hosts" at bounding box center [510, 204] width 119 height 19
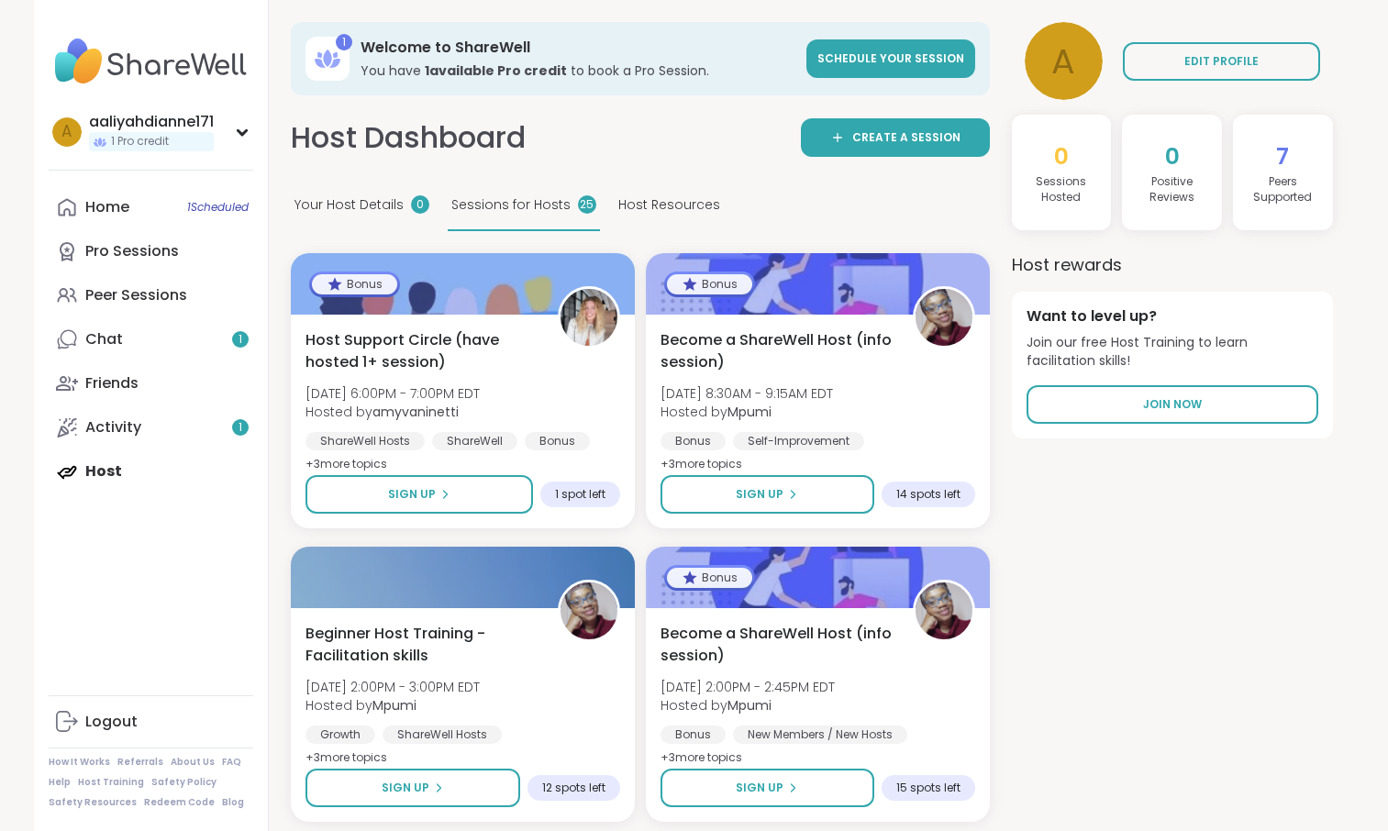
click at [404, 215] on span "Your Host Details" at bounding box center [349, 204] width 109 height 19
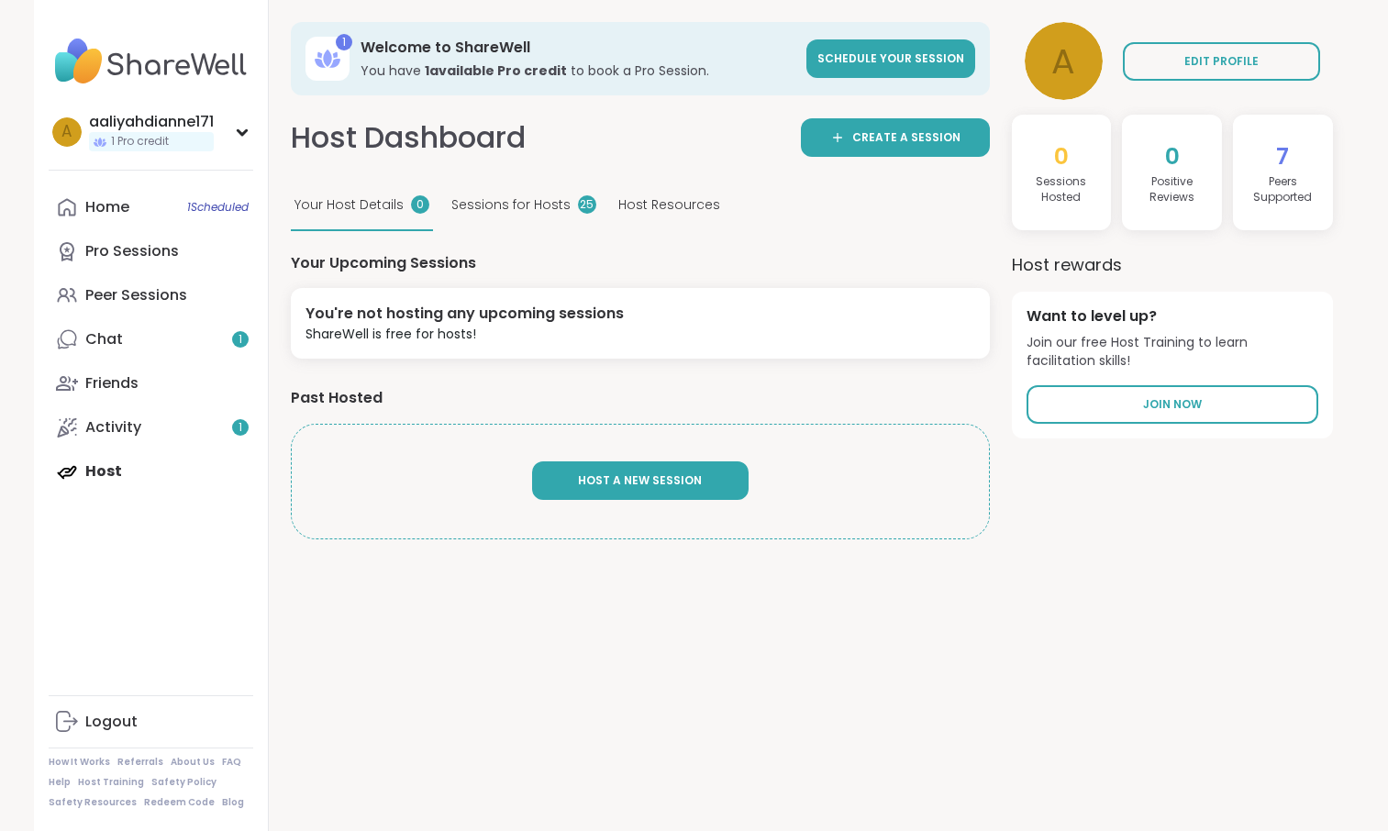
click at [702, 489] on span "Host A New Session" at bounding box center [640, 481] width 124 height 17
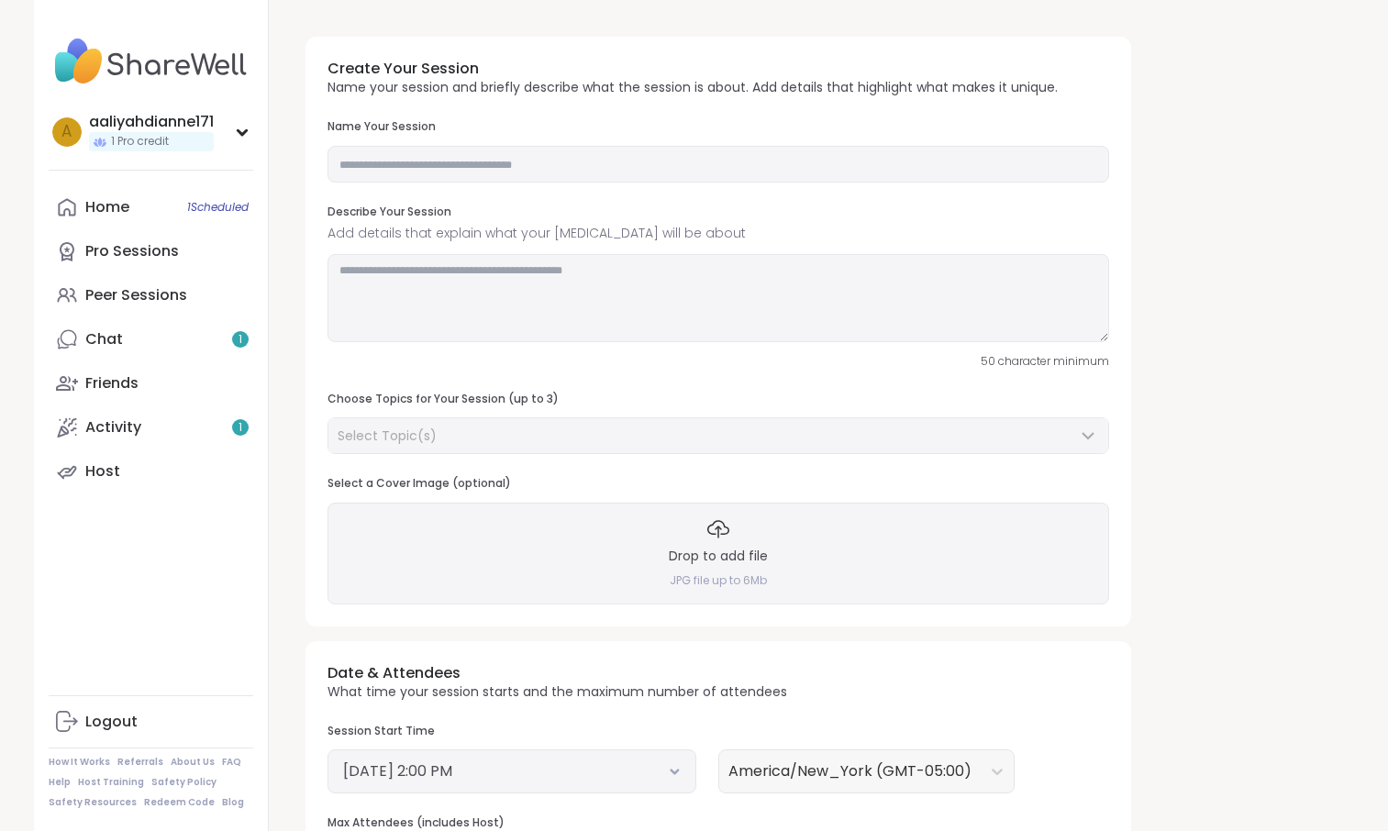
scroll to position [21, 0]
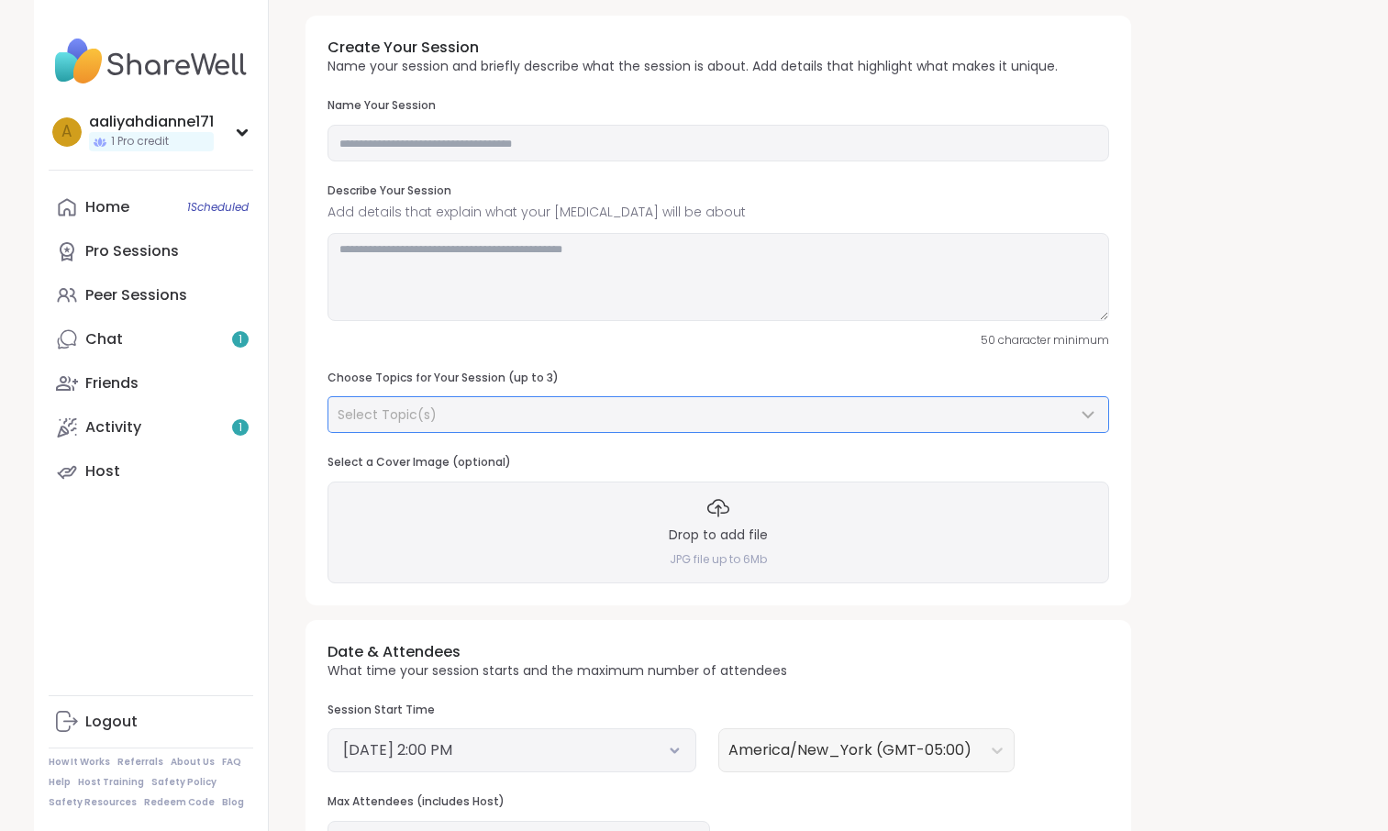
click at [701, 432] on div "Select Topic(s)" at bounding box center [718, 414] width 780 height 35
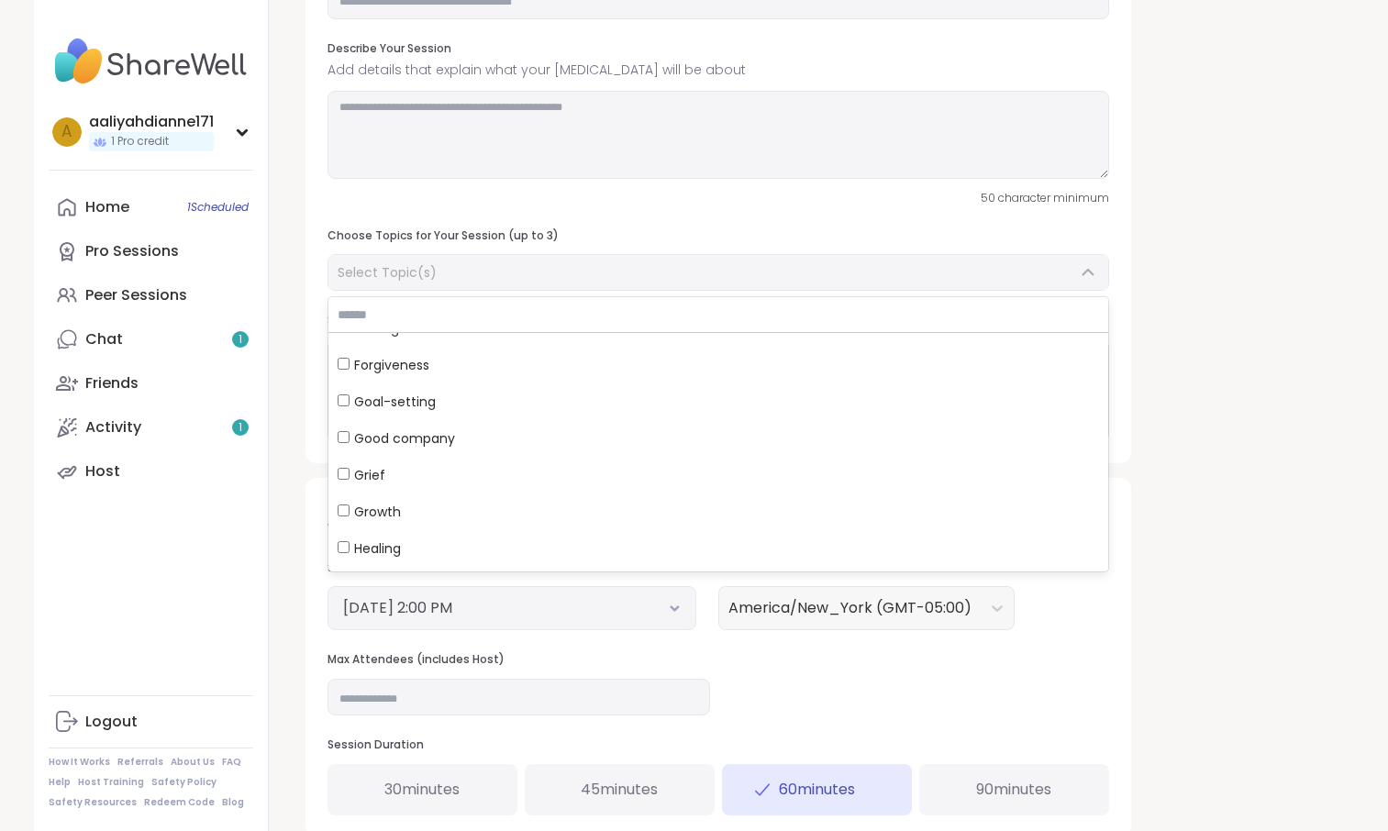
scroll to position [284, 0]
click at [627, 282] on div "Select Topic(s)" at bounding box center [707, 272] width 739 height 18
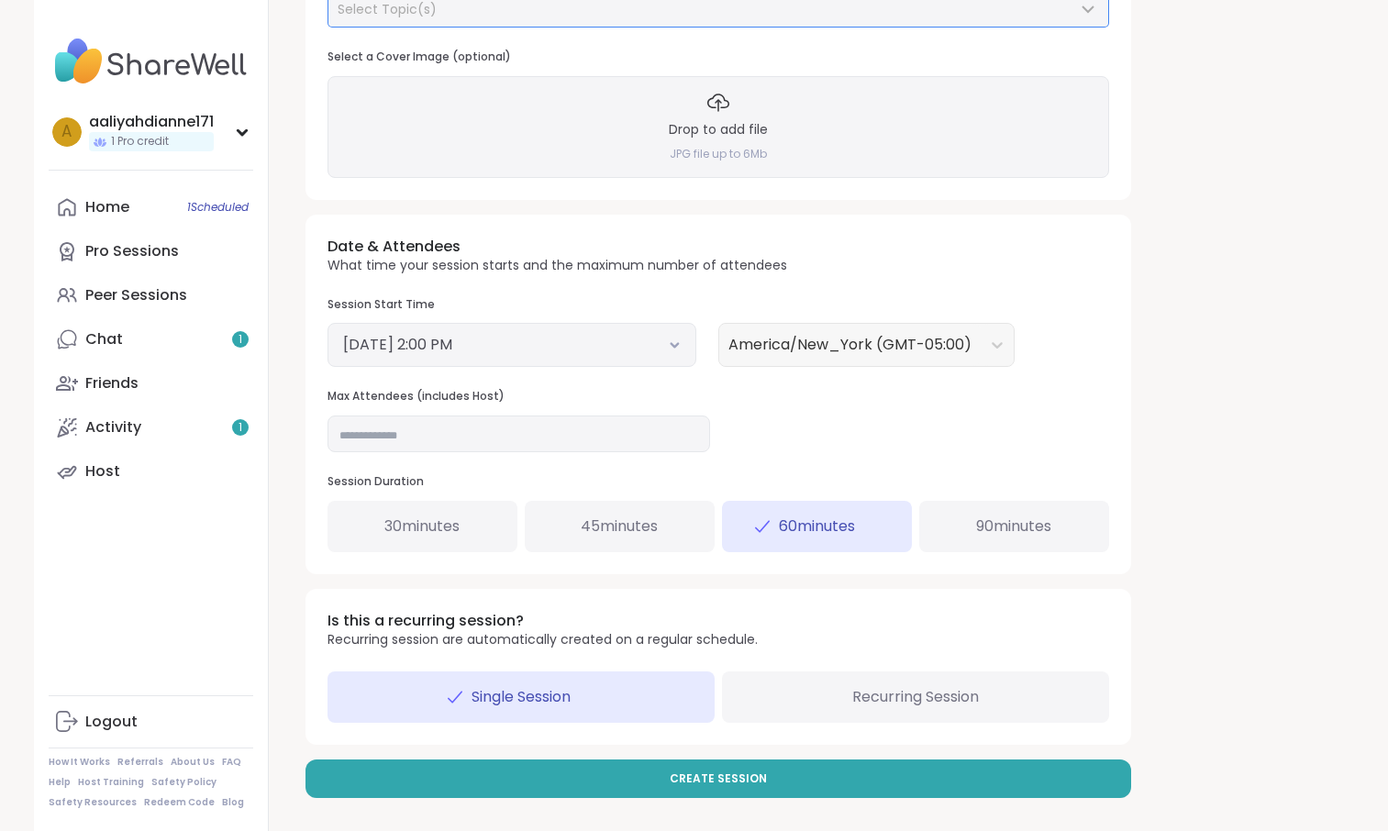
scroll to position [736, 0]
click at [618, 416] on input "**" at bounding box center [519, 434] width 383 height 37
click at [620, 416] on input "**" at bounding box center [519, 434] width 383 height 37
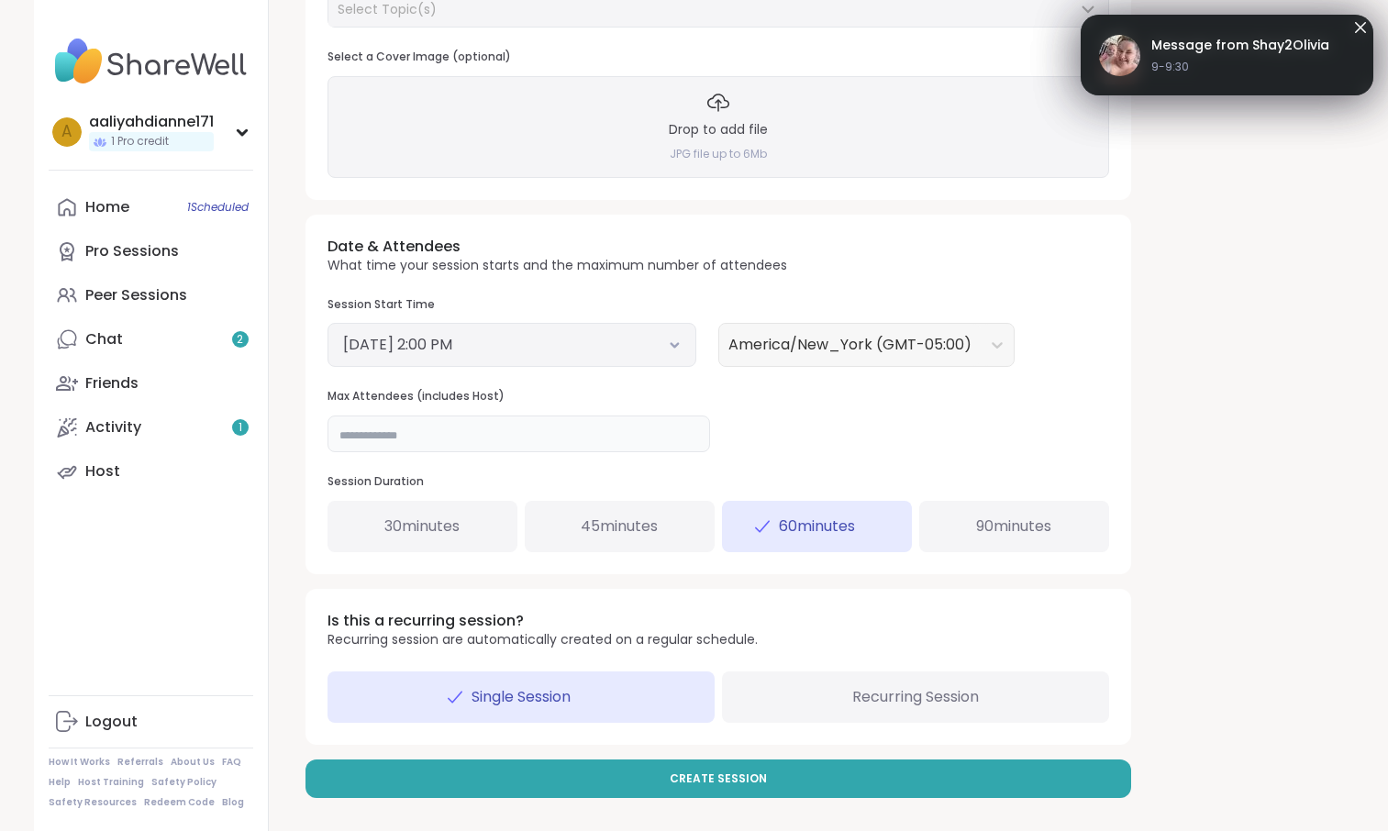
type input "***"
click at [817, 372] on div "Date & Attendees What time your session starts and the maximum number of attend…" at bounding box center [719, 395] width 826 height 360
click at [684, 416] on input "***" at bounding box center [519, 434] width 383 height 37
click at [685, 416] on input "***" at bounding box center [519, 434] width 383 height 37
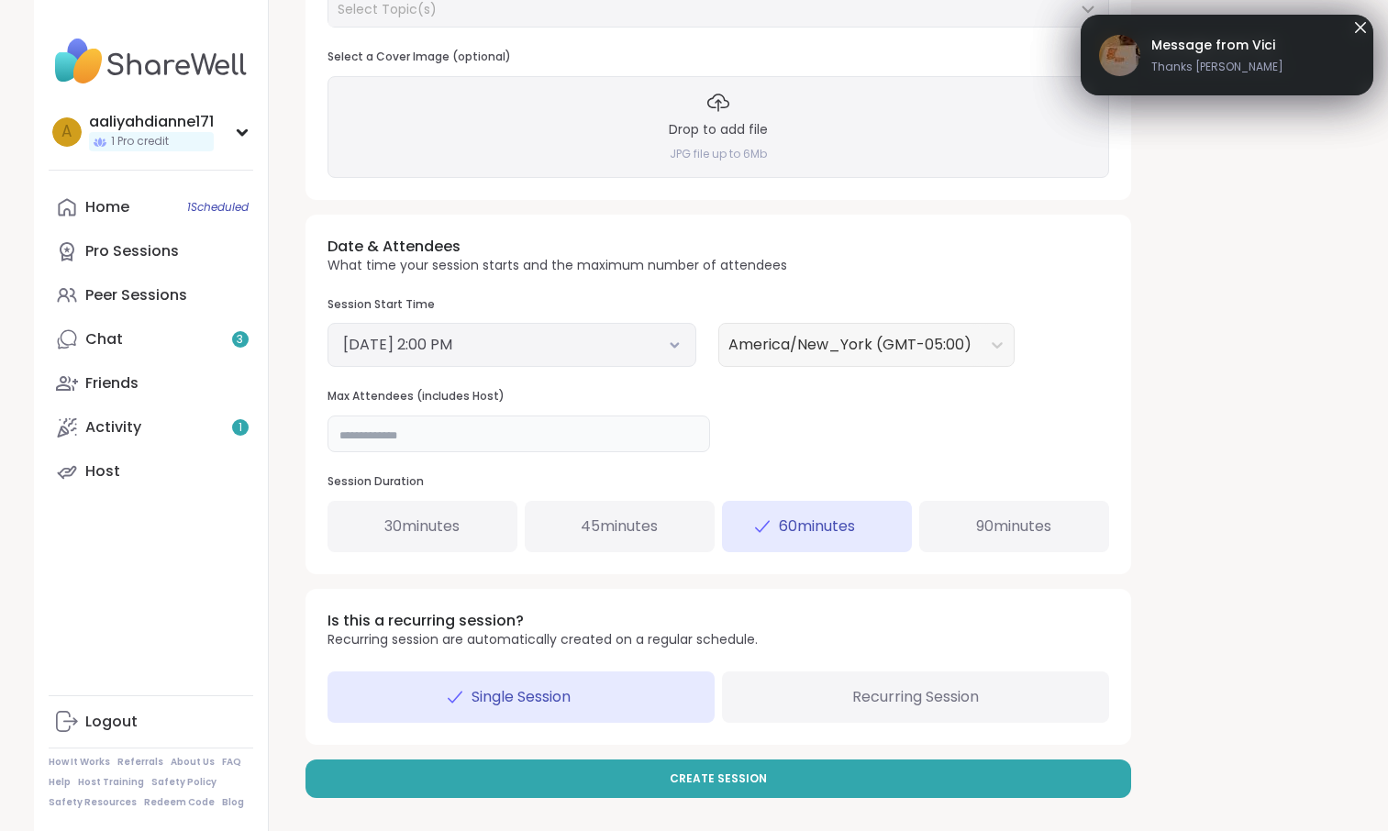
type input "*"
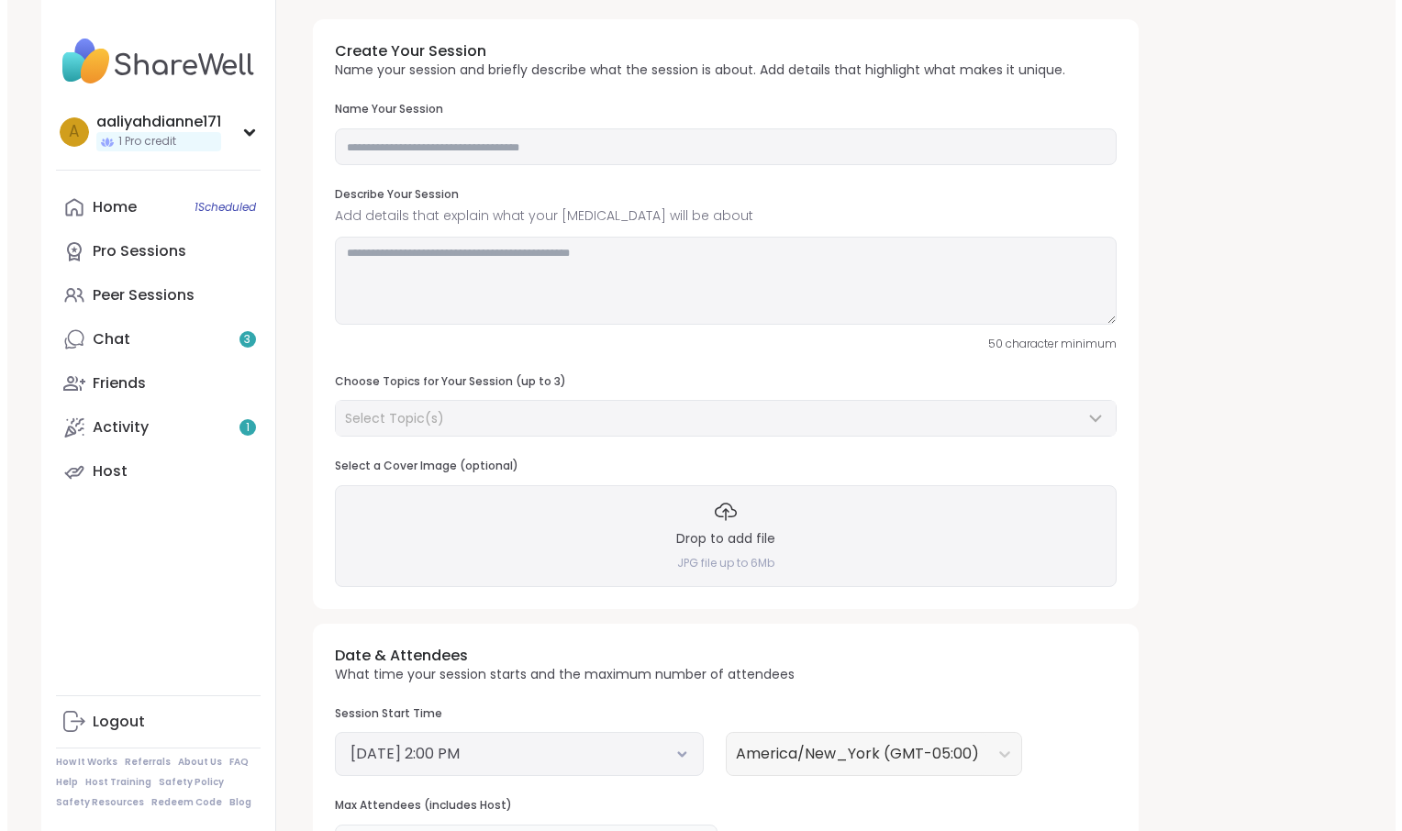
scroll to position [19, 0]
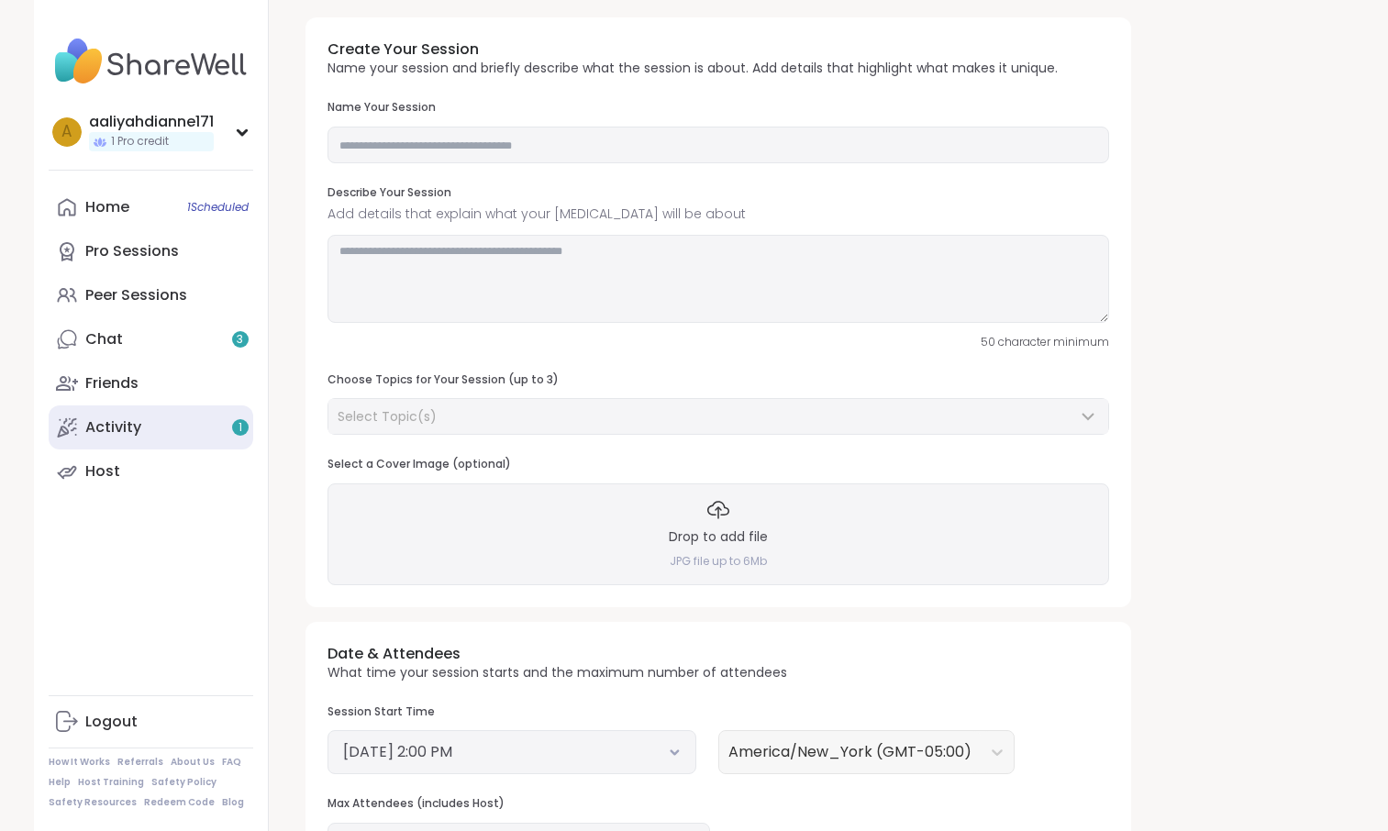
drag, startPoint x: 183, startPoint y: 511, endPoint x: 196, endPoint y: 485, distance: 28.7
click at [196, 450] on link "Activity 1" at bounding box center [151, 428] width 205 height 44
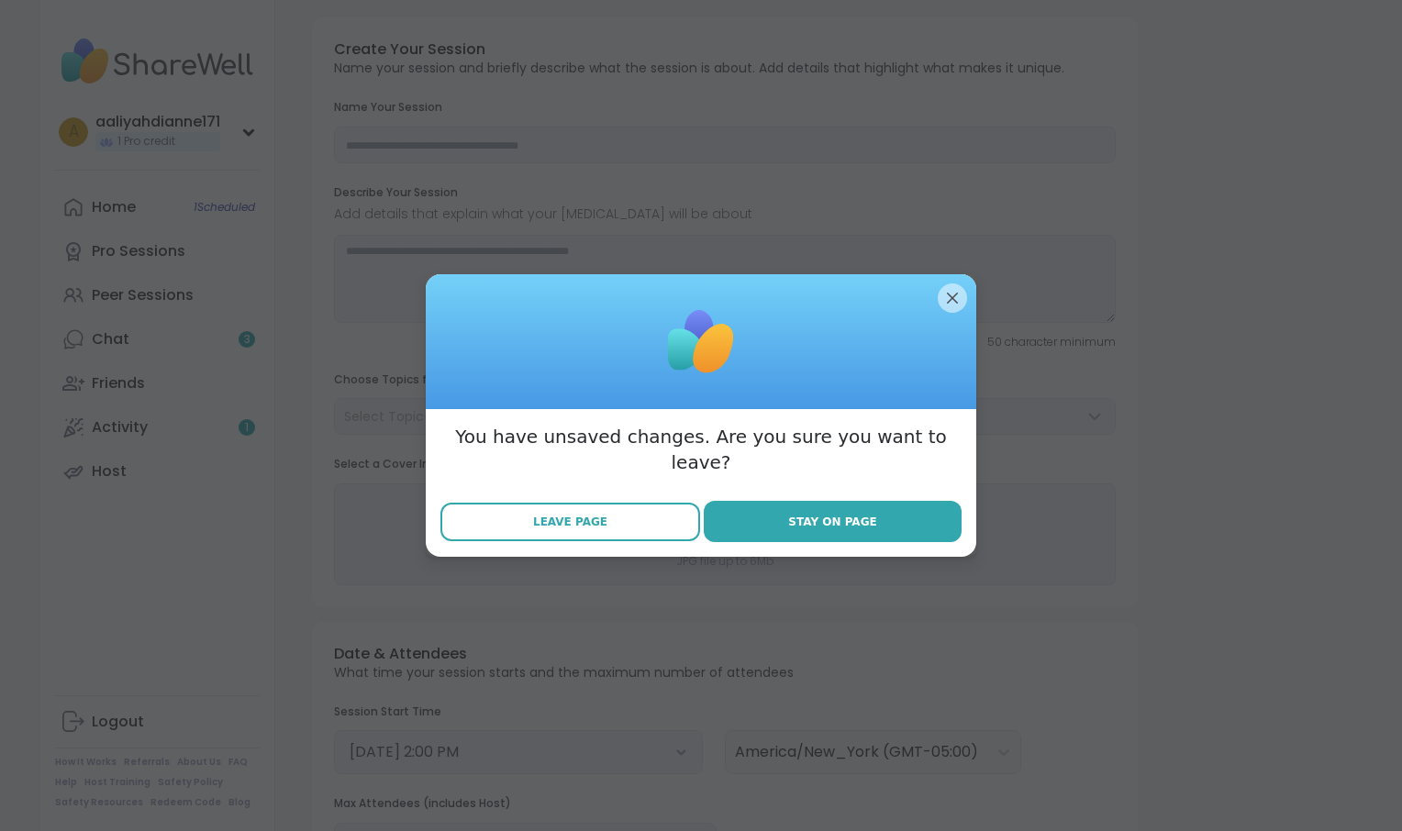
click at [651, 541] on button "Leave Page" at bounding box center [570, 522] width 260 height 39
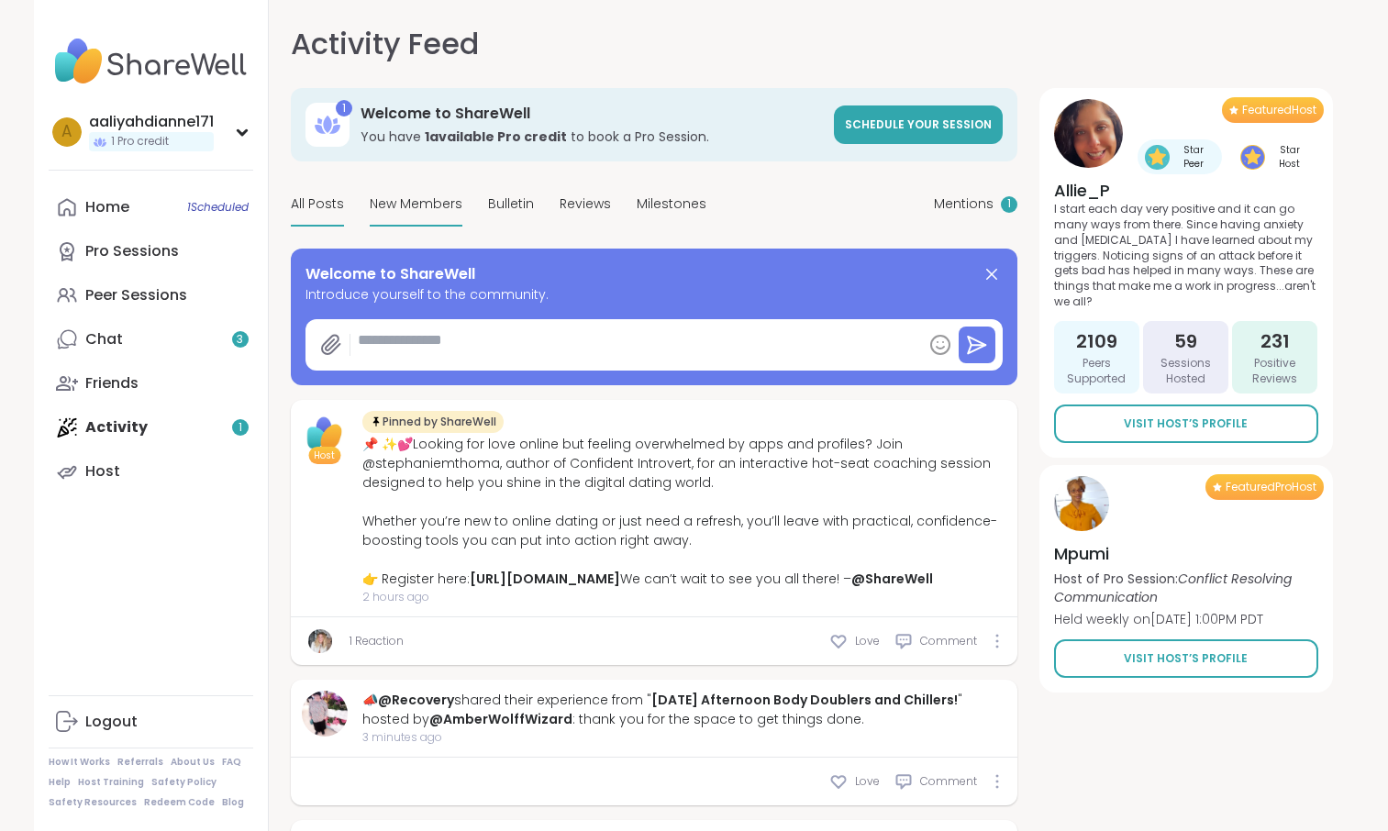
type textarea "*"
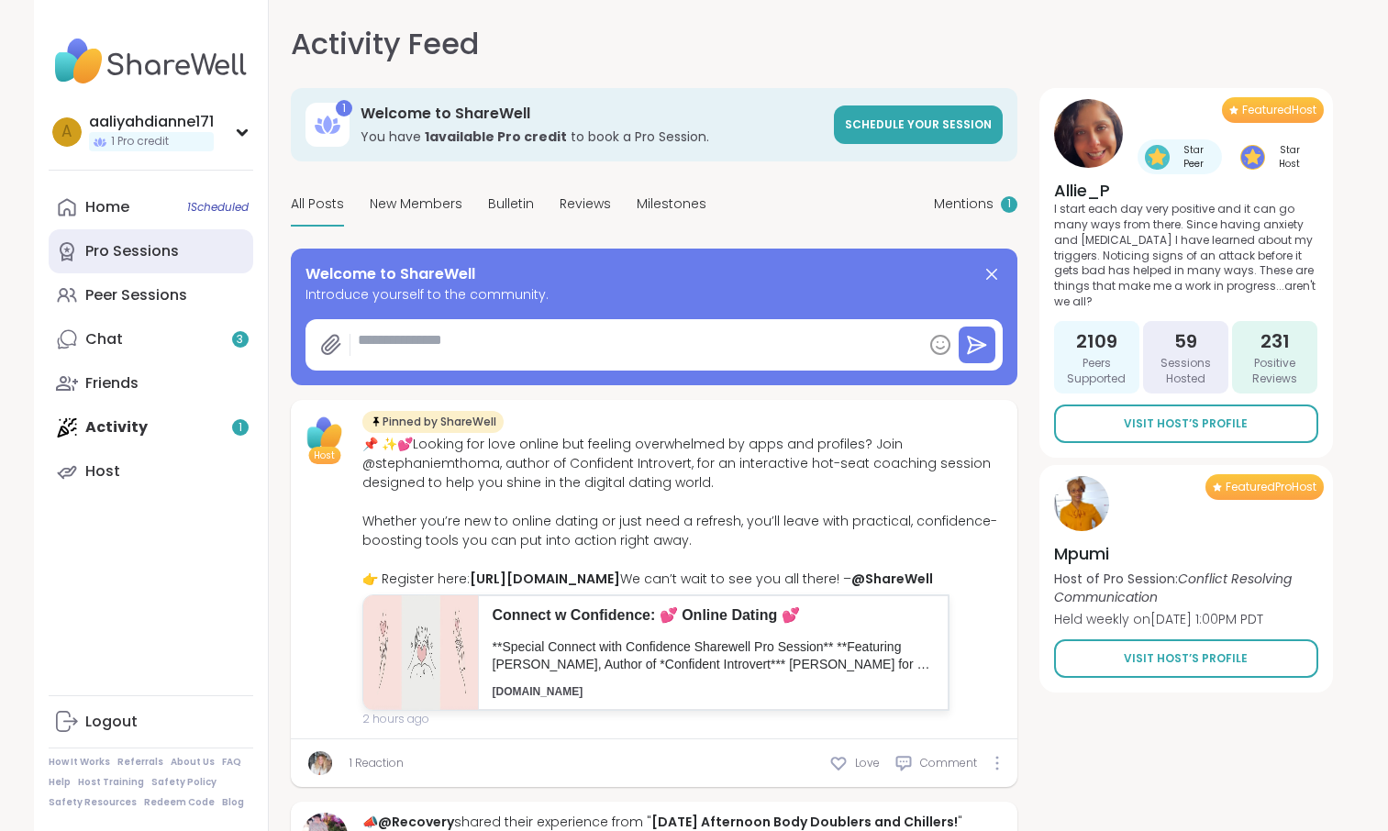
click at [241, 273] on link "Pro Sessions" at bounding box center [151, 251] width 205 height 44
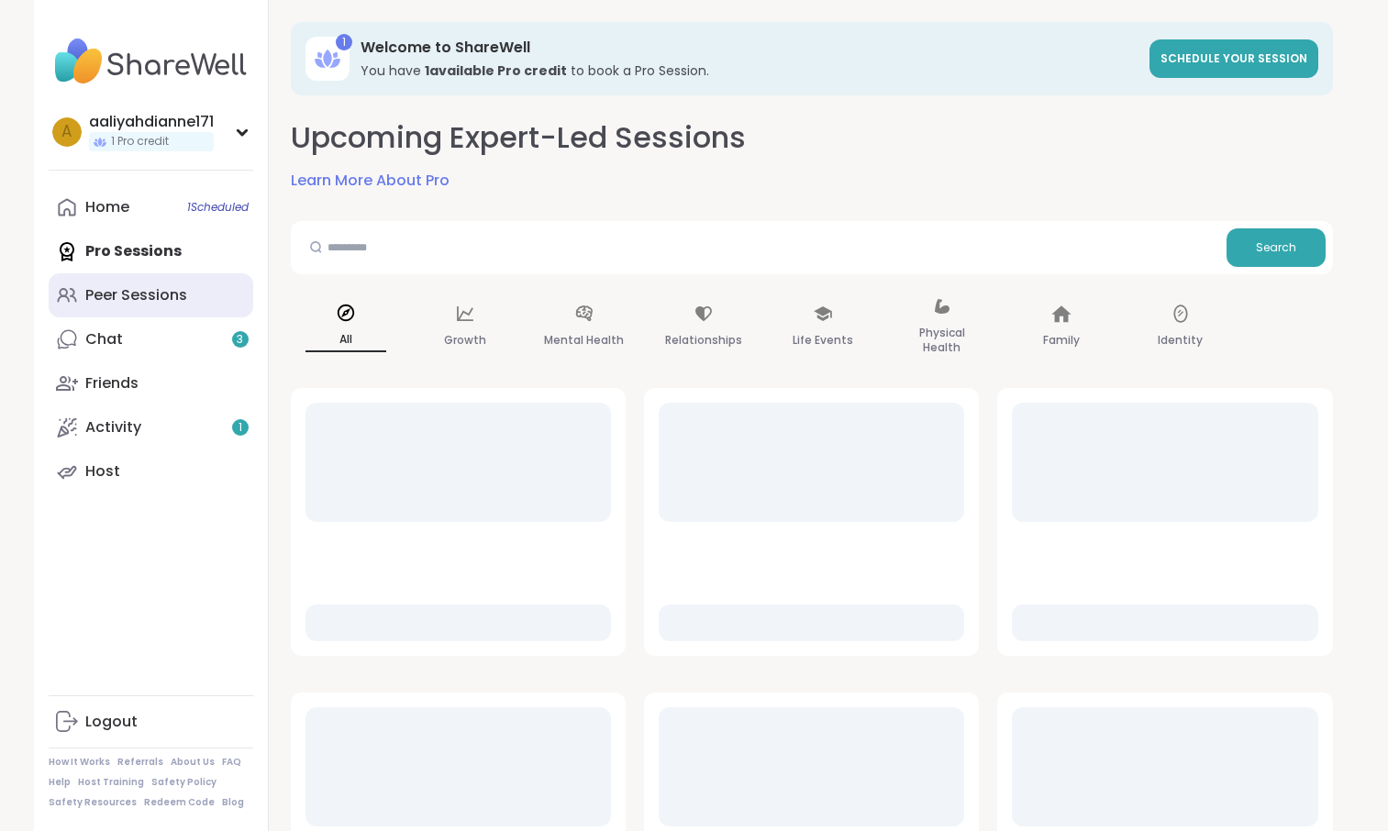
click at [187, 306] on div "Peer Sessions" at bounding box center [136, 295] width 102 height 20
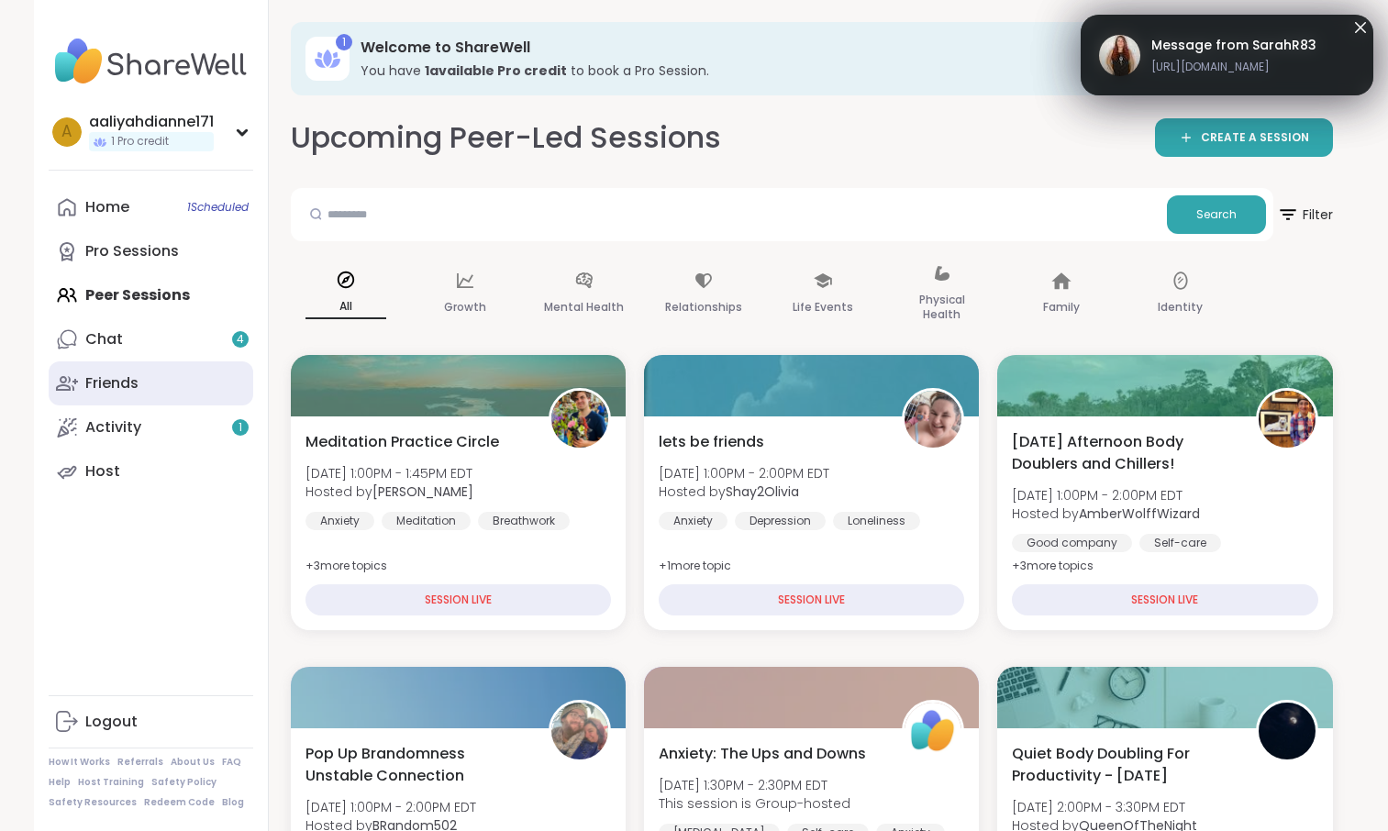
click at [236, 406] on link "Friends" at bounding box center [151, 383] width 205 height 44
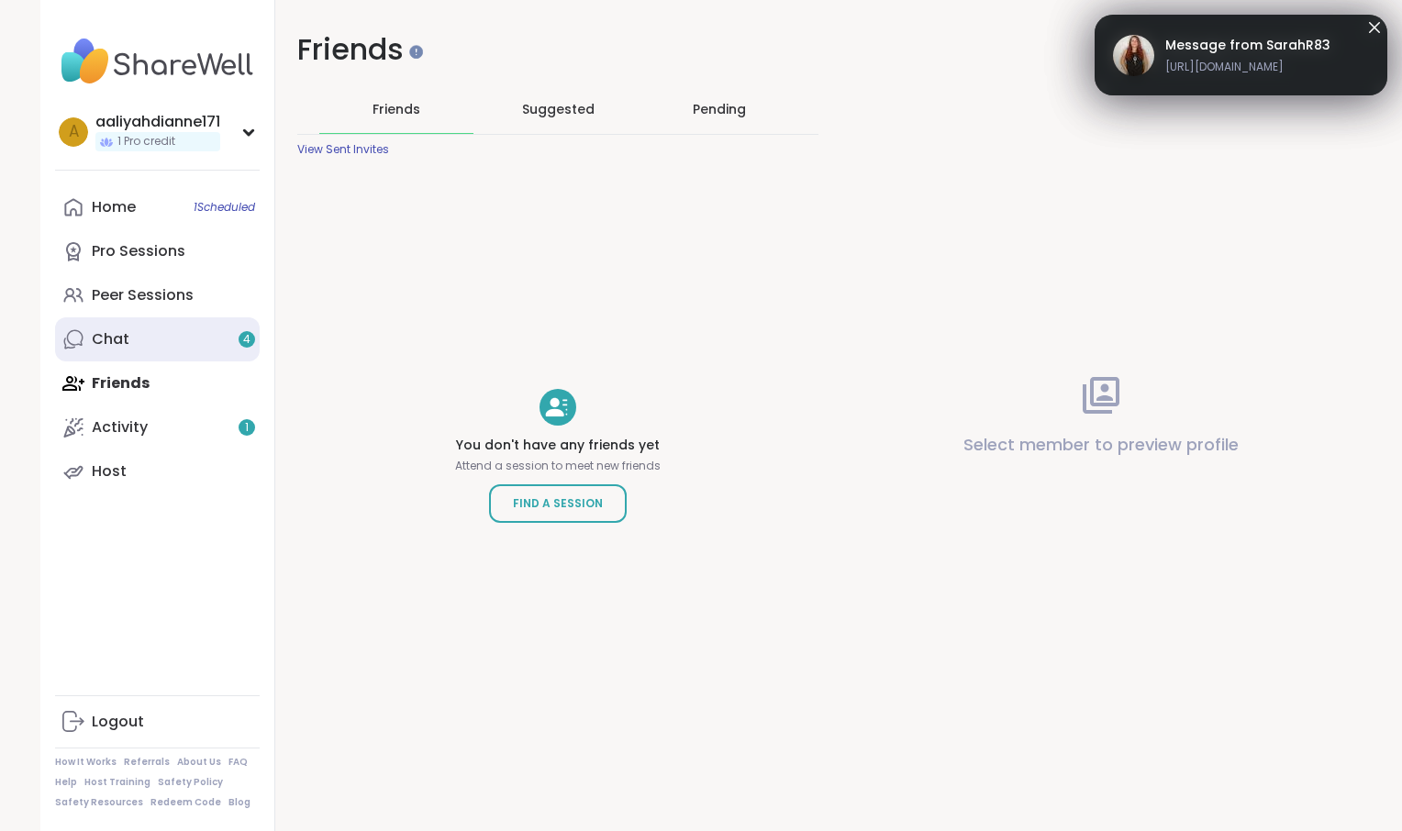
click at [228, 361] on link "Chat 4" at bounding box center [157, 339] width 205 height 44
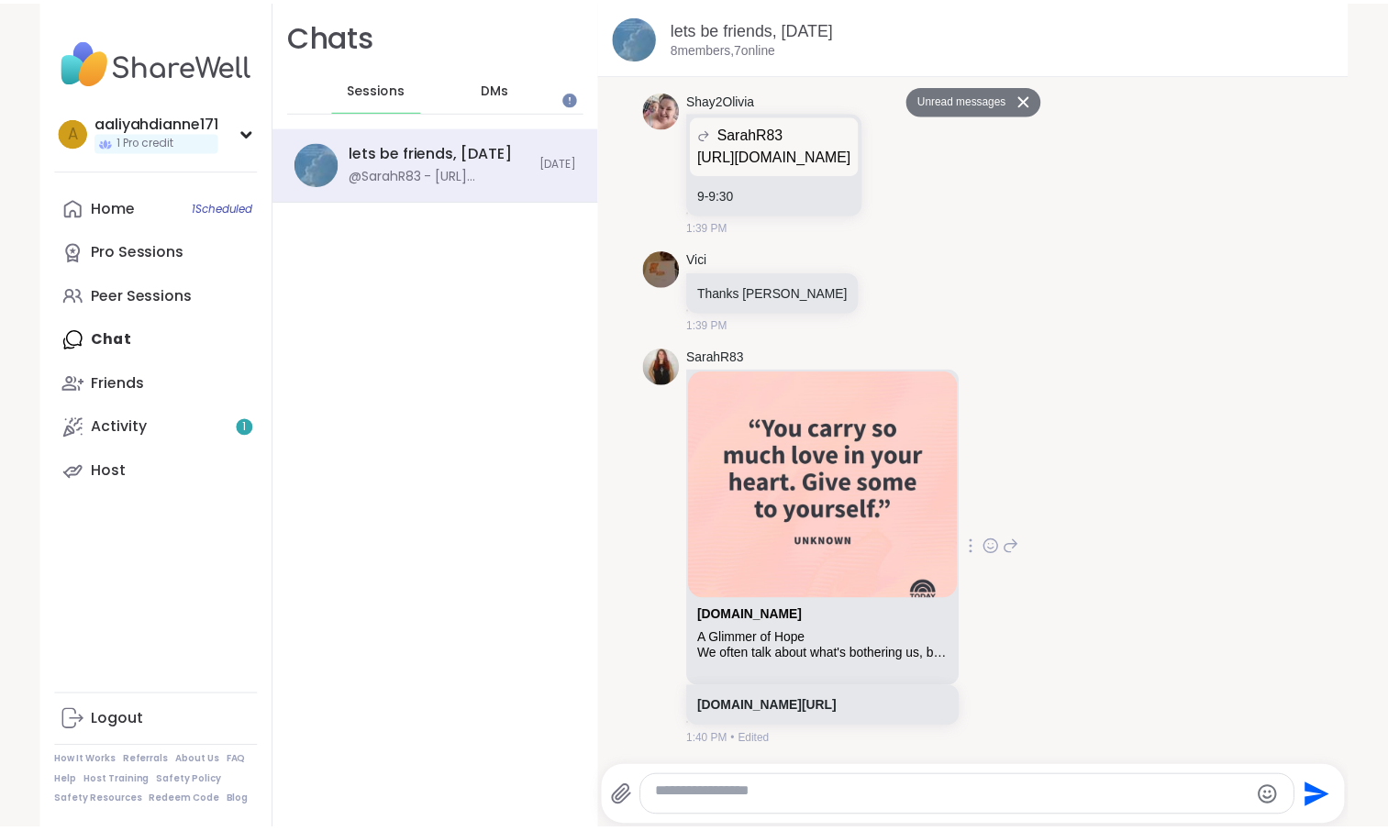
scroll to position [6388, 0]
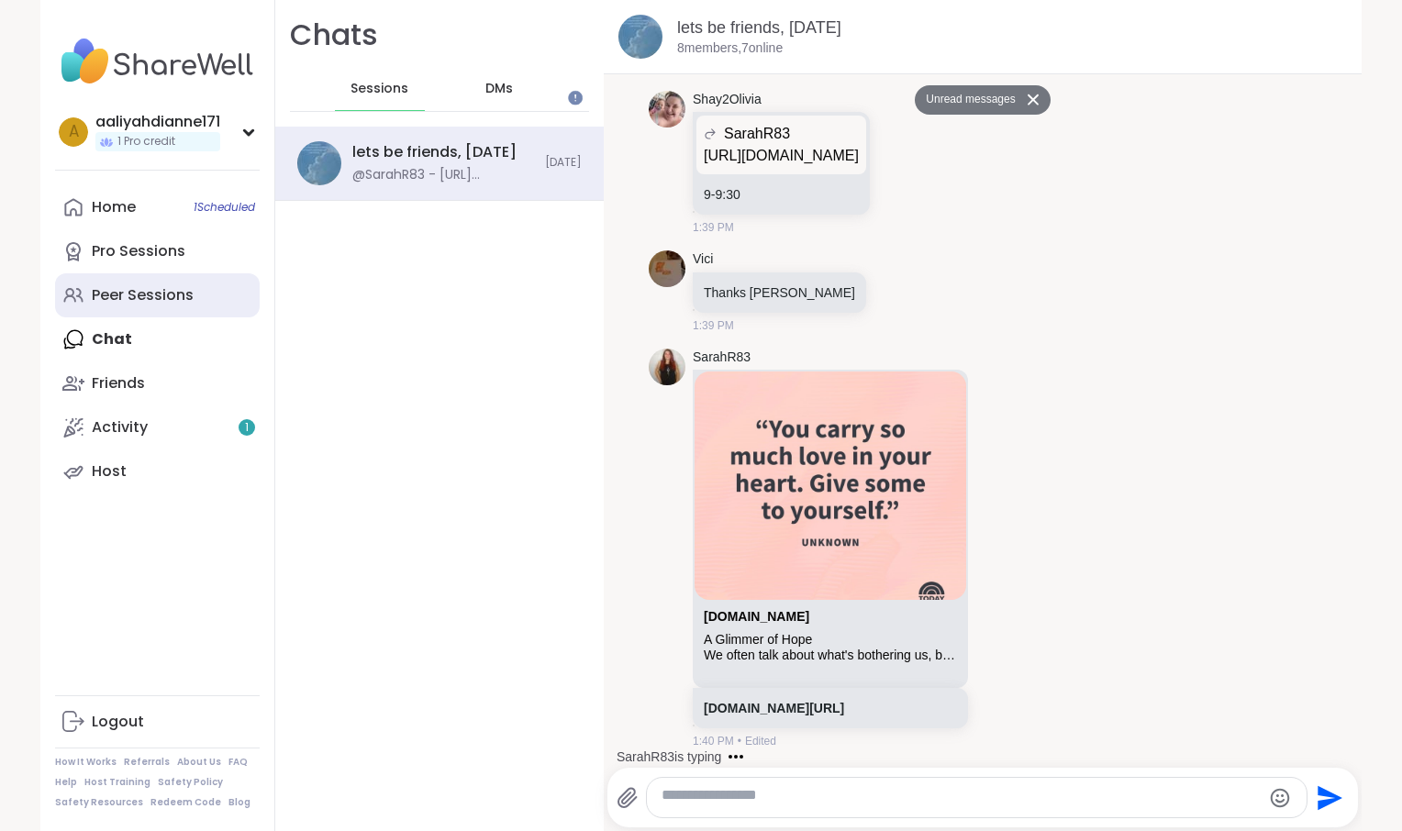
click at [141, 306] on div "Peer Sessions" at bounding box center [143, 295] width 102 height 20
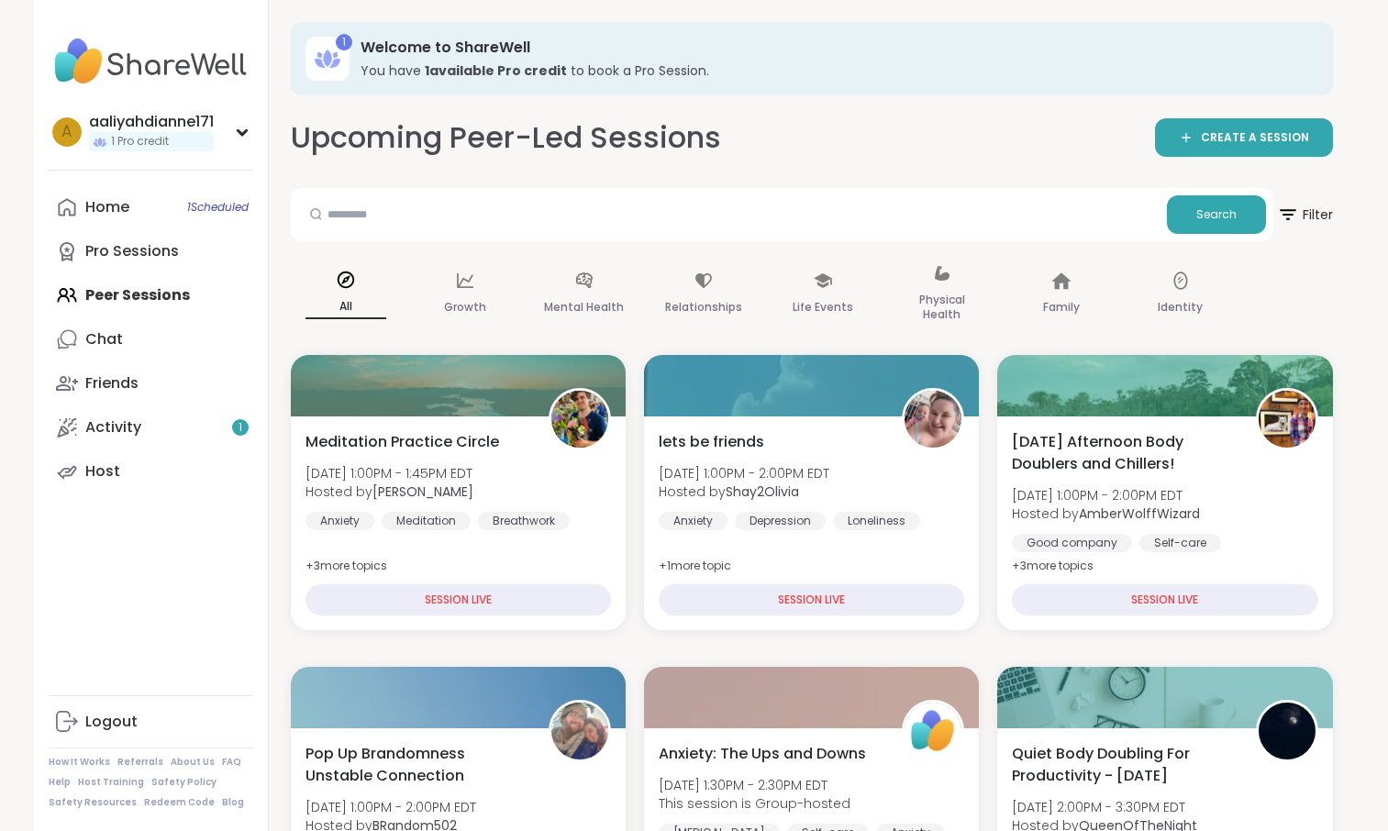
click at [226, 327] on div "Home 1 Scheduled Pro Sessions Peer Sessions Chat Friends Activity 1 Host" at bounding box center [151, 339] width 205 height 308
click at [206, 273] on link "Pro Sessions" at bounding box center [151, 251] width 205 height 44
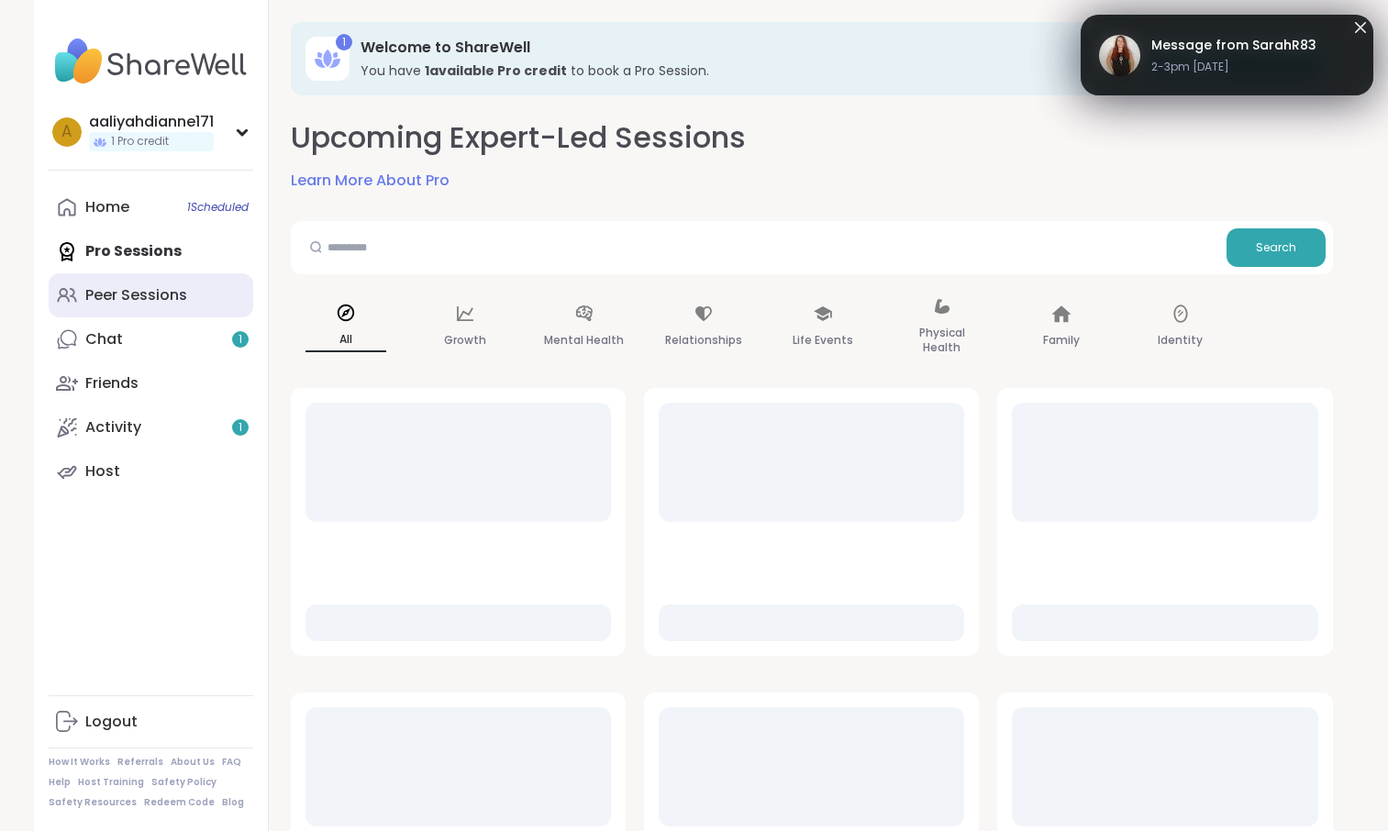
click at [231, 317] on link "Peer Sessions" at bounding box center [151, 295] width 205 height 44
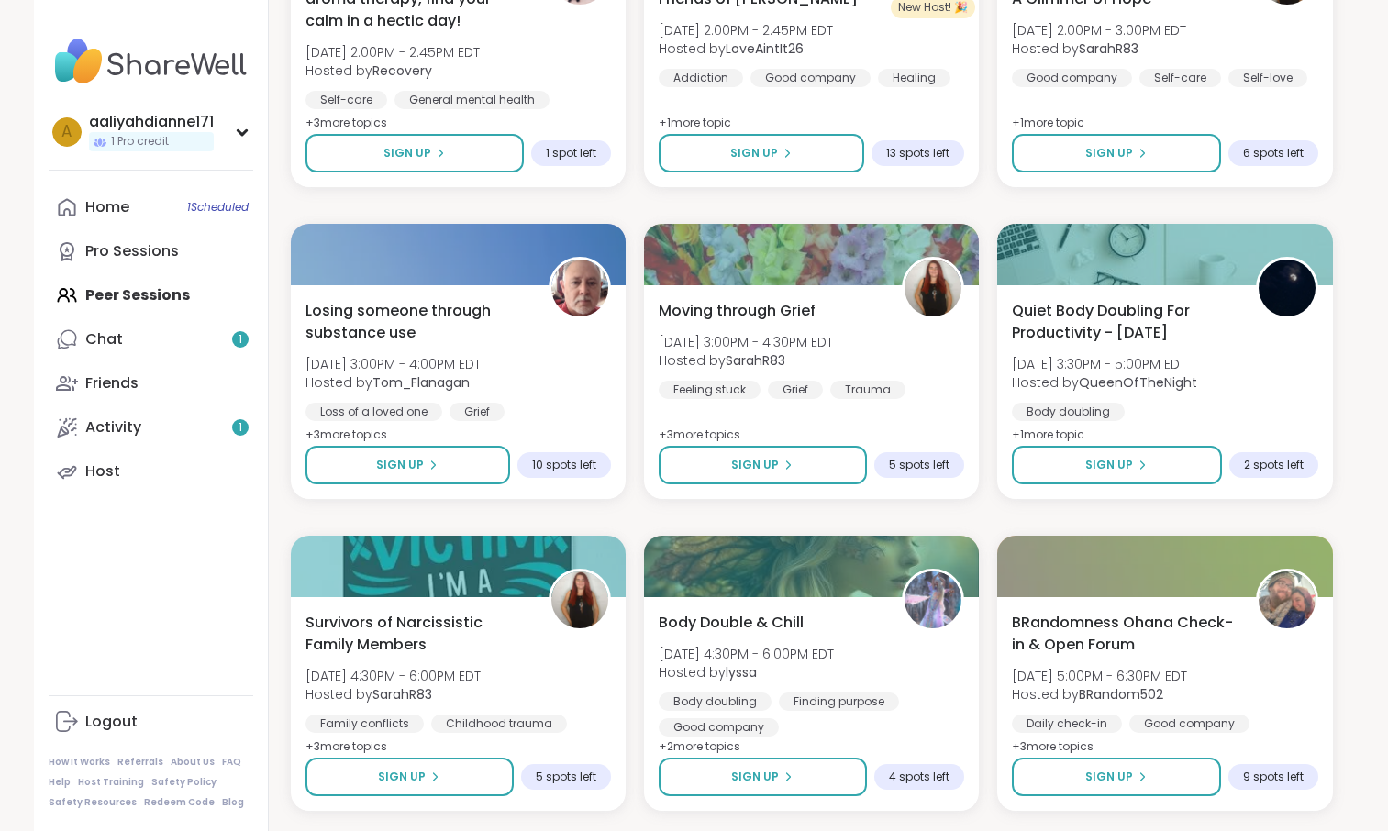
scroll to position [1070, 0]
